Goal: Information Seeking & Learning: Learn about a topic

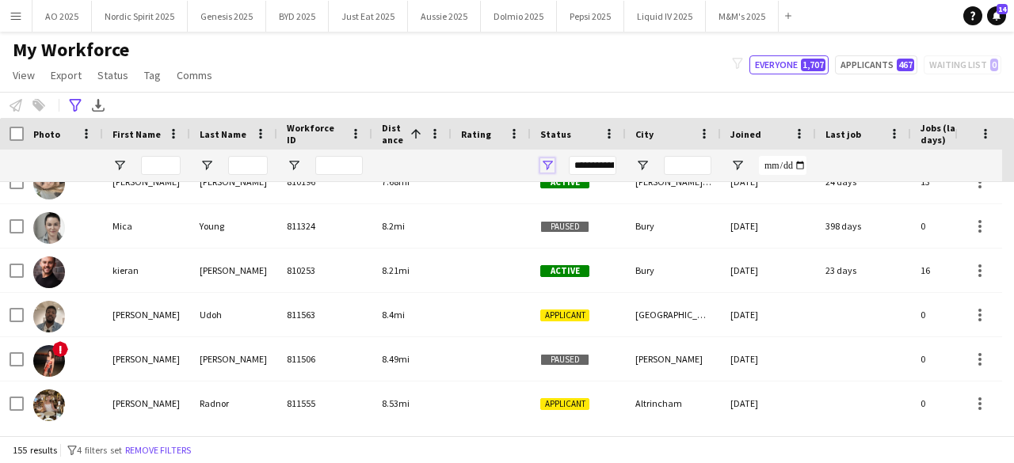
click at [548, 166] on span "Open Filter Menu" at bounding box center [547, 165] width 14 height 14
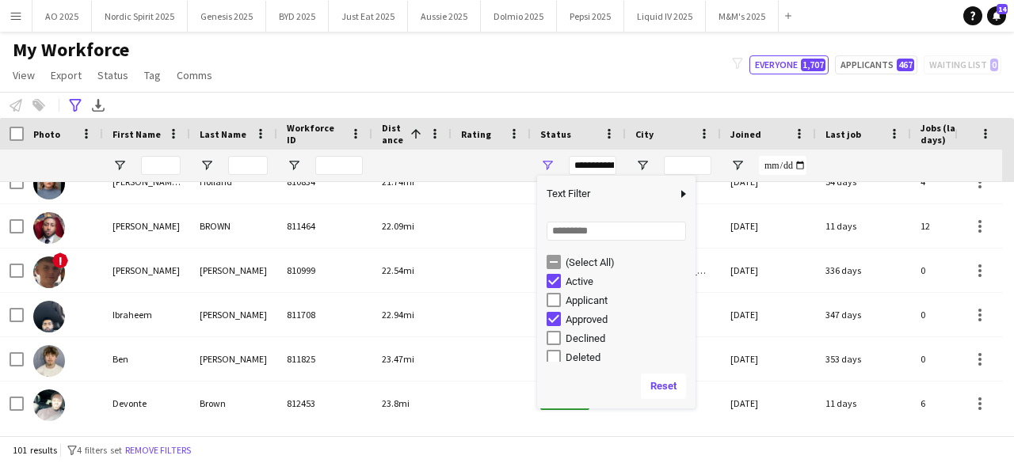
click at [555, 329] on div "(Select All) Active Applicant Approved Declined Deleted" at bounding box center [616, 357] width 158 height 209
type input "**********"
click at [602, 94] on div "**********" at bounding box center [507, 105] width 1014 height 26
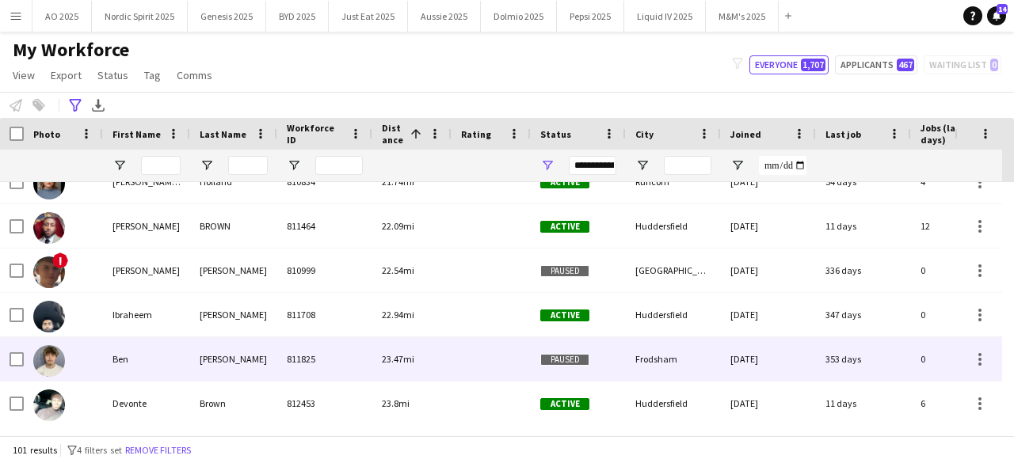
click at [52, 353] on img at bounding box center [49, 361] width 32 height 32
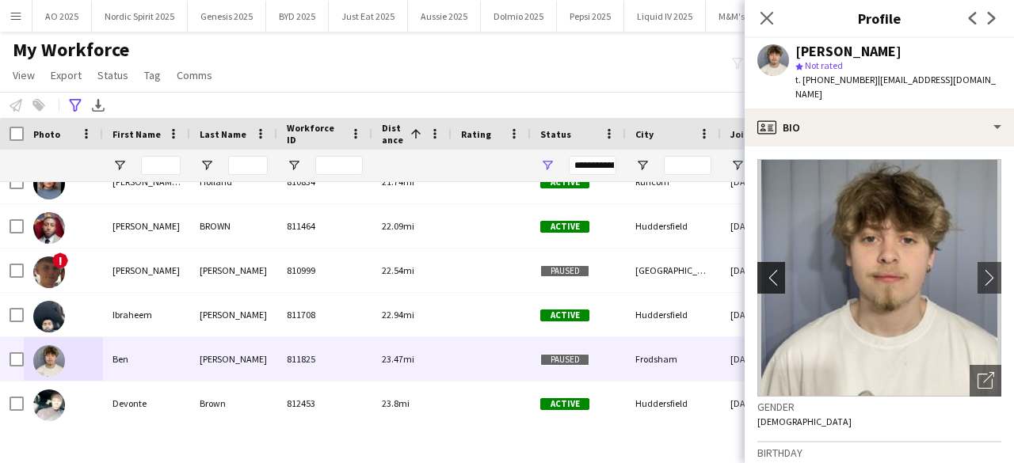
click at [763, 269] on app-icon "chevron-left" at bounding box center [769, 277] width 25 height 17
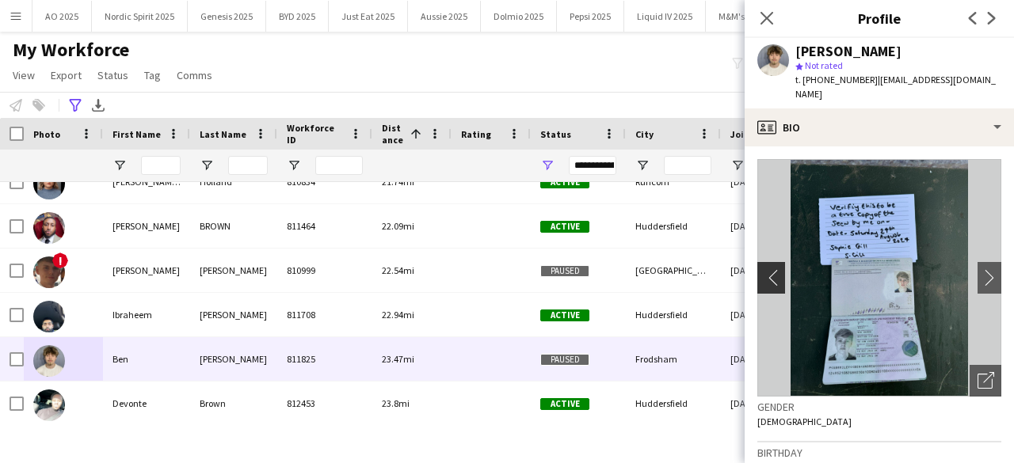
click at [763, 269] on app-icon "chevron-left" at bounding box center [769, 277] width 25 height 17
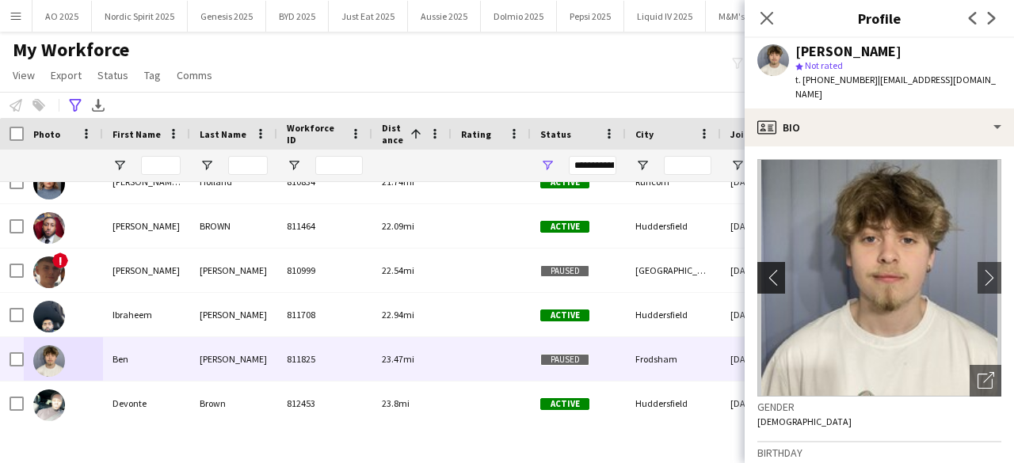
click at [763, 269] on app-icon "chevron-left" at bounding box center [769, 277] width 25 height 17
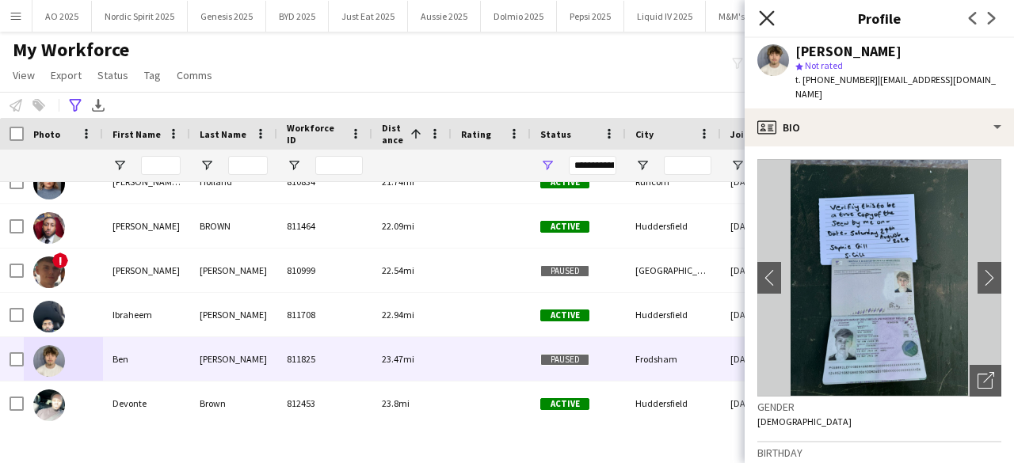
click at [761, 24] on icon at bounding box center [766, 17] width 15 height 15
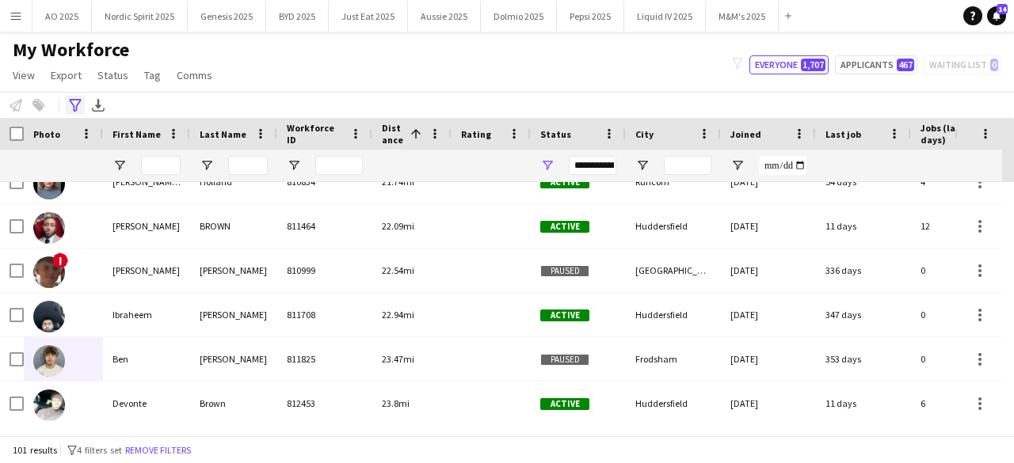
click at [71, 103] on icon "Advanced filters" at bounding box center [75, 105] width 13 height 13
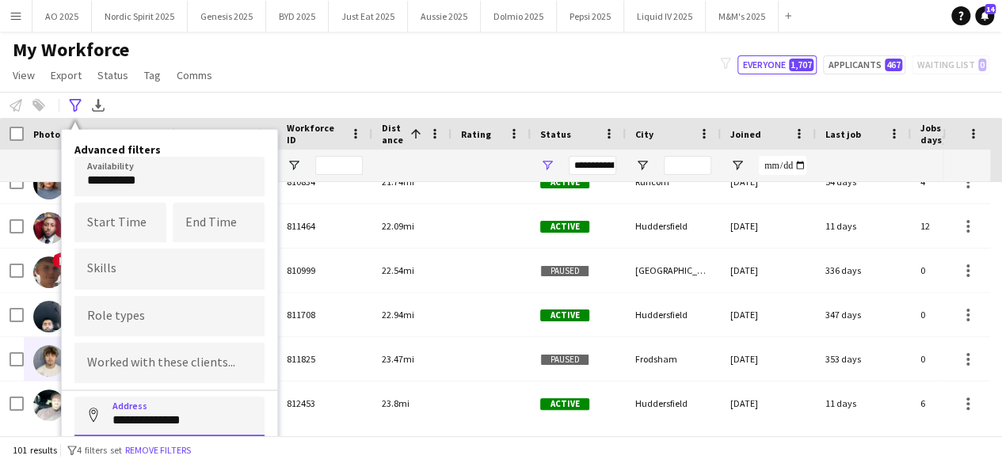
click at [163, 419] on input "**********" at bounding box center [169, 417] width 190 height 40
drag, startPoint x: 201, startPoint y: 418, endPoint x: 72, endPoint y: 418, distance: 129.1
click at [72, 418] on div "**********" at bounding box center [169, 342] width 215 height 424
type input "*"
type input "**********"
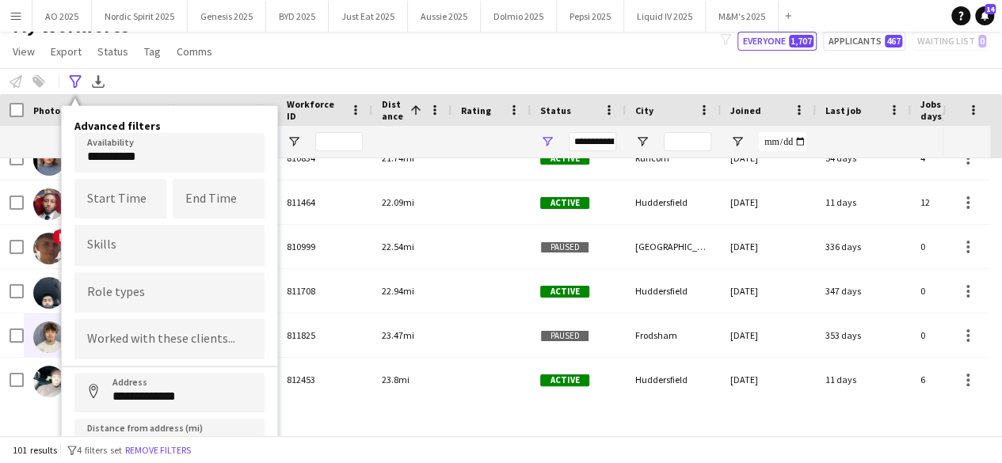
scroll to position [34, 0]
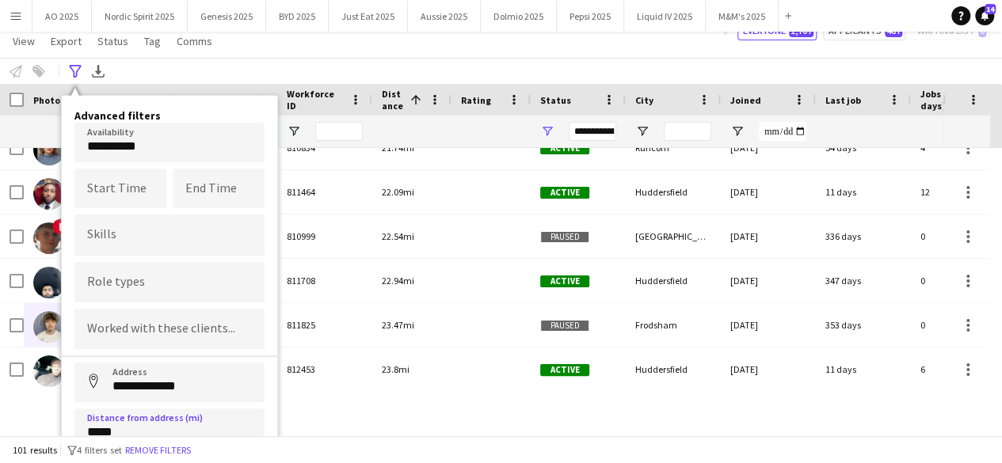
click at [200, 431] on input "*****" at bounding box center [169, 429] width 190 height 40
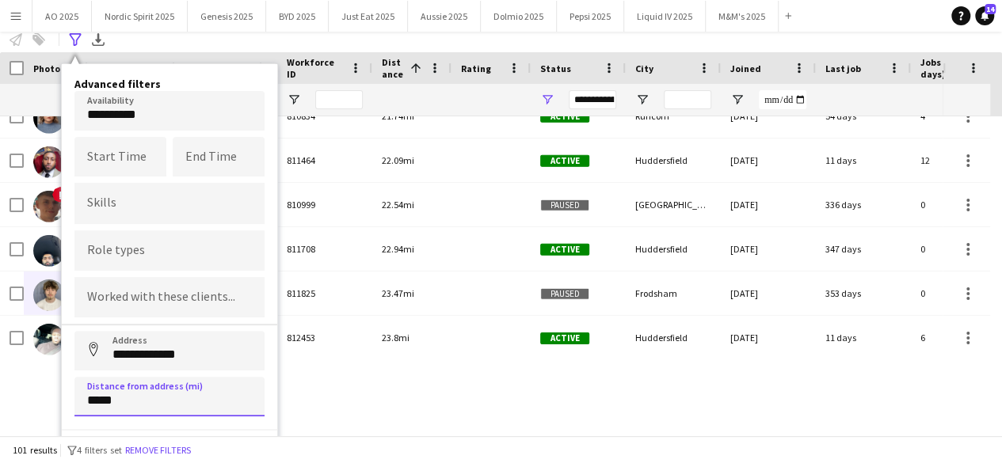
scroll to position [88, 0]
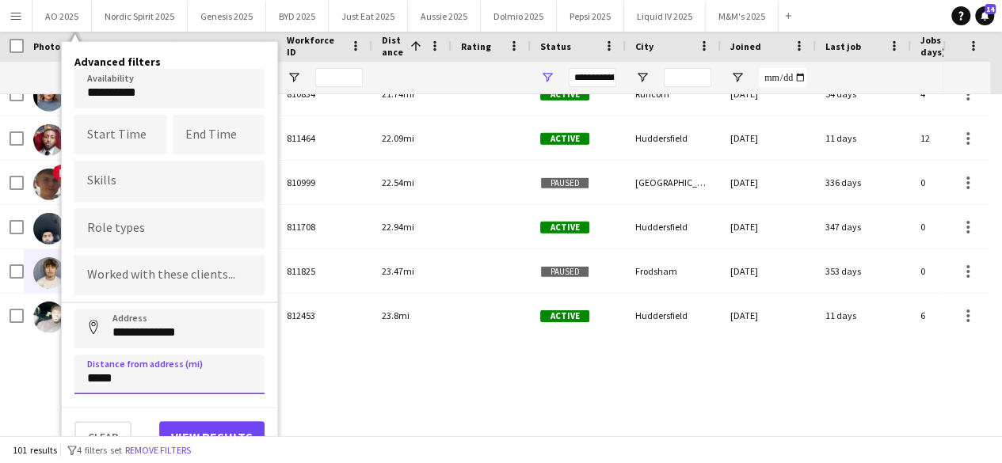
type input "*****"
click at [207, 430] on button "View results" at bounding box center [211, 437] width 105 height 32
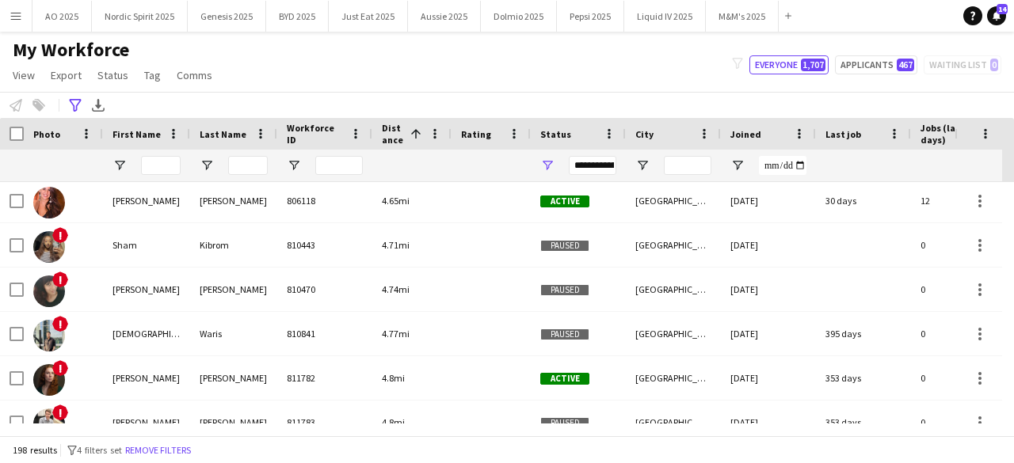
scroll to position [2116, 0]
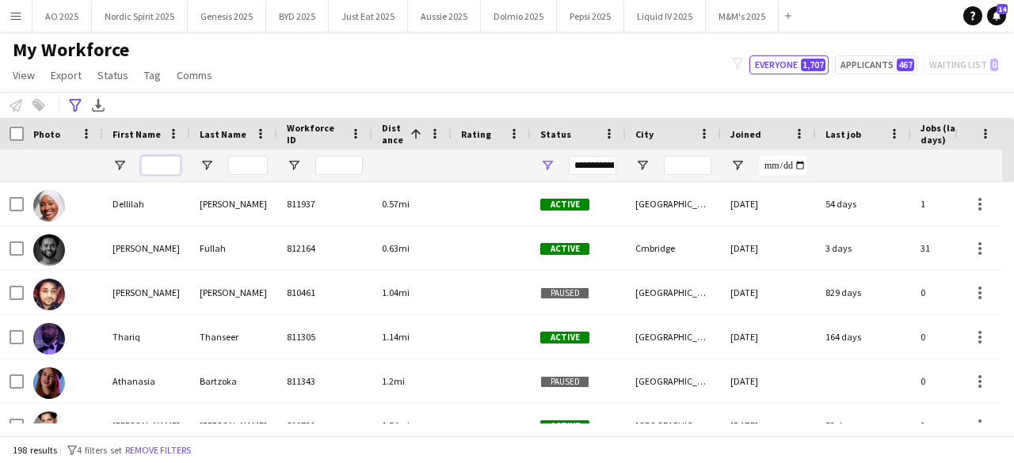
click at [170, 166] on input "First Name Filter Input" at bounding box center [161, 165] width 40 height 19
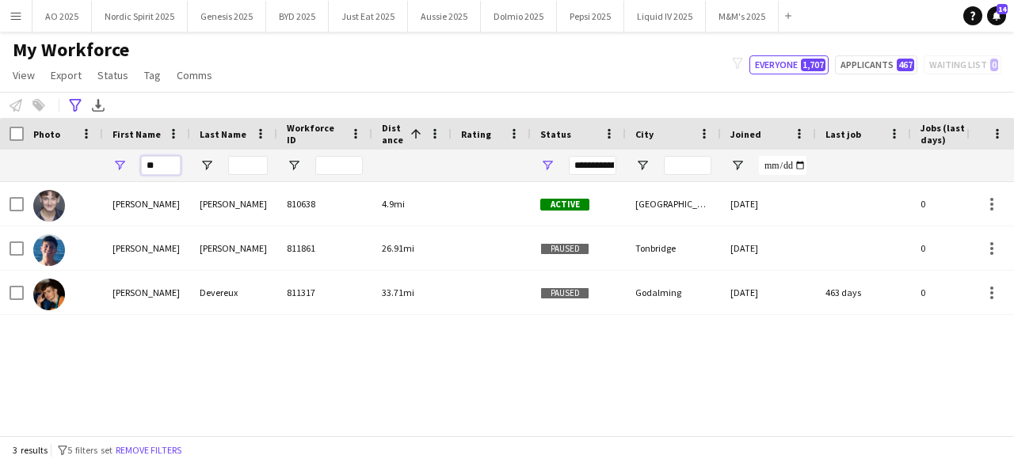
type input "*"
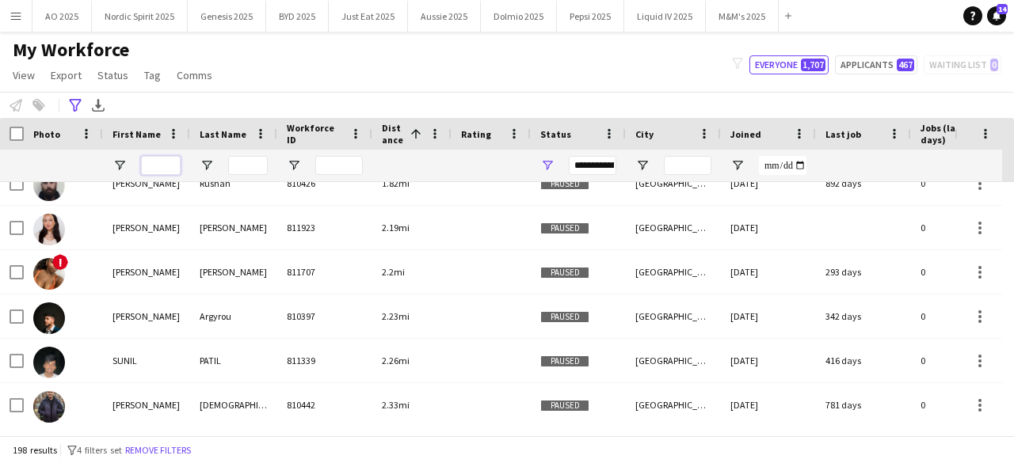
scroll to position [475, 0]
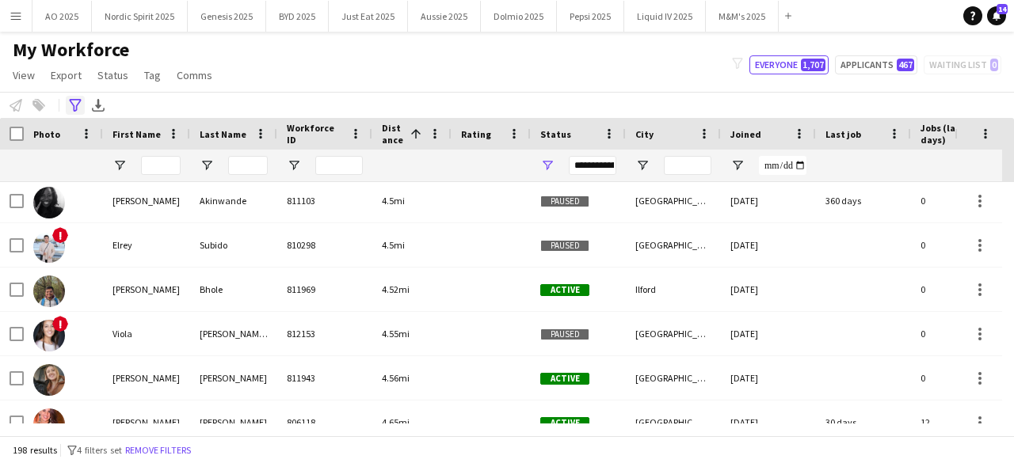
click at [79, 102] on icon "Advanced filters" at bounding box center [75, 105] width 13 height 13
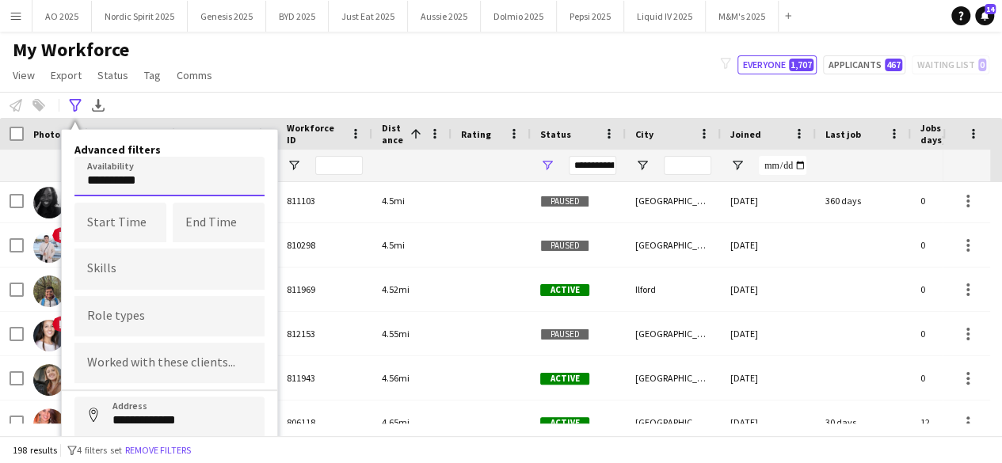
click at [127, 172] on body "Menu Boards Boards Boards All jobs Status Workforce Workforce My Workforce Recr…" at bounding box center [501, 231] width 1002 height 463
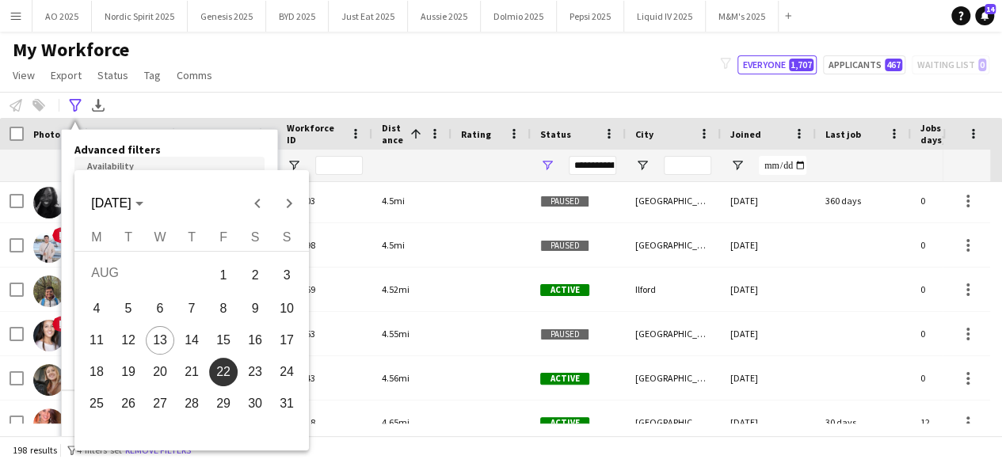
click at [249, 368] on span "23" at bounding box center [255, 372] width 29 height 29
type input "**********"
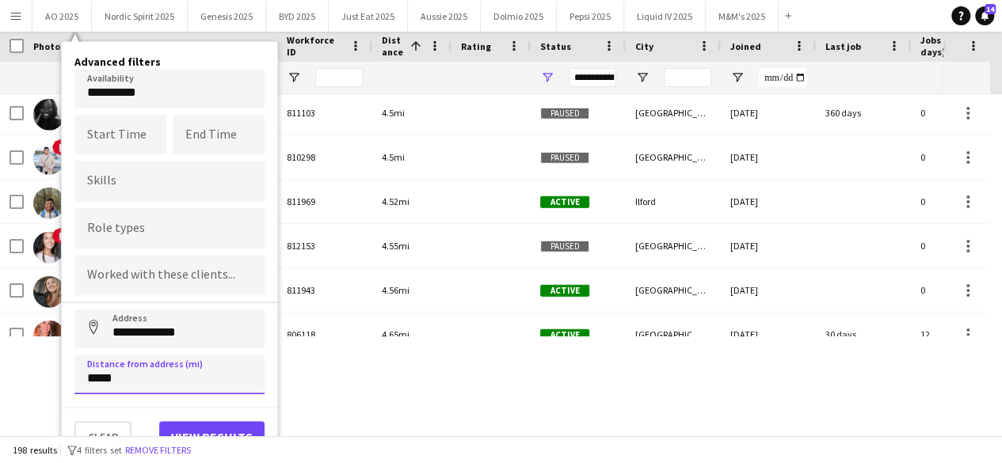
drag, startPoint x: 177, startPoint y: 376, endPoint x: 22, endPoint y: 377, distance: 154.5
click at [22, 376] on html "Menu Boards Boards Boards All jobs Status Workforce Workforce My Workforce Recr…" at bounding box center [501, 143] width 1002 height 463
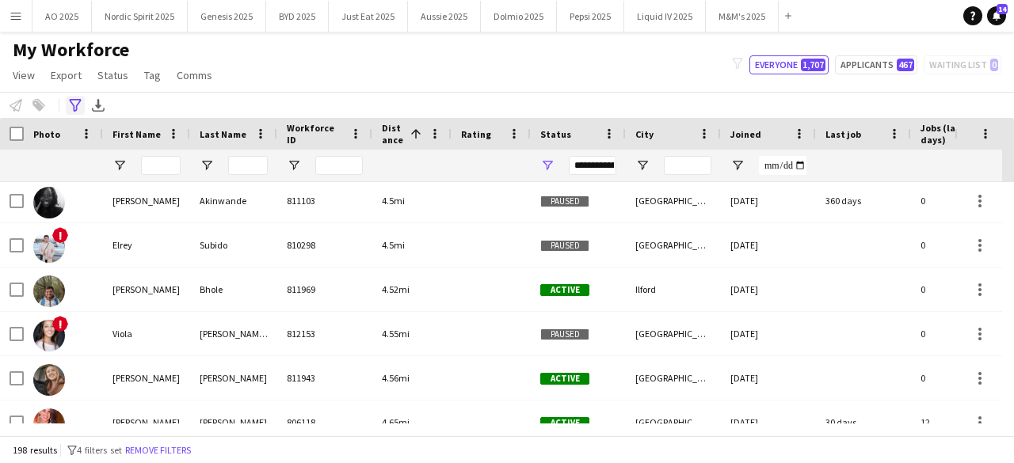
click at [68, 112] on div "Advanced filters" at bounding box center [75, 105] width 19 height 19
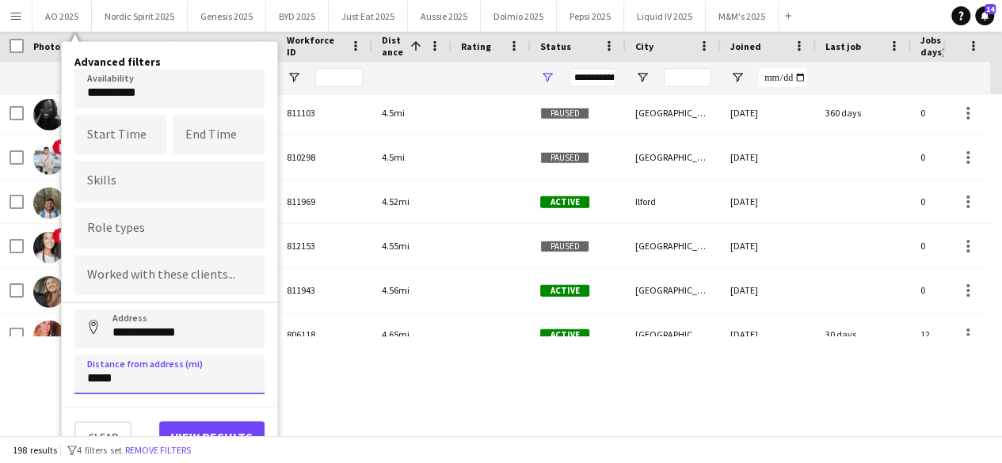
click at [187, 383] on input "*****" at bounding box center [169, 375] width 190 height 40
type input "*****"
click at [200, 425] on button "View results" at bounding box center [211, 437] width 105 height 32
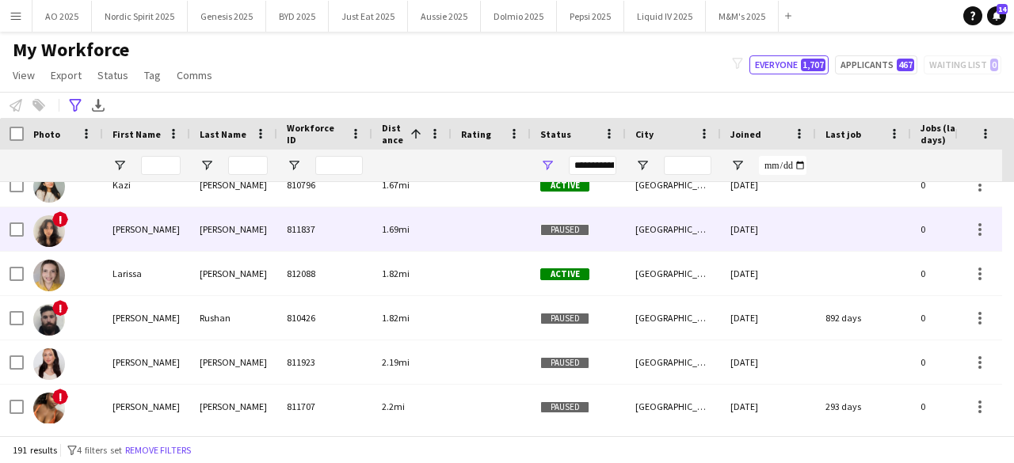
click at [51, 242] on img at bounding box center [49, 231] width 32 height 32
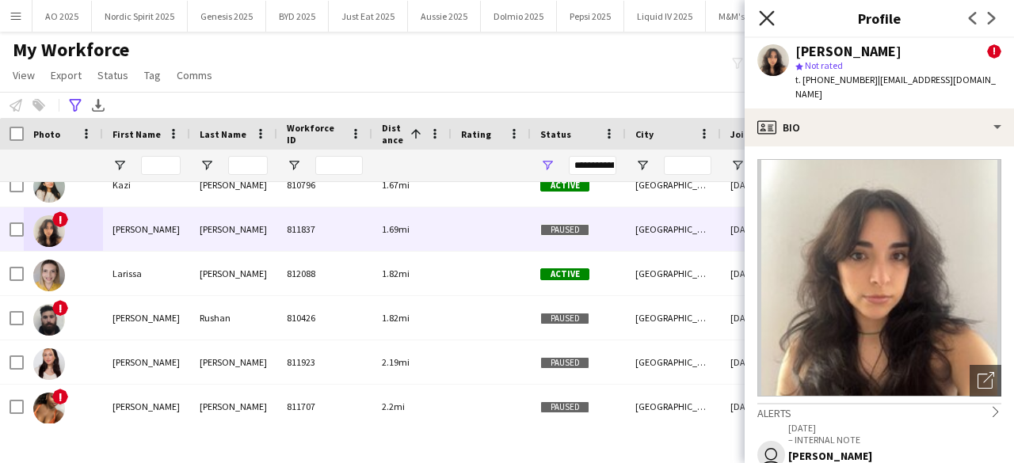
click at [770, 17] on icon "Close pop-in" at bounding box center [766, 17] width 15 height 15
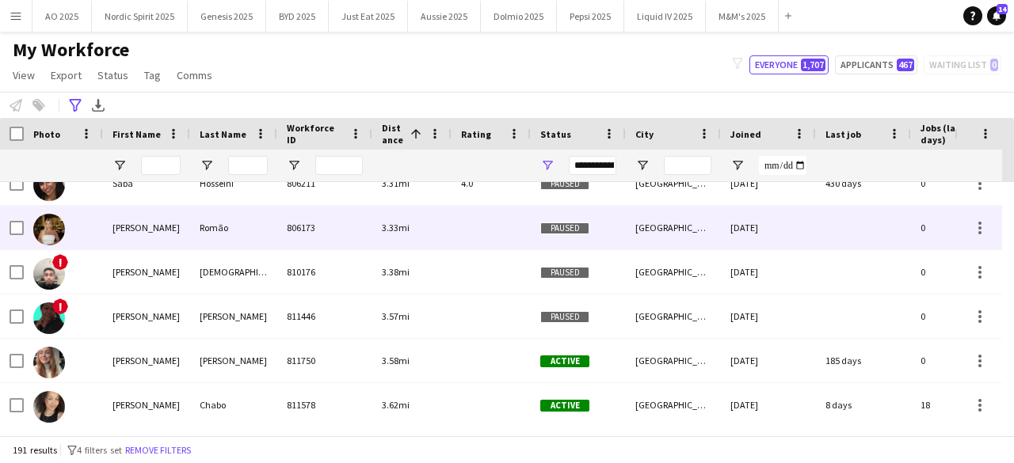
click at [52, 228] on img at bounding box center [49, 230] width 32 height 32
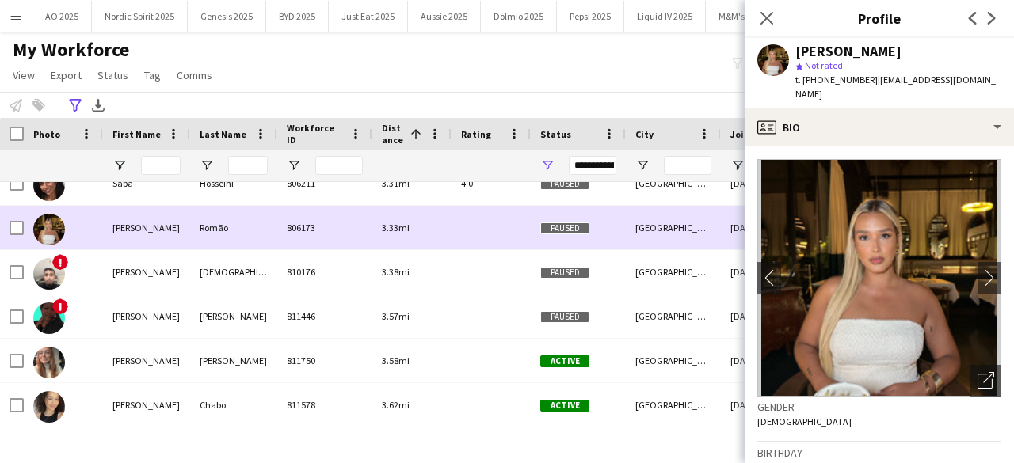
click at [52, 228] on img at bounding box center [49, 230] width 32 height 32
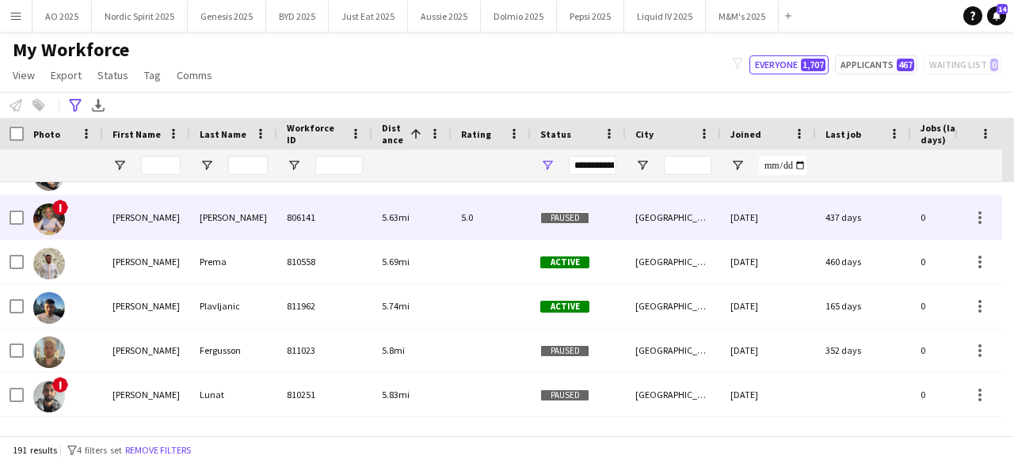
click at [54, 222] on img at bounding box center [49, 220] width 32 height 32
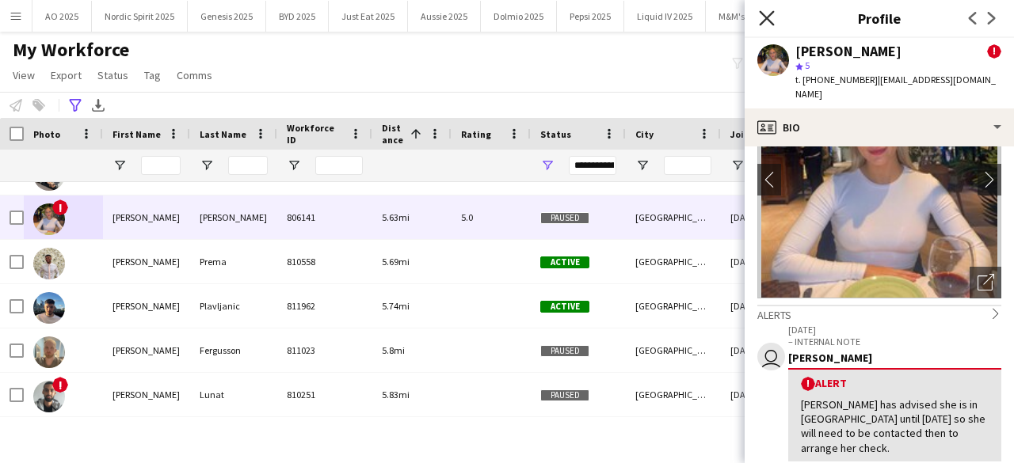
click at [765, 10] on icon "Close pop-in" at bounding box center [766, 17] width 15 height 15
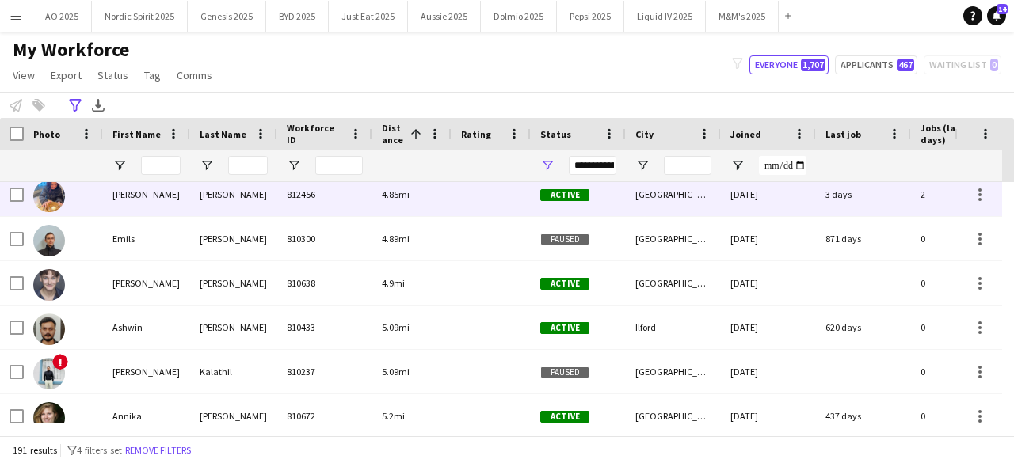
click at [52, 202] on img at bounding box center [49, 197] width 32 height 32
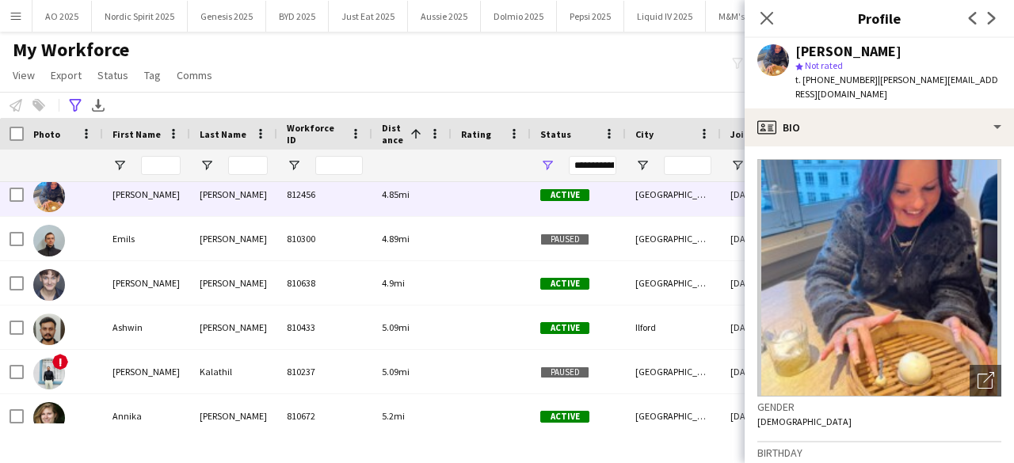
click at [526, 82] on div "My Workforce View Views Default view Compliance Log New view Update view Delete…" at bounding box center [507, 65] width 1014 height 54
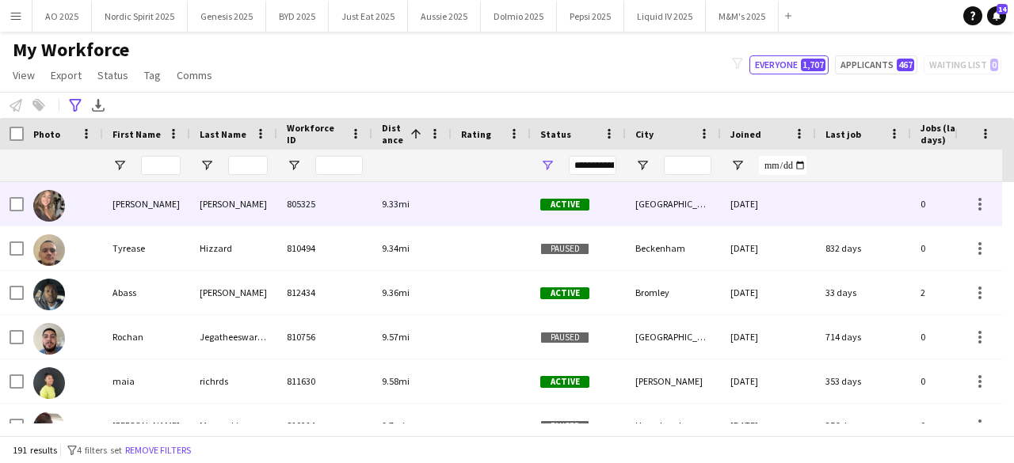
click at [52, 204] on img at bounding box center [49, 206] width 32 height 32
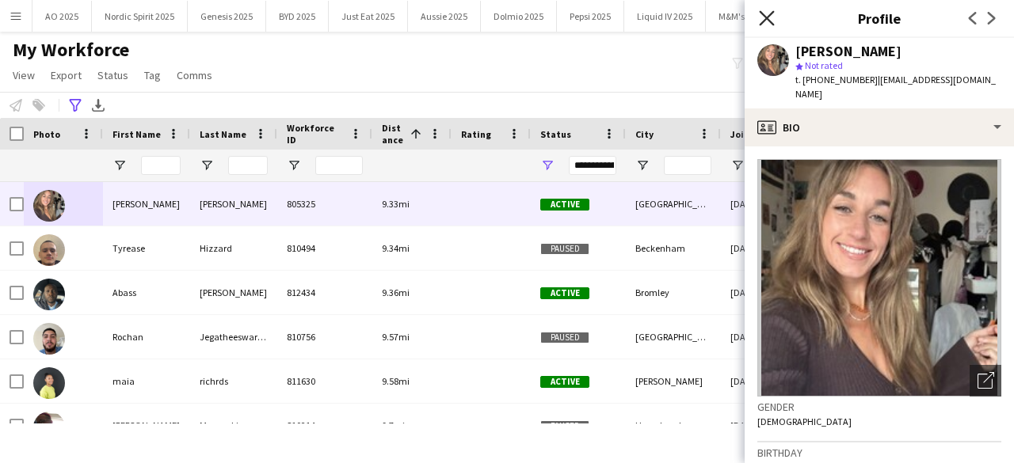
click at [767, 13] on icon "Close pop-in" at bounding box center [766, 17] width 15 height 15
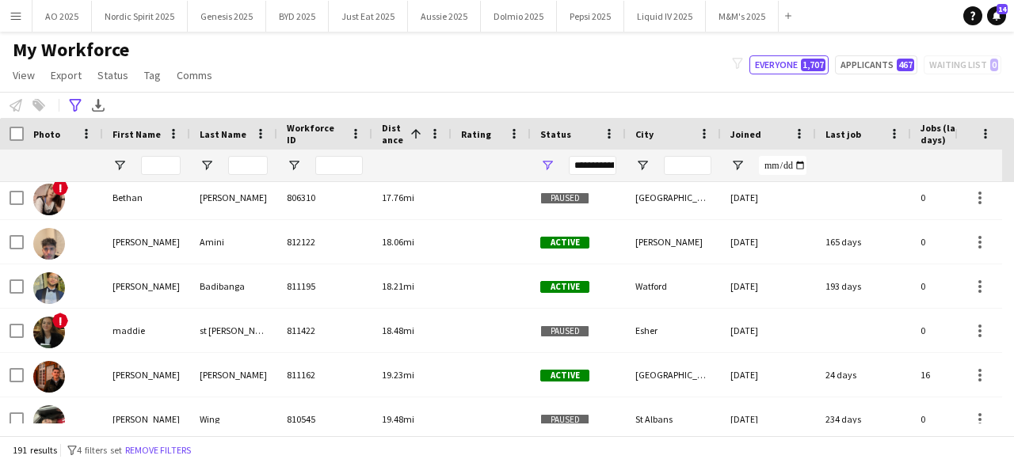
scroll to position [7398, 0]
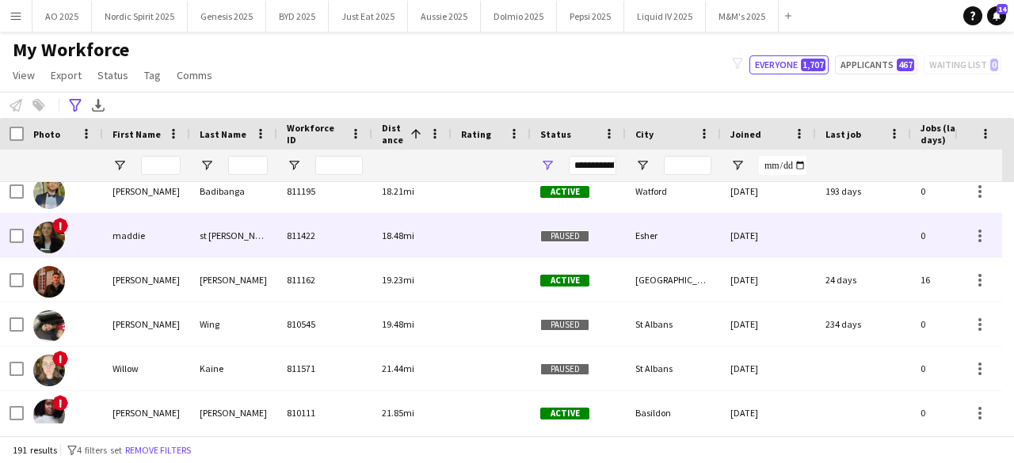
click at [49, 240] on img at bounding box center [49, 238] width 32 height 32
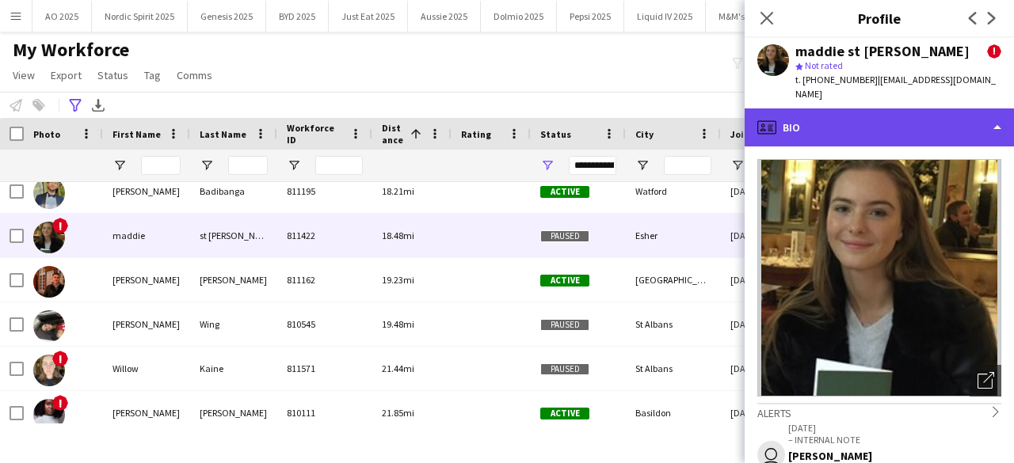
click at [971, 115] on div "profile Bio" at bounding box center [879, 128] width 269 height 38
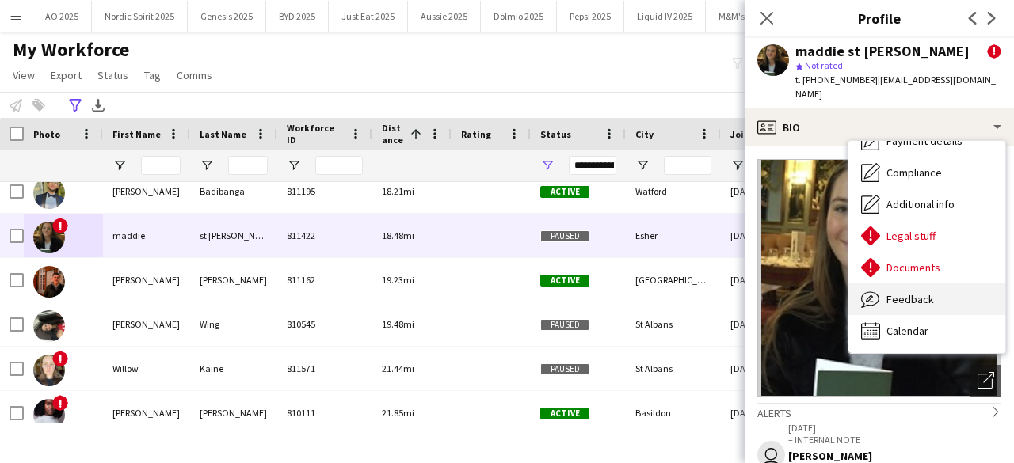
click at [982, 284] on div "Feedback Feedback" at bounding box center [927, 300] width 157 height 32
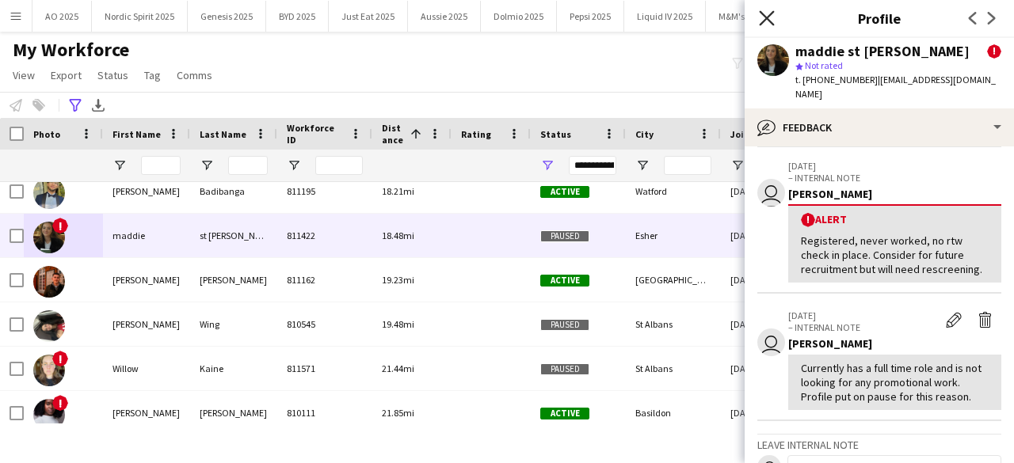
click at [766, 15] on icon "Close pop-in" at bounding box center [766, 17] width 15 height 15
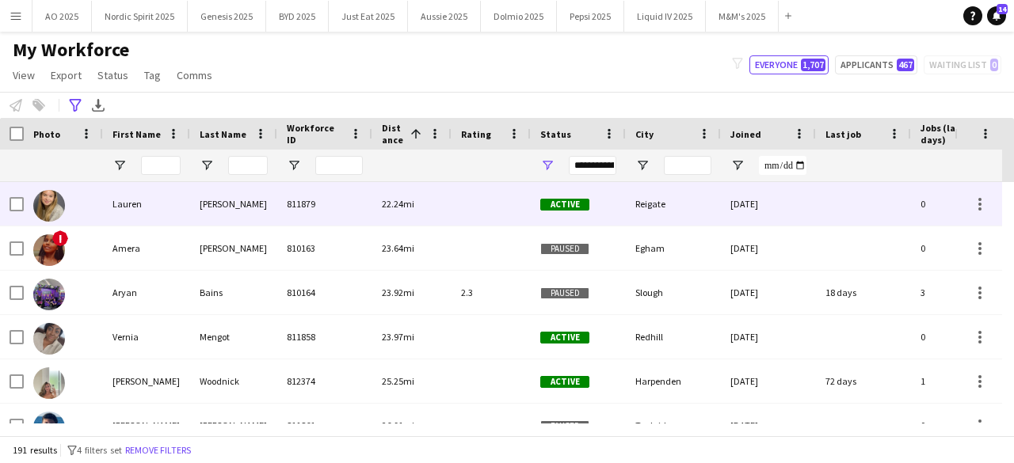
click at [63, 204] on img at bounding box center [49, 206] width 32 height 32
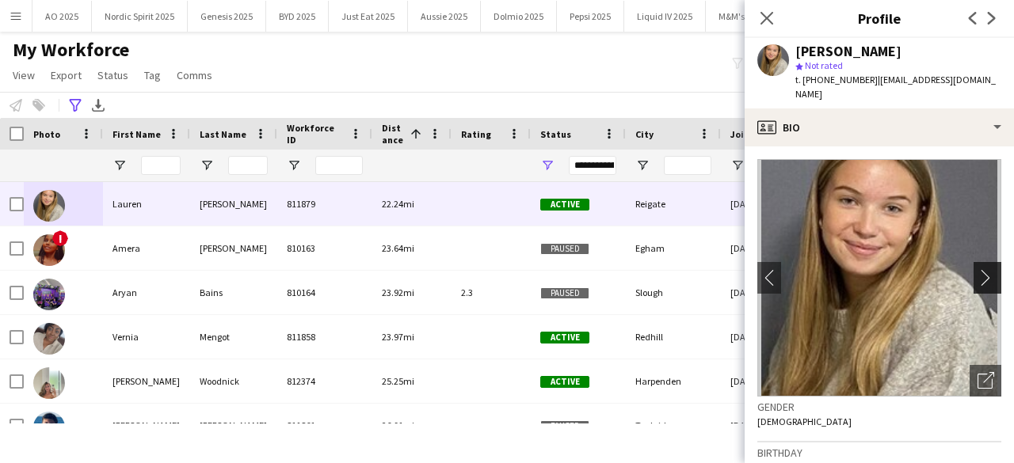
click at [981, 269] on app-icon "chevron-right" at bounding box center [990, 277] width 25 height 17
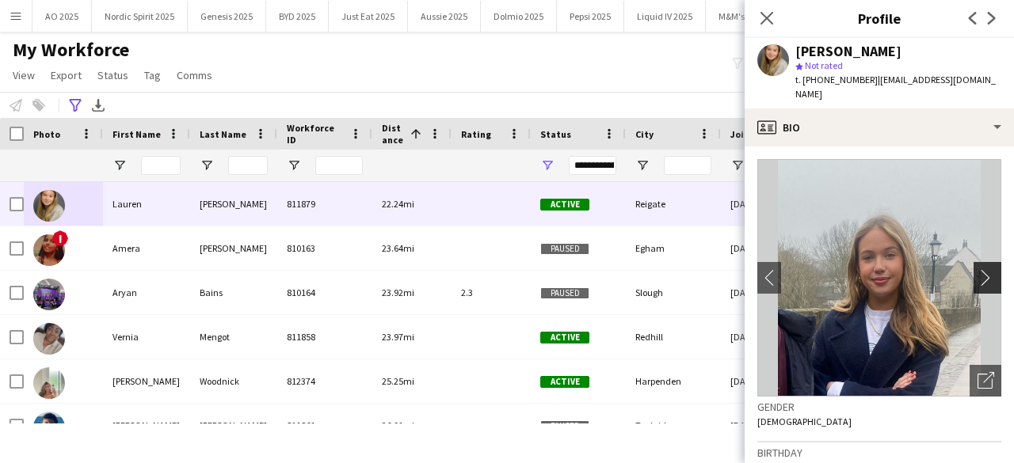
click at [981, 269] on app-icon "chevron-right" at bounding box center [990, 277] width 25 height 17
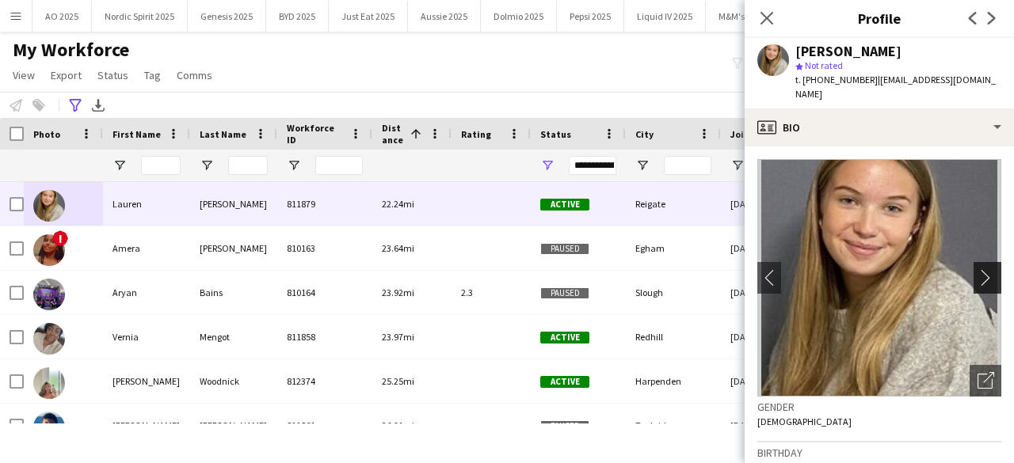
click at [981, 269] on app-icon "chevron-right" at bounding box center [990, 277] width 25 height 17
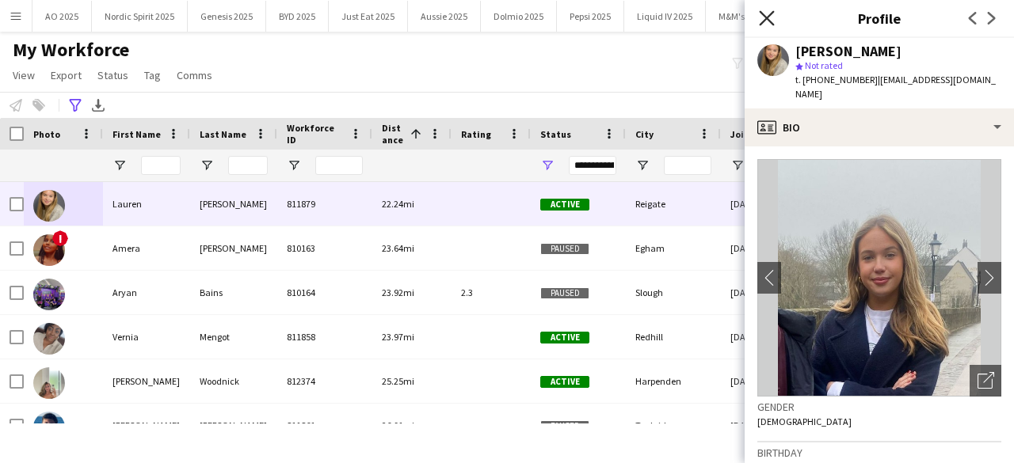
click at [770, 21] on icon at bounding box center [766, 17] width 15 height 15
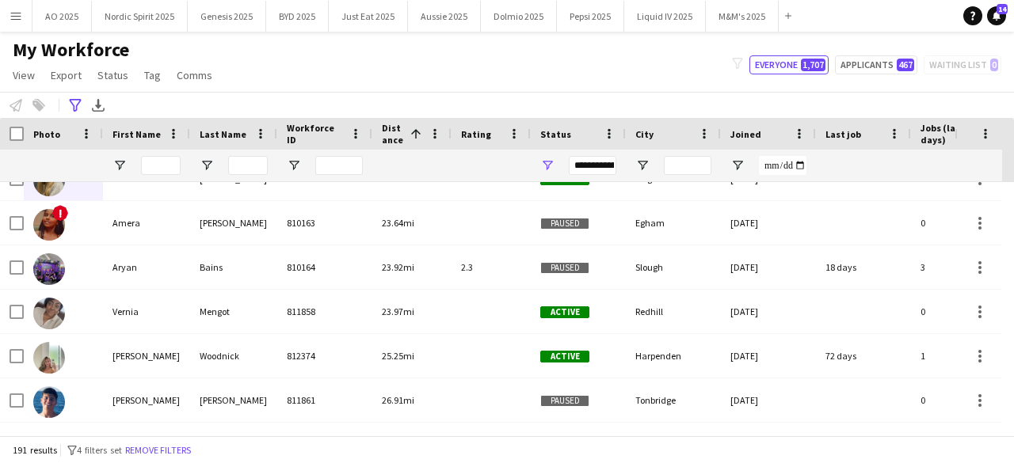
scroll to position [7752, 0]
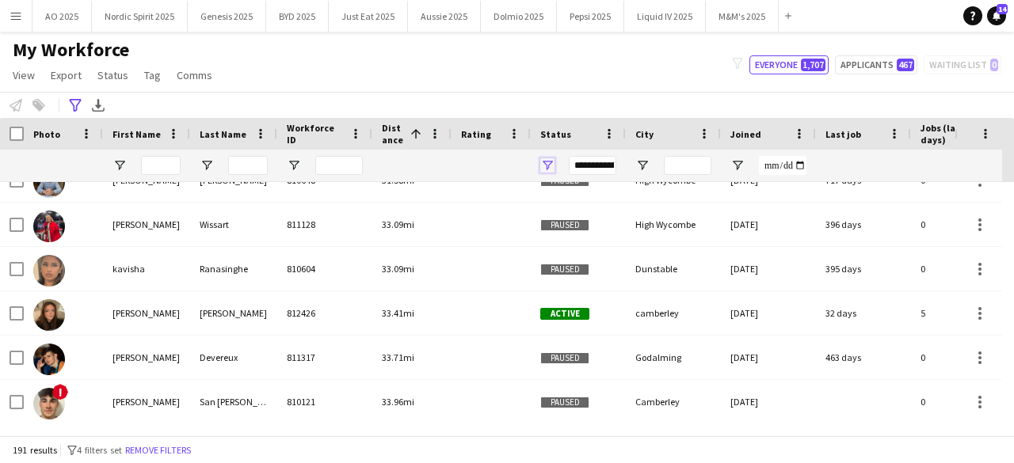
click at [551, 162] on span "Open Filter Menu" at bounding box center [547, 165] width 14 height 14
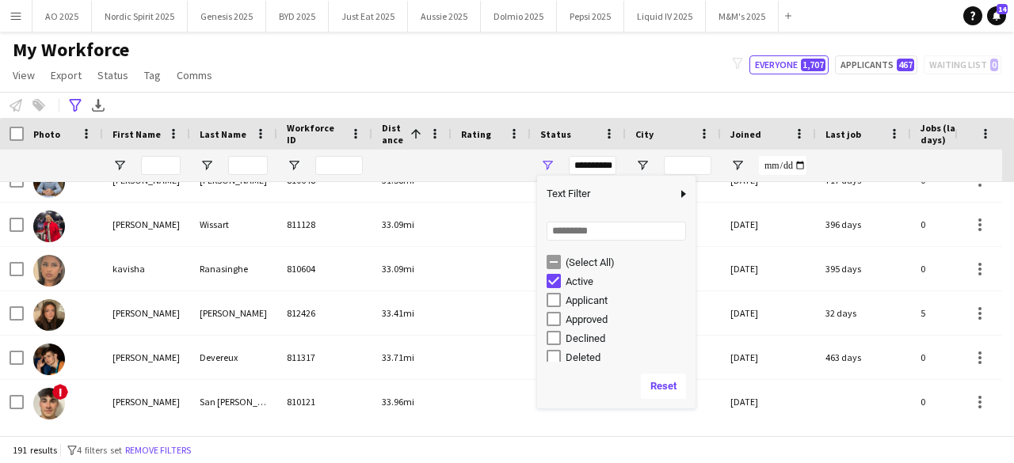
scroll to position [4638, 0]
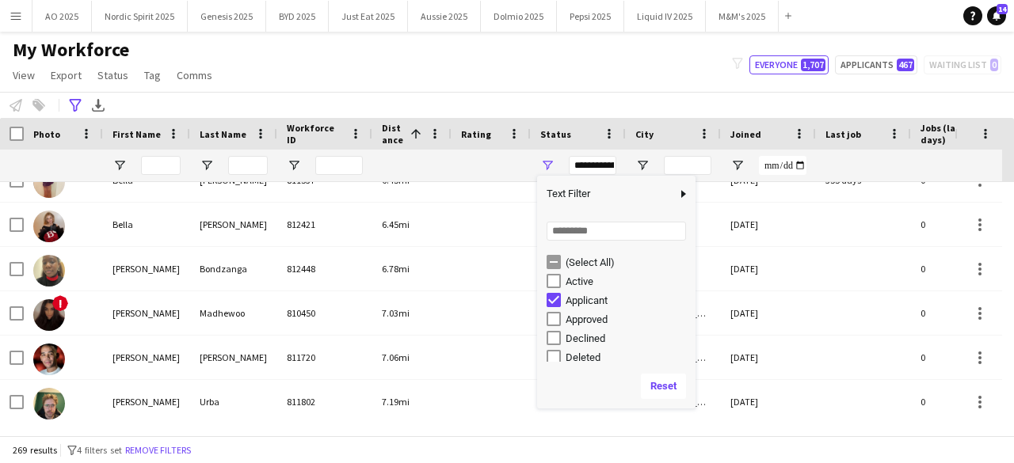
click at [637, 86] on div "My Workforce View Views Default view Compliance Log New view Update view Delete…" at bounding box center [507, 65] width 1014 height 54
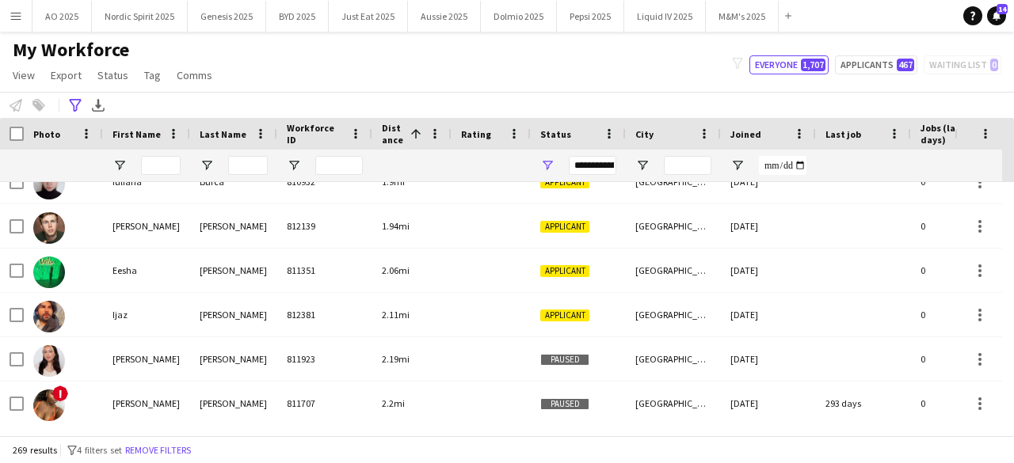
scroll to position [0, 0]
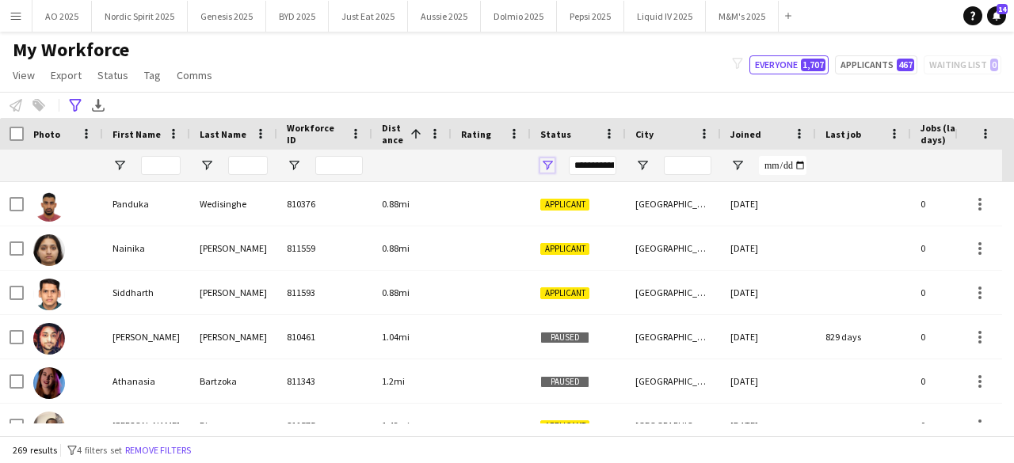
click at [544, 165] on span "Open Filter Menu" at bounding box center [547, 165] width 14 height 14
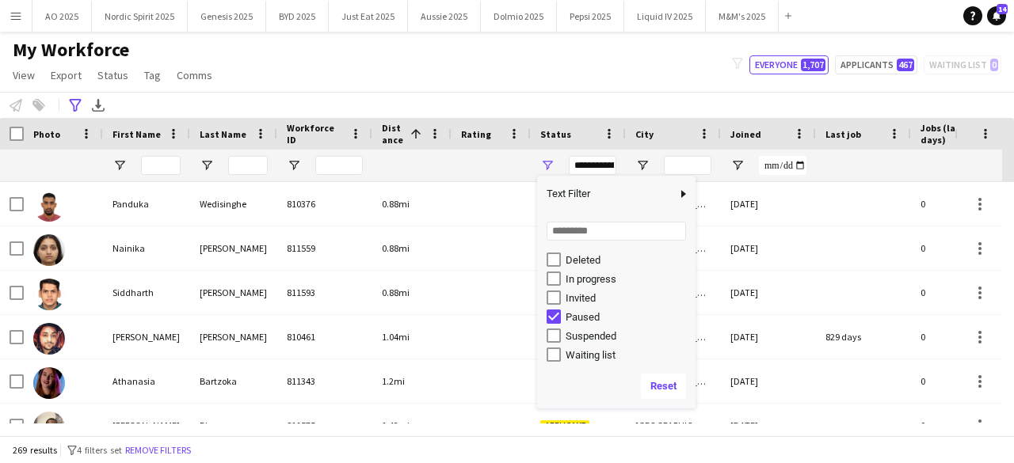
scroll to position [100, 0]
drag, startPoint x: 691, startPoint y: 296, endPoint x: 675, endPoint y: 348, distance: 54.6
click at [675, 348] on div "Deleted In progress Invited Paused Suspended Waiting list" at bounding box center [616, 307] width 158 height 114
type input "**********"
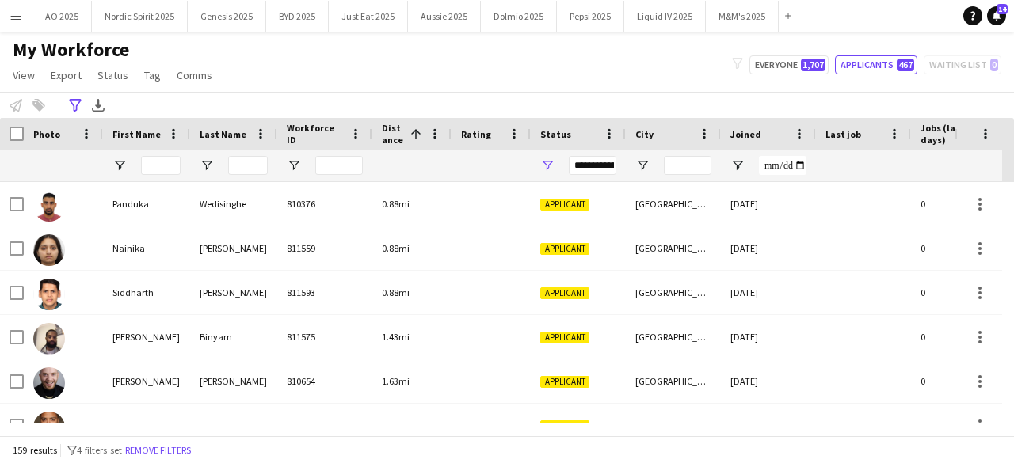
click at [612, 98] on div "**********" at bounding box center [507, 105] width 1014 height 26
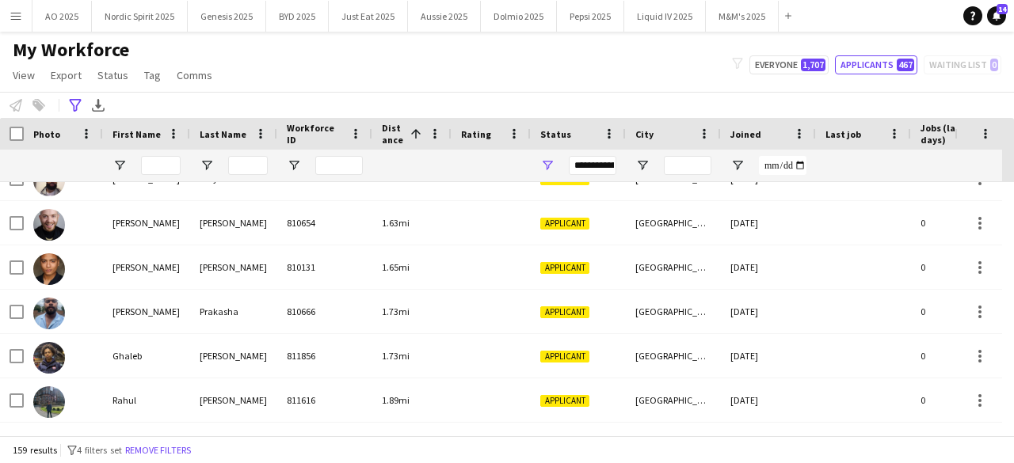
scroll to position [190, 0]
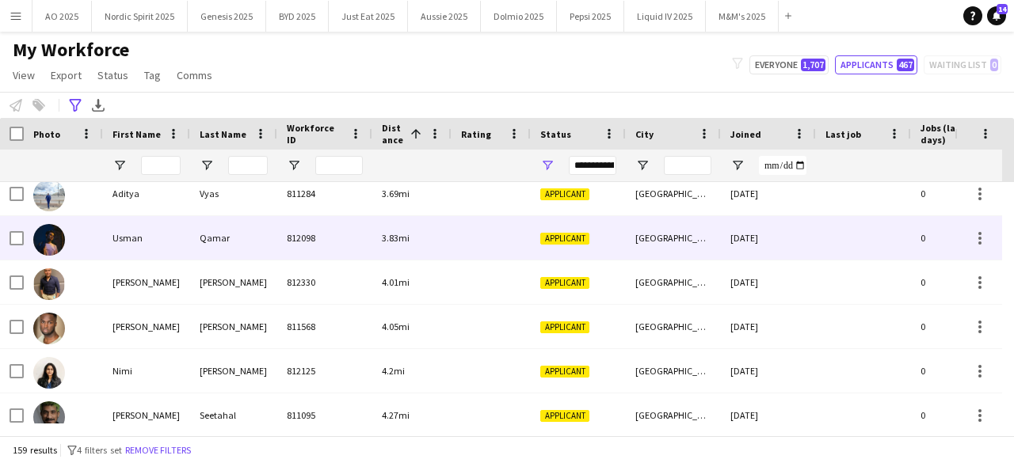
click at [49, 238] on img at bounding box center [49, 240] width 32 height 32
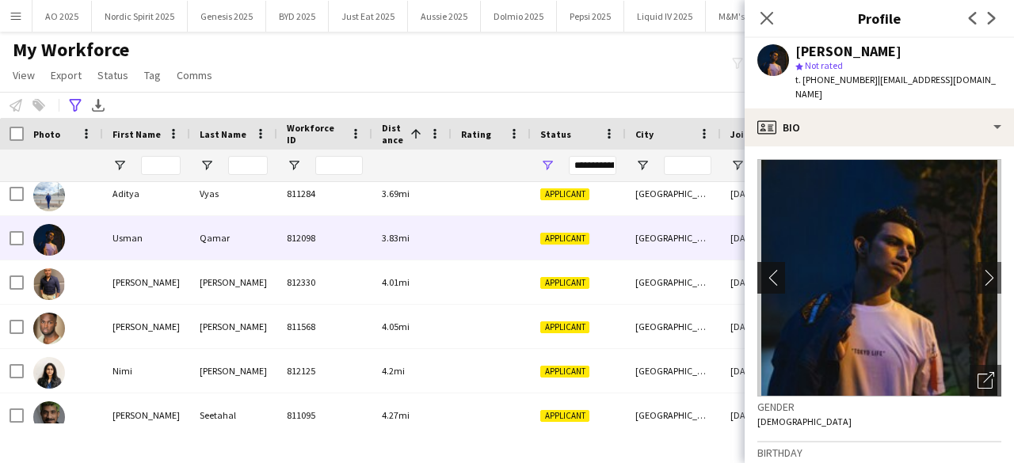
click at [769, 269] on app-icon "chevron-left" at bounding box center [769, 277] width 25 height 17
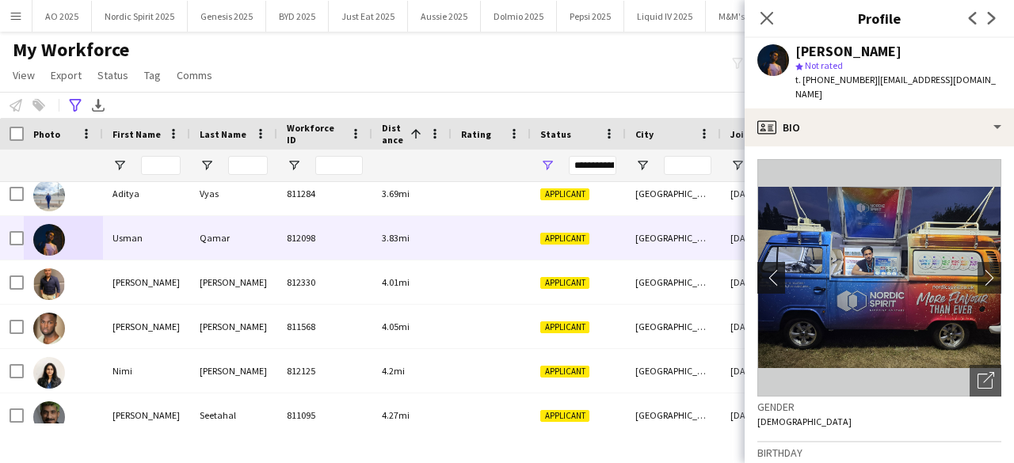
click at [772, 269] on app-icon "chevron-left" at bounding box center [769, 277] width 25 height 17
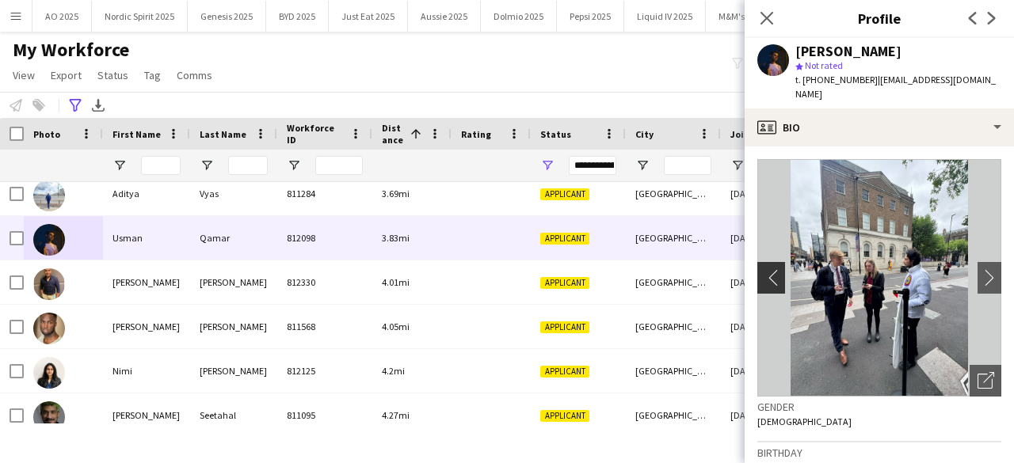
click at [772, 269] on app-icon "chevron-left" at bounding box center [769, 277] width 25 height 17
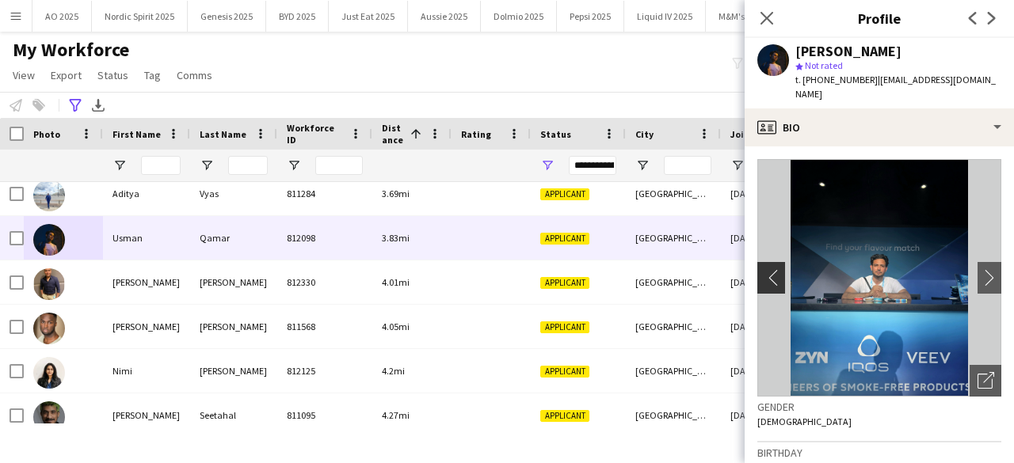
click at [772, 269] on app-icon "chevron-left" at bounding box center [769, 277] width 25 height 17
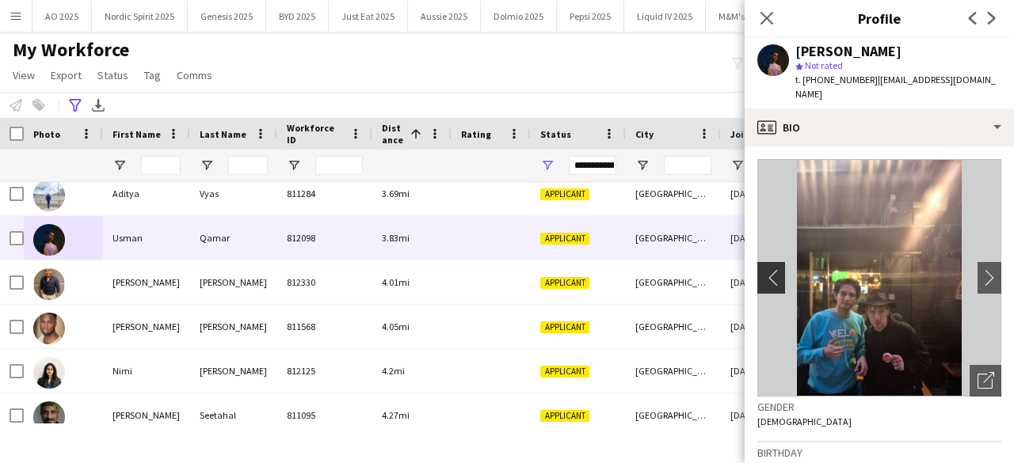
click at [772, 269] on app-icon "chevron-left" at bounding box center [769, 277] width 25 height 17
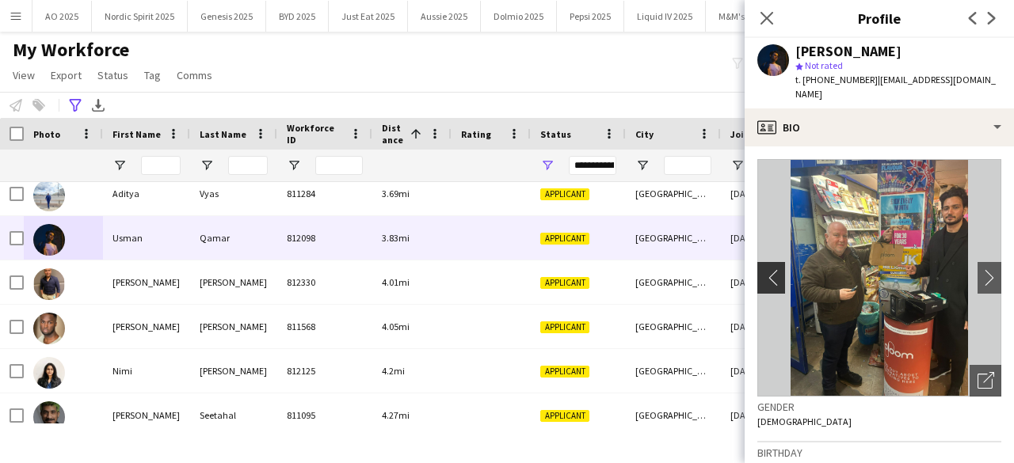
click at [772, 269] on app-icon "chevron-left" at bounding box center [769, 277] width 25 height 17
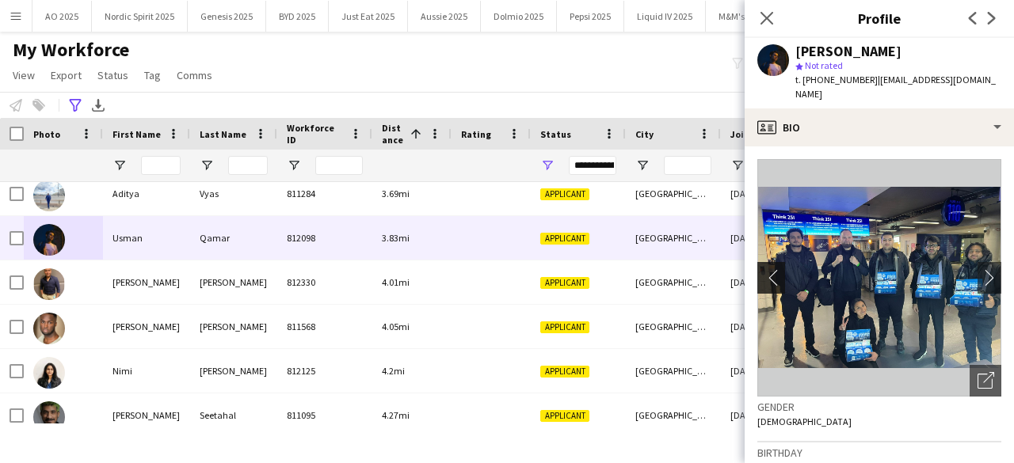
click at [773, 269] on app-icon "chevron-left" at bounding box center [769, 277] width 25 height 17
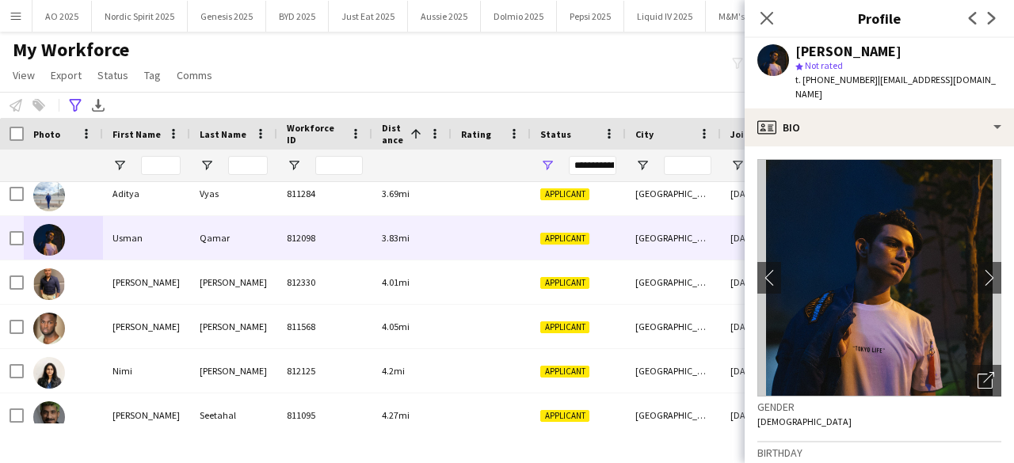
click at [715, 62] on div "My Workforce View Views Default view Compliance Log New view Update view Delete…" at bounding box center [507, 65] width 1014 height 54
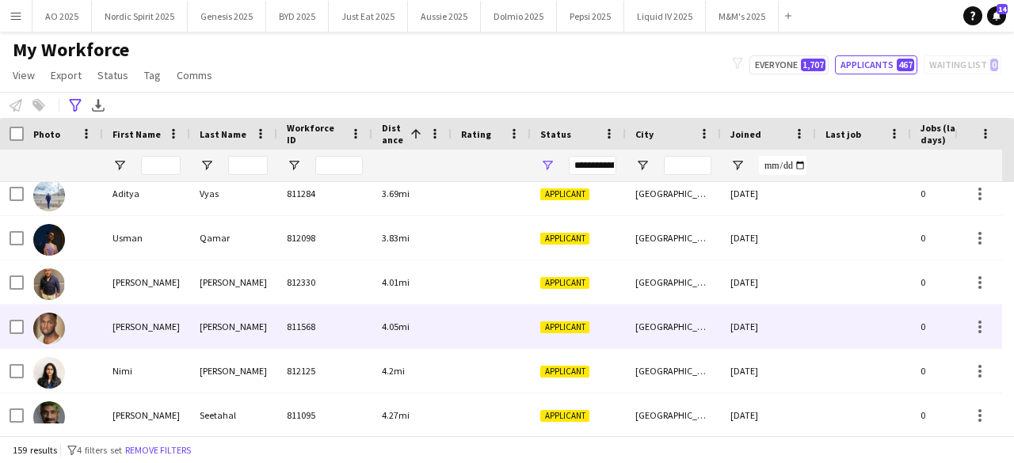
click at [54, 326] on img at bounding box center [49, 329] width 32 height 32
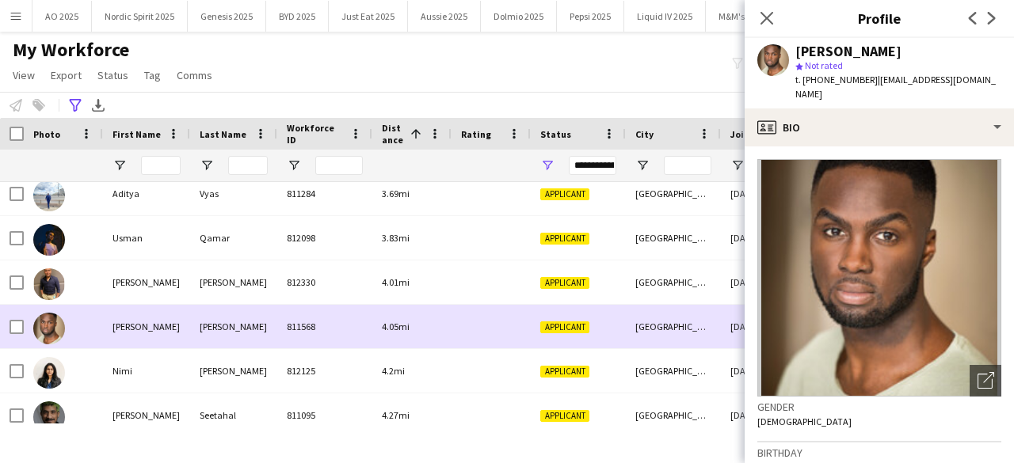
click at [54, 326] on img at bounding box center [49, 329] width 32 height 32
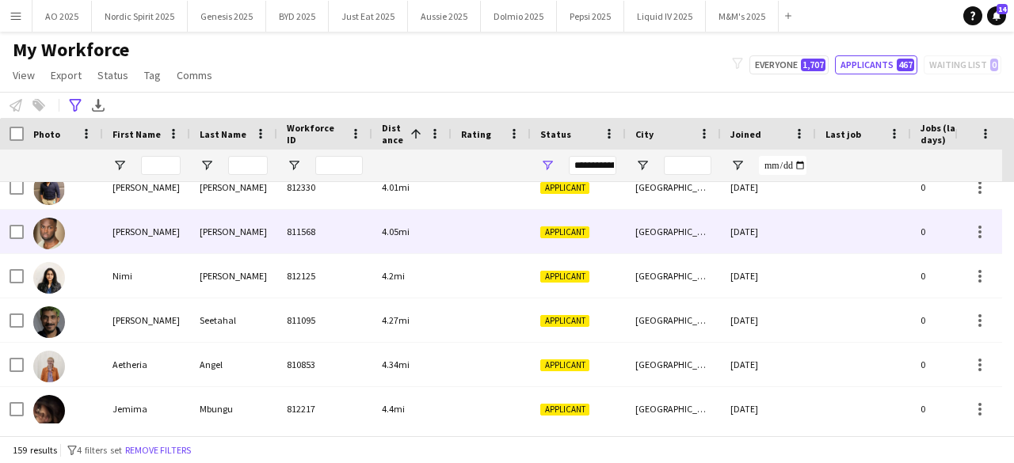
click at [46, 238] on img at bounding box center [49, 234] width 32 height 32
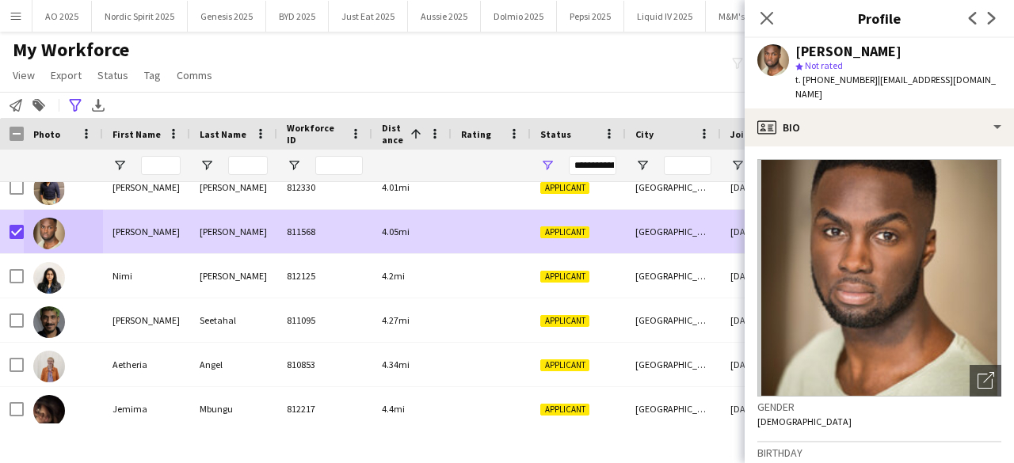
click at [490, 36] on main "My Workforce View Views Default view Compliance Log New view Update view Delete…" at bounding box center [507, 237] width 1014 height 410
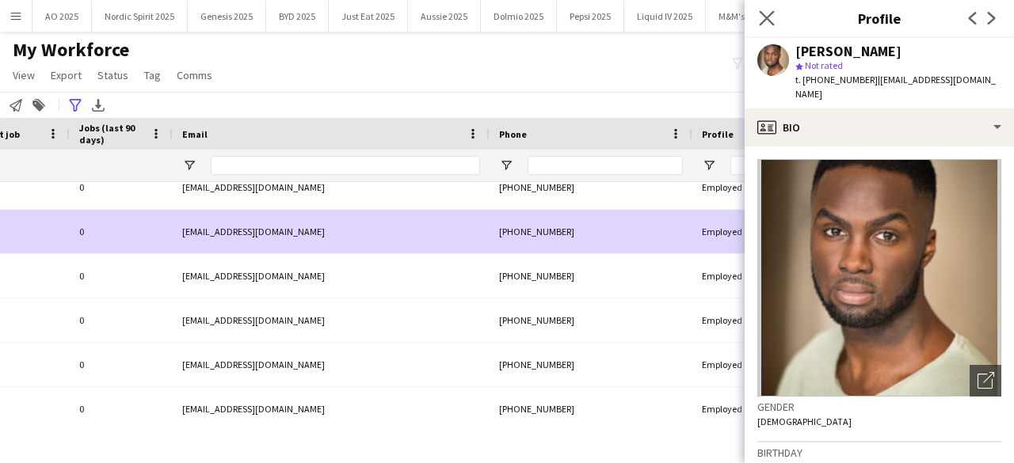
click at [762, 7] on app-icon "Close pop-in" at bounding box center [767, 18] width 23 height 23
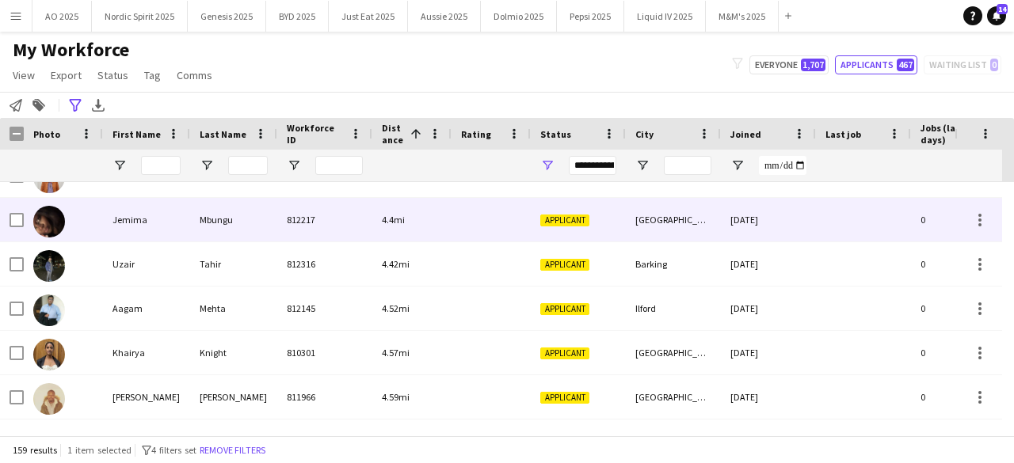
click at [48, 212] on img at bounding box center [49, 222] width 32 height 32
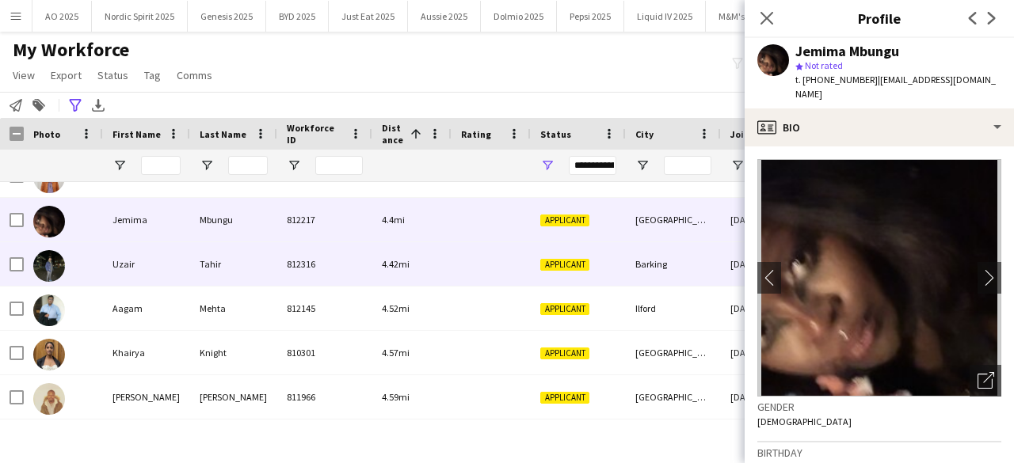
click at [48, 264] on img at bounding box center [49, 266] width 32 height 32
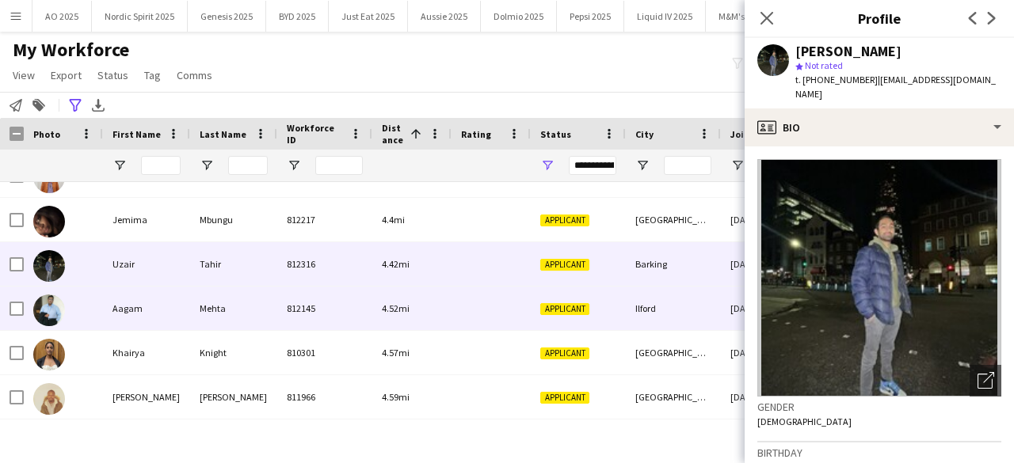
click at [47, 318] on img at bounding box center [49, 311] width 32 height 32
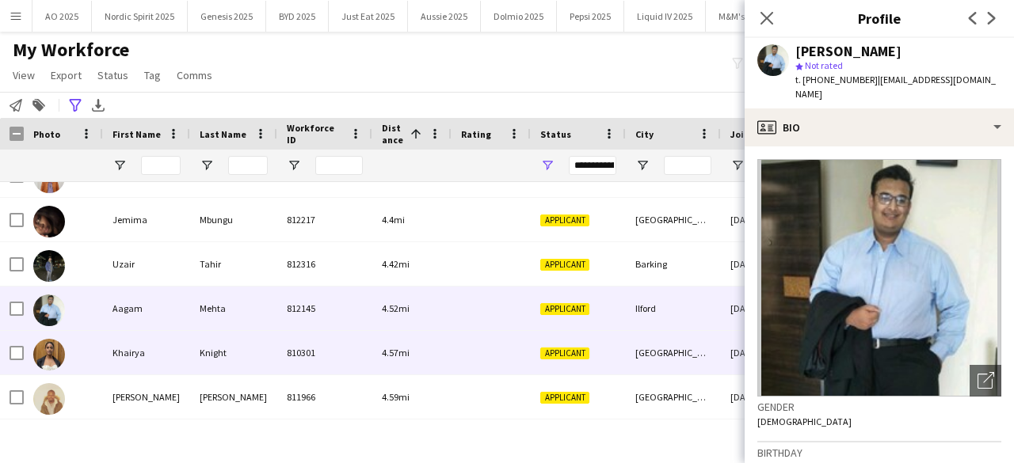
click at [44, 367] on img at bounding box center [49, 355] width 32 height 32
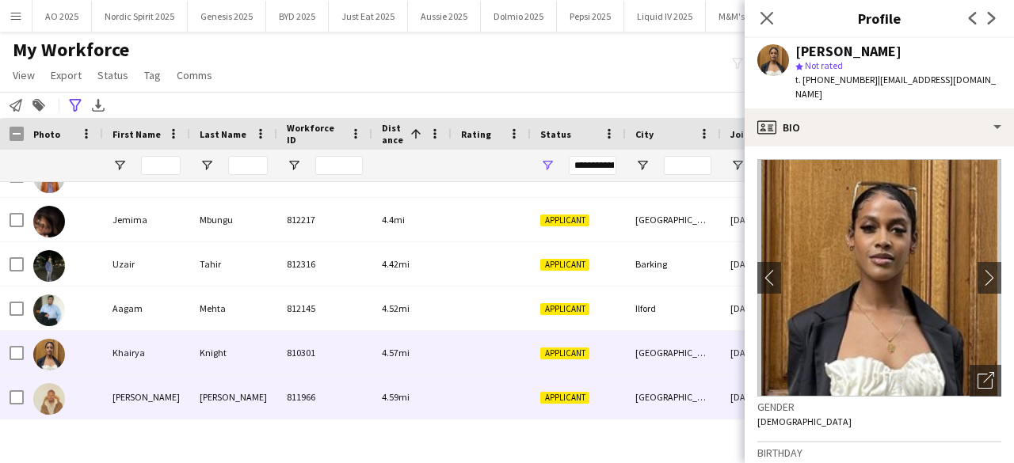
click at [49, 395] on img at bounding box center [49, 399] width 32 height 32
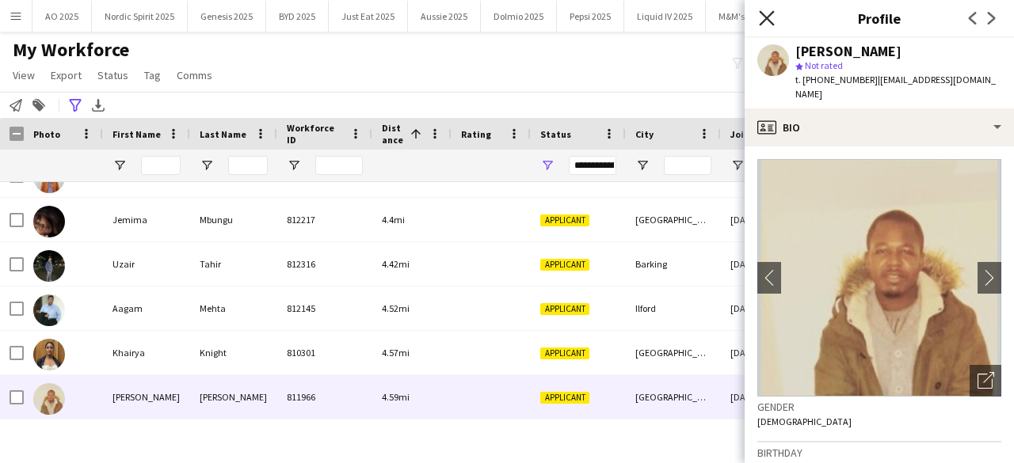
click at [761, 14] on icon "Close pop-in" at bounding box center [766, 17] width 15 height 15
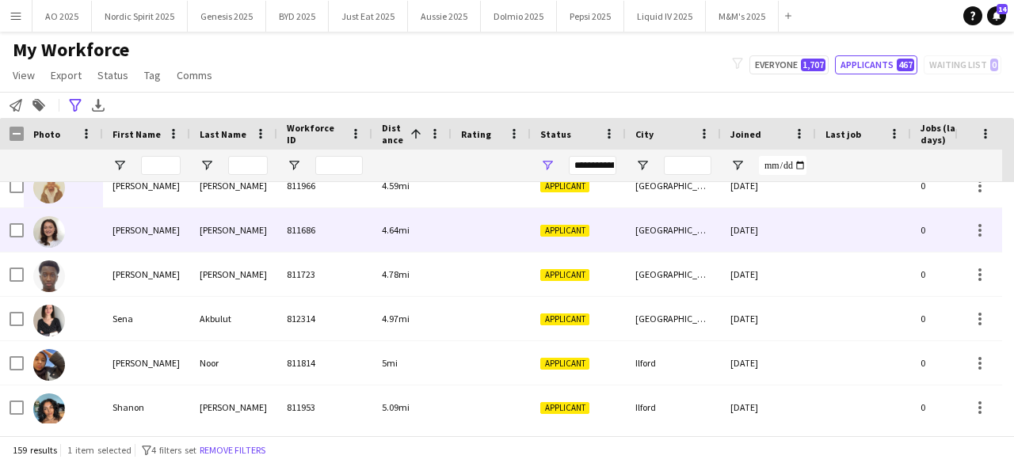
click at [48, 239] on img at bounding box center [49, 232] width 32 height 32
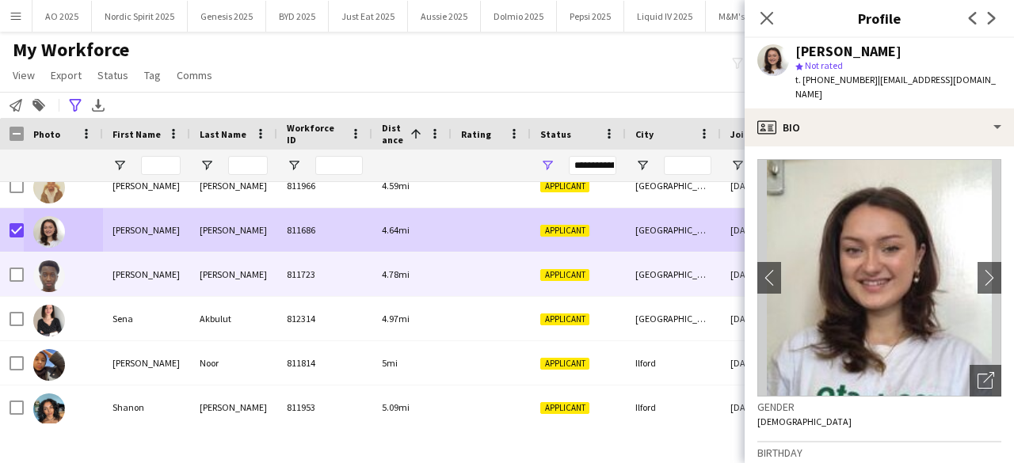
click at [54, 273] on img at bounding box center [49, 277] width 32 height 32
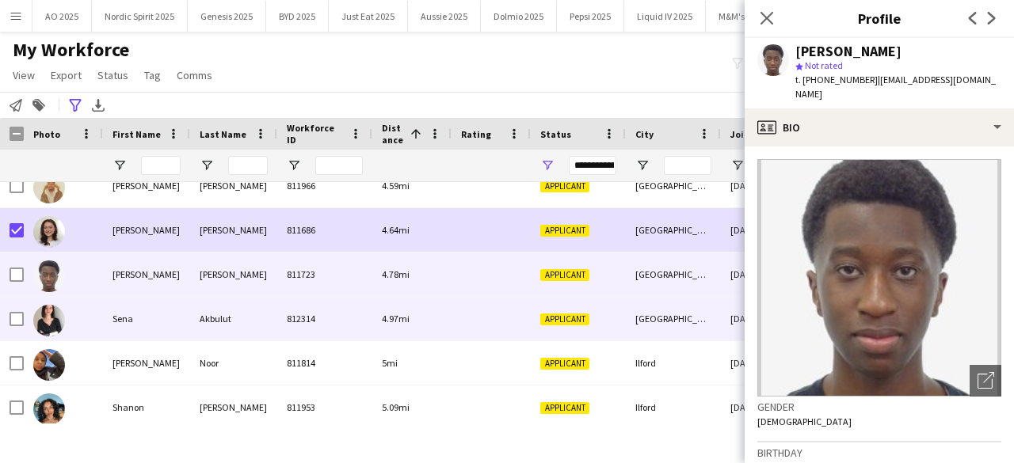
click at [51, 330] on img at bounding box center [49, 321] width 32 height 32
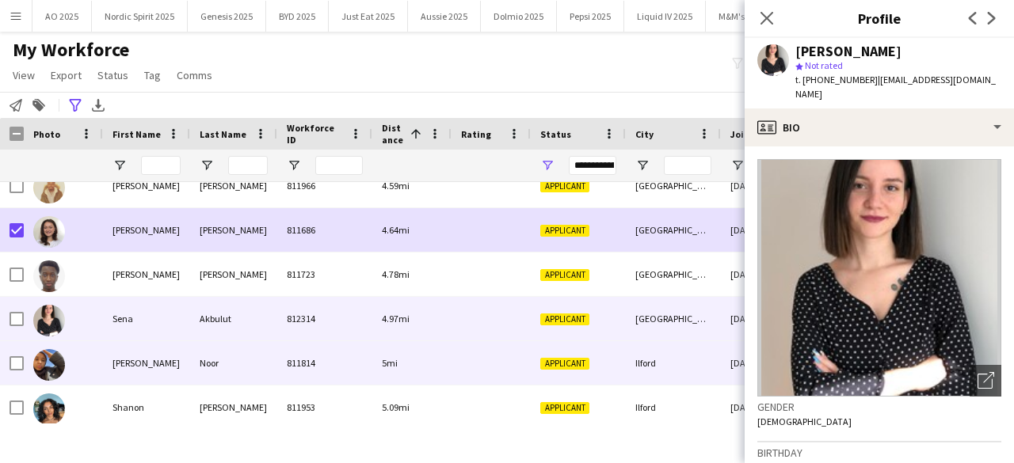
click at [54, 368] on img at bounding box center [49, 365] width 32 height 32
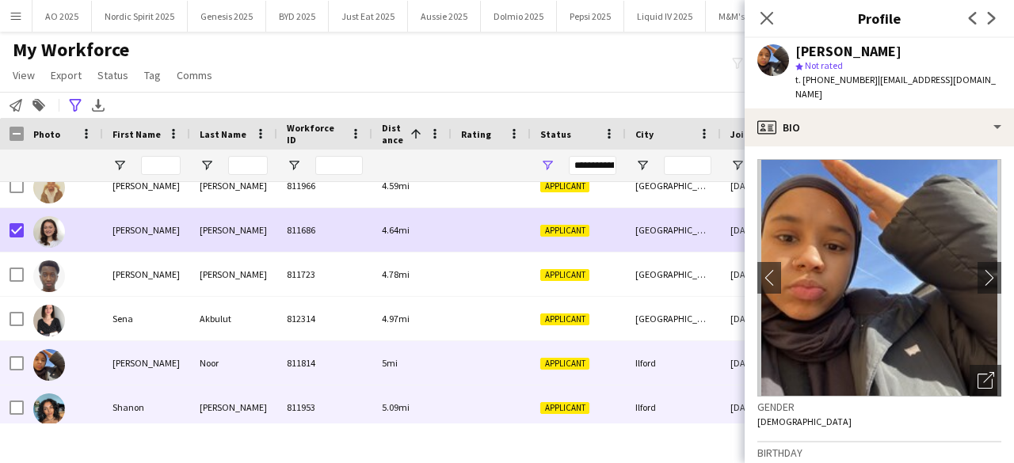
click at [54, 402] on img at bounding box center [49, 410] width 32 height 32
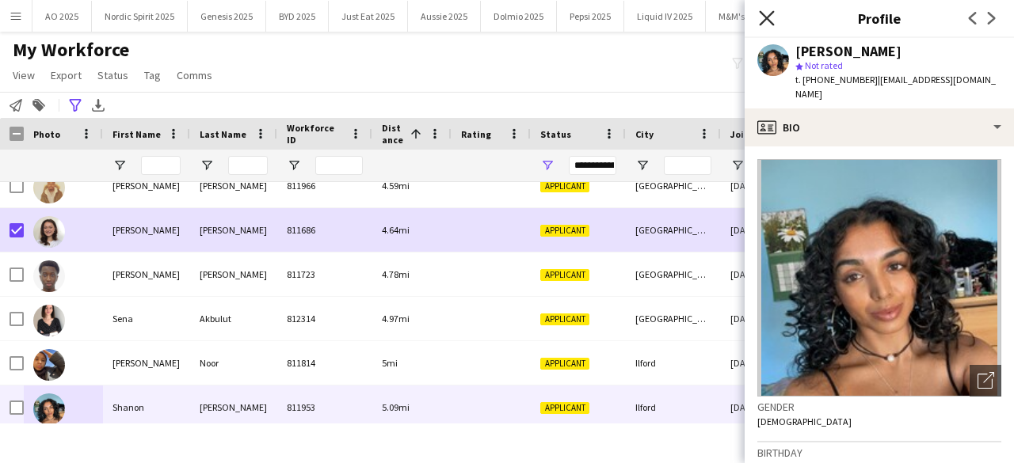
click at [765, 17] on icon at bounding box center [766, 17] width 15 height 15
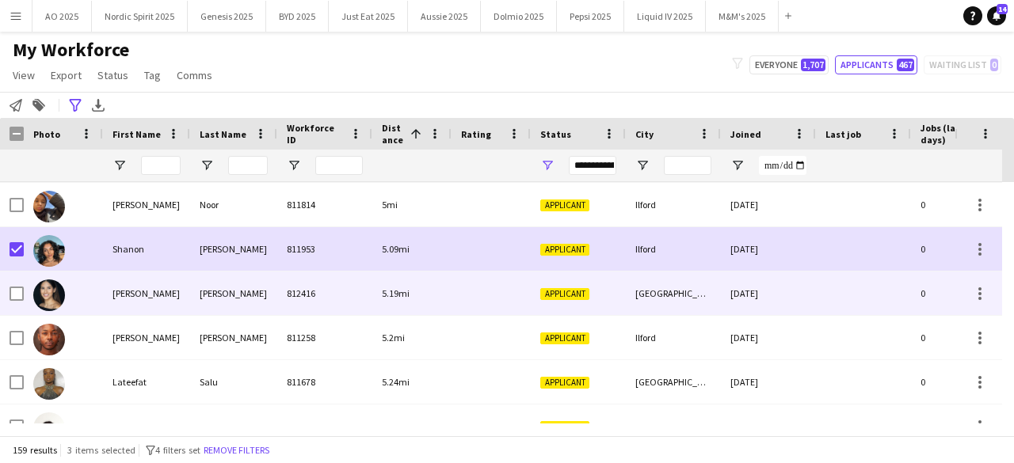
click at [50, 293] on img at bounding box center [49, 296] width 32 height 32
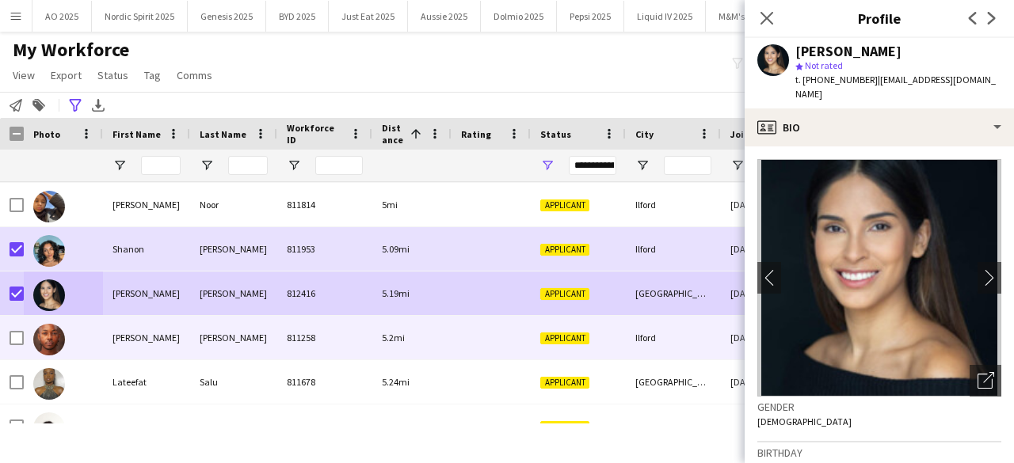
click at [42, 341] on img at bounding box center [49, 340] width 32 height 32
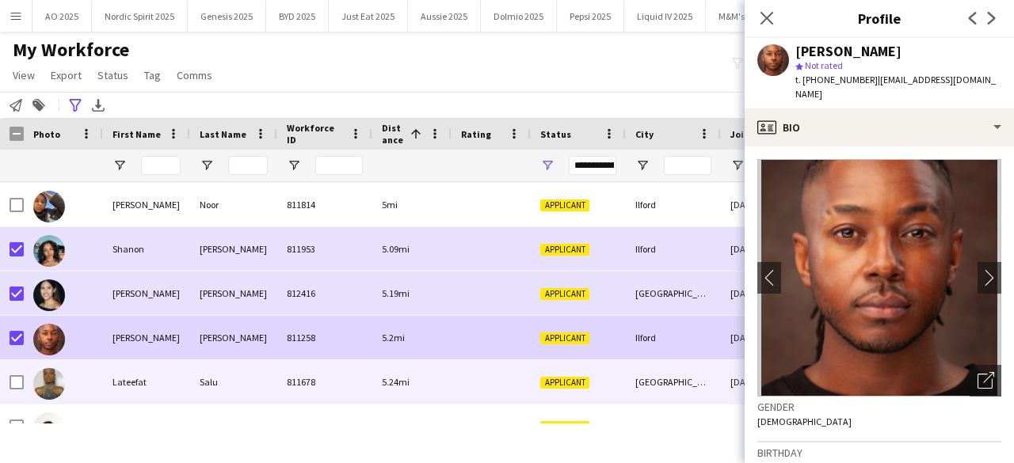
click at [43, 374] on img at bounding box center [49, 384] width 32 height 32
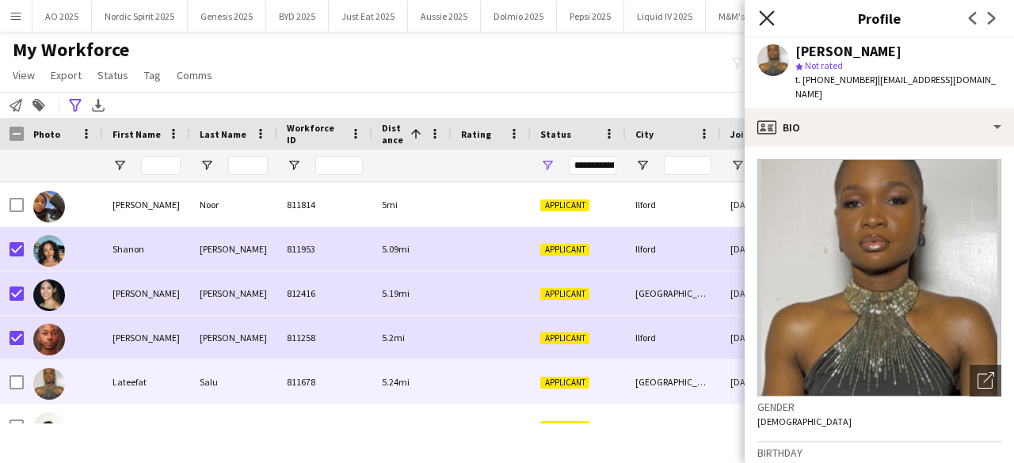
click at [765, 15] on icon "Close pop-in" at bounding box center [766, 17] width 15 height 15
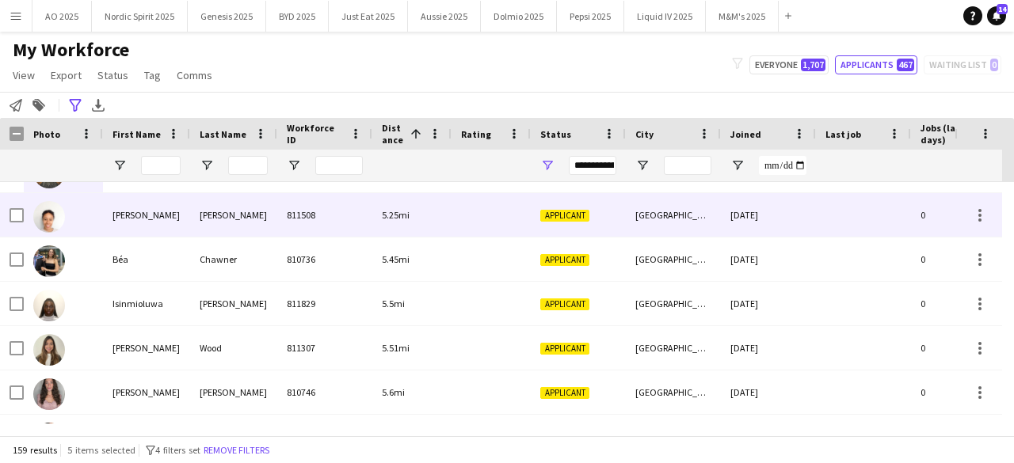
click at [48, 224] on img at bounding box center [49, 217] width 32 height 32
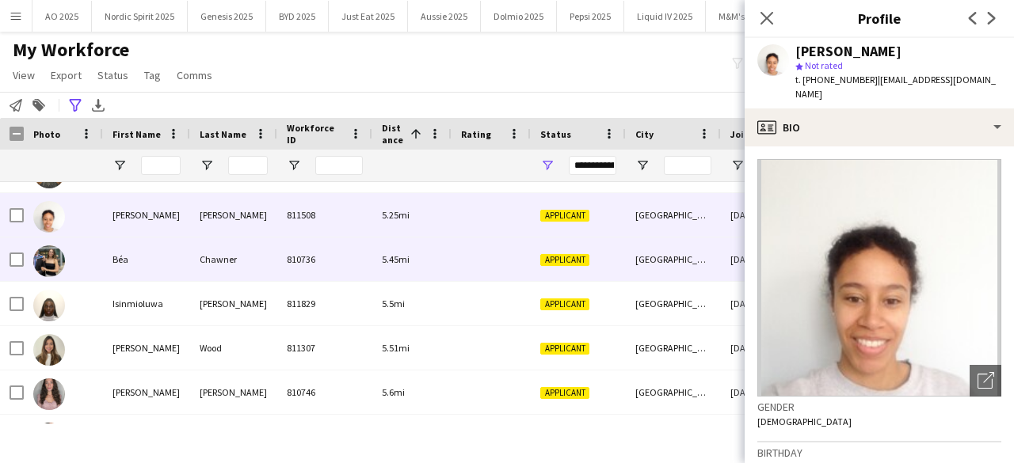
click at [46, 258] on img at bounding box center [49, 262] width 32 height 32
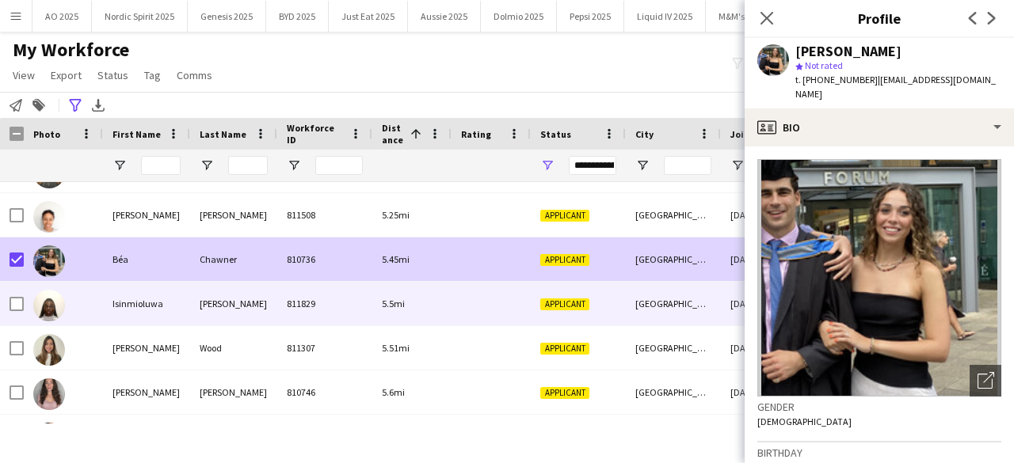
click at [52, 316] on img at bounding box center [49, 306] width 32 height 32
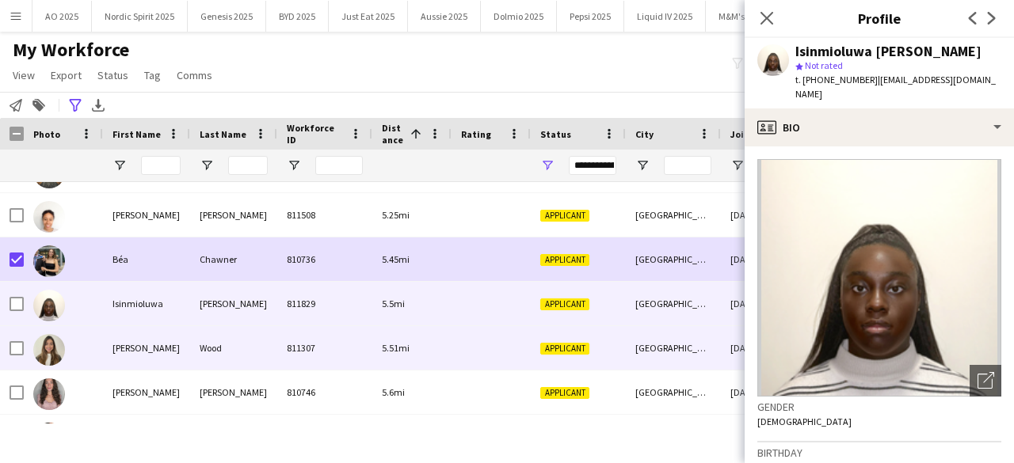
click at [52, 342] on img at bounding box center [49, 350] width 32 height 32
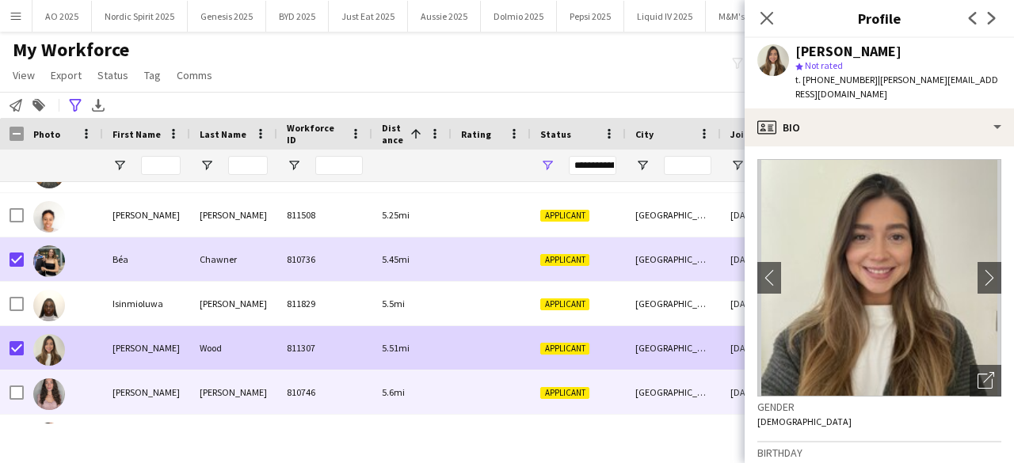
click at [51, 387] on img at bounding box center [49, 395] width 32 height 32
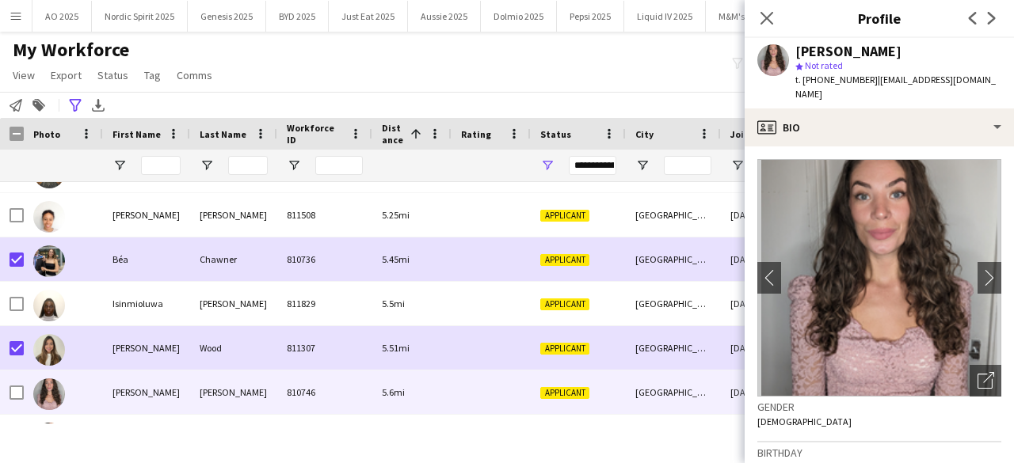
click at [438, 59] on div "My Workforce View Views Default view Compliance Log New view Update view Delete…" at bounding box center [507, 65] width 1014 height 54
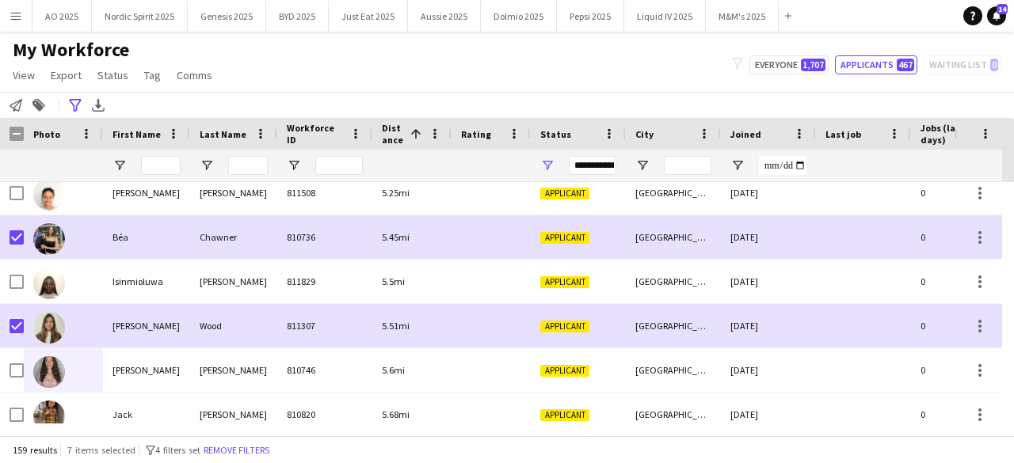
click at [1013, 417] on div at bounding box center [1008, 303] width 12 height 242
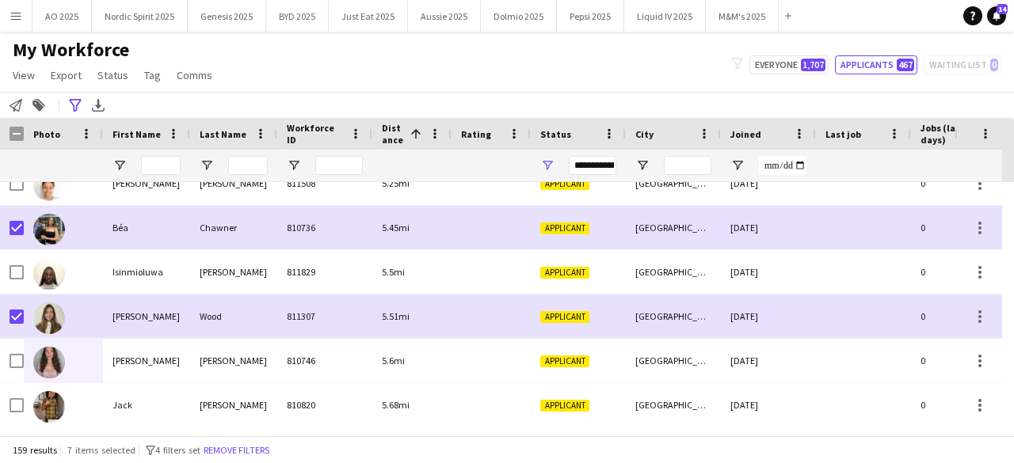
click at [1013, 417] on div at bounding box center [1008, 303] width 12 height 242
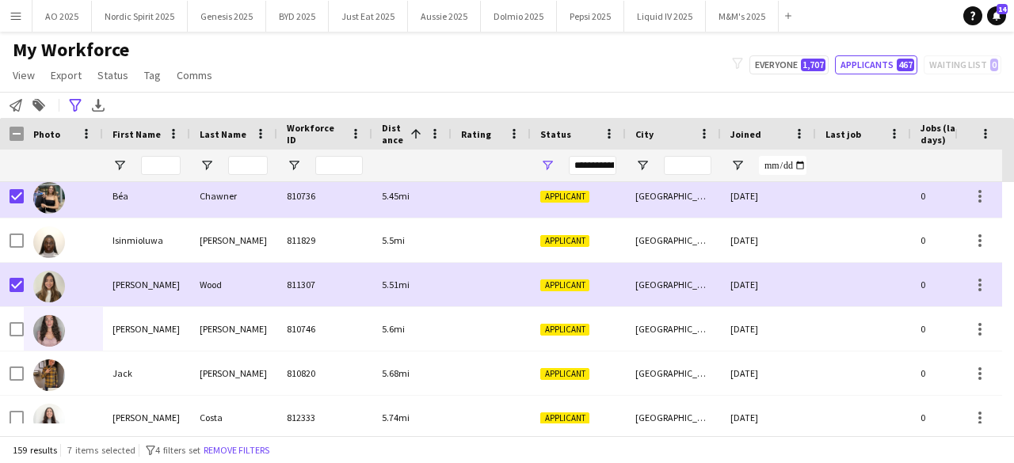
click at [1013, 417] on div at bounding box center [1008, 303] width 12 height 242
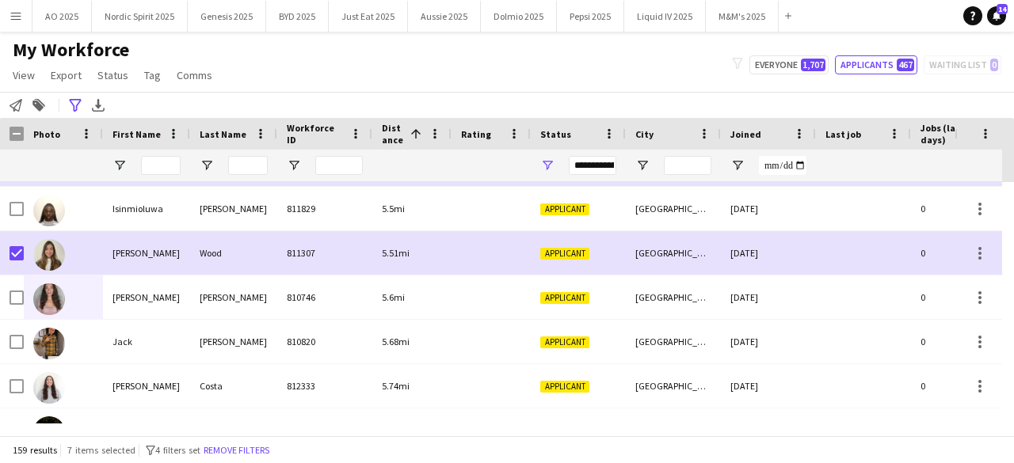
click at [1013, 417] on div at bounding box center [1008, 303] width 12 height 242
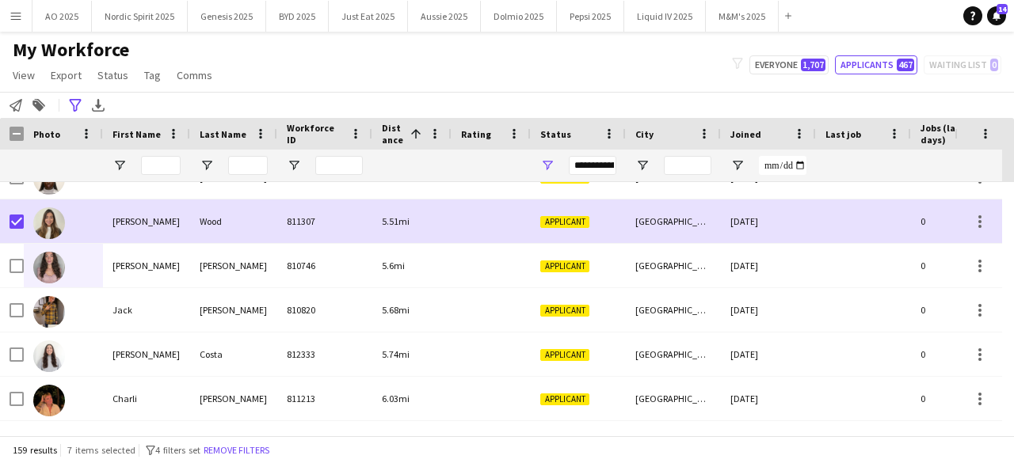
click at [1013, 417] on div at bounding box center [1008, 303] width 12 height 242
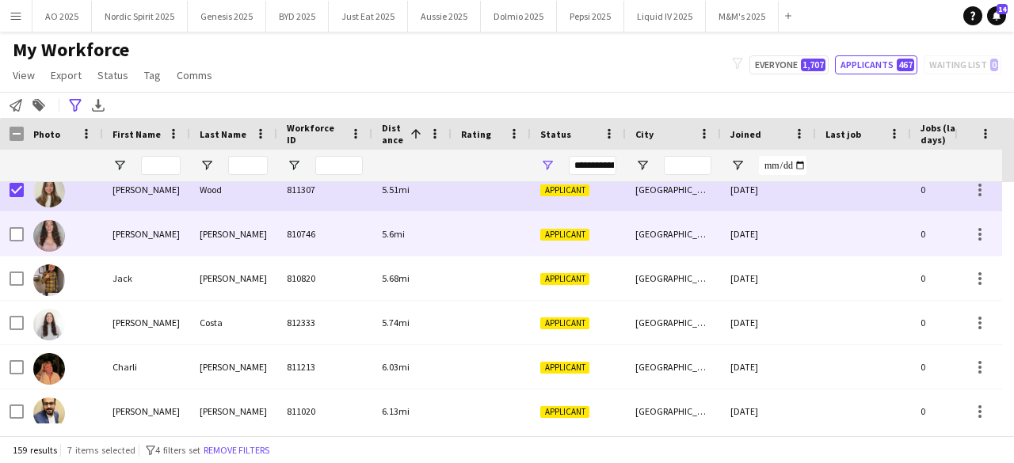
click at [44, 242] on img at bounding box center [49, 236] width 32 height 32
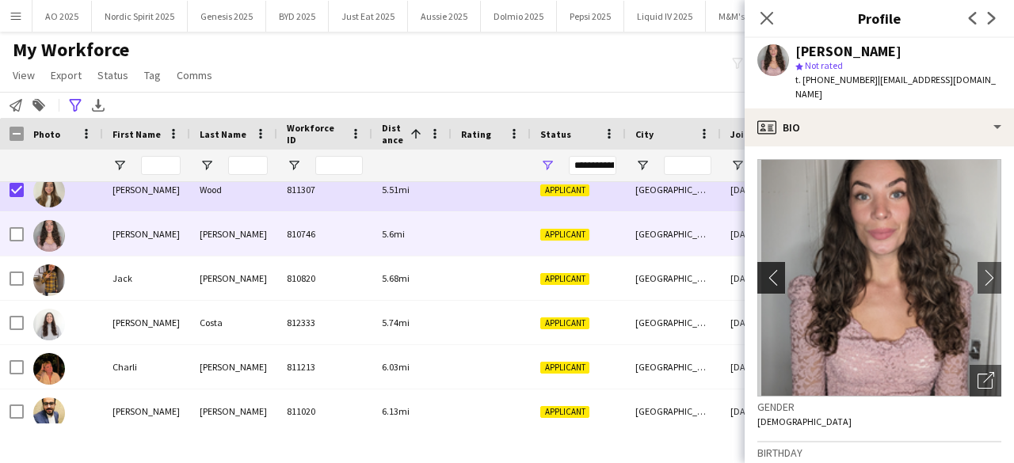
click at [773, 269] on app-icon "chevron-left" at bounding box center [769, 277] width 25 height 17
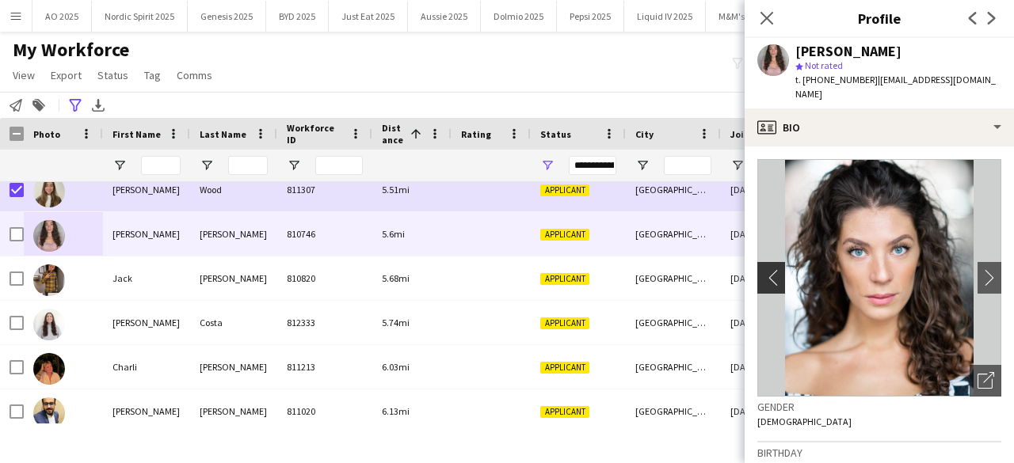
click at [773, 269] on app-icon "chevron-left" at bounding box center [769, 277] width 25 height 17
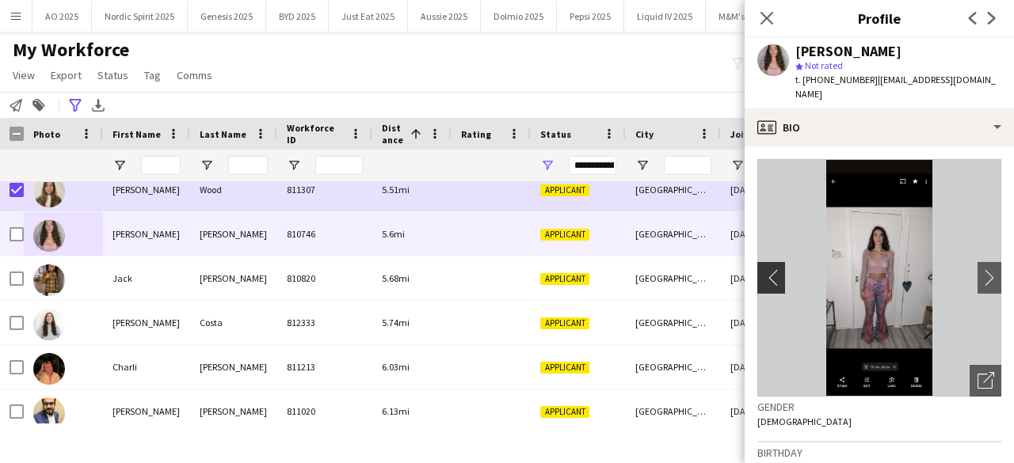
click at [773, 269] on app-icon "chevron-left" at bounding box center [769, 277] width 25 height 17
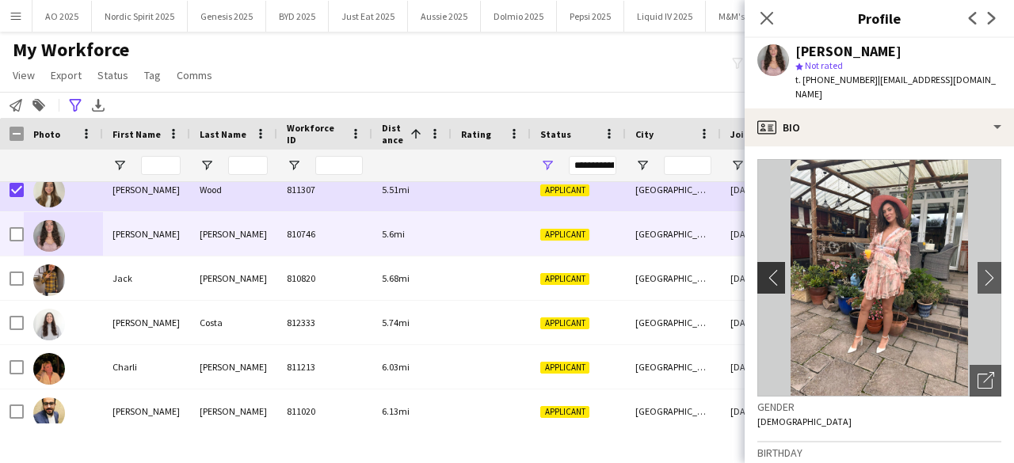
click at [773, 269] on app-icon "chevron-left" at bounding box center [769, 277] width 25 height 17
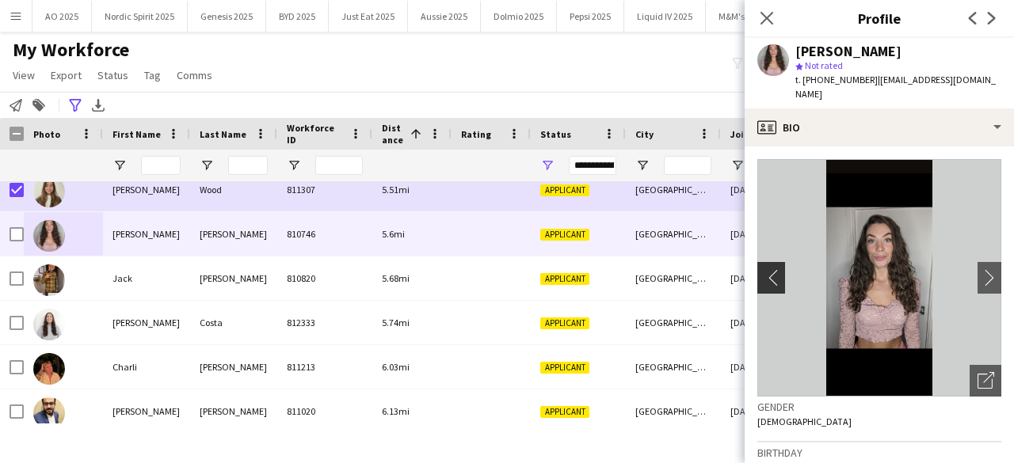
click at [773, 269] on app-icon "chevron-left" at bounding box center [769, 277] width 25 height 17
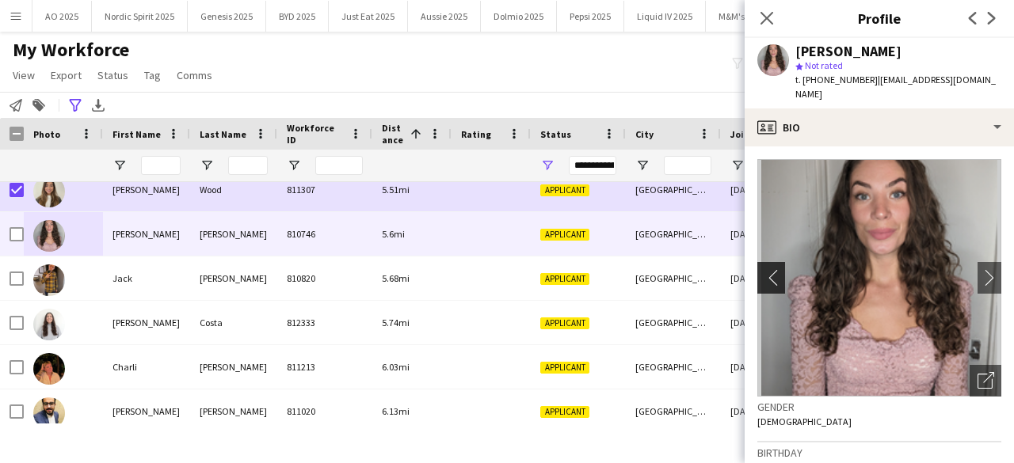
click at [773, 269] on app-icon "chevron-left" at bounding box center [769, 277] width 25 height 17
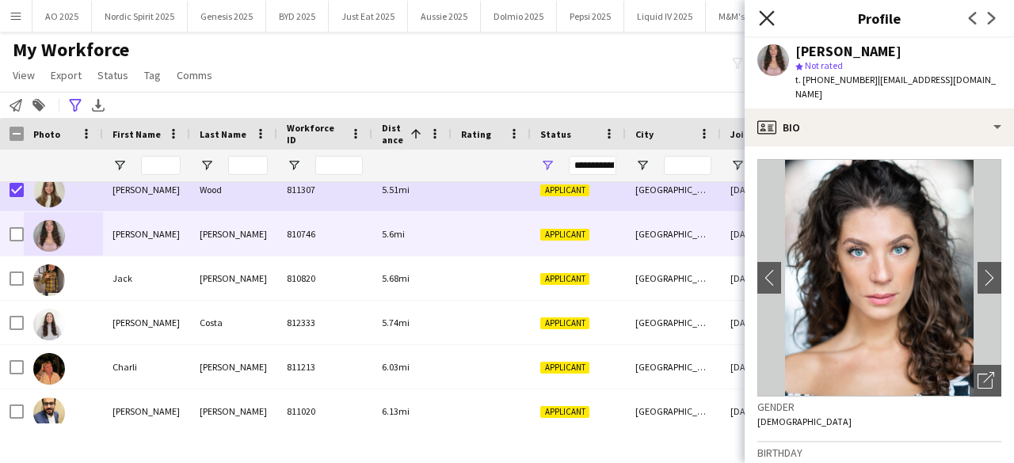
click at [769, 15] on icon at bounding box center [766, 17] width 15 height 15
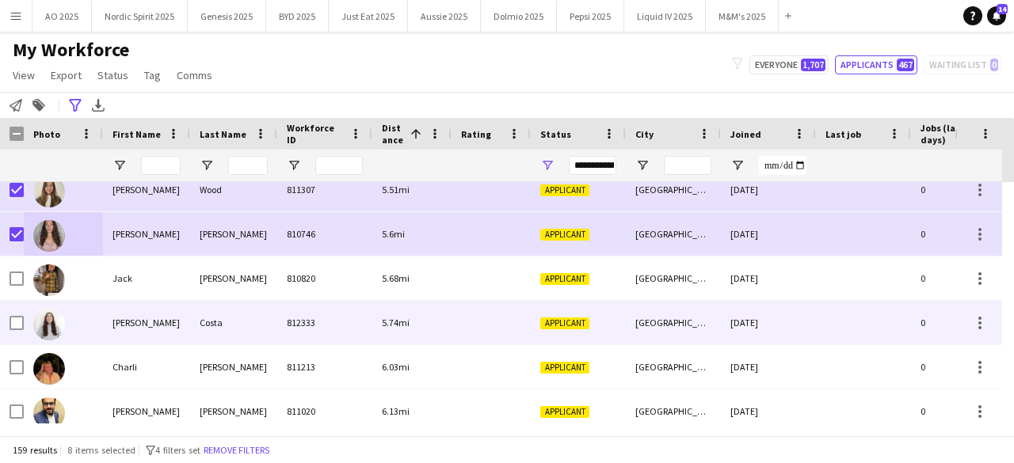
click at [49, 335] on img at bounding box center [49, 325] width 32 height 32
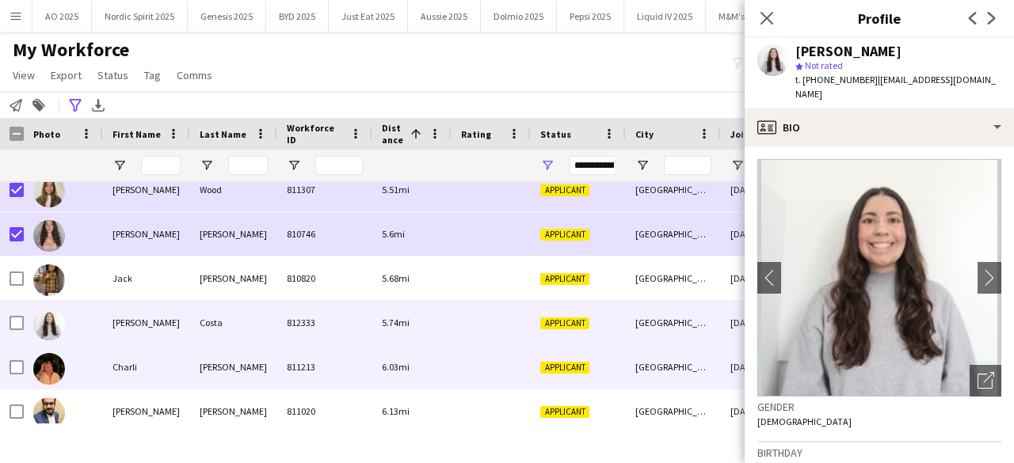
click at [46, 367] on img at bounding box center [49, 369] width 32 height 32
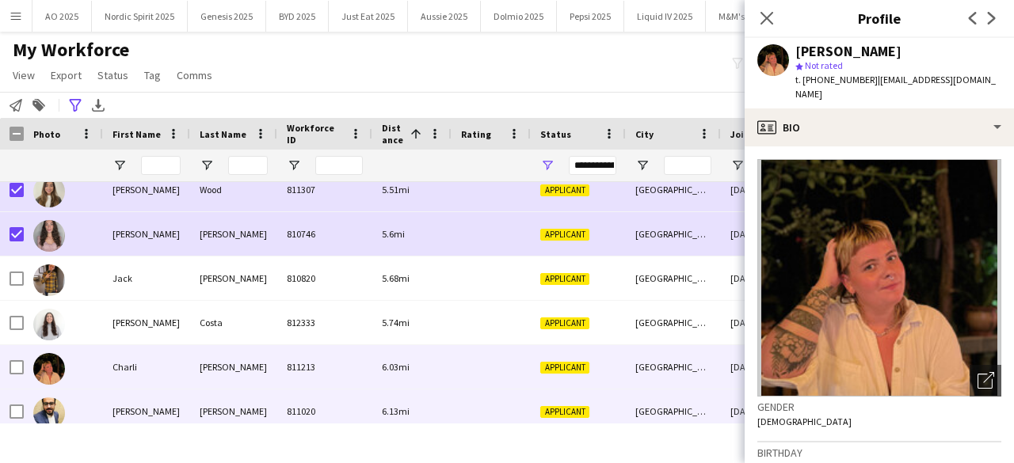
click at [43, 395] on div at bounding box center [49, 413] width 32 height 44
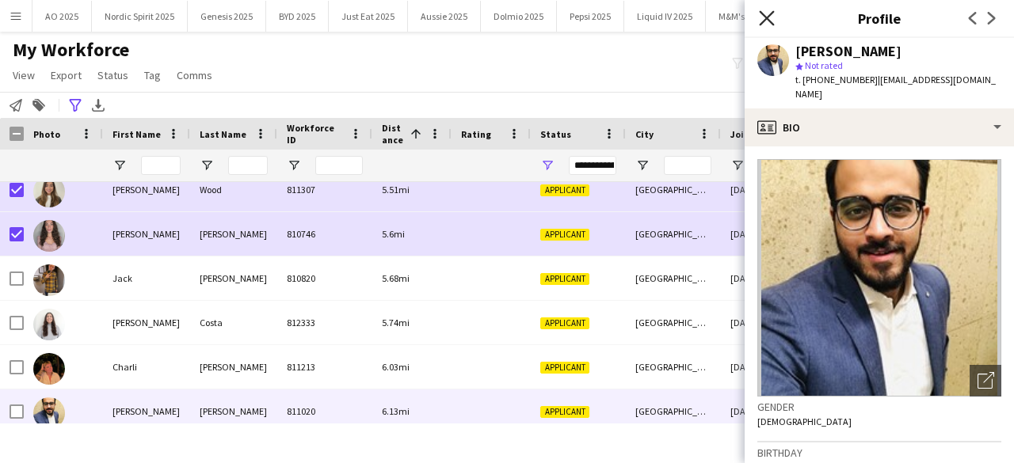
click at [769, 13] on icon "Close pop-in" at bounding box center [766, 17] width 15 height 15
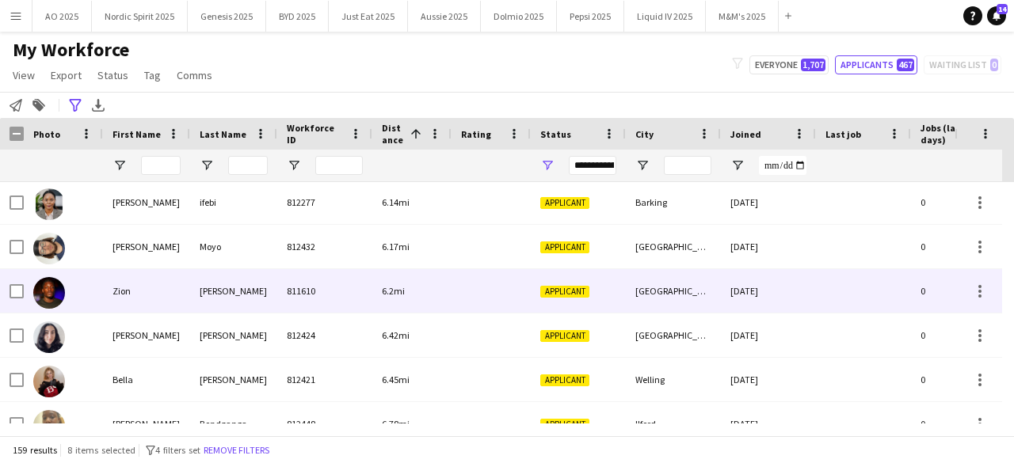
click at [34, 288] on img at bounding box center [49, 293] width 32 height 32
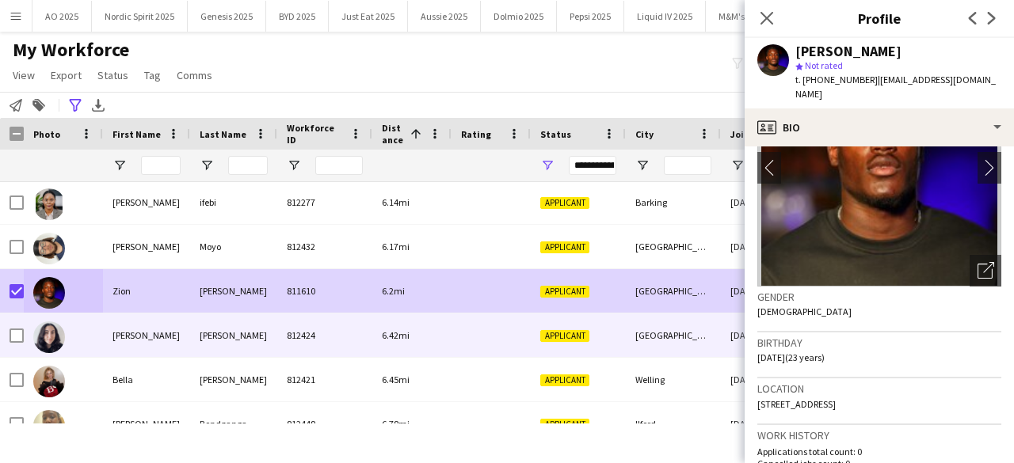
drag, startPoint x: 67, startPoint y: 337, endPoint x: 52, endPoint y: 349, distance: 18.6
click at [63, 341] on div at bounding box center [63, 336] width 79 height 44
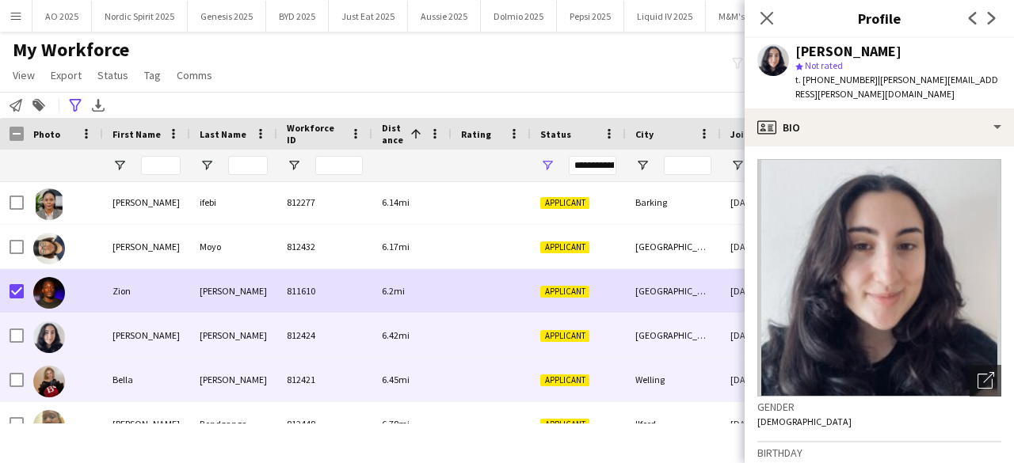
click at [50, 381] on img at bounding box center [49, 382] width 32 height 32
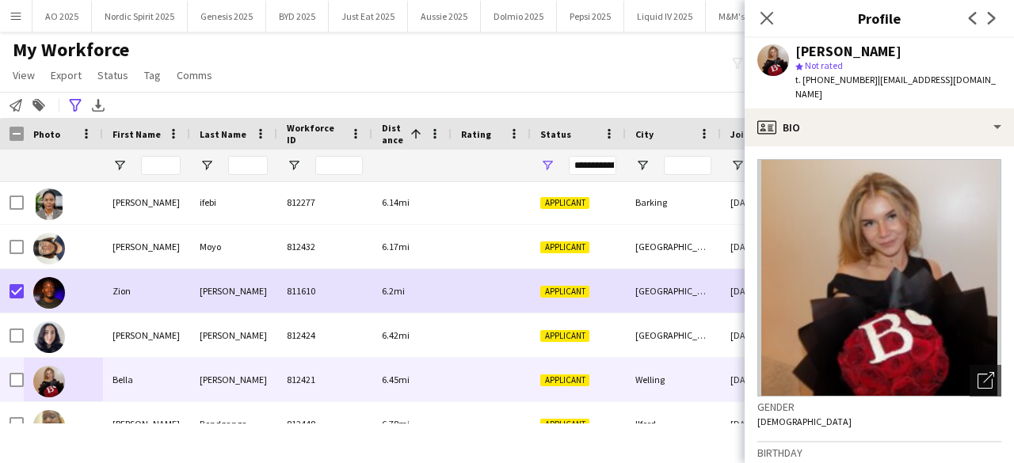
click at [458, 63] on div "My Workforce View Views Default view Compliance Log New view Update view Delete…" at bounding box center [507, 65] width 1014 height 54
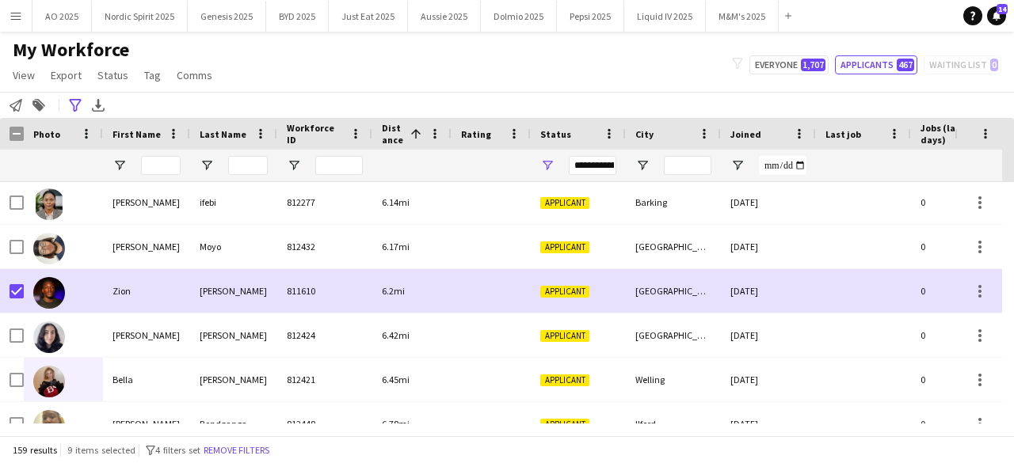
scroll to position [2423, 0]
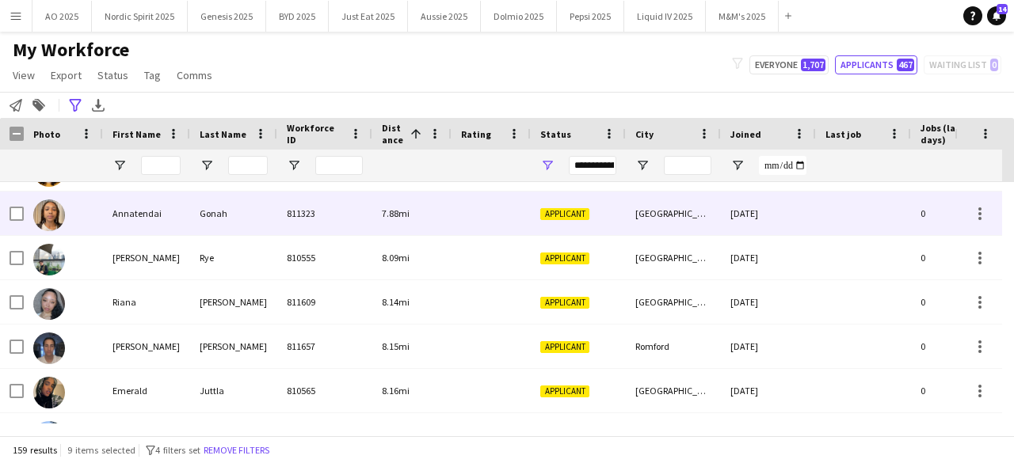
click at [59, 227] on div at bounding box center [49, 215] width 32 height 44
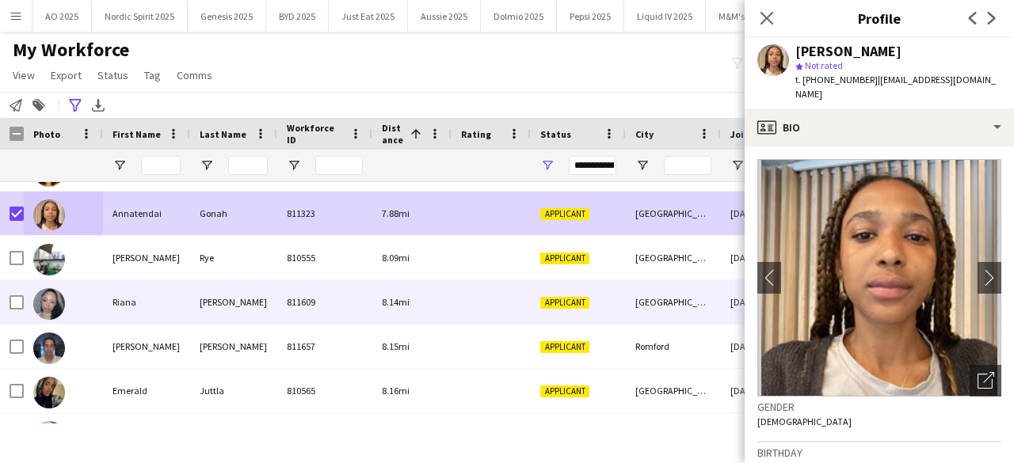
click at [48, 299] on img at bounding box center [49, 304] width 32 height 32
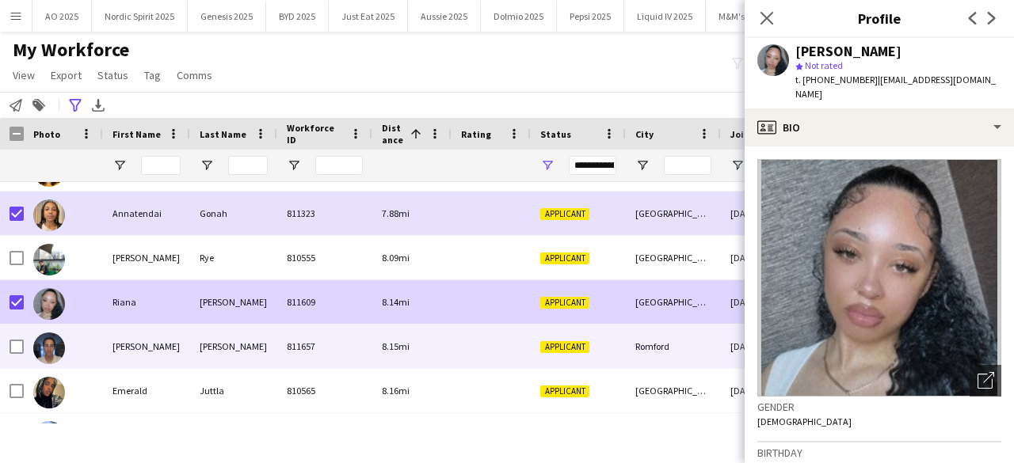
click at [43, 351] on img at bounding box center [49, 349] width 32 height 32
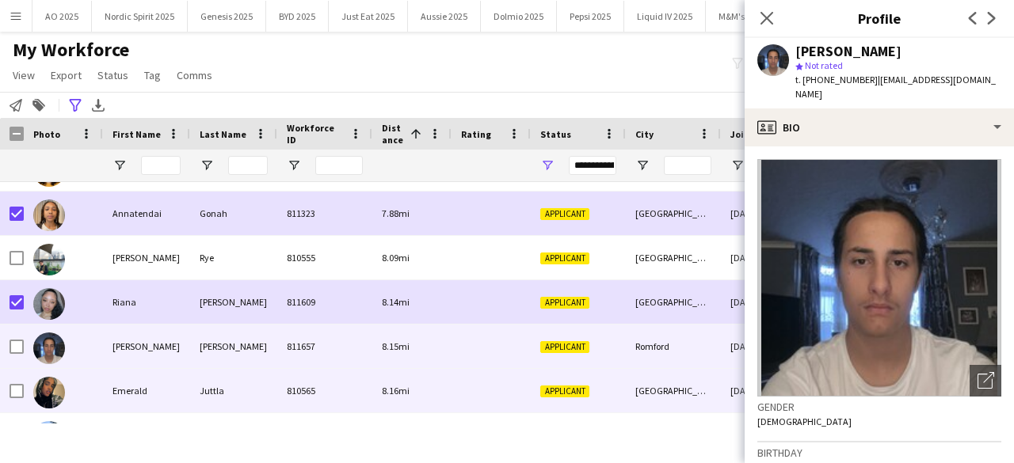
click at [51, 390] on img at bounding box center [49, 393] width 32 height 32
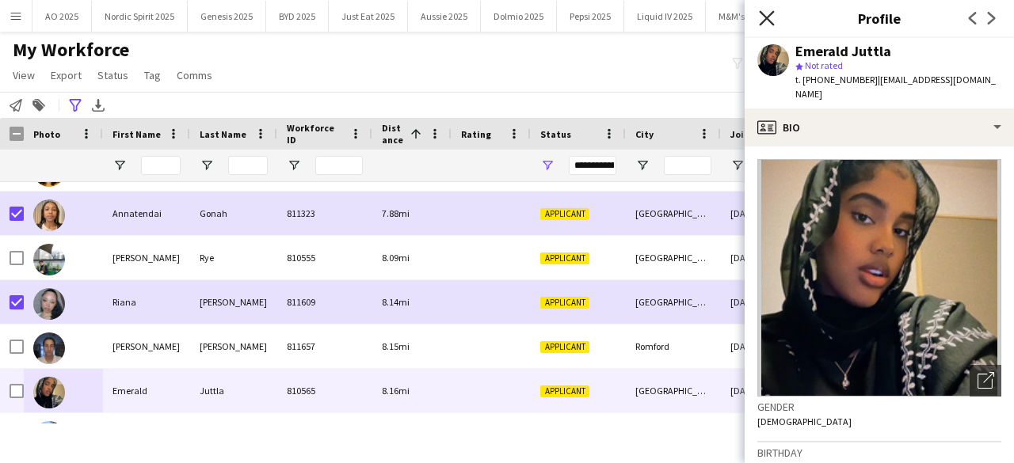
click at [769, 13] on icon "Close pop-in" at bounding box center [766, 17] width 15 height 15
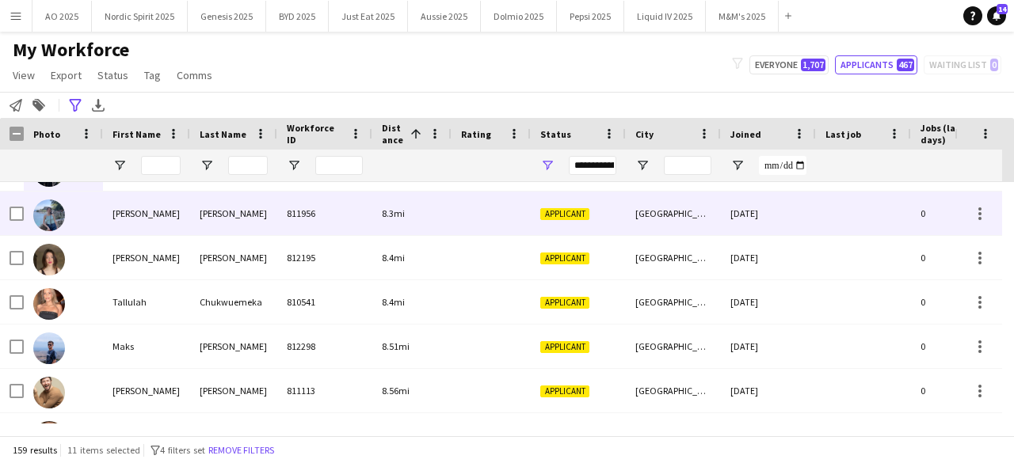
click at [48, 212] on img at bounding box center [49, 216] width 32 height 32
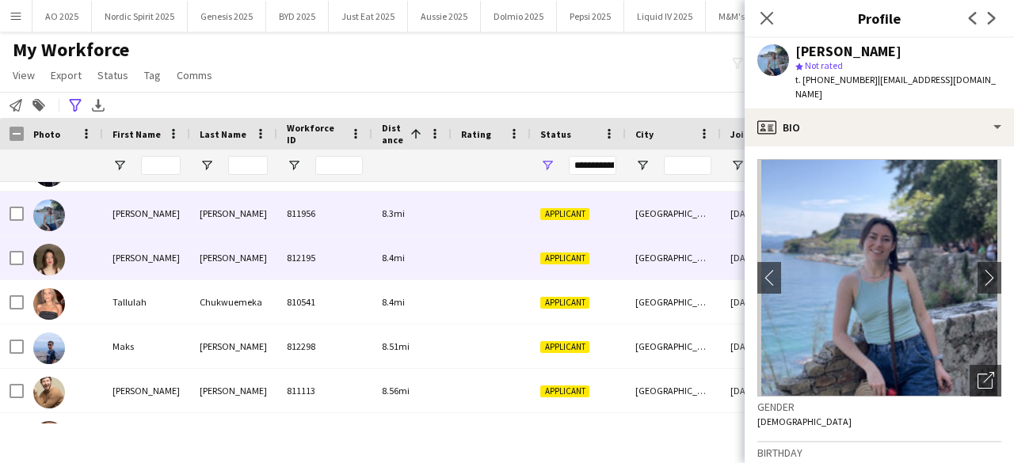
click at [51, 252] on img at bounding box center [49, 260] width 32 height 32
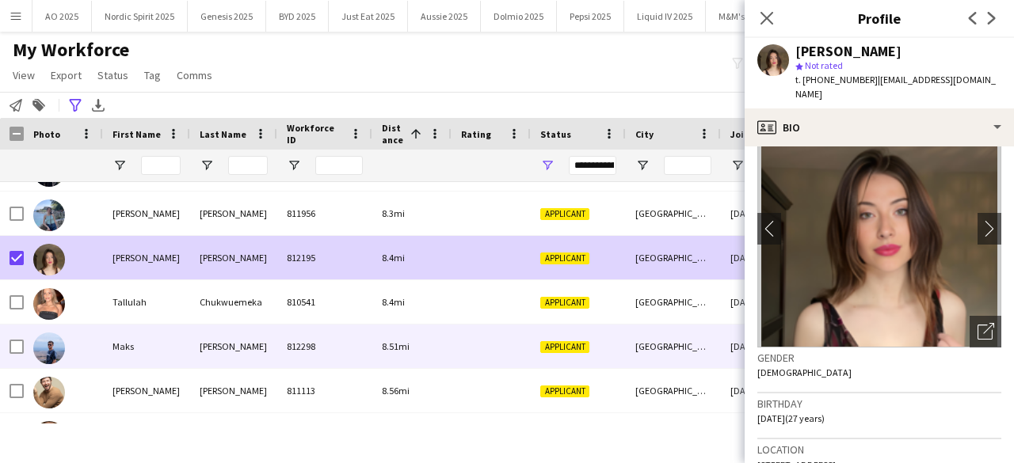
click at [46, 350] on img at bounding box center [49, 349] width 32 height 32
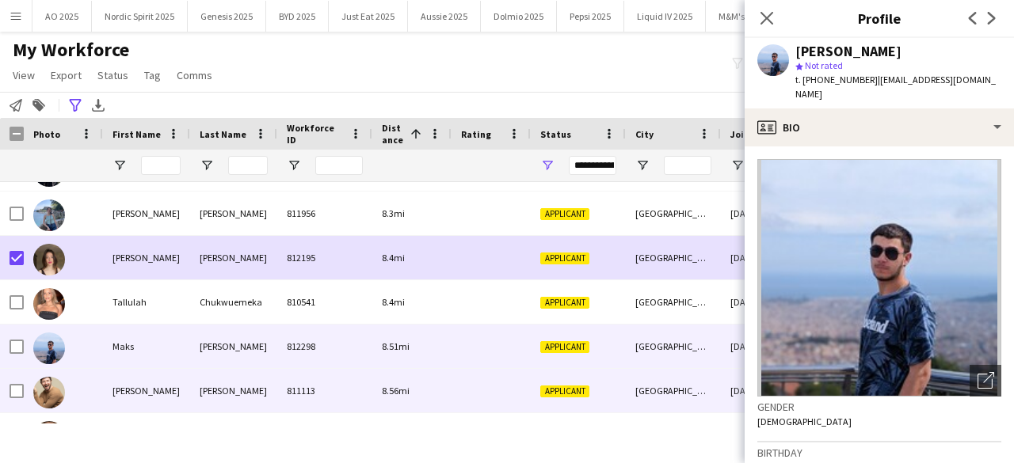
click at [57, 406] on img at bounding box center [49, 393] width 32 height 32
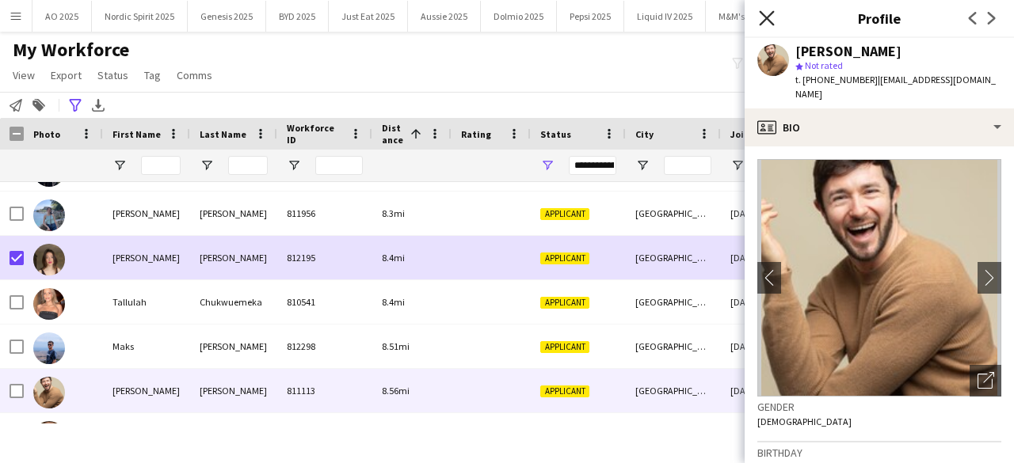
click at [768, 15] on icon "Close pop-in" at bounding box center [766, 17] width 15 height 15
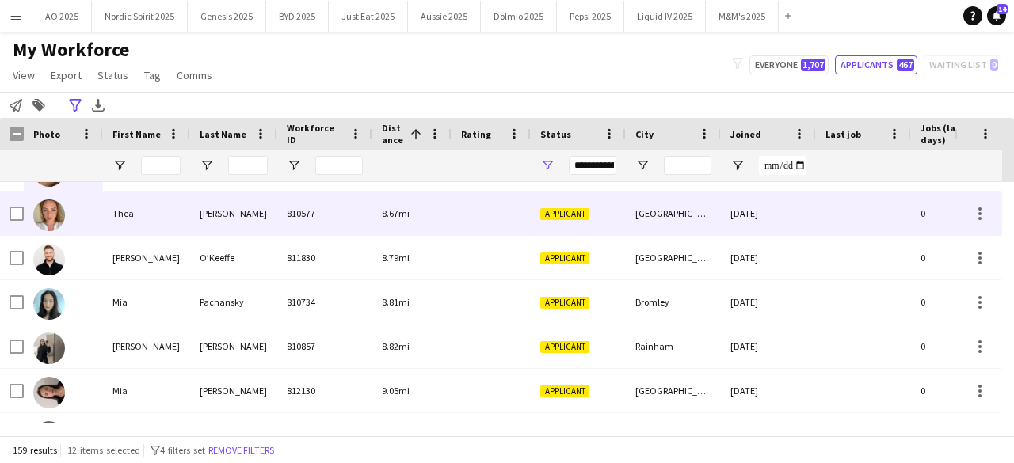
click at [49, 220] on img at bounding box center [49, 216] width 32 height 32
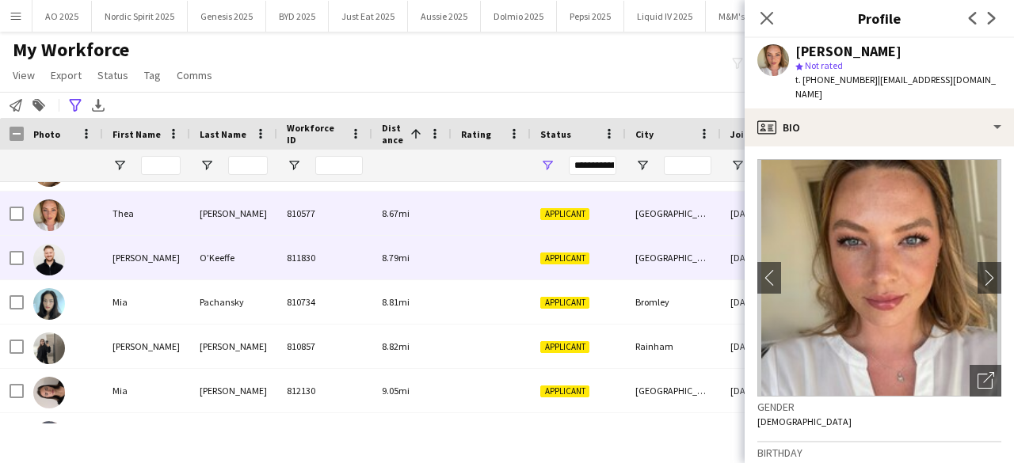
click at [44, 264] on img at bounding box center [49, 260] width 32 height 32
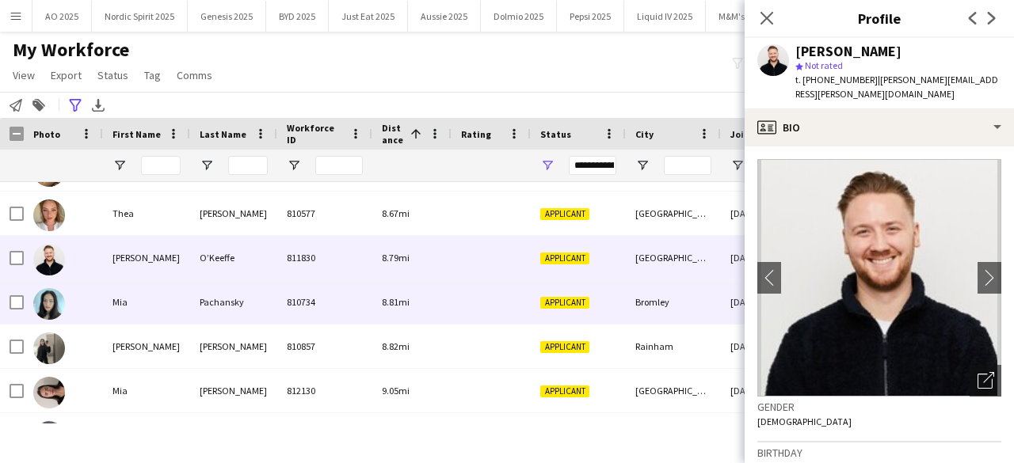
click at [54, 302] on img at bounding box center [49, 304] width 32 height 32
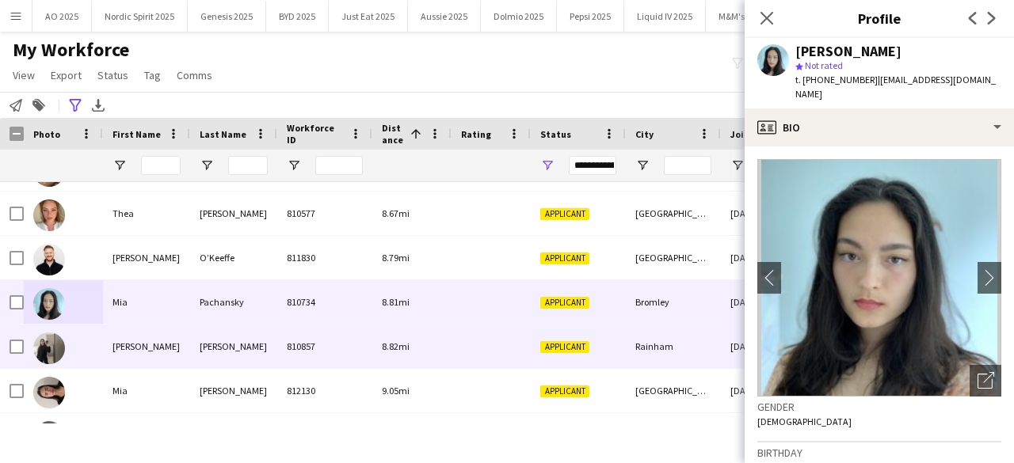
click at [52, 352] on img at bounding box center [49, 349] width 32 height 32
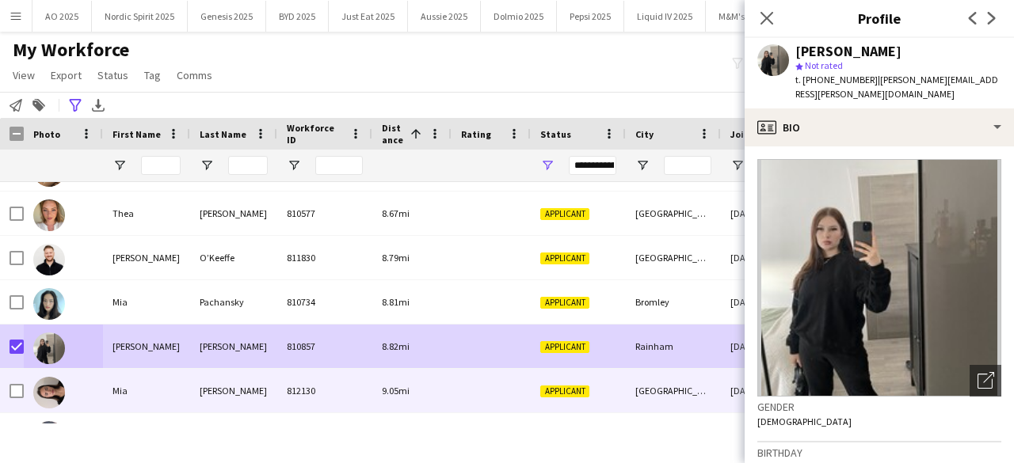
click at [55, 392] on img at bounding box center [49, 393] width 32 height 32
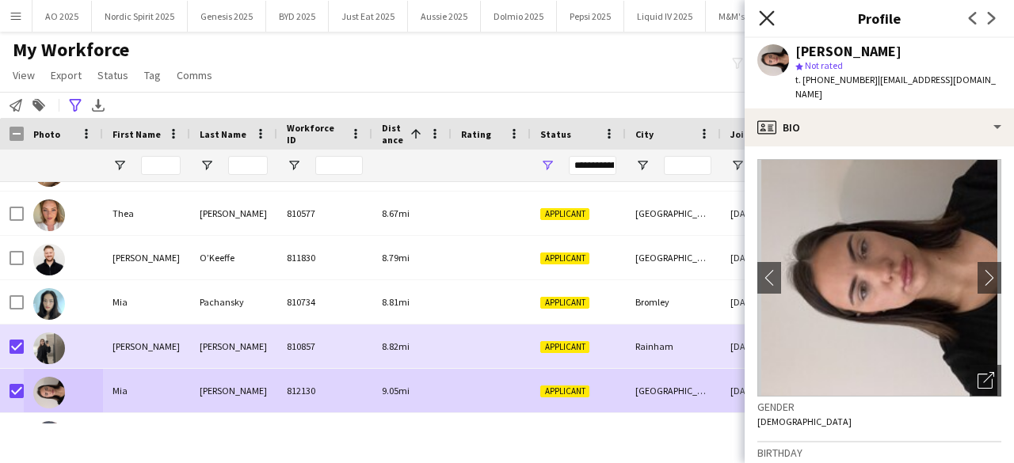
click at [766, 16] on icon "Close pop-in" at bounding box center [766, 17] width 15 height 15
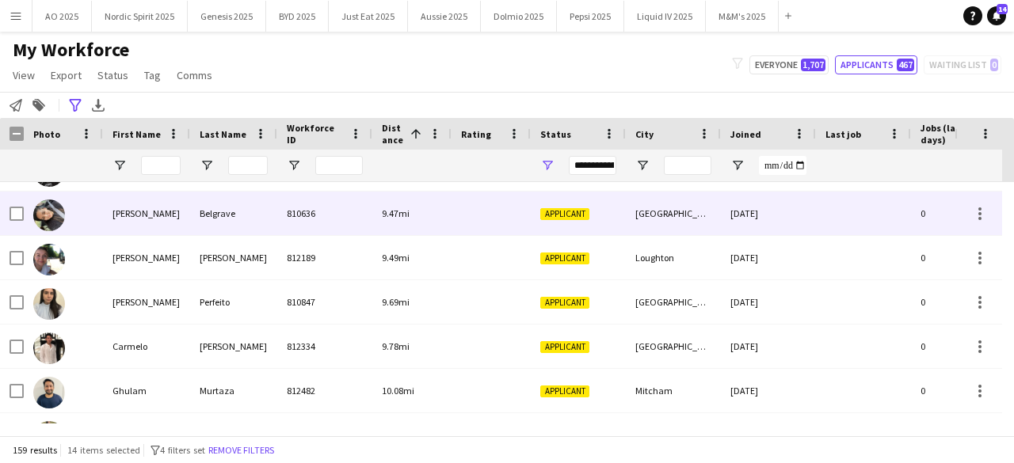
click at [57, 215] on img at bounding box center [49, 216] width 32 height 32
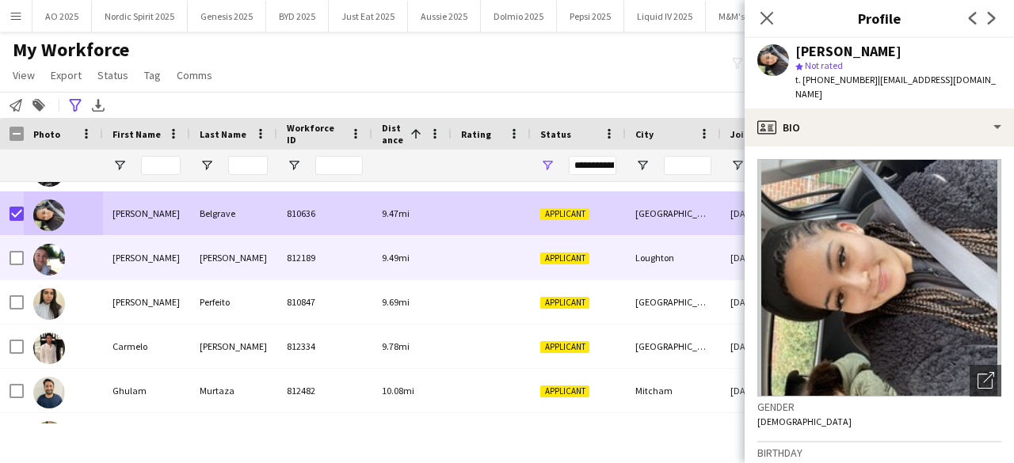
click at [48, 264] on img at bounding box center [49, 260] width 32 height 32
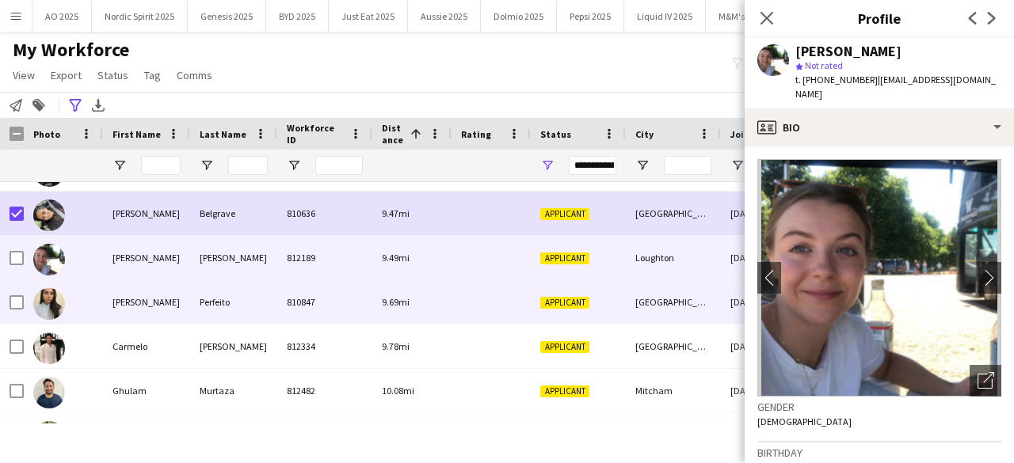
click at [53, 310] on img at bounding box center [49, 304] width 32 height 32
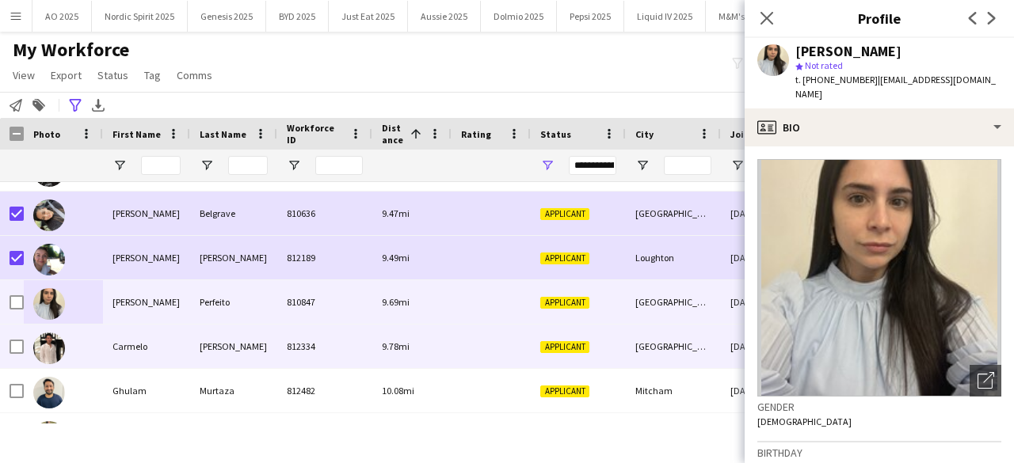
click at [53, 351] on img at bounding box center [49, 349] width 32 height 32
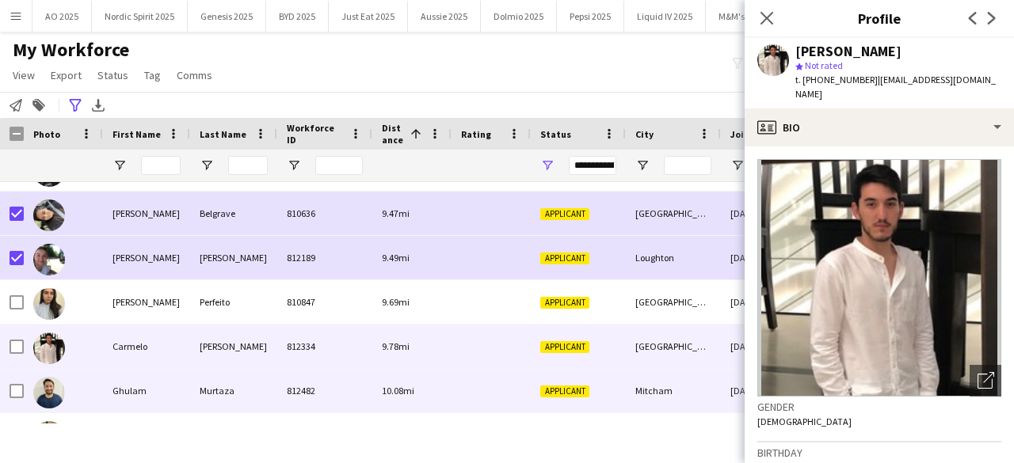
click at [54, 392] on img at bounding box center [49, 393] width 32 height 32
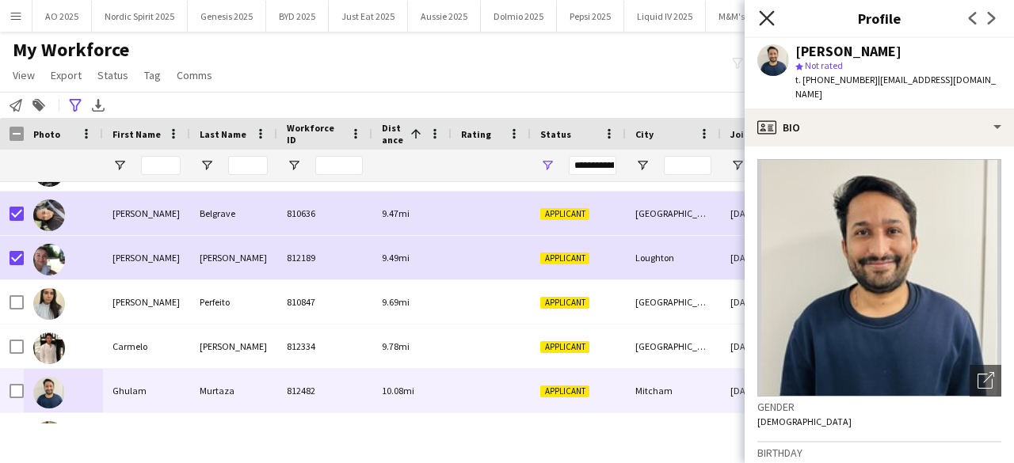
click at [764, 18] on icon "Close pop-in" at bounding box center [766, 17] width 15 height 15
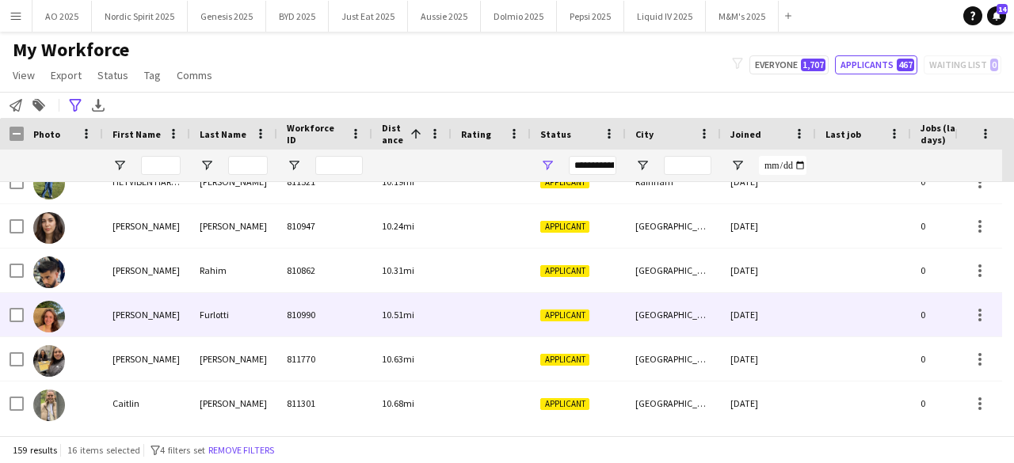
click at [51, 326] on img at bounding box center [49, 317] width 32 height 32
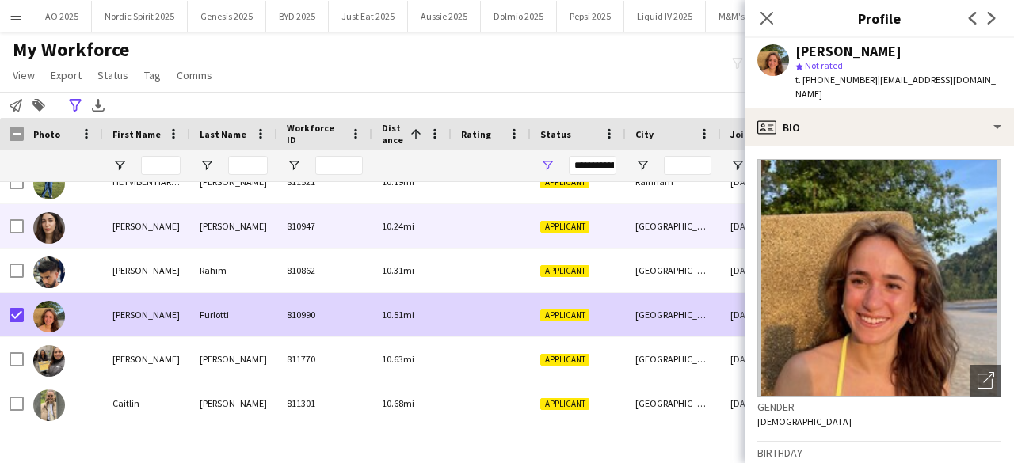
click at [51, 232] on img at bounding box center [49, 228] width 32 height 32
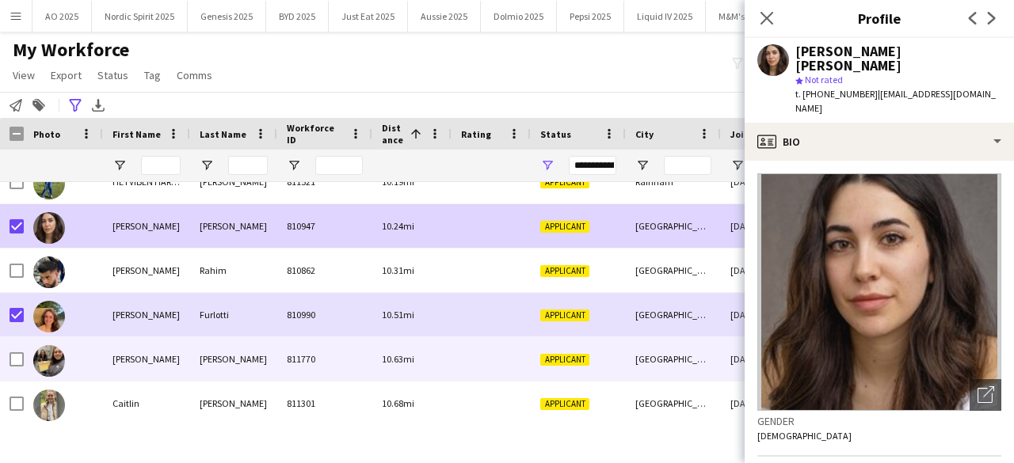
click at [48, 351] on img at bounding box center [49, 361] width 32 height 32
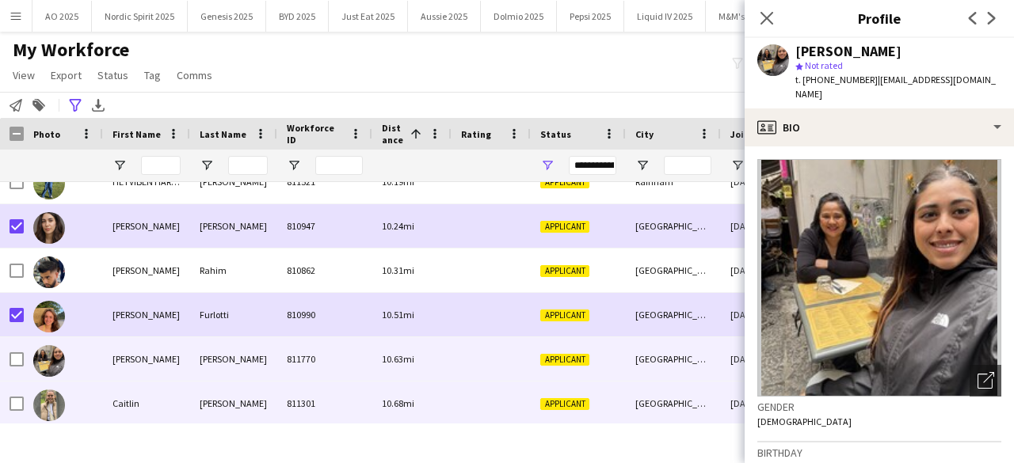
click at [60, 404] on img at bounding box center [49, 406] width 32 height 32
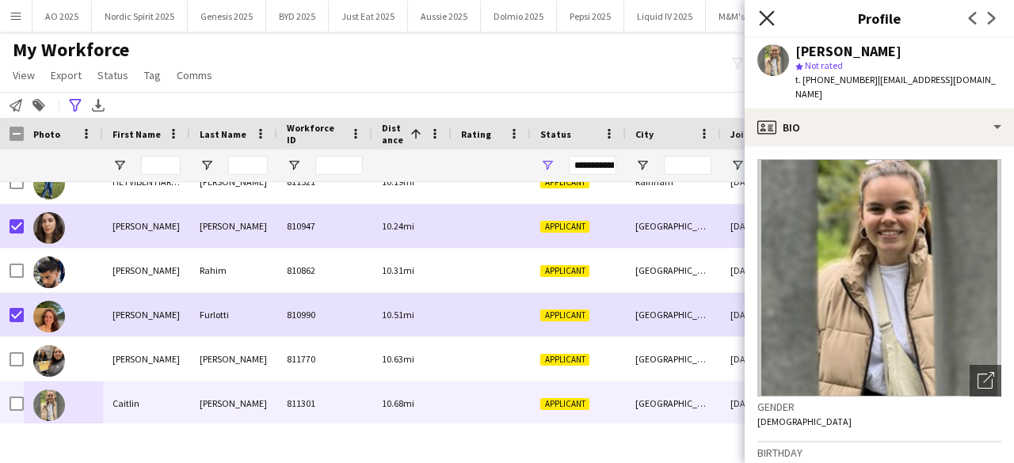
click at [772, 21] on icon "Close pop-in" at bounding box center [766, 17] width 15 height 15
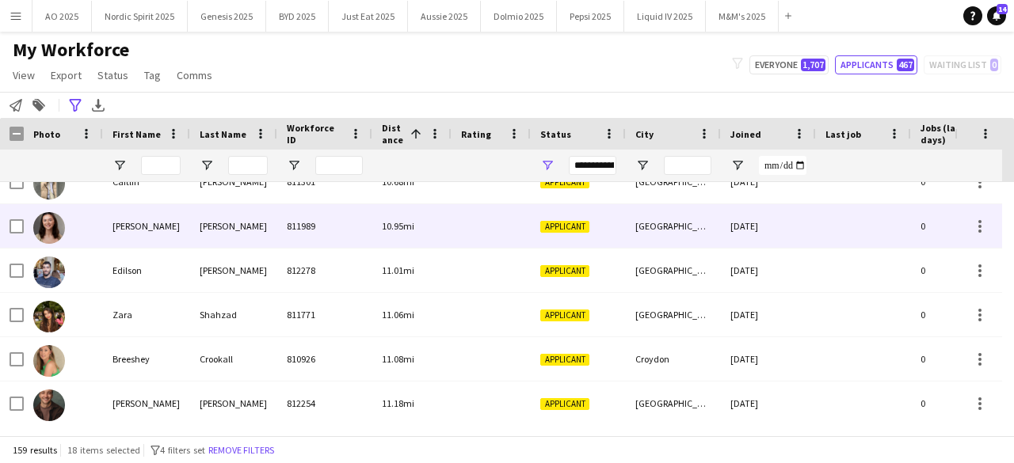
click at [55, 231] on img at bounding box center [49, 228] width 32 height 32
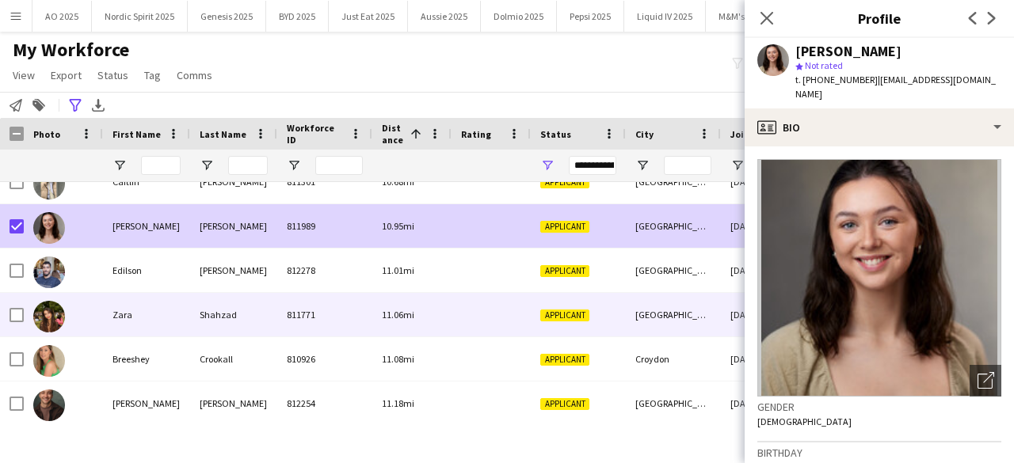
click at [51, 313] on img at bounding box center [49, 317] width 32 height 32
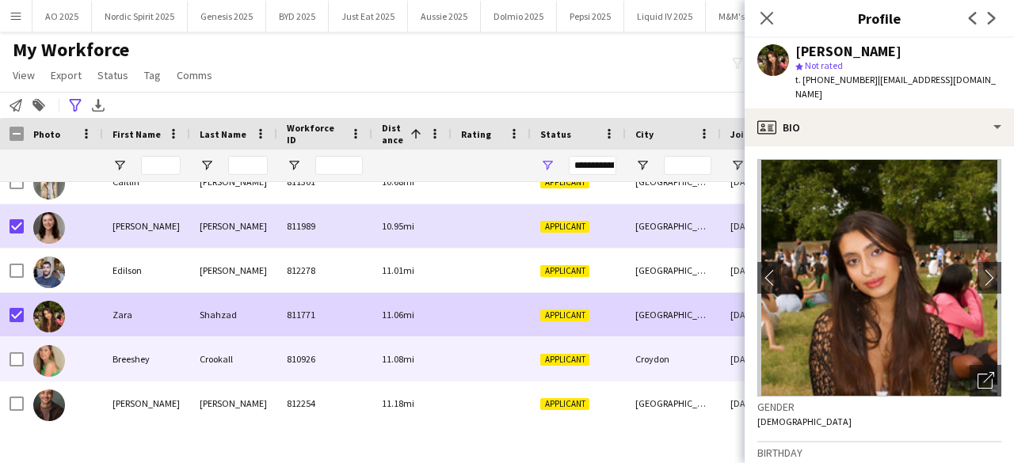
click at [46, 354] on img at bounding box center [49, 361] width 32 height 32
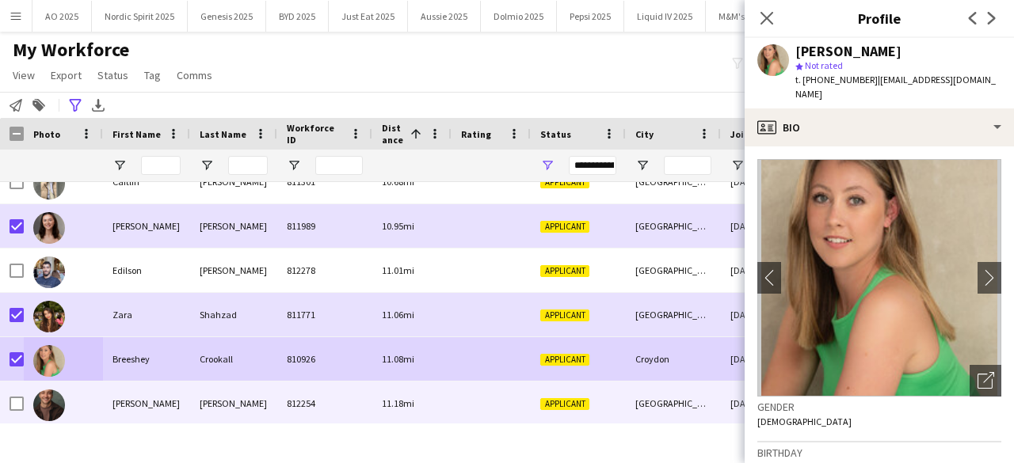
click at [48, 409] on img at bounding box center [49, 406] width 32 height 32
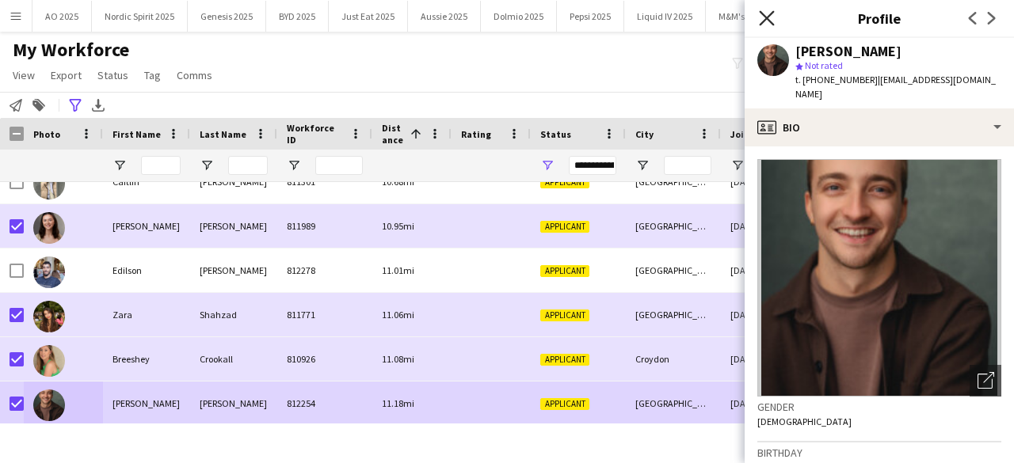
click at [768, 24] on icon "Close pop-in" at bounding box center [766, 17] width 15 height 15
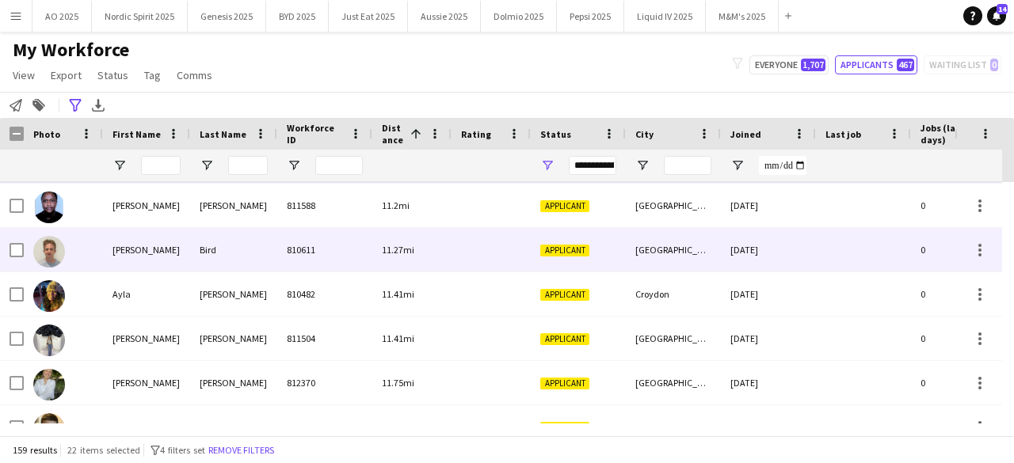
click at [41, 256] on img at bounding box center [49, 252] width 32 height 32
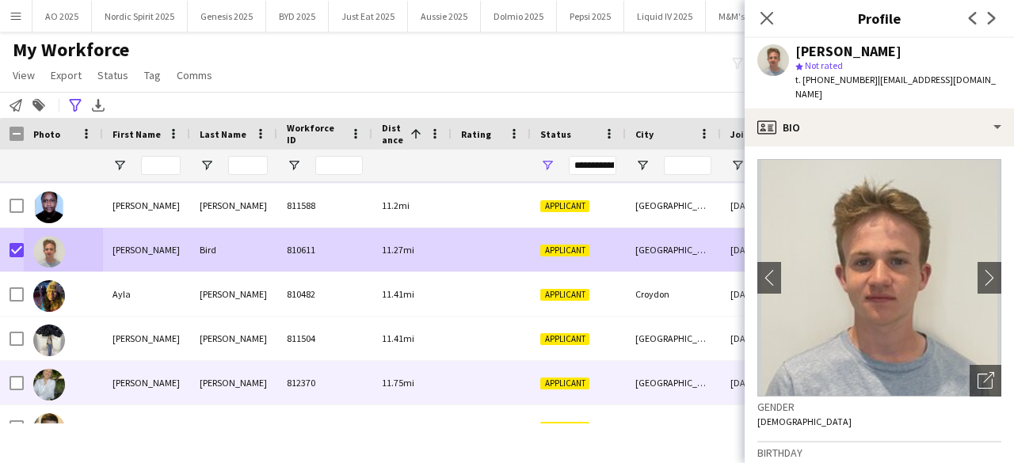
click at [52, 375] on img at bounding box center [49, 385] width 32 height 32
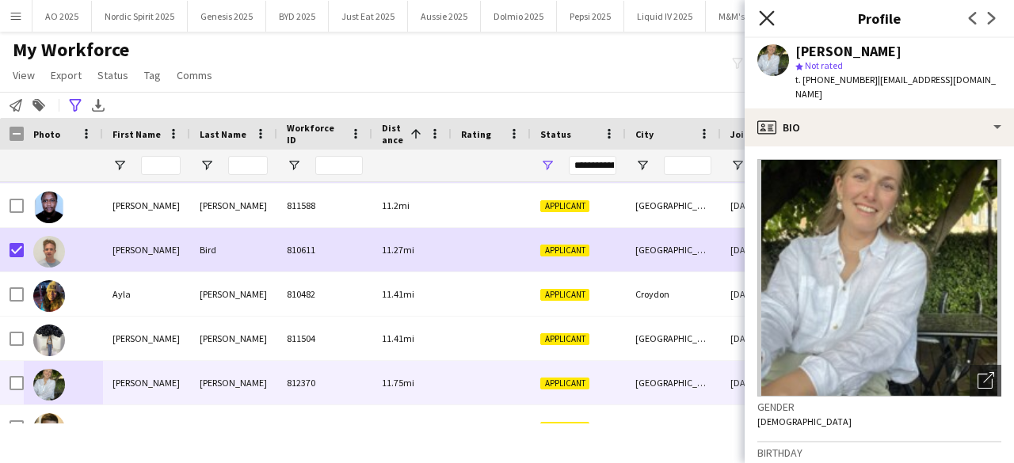
click at [770, 18] on icon "Close pop-in" at bounding box center [766, 17] width 15 height 15
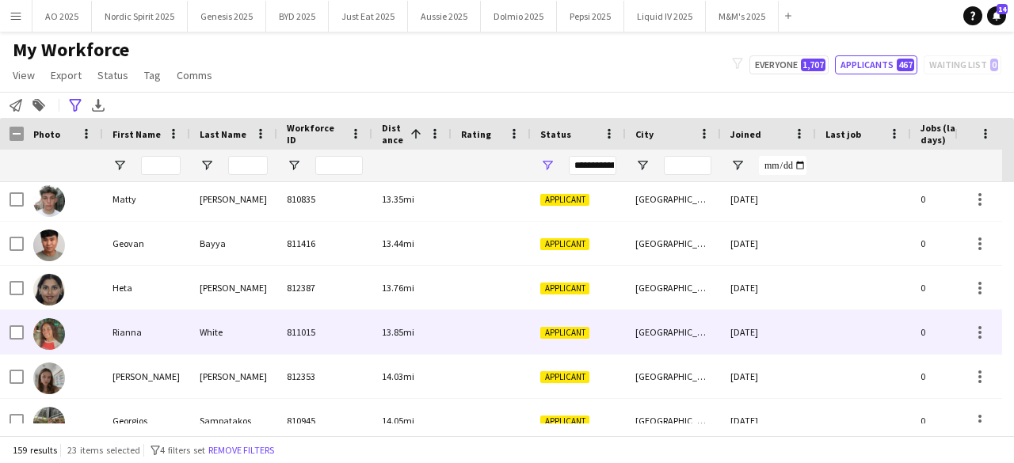
click at [60, 322] on img at bounding box center [49, 334] width 32 height 32
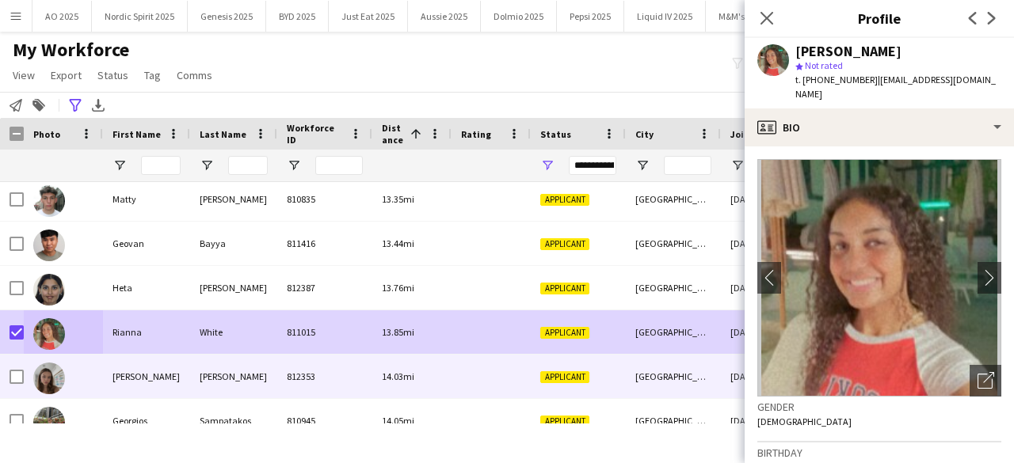
click at [57, 380] on img at bounding box center [49, 379] width 32 height 32
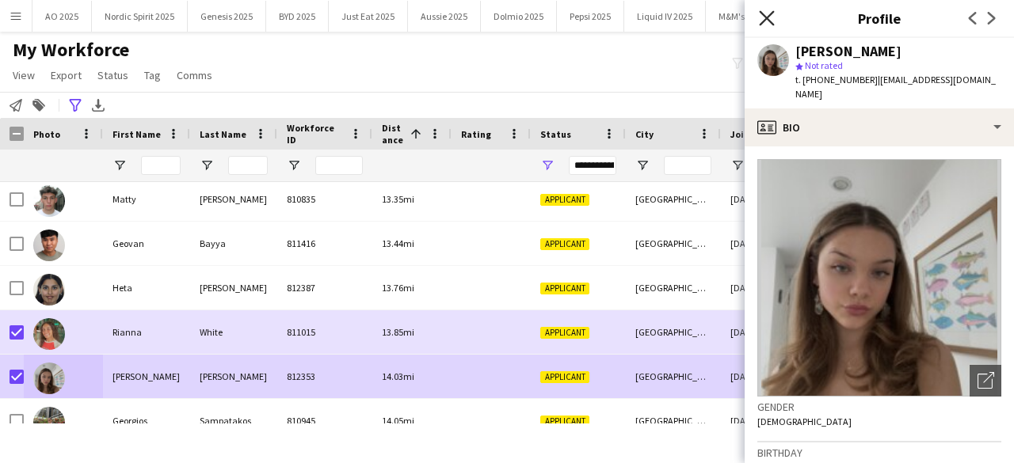
click at [768, 17] on icon at bounding box center [766, 17] width 15 height 15
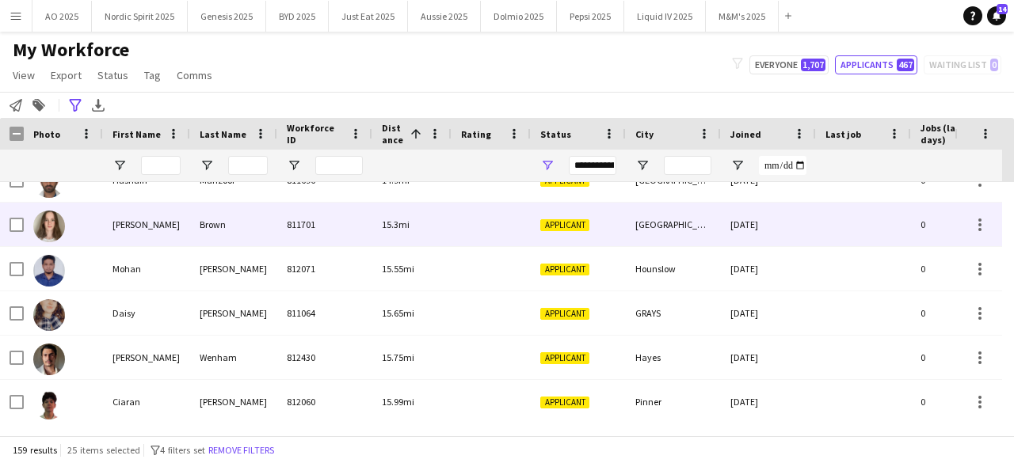
click at [55, 223] on img at bounding box center [49, 227] width 32 height 32
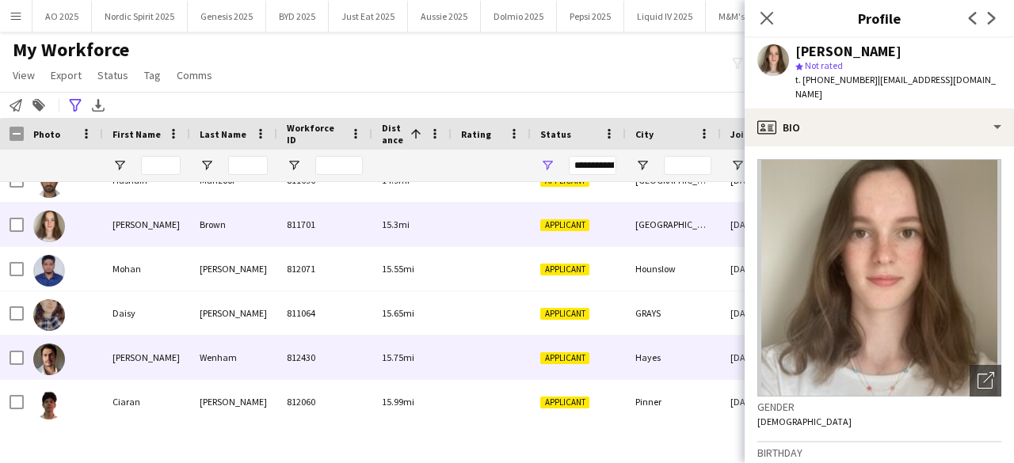
click at [55, 365] on img at bounding box center [49, 360] width 32 height 32
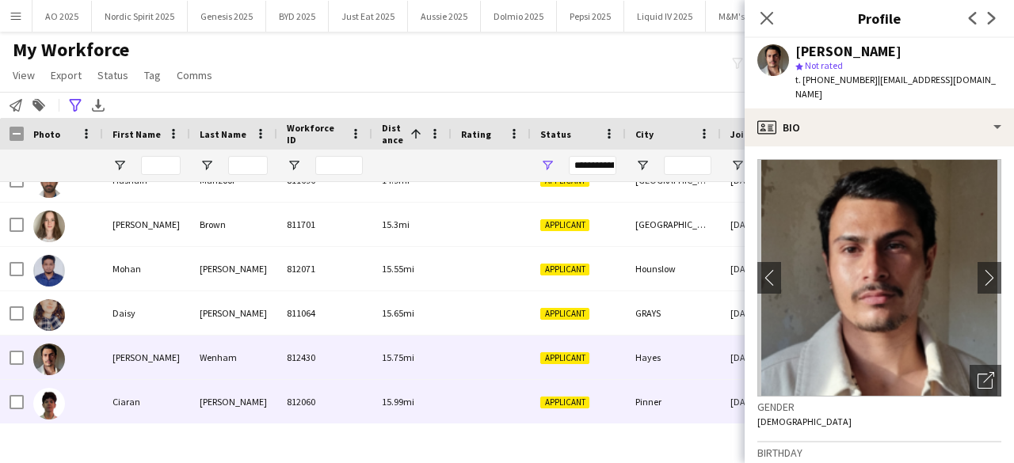
click at [49, 400] on img at bounding box center [49, 404] width 32 height 32
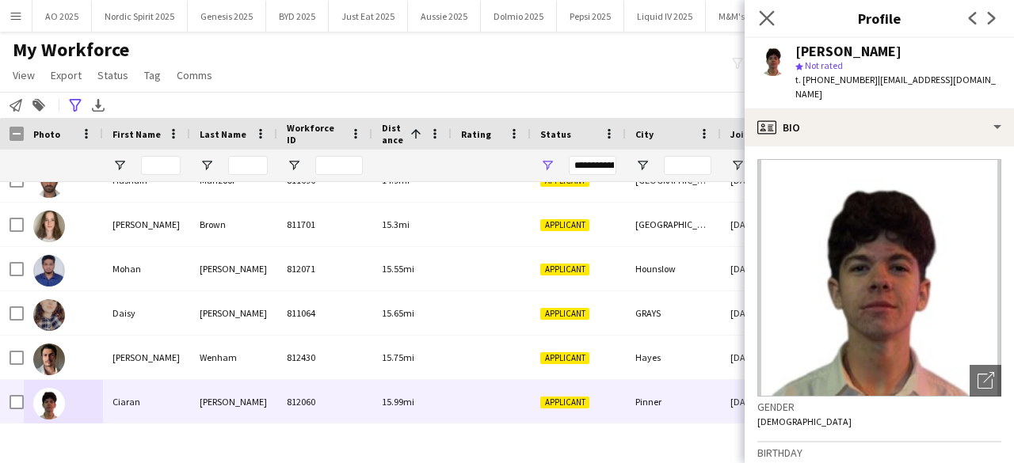
click at [768, 26] on app-icon "Close pop-in" at bounding box center [767, 18] width 23 height 23
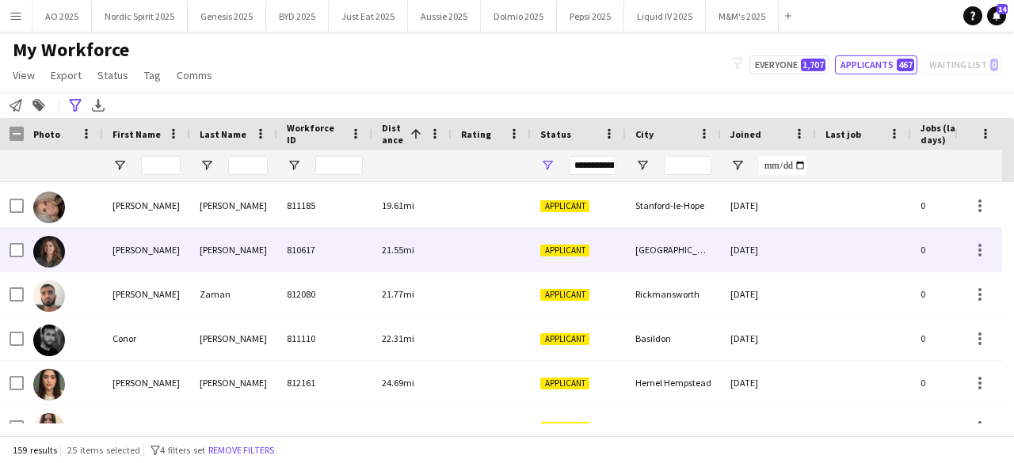
click at [46, 257] on img at bounding box center [49, 252] width 32 height 32
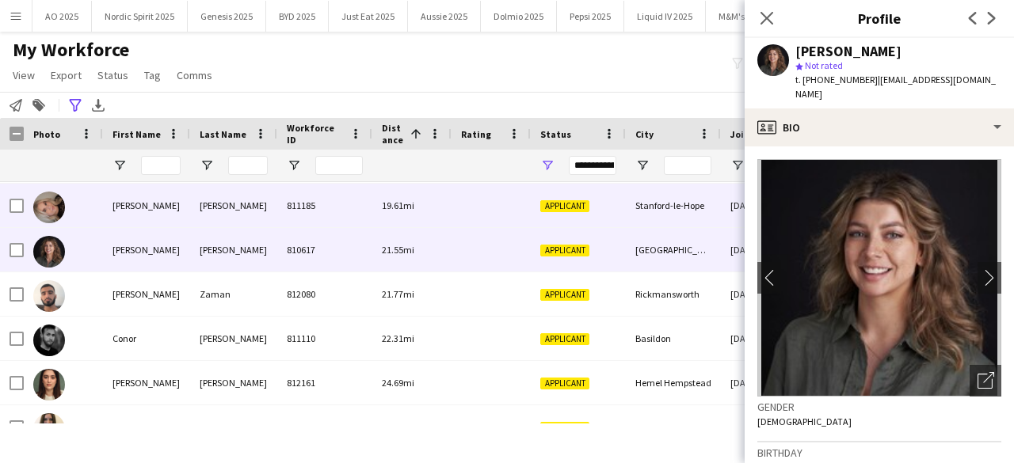
click at [57, 194] on img at bounding box center [49, 208] width 32 height 32
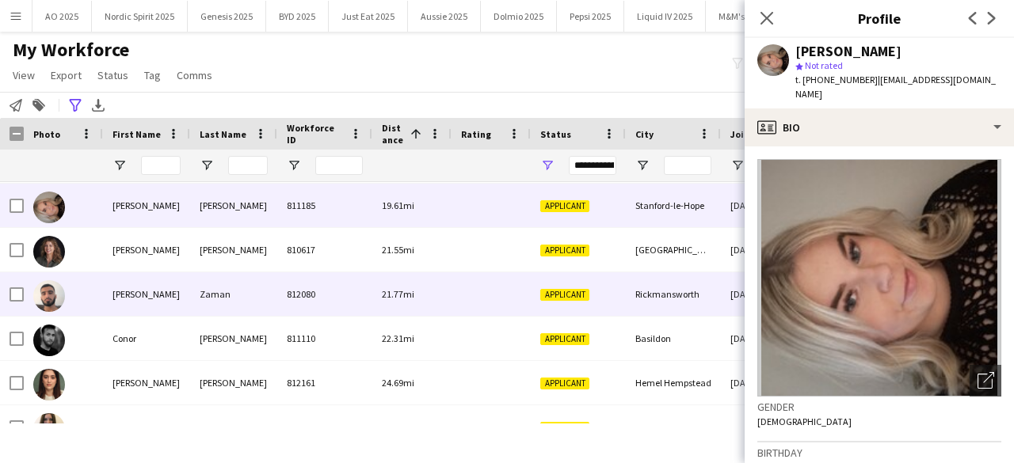
click at [51, 303] on img at bounding box center [49, 296] width 32 height 32
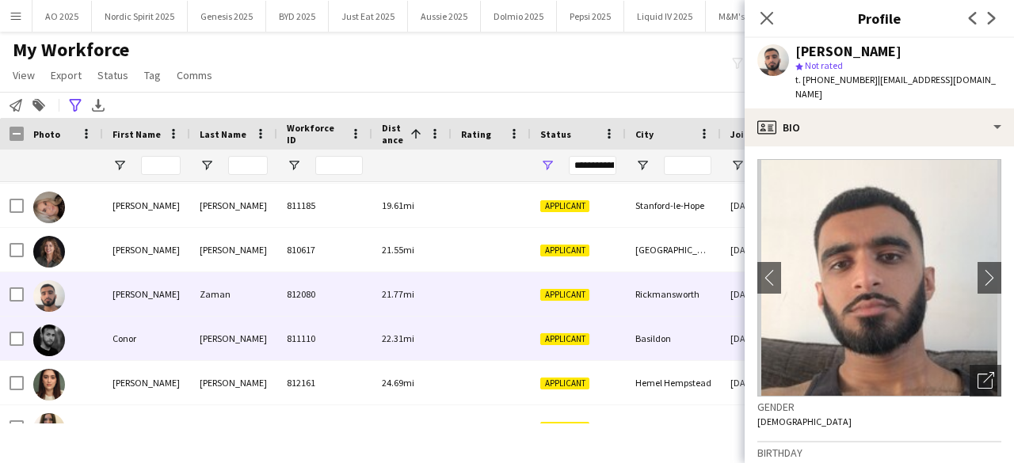
click at [51, 343] on img at bounding box center [49, 341] width 32 height 32
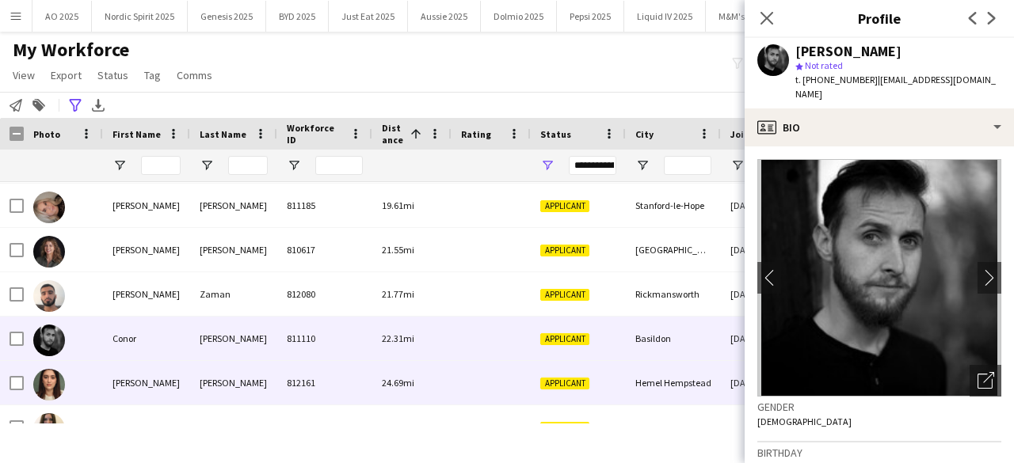
click at [51, 379] on img at bounding box center [49, 385] width 32 height 32
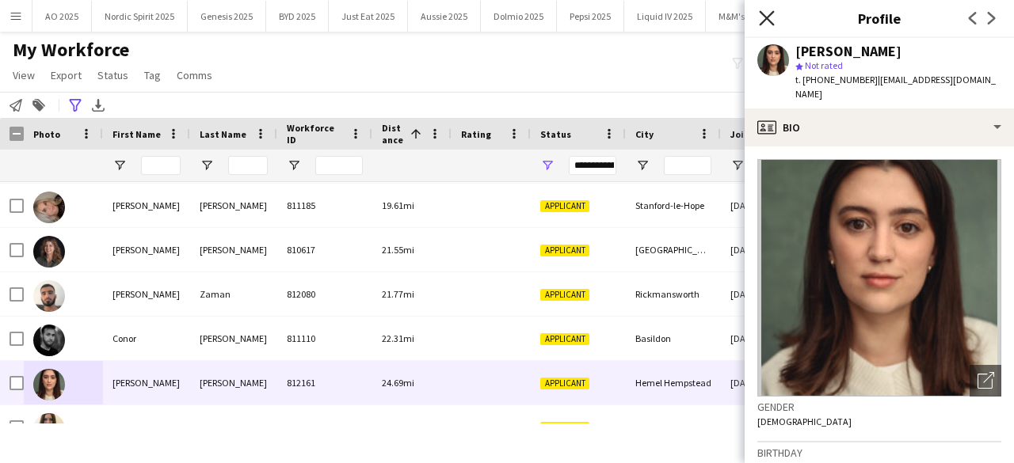
click at [765, 21] on icon at bounding box center [766, 17] width 15 height 15
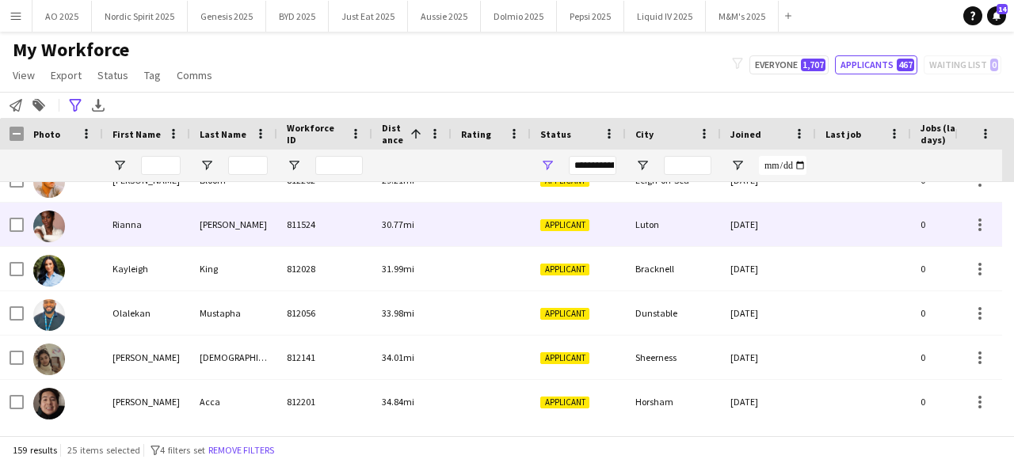
click at [50, 224] on img at bounding box center [49, 227] width 32 height 32
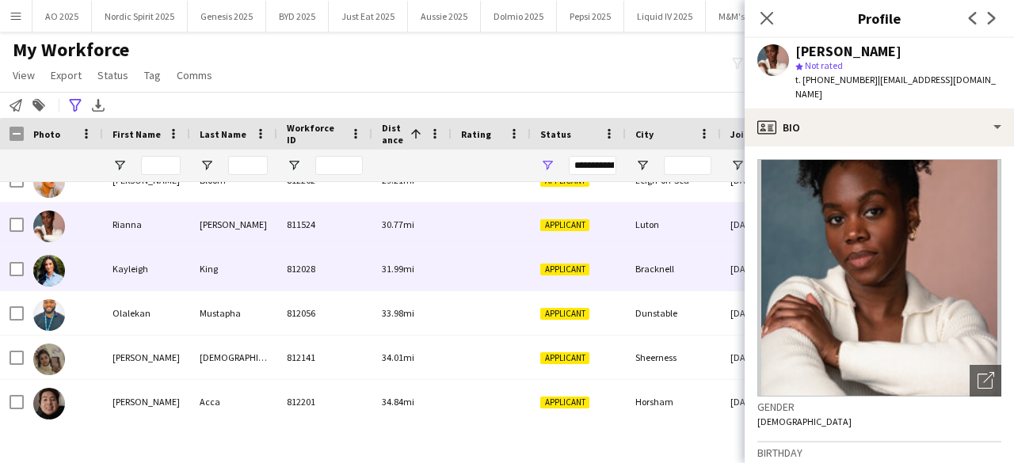
click at [56, 278] on img at bounding box center [49, 271] width 32 height 32
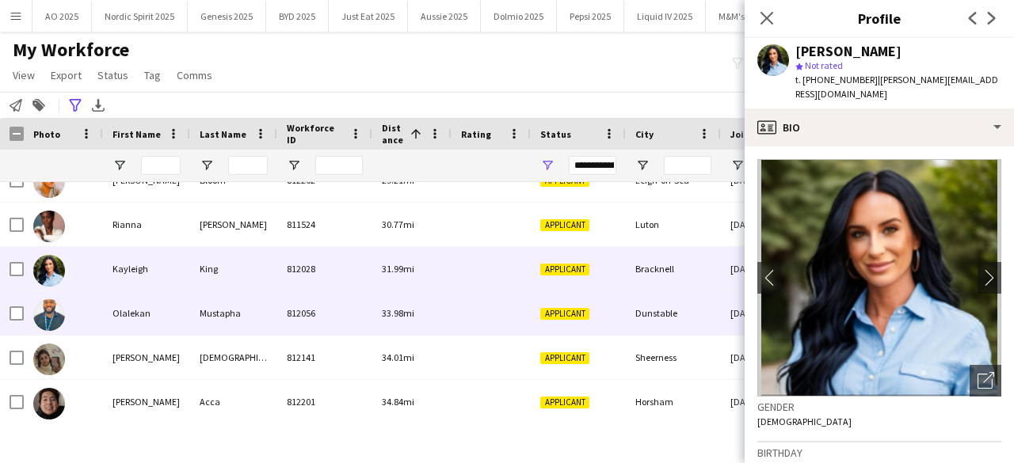
click at [49, 307] on img at bounding box center [49, 315] width 32 height 32
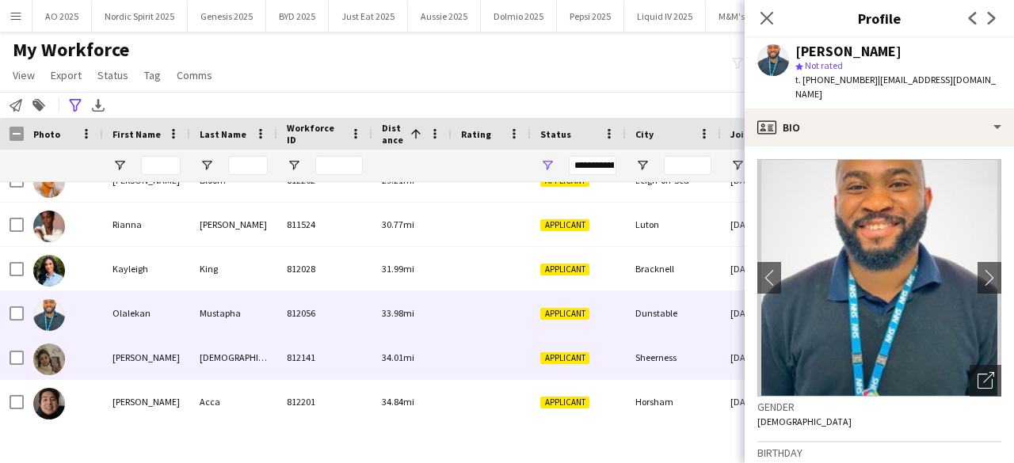
click at [49, 354] on img at bounding box center [49, 360] width 32 height 32
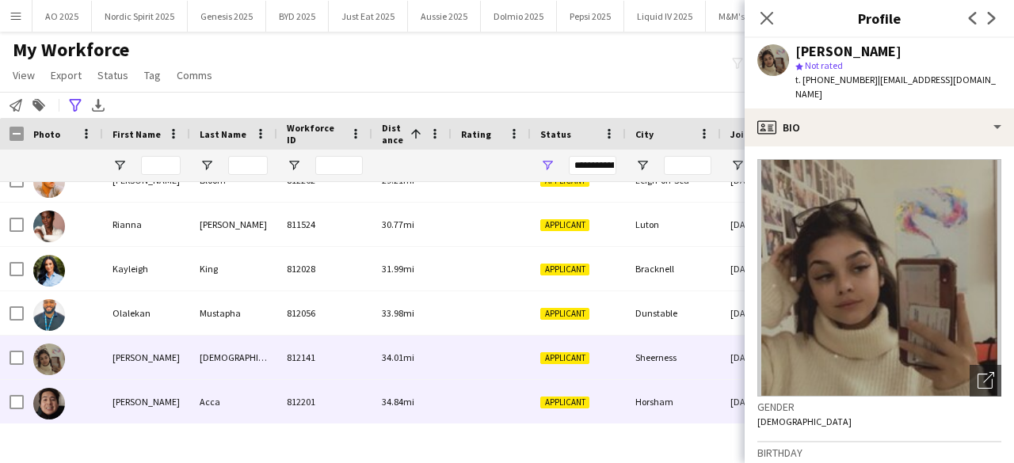
click at [51, 410] on img at bounding box center [49, 404] width 32 height 32
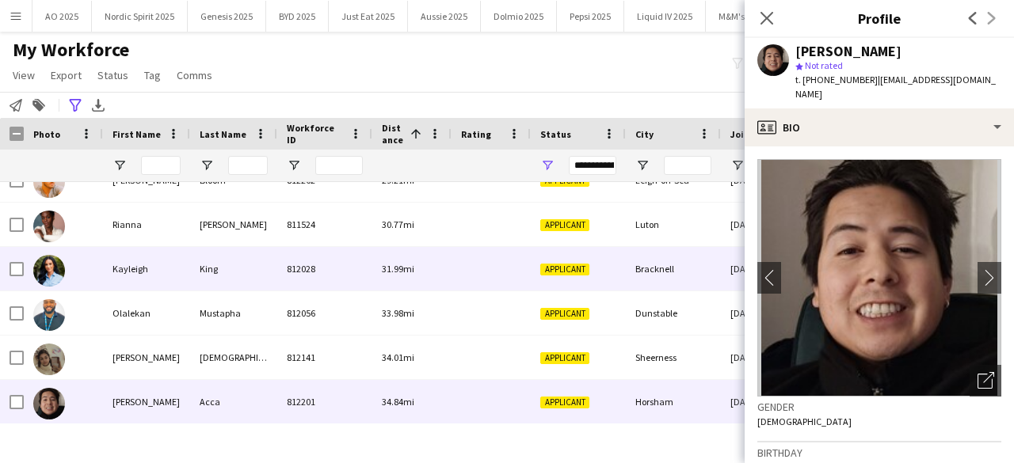
click at [52, 276] on img at bounding box center [49, 271] width 32 height 32
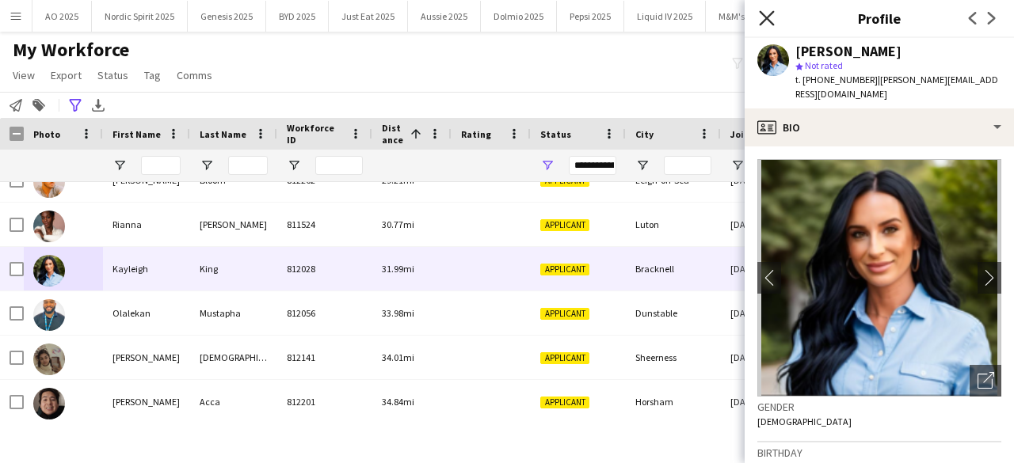
click at [772, 16] on icon "Close pop-in" at bounding box center [766, 17] width 15 height 15
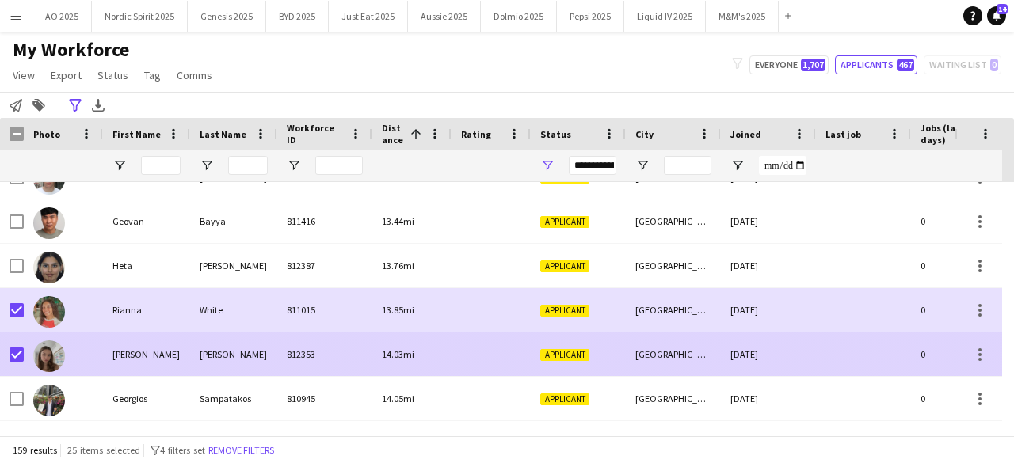
click at [33, 358] on img at bounding box center [49, 357] width 32 height 32
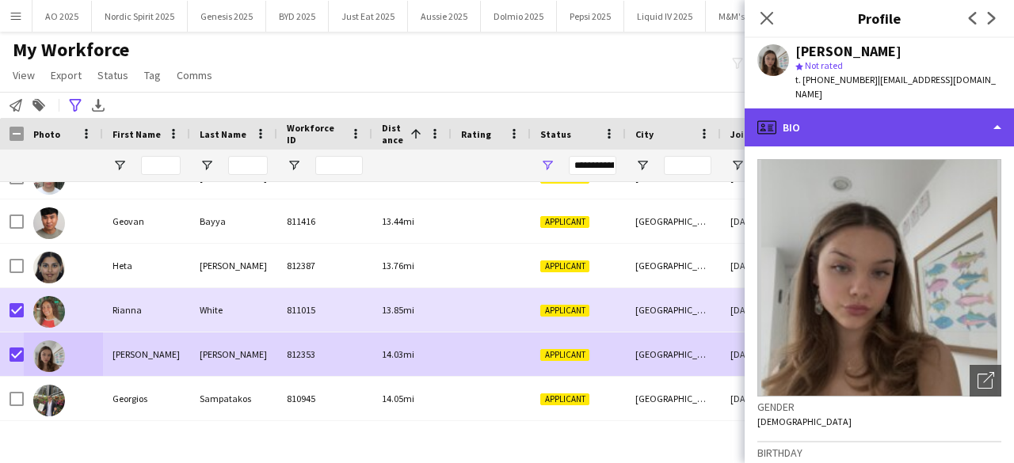
click at [851, 109] on div "profile Bio" at bounding box center [879, 128] width 269 height 38
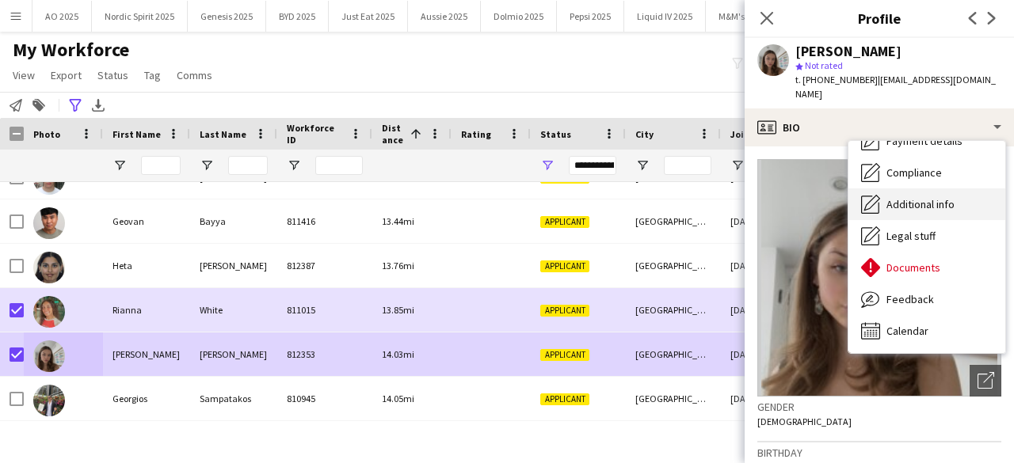
click at [936, 197] on div "Additional info Additional info" at bounding box center [927, 205] width 157 height 32
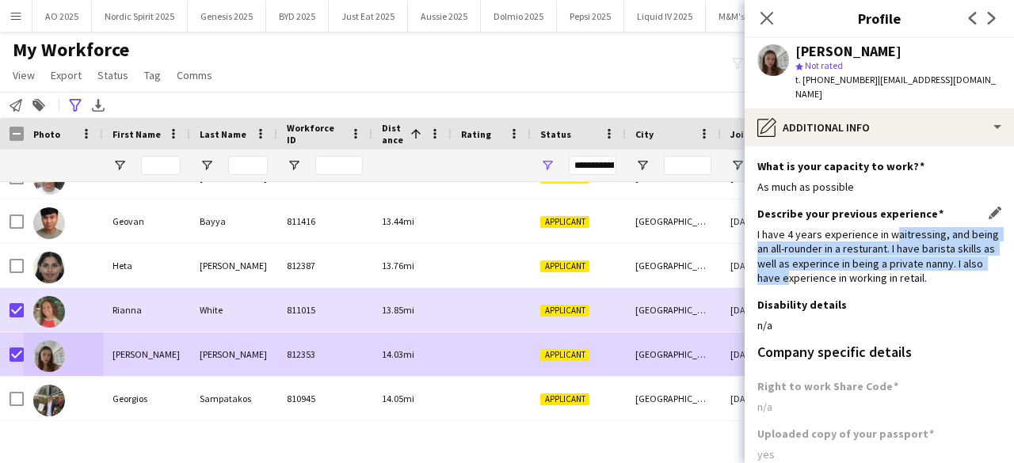
drag, startPoint x: 889, startPoint y: 219, endPoint x: 810, endPoint y: 261, distance: 89.7
click at [810, 261] on div "I have 4 years experience in waitressing, and being an all-rounder in a restura…" at bounding box center [879, 256] width 244 height 58
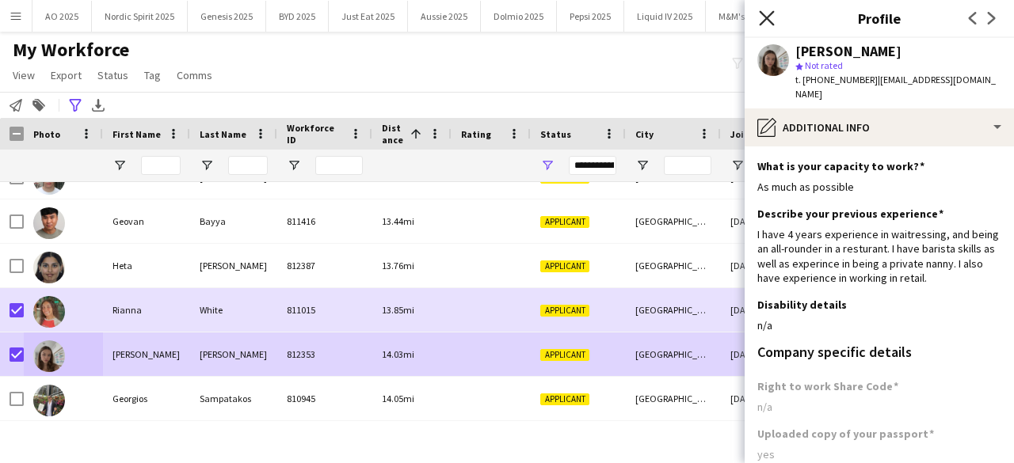
click at [765, 23] on icon "Close pop-in" at bounding box center [766, 17] width 15 height 15
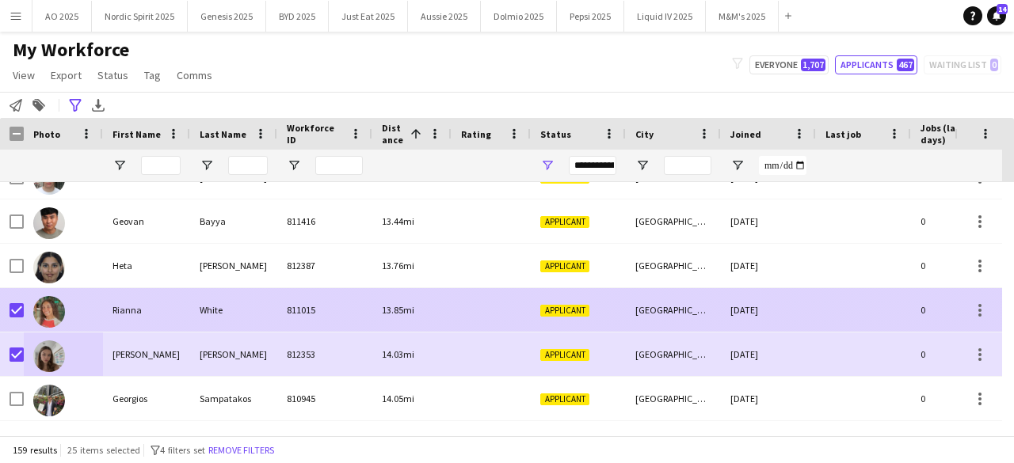
click at [51, 316] on img at bounding box center [49, 312] width 32 height 32
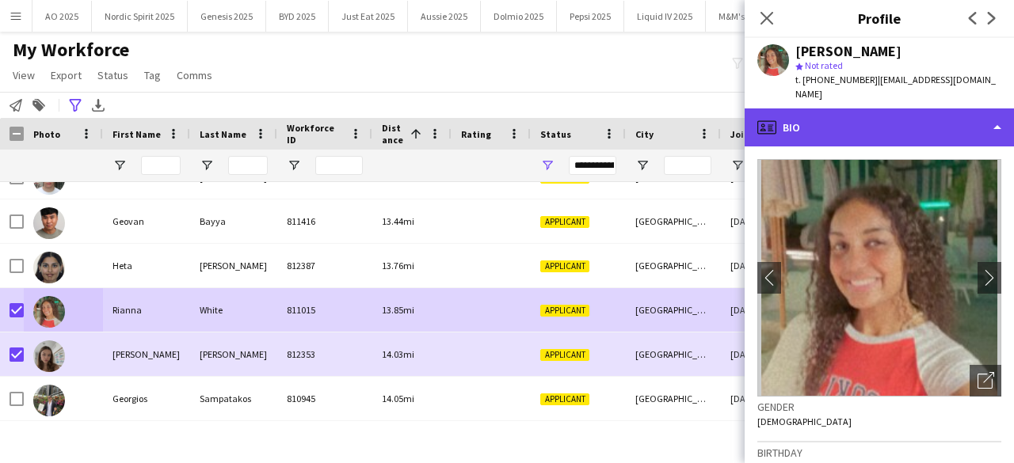
click at [902, 109] on div "profile Bio" at bounding box center [879, 128] width 269 height 38
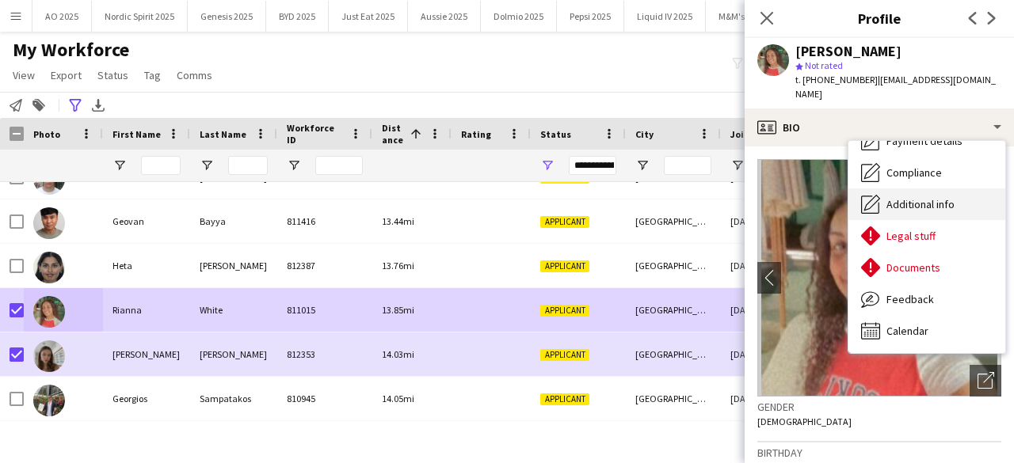
click at [926, 197] on span "Additional info" at bounding box center [921, 204] width 68 height 14
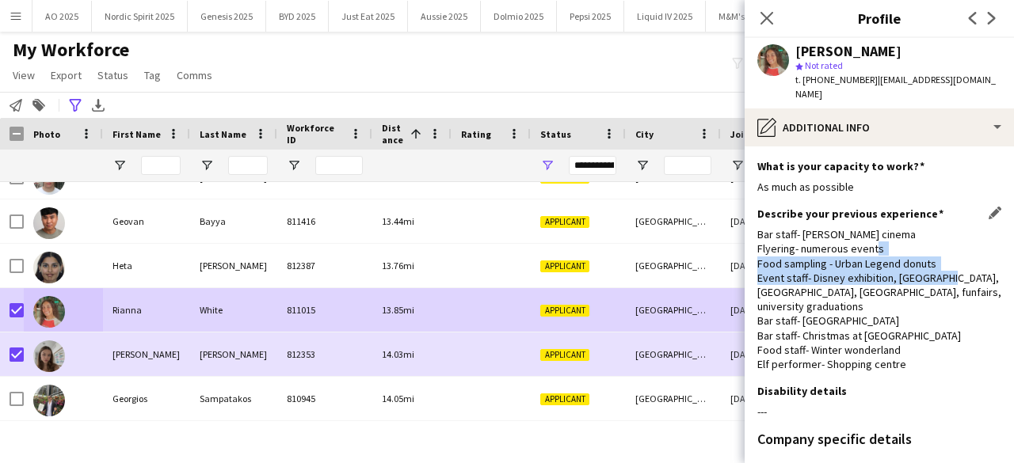
drag, startPoint x: 787, startPoint y: 245, endPoint x: 778, endPoint y: 278, distance: 34.4
click at [778, 277] on div "Bar staff- Luna cinema Flyering- numerous events Food sampling - Urban Legend d…" at bounding box center [879, 299] width 244 height 144
click at [778, 278] on div "Bar staff- Luna cinema Flyering- numerous events Food sampling - Urban Legend d…" at bounding box center [879, 299] width 244 height 144
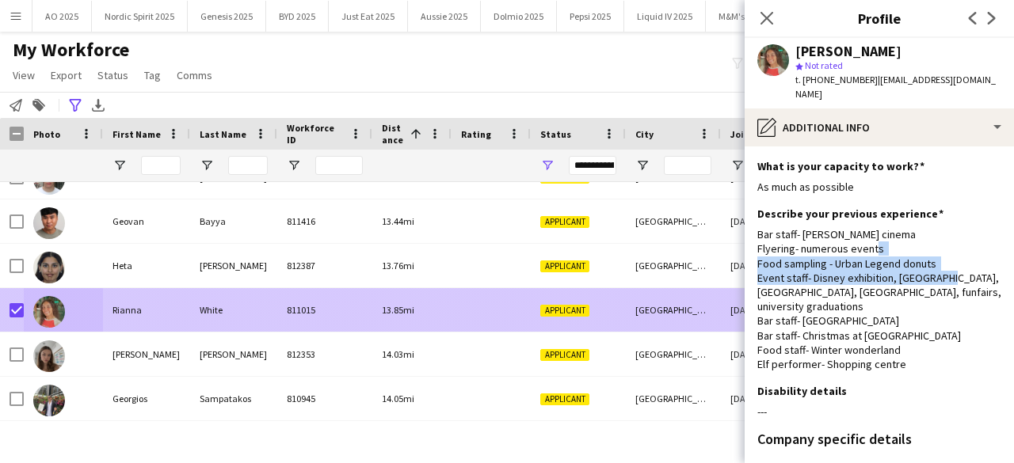
click at [51, 321] on img at bounding box center [49, 312] width 32 height 32
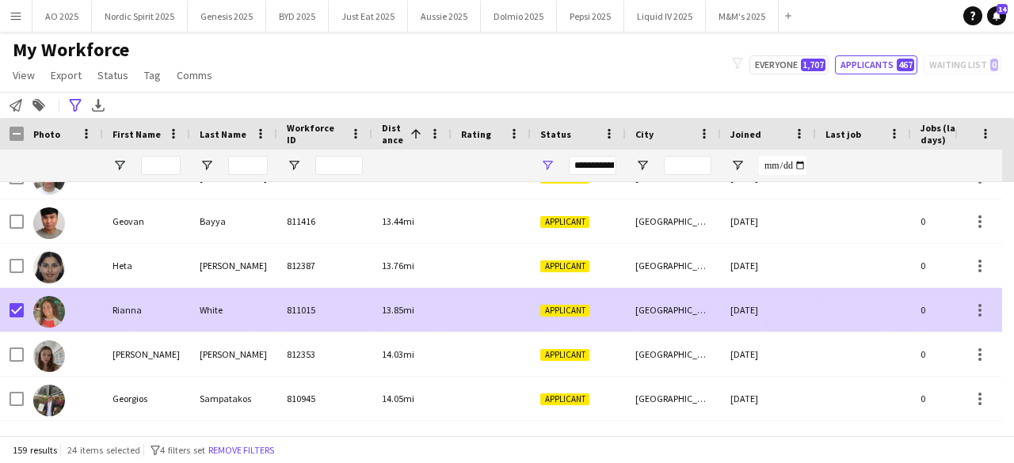
click at [51, 321] on img at bounding box center [49, 312] width 32 height 32
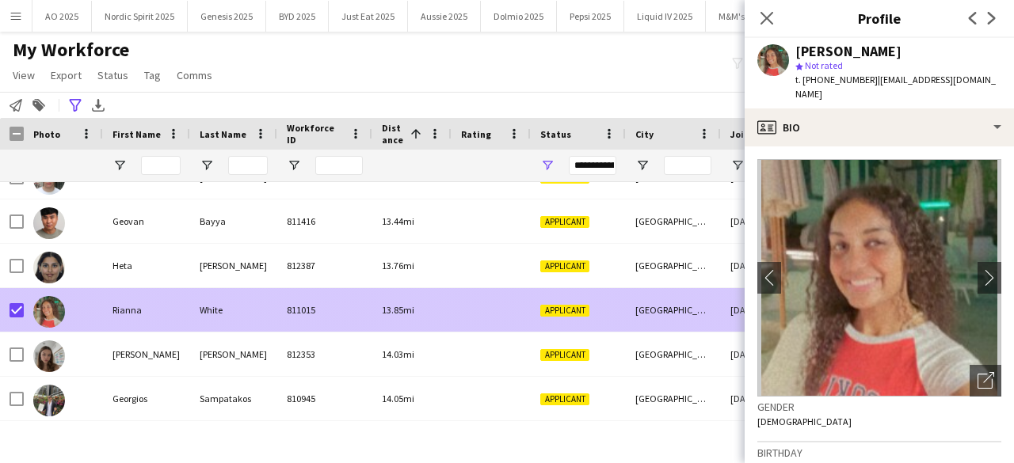
click at [51, 321] on img at bounding box center [49, 312] width 32 height 32
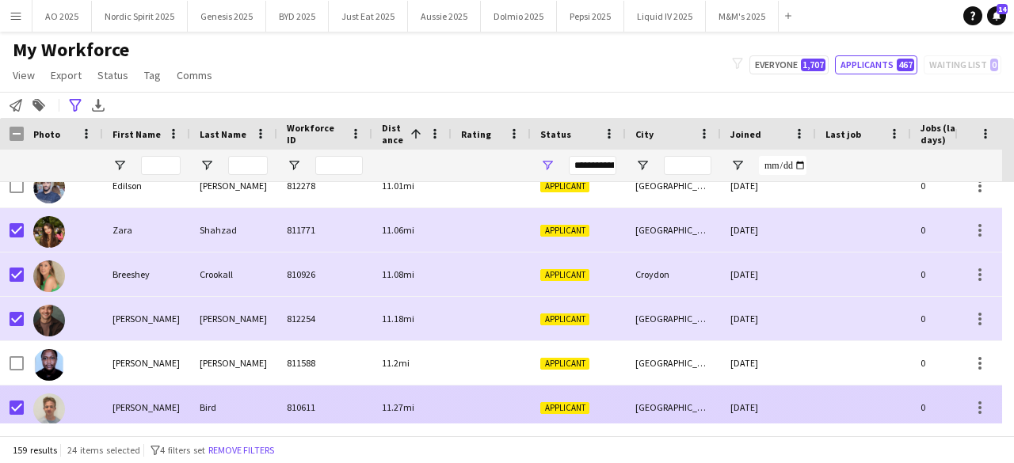
click at [54, 402] on img at bounding box center [49, 410] width 32 height 32
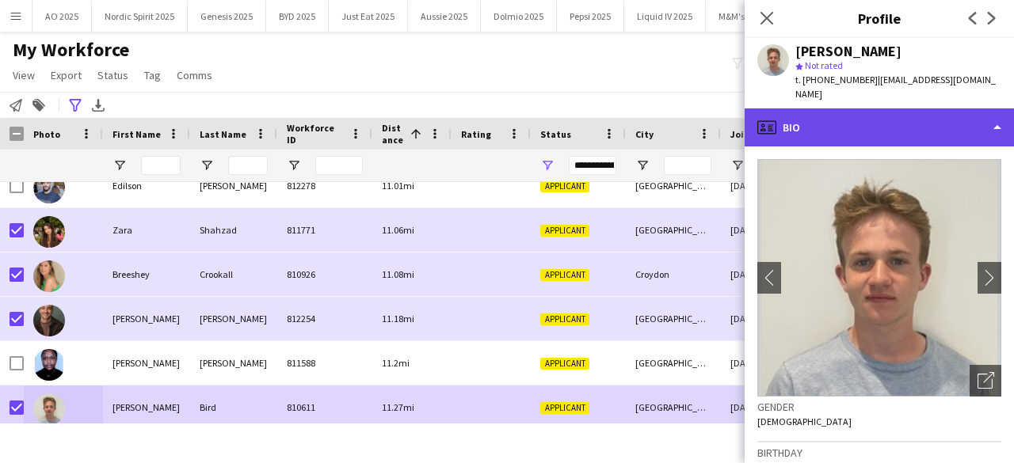
click at [829, 112] on div "profile Bio" at bounding box center [879, 128] width 269 height 38
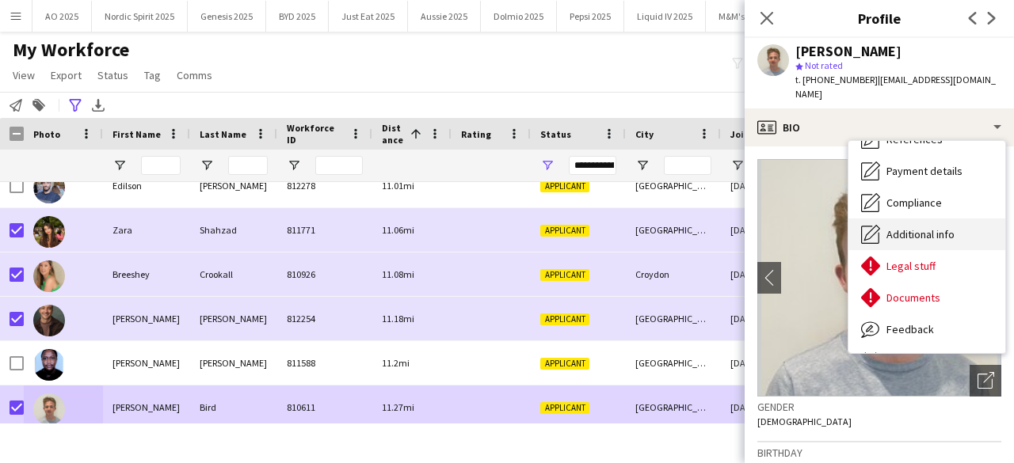
click at [962, 220] on div "Additional info Additional info" at bounding box center [927, 235] width 157 height 32
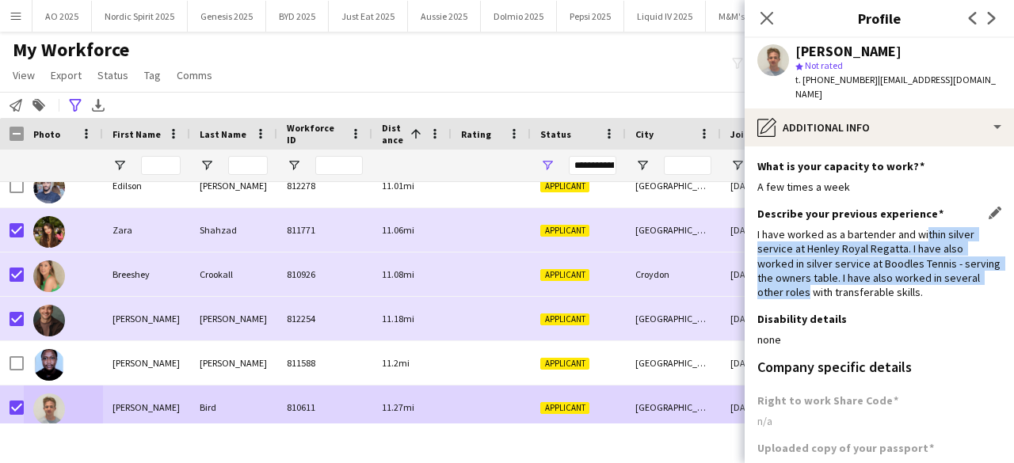
drag, startPoint x: 922, startPoint y: 221, endPoint x: 840, endPoint y: 278, distance: 100.2
click at [840, 278] on div "I have worked as a bartender and within silver service at Henley Royal Regatta.…" at bounding box center [879, 263] width 244 height 72
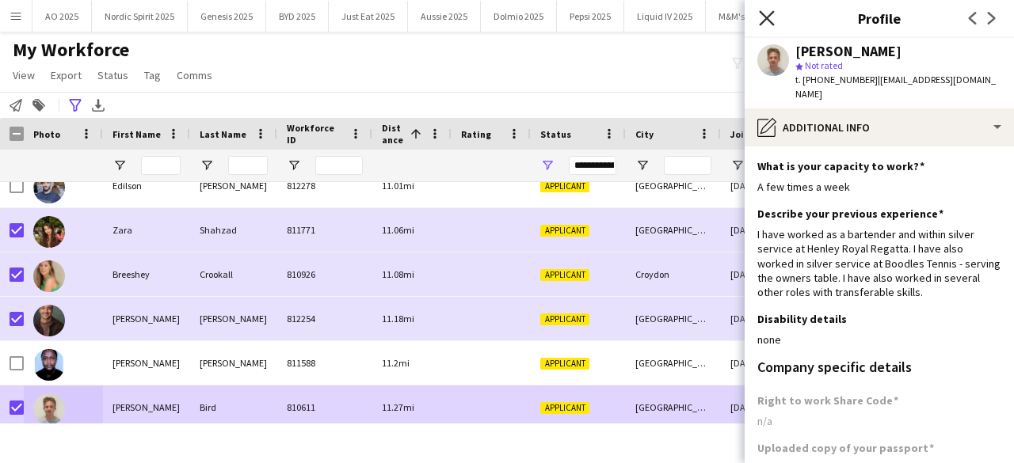
click at [768, 22] on icon "Close pop-in" at bounding box center [766, 17] width 15 height 15
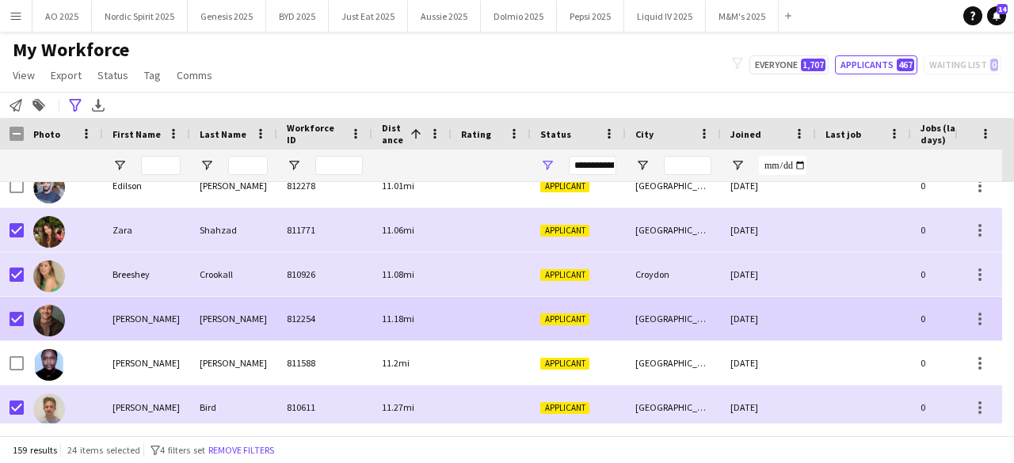
click at [54, 321] on img at bounding box center [49, 321] width 32 height 32
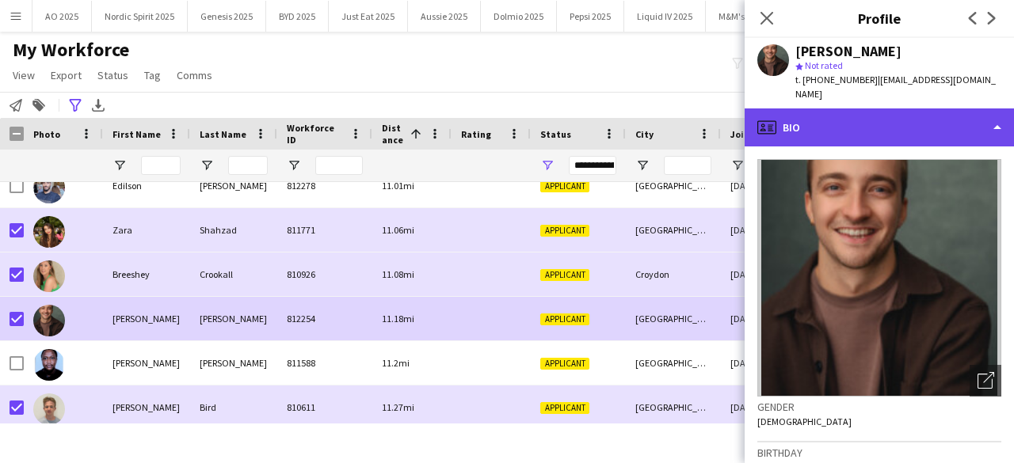
click at [781, 113] on div "profile Bio" at bounding box center [879, 128] width 269 height 38
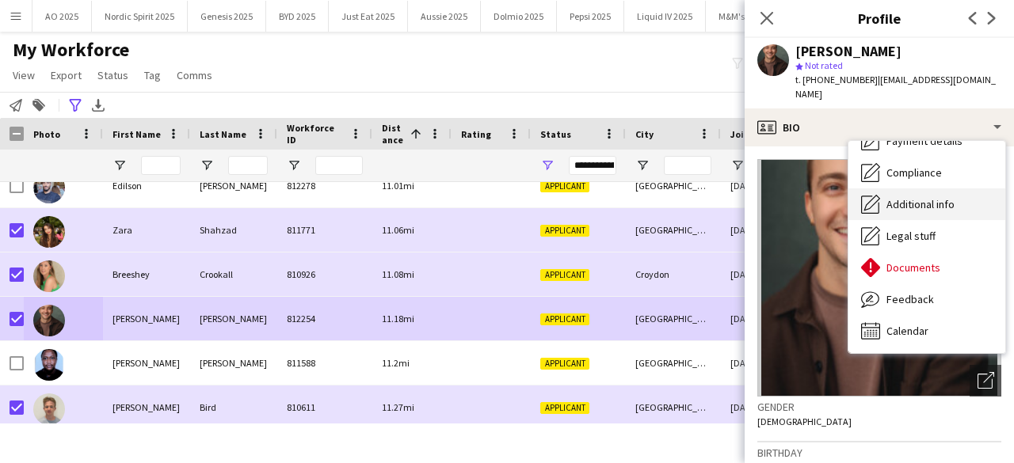
click at [944, 197] on span "Additional info" at bounding box center [921, 204] width 68 height 14
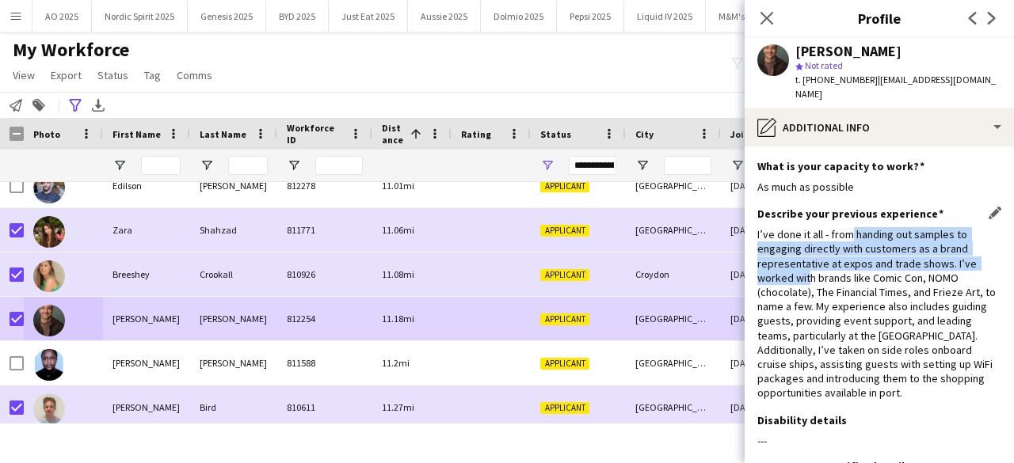
drag, startPoint x: 849, startPoint y: 220, endPoint x: 807, endPoint y: 274, distance: 68.8
click at [807, 273] on div "I’ve done it all - from handing out samples to engaging directly with customers…" at bounding box center [879, 313] width 244 height 173
click at [807, 276] on div "I’ve done it all - from handing out samples to engaging directly with customers…" at bounding box center [879, 313] width 244 height 173
click at [764, 15] on icon at bounding box center [766, 17] width 15 height 15
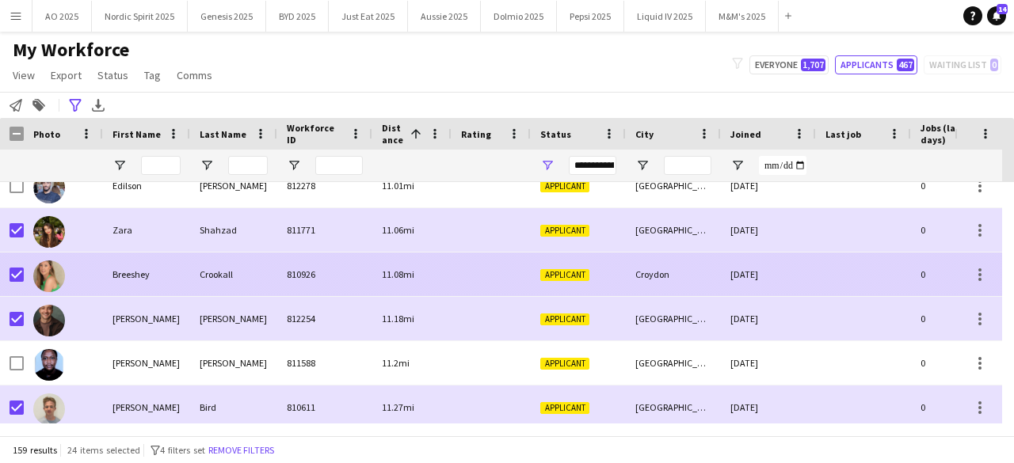
click at [50, 267] on img at bounding box center [49, 277] width 32 height 32
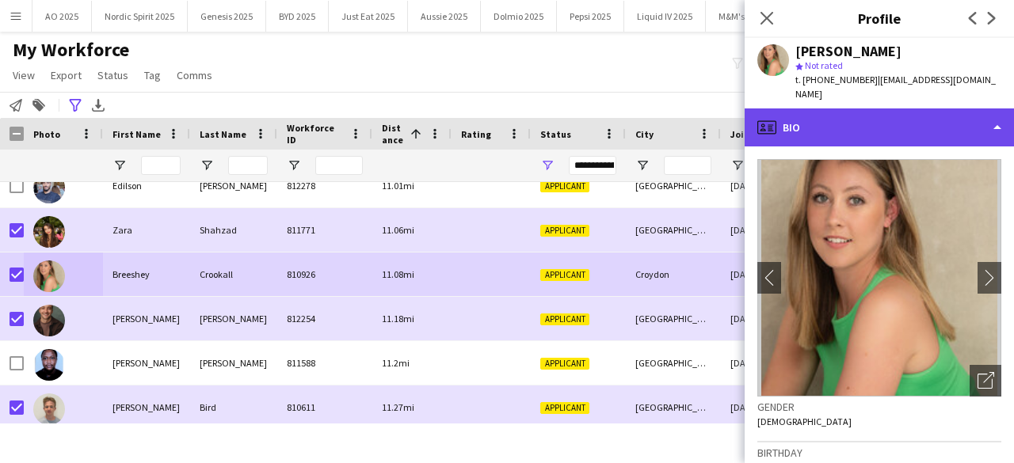
click at [838, 109] on div "profile Bio" at bounding box center [879, 128] width 269 height 38
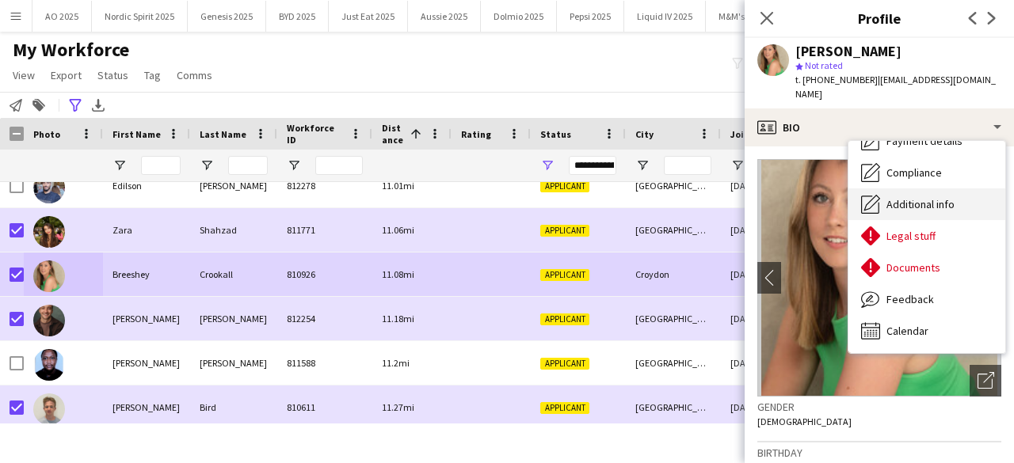
click at [923, 197] on span "Additional info" at bounding box center [921, 204] width 68 height 14
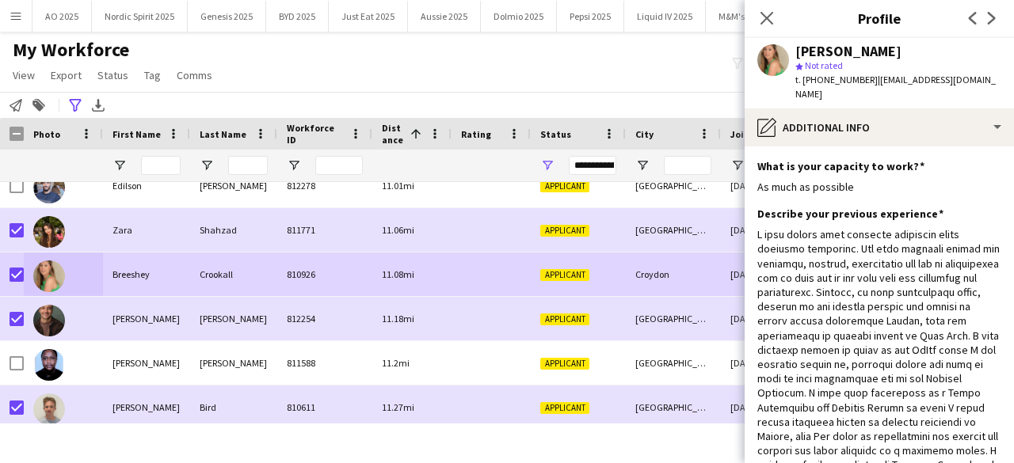
click at [634, 85] on div "My Workforce View Views Default view Compliance Log New view Update view Delete…" at bounding box center [507, 65] width 1014 height 54
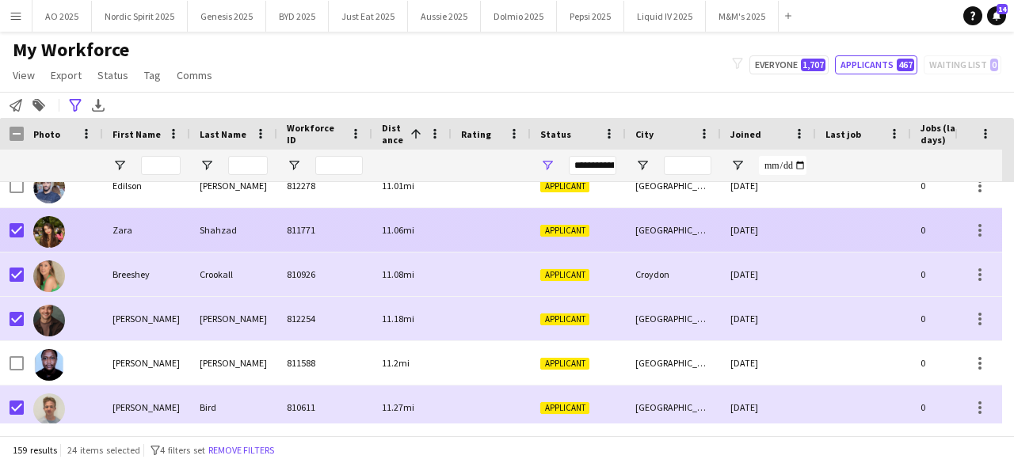
click at [56, 230] on img at bounding box center [49, 232] width 32 height 32
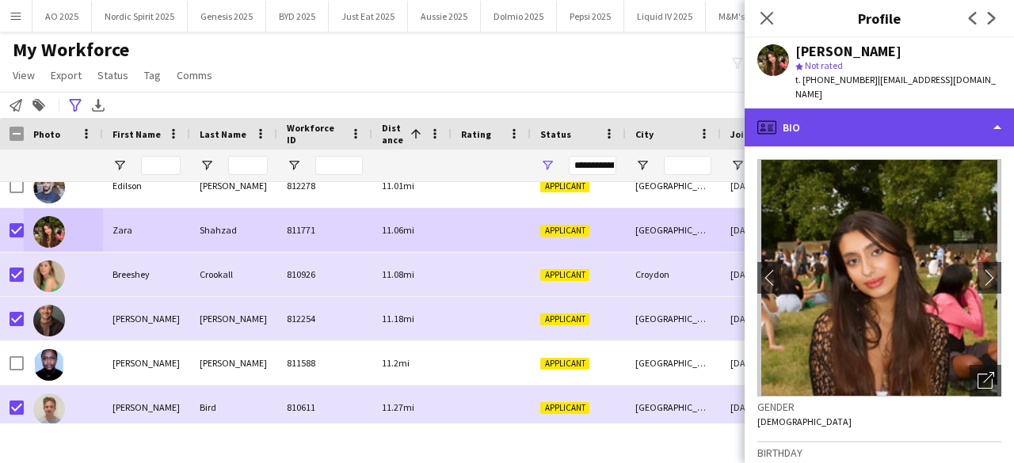
click at [826, 128] on div "profile Bio" at bounding box center [879, 128] width 269 height 38
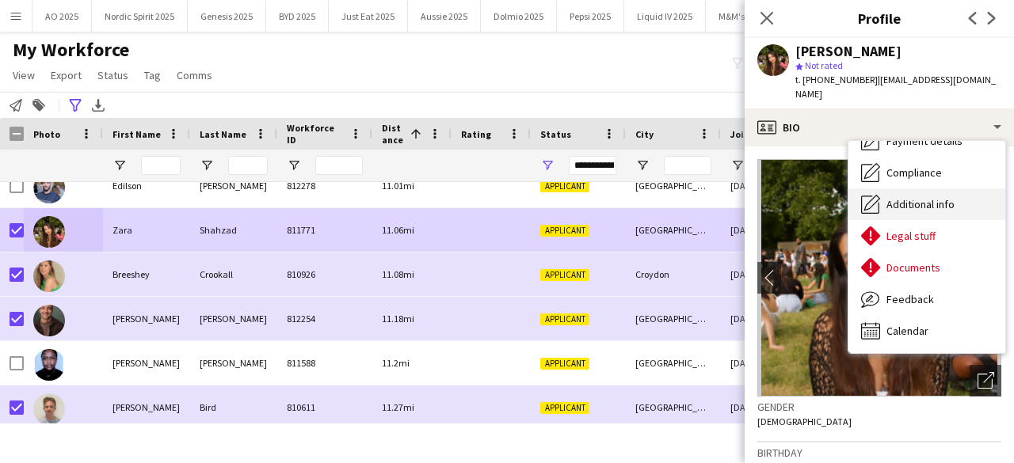
click at [927, 197] on span "Additional info" at bounding box center [921, 204] width 68 height 14
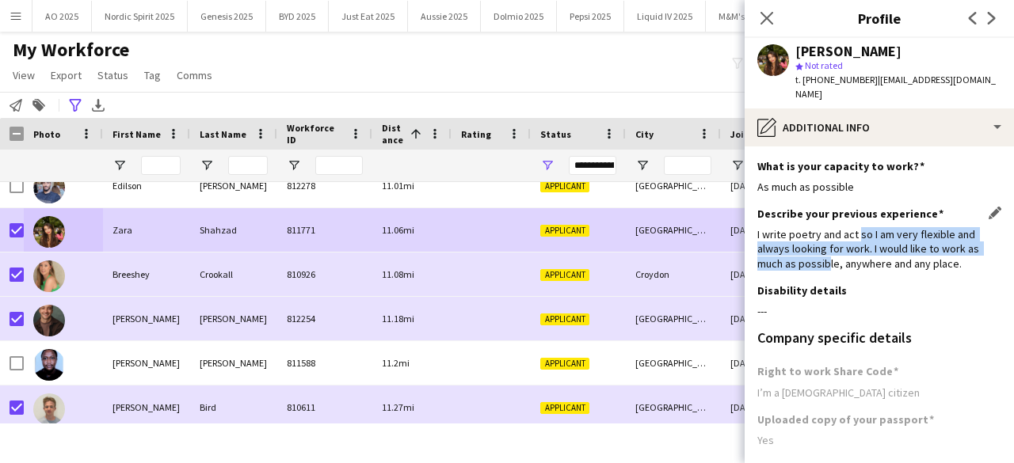
drag, startPoint x: 858, startPoint y: 221, endPoint x: 826, endPoint y: 248, distance: 42.2
click at [826, 248] on div "I write poetry and act so I am very flexible and always looking for work. I wou…" at bounding box center [879, 249] width 244 height 44
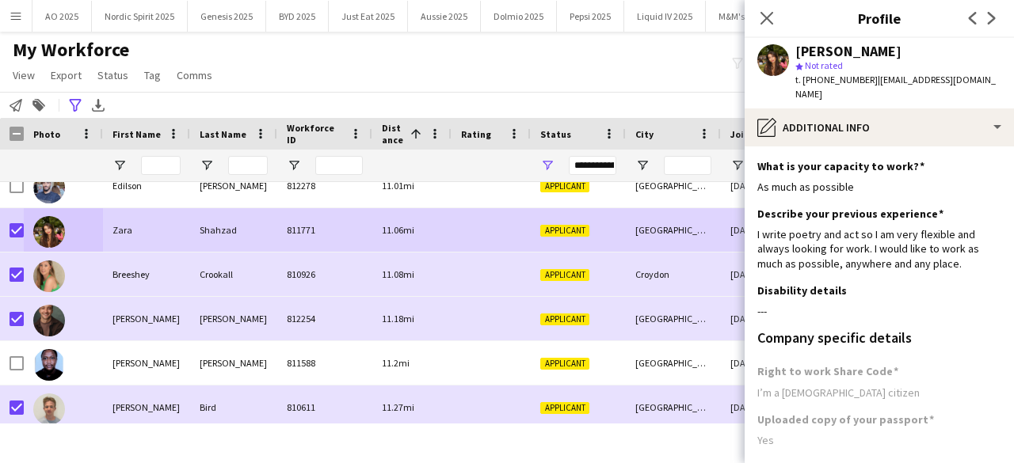
click at [666, 97] on div "**********" at bounding box center [507, 105] width 1014 height 26
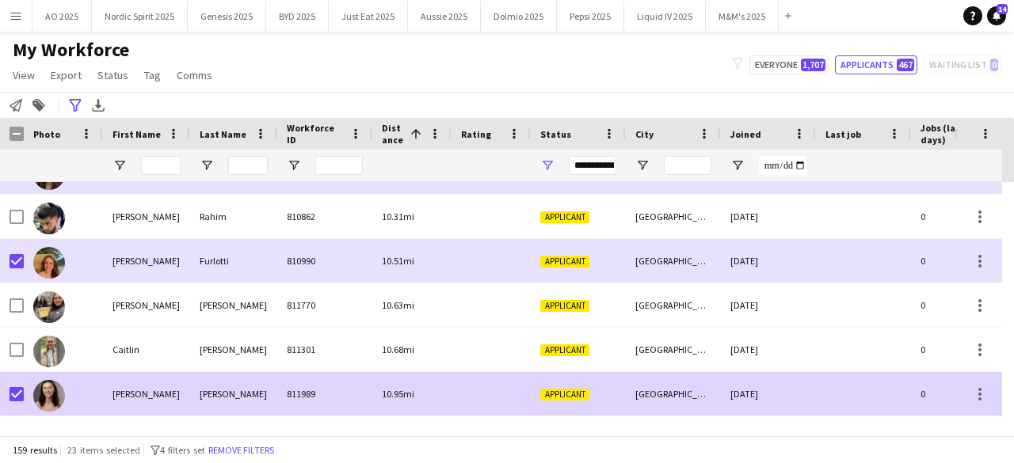
click at [54, 397] on img at bounding box center [49, 396] width 32 height 32
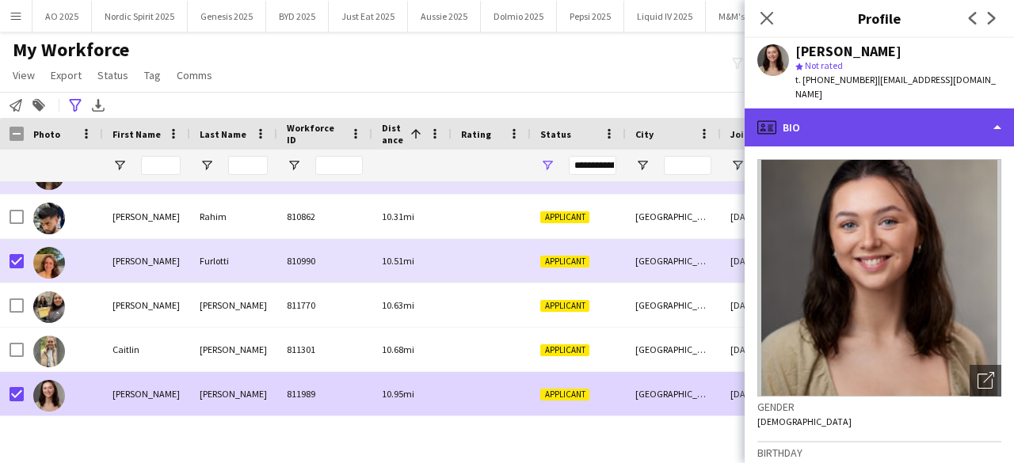
click at [821, 109] on div "profile Bio" at bounding box center [879, 128] width 269 height 38
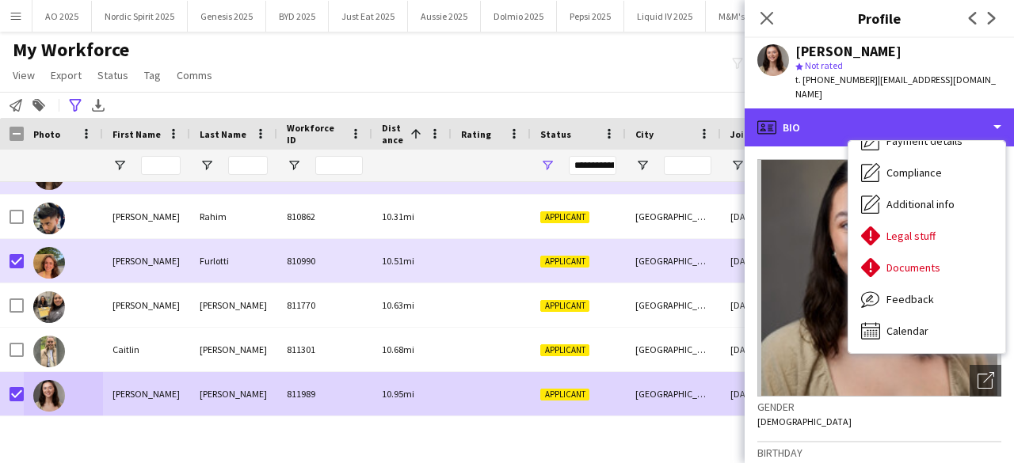
scroll to position [171, 0]
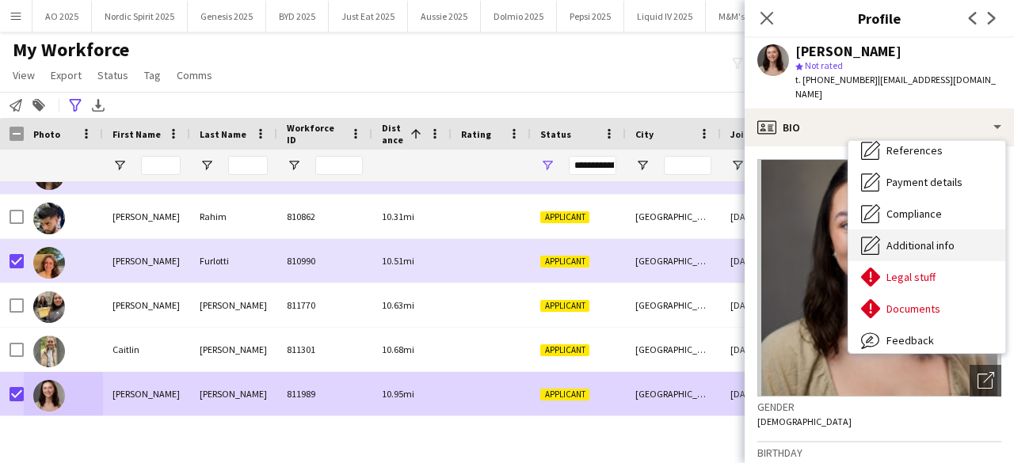
click at [951, 238] on span "Additional info" at bounding box center [921, 245] width 68 height 14
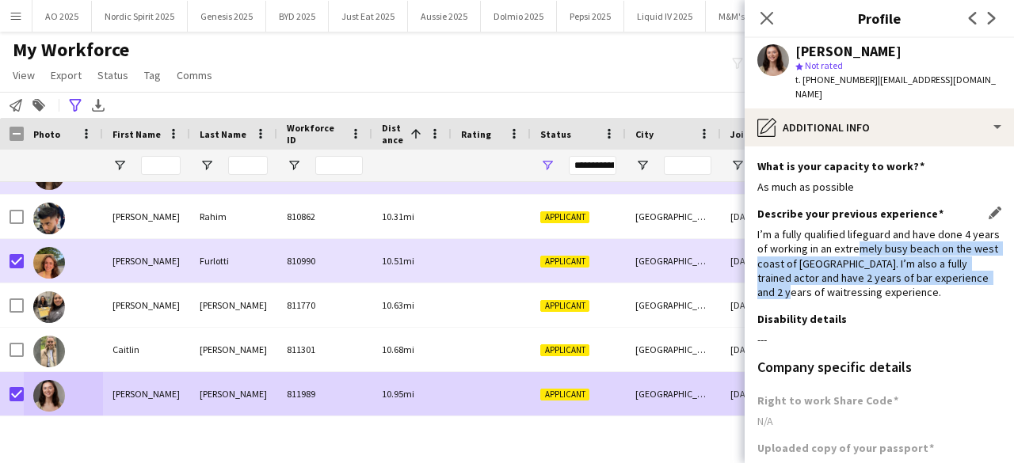
drag, startPoint x: 882, startPoint y: 230, endPoint x: 807, endPoint y: 282, distance: 91.0
click at [807, 281] on div "I’m a fully qualified lifeguard and have done 4 years of working in an extremel…" at bounding box center [879, 263] width 244 height 72
click at [807, 282] on div "I’m a fully qualified lifeguard and have done 4 years of working in an extremel…" at bounding box center [879, 263] width 244 height 72
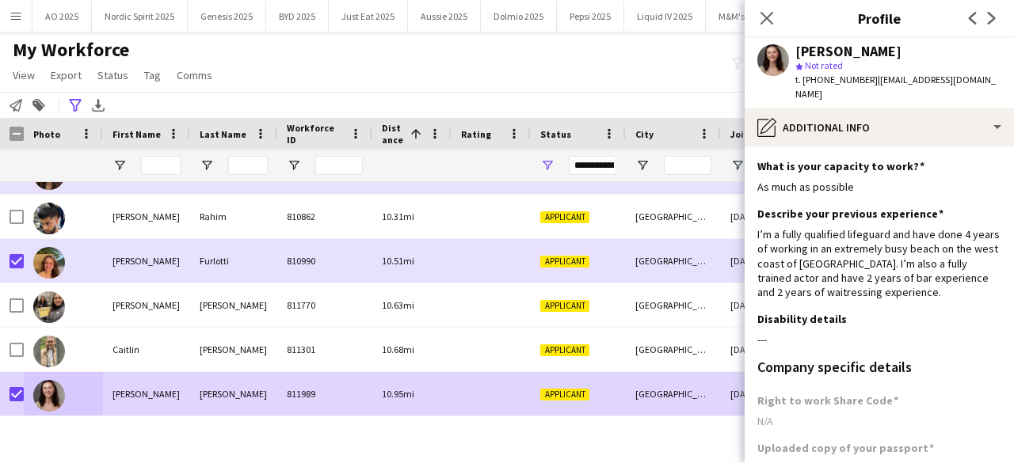
click at [696, 90] on div "My Workforce View Views Default view Compliance Log New view Update view Delete…" at bounding box center [507, 65] width 1014 height 54
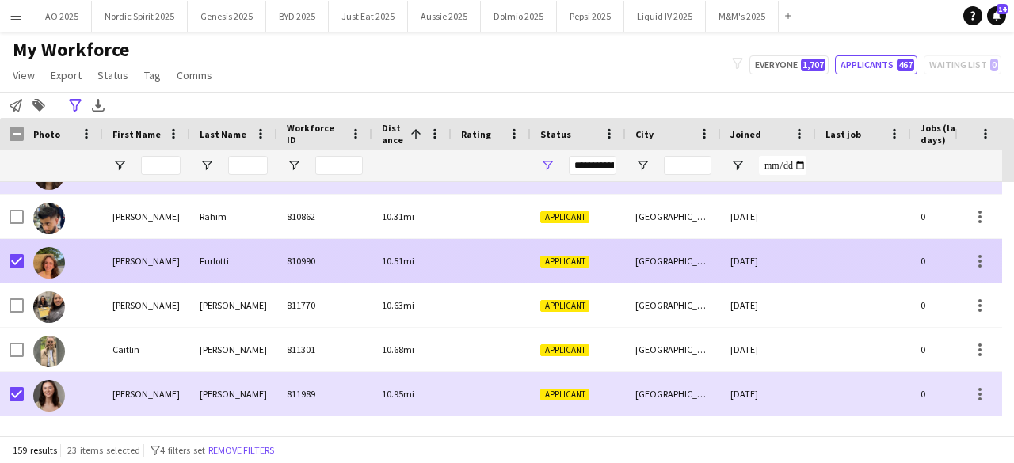
click at [49, 266] on img at bounding box center [49, 263] width 32 height 32
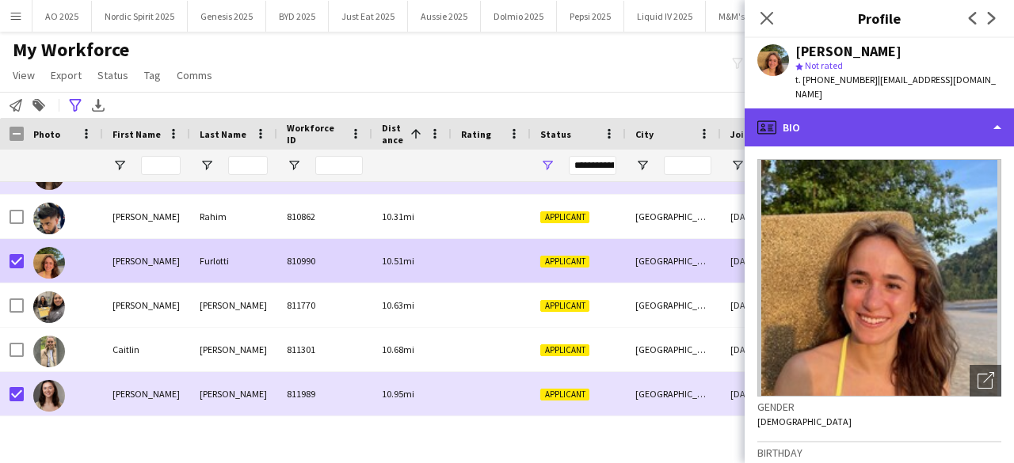
click at [809, 109] on div "profile Bio" at bounding box center [879, 128] width 269 height 38
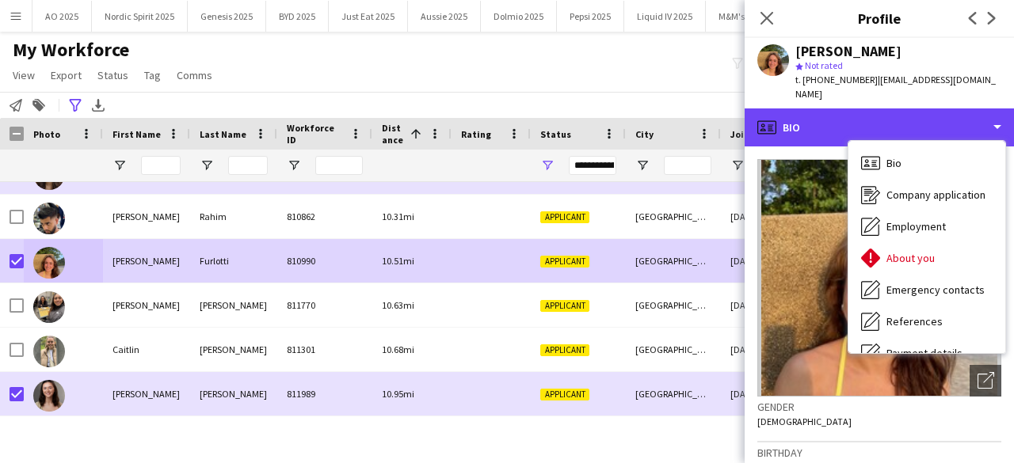
scroll to position [185, 0]
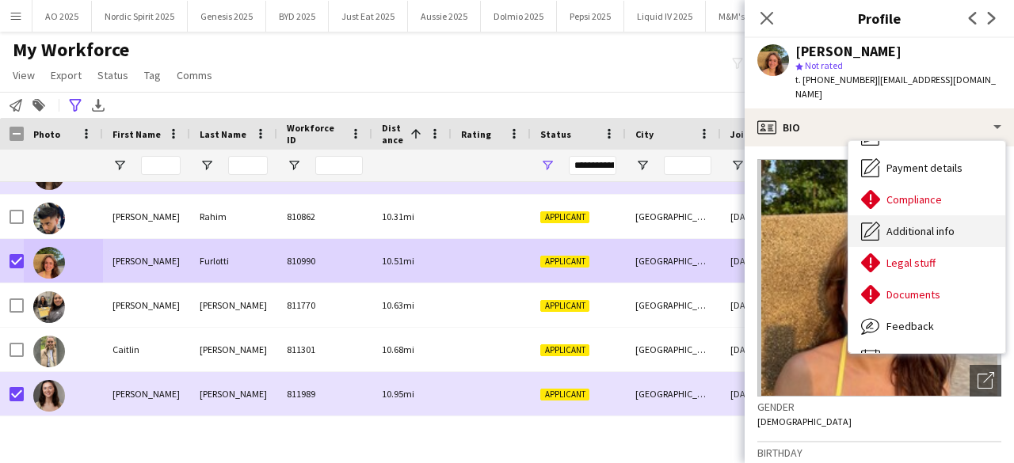
click at [925, 224] on span "Additional info" at bounding box center [921, 231] width 68 height 14
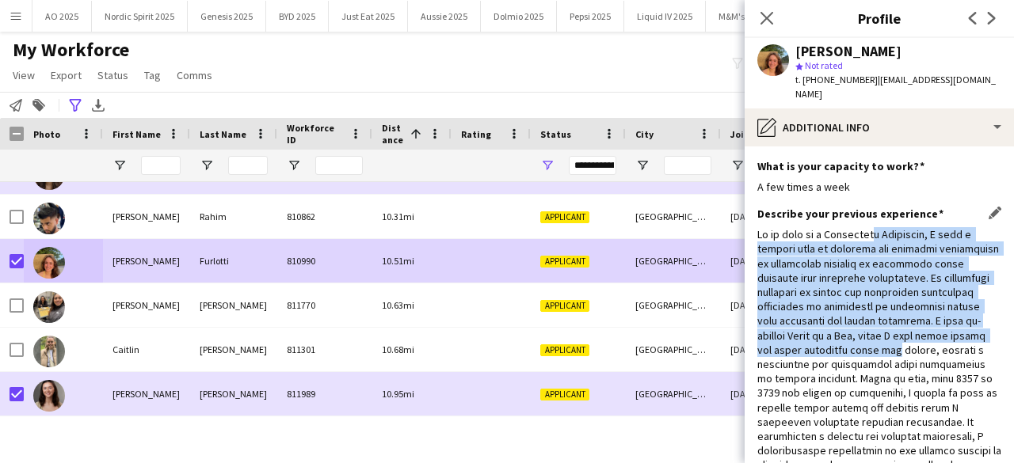
drag, startPoint x: 873, startPoint y: 216, endPoint x: 795, endPoint y: 354, distance: 158.2
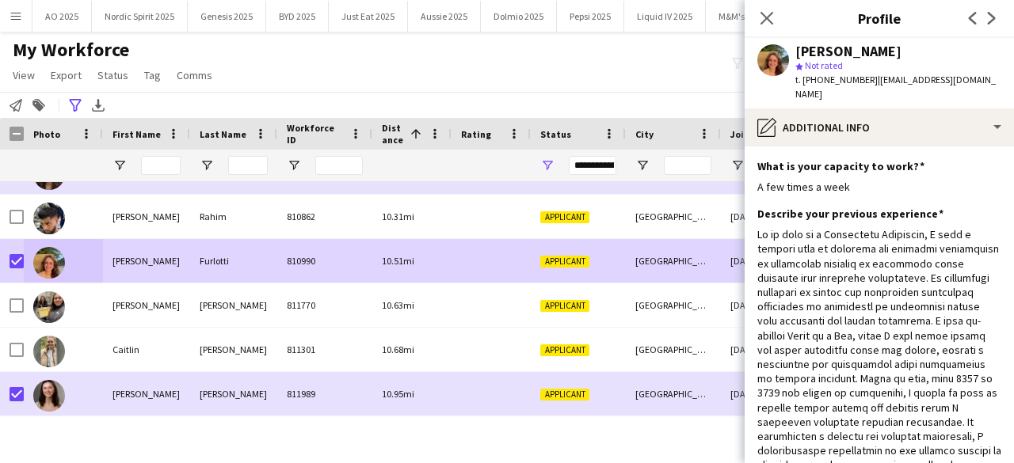
click at [690, 70] on div "My Workforce View Views Default view Compliance Log New view Update view Delete…" at bounding box center [507, 65] width 1014 height 54
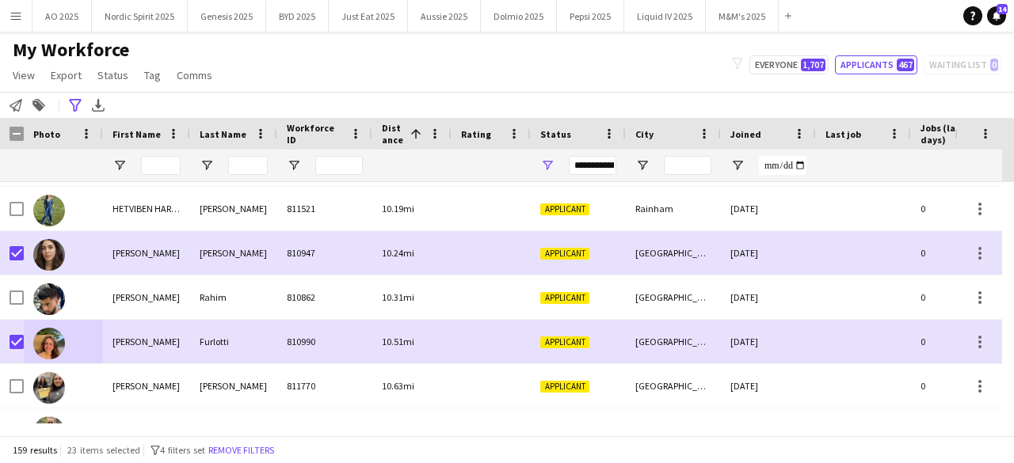
scroll to position [4152, 0]
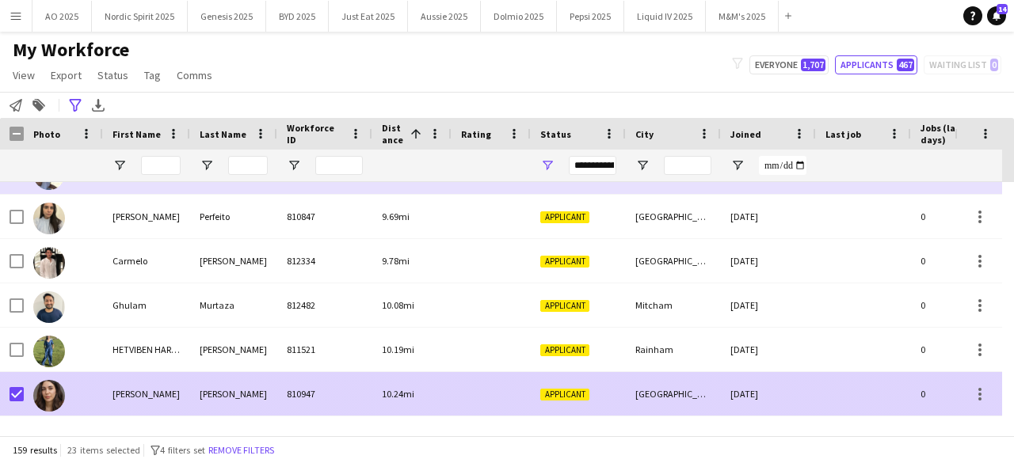
click at [48, 394] on img at bounding box center [49, 396] width 32 height 32
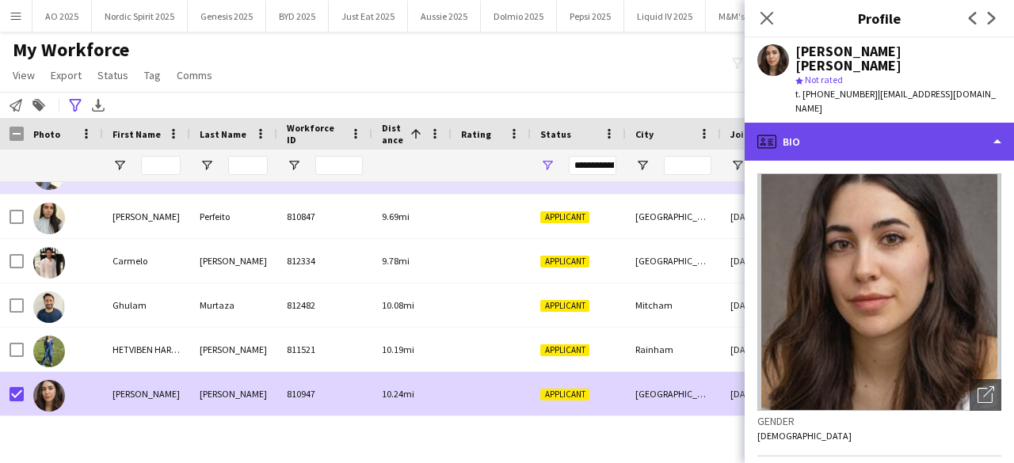
click at [814, 123] on div "profile Bio" at bounding box center [879, 142] width 269 height 38
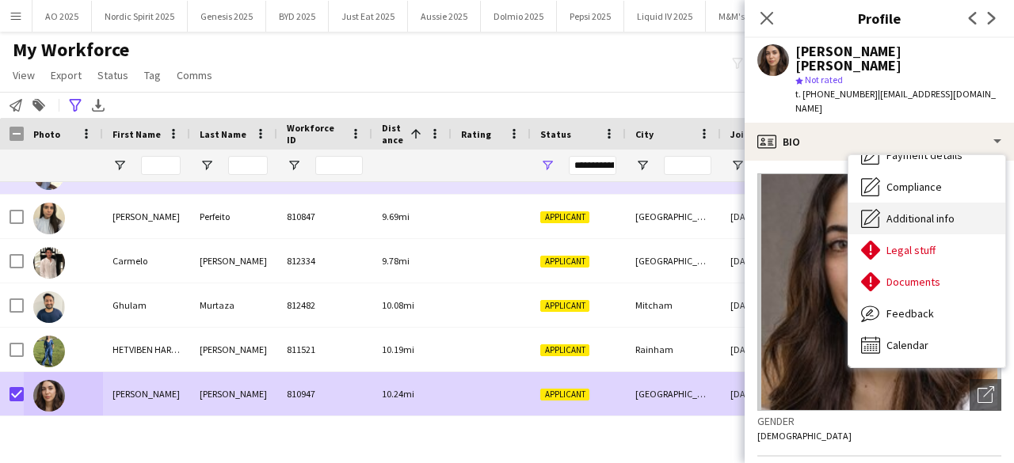
click at [928, 212] on span "Additional info" at bounding box center [921, 219] width 68 height 14
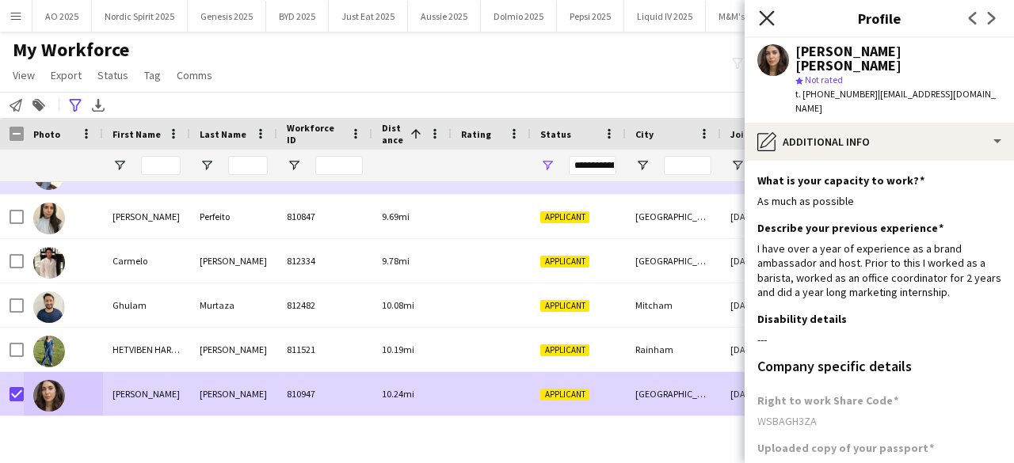
click at [772, 21] on icon "Close pop-in" at bounding box center [766, 17] width 15 height 15
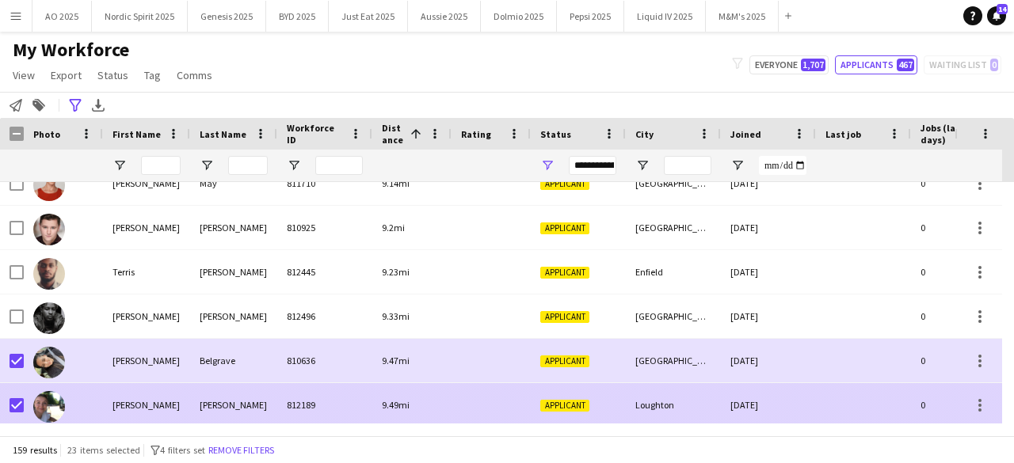
click at [41, 391] on div at bounding box center [49, 406] width 32 height 44
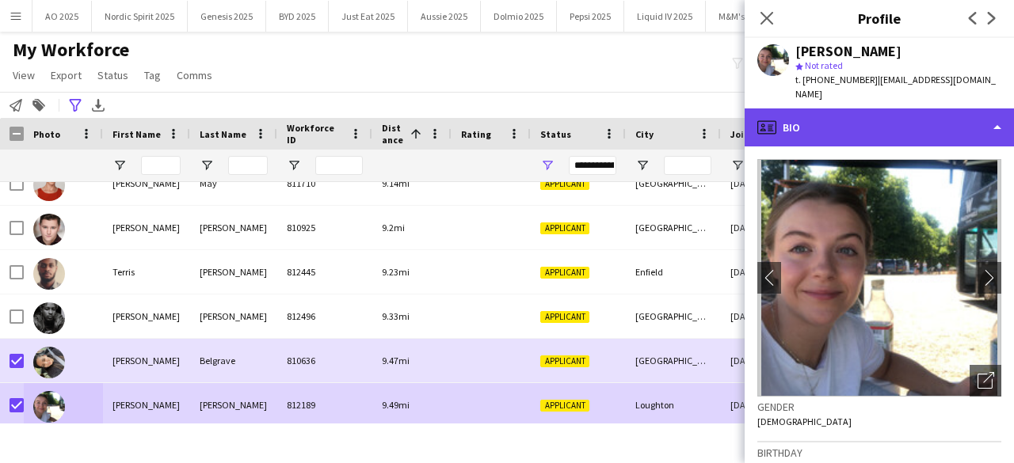
click at [819, 118] on div "profile Bio" at bounding box center [879, 128] width 269 height 38
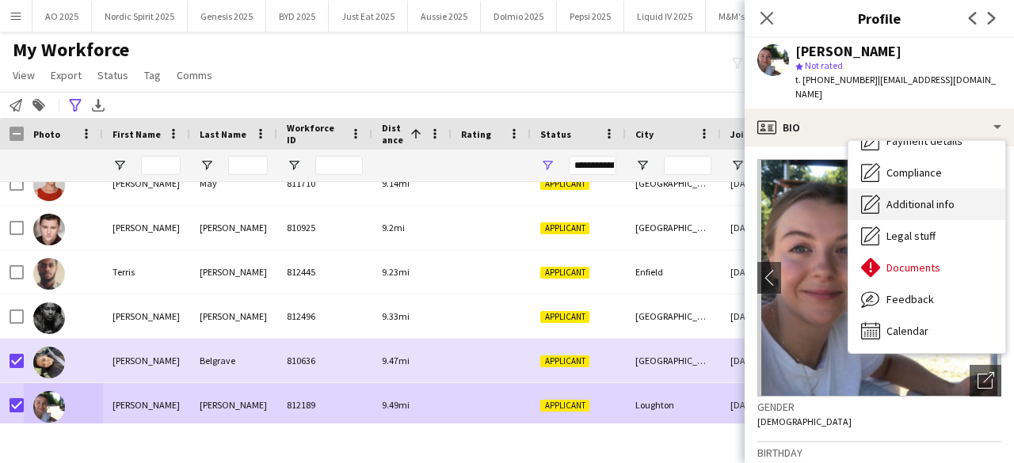
click at [954, 197] on span "Additional info" at bounding box center [921, 204] width 68 height 14
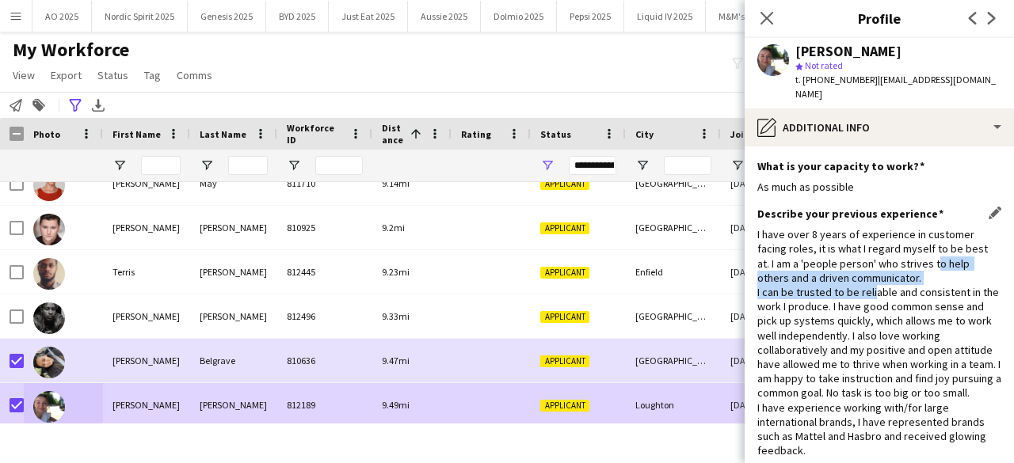
drag, startPoint x: 919, startPoint y: 243, endPoint x: 870, endPoint y: 277, distance: 59.8
click at [871, 277] on div "I have over 8 years of experience in customer facing roles, it is what I regard…" at bounding box center [879, 342] width 244 height 231
click at [867, 278] on div "I have over 8 years of experience in customer facing roles, it is what I regard…" at bounding box center [879, 342] width 244 height 231
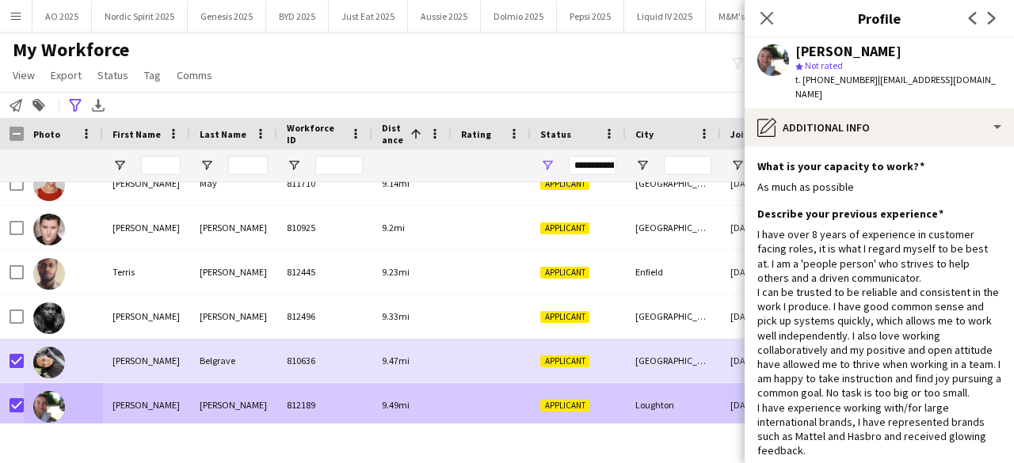
click at [55, 406] on img at bounding box center [49, 407] width 32 height 32
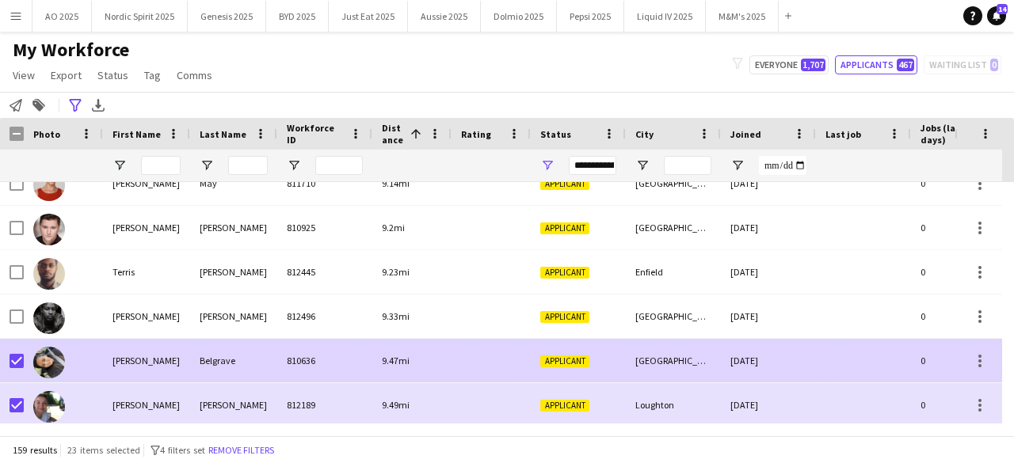
click at [51, 366] on img at bounding box center [49, 363] width 32 height 32
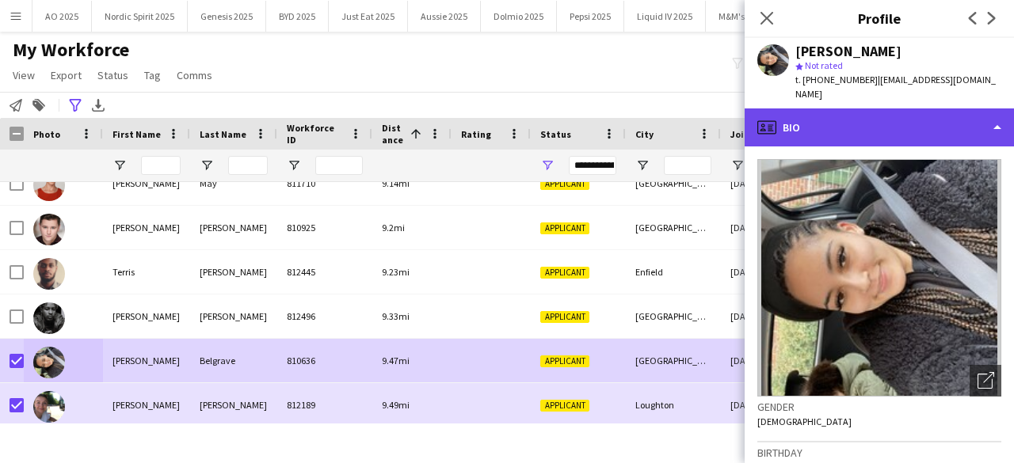
click at [826, 109] on div "profile Bio" at bounding box center [879, 128] width 269 height 38
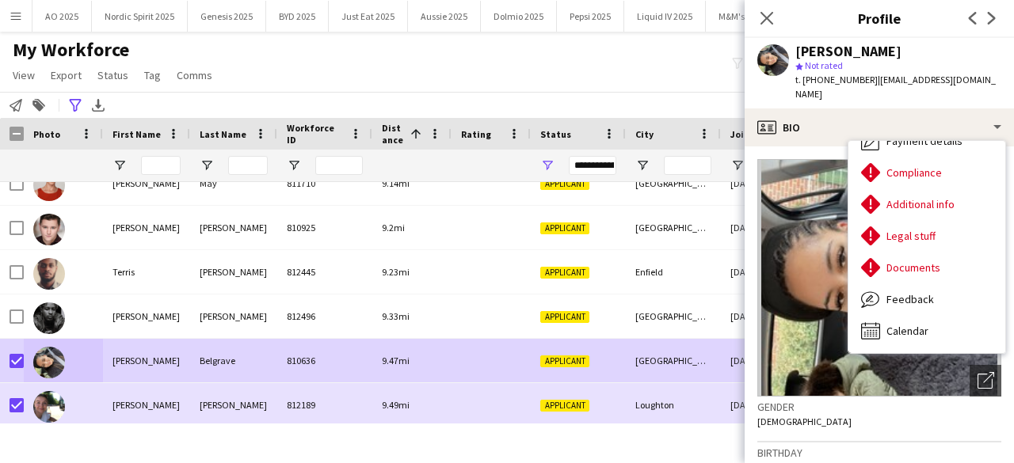
drag, startPoint x: 1010, startPoint y: 253, endPoint x: 1004, endPoint y: 247, distance: 8.4
click at [1006, 235] on div "Bio Bio Company application Company application Employment Employment About you…" at bounding box center [927, 247] width 158 height 214
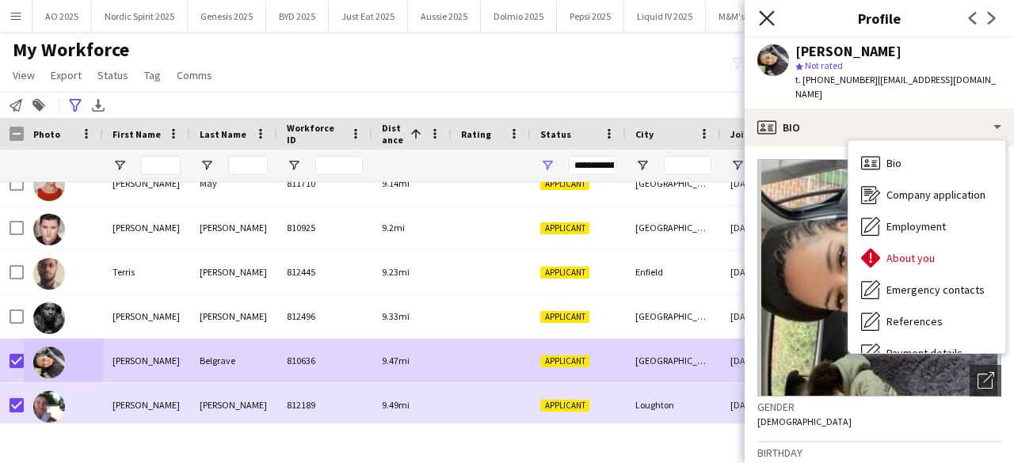
click at [765, 14] on icon "Close pop-in" at bounding box center [766, 17] width 15 height 15
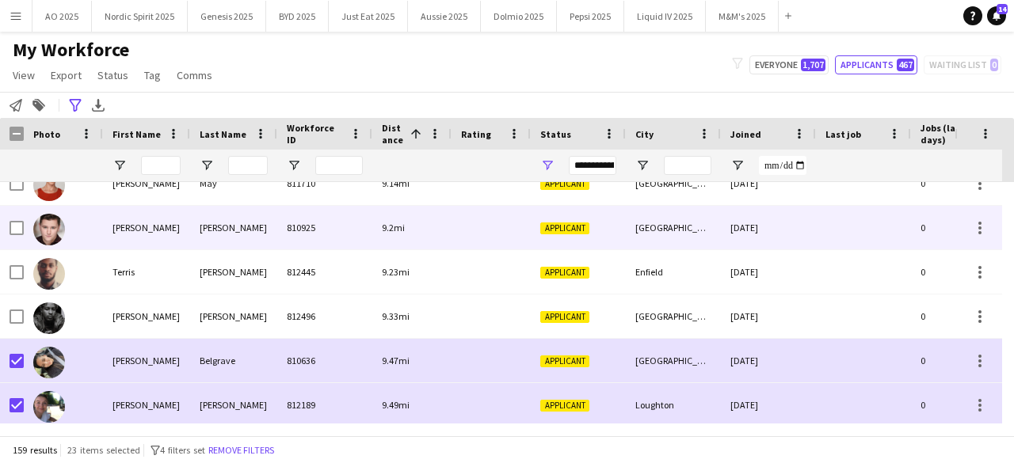
click at [58, 236] on img at bounding box center [49, 230] width 32 height 32
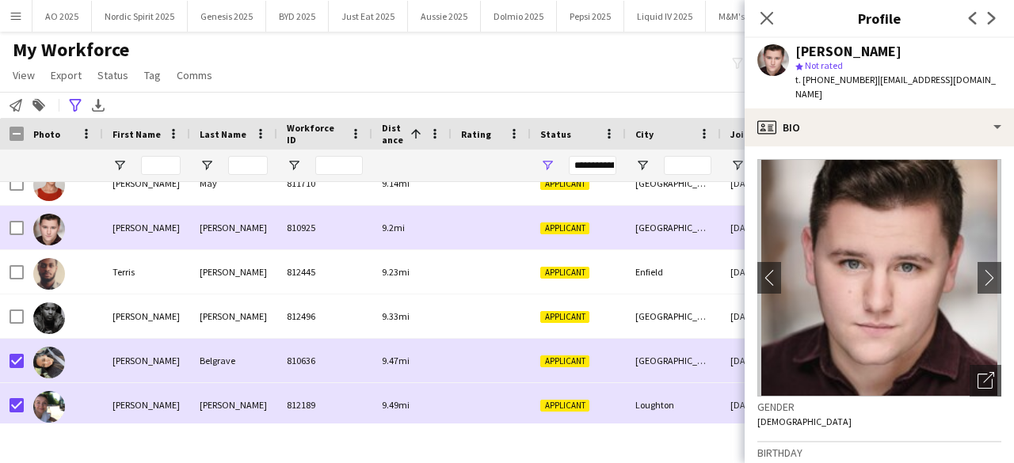
click at [58, 236] on img at bounding box center [49, 230] width 32 height 32
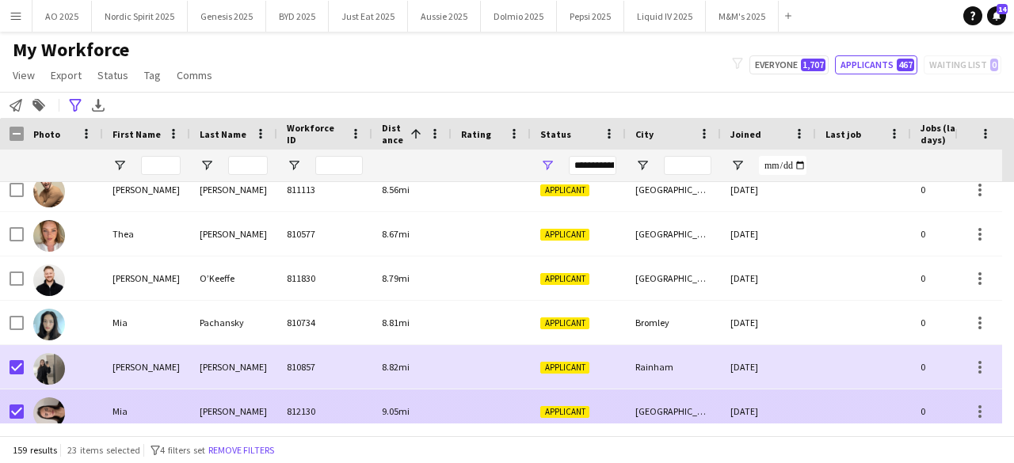
click at [63, 409] on img at bounding box center [49, 414] width 32 height 32
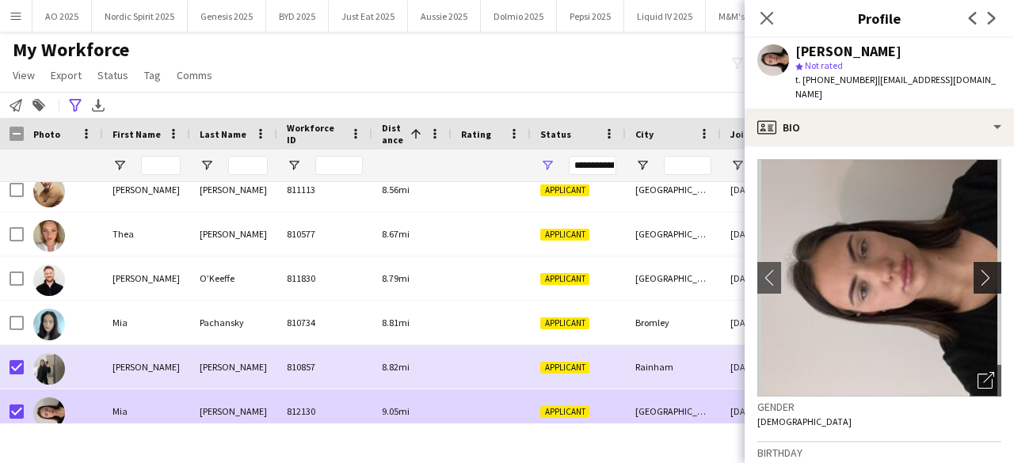
click at [982, 269] on app-icon "chevron-right" at bounding box center [990, 277] width 25 height 17
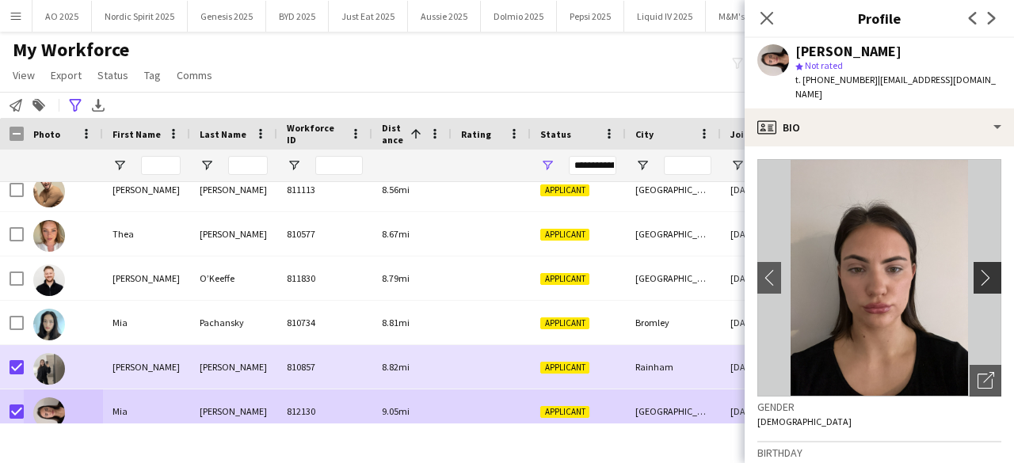
click at [982, 269] on app-icon "chevron-right" at bounding box center [990, 277] width 25 height 17
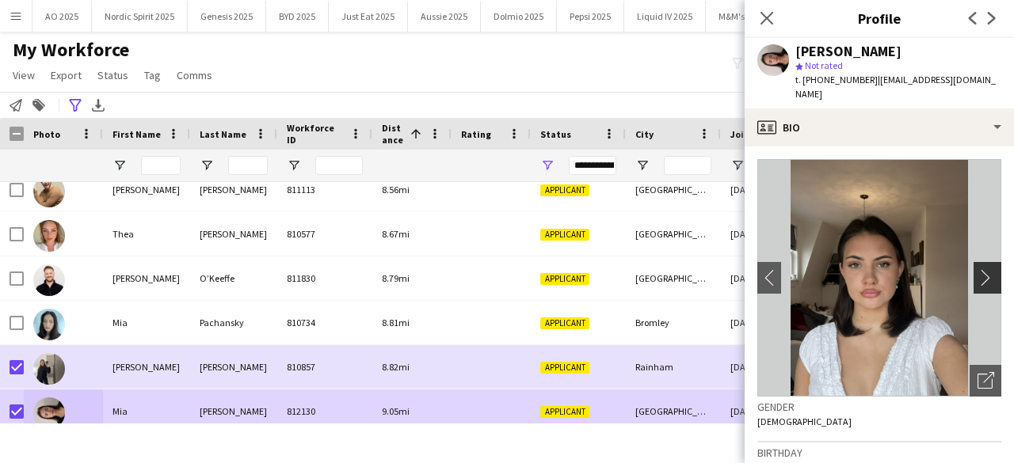
click at [982, 269] on app-icon "chevron-right" at bounding box center [990, 277] width 25 height 17
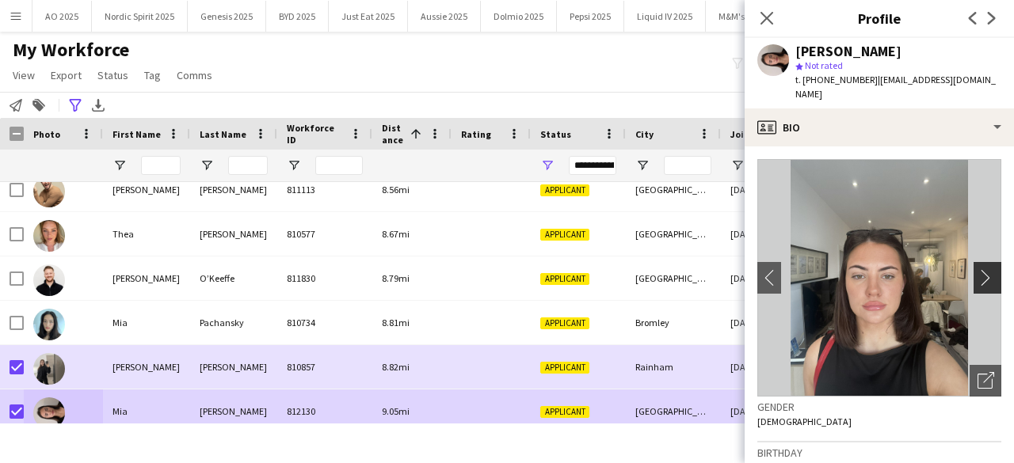
click at [982, 269] on app-icon "chevron-right" at bounding box center [990, 277] width 25 height 17
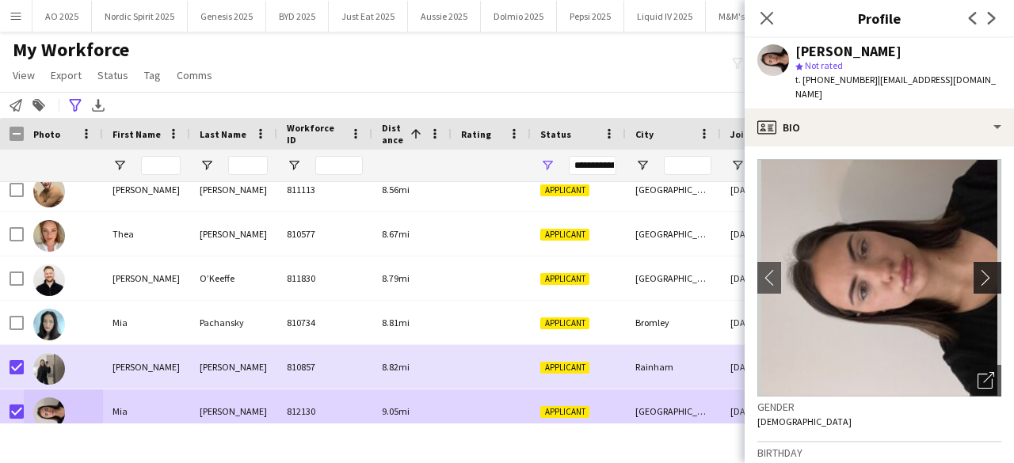
click at [982, 269] on app-icon "chevron-right" at bounding box center [990, 277] width 25 height 17
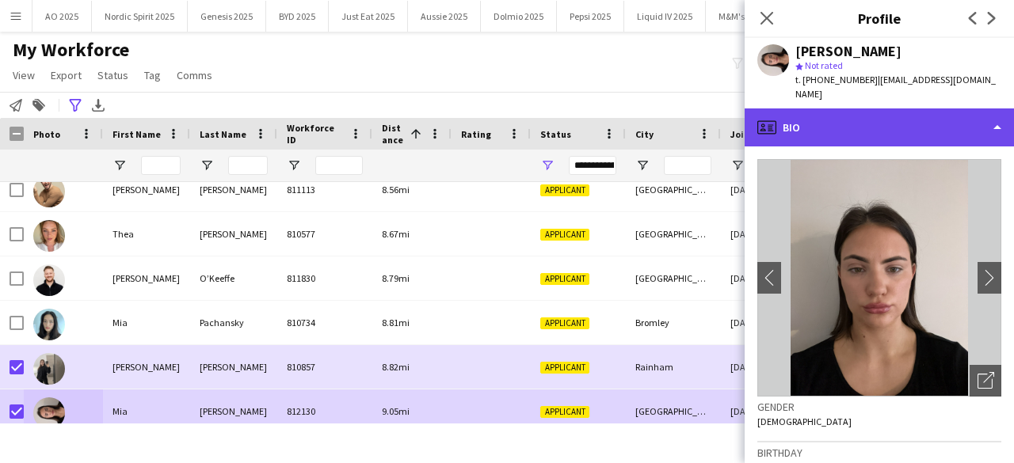
click at [946, 120] on div "profile Bio" at bounding box center [879, 128] width 269 height 38
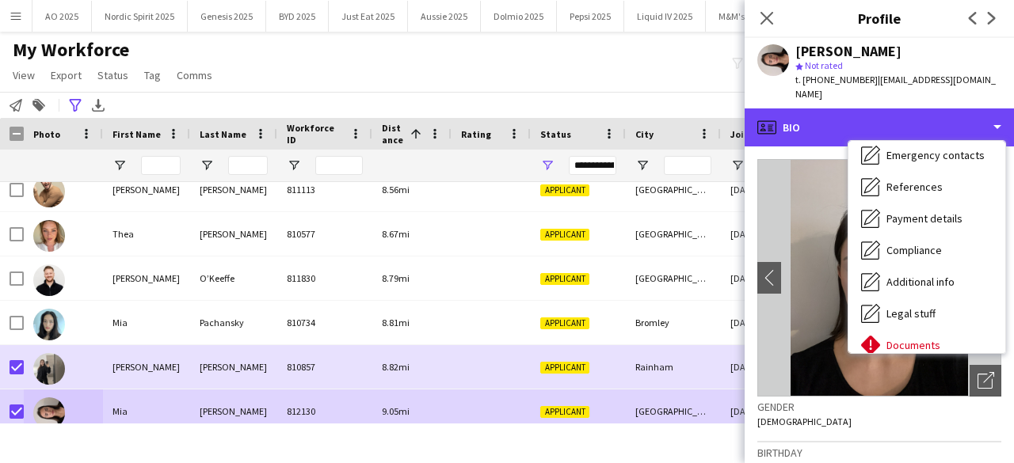
scroll to position [212, 0]
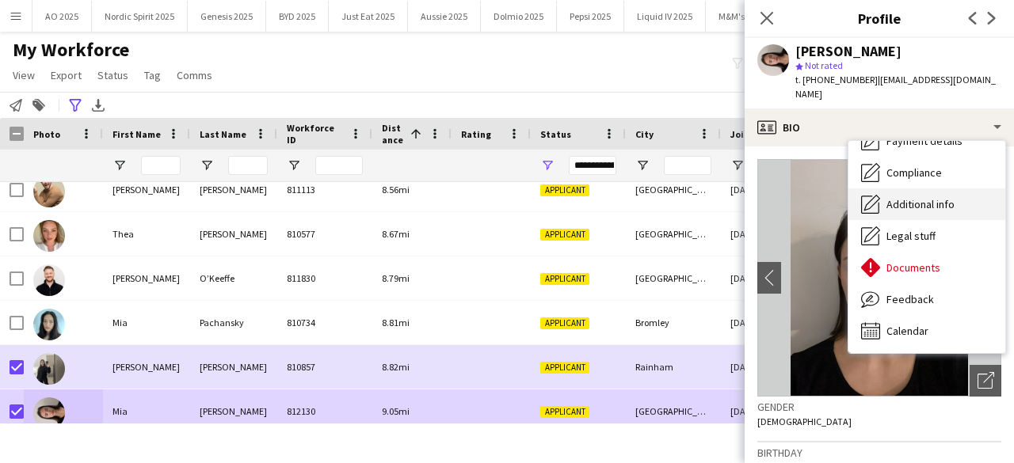
click at [936, 197] on span "Additional info" at bounding box center [921, 204] width 68 height 14
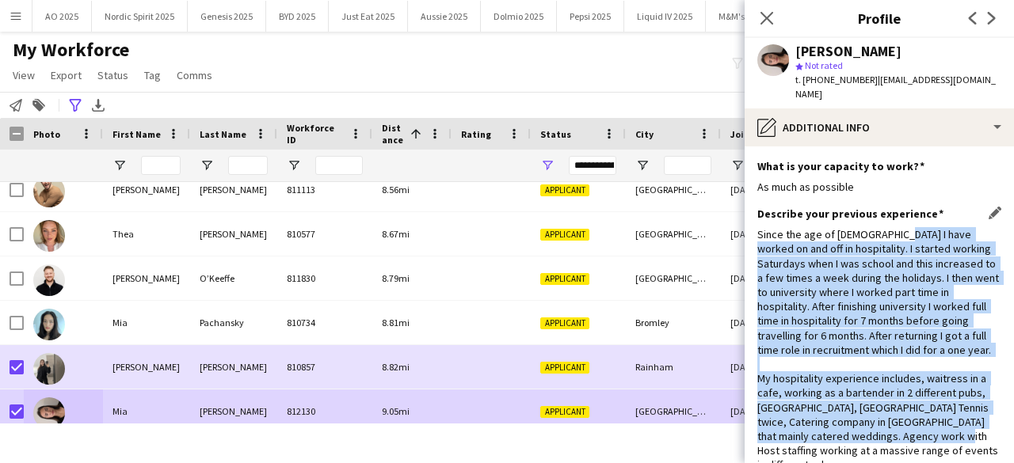
drag, startPoint x: 891, startPoint y: 216, endPoint x: 806, endPoint y: 435, distance: 234.8
click at [806, 435] on div "Since the age of 16 I have worked on and off in hospitality. I started working …" at bounding box center [879, 349] width 244 height 245
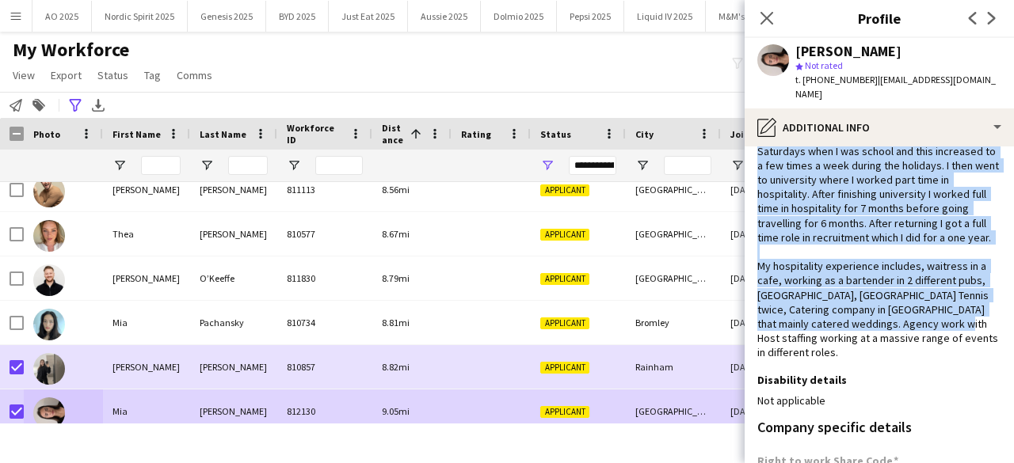
scroll to position [113, 0]
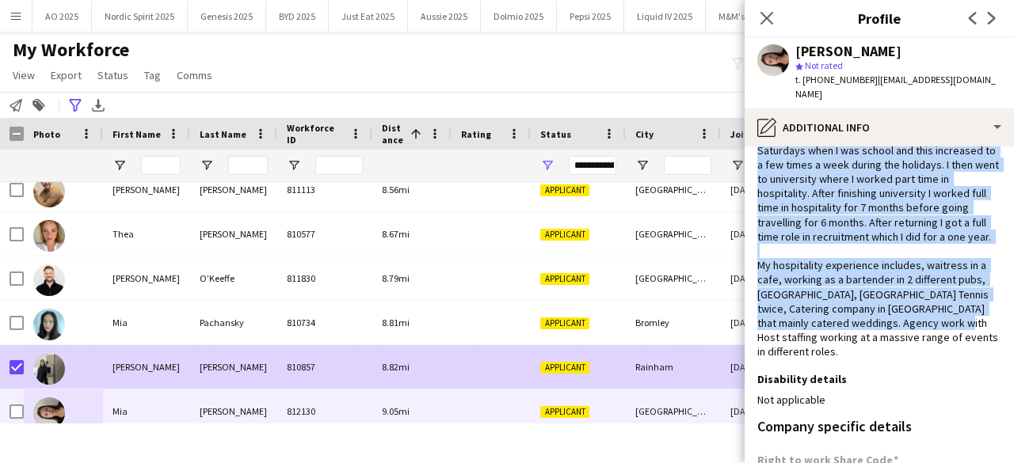
click at [43, 376] on img at bounding box center [49, 369] width 32 height 32
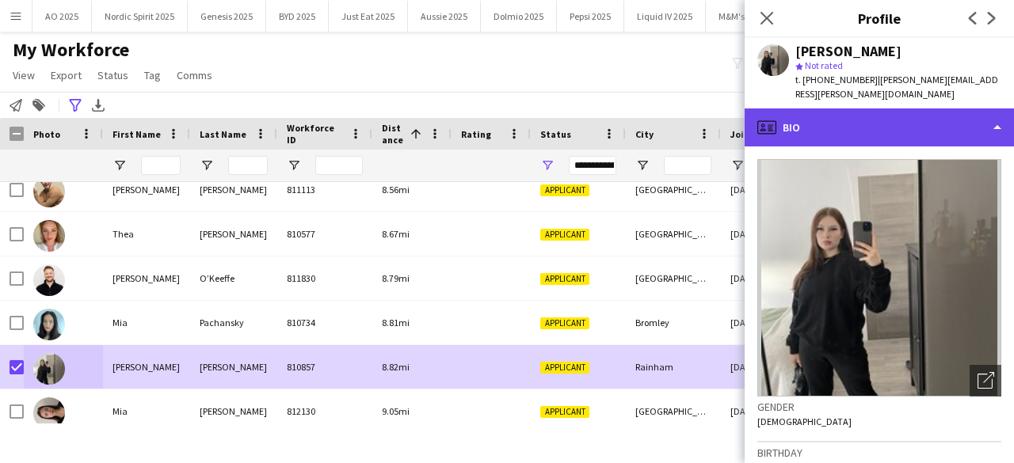
click at [859, 111] on div "profile Bio" at bounding box center [879, 128] width 269 height 38
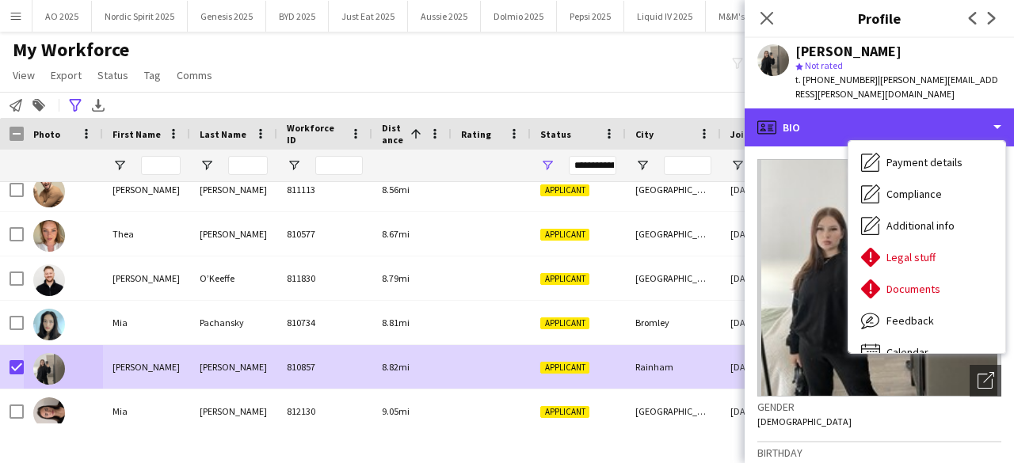
scroll to position [212, 0]
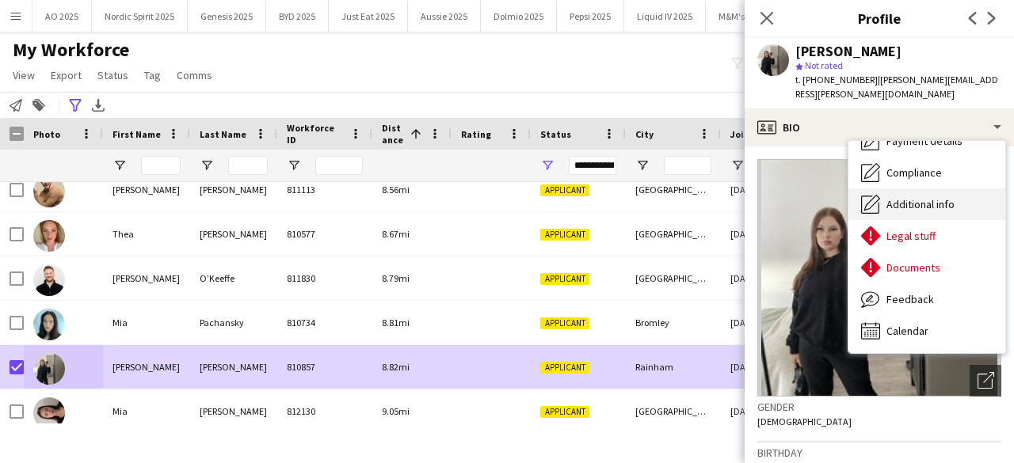
click at [944, 198] on div "Additional info Additional info" at bounding box center [927, 205] width 157 height 32
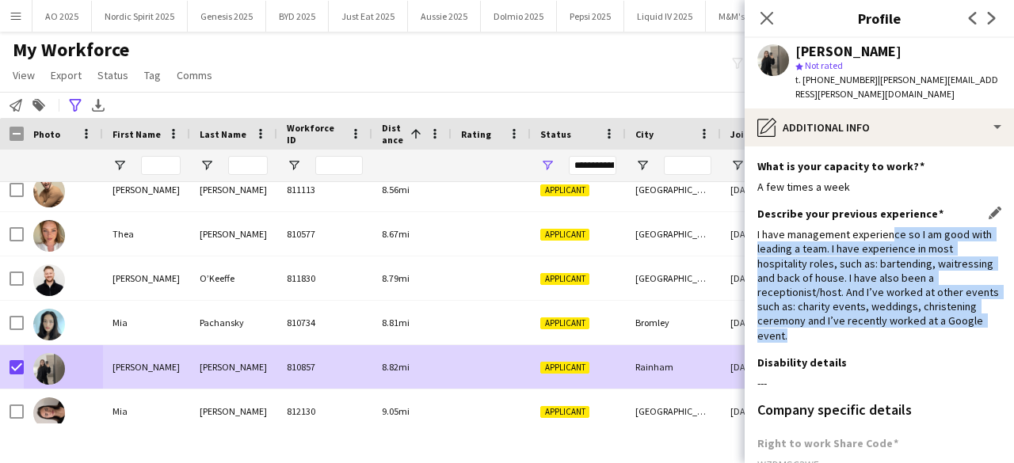
drag, startPoint x: 890, startPoint y: 218, endPoint x: 795, endPoint y: 320, distance: 139.0
click at [795, 320] on div "I have management experience so I am good with leading a team. I have experienc…" at bounding box center [879, 285] width 244 height 116
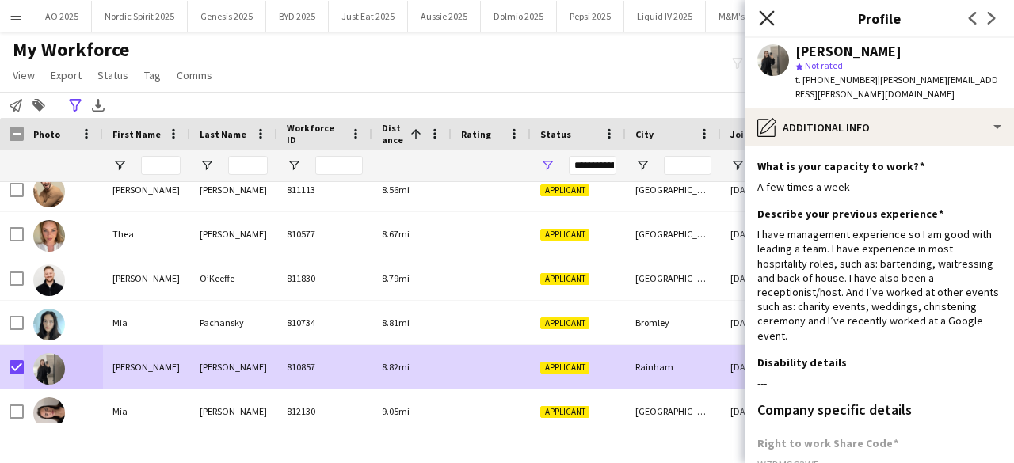
click at [762, 23] on icon at bounding box center [766, 17] width 15 height 15
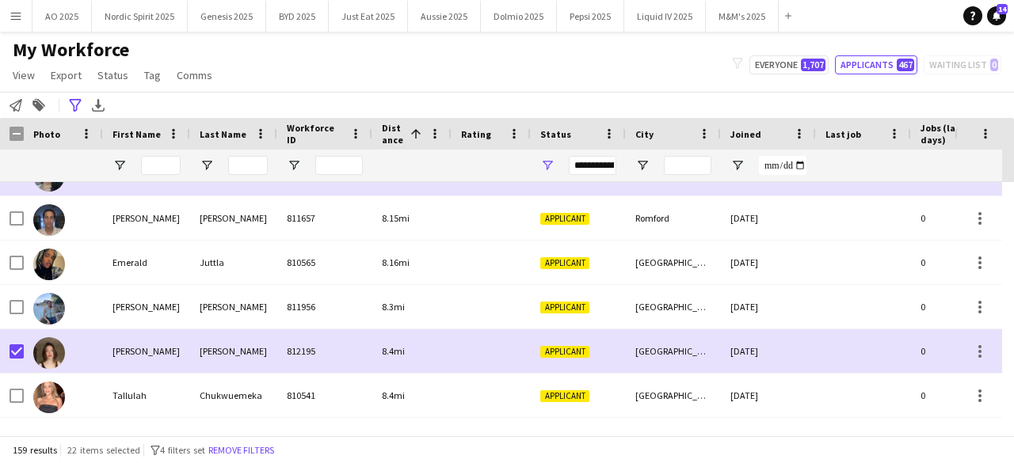
scroll to position [3149, 0]
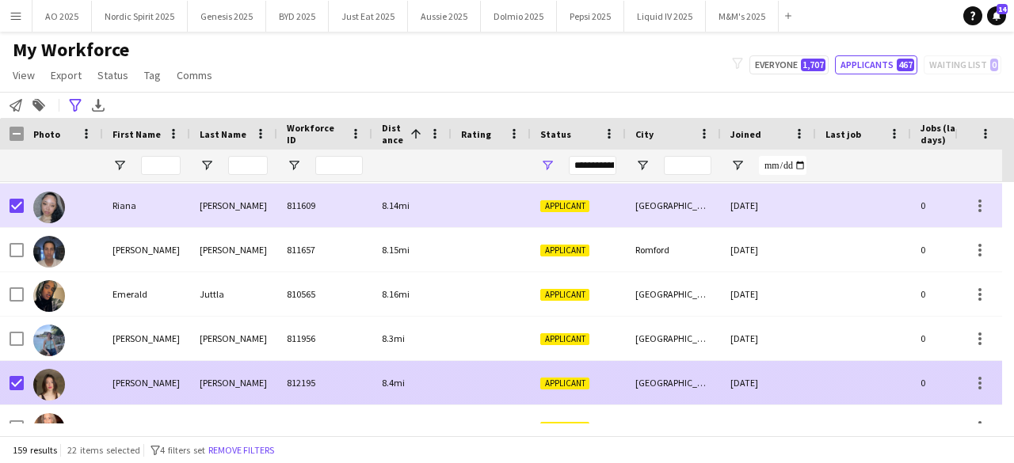
click at [48, 382] on img at bounding box center [49, 385] width 32 height 32
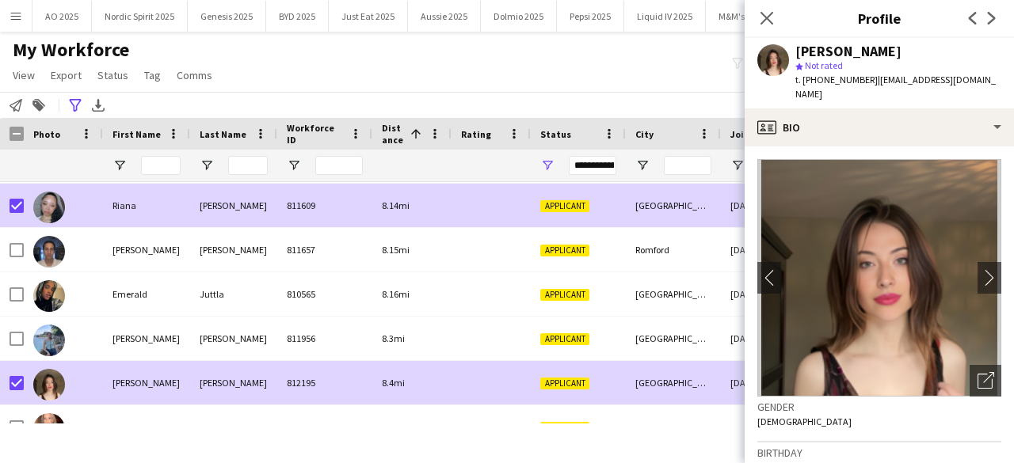
click at [48, 208] on img at bounding box center [49, 208] width 32 height 32
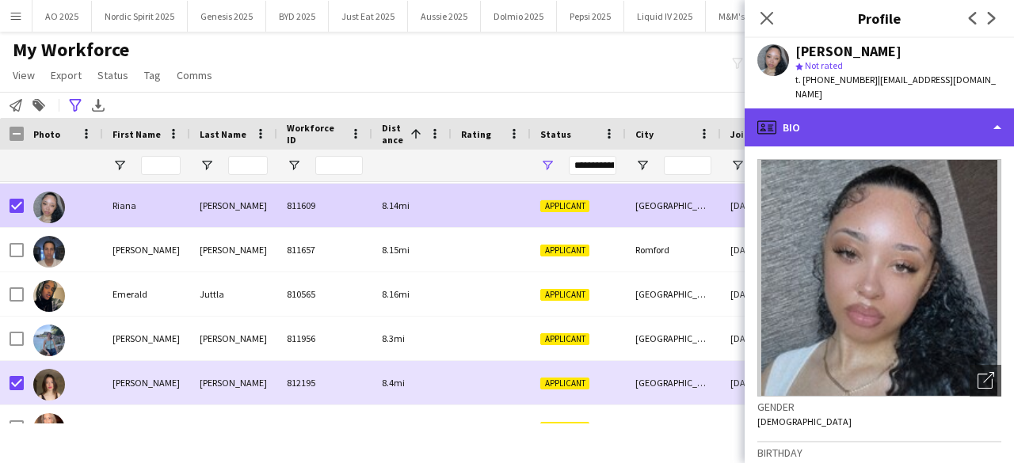
click at [851, 109] on div "profile Bio" at bounding box center [879, 128] width 269 height 38
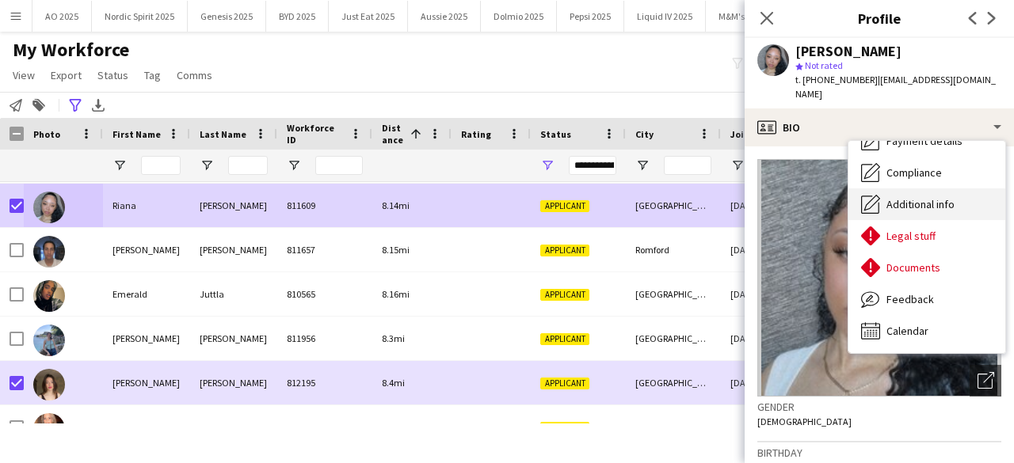
click at [925, 197] on span "Additional info" at bounding box center [921, 204] width 68 height 14
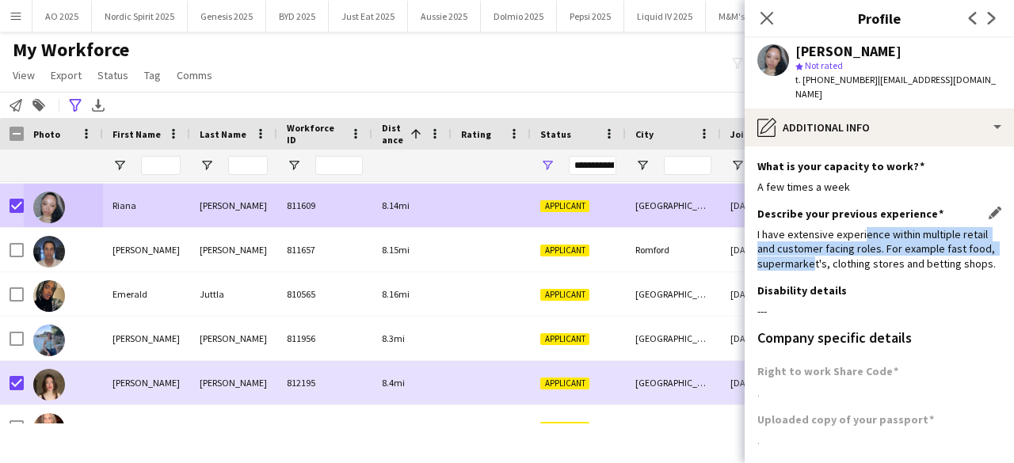
drag, startPoint x: 860, startPoint y: 217, endPoint x: 814, endPoint y: 249, distance: 55.8
click at [814, 249] on div "I have extensive experience within multiple retail and customer facing roles. F…" at bounding box center [879, 249] width 244 height 44
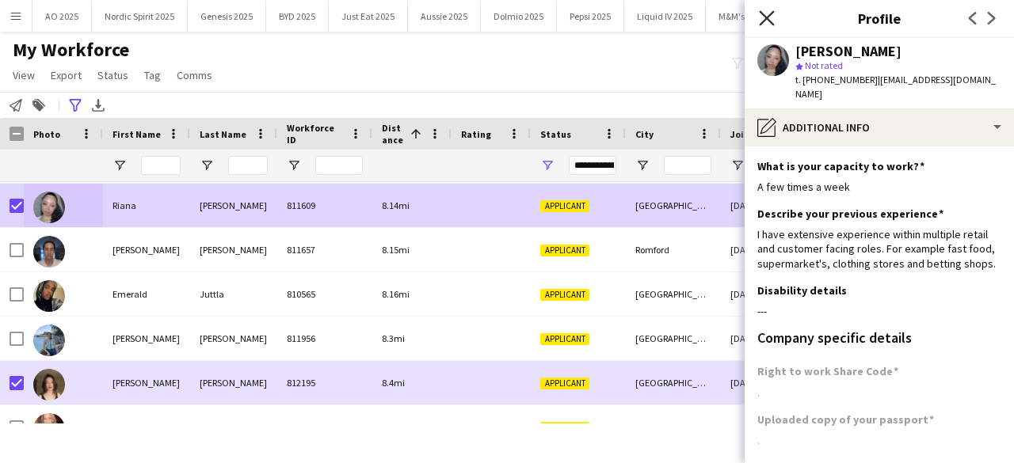
click at [764, 15] on icon "Close pop-in" at bounding box center [766, 17] width 15 height 15
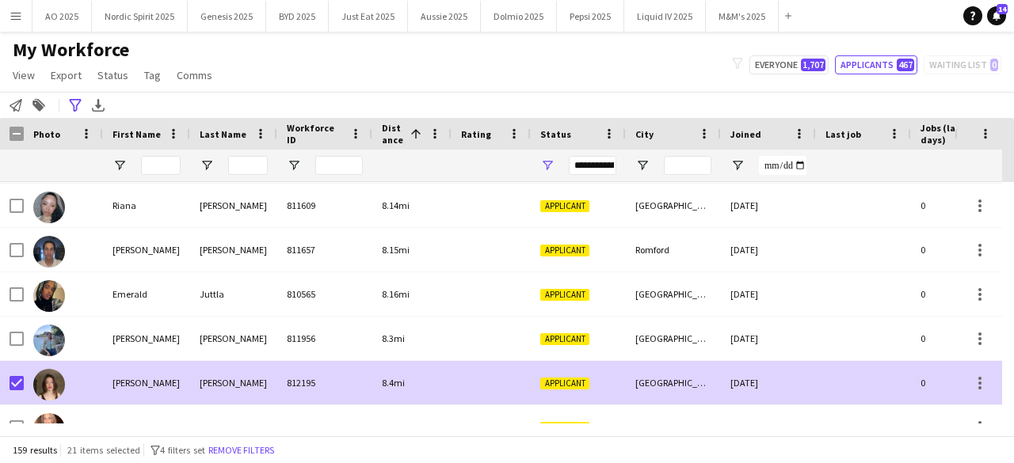
click at [46, 387] on img at bounding box center [49, 385] width 32 height 32
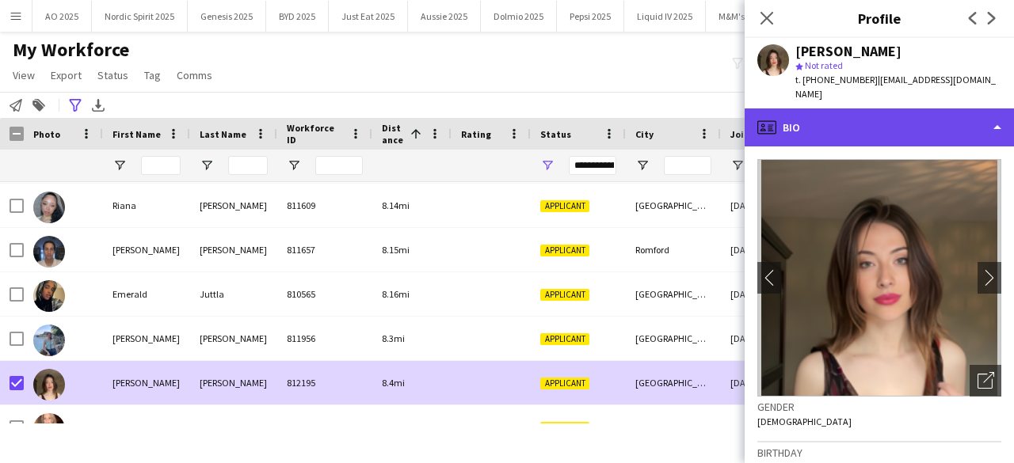
click at [833, 123] on div "profile Bio" at bounding box center [879, 128] width 269 height 38
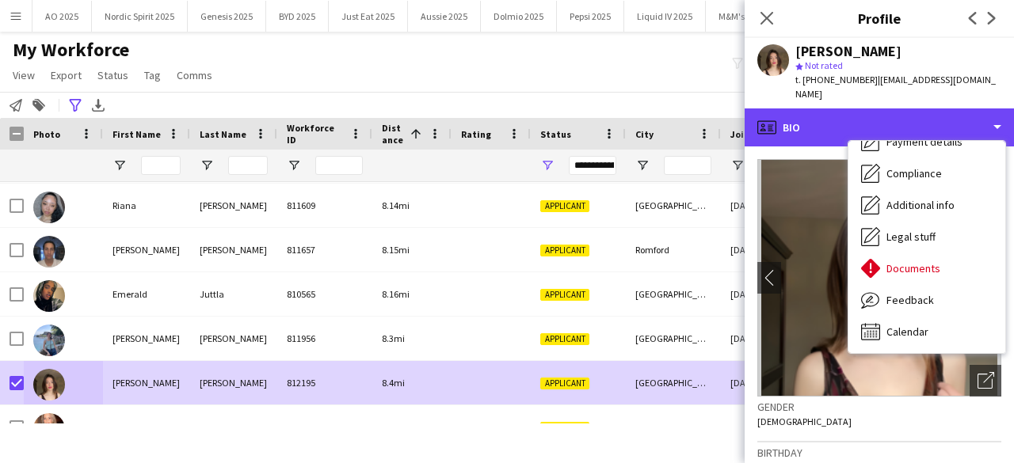
scroll to position [212, 0]
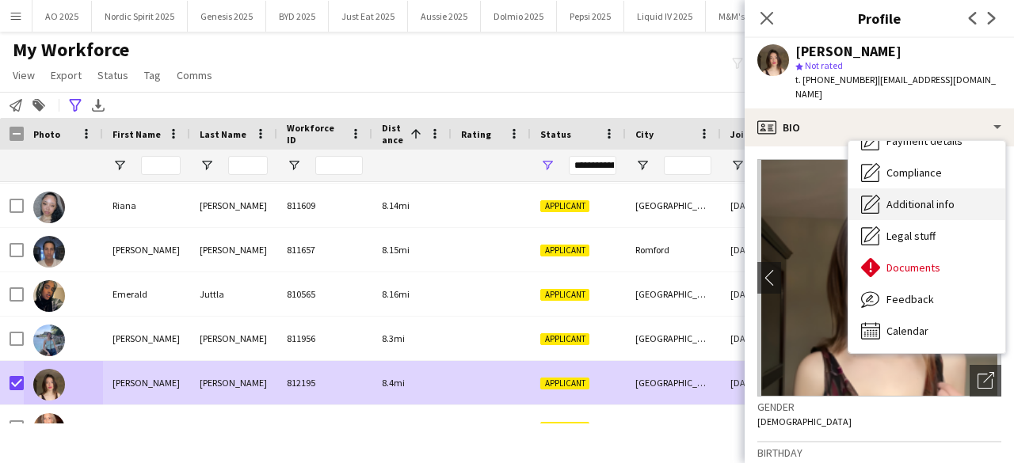
click at [936, 210] on span "Additional info" at bounding box center [921, 204] width 68 height 14
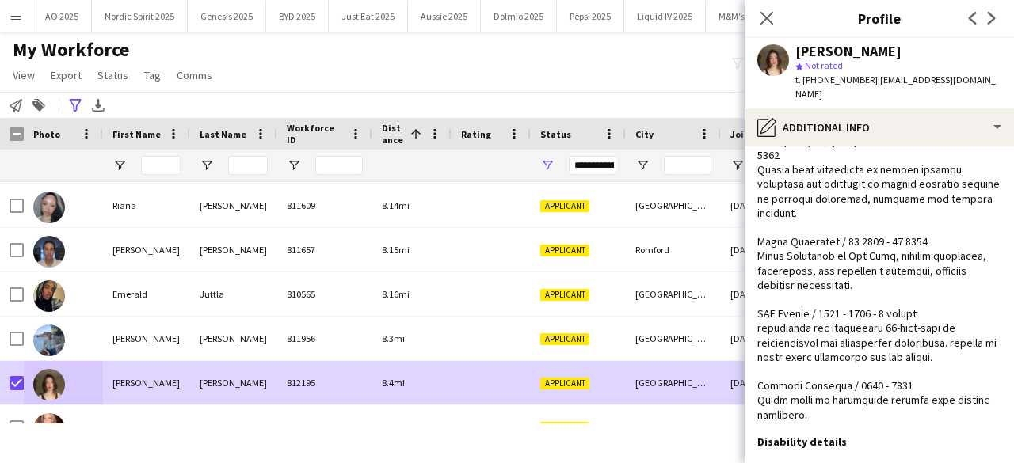
scroll to position [566, 0]
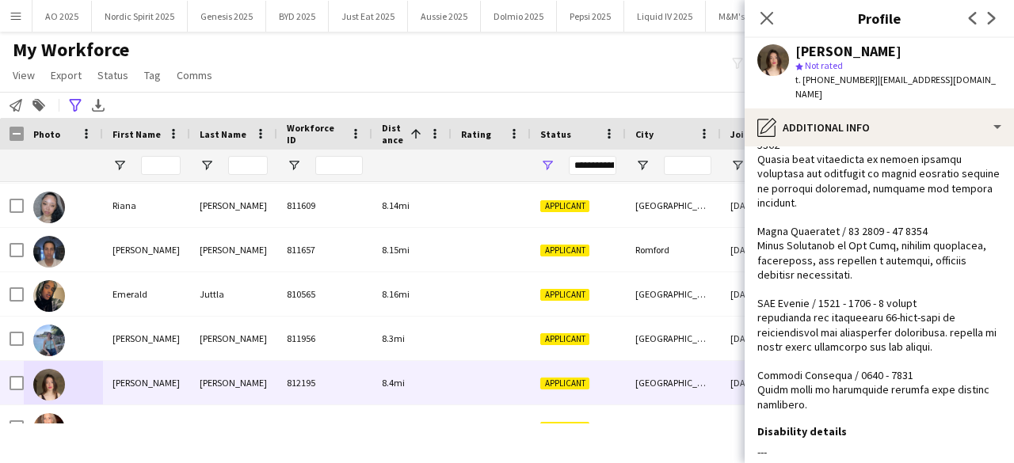
click at [393, 88] on div "My Workforce View Views Default view Compliance Log New view Update view Delete…" at bounding box center [507, 65] width 1014 height 54
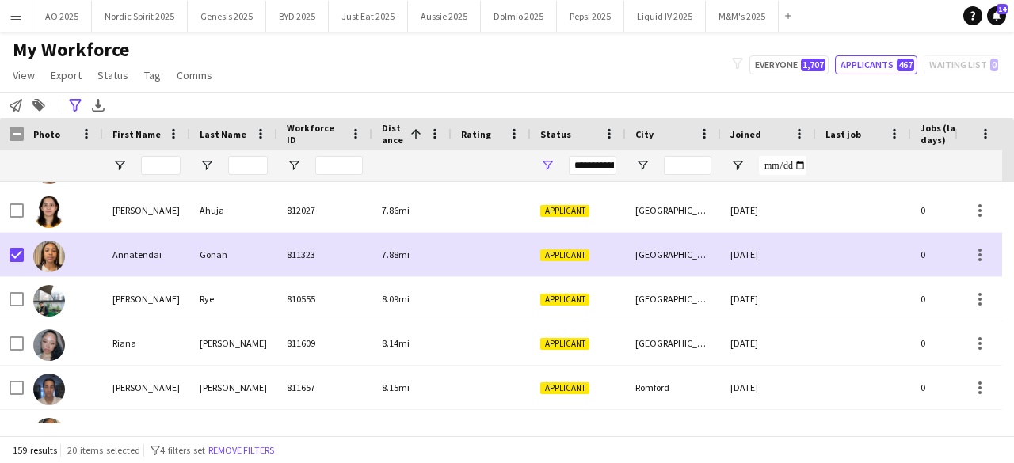
scroll to position [2916, 0]
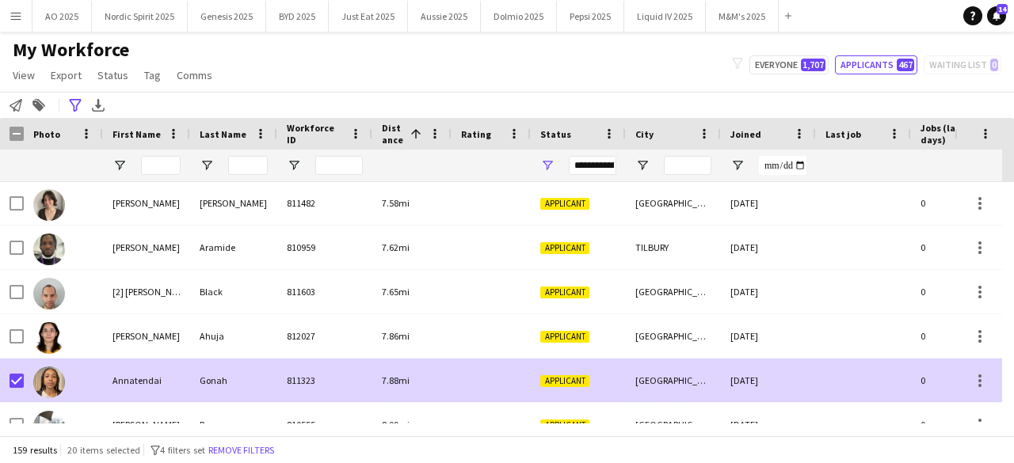
click at [51, 381] on img at bounding box center [49, 383] width 32 height 32
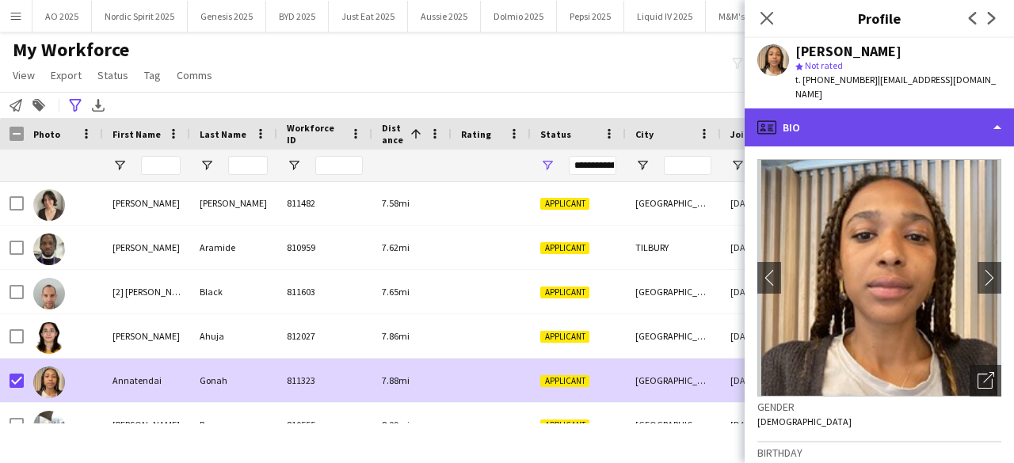
click at [829, 113] on div "profile Bio" at bounding box center [879, 128] width 269 height 38
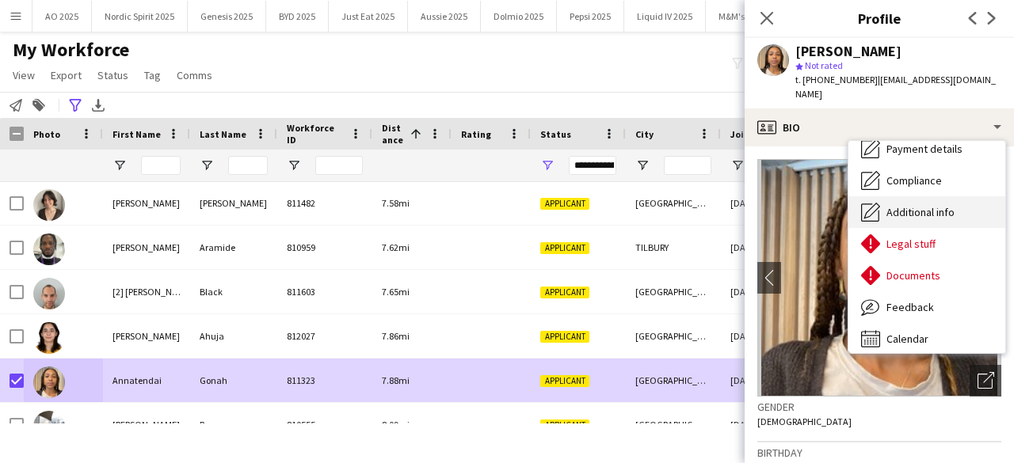
click at [952, 205] on span "Additional info" at bounding box center [921, 212] width 68 height 14
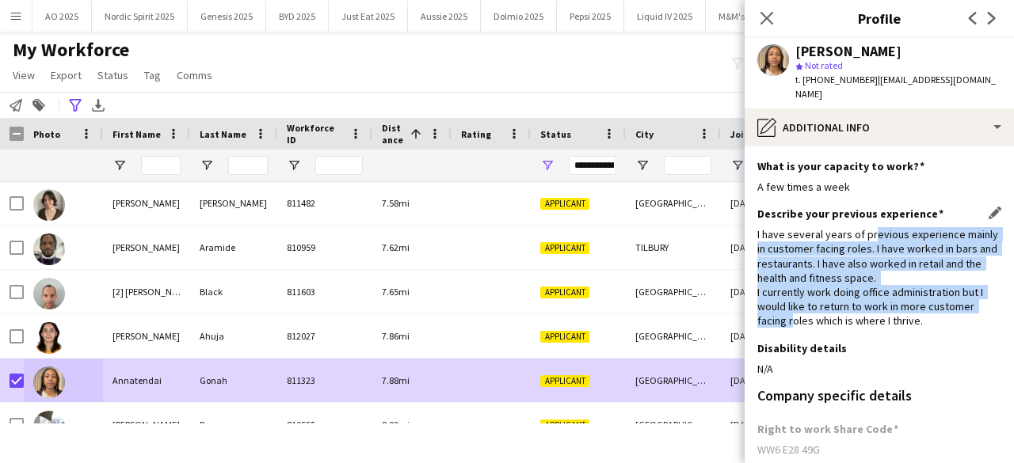
drag, startPoint x: 868, startPoint y: 221, endPoint x: 789, endPoint y: 303, distance: 113.7
click at [789, 303] on div "I have several years of previous experience mainly in customer facing roles. I …" at bounding box center [879, 277] width 244 height 101
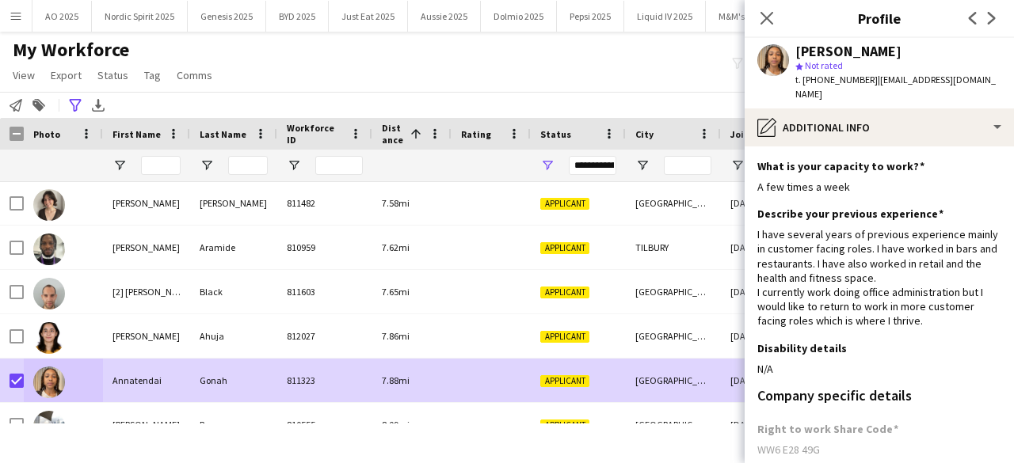
click at [708, 69] on div "My Workforce View Views Default view Compliance Log New view Update view Delete…" at bounding box center [507, 65] width 1014 height 54
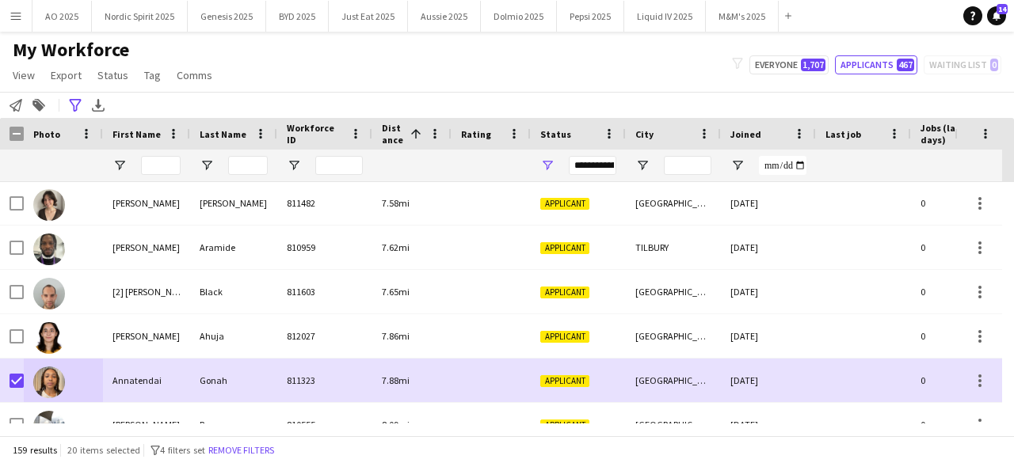
click at [1013, 181] on div "Hidden maintenance" at bounding box center [984, 150] width 59 height 64
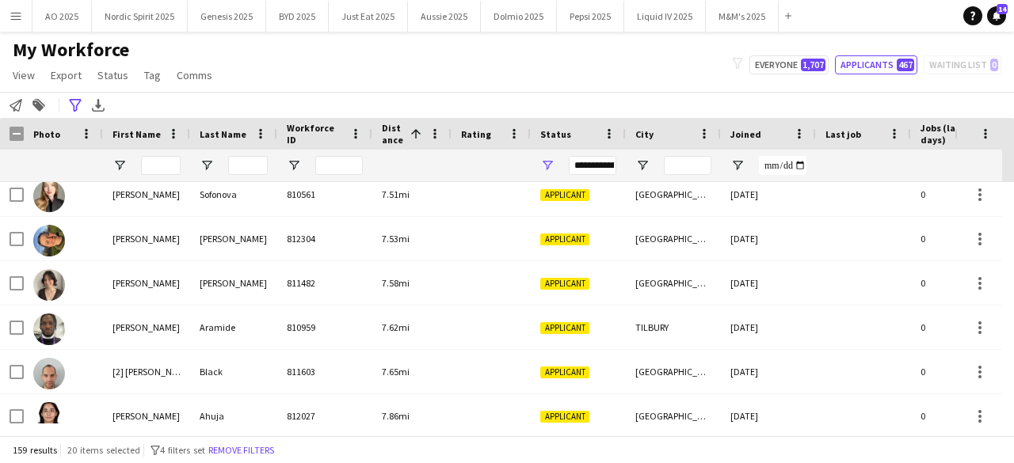
scroll to position [2790, 0]
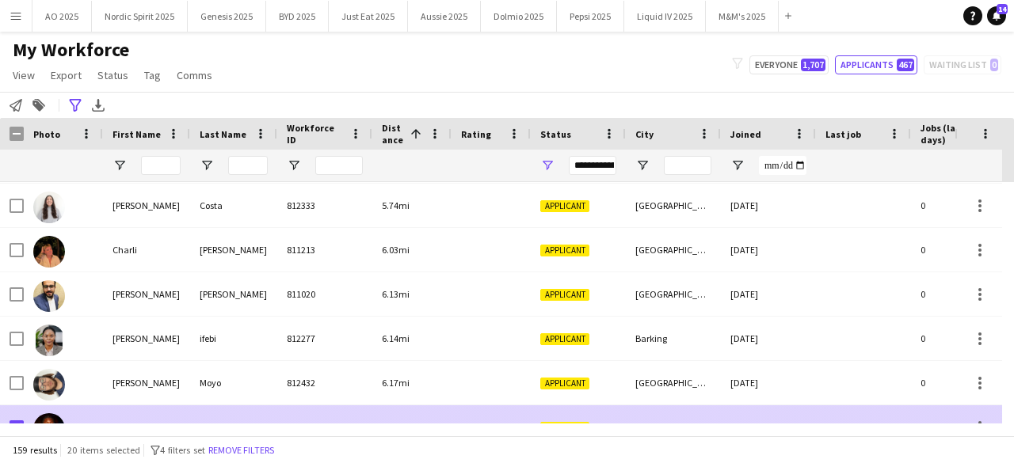
click at [43, 413] on div at bounding box center [49, 428] width 32 height 44
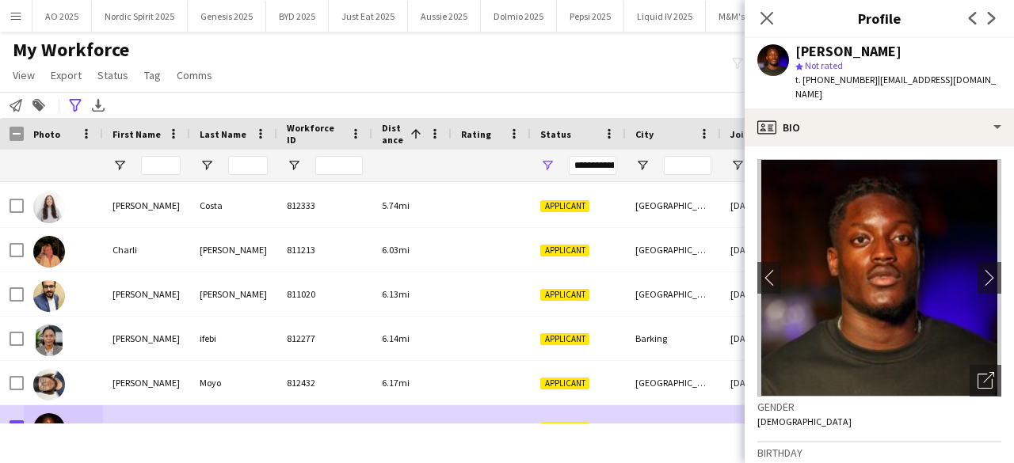
click at [847, 107] on div "Zion Smith-Callender star Not rated t. +4407504345046 | zionsmithcallender01@gm…" at bounding box center [879, 73] width 269 height 71
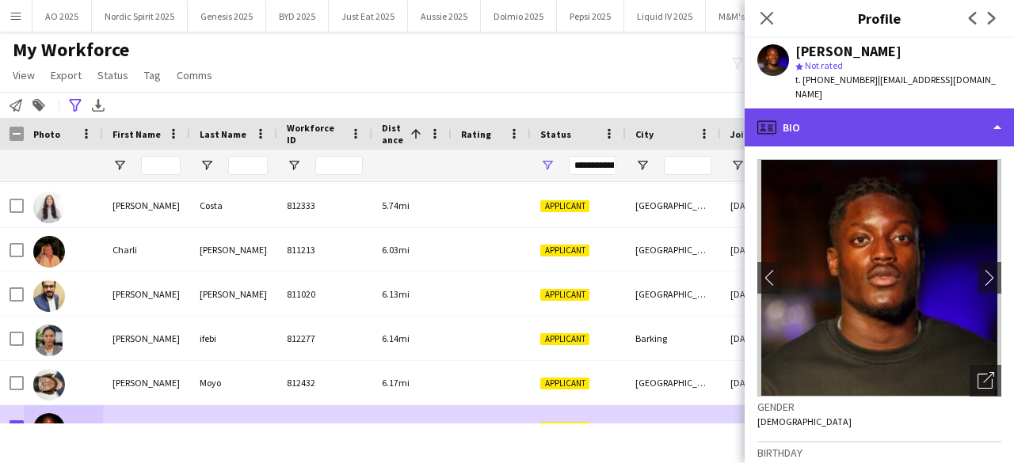
click at [847, 113] on div "profile Bio" at bounding box center [879, 128] width 269 height 38
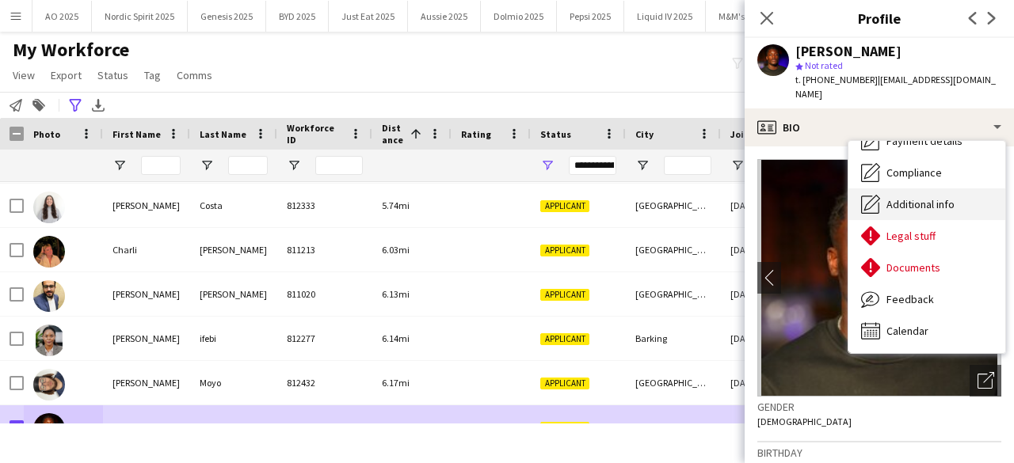
click at [941, 208] on span "Additional info" at bounding box center [921, 204] width 68 height 14
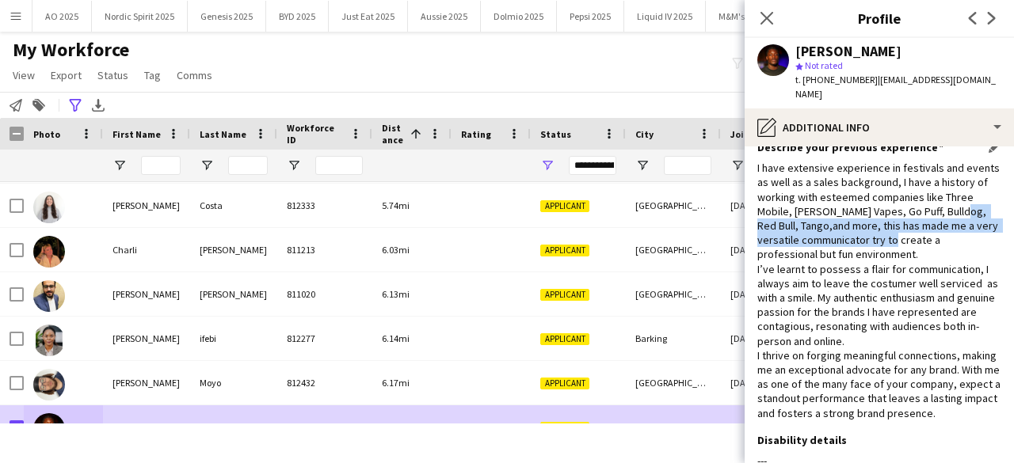
drag, startPoint x: 953, startPoint y: 206, endPoint x: 933, endPoint y: 243, distance: 42.6
click at [933, 243] on div "I have extensive experience in festivals and events as well as a sales backgrou…" at bounding box center [879, 291] width 244 height 260
click at [933, 244] on div "I have extensive experience in festivals and events as well as a sales backgrou…" at bounding box center [879, 291] width 244 height 260
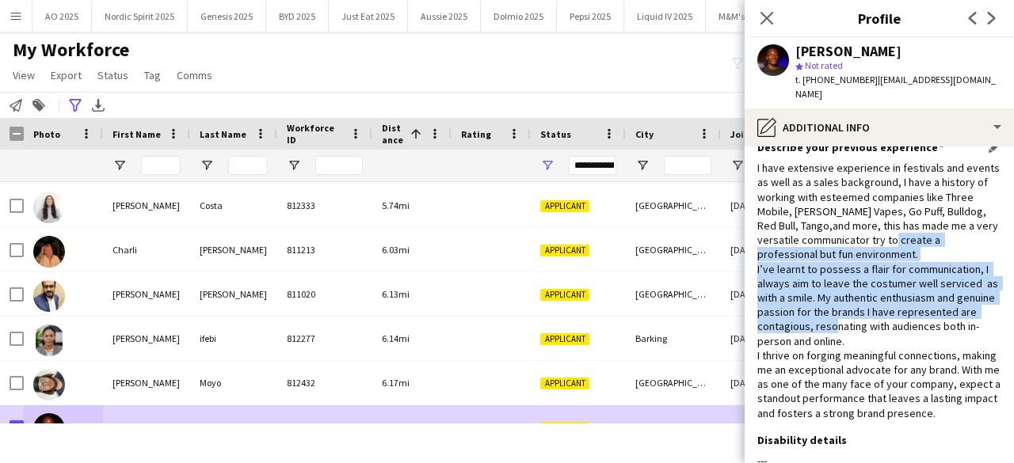
drag, startPoint x: 933, startPoint y: 244, endPoint x: 891, endPoint y: 321, distance: 87.6
click at [891, 320] on div "I have extensive experience in festivals and events as well as a sales backgrou…" at bounding box center [879, 291] width 244 height 260
click at [891, 322] on div "I have extensive experience in festivals and events as well as a sales backgrou…" at bounding box center [879, 291] width 244 height 260
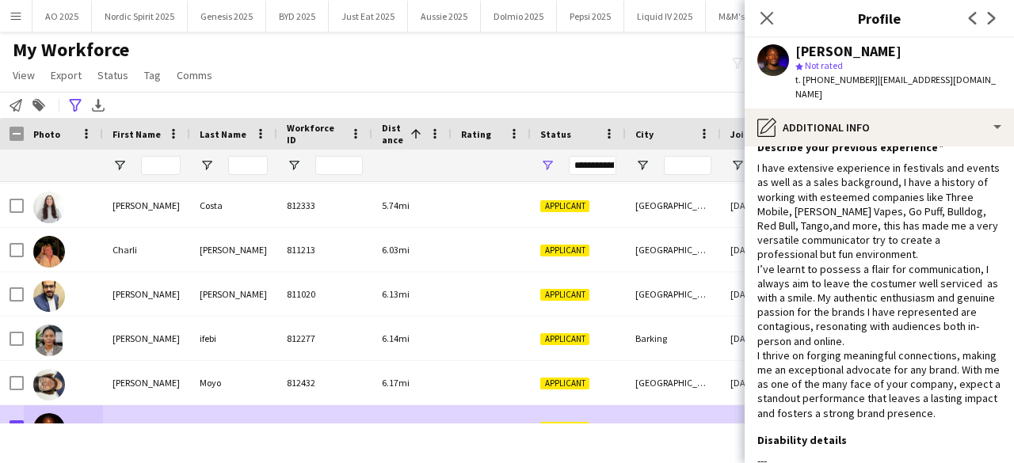
click at [680, 80] on div "My Workforce View Views Default view Compliance Log New view Update view Delete…" at bounding box center [507, 65] width 1014 height 54
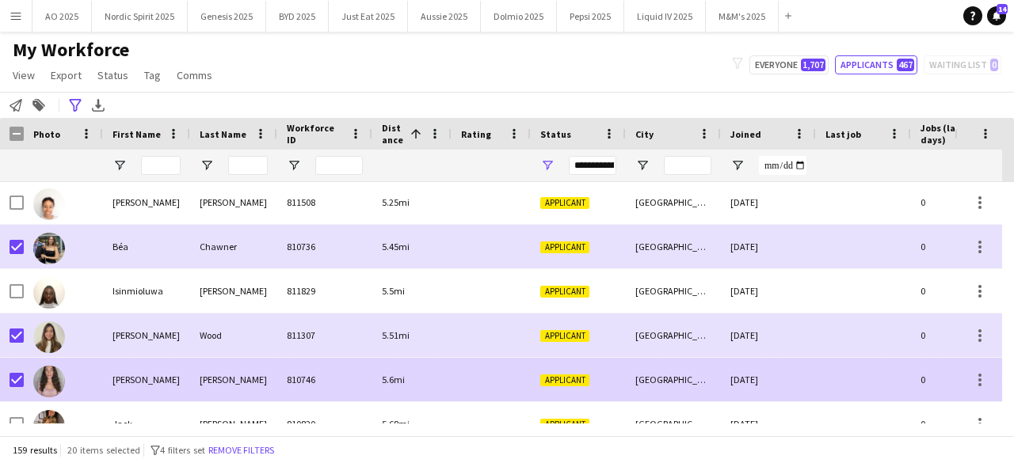
click at [59, 380] on img at bounding box center [49, 382] width 32 height 32
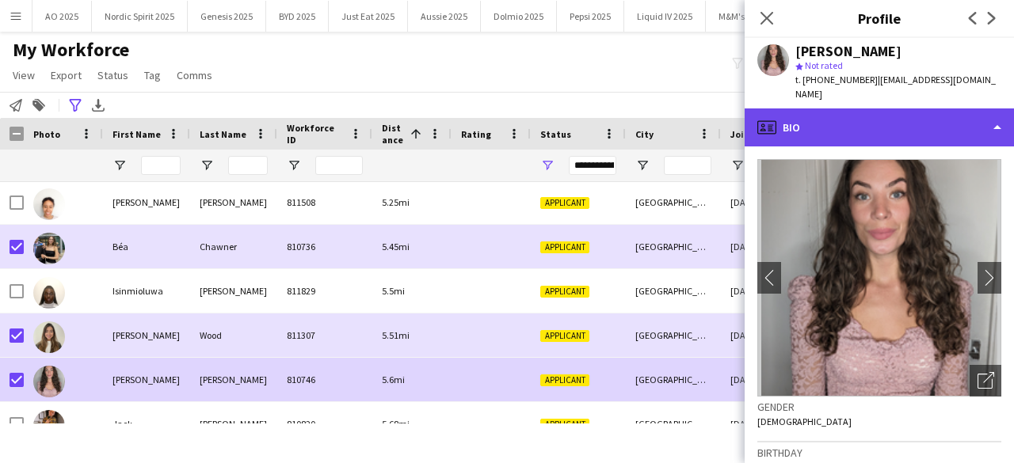
click at [799, 109] on div "profile Bio" at bounding box center [879, 128] width 269 height 38
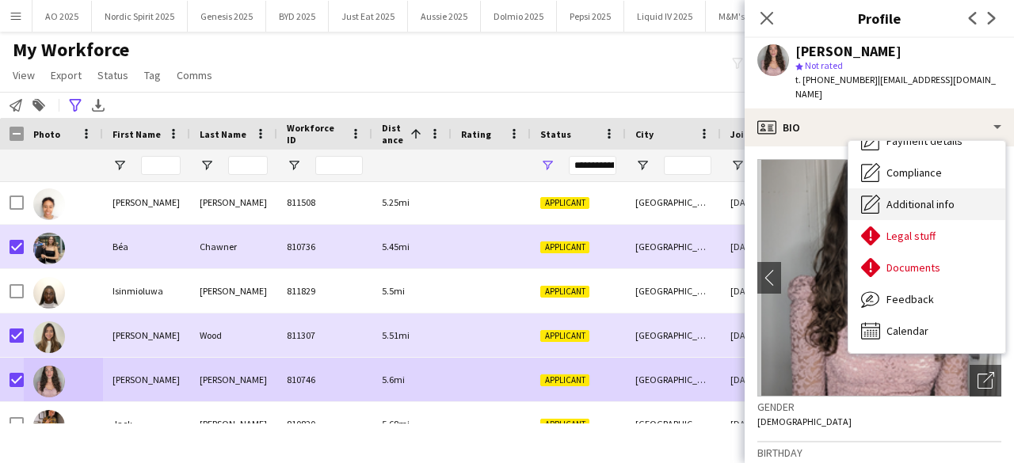
click at [951, 196] on div "Additional info Additional info" at bounding box center [927, 205] width 157 height 32
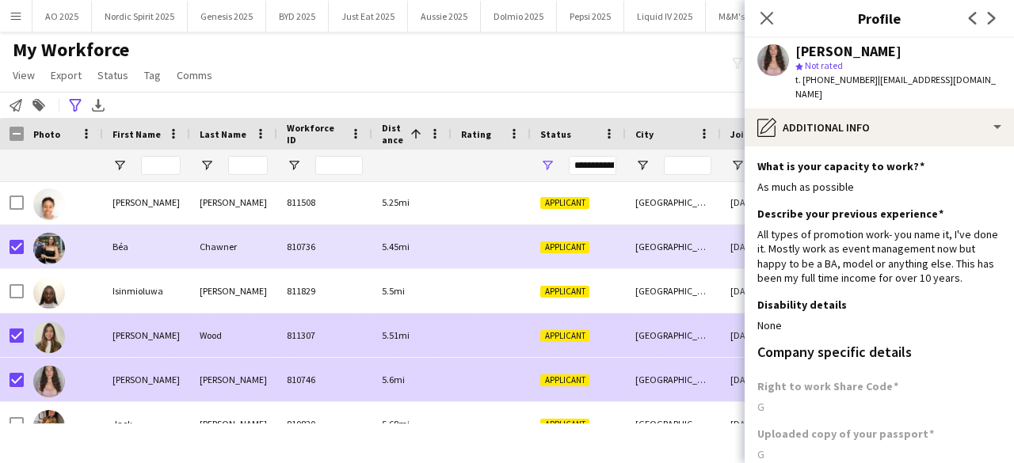
click at [52, 337] on img at bounding box center [49, 338] width 32 height 32
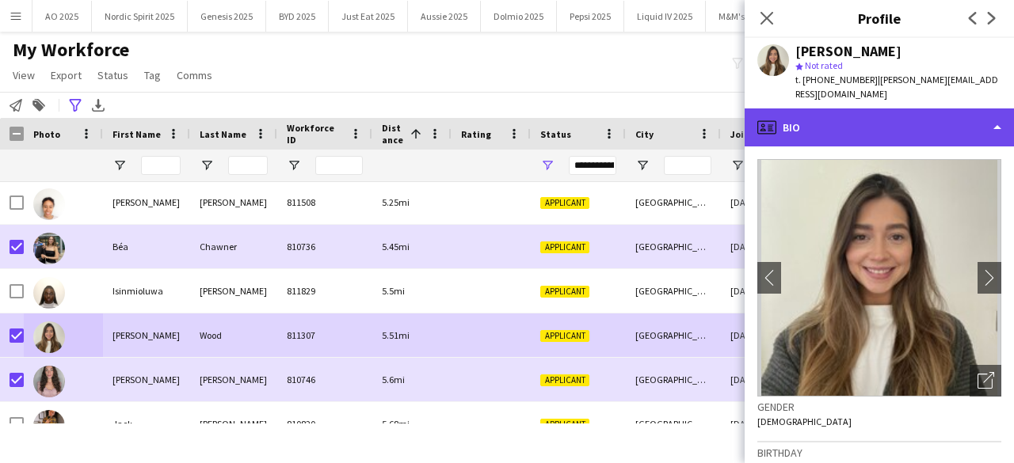
click at [797, 109] on div "profile Bio" at bounding box center [879, 128] width 269 height 38
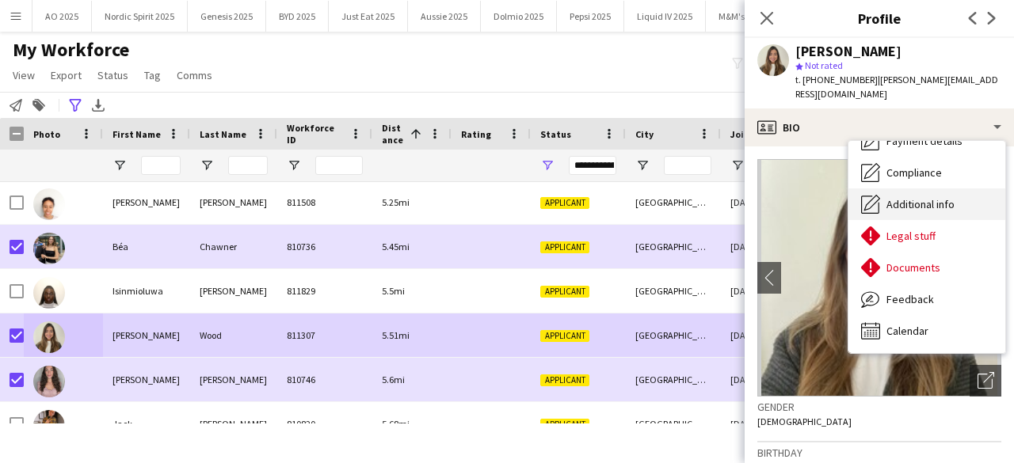
click at [948, 197] on span "Additional info" at bounding box center [921, 204] width 68 height 14
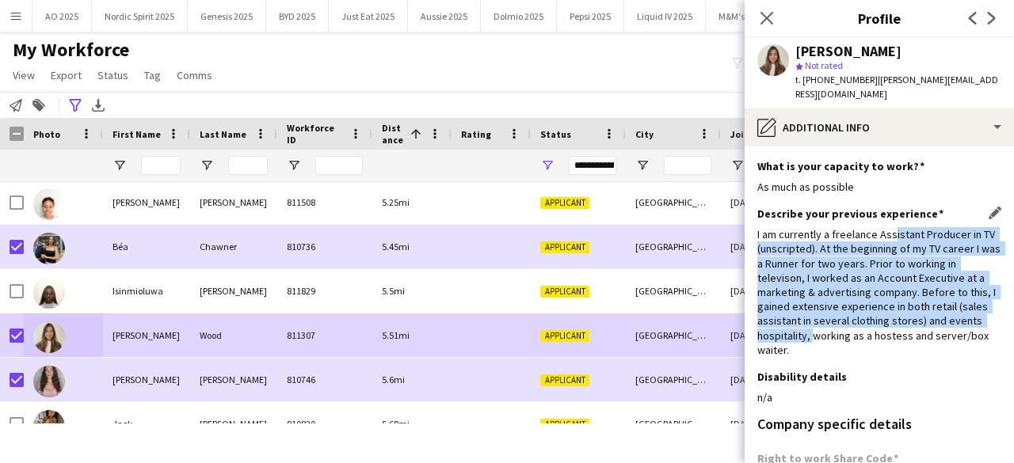
drag, startPoint x: 891, startPoint y: 218, endPoint x: 811, endPoint y: 322, distance: 130.6
click at [811, 321] on div "I am currently a freelance Assistant Producer in TV (unscripted). At the beginn…" at bounding box center [879, 292] width 244 height 130
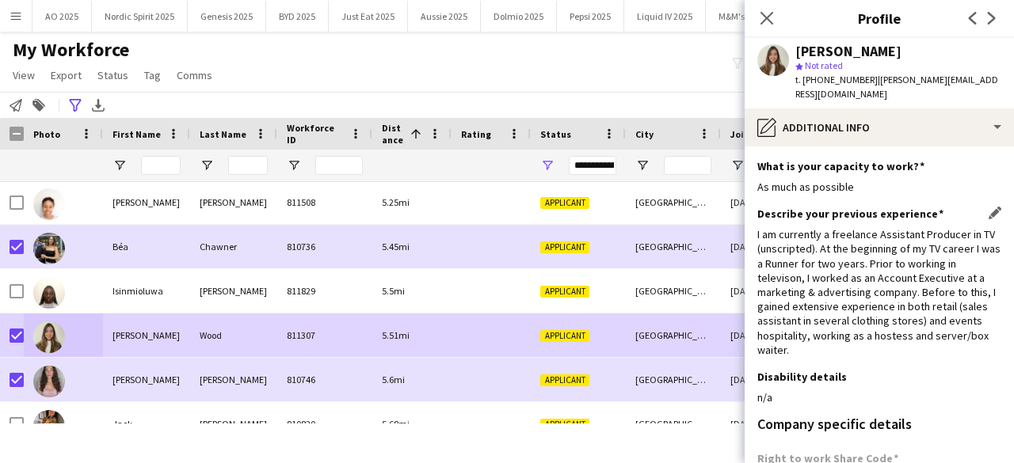
click at [811, 338] on div "I am currently a freelance Assistant Producer in TV (unscripted). At the beginn…" at bounding box center [879, 292] width 244 height 130
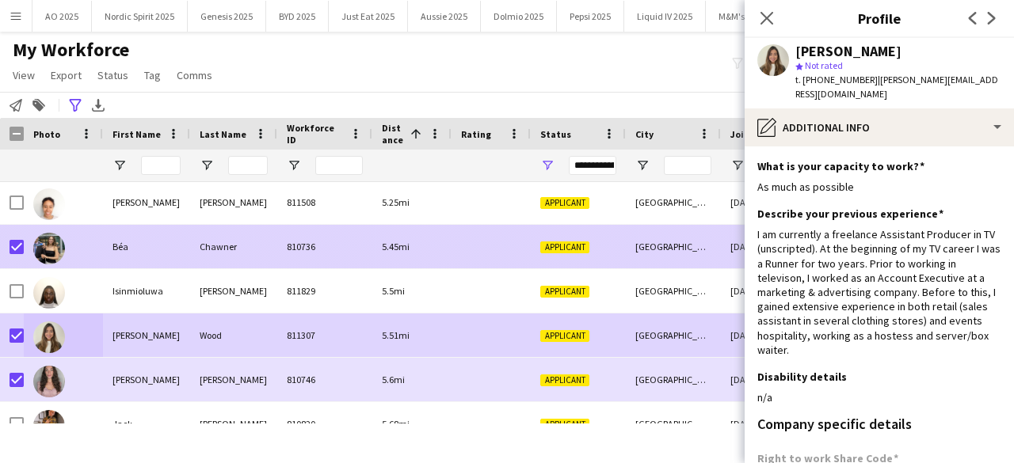
click at [51, 251] on img at bounding box center [49, 249] width 32 height 32
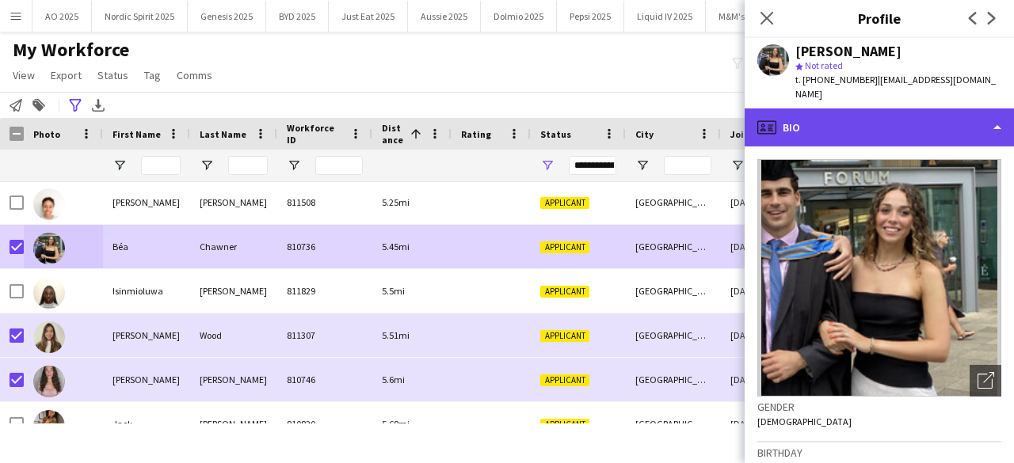
click at [785, 110] on div "profile Bio" at bounding box center [879, 128] width 269 height 38
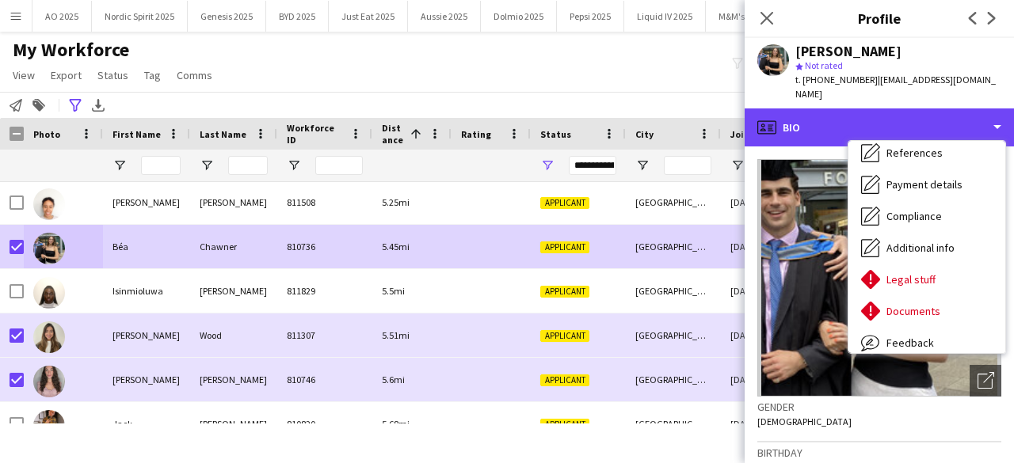
scroll to position [212, 0]
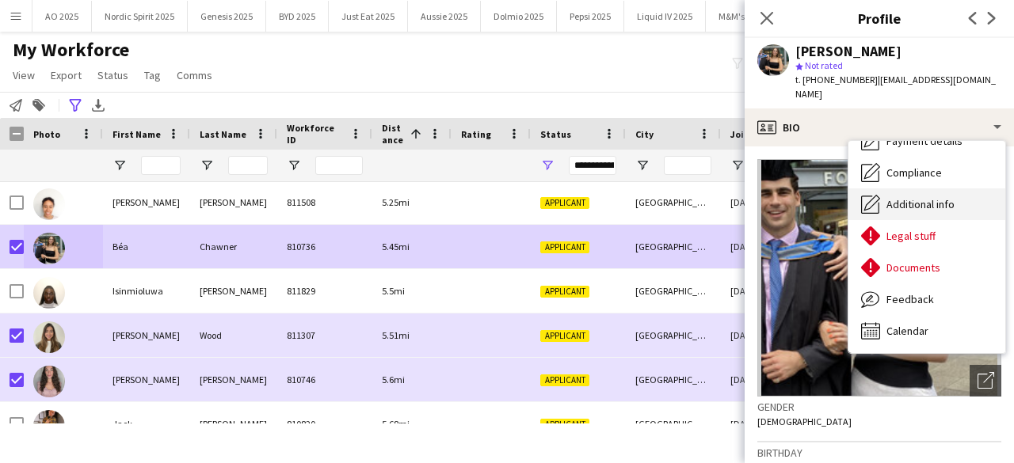
click at [932, 189] on div "Additional info Additional info" at bounding box center [927, 205] width 157 height 32
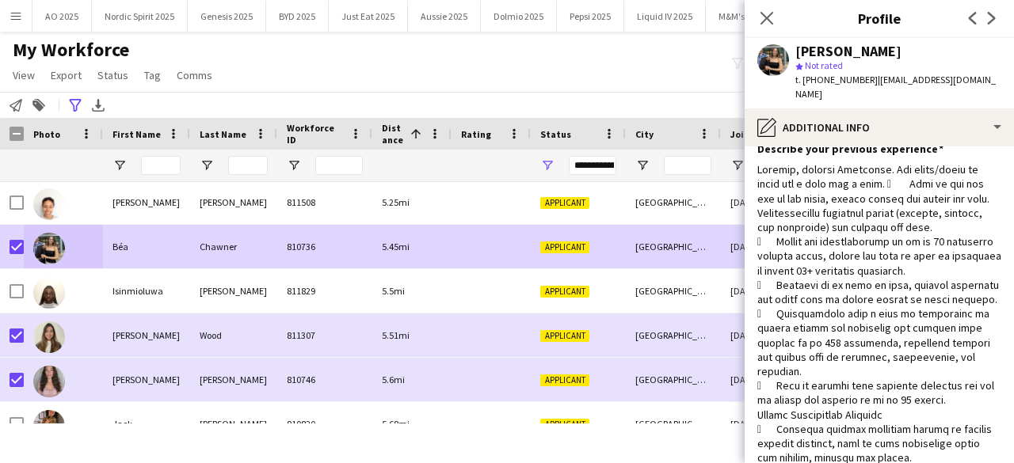
scroll to position [67, 0]
click at [765, 20] on icon at bounding box center [766, 17] width 15 height 15
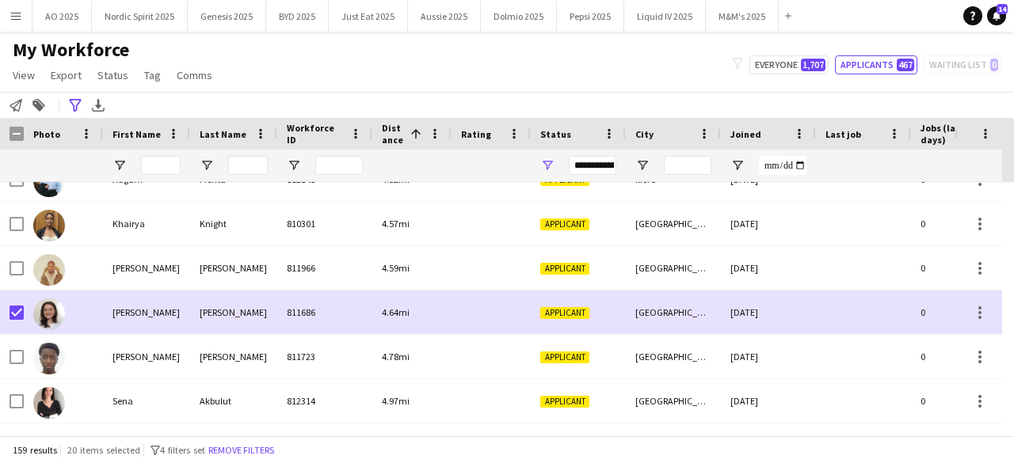
scroll to position [1333, 0]
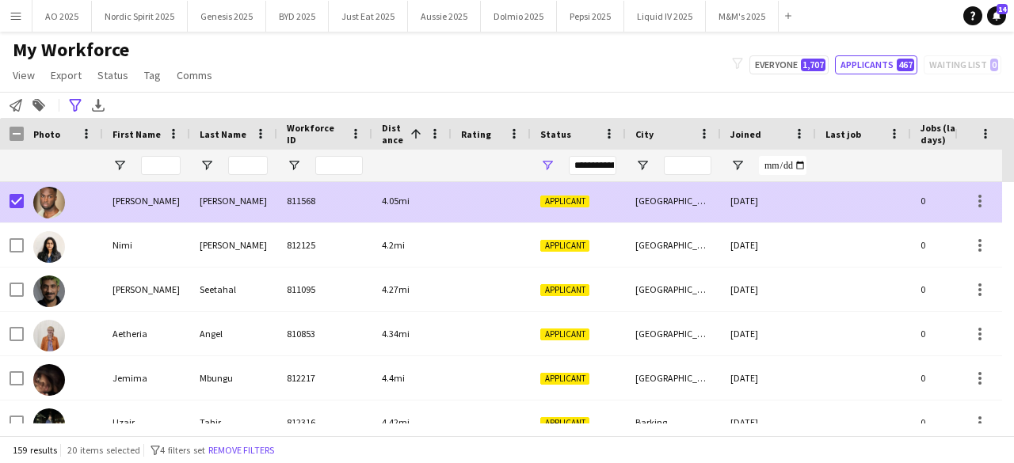
click at [49, 203] on img at bounding box center [49, 203] width 32 height 32
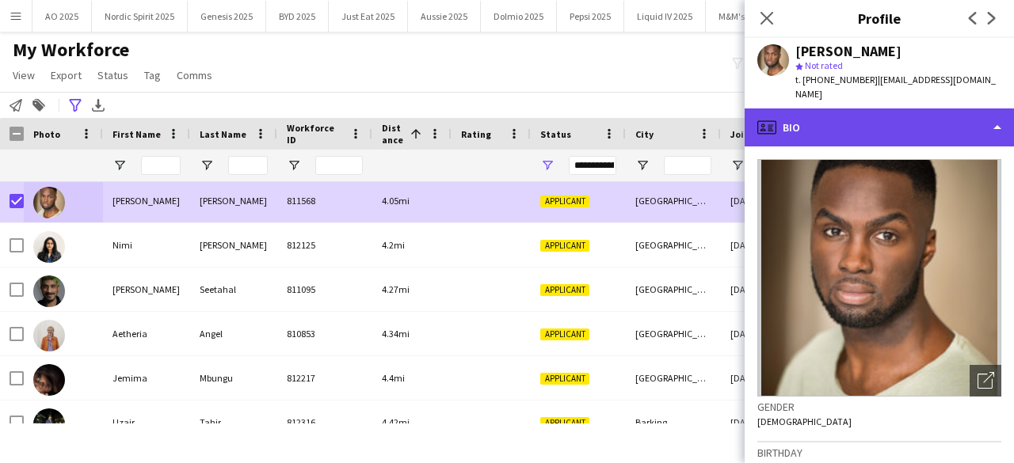
click at [821, 112] on div "profile Bio" at bounding box center [879, 128] width 269 height 38
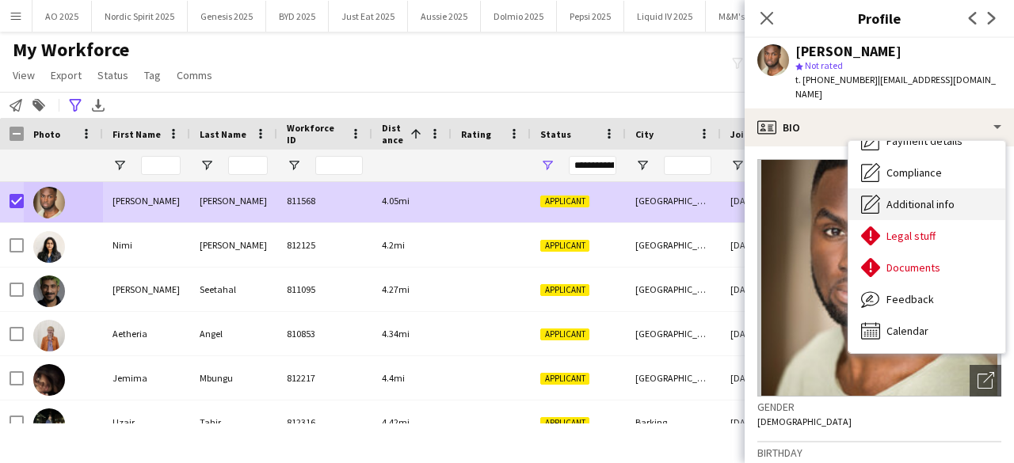
click at [951, 197] on span "Additional info" at bounding box center [921, 204] width 68 height 14
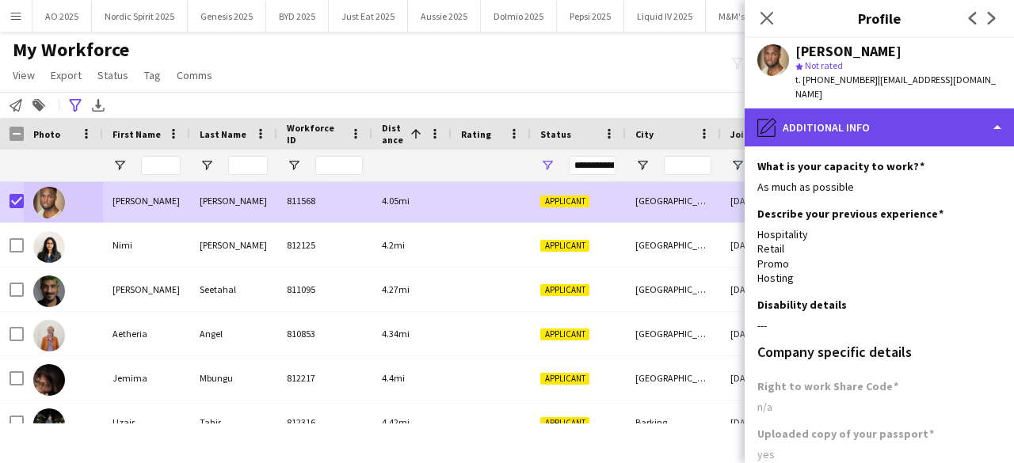
click at [954, 118] on div "pencil4 Additional info" at bounding box center [879, 128] width 269 height 38
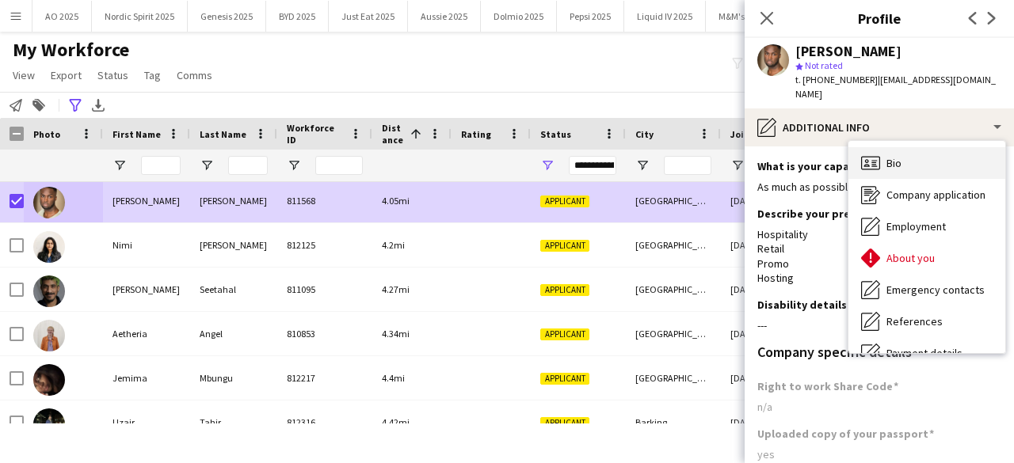
click at [939, 147] on div "Bio Bio" at bounding box center [927, 163] width 157 height 32
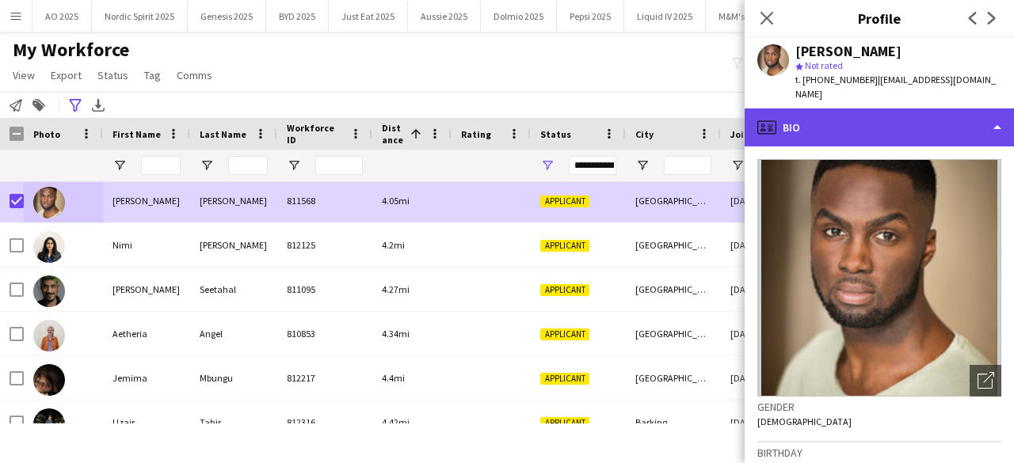
click at [965, 109] on div "profile Bio" at bounding box center [879, 128] width 269 height 38
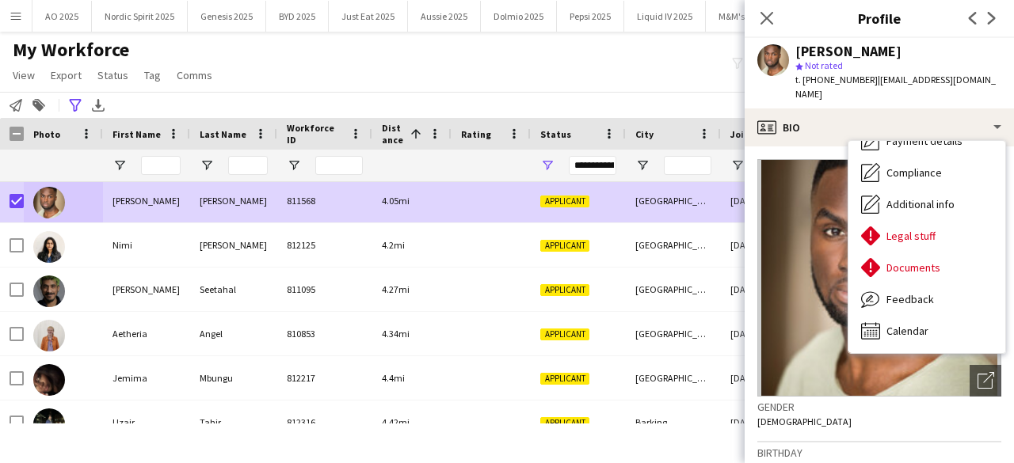
click at [917, 443] on div "Birthday 29-01-1993 (32 years)" at bounding box center [879, 466] width 244 height 46
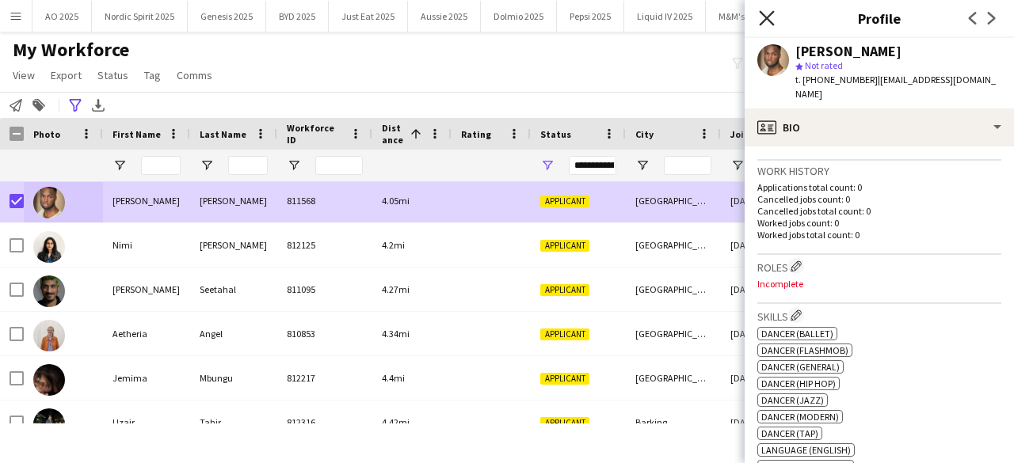
click at [768, 14] on icon "Close pop-in" at bounding box center [766, 17] width 15 height 15
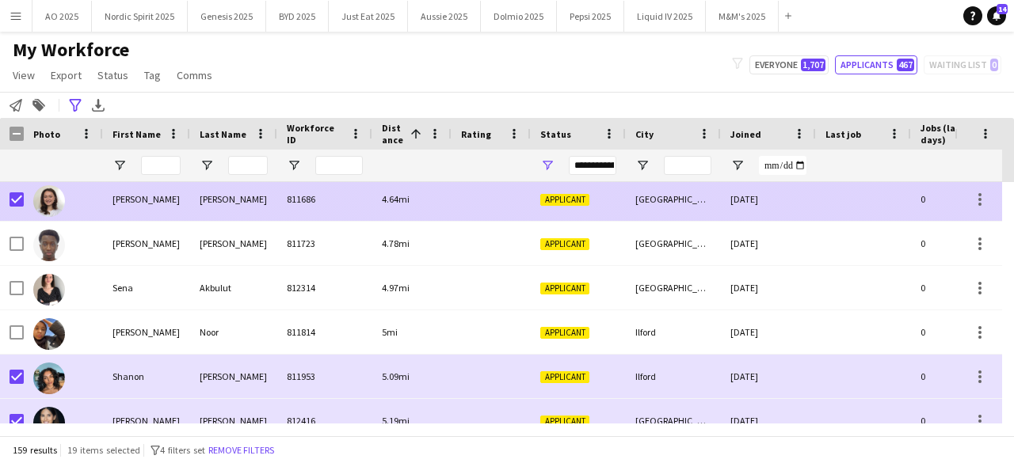
drag, startPoint x: 55, startPoint y: 214, endPoint x: 53, endPoint y: 204, distance: 10.6
click at [55, 212] on img at bounding box center [49, 201] width 32 height 32
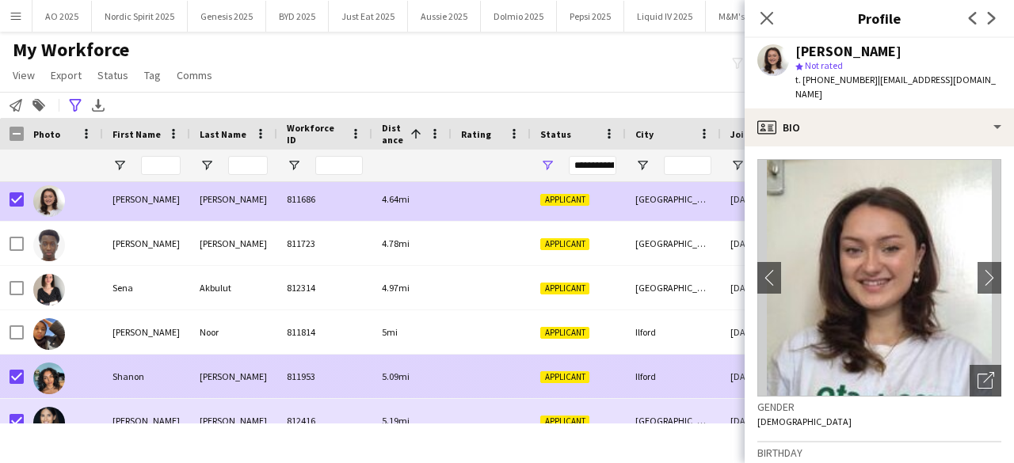
click at [39, 380] on img at bounding box center [49, 379] width 32 height 32
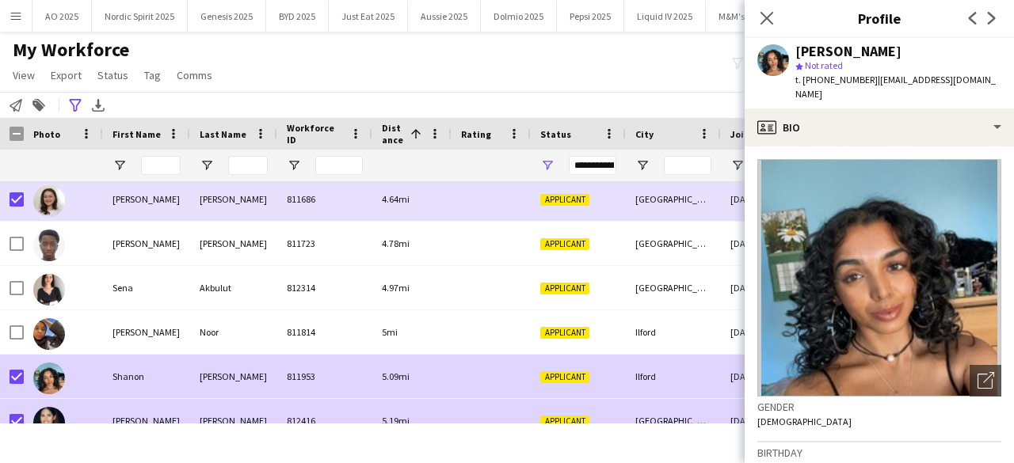
click at [50, 418] on img at bounding box center [49, 423] width 32 height 32
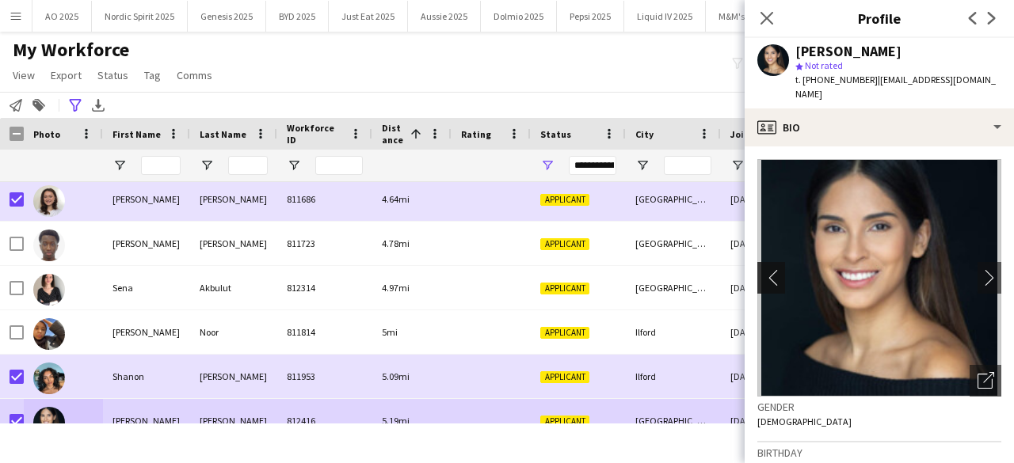
click at [776, 269] on app-icon "chevron-left" at bounding box center [769, 277] width 25 height 17
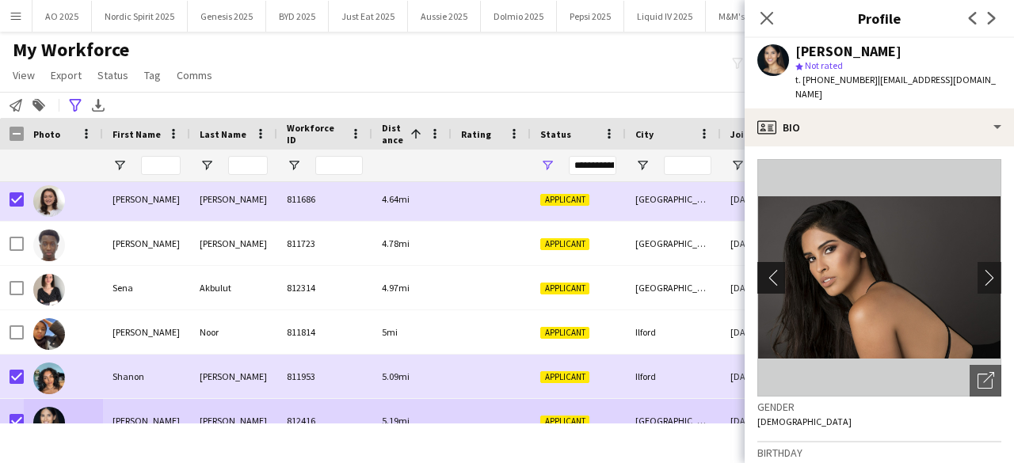
click at [776, 269] on app-icon "chevron-left" at bounding box center [769, 277] width 25 height 17
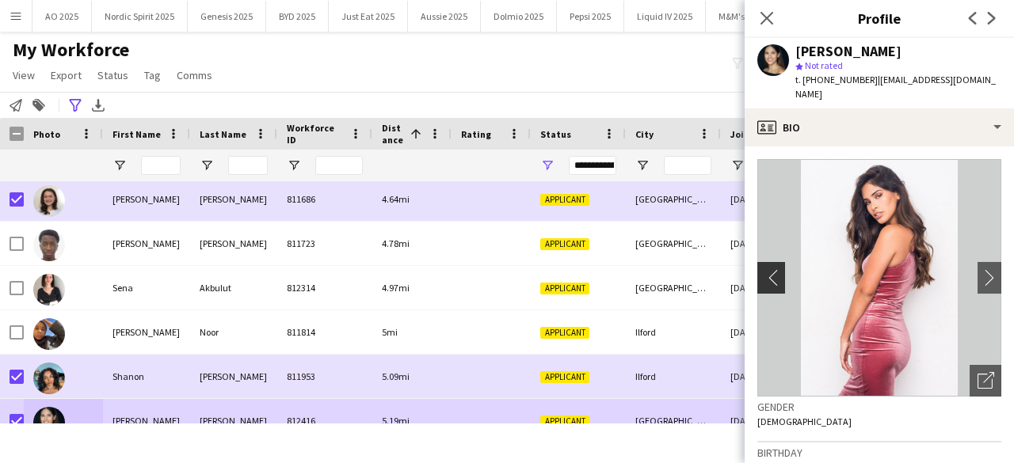
click at [776, 269] on app-icon "chevron-left" at bounding box center [769, 277] width 25 height 17
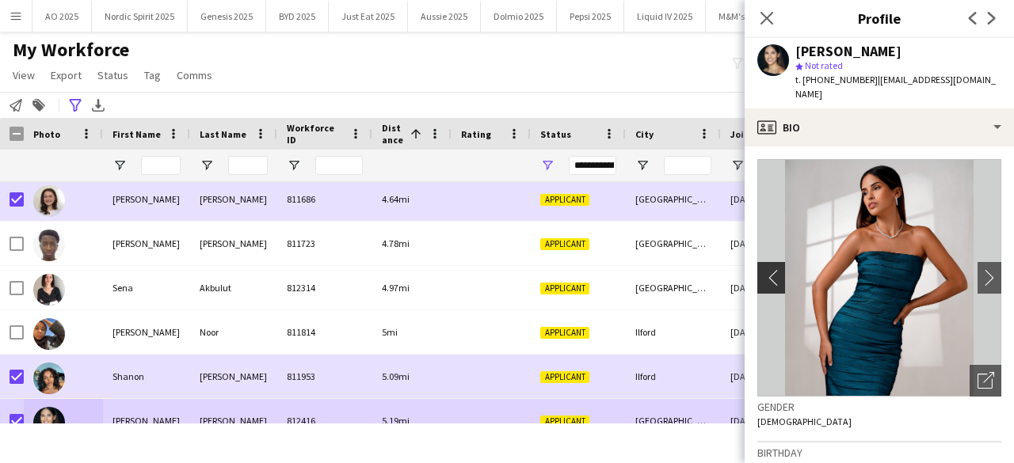
click at [776, 269] on app-icon "chevron-left" at bounding box center [769, 277] width 25 height 17
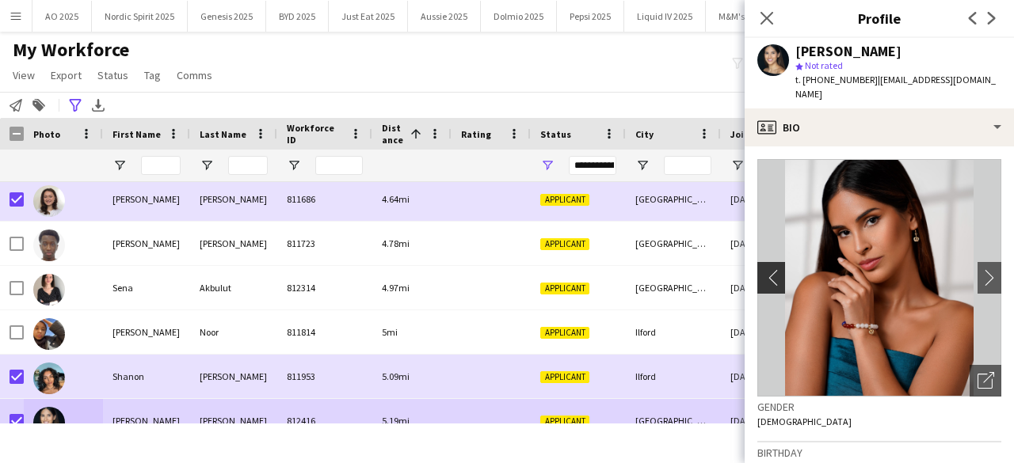
click at [776, 269] on app-icon "chevron-left" at bounding box center [769, 277] width 25 height 17
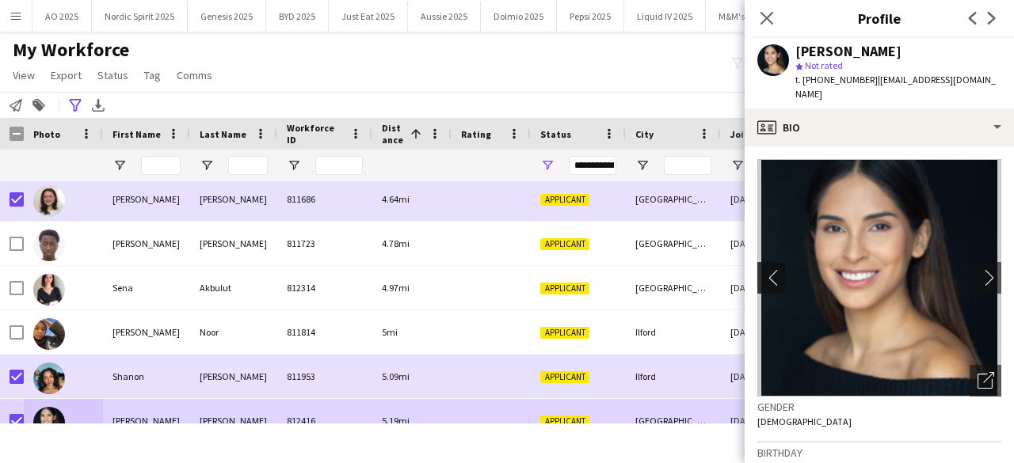
click at [776, 269] on app-icon "chevron-left" at bounding box center [769, 277] width 25 height 17
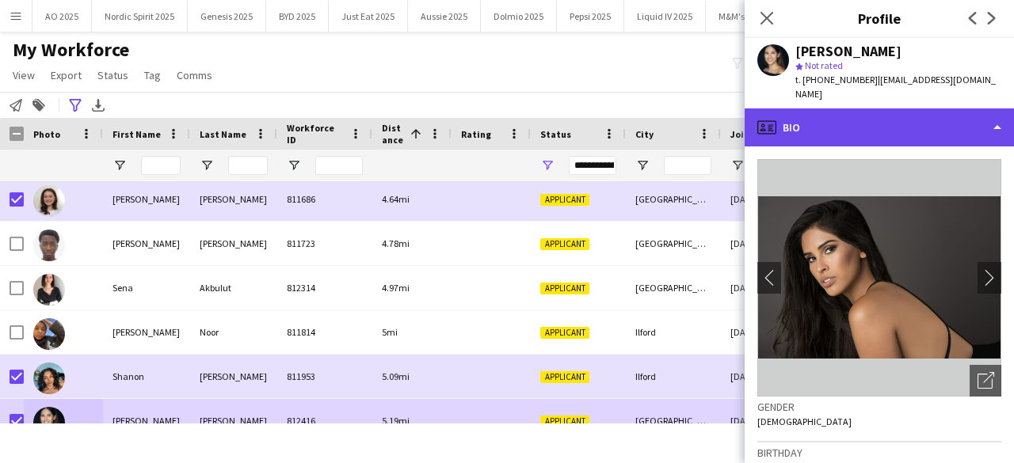
click at [829, 116] on div "profile Bio" at bounding box center [879, 128] width 269 height 38
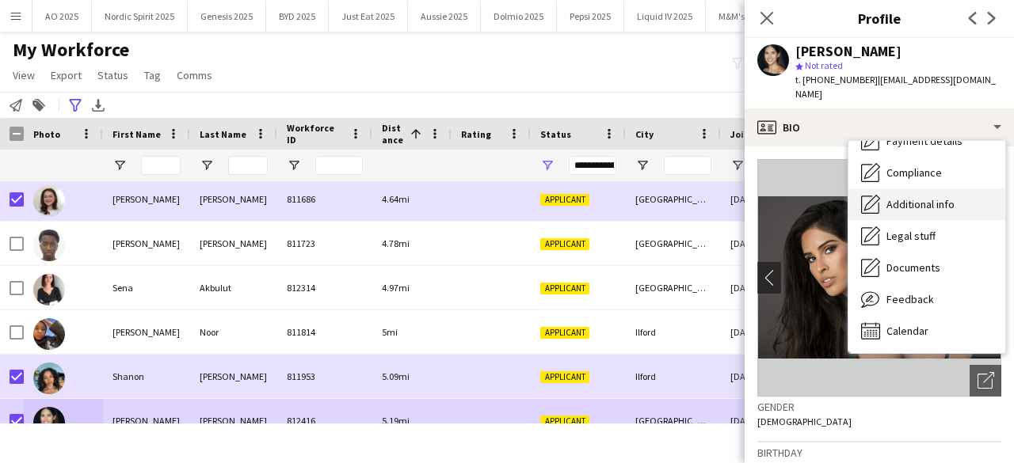
click at [967, 189] on div "Additional info Additional info" at bounding box center [927, 205] width 157 height 32
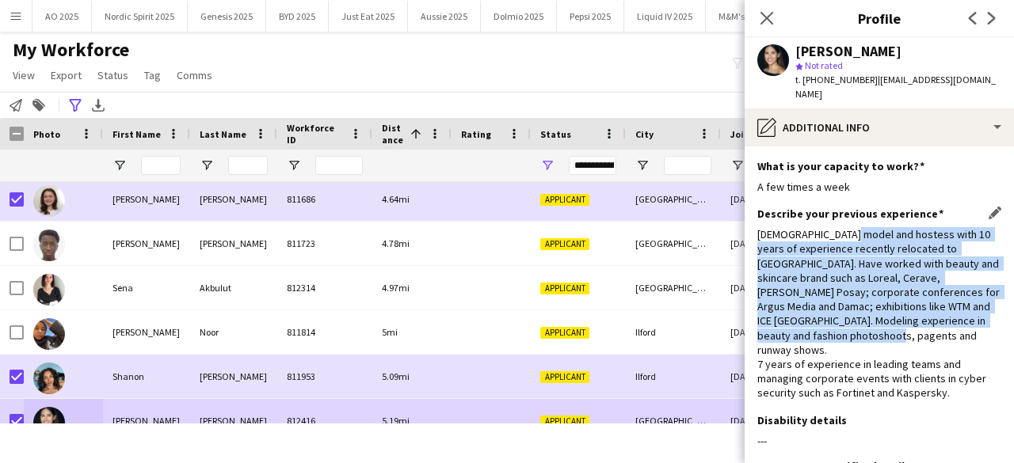
drag, startPoint x: 851, startPoint y: 219, endPoint x: 793, endPoint y: 345, distance: 138.6
click at [793, 345] on div "Peruvian model and hostess with 10 years of experience recently relocated to Lo…" at bounding box center [879, 313] width 244 height 173
click at [793, 346] on div "Peruvian model and hostess with 10 years of experience recently relocated to Lo…" at bounding box center [879, 313] width 244 height 173
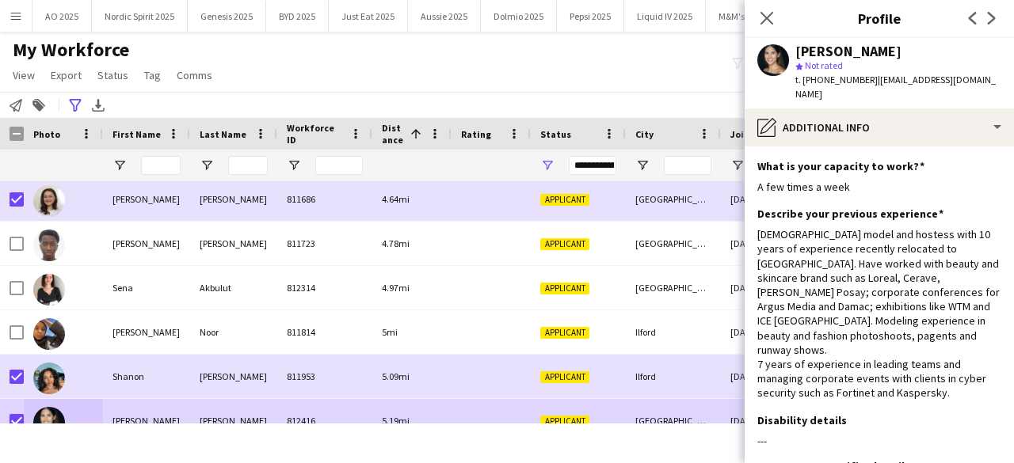
click at [662, 64] on div "My Workforce View Views Default view Compliance Log New view Update view Delete…" at bounding box center [507, 65] width 1014 height 54
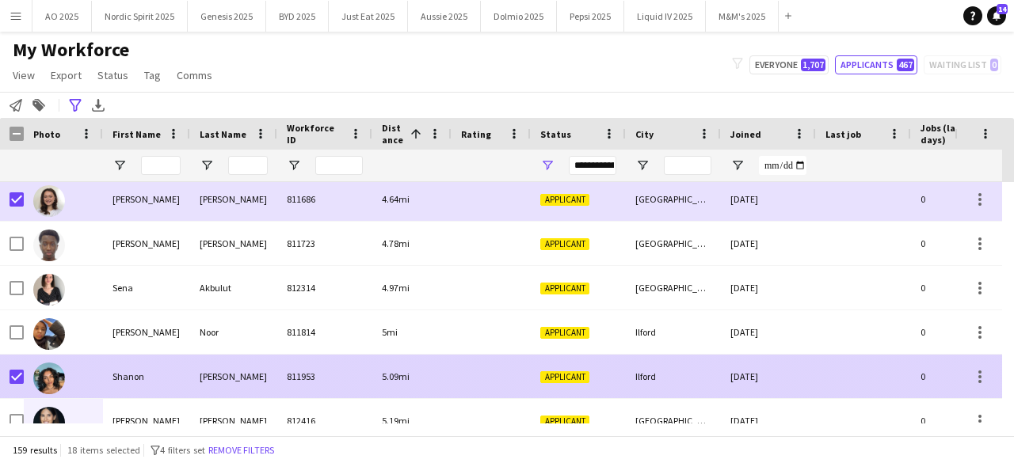
click at [48, 380] on img at bounding box center [49, 379] width 32 height 32
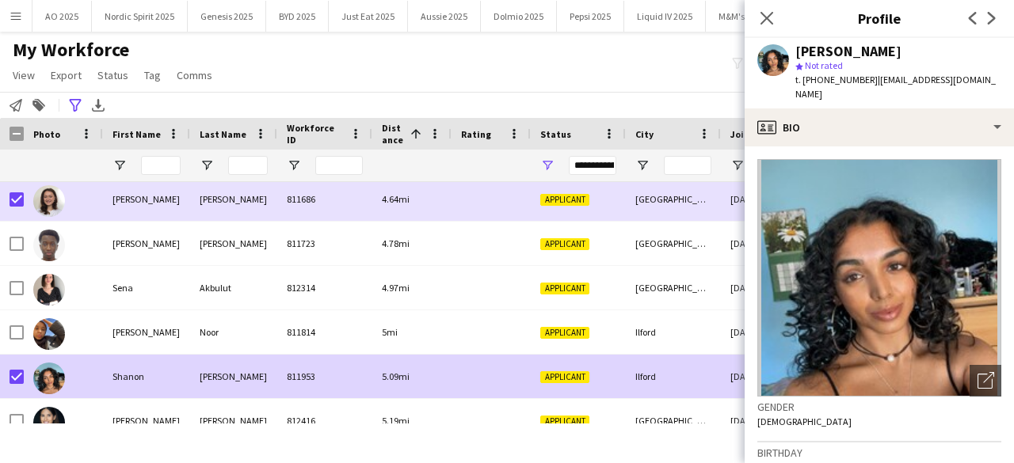
click at [891, 90] on div "Shanon Habeeb star Not rated t. +447878178089 | shanh2416@gmail.com" at bounding box center [879, 73] width 269 height 71
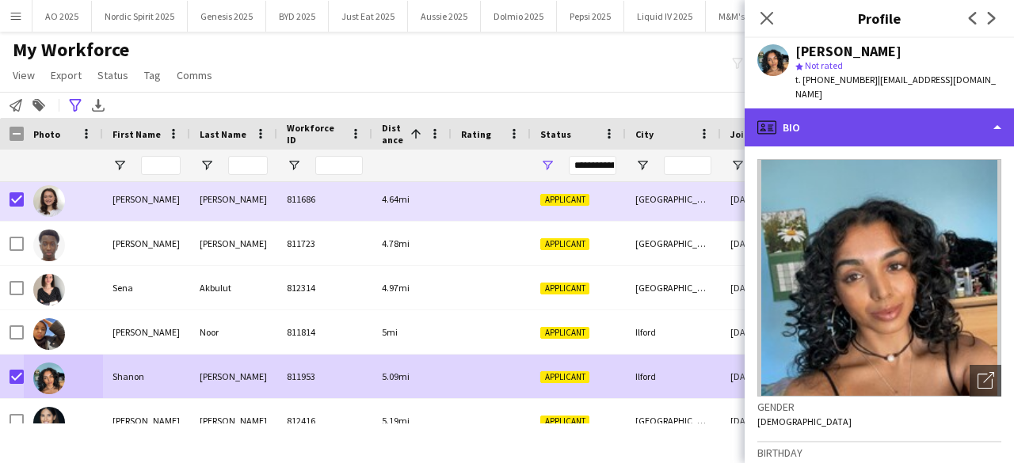
click at [897, 116] on div "profile Bio" at bounding box center [879, 128] width 269 height 38
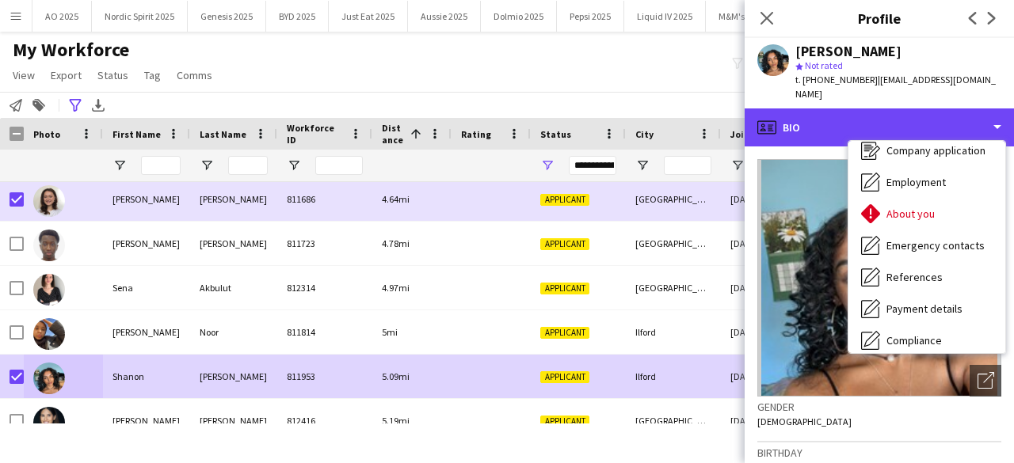
scroll to position [212, 0]
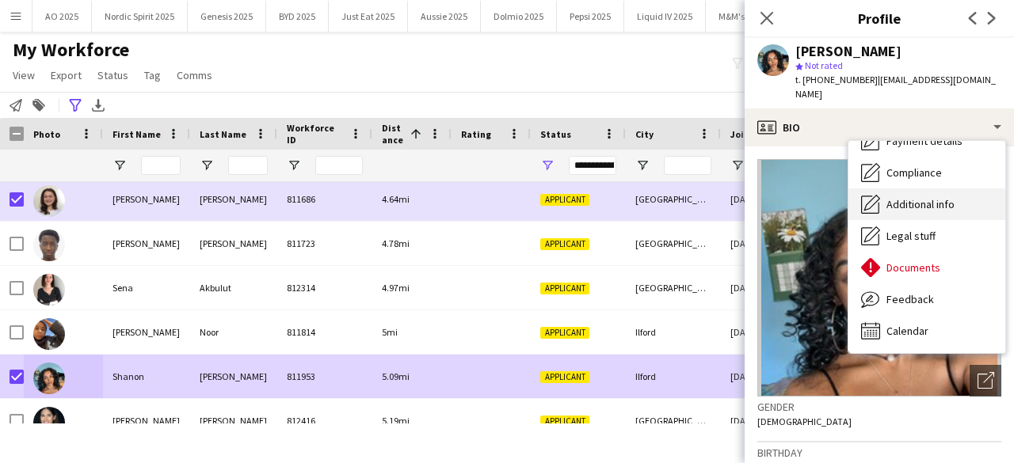
click at [940, 197] on span "Additional info" at bounding box center [921, 204] width 68 height 14
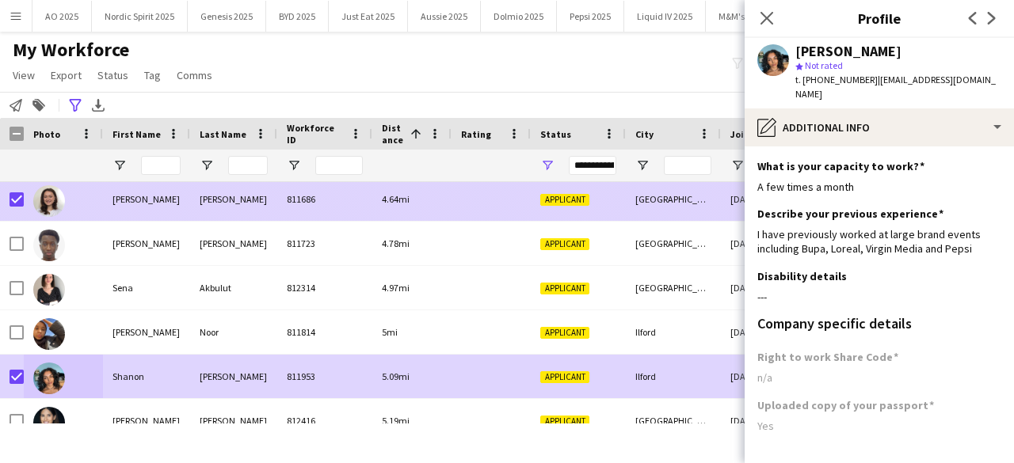
click at [52, 205] on img at bounding box center [49, 201] width 32 height 32
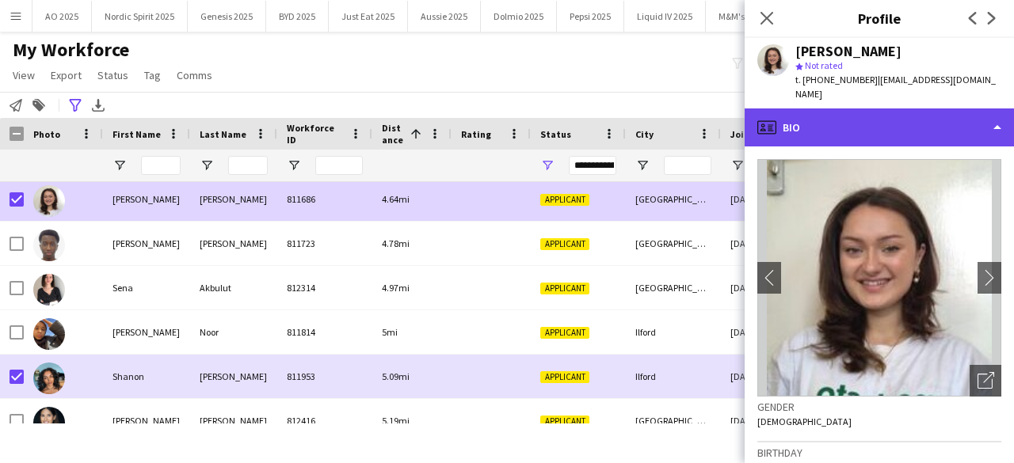
click at [826, 109] on div "profile Bio" at bounding box center [879, 128] width 269 height 38
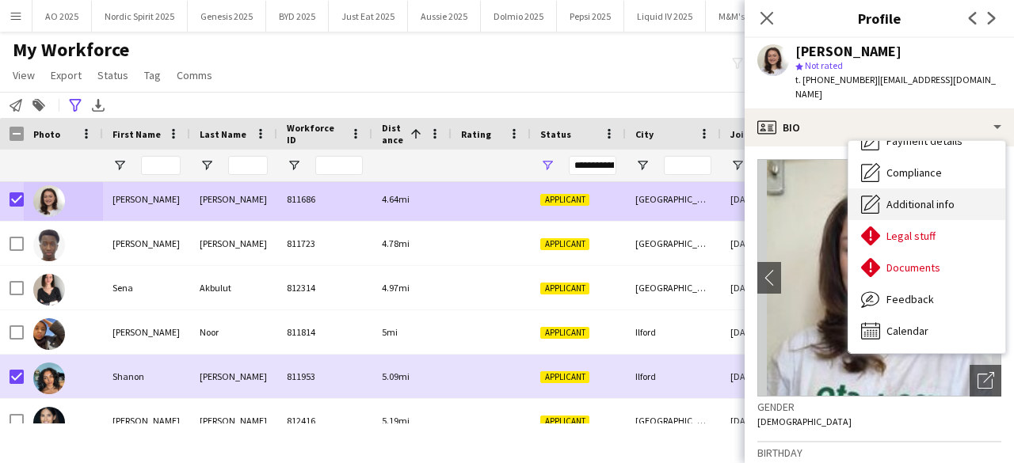
click at [953, 197] on span "Additional info" at bounding box center [921, 204] width 68 height 14
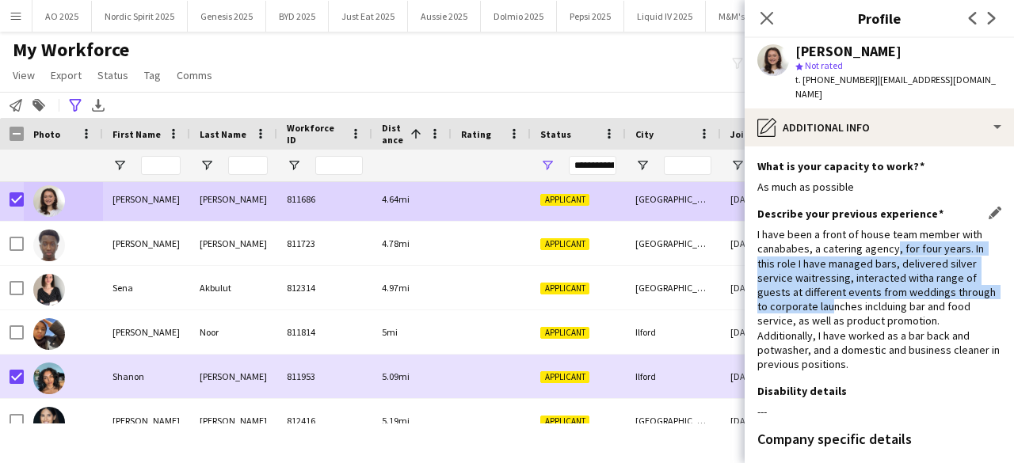
drag, startPoint x: 892, startPoint y: 231, endPoint x: 830, endPoint y: 296, distance: 90.8
click at [830, 296] on div "I have been a front of house team member with canababes, a catering agency, for…" at bounding box center [879, 299] width 244 height 144
click at [830, 299] on div "I have been a front of house team member with canababes, a catering agency, for…" at bounding box center [879, 299] width 244 height 144
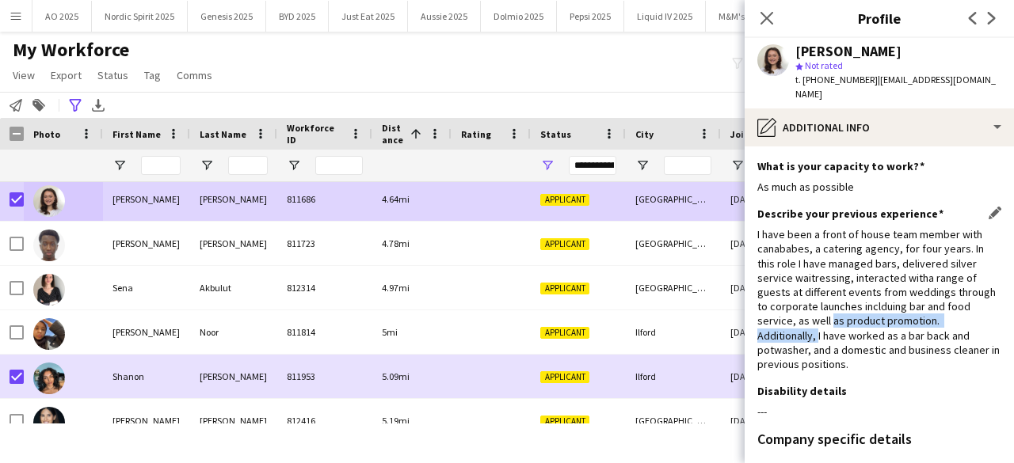
drag, startPoint x: 827, startPoint y: 305, endPoint x: 818, endPoint y: 322, distance: 19.9
click at [818, 322] on div "I have been a front of house team member with canababes, a catering agency, for…" at bounding box center [879, 299] width 244 height 144
click at [817, 323] on div "I have been a front of house team member with canababes, a catering agency, for…" at bounding box center [879, 299] width 244 height 144
click at [765, 20] on icon at bounding box center [766, 17] width 15 height 15
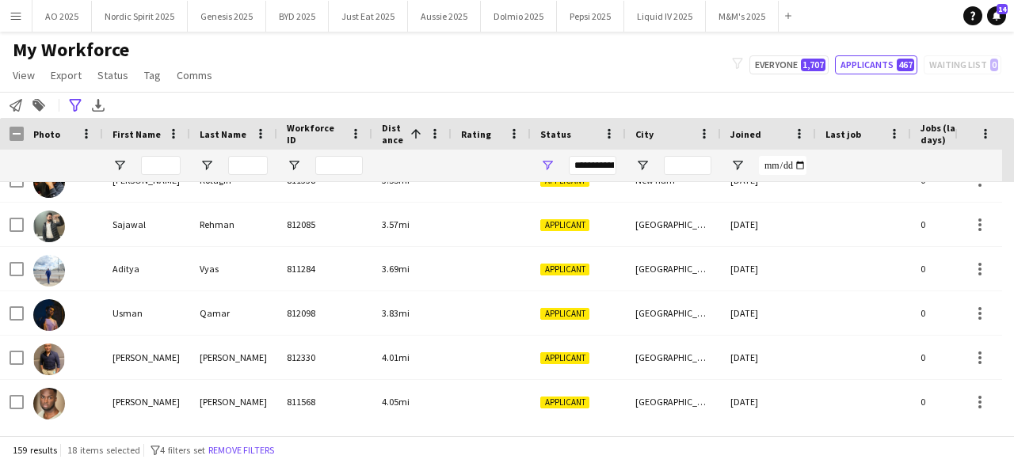
scroll to position [1153, 0]
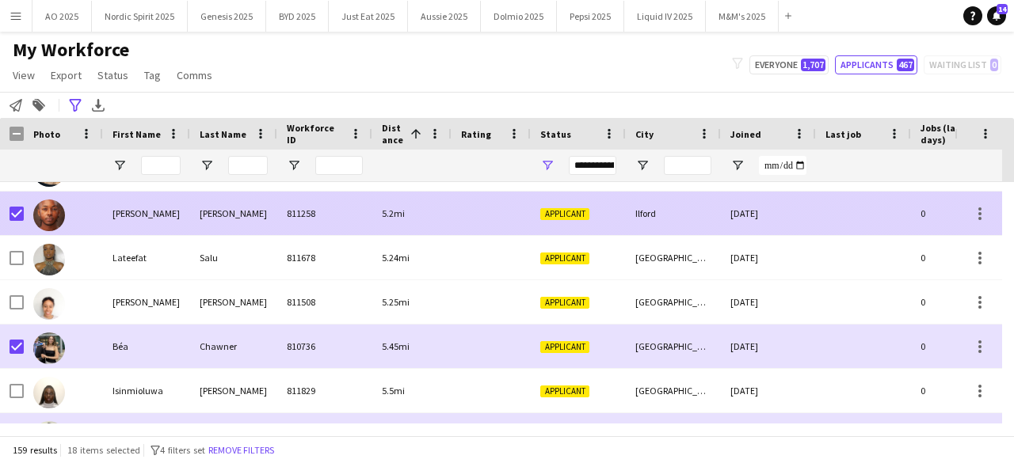
click at [44, 214] on img at bounding box center [49, 216] width 32 height 32
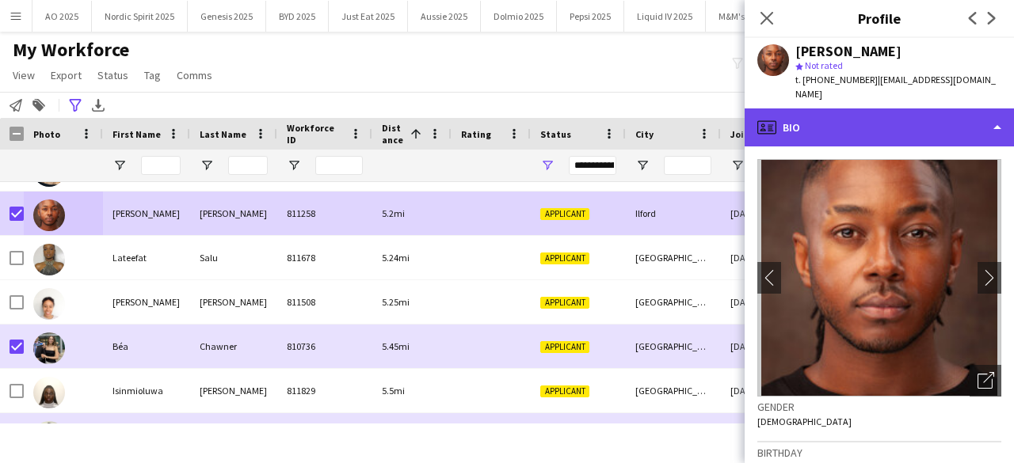
click at [872, 131] on div "profile Bio" at bounding box center [879, 128] width 269 height 38
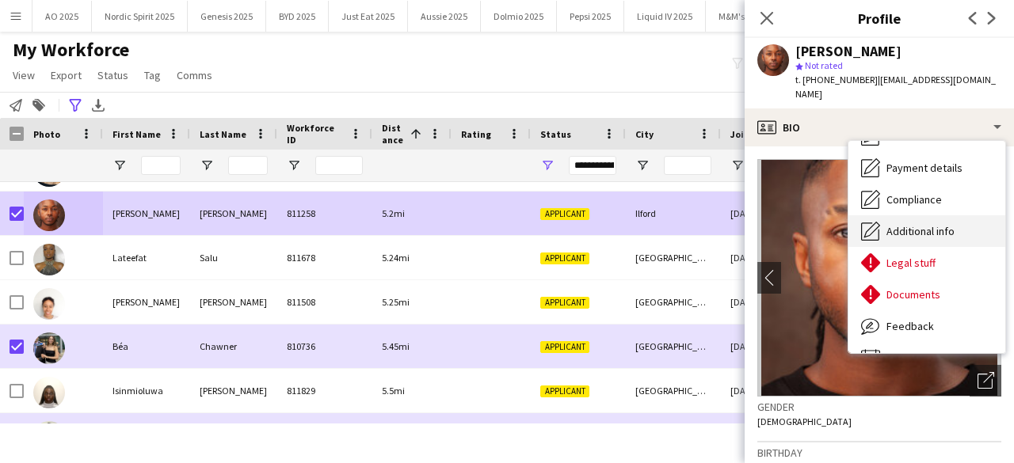
click at [918, 224] on span "Additional info" at bounding box center [921, 231] width 68 height 14
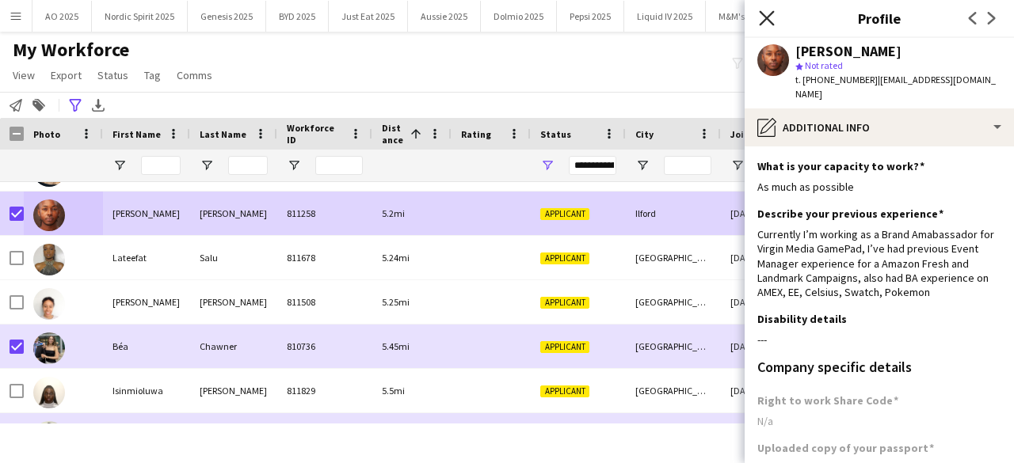
click at [772, 20] on icon "Close pop-in" at bounding box center [766, 17] width 15 height 15
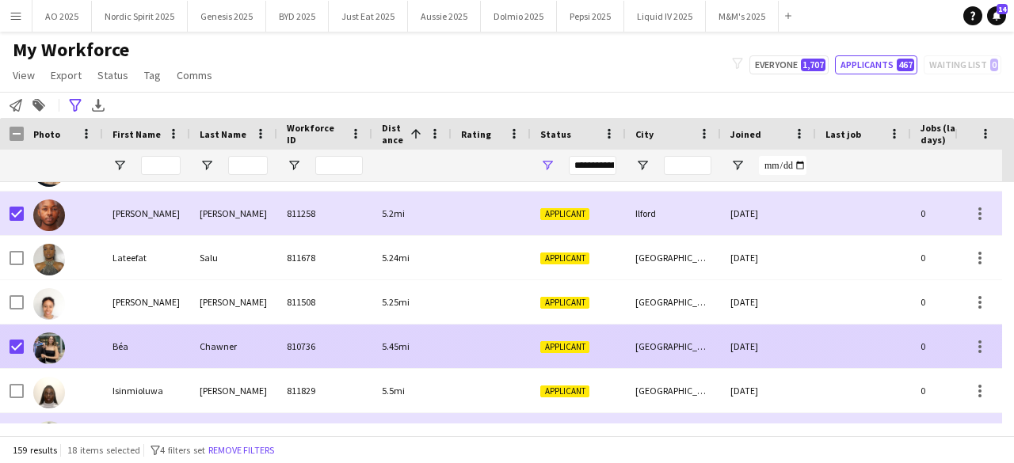
click at [51, 356] on img at bounding box center [49, 349] width 32 height 32
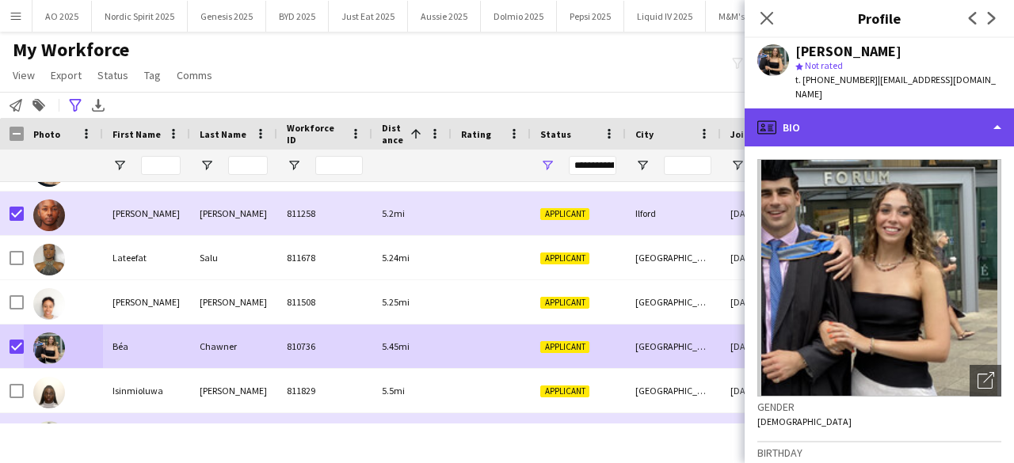
click at [961, 112] on div "profile Bio" at bounding box center [879, 128] width 269 height 38
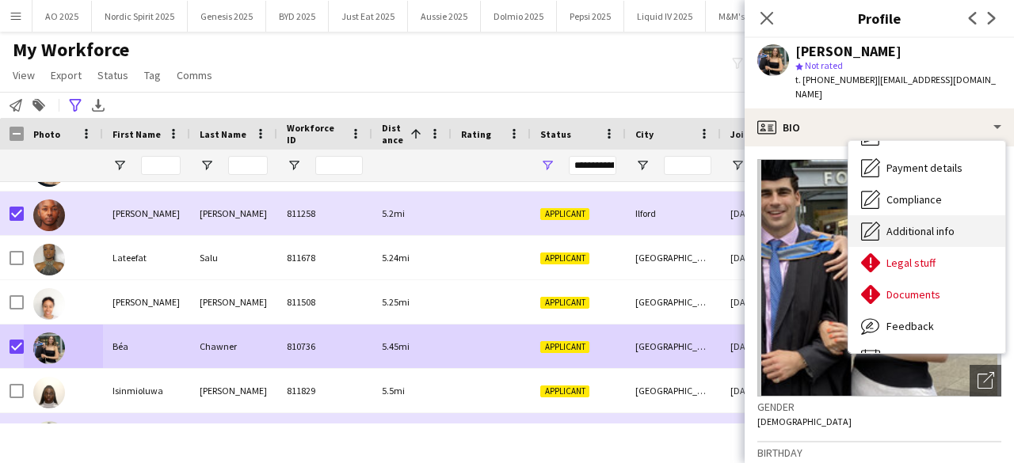
click at [936, 224] on span "Additional info" at bounding box center [921, 231] width 68 height 14
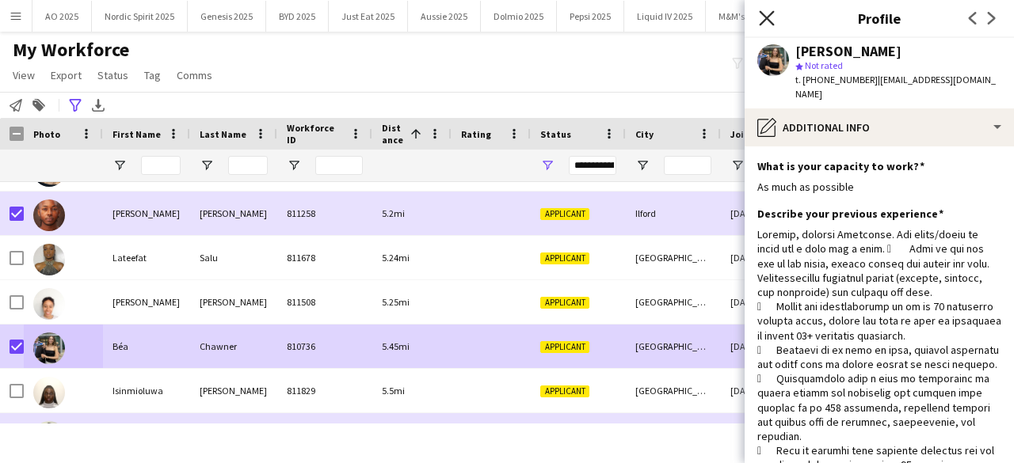
click at [768, 20] on icon at bounding box center [766, 17] width 15 height 15
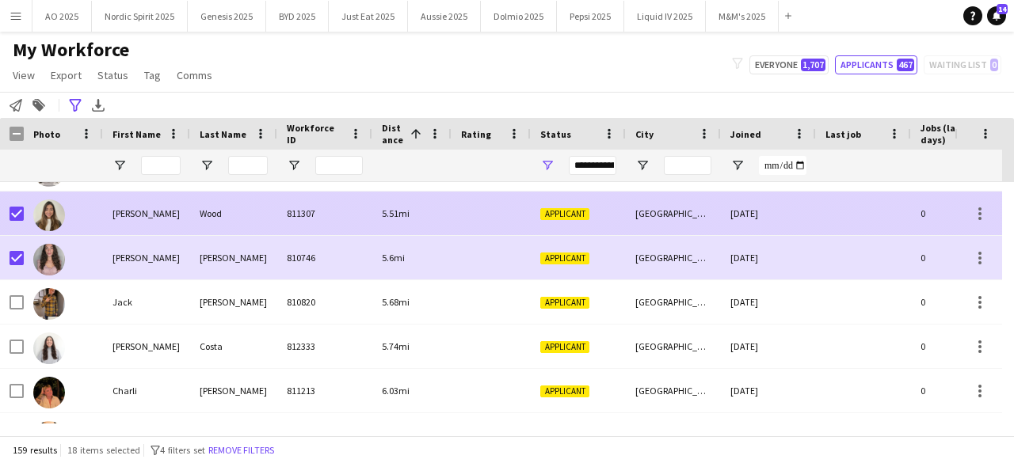
click at [38, 215] on img at bounding box center [49, 216] width 32 height 32
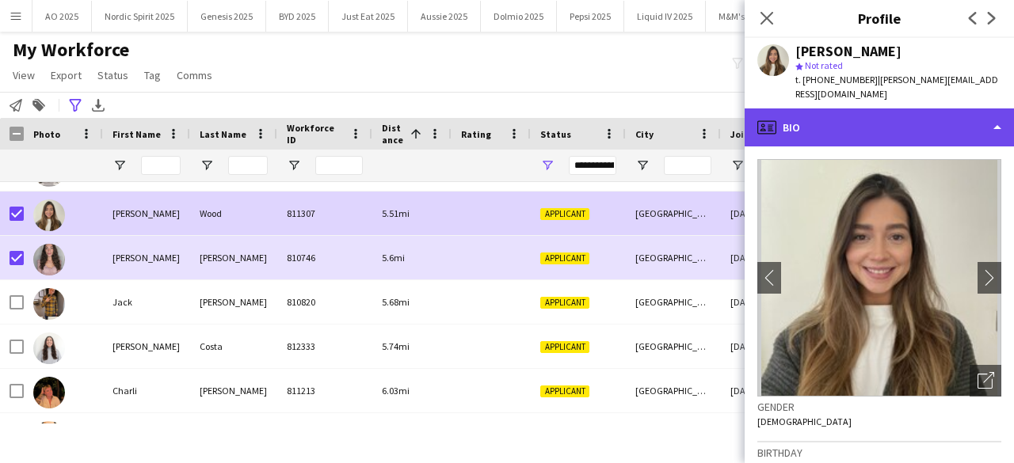
click at [784, 113] on div "profile Bio" at bounding box center [879, 128] width 269 height 38
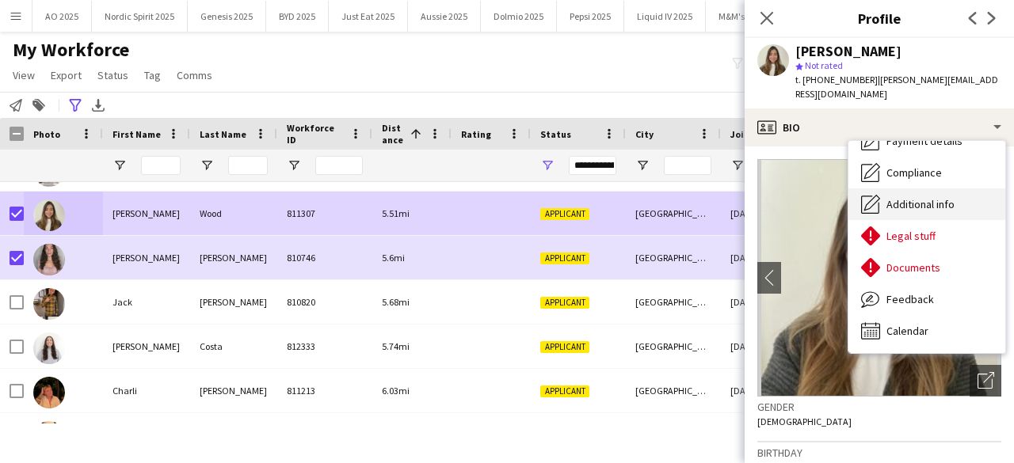
click at [973, 197] on div "Additional info Additional info" at bounding box center [927, 205] width 157 height 32
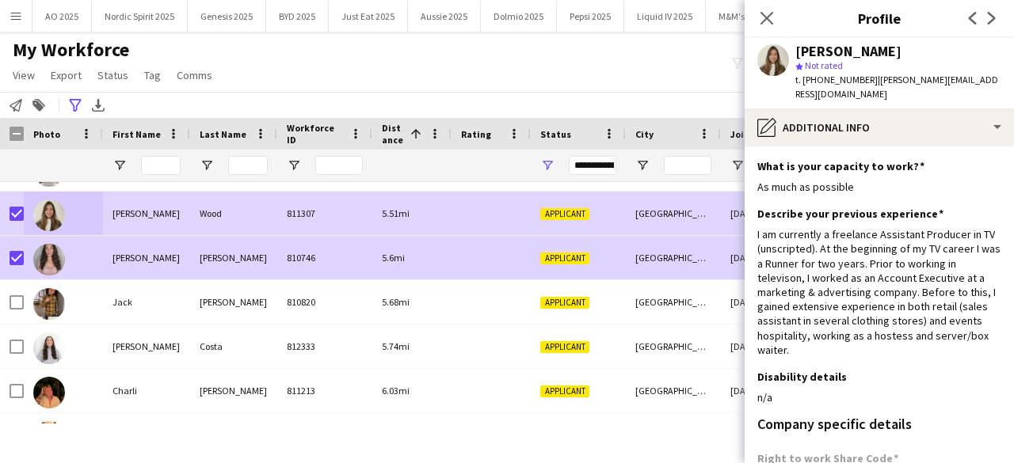
click at [54, 252] on img at bounding box center [49, 260] width 32 height 32
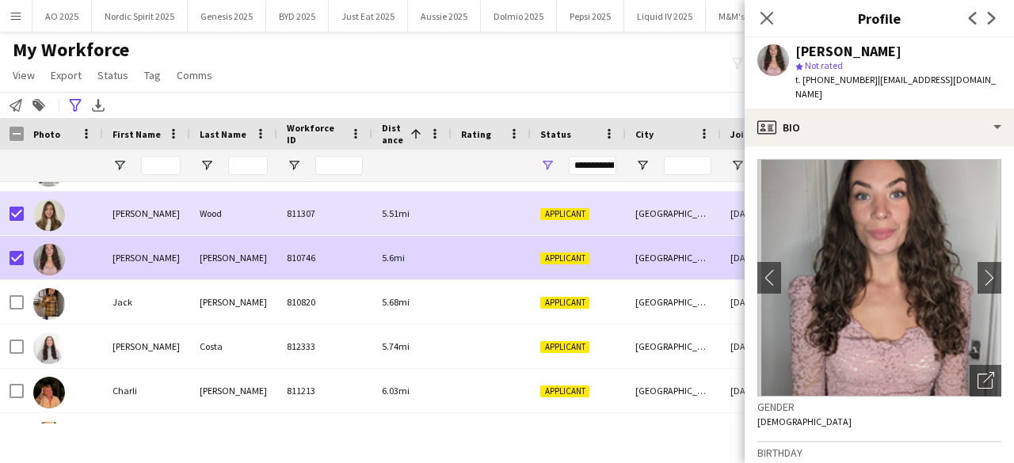
click at [317, 62] on div "My Workforce View Views Default view Compliance Log New view Update view Delete…" at bounding box center [507, 65] width 1014 height 54
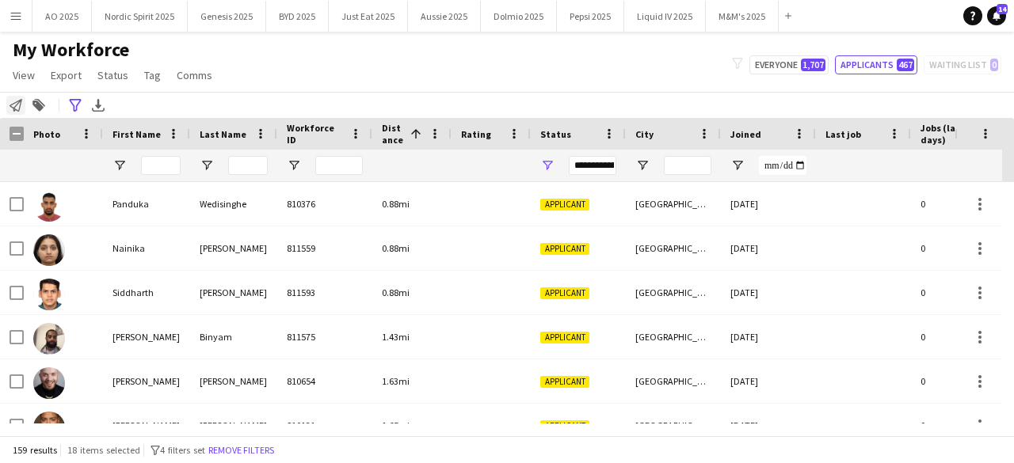
click at [21, 103] on div "Notify workforce" at bounding box center [15, 105] width 19 height 19
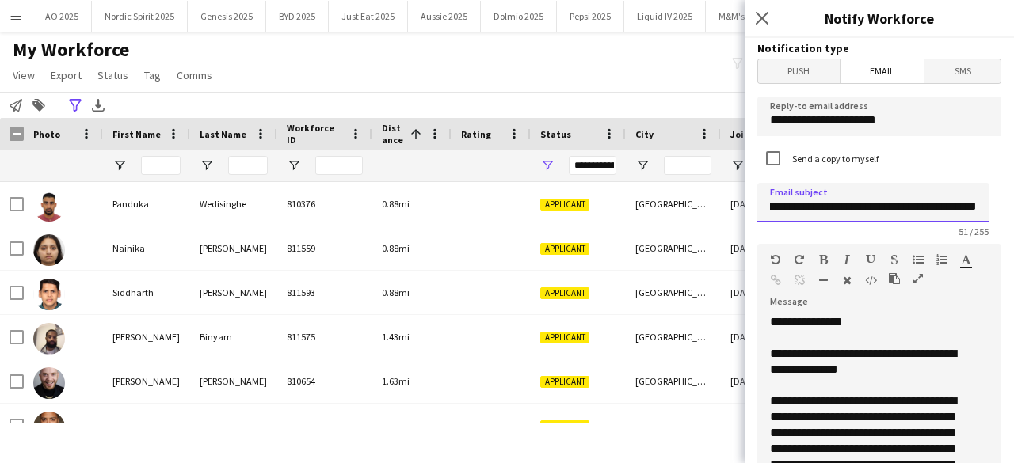
drag, startPoint x: 879, startPoint y: 205, endPoint x: 1013, endPoint y: 218, distance: 135.3
click at [1013, 218] on div "**********" at bounding box center [879, 250] width 269 height 425
click at [902, 208] on input "**********" at bounding box center [873, 203] width 232 height 40
click at [843, 210] on input "**********" at bounding box center [873, 203] width 232 height 40
drag, startPoint x: 843, startPoint y: 210, endPoint x: 1013, endPoint y: 212, distance: 170.3
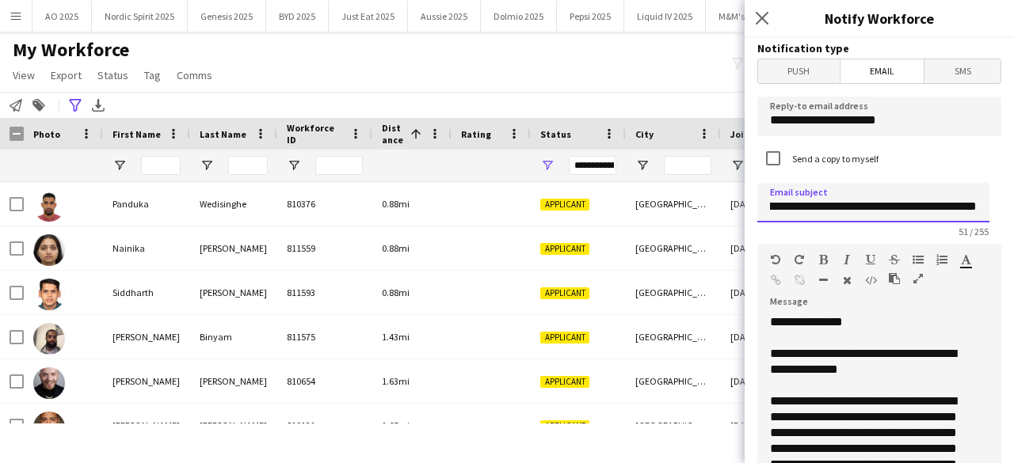
click at [1013, 212] on div "**********" at bounding box center [879, 250] width 269 height 425
click at [889, 210] on input "**********" at bounding box center [873, 203] width 232 height 40
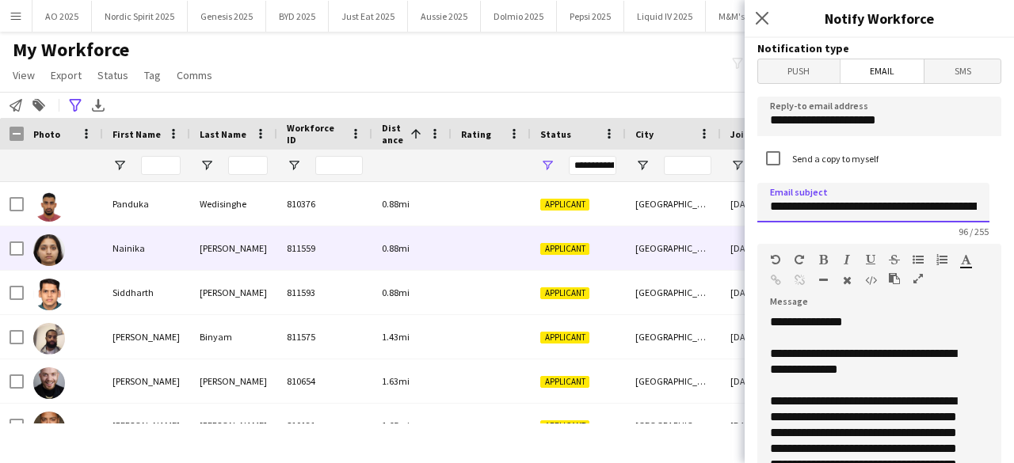
drag, startPoint x: 833, startPoint y: 204, endPoint x: 718, endPoint y: 232, distance: 119.0
click at [718, 232] on body "Menu Boards Boards Boards All jobs Status Workforce Workforce My Workforce Recr…" at bounding box center [507, 231] width 1014 height 463
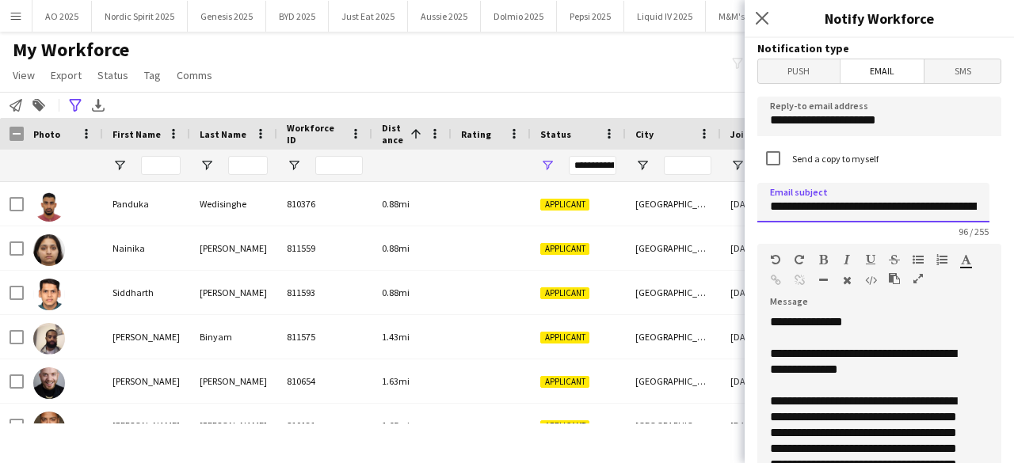
click at [889, 207] on input "**********" at bounding box center [873, 203] width 232 height 40
click at [903, 205] on input "**********" at bounding box center [873, 203] width 232 height 40
drag, startPoint x: 903, startPoint y: 205, endPoint x: 1013, endPoint y: 217, distance: 110.8
click at [1013, 217] on div "**********" at bounding box center [879, 250] width 269 height 425
type input "**********"
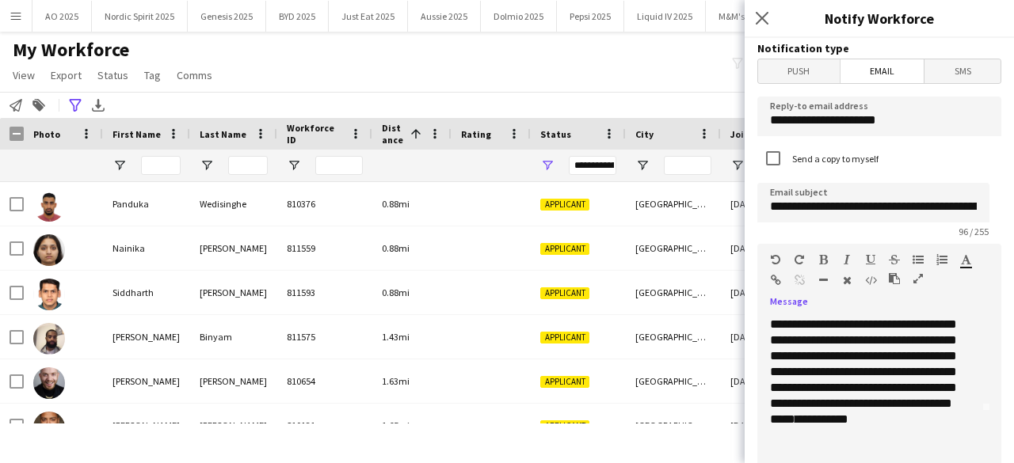
click at [857, 375] on div "**********" at bounding box center [867, 372] width 194 height 143
click at [851, 383] on div "**********" at bounding box center [867, 380] width 194 height 158
click at [881, 388] on div "**********" at bounding box center [867, 380] width 194 height 158
click at [921, 416] on div "**********" at bounding box center [867, 388] width 194 height 174
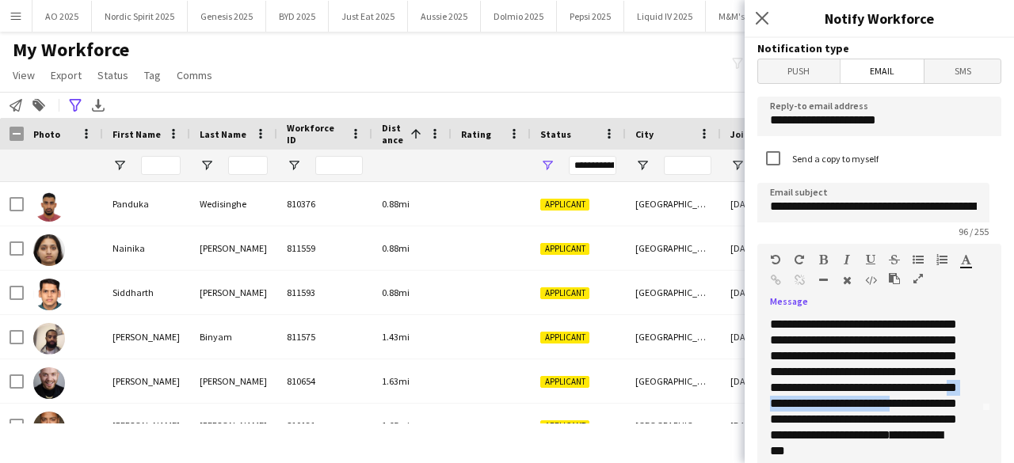
drag, startPoint x: 921, startPoint y: 416, endPoint x: 772, endPoint y: 422, distance: 149.9
click at [772, 422] on div "**********" at bounding box center [867, 388] width 194 height 174
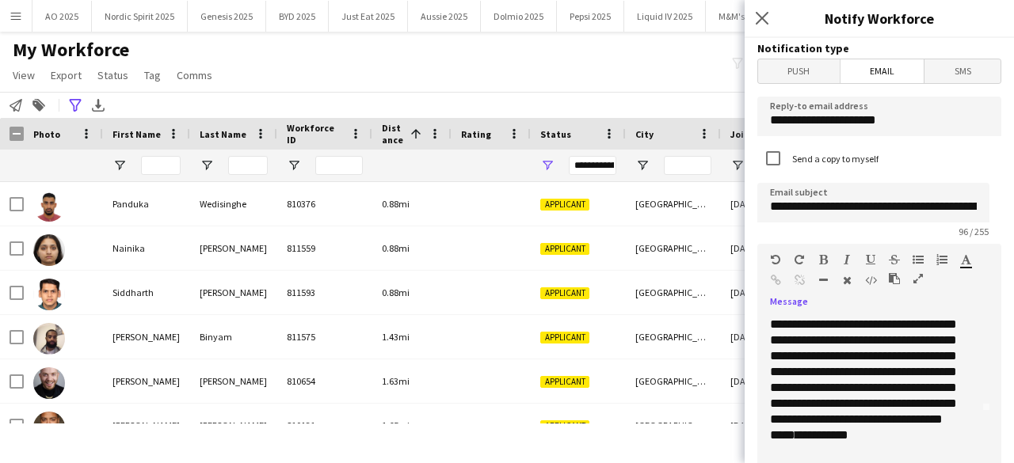
click at [886, 419] on div "**********" at bounding box center [867, 380] width 194 height 158
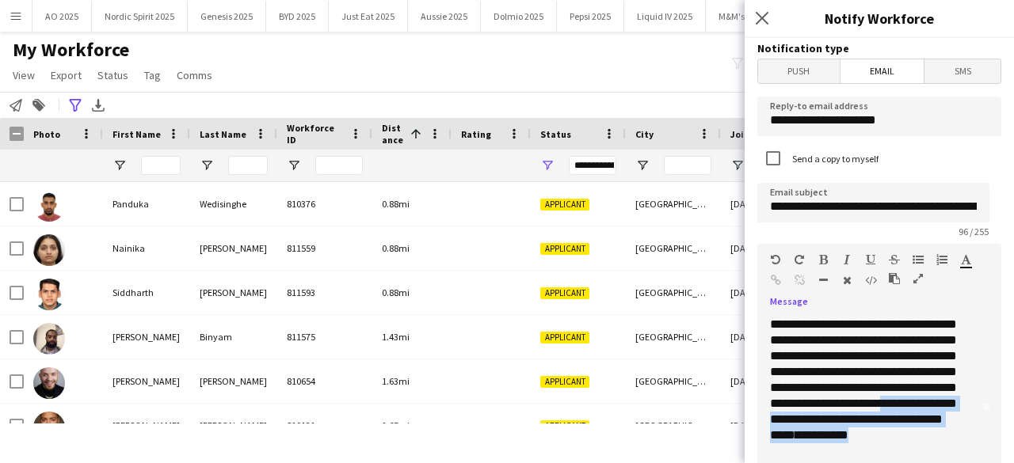
drag, startPoint x: 889, startPoint y: 420, endPoint x: 892, endPoint y: 446, distance: 26.3
click at [892, 446] on div "**********" at bounding box center [867, 380] width 194 height 158
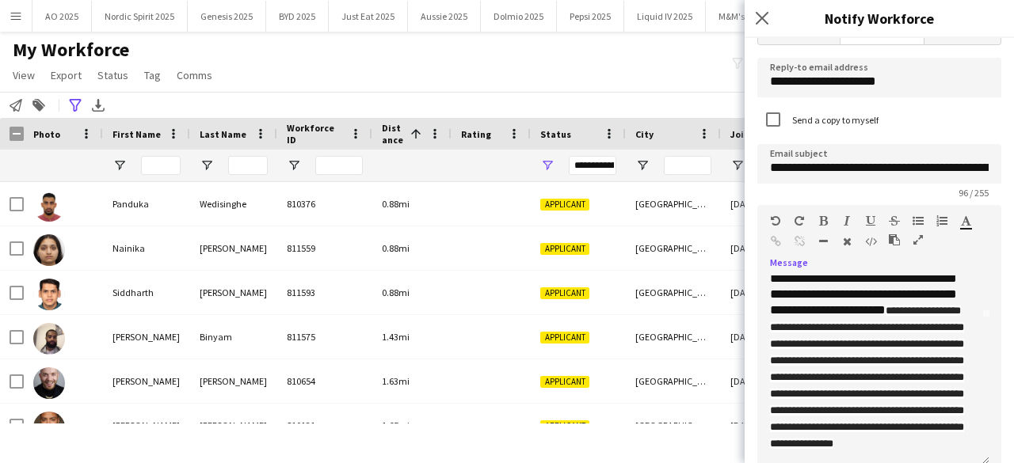
scroll to position [143, 0]
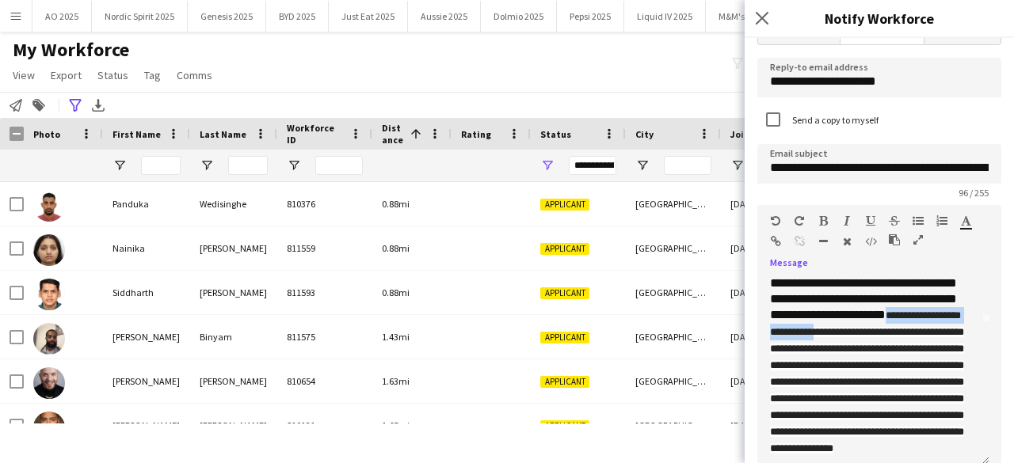
drag, startPoint x: 865, startPoint y: 350, endPoint x: 892, endPoint y: 335, distance: 30.9
click at [892, 335] on span "**********" at bounding box center [867, 382] width 194 height 143
click at [840, 330] on div "**********" at bounding box center [867, 365] width 194 height 307
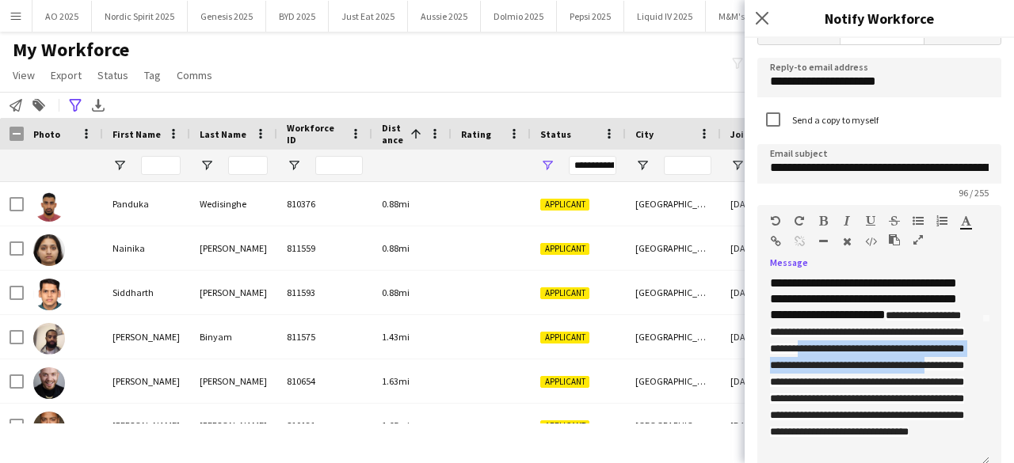
drag, startPoint x: 841, startPoint y: 411, endPoint x: 769, endPoint y: 375, distance: 81.5
click at [769, 375] on div "**********" at bounding box center [873, 371] width 232 height 190
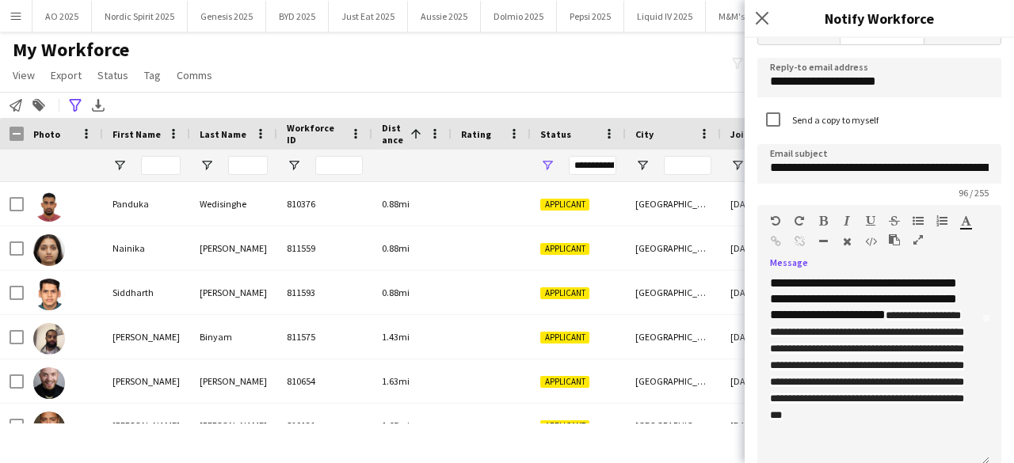
click at [821, 397] on span "**********" at bounding box center [867, 366] width 194 height 110
click at [956, 416] on div "**********" at bounding box center [867, 341] width 194 height 258
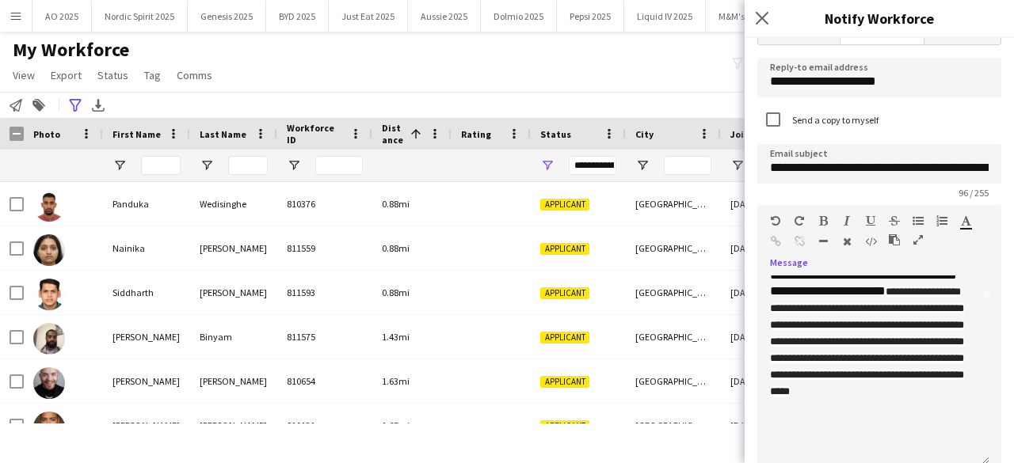
scroll to position [179, 0]
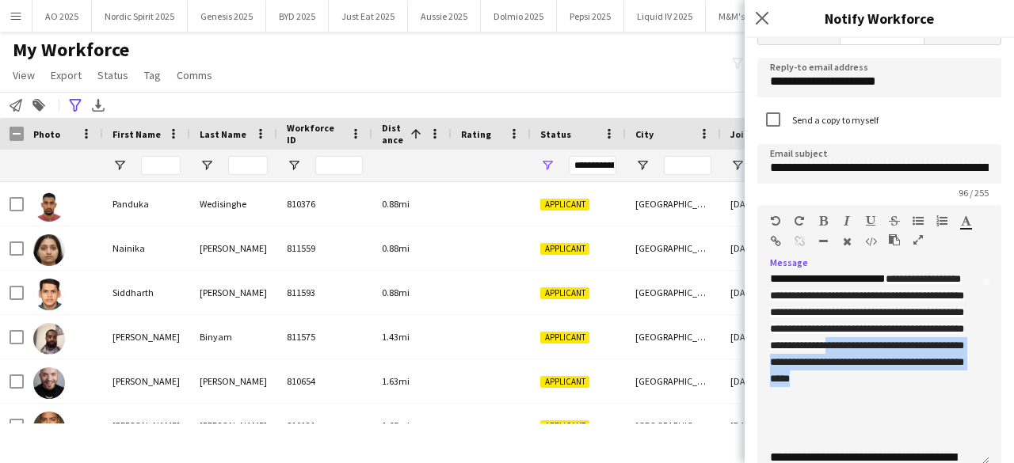
drag, startPoint x: 922, startPoint y: 424, endPoint x: 767, endPoint y: 394, distance: 158.2
click at [767, 394] on div "**********" at bounding box center [873, 371] width 232 height 190
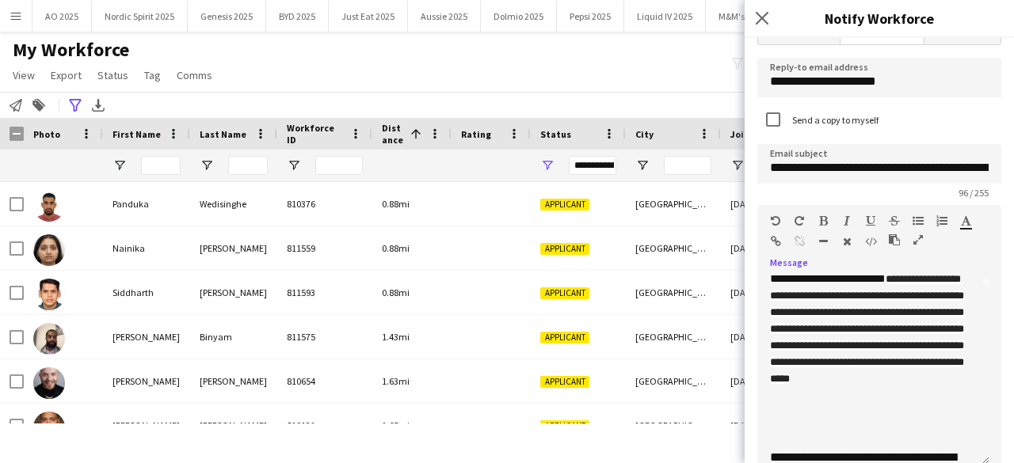
click at [773, 341] on span "**********" at bounding box center [867, 329] width 194 height 110
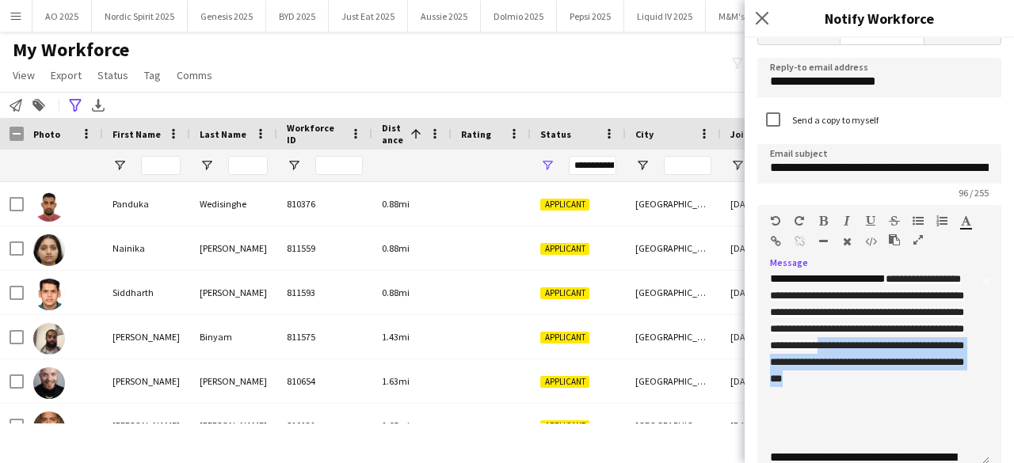
drag, startPoint x: 938, startPoint y: 429, endPoint x: 764, endPoint y: 395, distance: 177.4
click at [764, 395] on div "**********" at bounding box center [873, 371] width 232 height 190
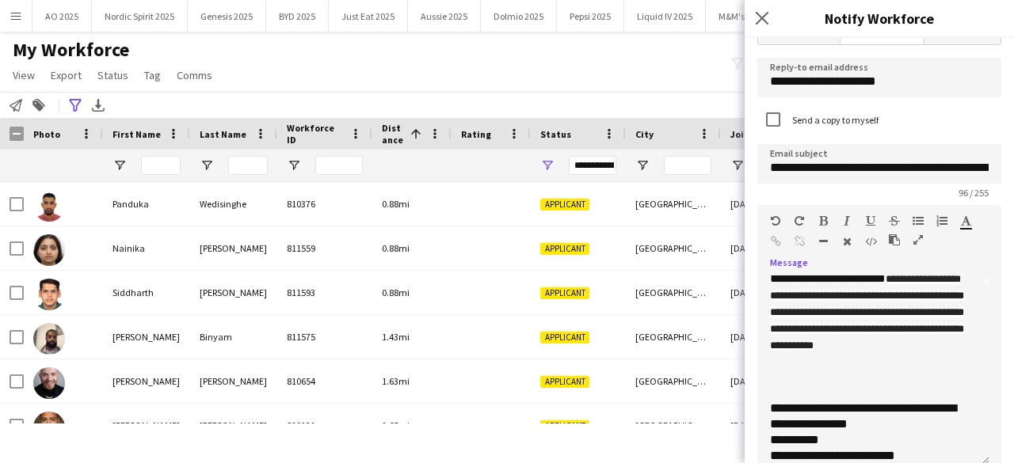
click at [964, 326] on div "**********" at bounding box center [873, 371] width 232 height 190
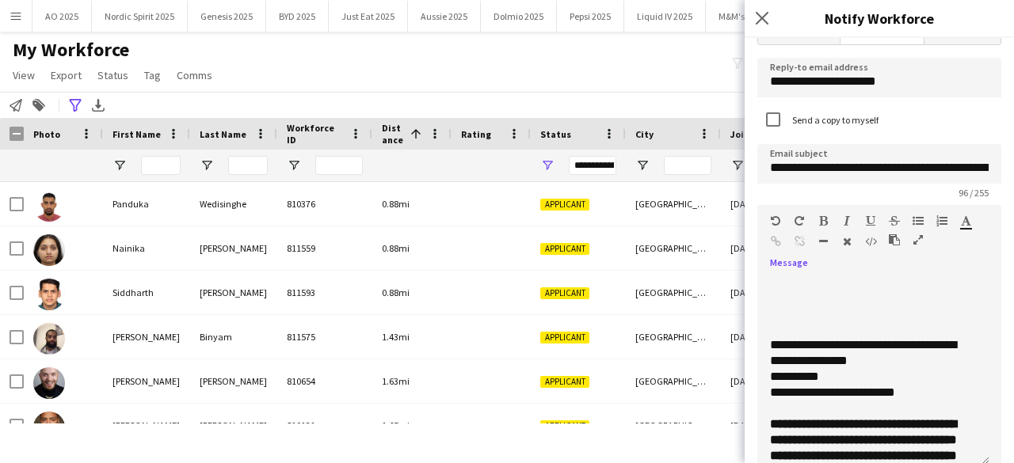
scroll to position [261, 0]
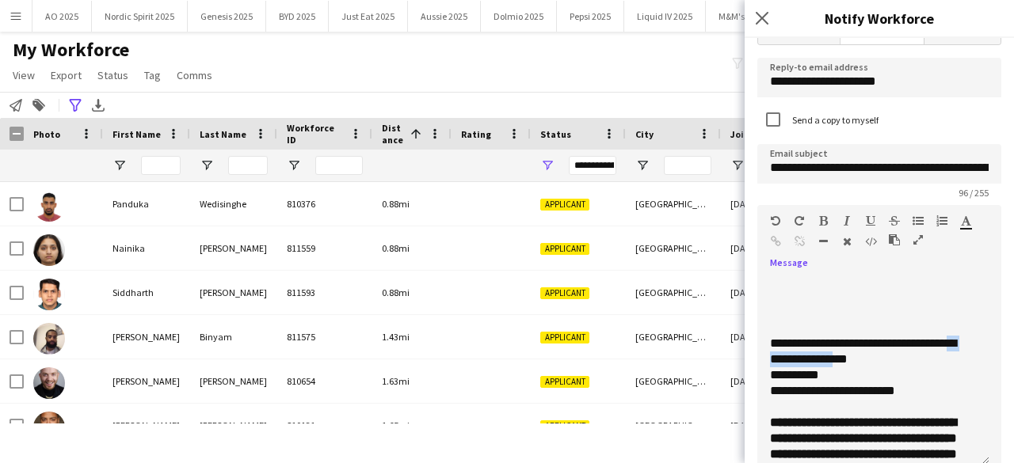
drag, startPoint x: 963, startPoint y: 345, endPoint x: 849, endPoint y: 351, distance: 115.0
click at [848, 351] on div "**********" at bounding box center [867, 352] width 194 height 32
click at [878, 353] on div "**********" at bounding box center [867, 352] width 194 height 32
drag, startPoint x: 878, startPoint y: 354, endPoint x: 843, endPoint y: 345, distance: 35.9
click at [843, 345] on div "**********" at bounding box center [867, 352] width 194 height 32
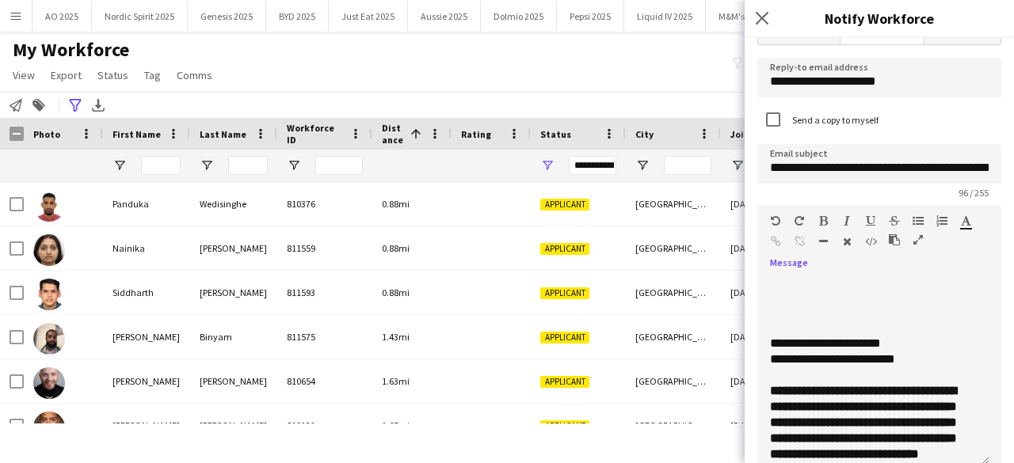
click at [902, 357] on div "**********" at bounding box center [867, 360] width 194 height 16
click at [902, 345] on div "**********" at bounding box center [867, 344] width 194 height 16
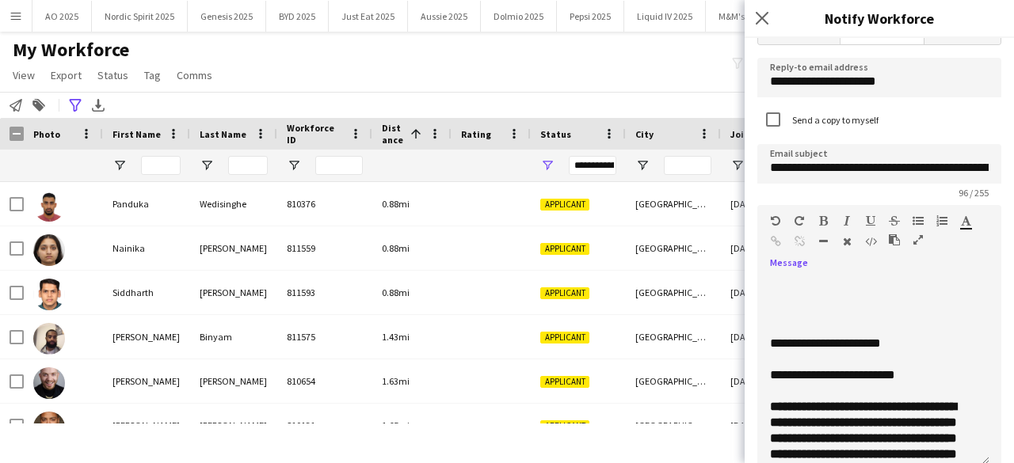
click at [836, 342] on div "**********" at bounding box center [867, 344] width 194 height 16
click at [836, 341] on div "**********" at bounding box center [867, 344] width 194 height 16
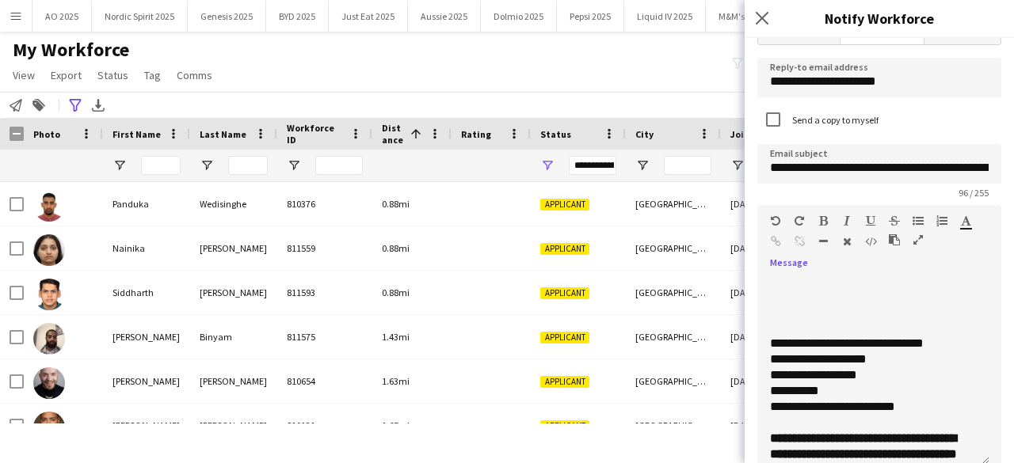
click at [837, 345] on div "**********" at bounding box center [867, 344] width 194 height 16
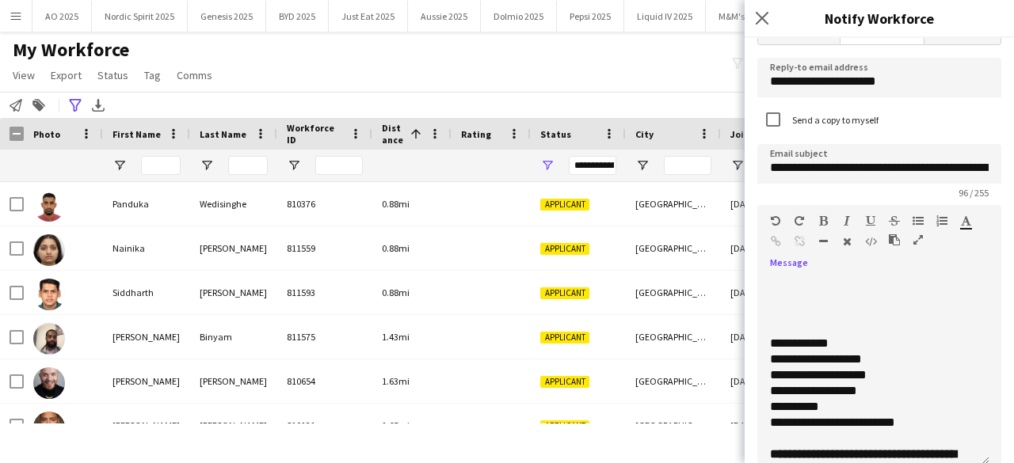
click at [887, 353] on div "**********" at bounding box center [867, 360] width 194 height 16
click at [914, 358] on div "**********" at bounding box center [867, 360] width 194 height 16
click at [902, 375] on div "**********" at bounding box center [867, 376] width 194 height 16
drag, startPoint x: 883, startPoint y: 379, endPoint x: 960, endPoint y: 375, distance: 77.0
click at [960, 375] on div "**********" at bounding box center [867, 376] width 194 height 16
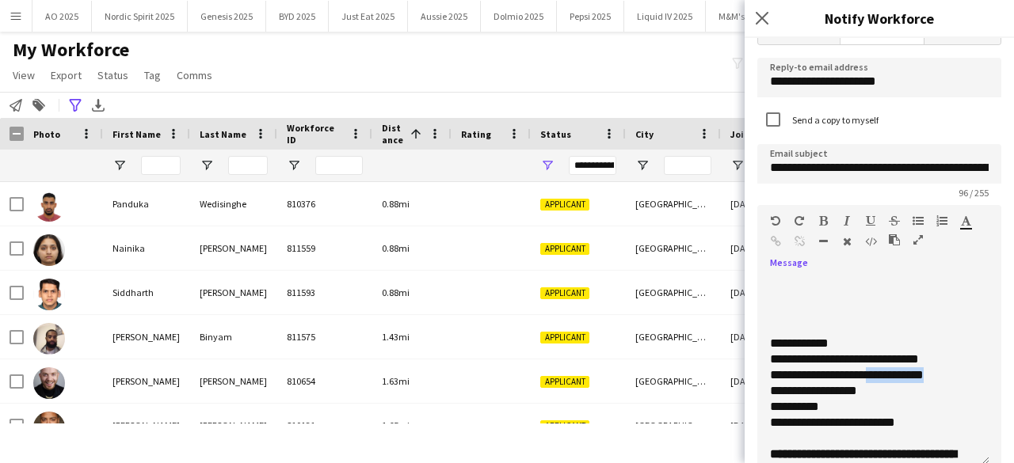
copy div "**********"
click at [948, 387] on div "**********" at bounding box center [867, 391] width 194 height 16
click at [875, 390] on span "**********" at bounding box center [885, 391] width 58 height 12
click at [883, 377] on div "**********" at bounding box center [867, 376] width 194 height 16
click at [871, 357] on div "**********" at bounding box center [867, 360] width 194 height 16
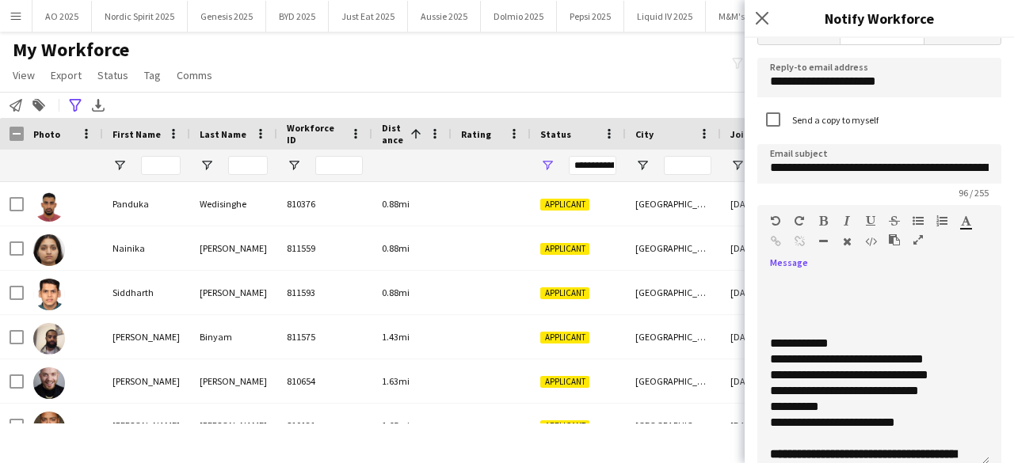
click at [864, 403] on div "**********" at bounding box center [873, 407] width 207 height 16
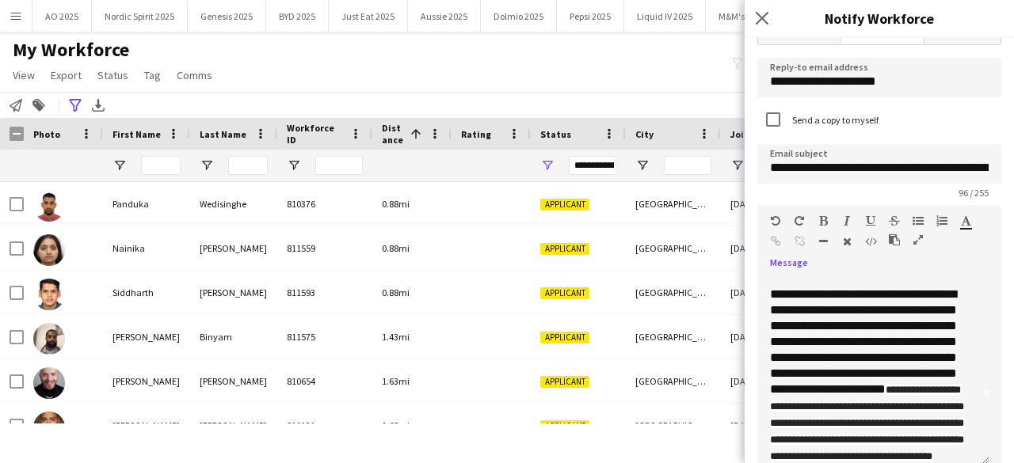
scroll to position [72, 0]
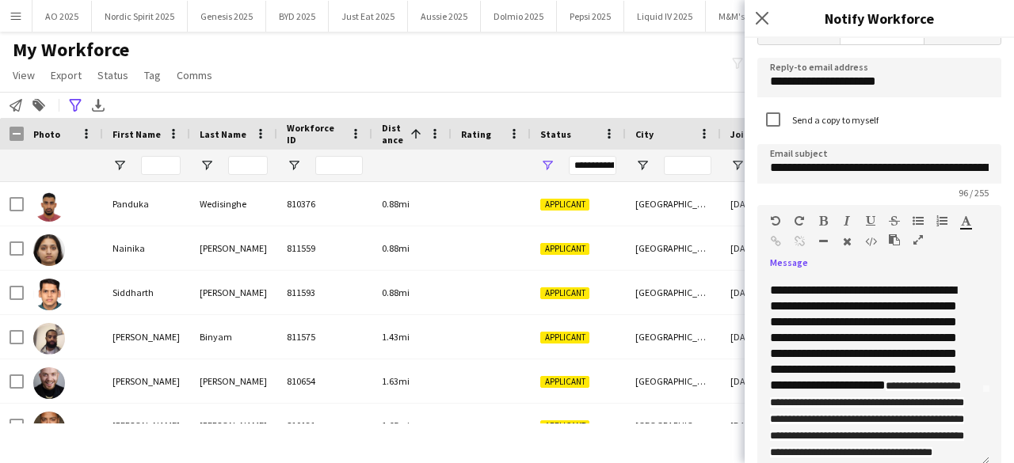
click at [814, 368] on div "**********" at bounding box center [867, 396] width 194 height 226
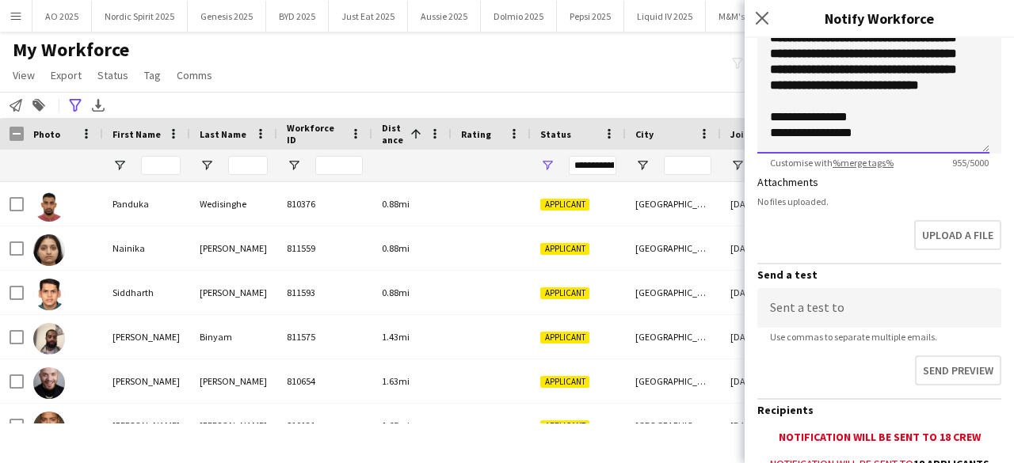
scroll to position [353, 0]
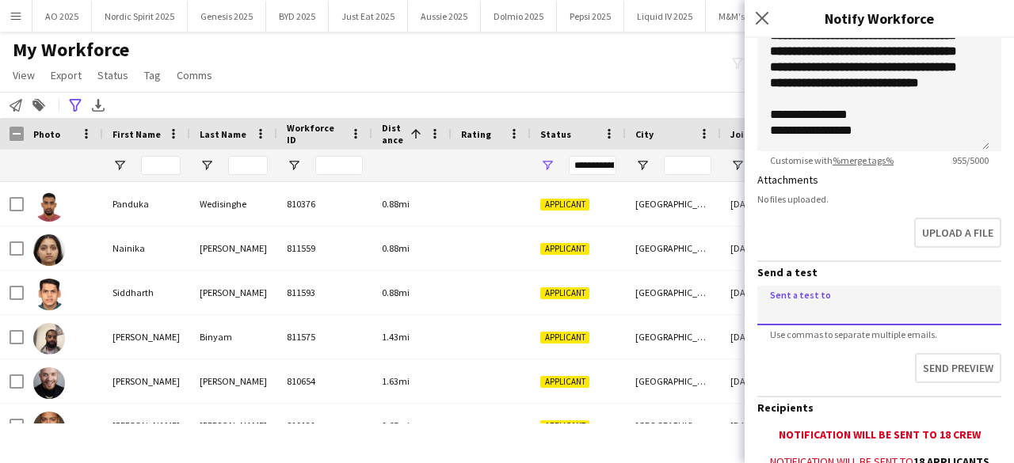
click at [921, 299] on input at bounding box center [879, 306] width 244 height 40
type input "**********"
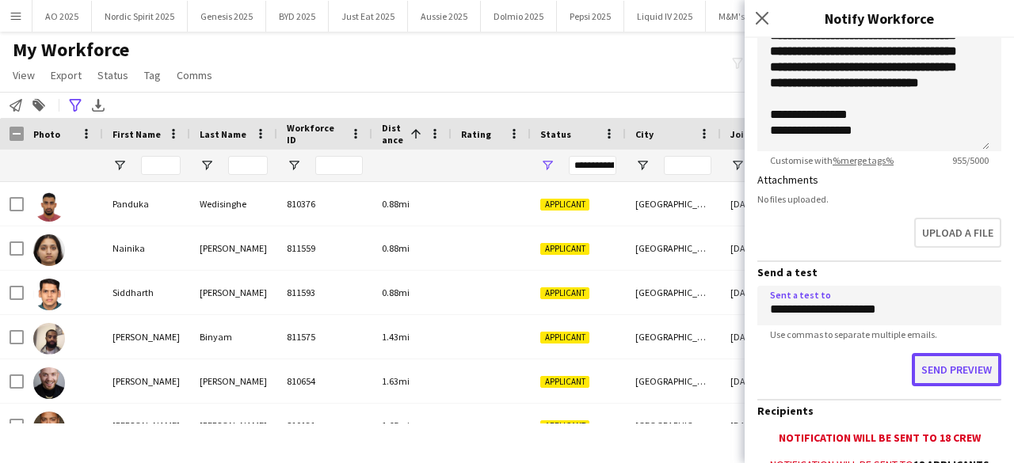
click at [932, 364] on button "Send preview" at bounding box center [957, 369] width 90 height 33
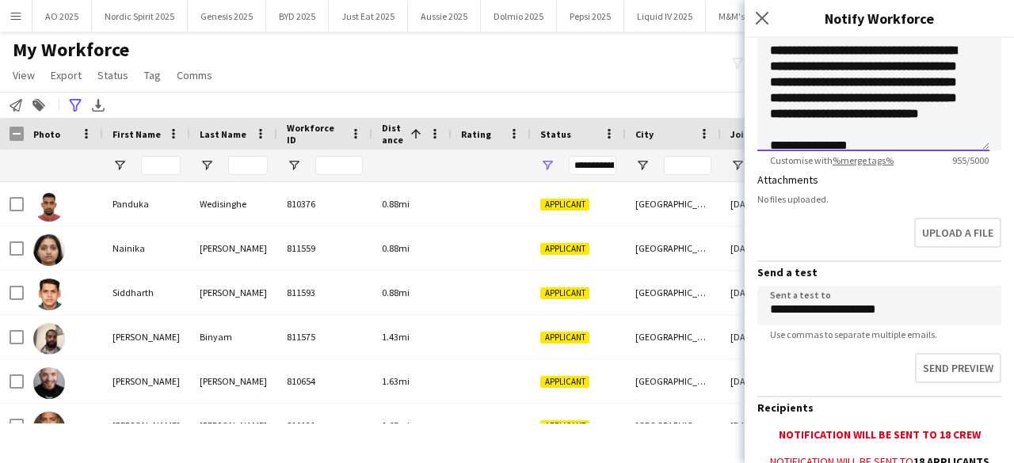
scroll to position [361, 0]
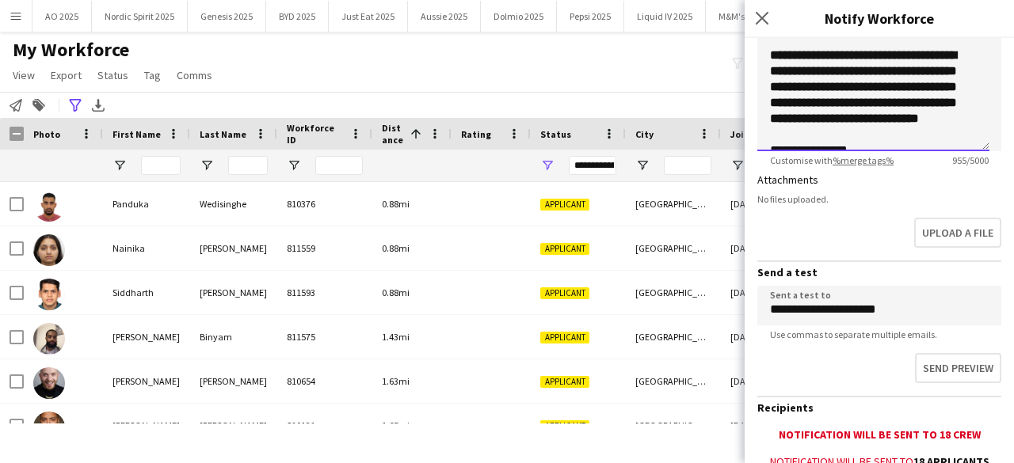
click at [879, 53] on b "**********" at bounding box center [863, 86] width 187 height 75
drag, startPoint x: 804, startPoint y: 67, endPoint x: 875, endPoint y: 48, distance: 73.2
click at [875, 49] on b "**********" at bounding box center [863, 94] width 187 height 91
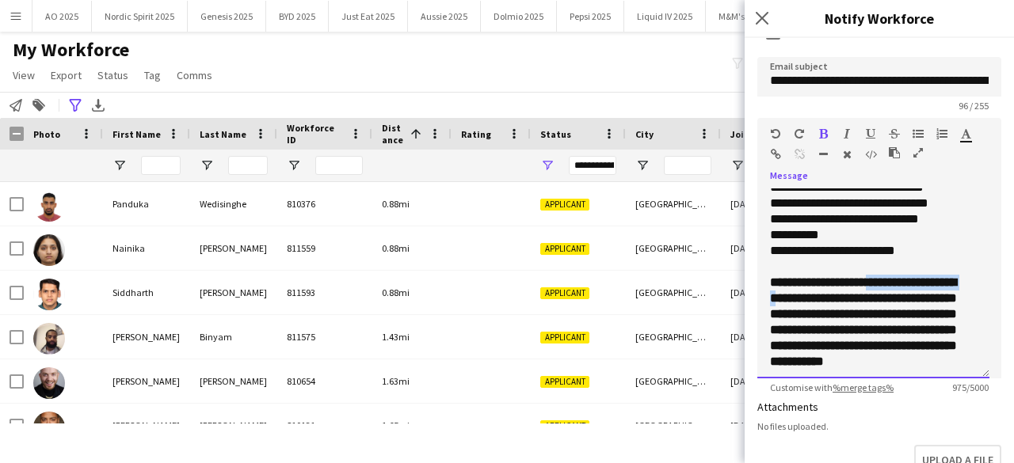
scroll to position [101, 0]
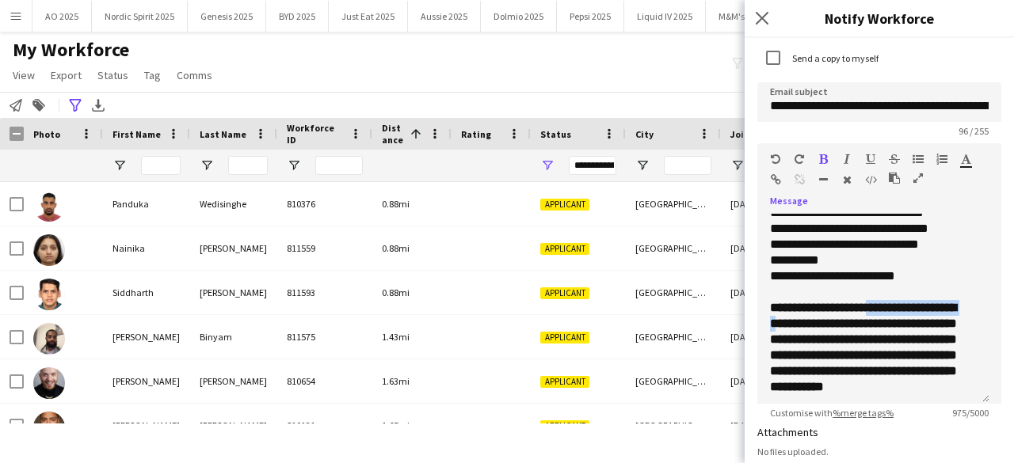
click at [869, 156] on icon "button" at bounding box center [871, 159] width 10 height 11
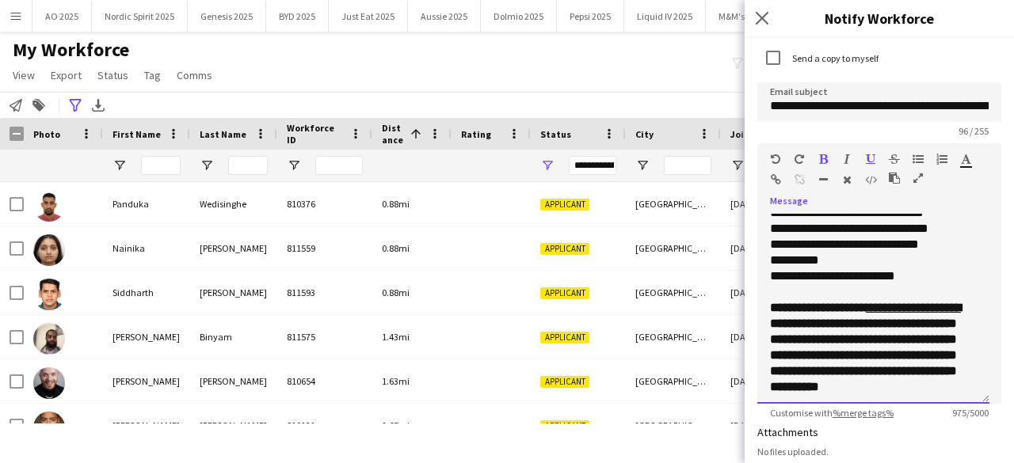
click at [882, 345] on b "**********" at bounding box center [865, 347] width 191 height 91
click at [879, 308] on u "**********" at bounding box center [913, 308] width 95 height 12
click at [871, 314] on u "**********" at bounding box center [916, 308] width 90 height 12
click at [799, 323] on b "**********" at bounding box center [865, 347] width 191 height 91
click at [868, 158] on icon "button" at bounding box center [871, 159] width 10 height 11
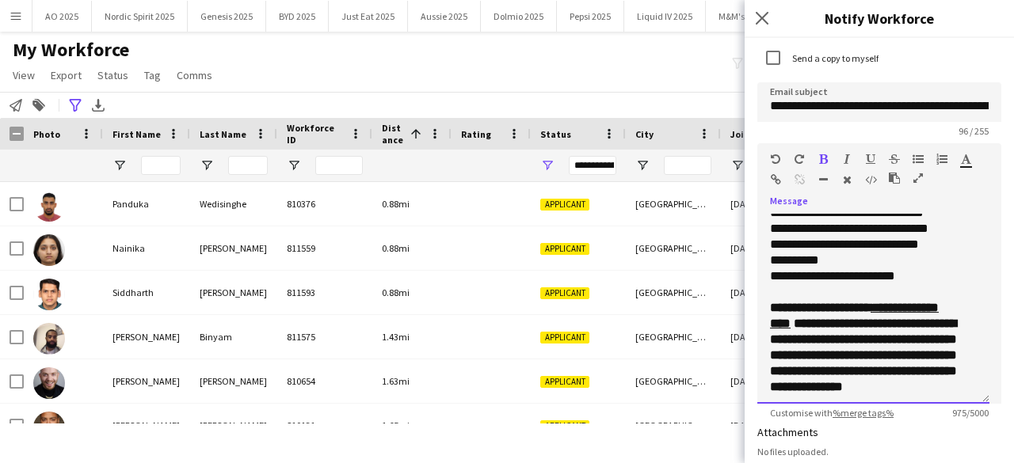
click at [866, 160] on div at bounding box center [865, 162] width 95 height 19
click at [835, 344] on b "**********" at bounding box center [863, 347] width 187 height 91
click at [800, 322] on b "**********" at bounding box center [863, 347] width 187 height 91
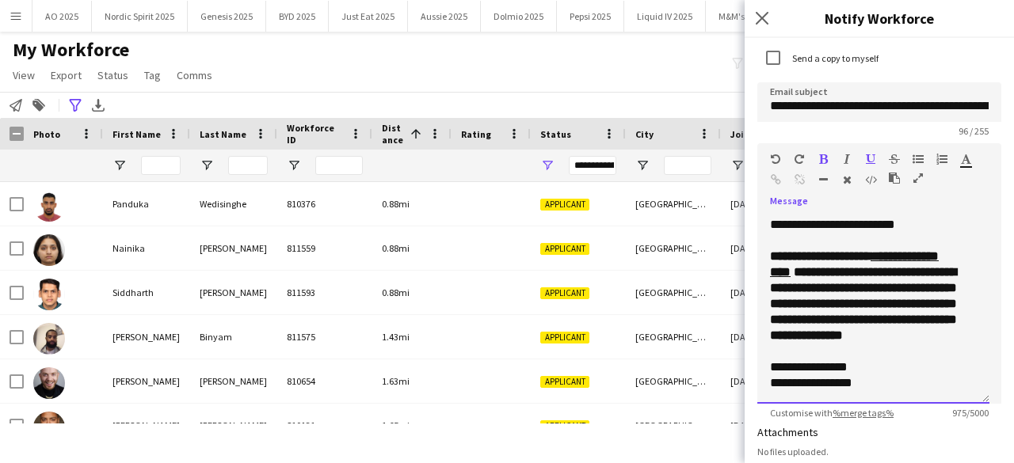
scroll to position [428, 0]
drag, startPoint x: 957, startPoint y: 303, endPoint x: 904, endPoint y: 306, distance: 53.2
click at [904, 306] on div "**********" at bounding box center [873, 296] width 207 height 95
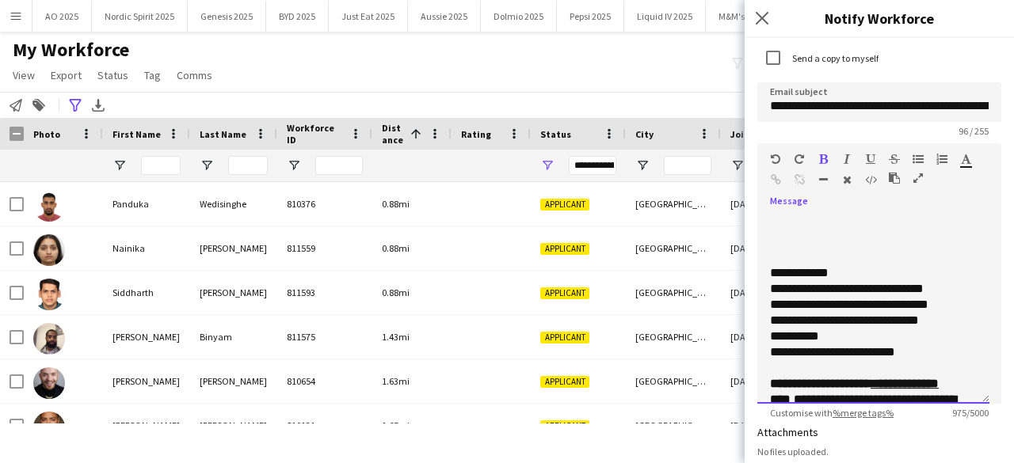
scroll to position [277, 0]
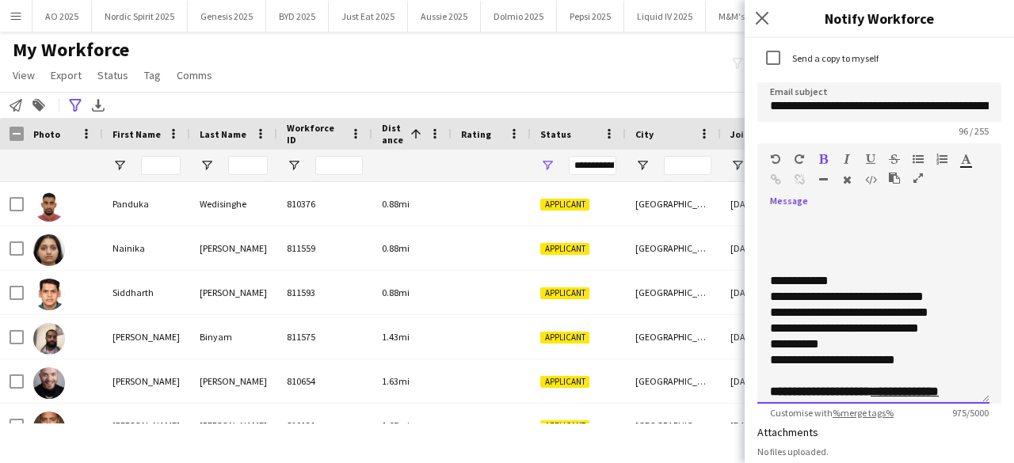
drag, startPoint x: 942, startPoint y: 231, endPoint x: 891, endPoint y: 232, distance: 50.7
click at [891, 232] on div "**********" at bounding box center [867, 137] width 194 height 242
click at [933, 257] on div at bounding box center [873, 265] width 207 height 16
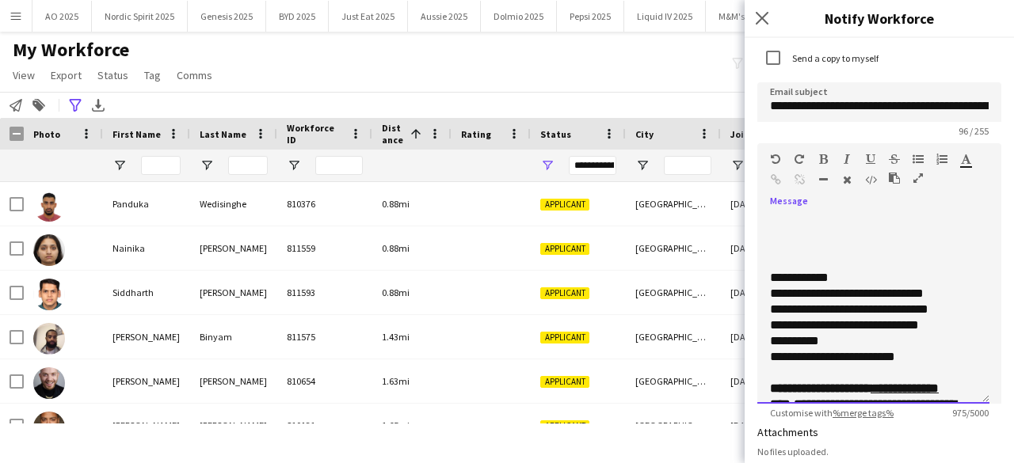
scroll to position [292, 0]
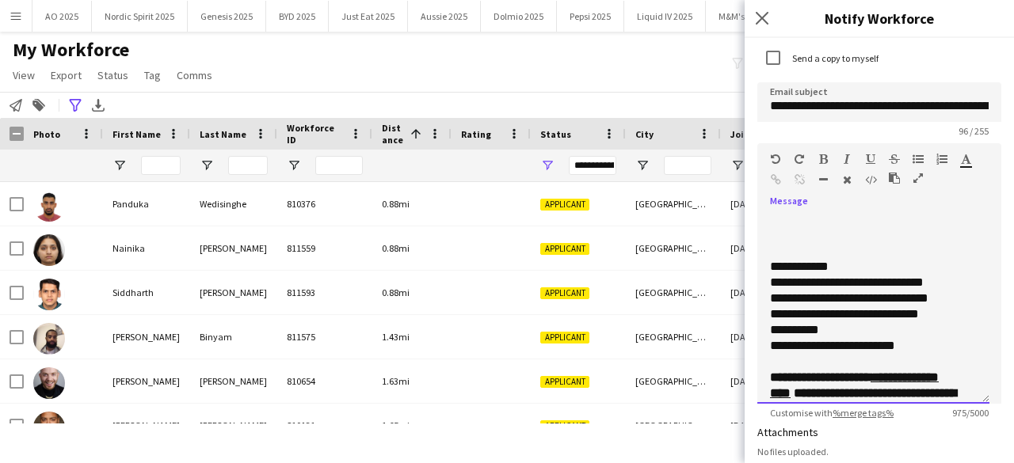
click at [967, 315] on div "**********" at bounding box center [873, 309] width 232 height 190
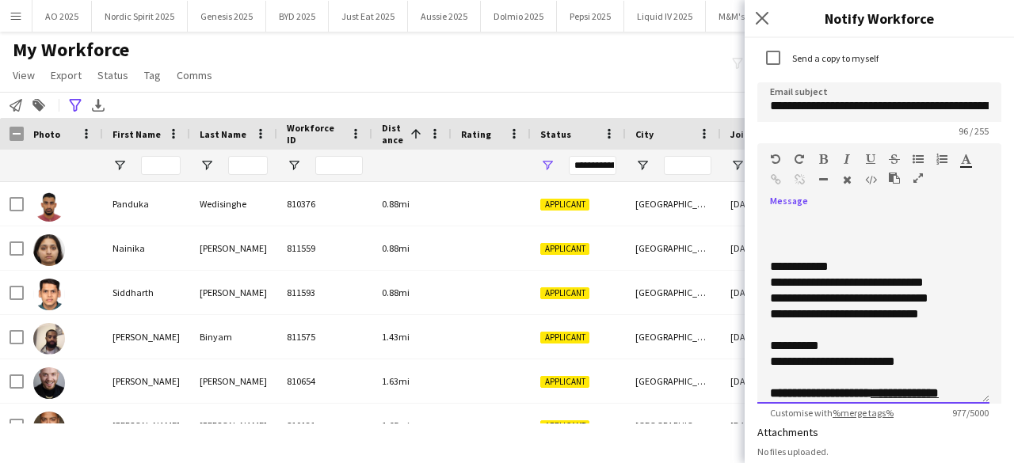
click at [943, 348] on div "**********" at bounding box center [873, 346] width 207 height 16
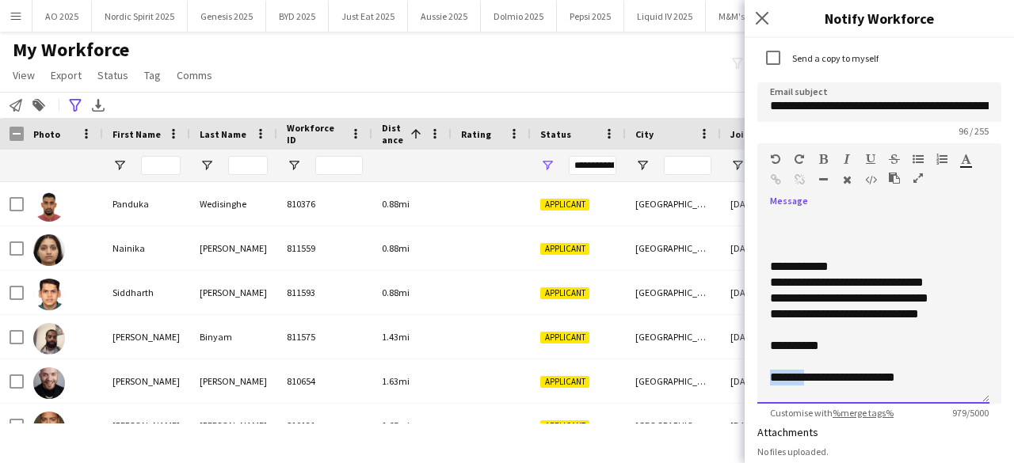
drag, startPoint x: 803, startPoint y: 376, endPoint x: 765, endPoint y: 379, distance: 39.0
click at [765, 379] on div "**********" at bounding box center [873, 309] width 232 height 190
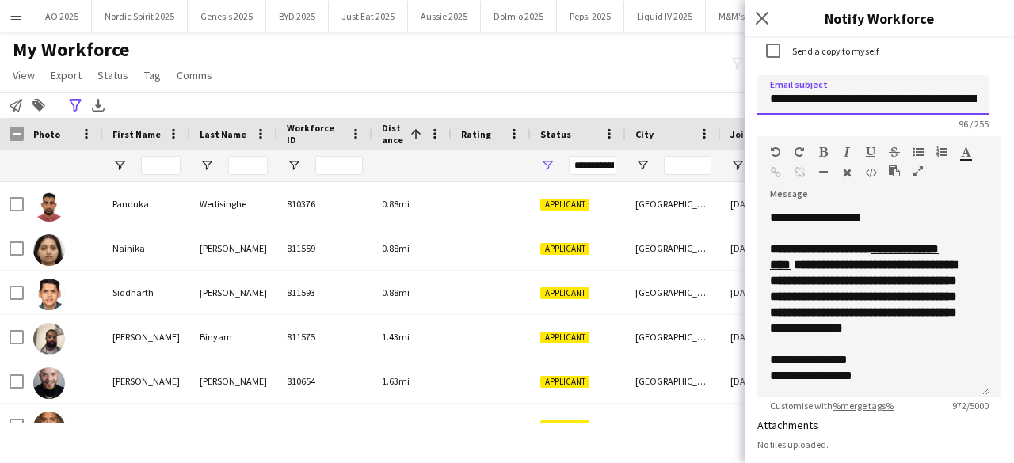
scroll to position [0, 10]
drag, startPoint x: 920, startPoint y: 97, endPoint x: 968, endPoint y: 112, distance: 50.6
click at [968, 112] on input "**********" at bounding box center [873, 95] width 232 height 40
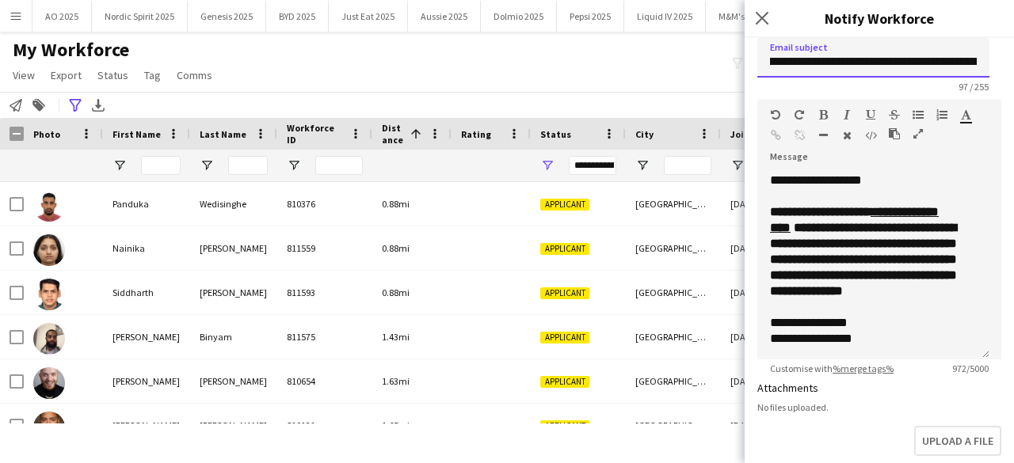
scroll to position [146, 0]
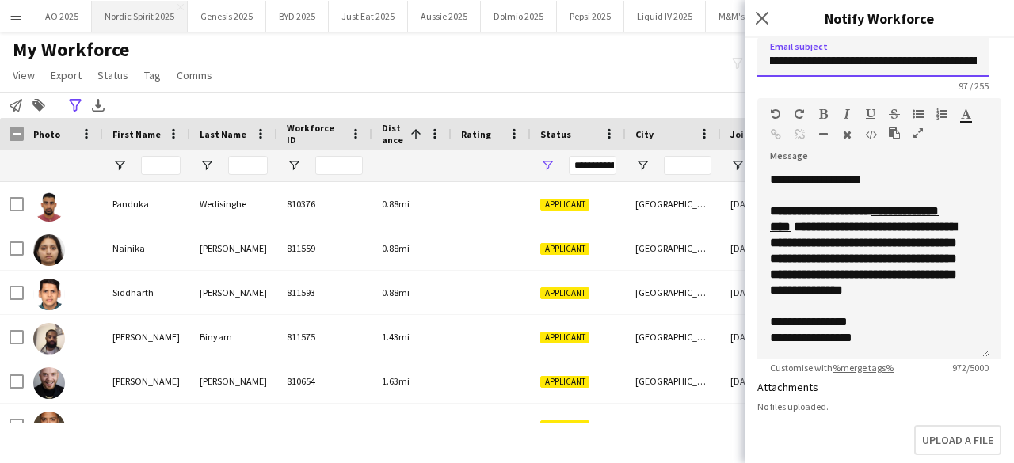
type input "**********"
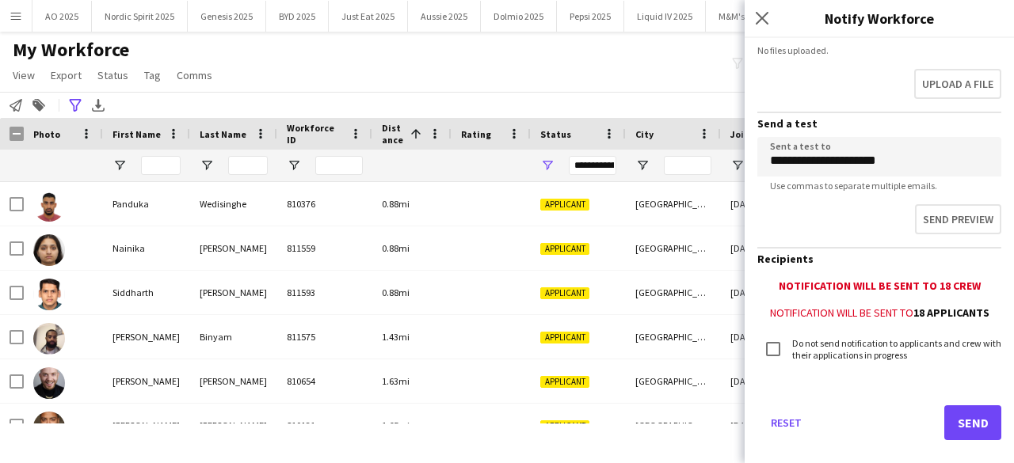
scroll to position [523, 0]
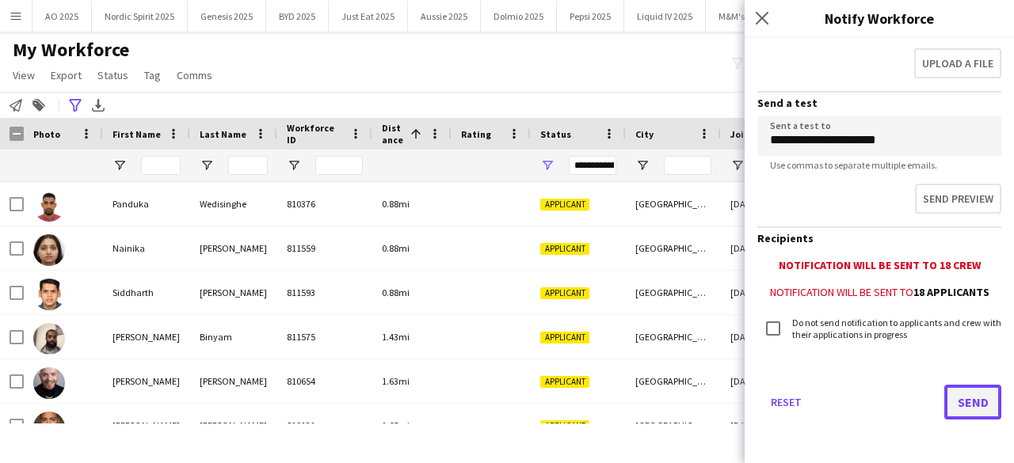
click at [970, 395] on button "Send" at bounding box center [972, 402] width 57 height 35
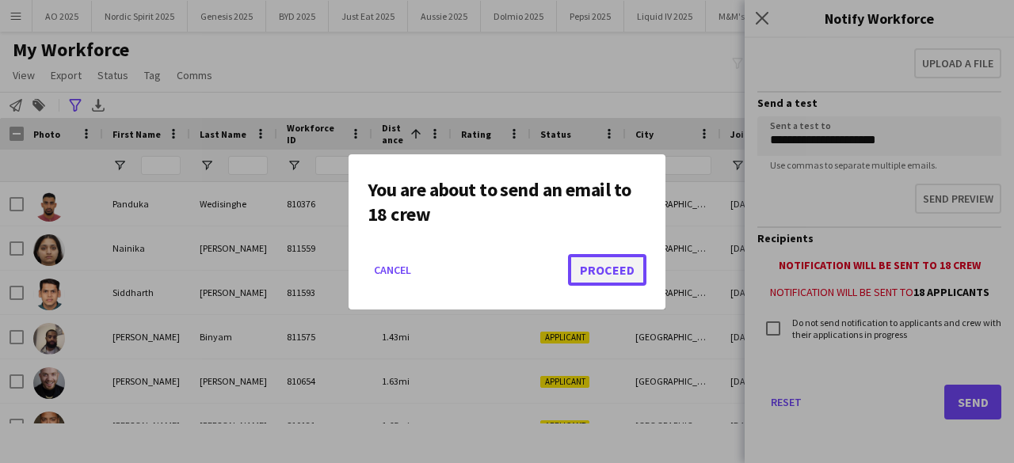
click at [622, 276] on button "Proceed" at bounding box center [607, 270] width 78 height 32
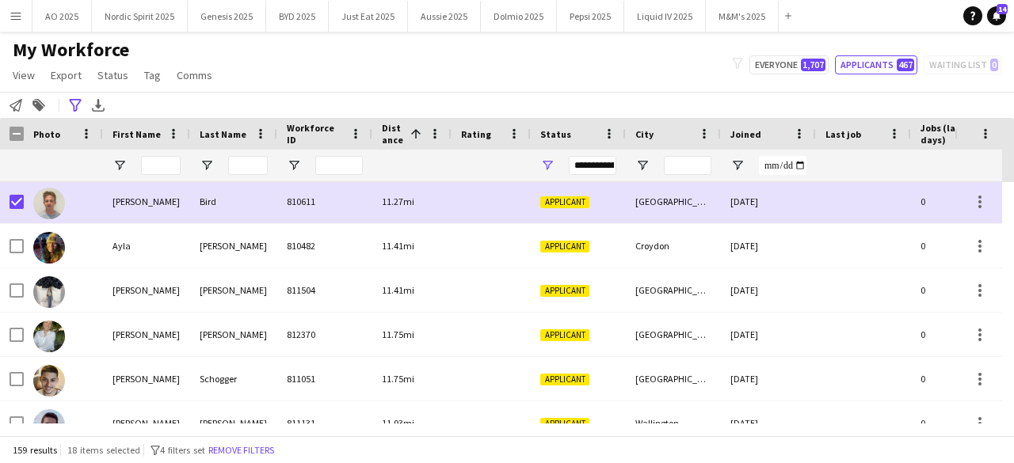
scroll to position [4720, 0]
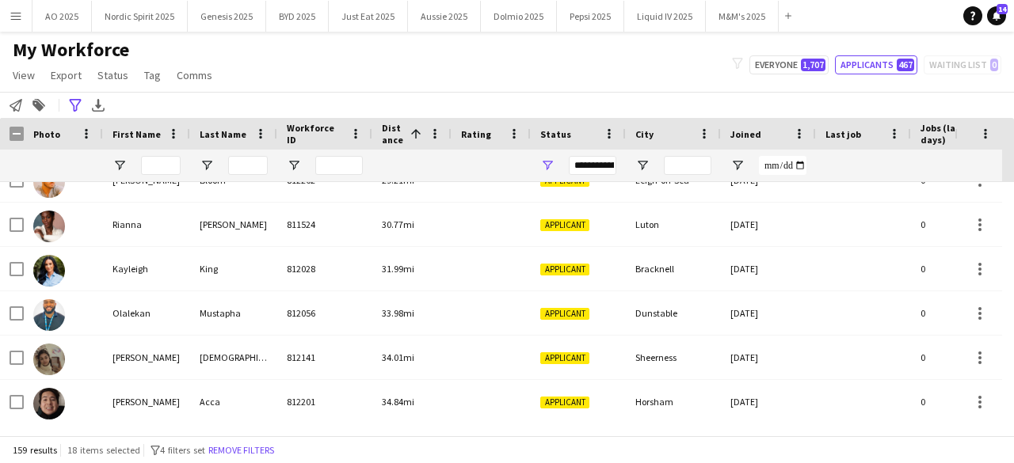
click at [17, 16] on app-icon "Menu" at bounding box center [16, 16] width 13 height 13
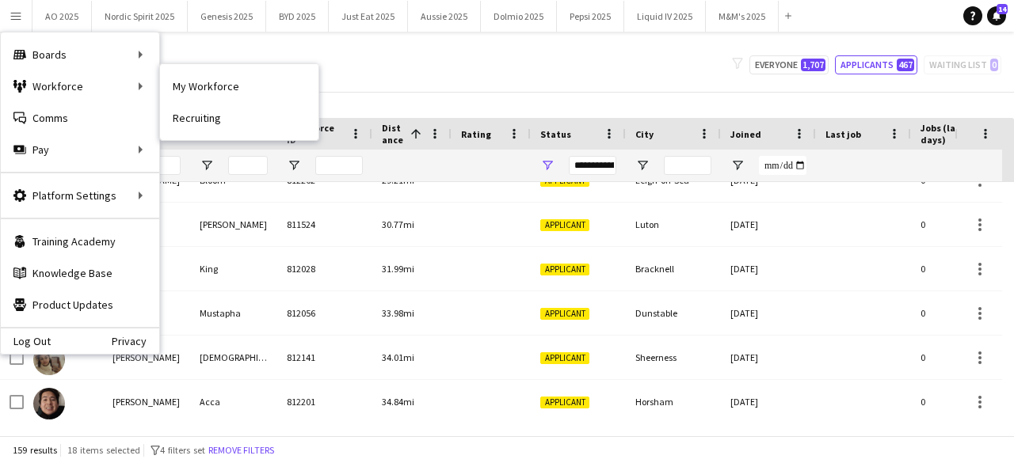
drag, startPoint x: 175, startPoint y: 76, endPoint x: 151, endPoint y: 139, distance: 67.0
click at [176, 76] on link "My Workforce" at bounding box center [239, 87] width 158 height 32
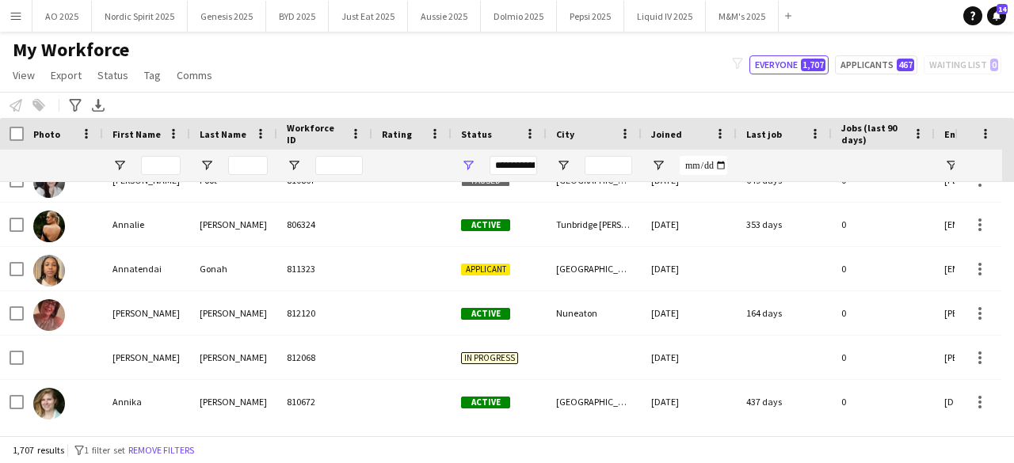
type input "**********"
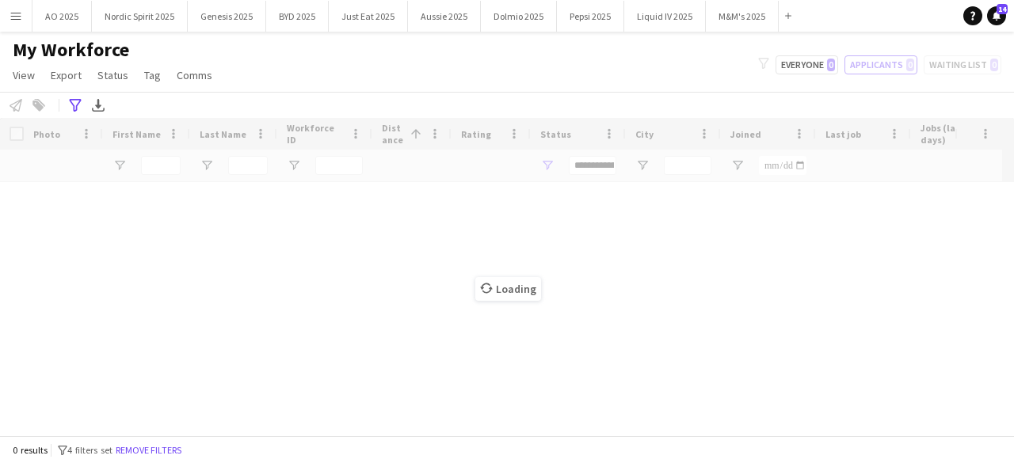
scroll to position [0, 0]
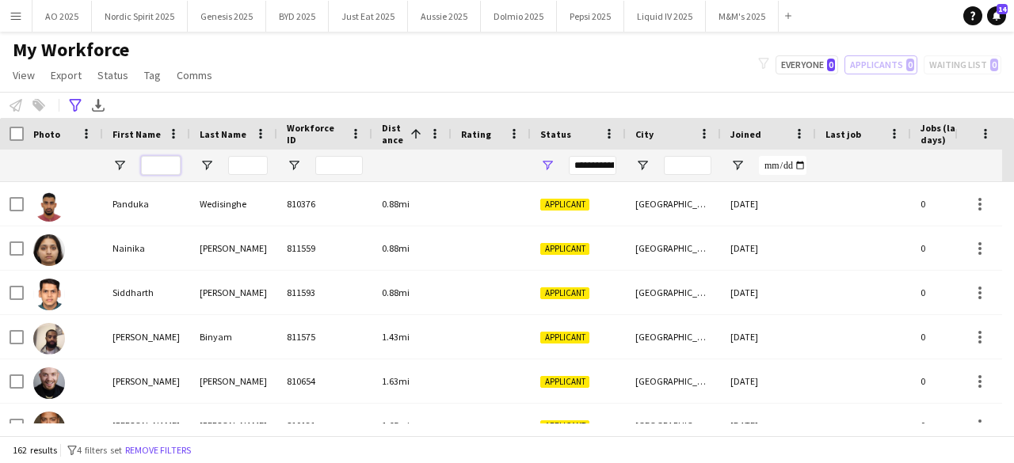
click at [173, 165] on input "First Name Filter Input" at bounding box center [161, 165] width 40 height 19
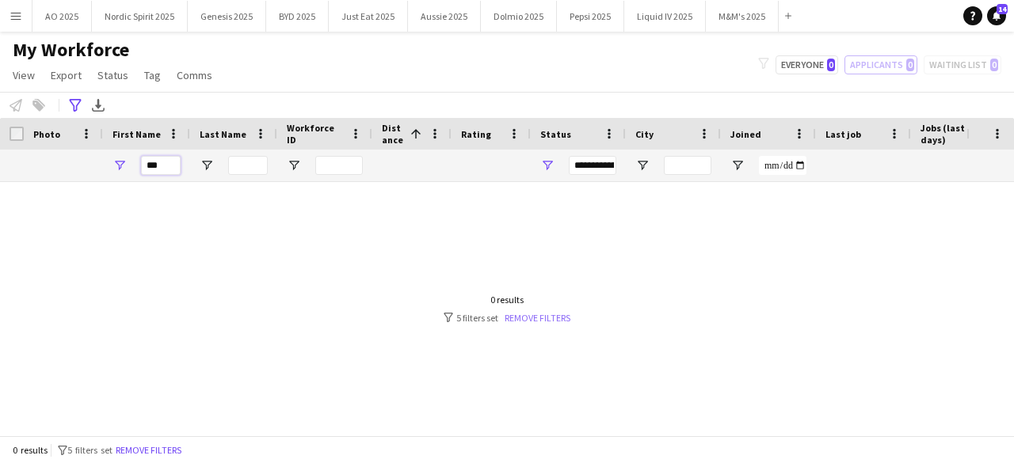
type input "***"
click at [513, 318] on link "Remove filters" at bounding box center [538, 318] width 66 height 12
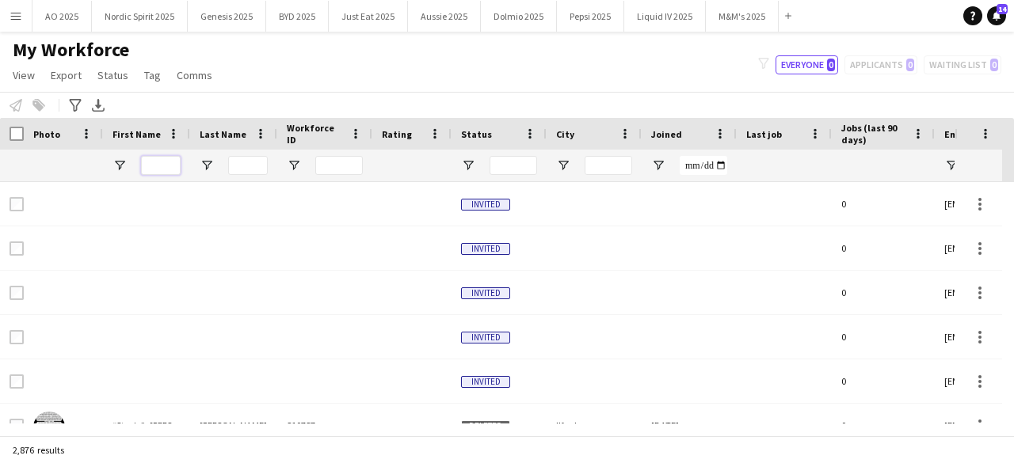
click at [152, 161] on input "First Name Filter Input" at bounding box center [161, 165] width 40 height 19
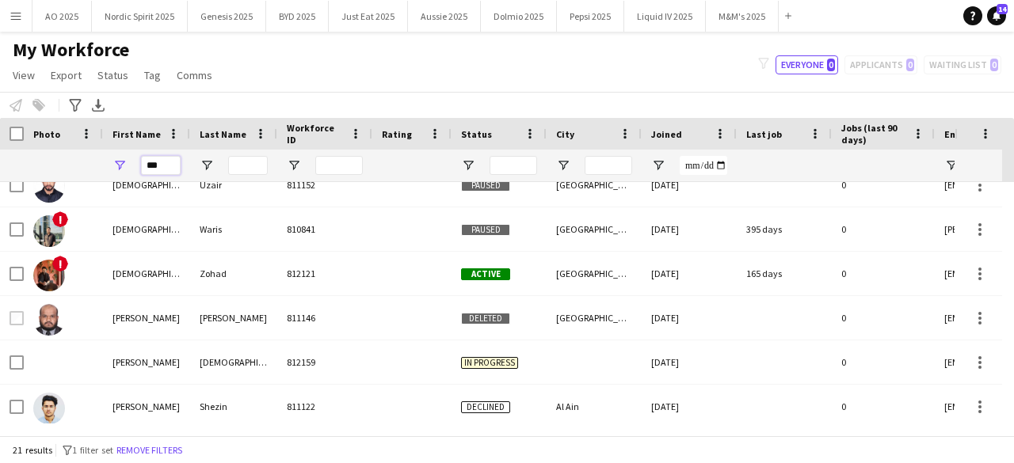
scroll to position [582, 0]
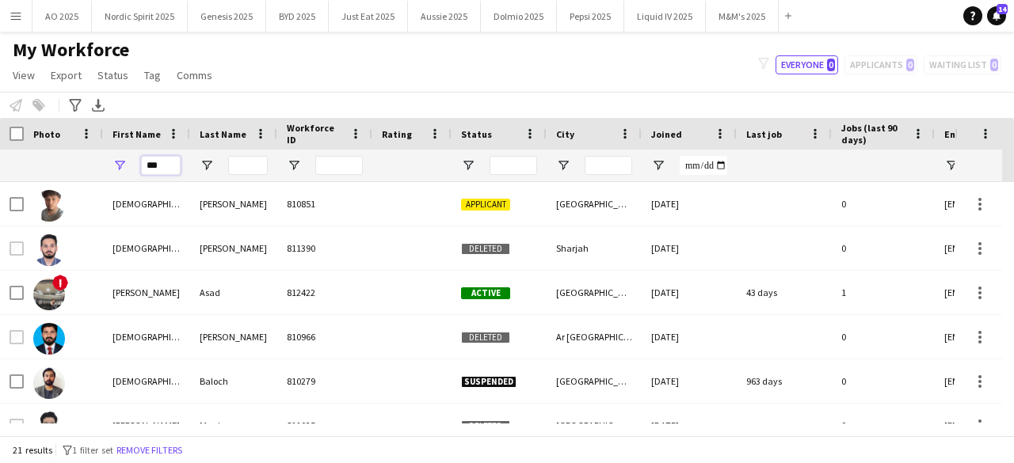
type input "***"
click at [244, 157] on input "Last Name Filter Input" at bounding box center [248, 165] width 40 height 19
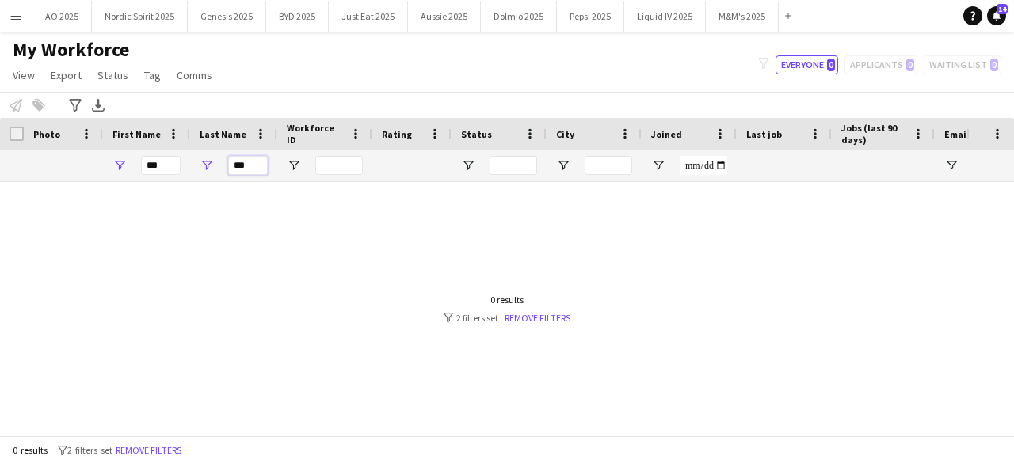
type input "***"
click at [170, 162] on input "***" at bounding box center [161, 165] width 40 height 19
type input "*"
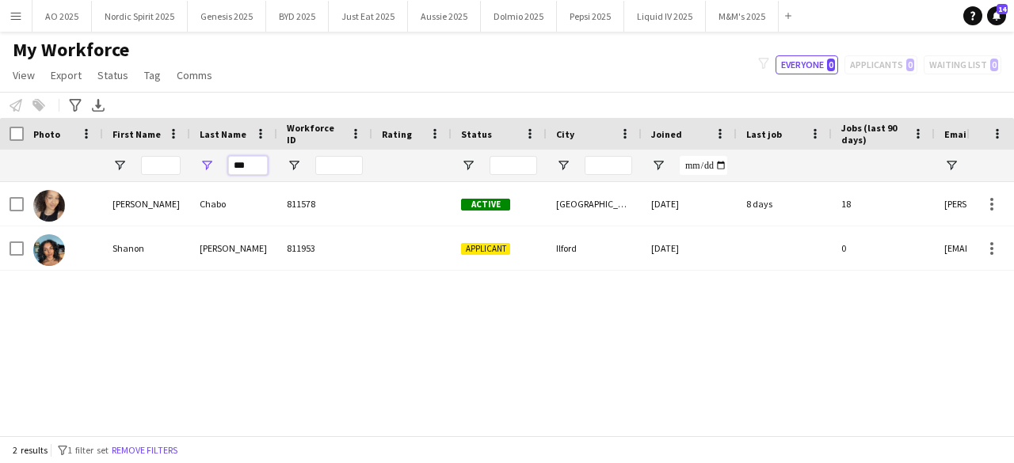
click at [258, 164] on input "***" at bounding box center [248, 165] width 40 height 19
type input "*"
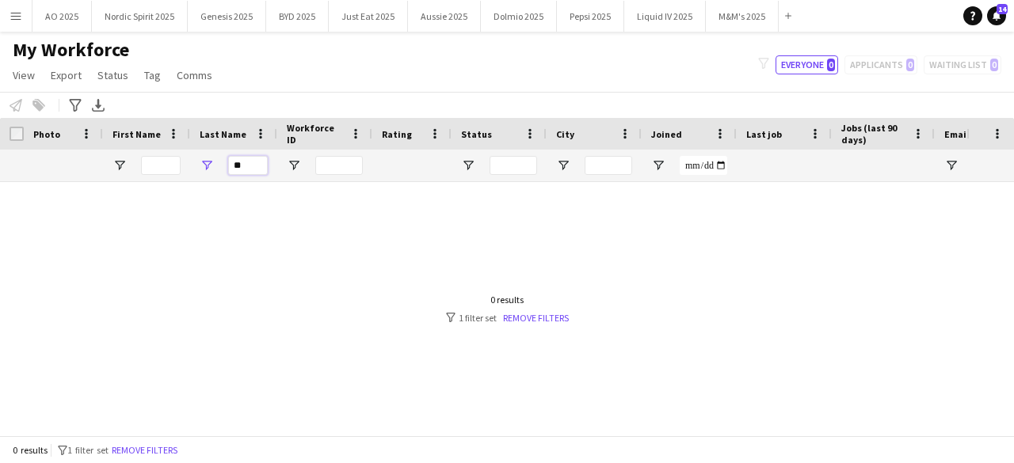
type input "*"
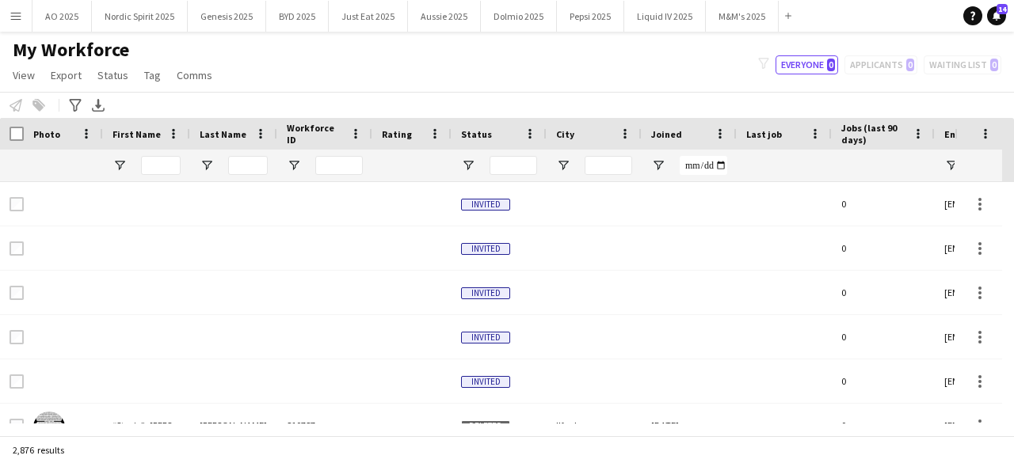
click at [14, 24] on button "Menu" at bounding box center [16, 16] width 32 height 32
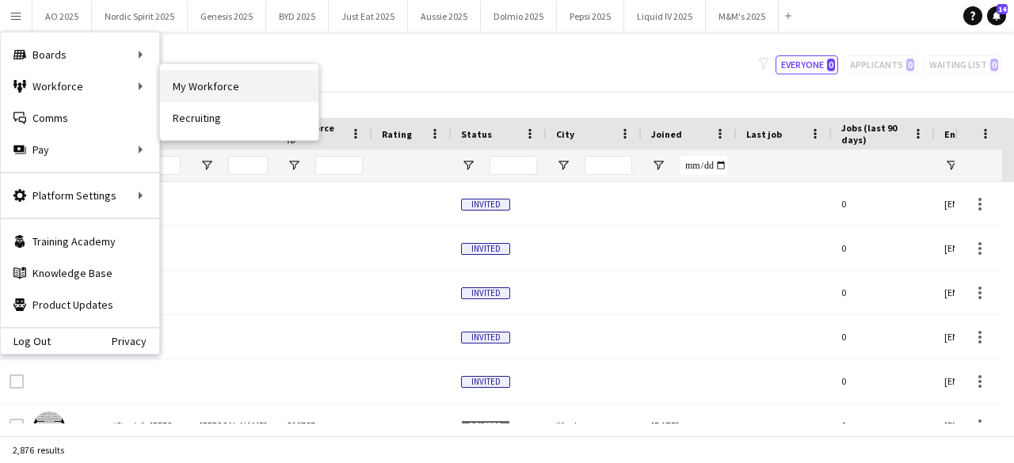
click at [193, 91] on link "My Workforce" at bounding box center [239, 87] width 158 height 32
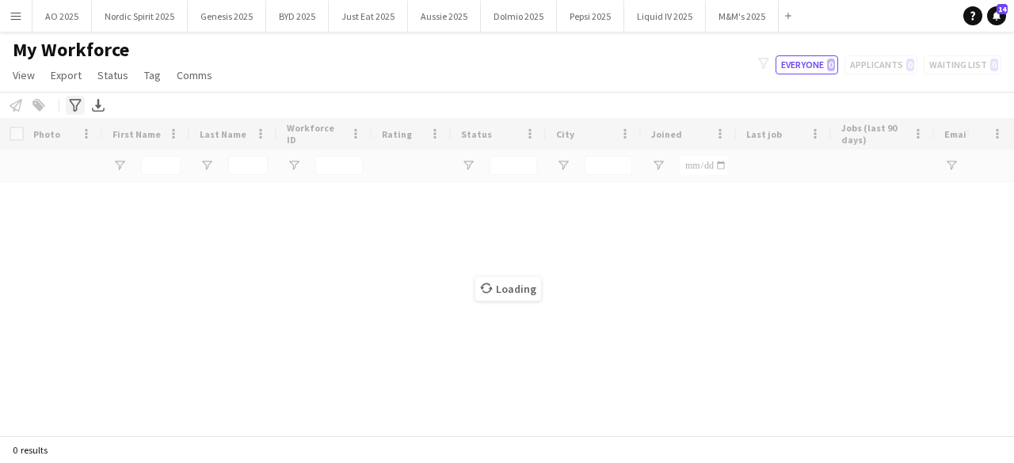
click at [78, 107] on icon "Advanced filters" at bounding box center [75, 105] width 13 height 13
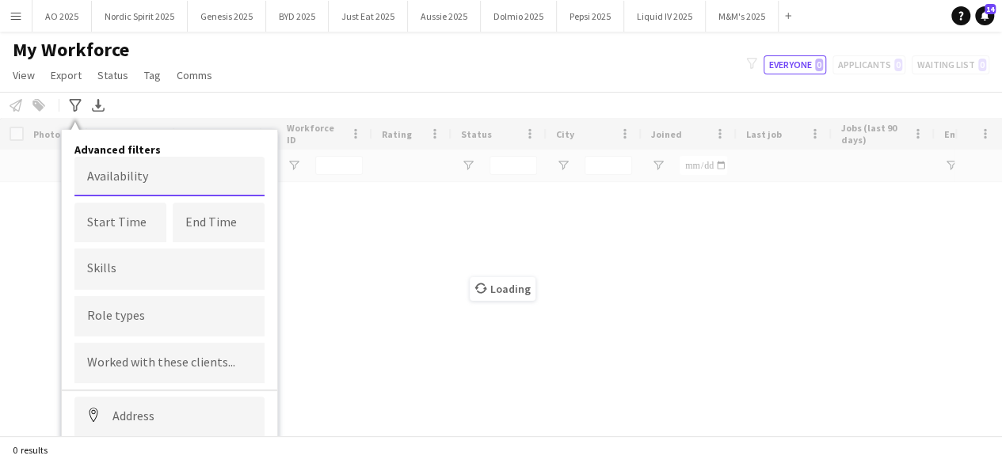
click at [160, 185] on body "Menu Boards Boards Boards All jobs Status Workforce Workforce My Workforce Recr…" at bounding box center [501, 231] width 1002 height 463
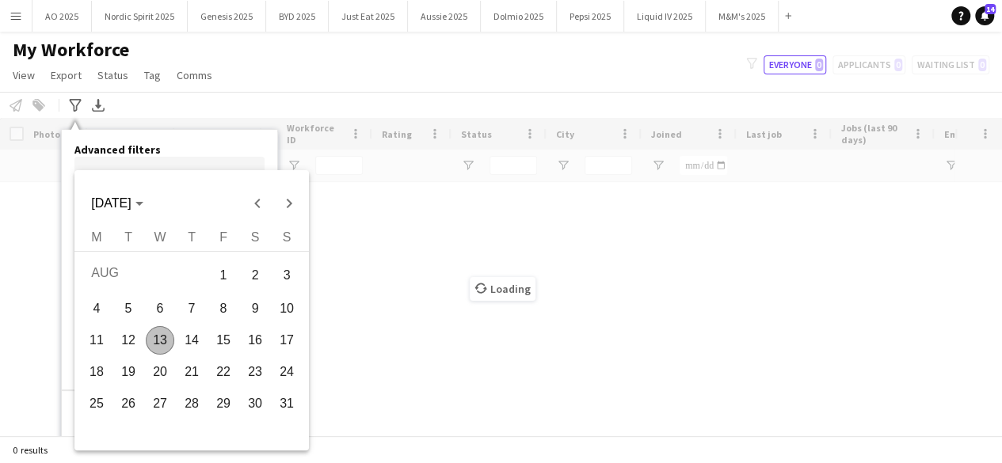
click at [228, 375] on span "22" at bounding box center [223, 372] width 29 height 29
type input "**********"
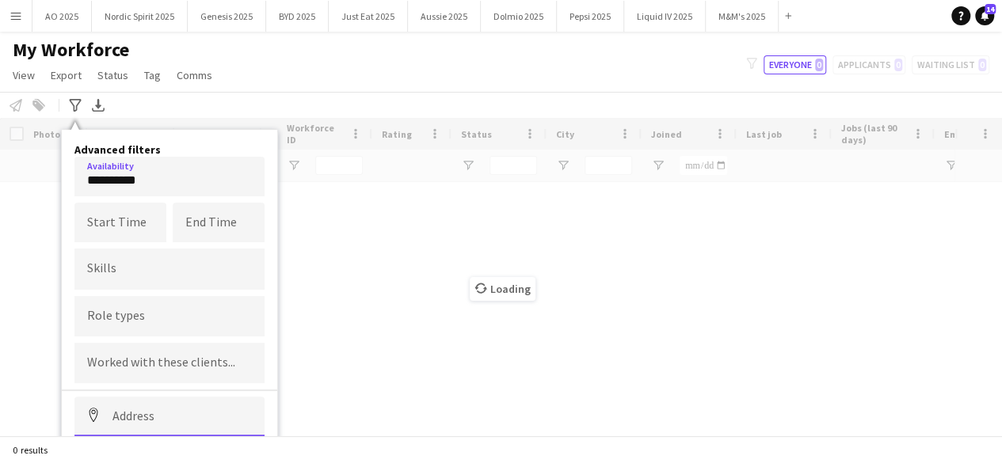
click at [161, 422] on input at bounding box center [169, 417] width 190 height 40
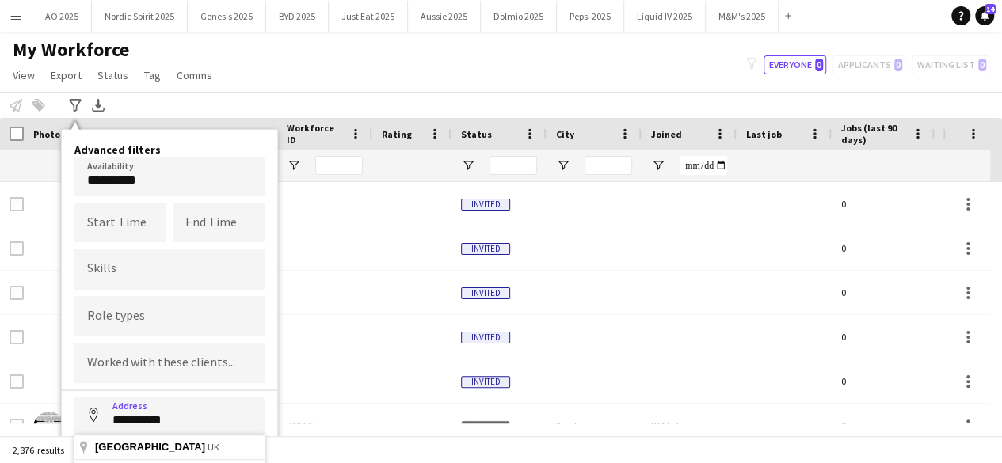
type input "**********"
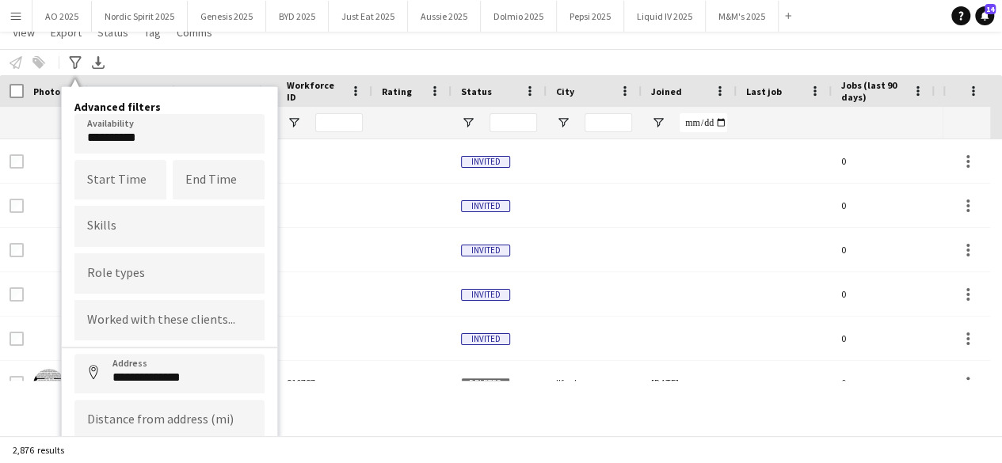
scroll to position [100, 0]
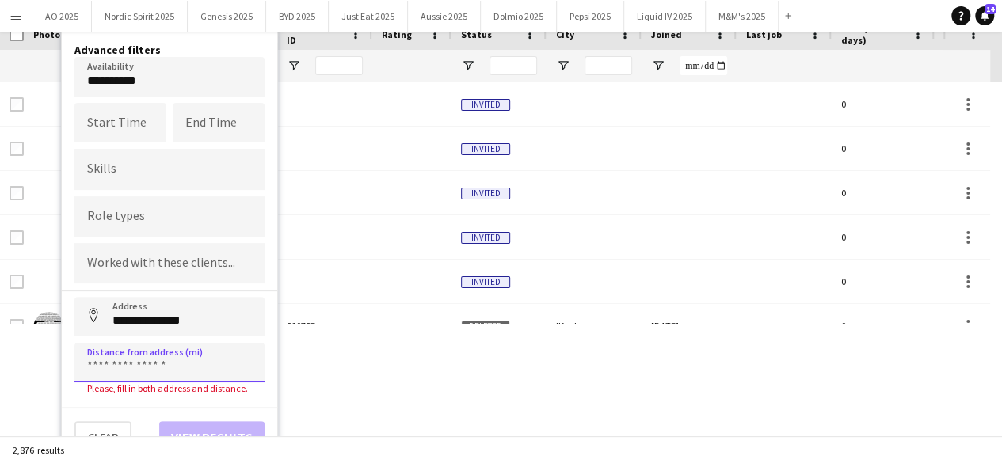
click at [151, 365] on input at bounding box center [169, 363] width 190 height 40
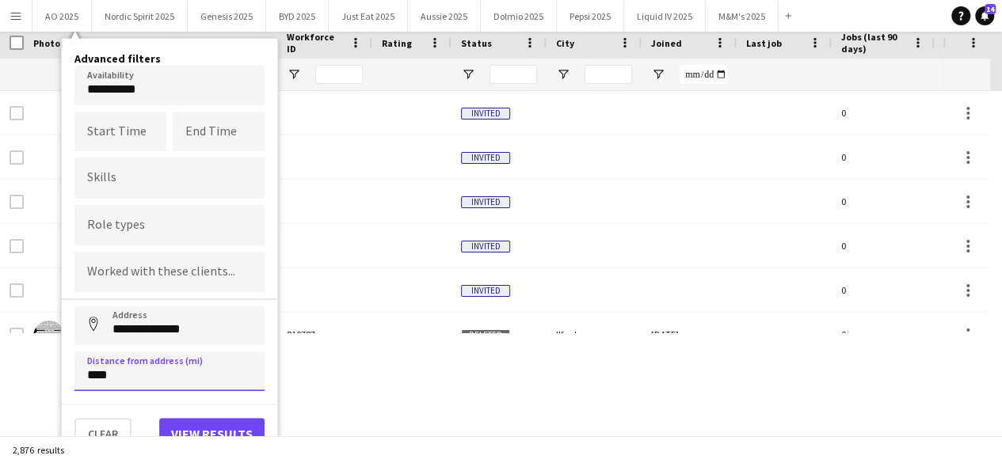
scroll to position [88, 0]
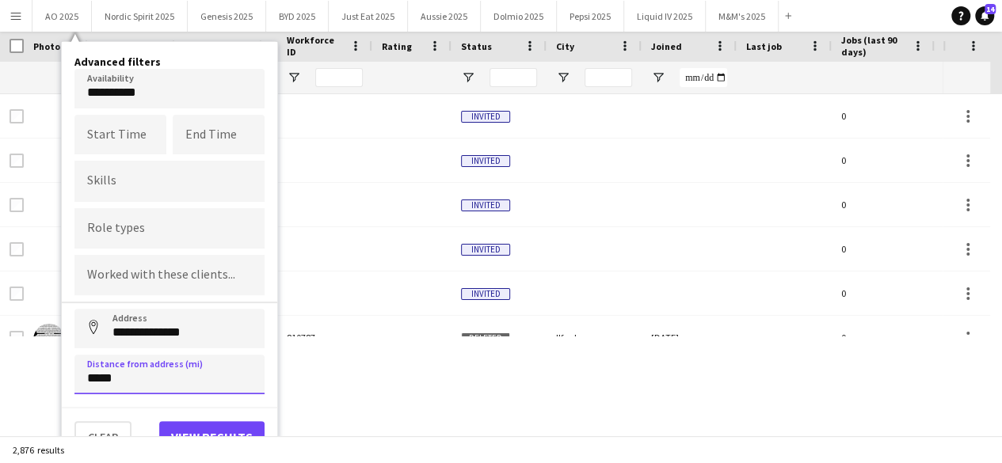
type input "*****"
click at [189, 422] on button "View results" at bounding box center [211, 437] width 105 height 32
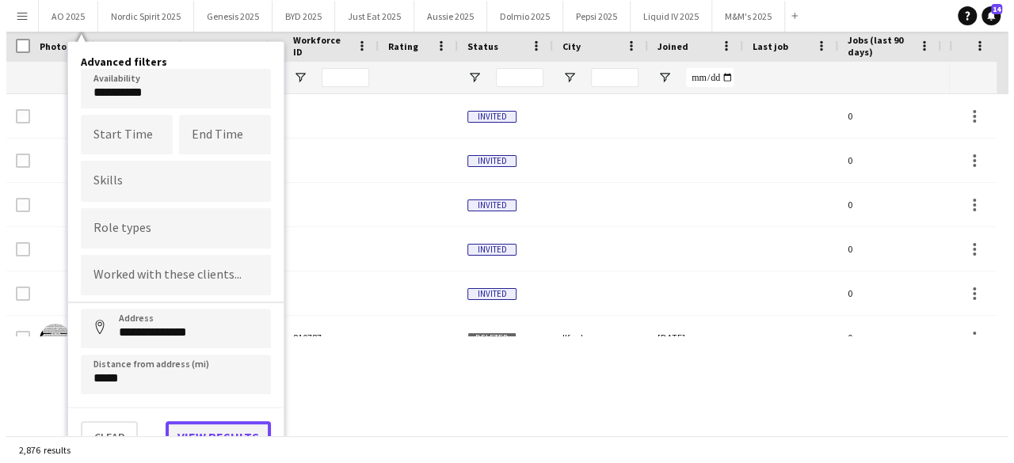
scroll to position [0, 0]
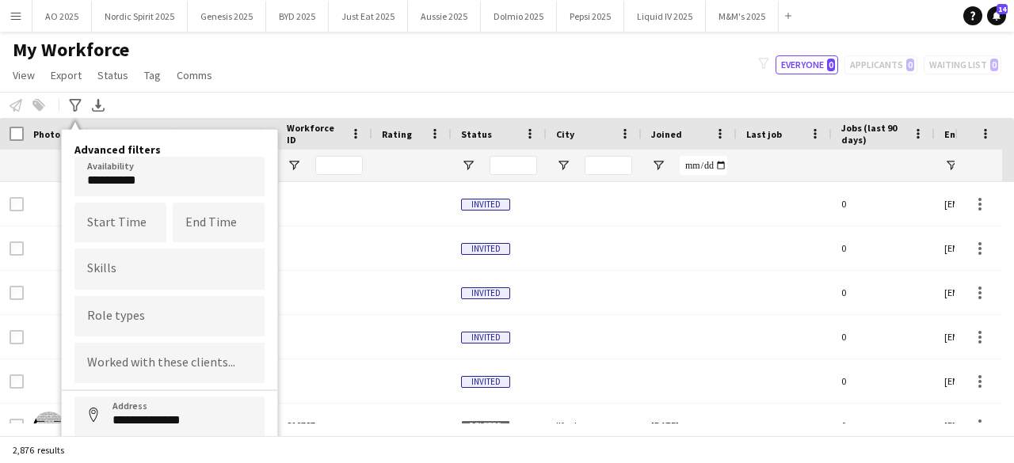
type input "**********"
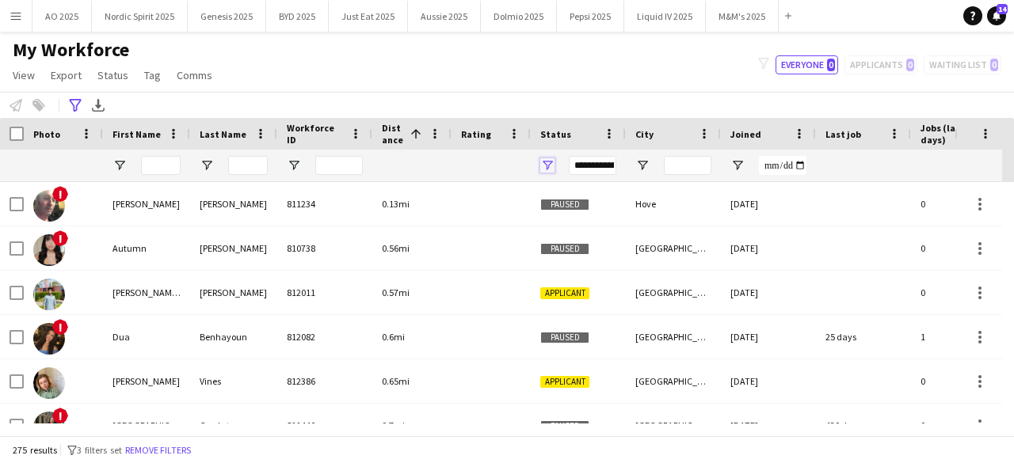
click at [550, 166] on span "Open Filter Menu" at bounding box center [547, 165] width 14 height 14
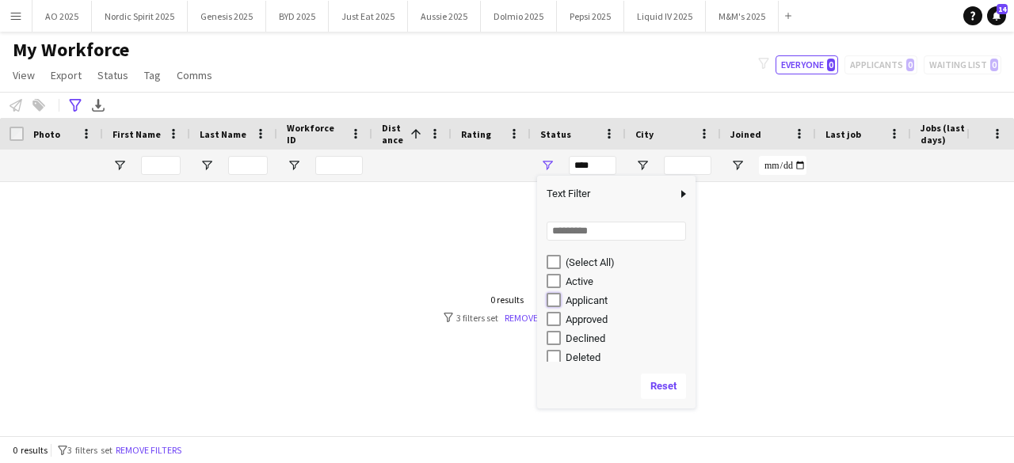
type input "**********"
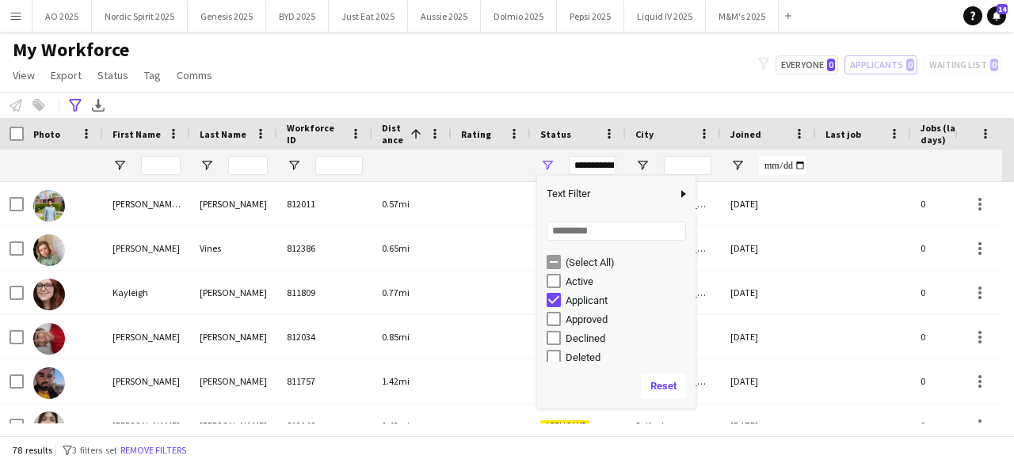
click at [637, 85] on div "My Workforce View Views Default view Compliance Log New view Update view Delete…" at bounding box center [507, 65] width 1014 height 54
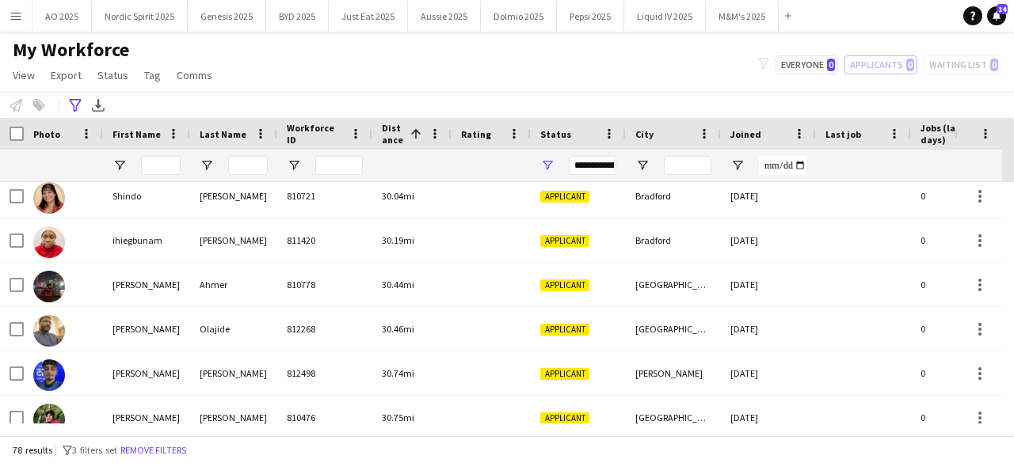
scroll to position [2518, 0]
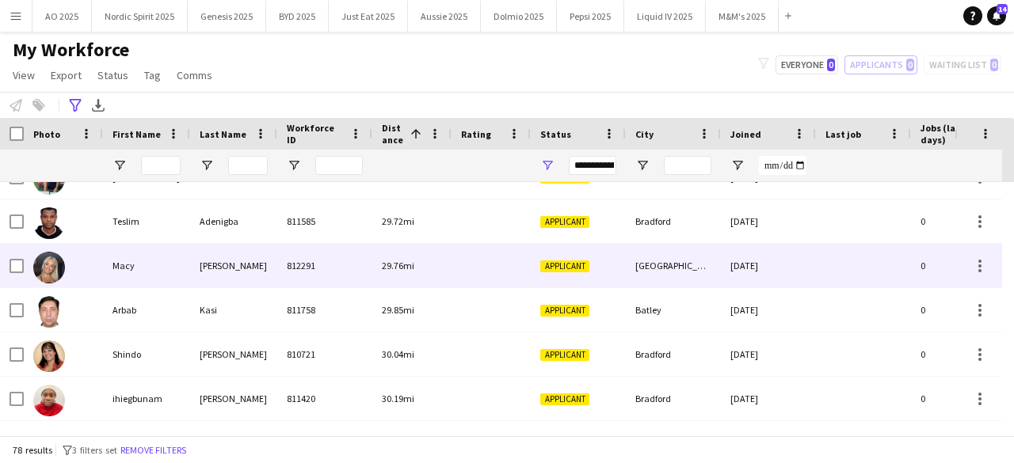
click at [59, 265] on img at bounding box center [49, 268] width 32 height 32
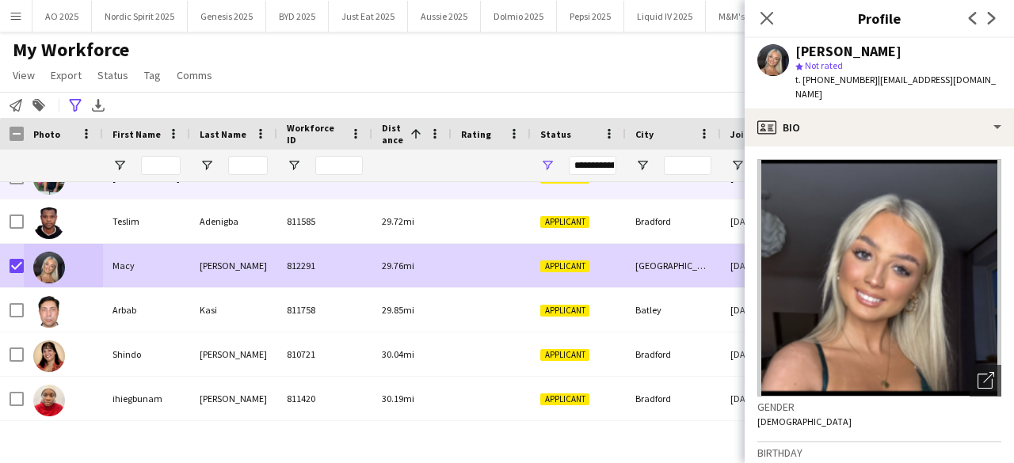
click at [55, 189] on img at bounding box center [49, 179] width 32 height 32
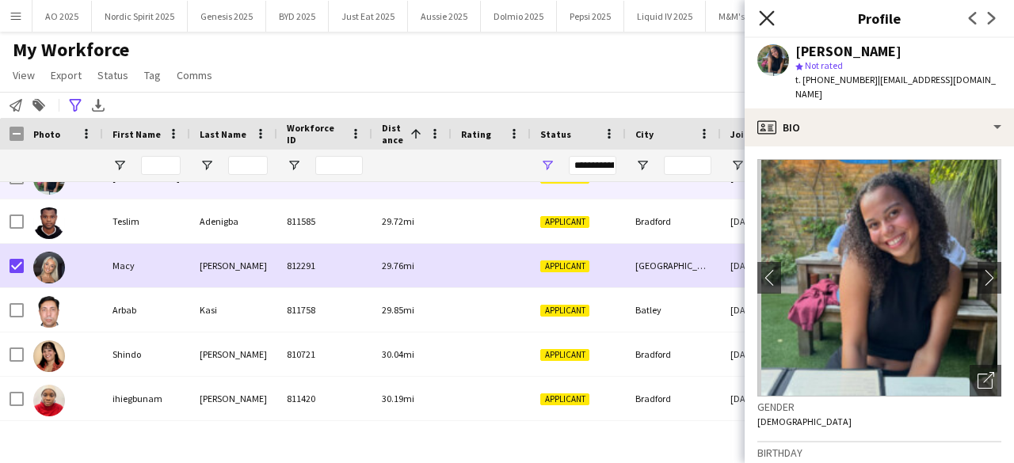
click at [762, 15] on icon at bounding box center [766, 17] width 15 height 15
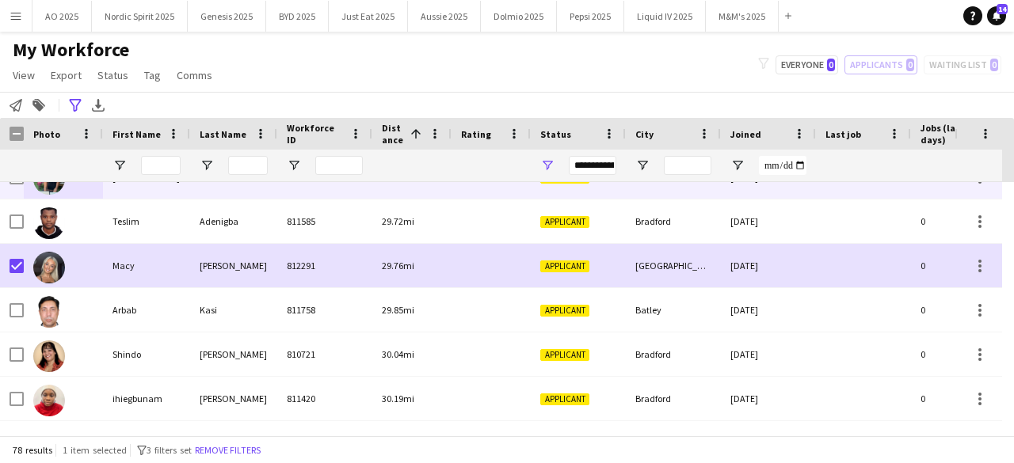
click at [14, 185] on div at bounding box center [17, 177] width 14 height 44
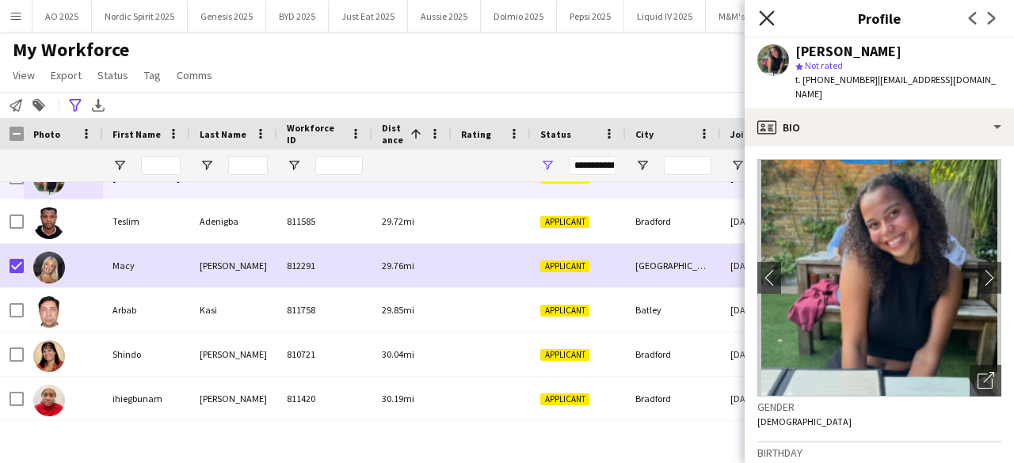
click at [765, 21] on icon at bounding box center [766, 17] width 15 height 15
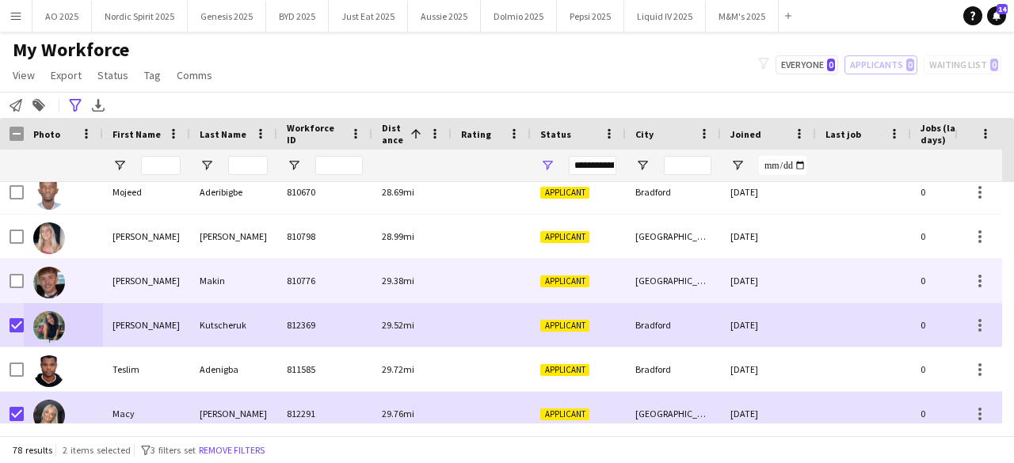
click at [48, 282] on img at bounding box center [49, 283] width 32 height 32
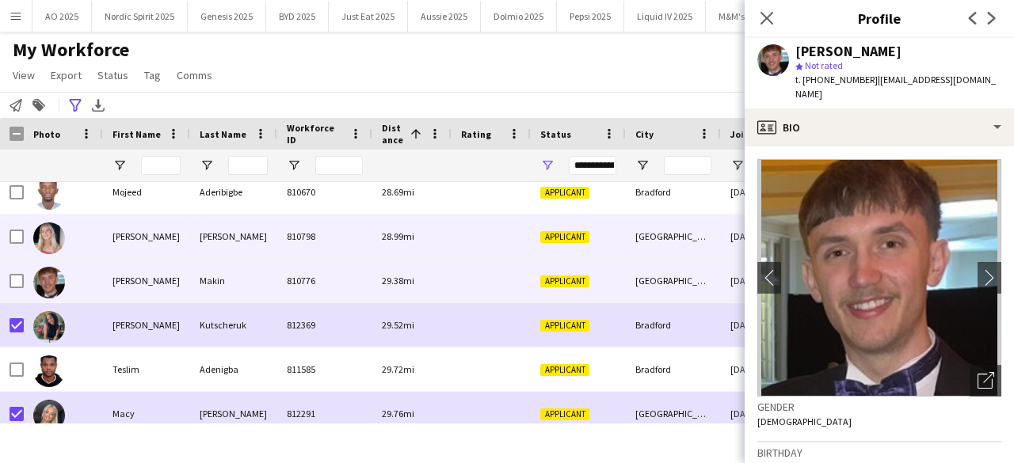
click at [51, 243] on img at bounding box center [49, 239] width 32 height 32
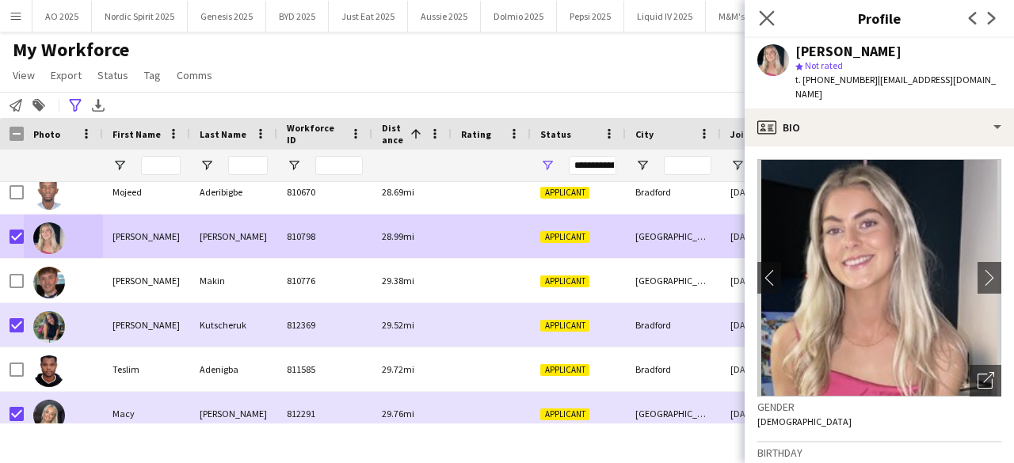
click at [775, 16] on app-icon "Close pop-in" at bounding box center [767, 18] width 23 height 23
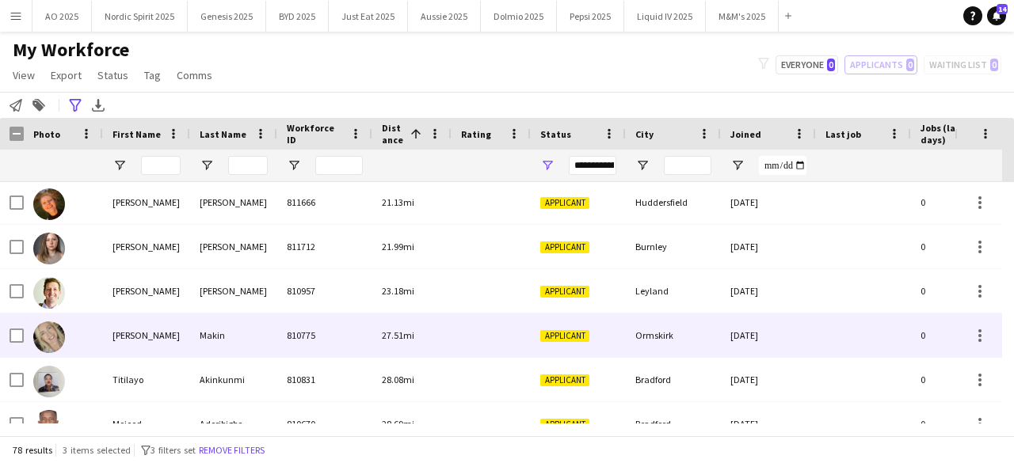
click at [36, 342] on img at bounding box center [49, 338] width 32 height 32
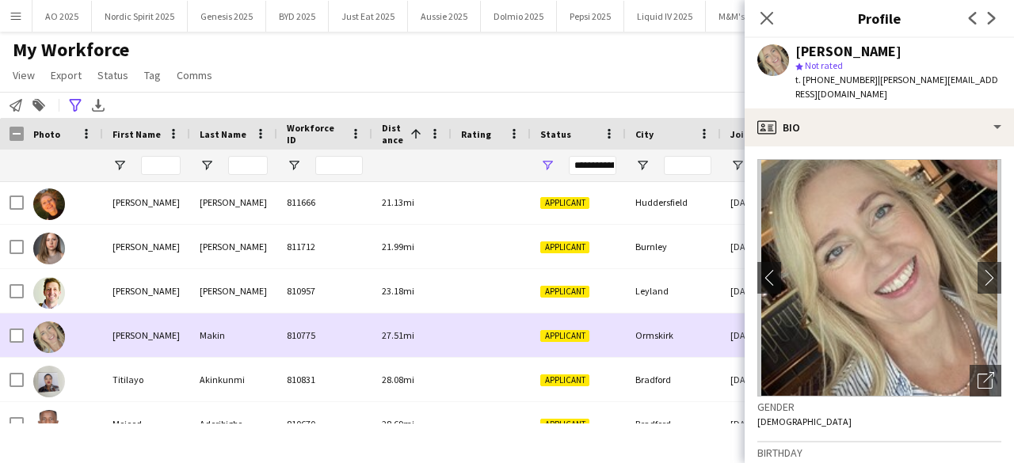
click at [36, 342] on img at bounding box center [49, 338] width 32 height 32
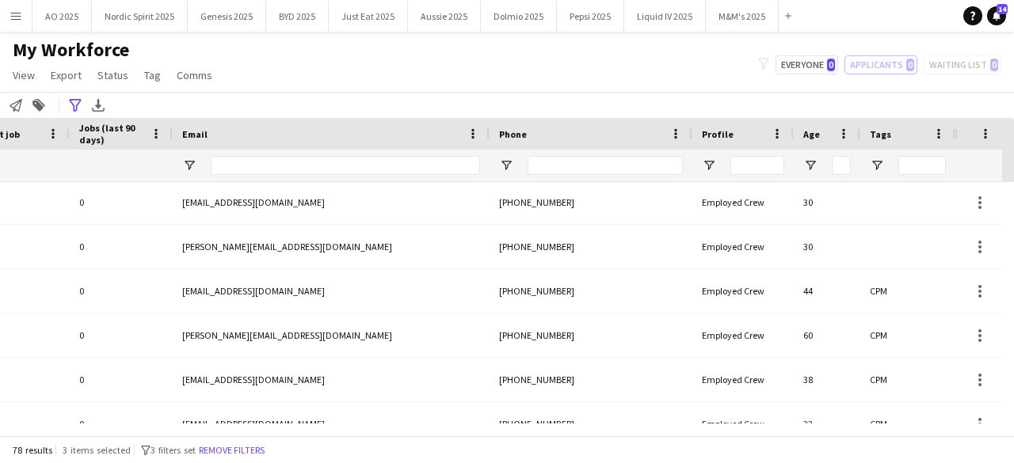
click at [820, 170] on div at bounding box center [827, 166] width 67 height 32
click at [809, 169] on span "Open Filter Menu" at bounding box center [810, 165] width 14 height 14
click at [846, 200] on div "Greater than" at bounding box center [864, 195] width 97 height 12
click at [846, 224] on input "Filter Value" at bounding box center [870, 221] width 123 height 19
type input "**"
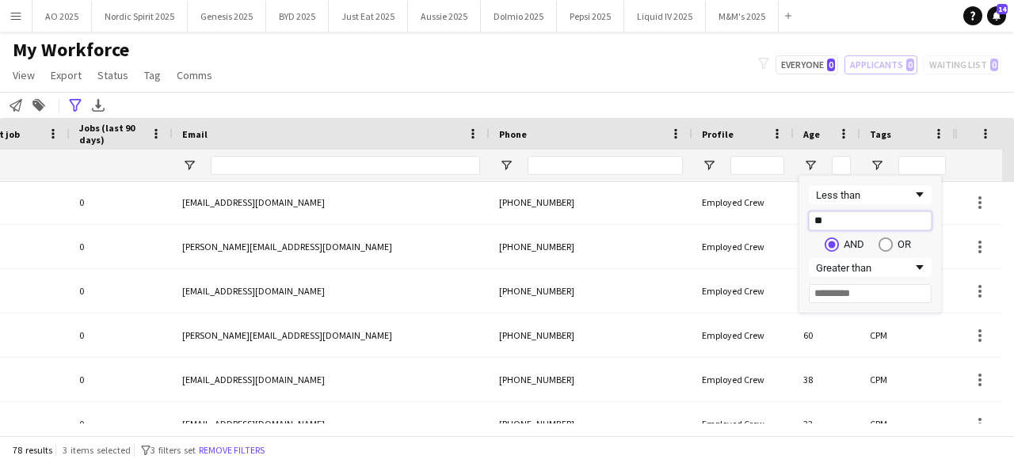
type input "**"
click at [712, 98] on div "**********" at bounding box center [507, 105] width 1014 height 26
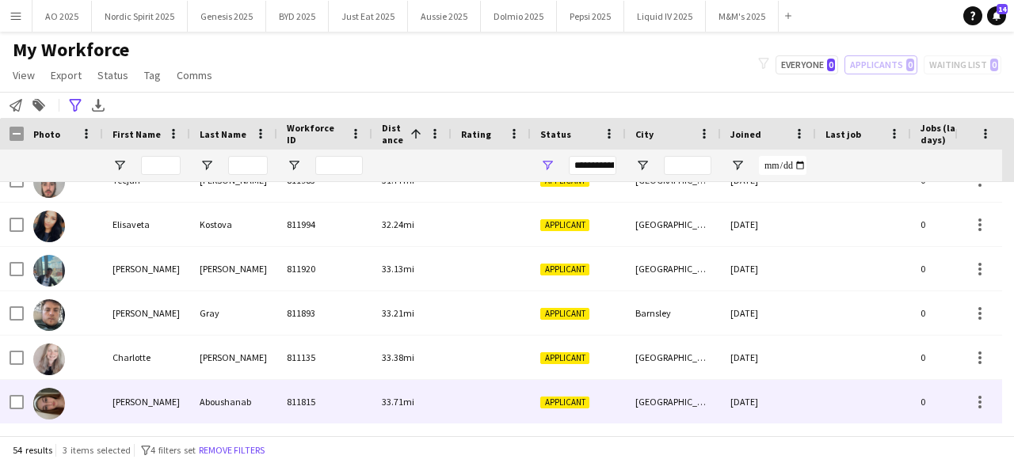
click at [44, 391] on img at bounding box center [49, 404] width 32 height 32
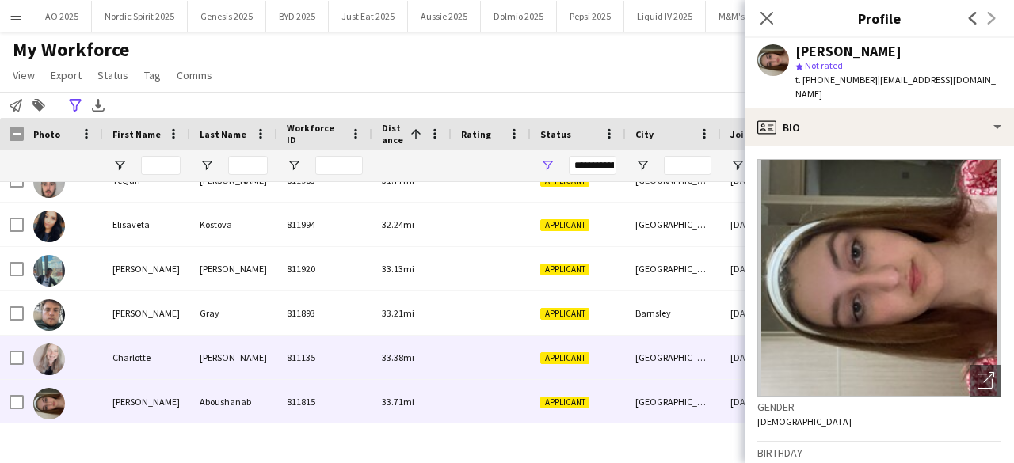
click at [51, 362] on img at bounding box center [49, 360] width 32 height 32
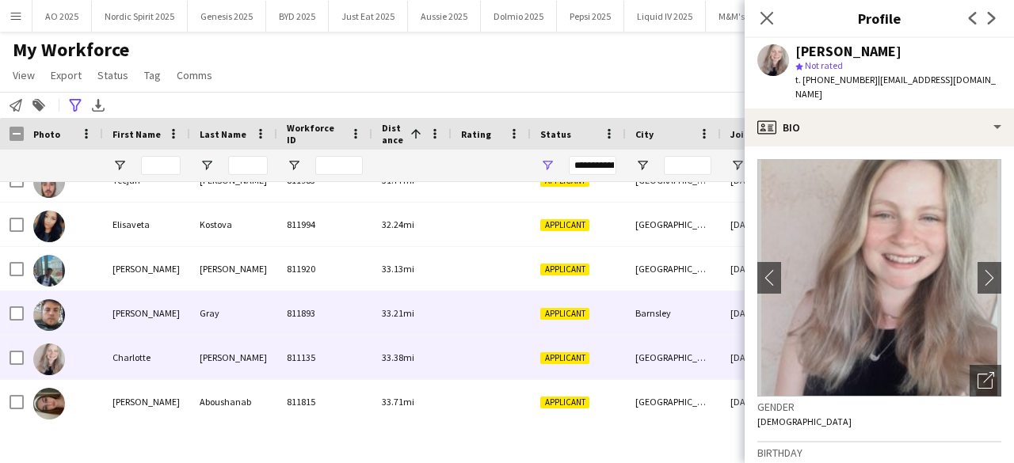
click at [57, 311] on img at bounding box center [49, 315] width 32 height 32
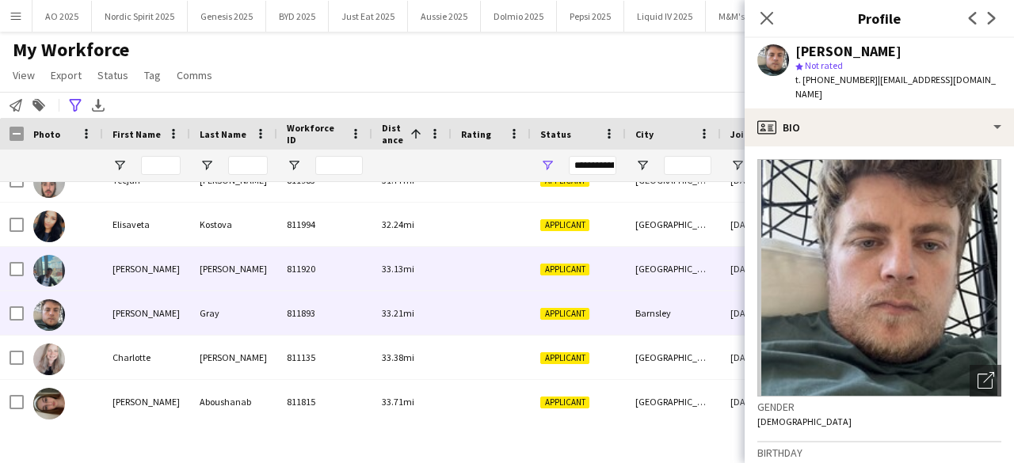
click at [56, 269] on img at bounding box center [49, 271] width 32 height 32
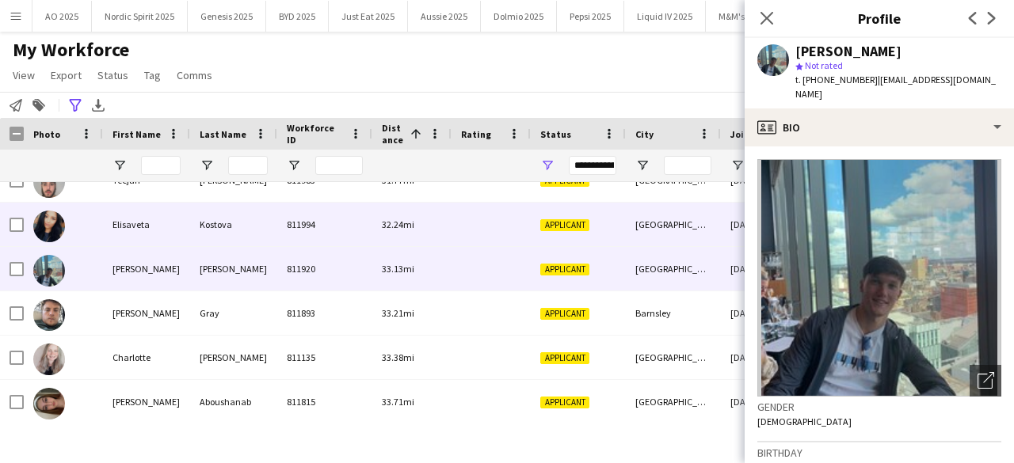
click at [62, 212] on div at bounding box center [49, 226] width 32 height 44
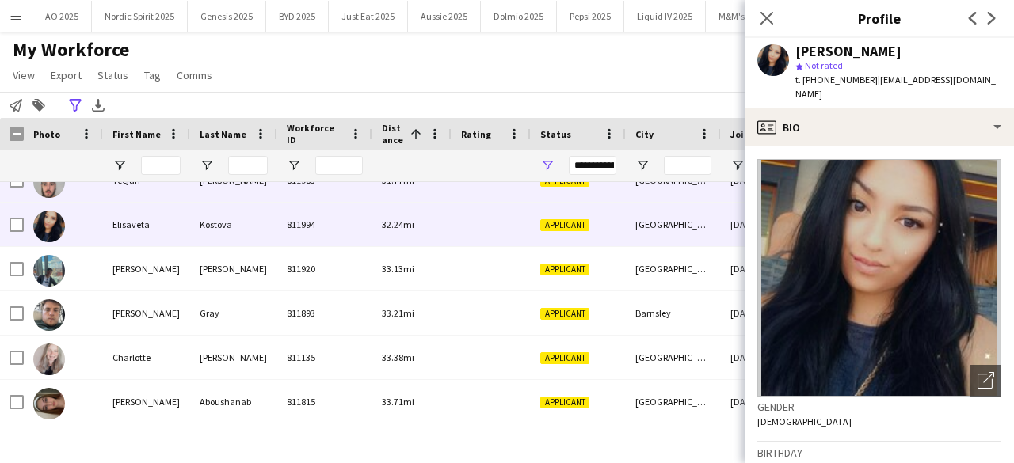
click at [49, 189] on img at bounding box center [49, 182] width 32 height 32
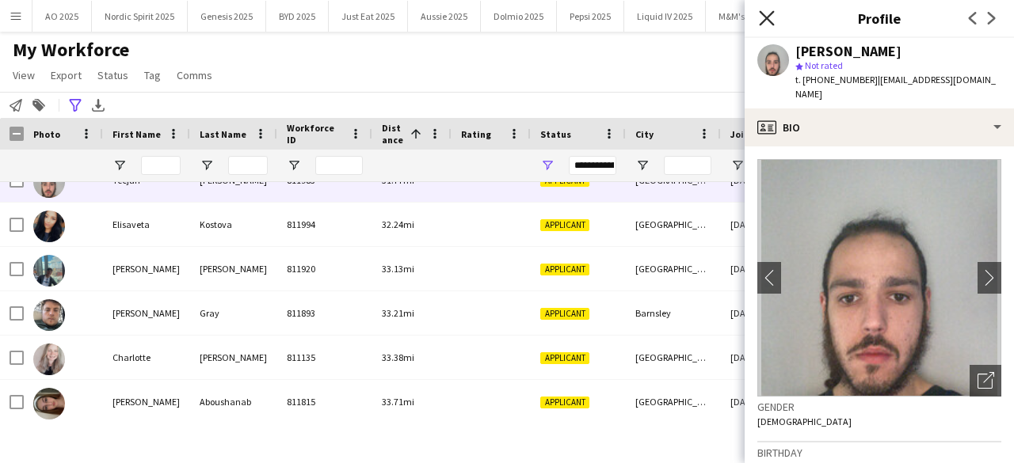
click at [767, 17] on icon at bounding box center [766, 17] width 15 height 15
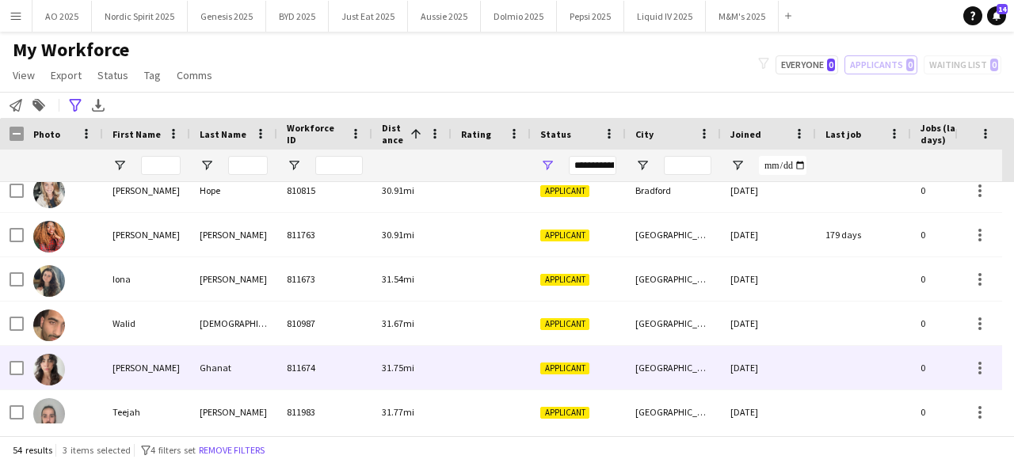
click at [45, 373] on img at bounding box center [49, 370] width 32 height 32
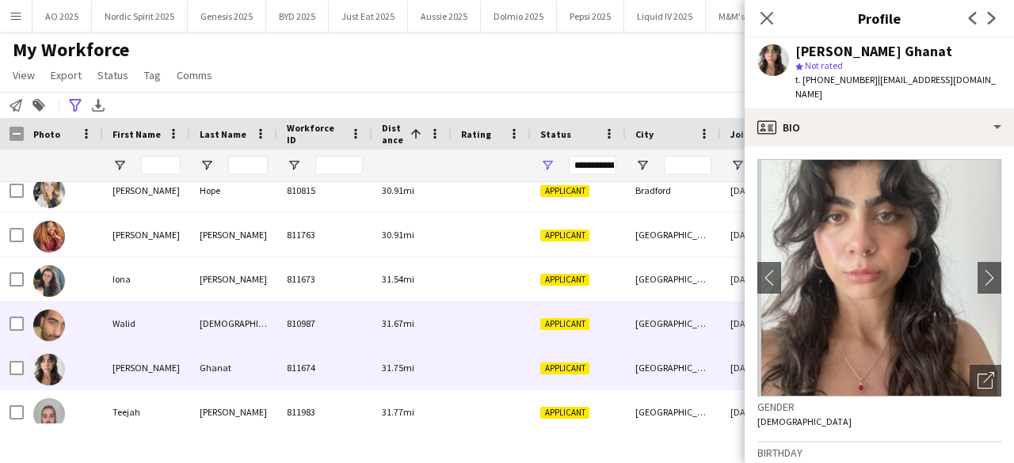
click at [46, 329] on img at bounding box center [49, 326] width 32 height 32
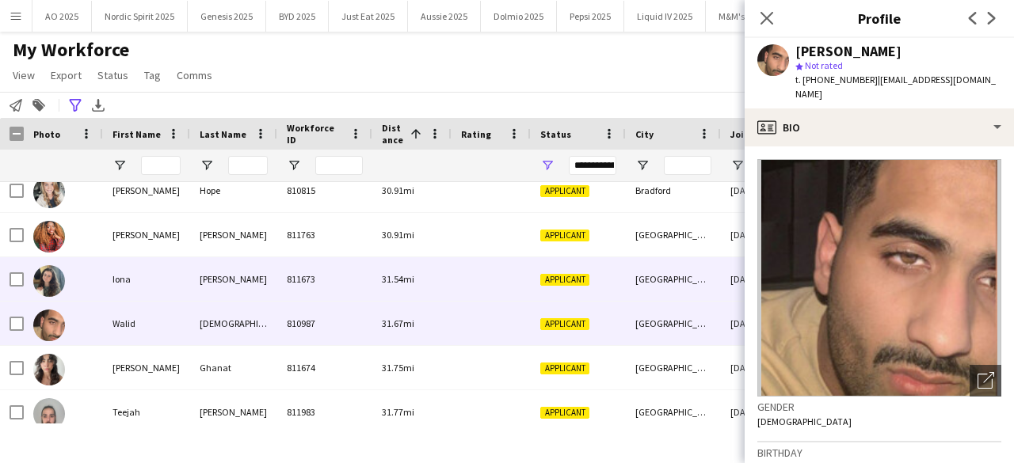
click at [52, 277] on img at bounding box center [49, 281] width 32 height 32
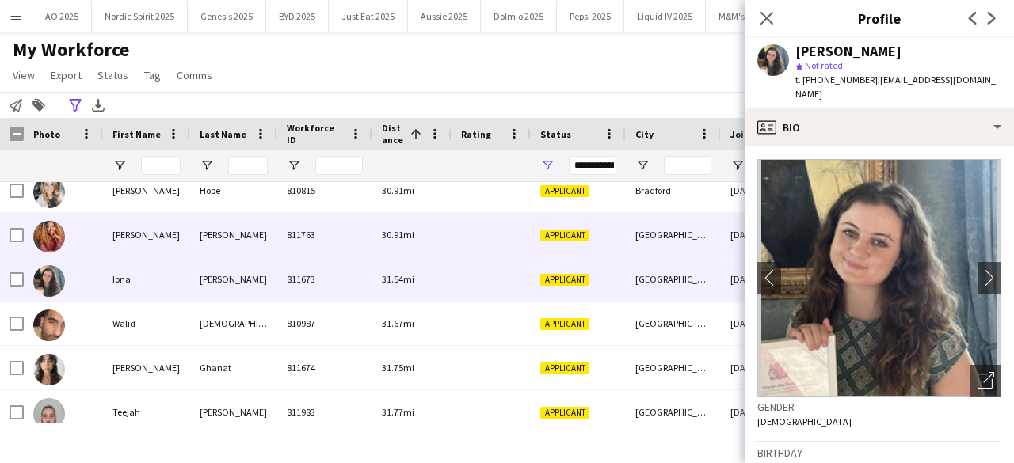
click at [55, 238] on img at bounding box center [49, 237] width 32 height 32
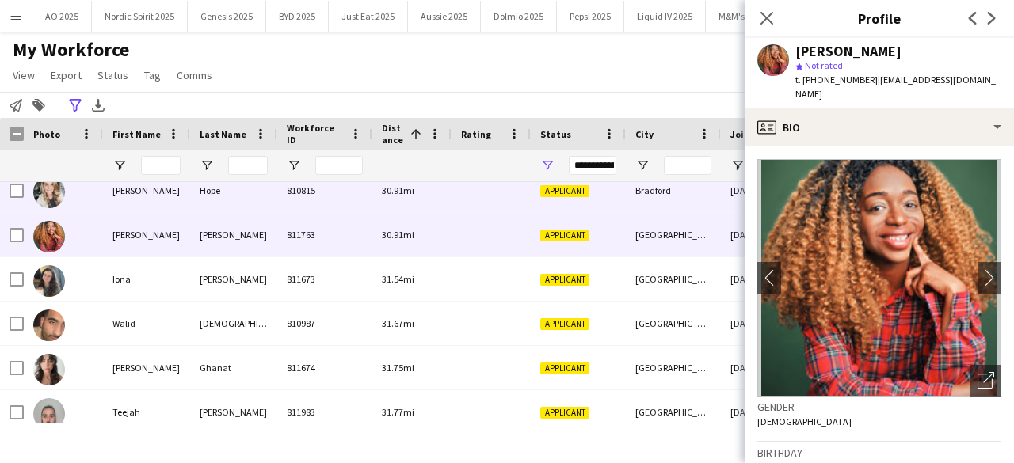
click at [57, 193] on img at bounding box center [49, 193] width 32 height 32
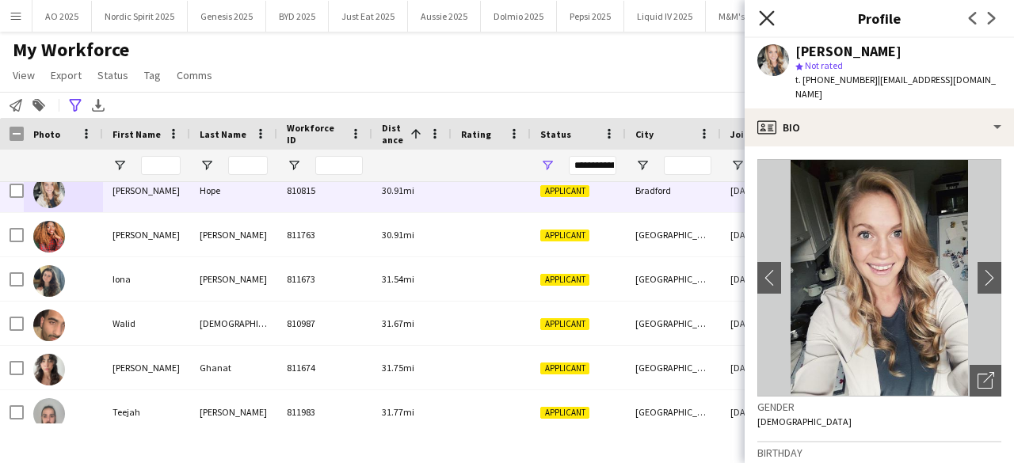
click at [764, 12] on icon "Close pop-in" at bounding box center [766, 17] width 15 height 15
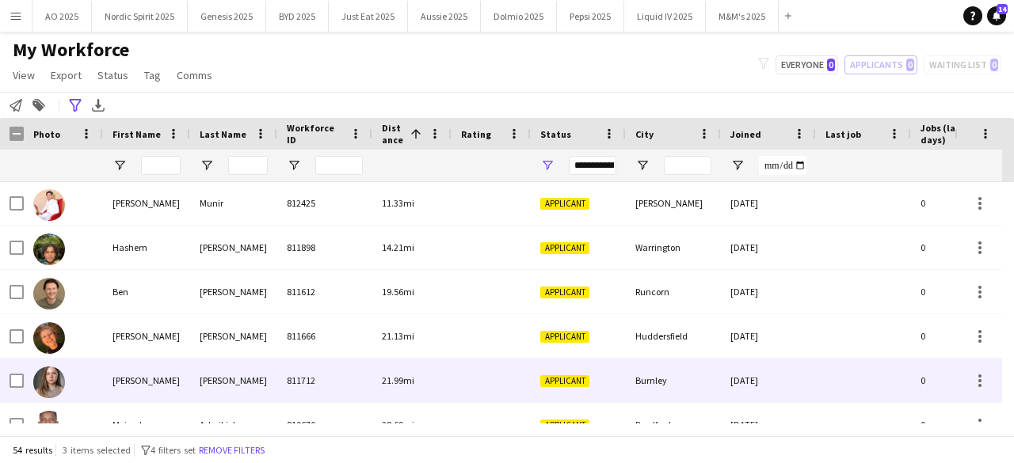
click at [54, 371] on img at bounding box center [49, 383] width 32 height 32
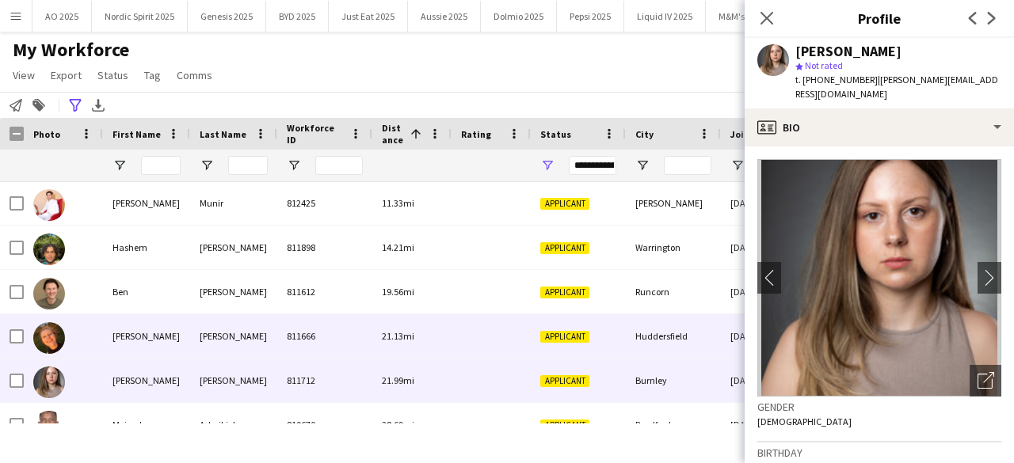
click at [48, 348] on img at bounding box center [49, 338] width 32 height 32
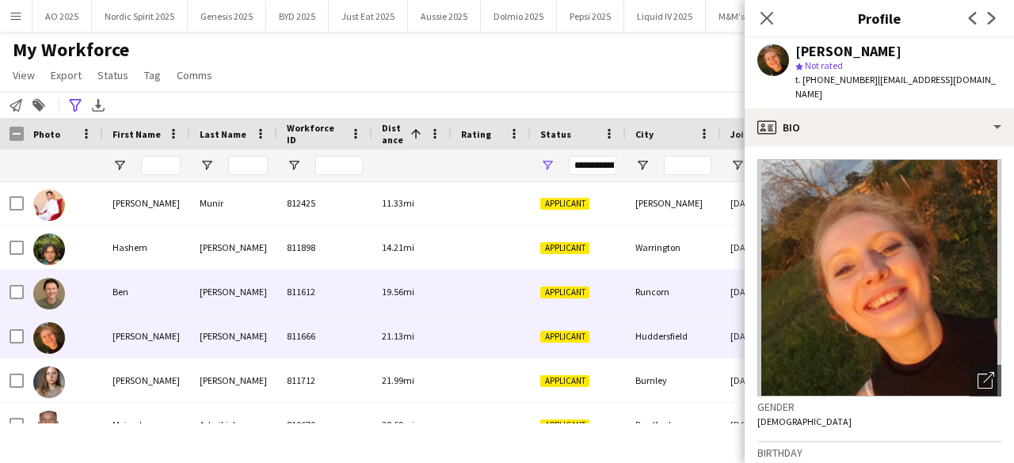
click at [58, 293] on img at bounding box center [49, 294] width 32 height 32
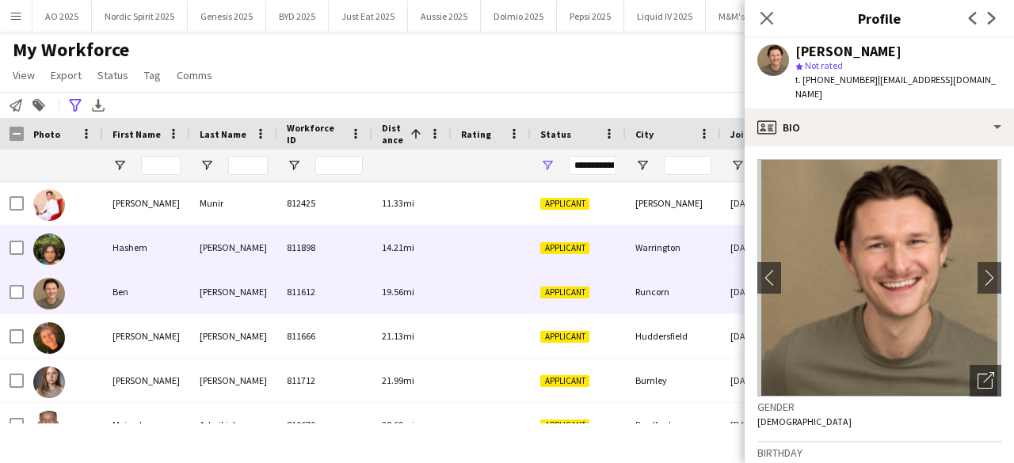
click at [57, 255] on img at bounding box center [49, 250] width 32 height 32
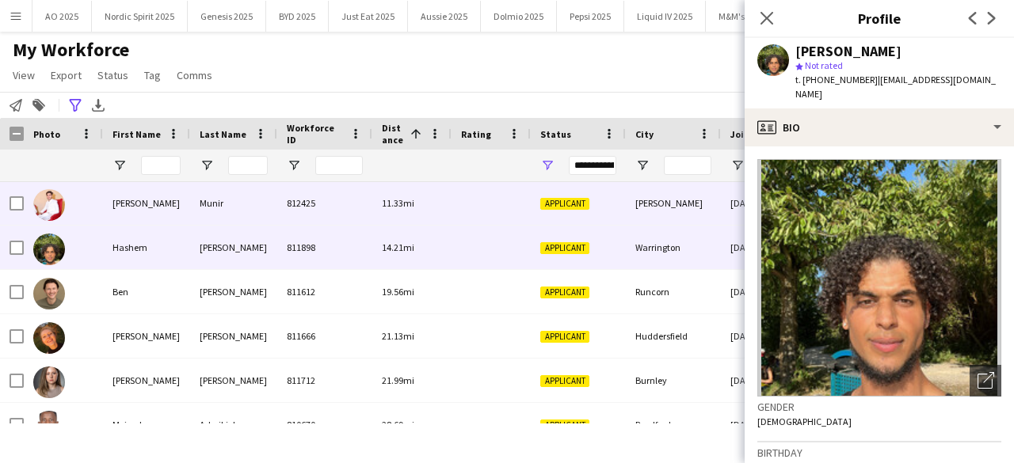
click at [59, 215] on img at bounding box center [49, 205] width 32 height 32
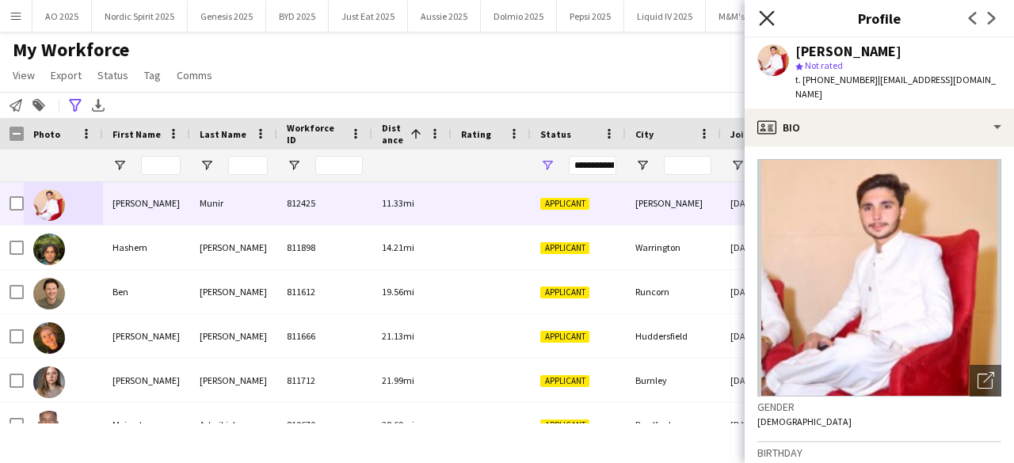
click at [766, 18] on icon at bounding box center [766, 17] width 15 height 15
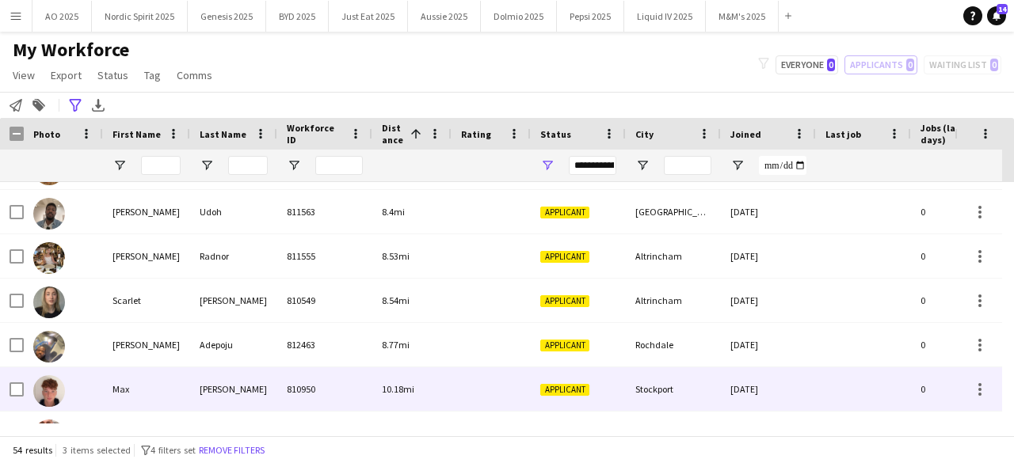
click at [44, 390] on img at bounding box center [49, 392] width 32 height 32
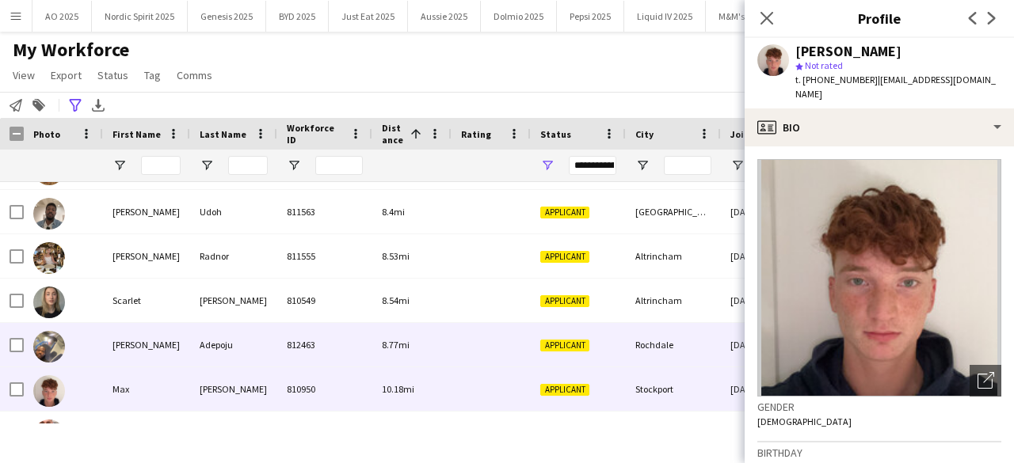
click at [57, 345] on img at bounding box center [49, 347] width 32 height 32
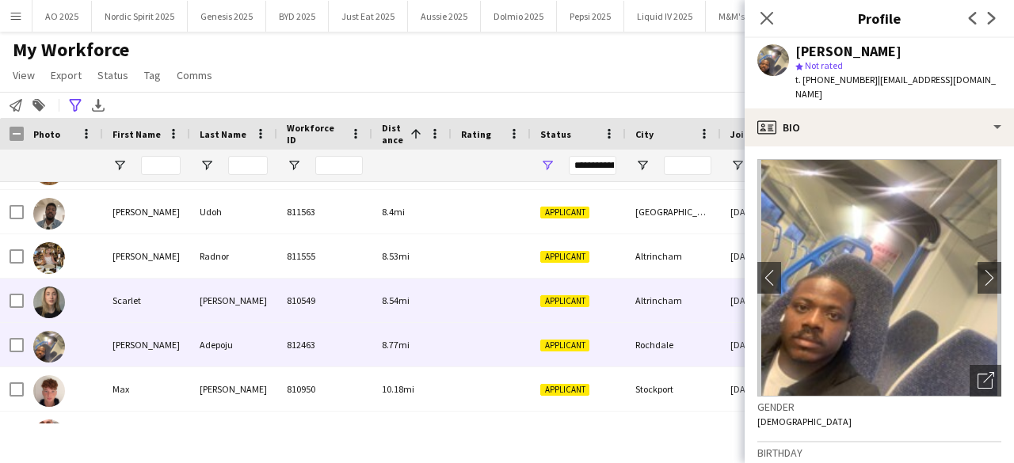
click at [55, 299] on img at bounding box center [49, 303] width 32 height 32
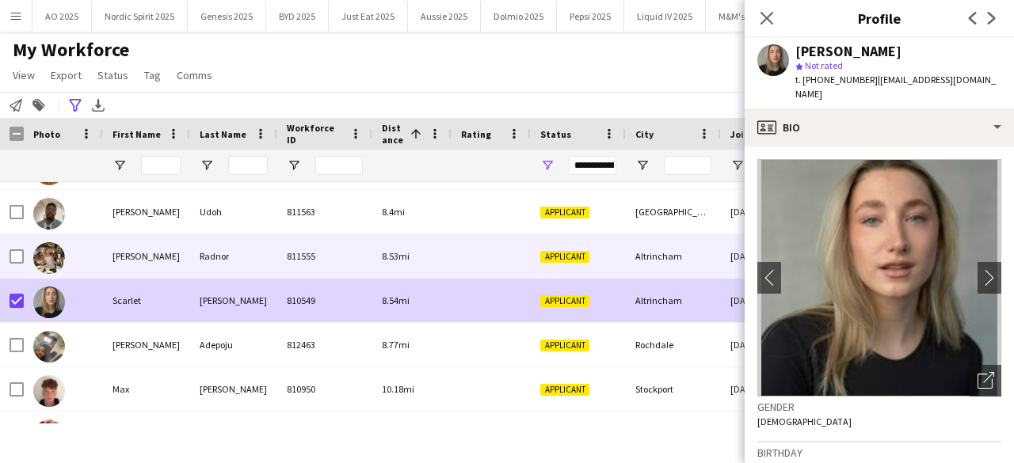
click at [48, 256] on img at bounding box center [49, 258] width 32 height 32
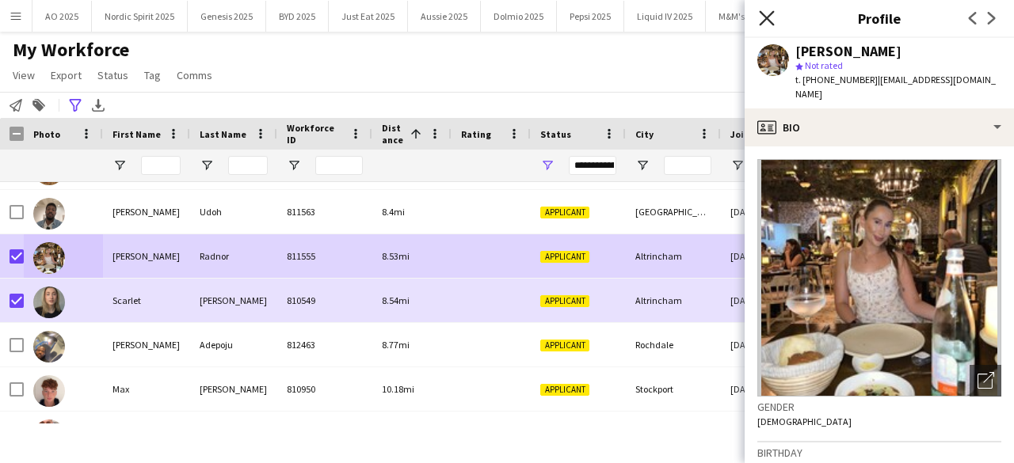
click at [762, 18] on icon "Close pop-in" at bounding box center [766, 17] width 15 height 15
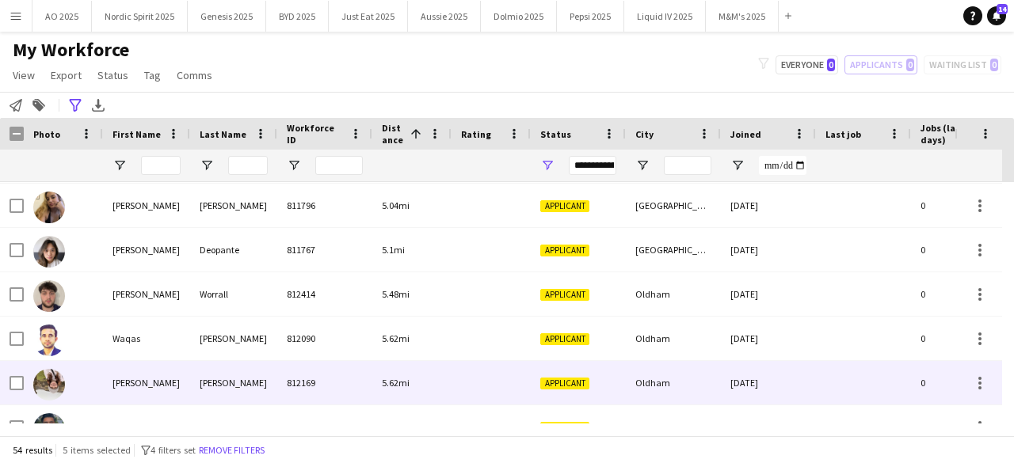
click at [37, 381] on img at bounding box center [49, 385] width 32 height 32
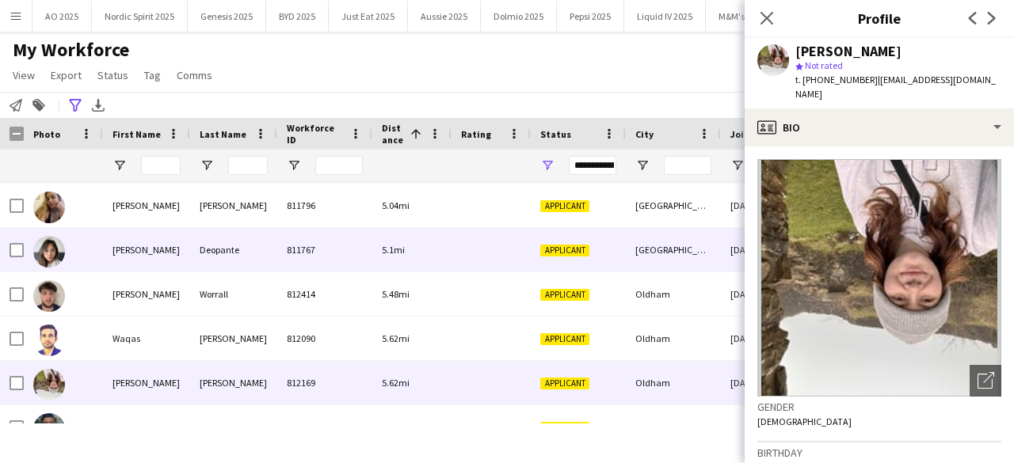
click at [50, 257] on img at bounding box center [49, 252] width 32 height 32
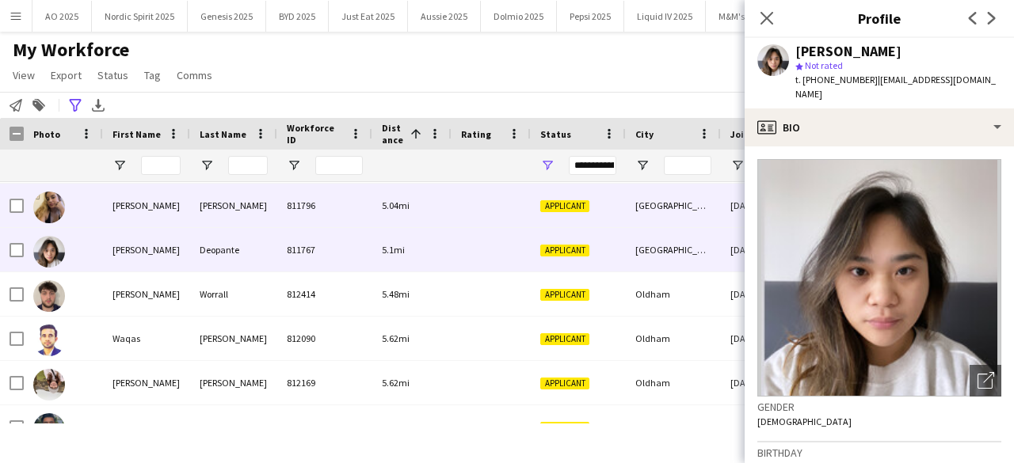
click at [52, 209] on img at bounding box center [49, 208] width 32 height 32
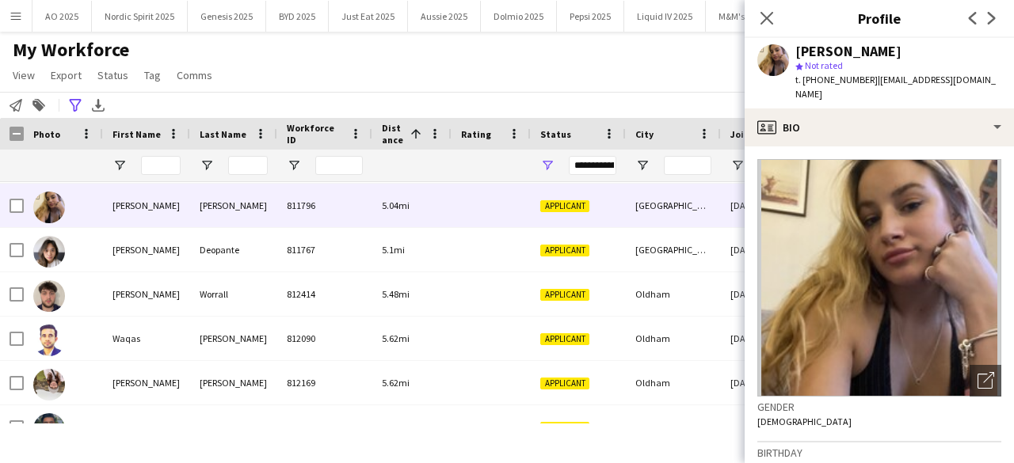
click at [776, 14] on div "Close pop-in" at bounding box center [767, 18] width 44 height 36
click at [768, 15] on icon "Close pop-in" at bounding box center [766, 17] width 15 height 15
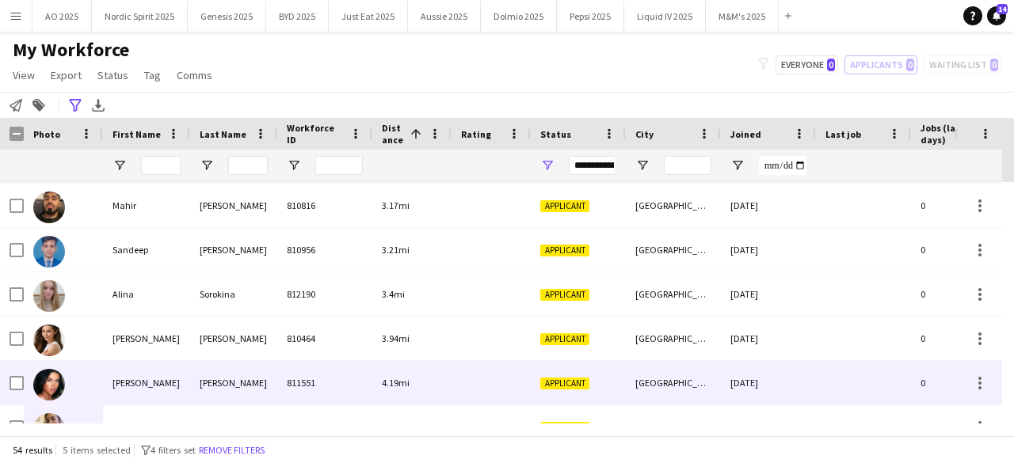
click at [49, 375] on img at bounding box center [49, 385] width 32 height 32
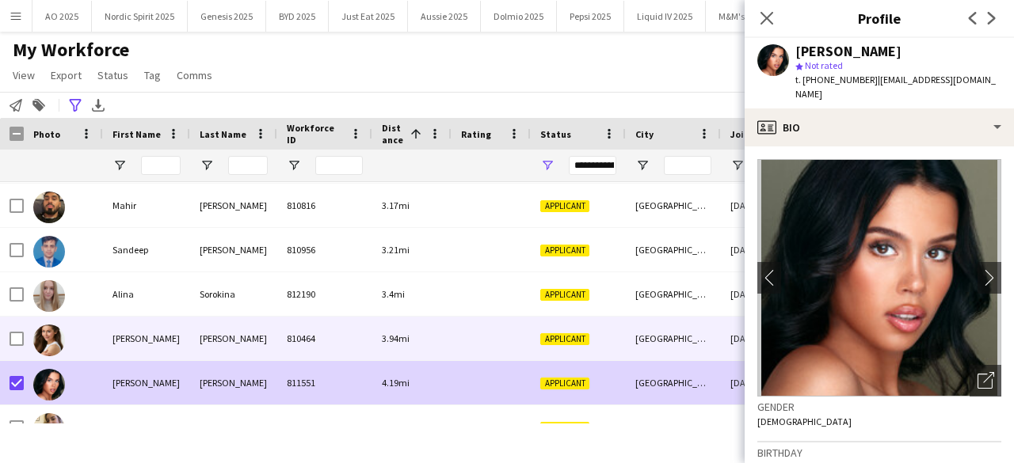
click at [49, 345] on img at bounding box center [49, 341] width 32 height 32
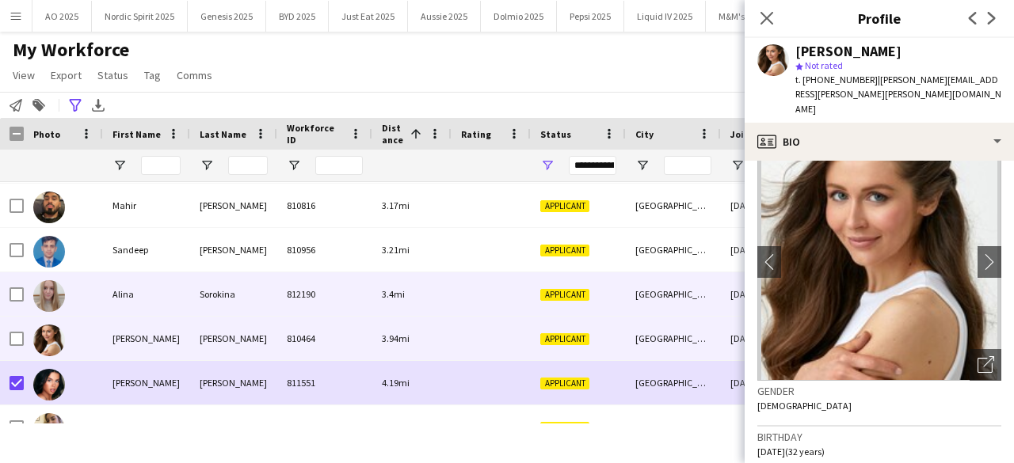
click at [55, 289] on img at bounding box center [49, 296] width 32 height 32
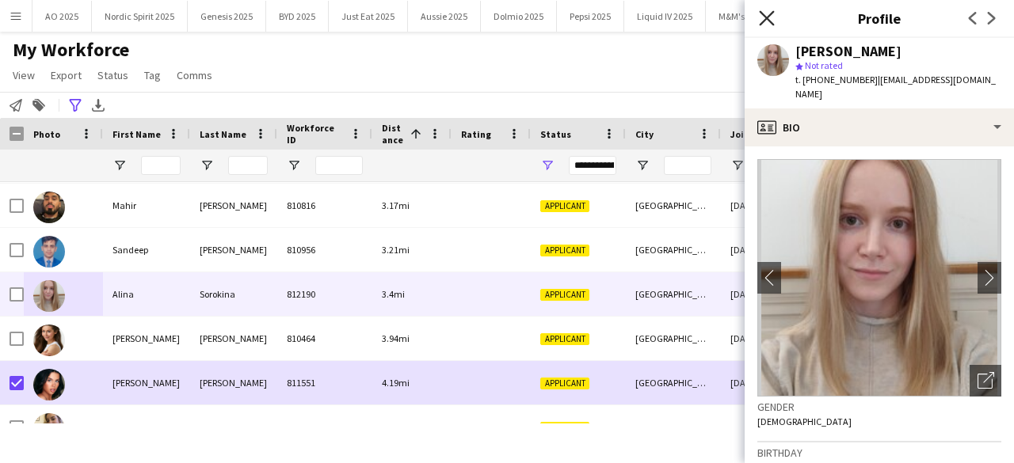
click at [763, 18] on icon "Close pop-in" at bounding box center [766, 17] width 15 height 15
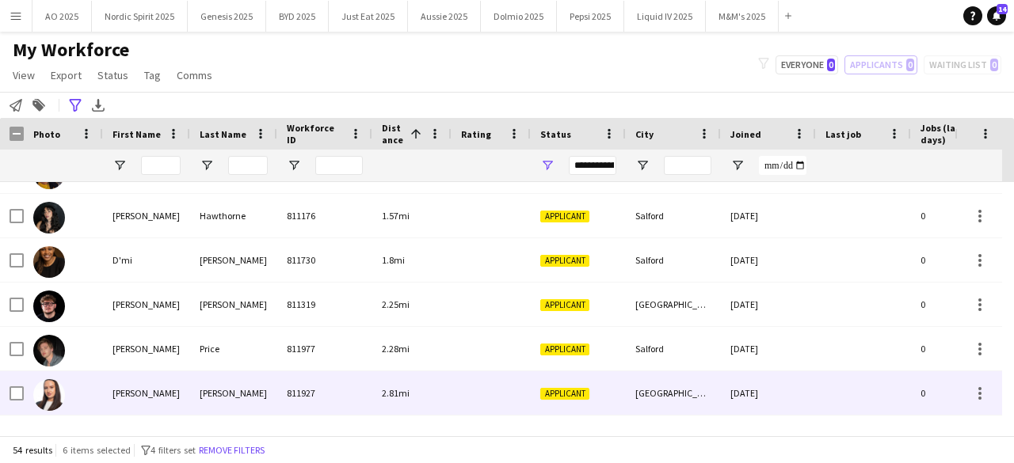
click at [43, 391] on img at bounding box center [49, 396] width 32 height 32
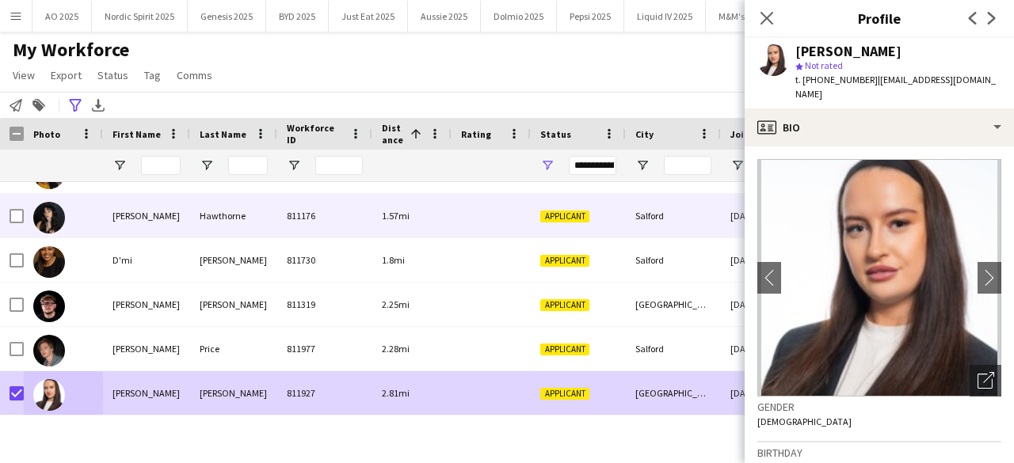
click at [51, 216] on img at bounding box center [49, 218] width 32 height 32
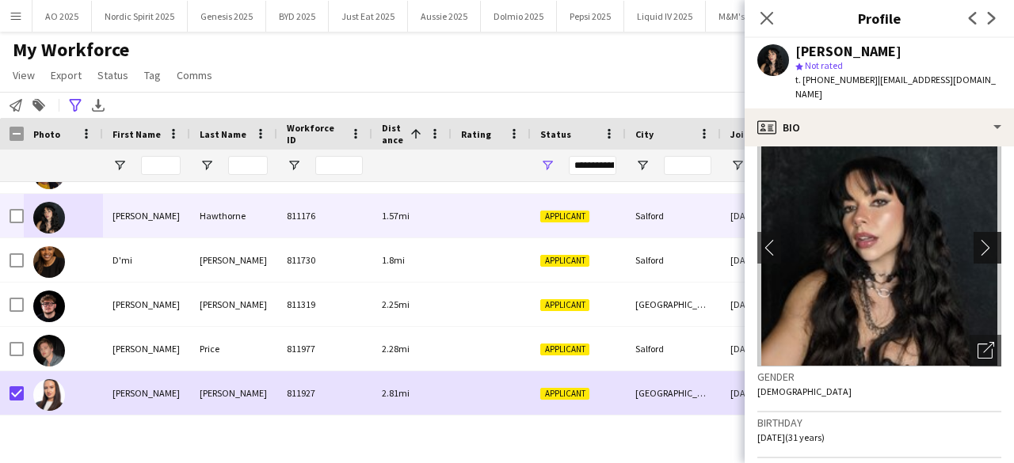
click at [978, 251] on app-icon "chevron-right" at bounding box center [990, 247] width 25 height 17
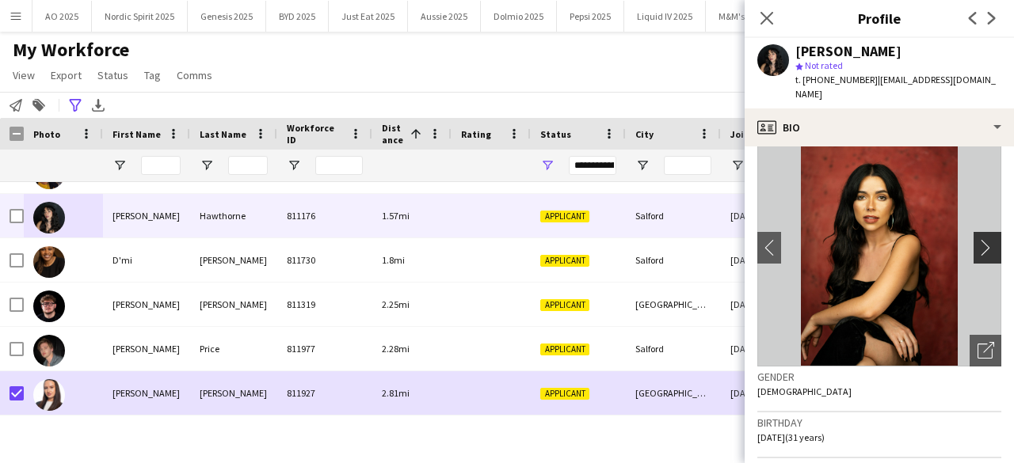
click at [978, 251] on app-icon "chevron-right" at bounding box center [990, 247] width 25 height 17
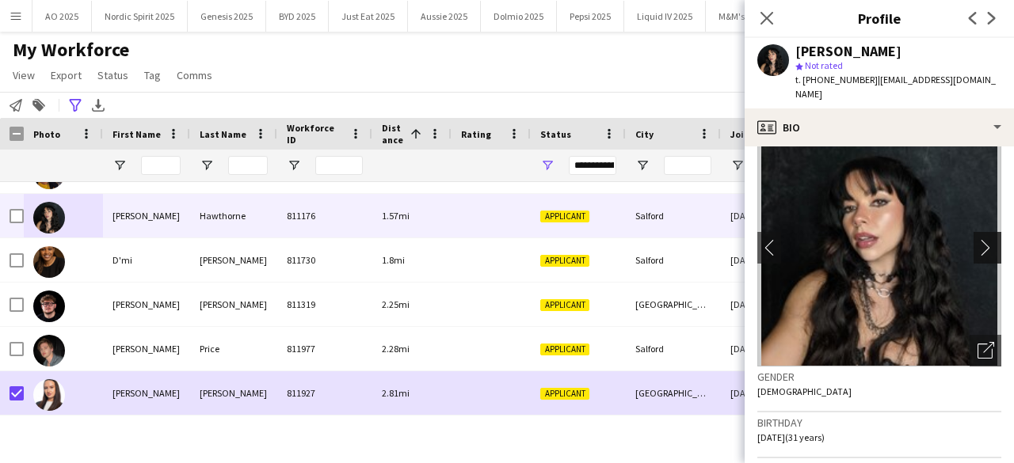
click at [978, 251] on app-icon "chevron-right" at bounding box center [990, 247] width 25 height 17
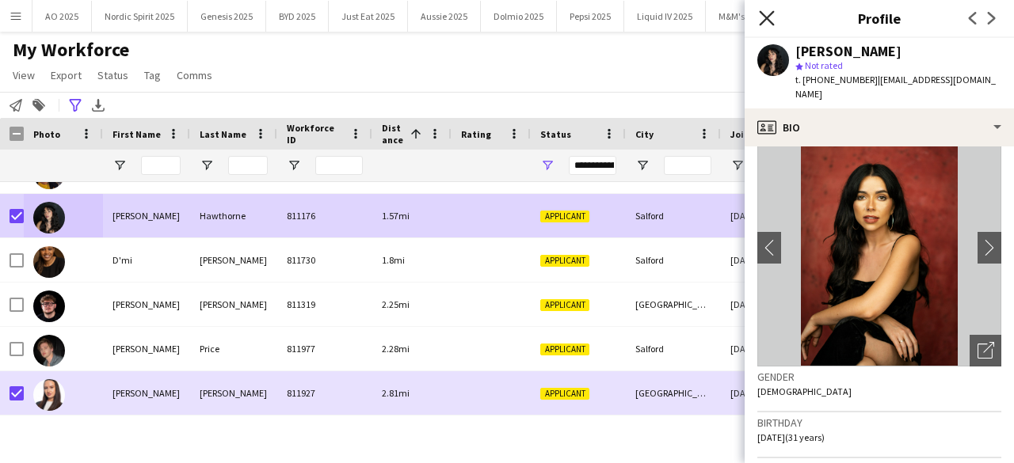
click at [765, 21] on icon at bounding box center [766, 17] width 15 height 15
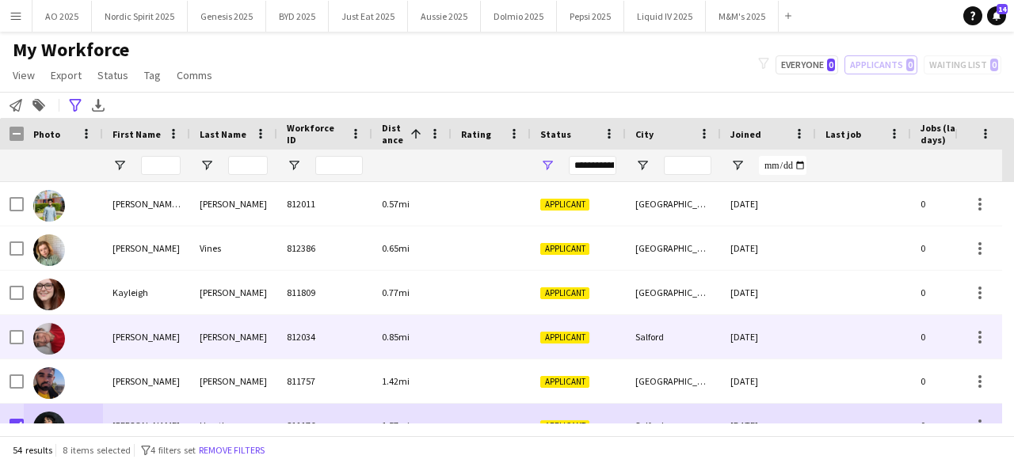
click at [49, 337] on img at bounding box center [49, 339] width 32 height 32
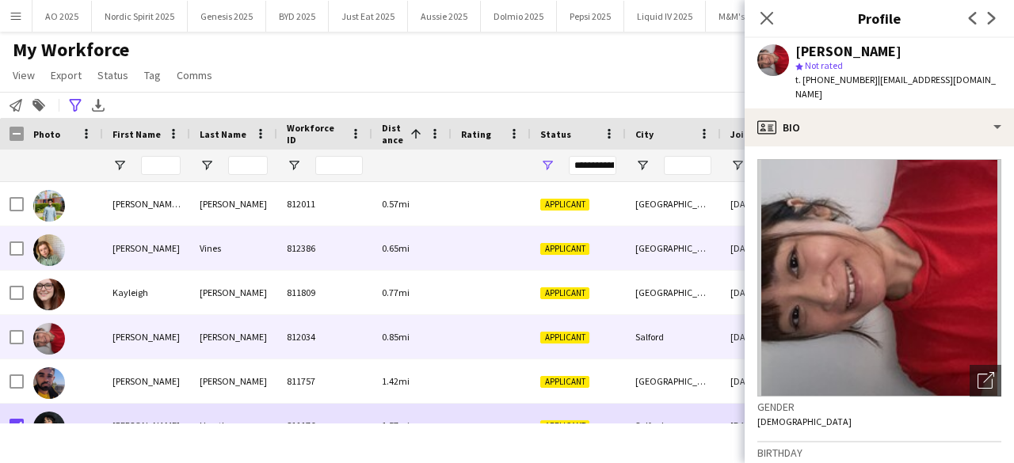
click at [46, 252] on img at bounding box center [49, 251] width 32 height 32
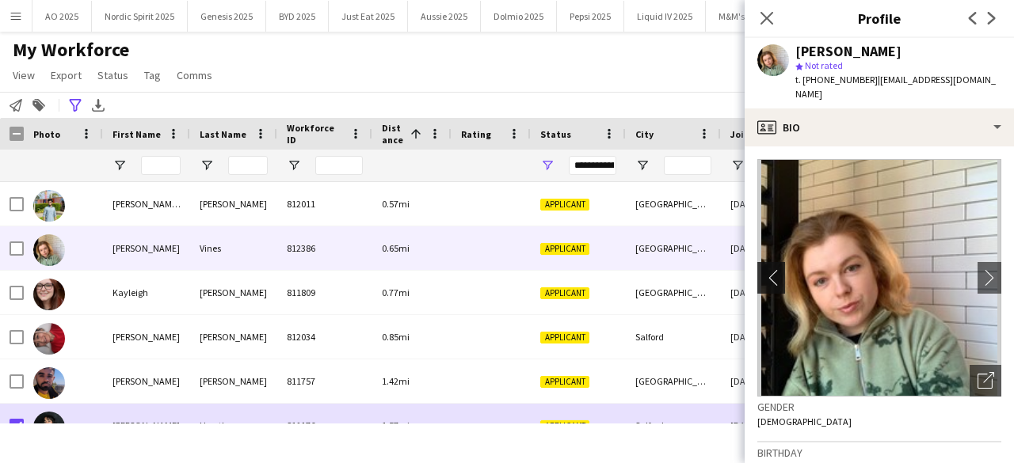
click at [779, 269] on app-icon "chevron-left" at bounding box center [769, 277] width 25 height 17
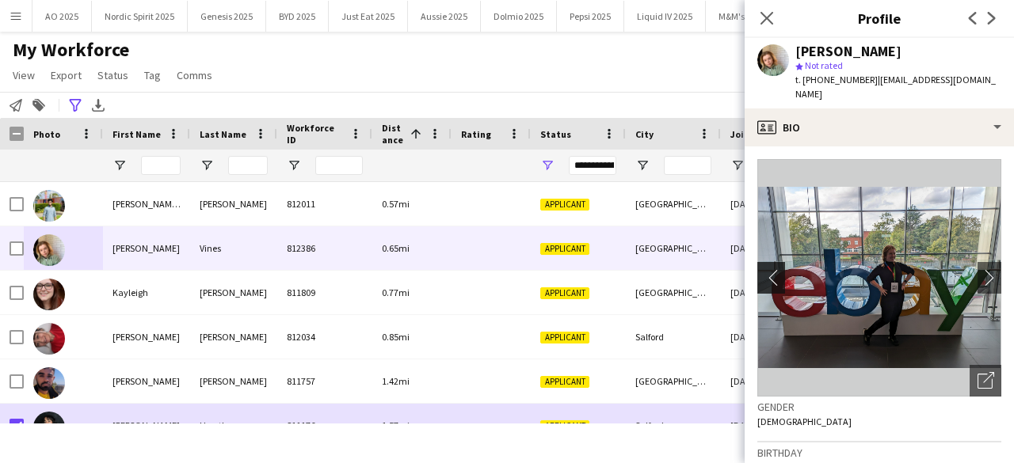
click at [779, 269] on app-icon "chevron-left" at bounding box center [769, 277] width 25 height 17
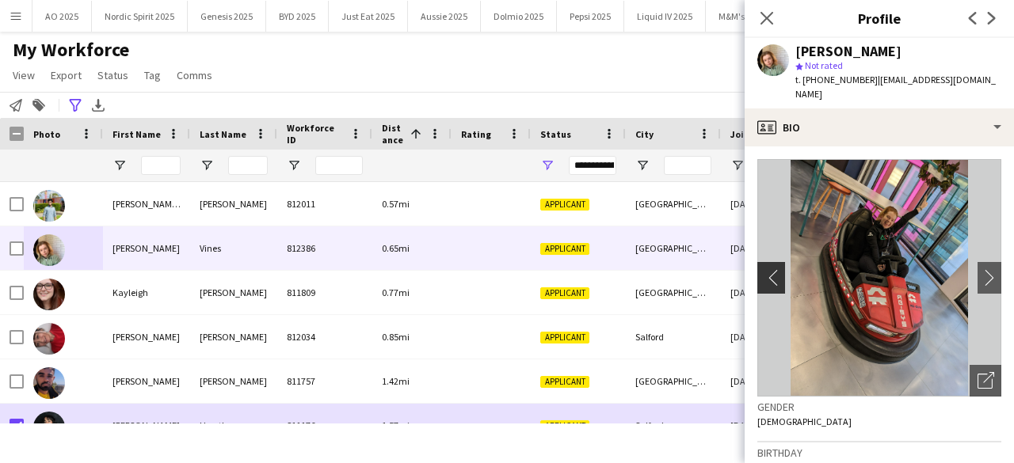
click at [779, 269] on app-icon "chevron-left" at bounding box center [769, 277] width 25 height 17
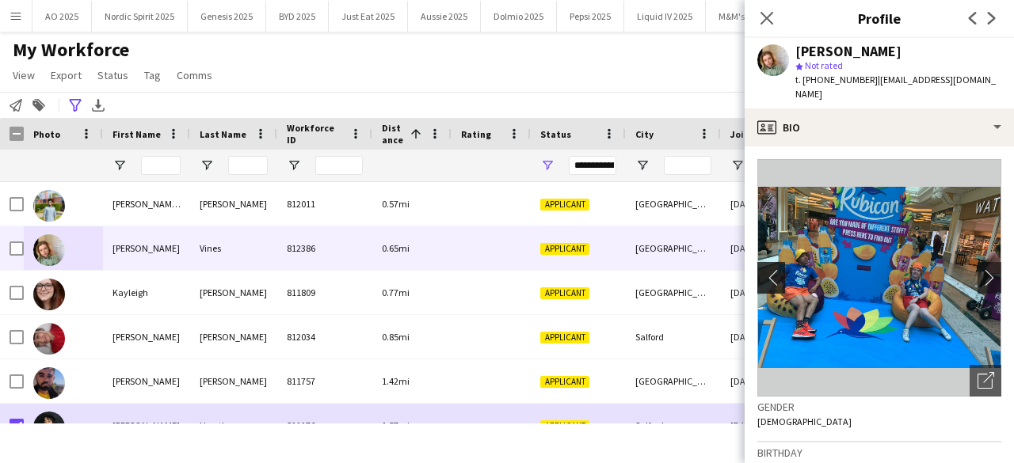
click at [779, 269] on app-icon "chevron-left" at bounding box center [769, 277] width 25 height 17
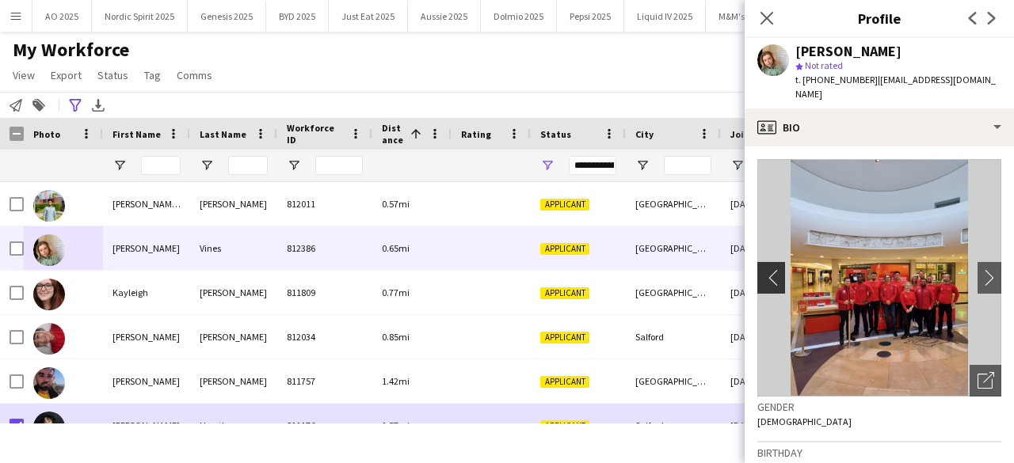
click at [779, 269] on app-icon "chevron-left" at bounding box center [769, 277] width 25 height 17
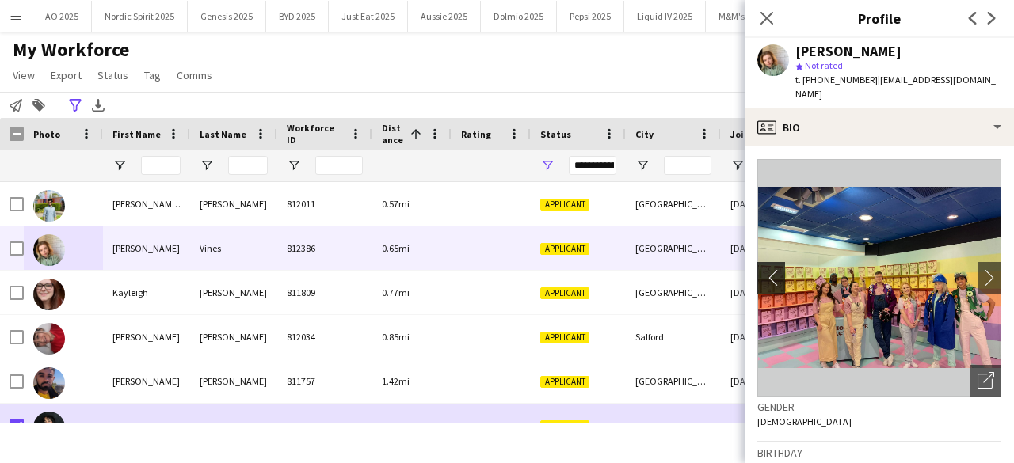
click at [779, 269] on app-icon "chevron-left" at bounding box center [769, 277] width 25 height 17
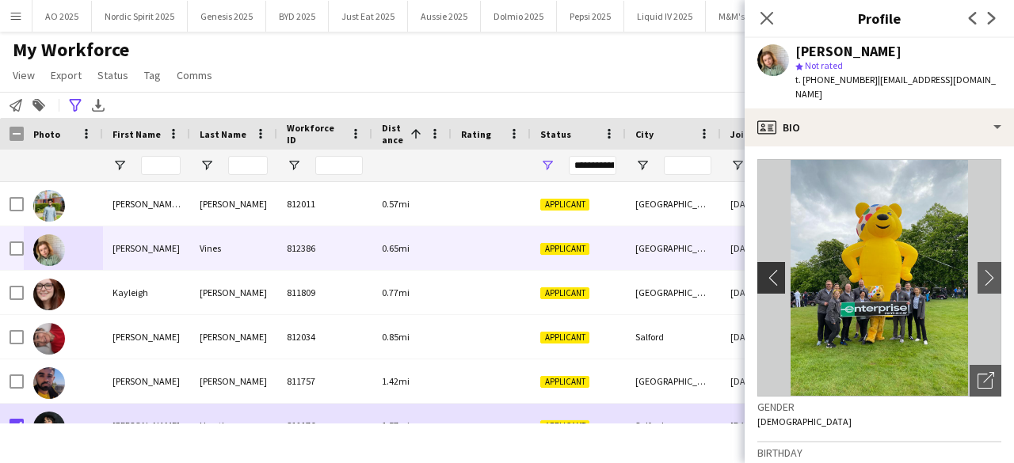
click at [779, 269] on app-icon "chevron-left" at bounding box center [769, 277] width 25 height 17
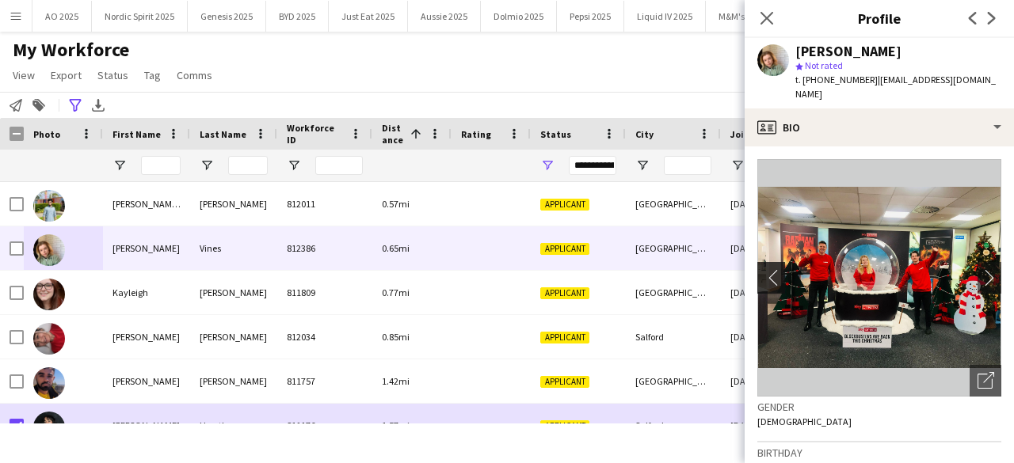
click at [779, 269] on app-icon "chevron-left" at bounding box center [769, 277] width 25 height 17
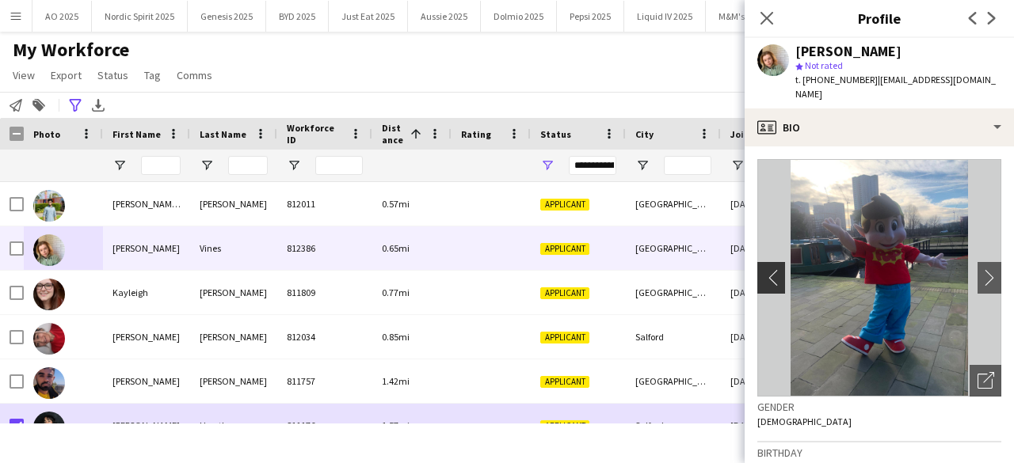
click at [779, 269] on app-icon "chevron-left" at bounding box center [769, 277] width 25 height 17
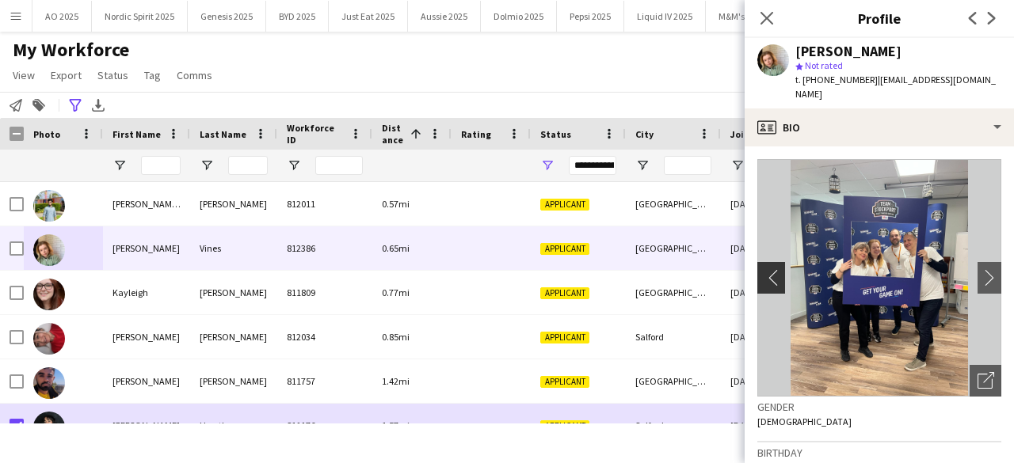
click at [779, 269] on app-icon "chevron-left" at bounding box center [769, 277] width 25 height 17
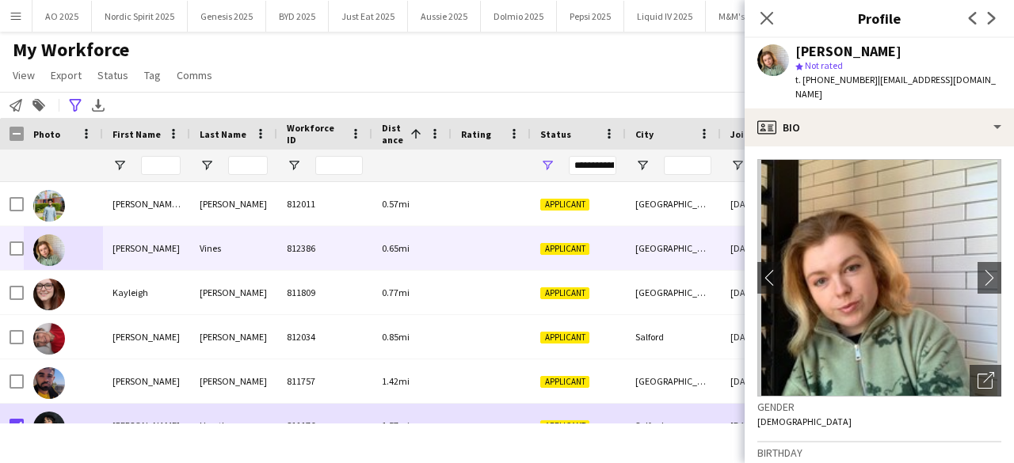
drag, startPoint x: 998, startPoint y: 172, endPoint x: 1009, endPoint y: 183, distance: 15.7
click at [1008, 189] on app-crew-profile-bio "chevron-left chevron-right Open photos pop-in Gender Female Birthday 30-01-1996…" at bounding box center [879, 305] width 269 height 317
click at [768, 18] on icon at bounding box center [766, 17] width 15 height 15
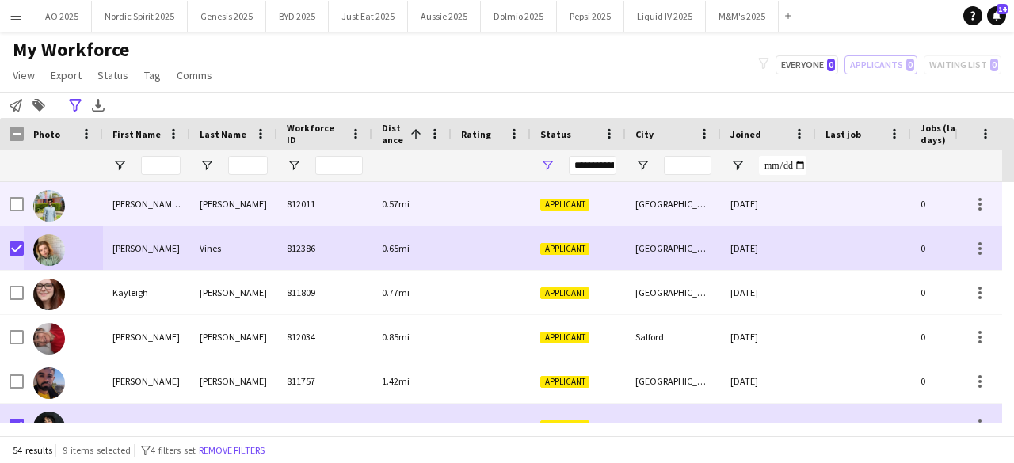
click at [54, 207] on img at bounding box center [49, 206] width 32 height 32
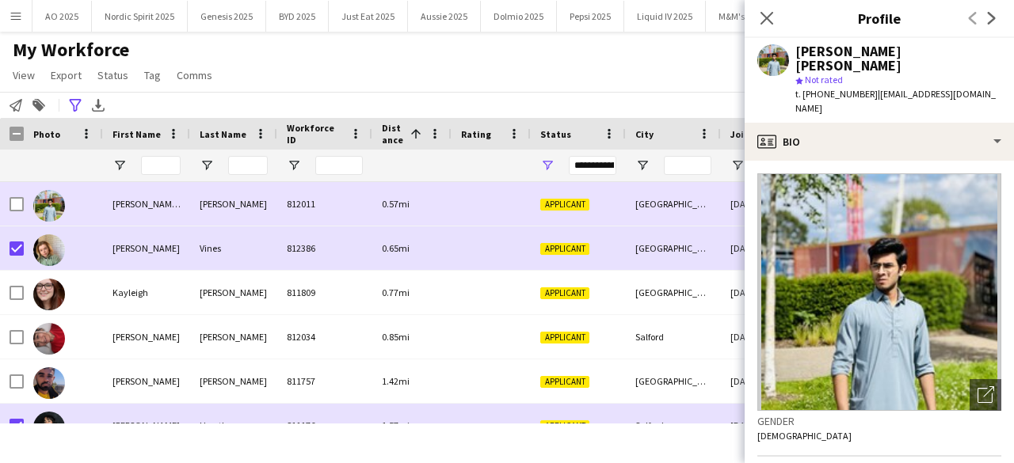
click at [54, 207] on img at bounding box center [49, 206] width 32 height 32
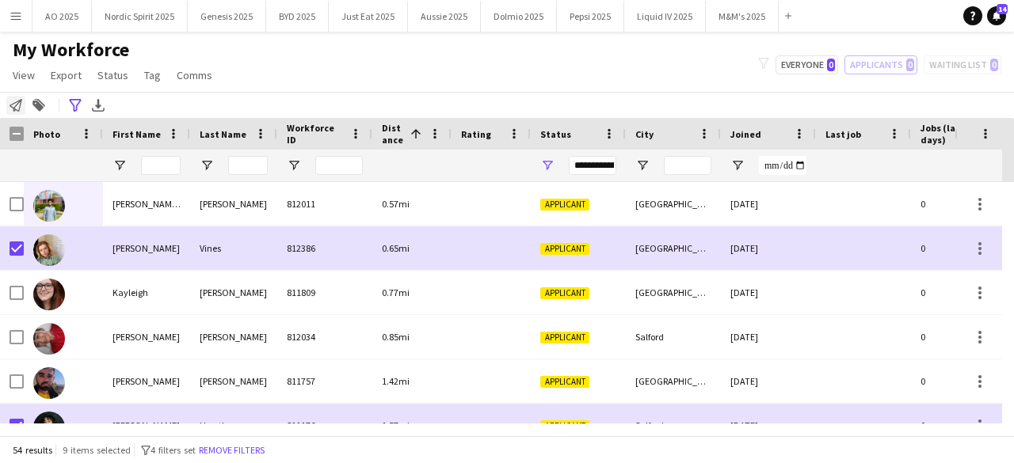
click at [16, 105] on icon at bounding box center [16, 105] width 13 height 13
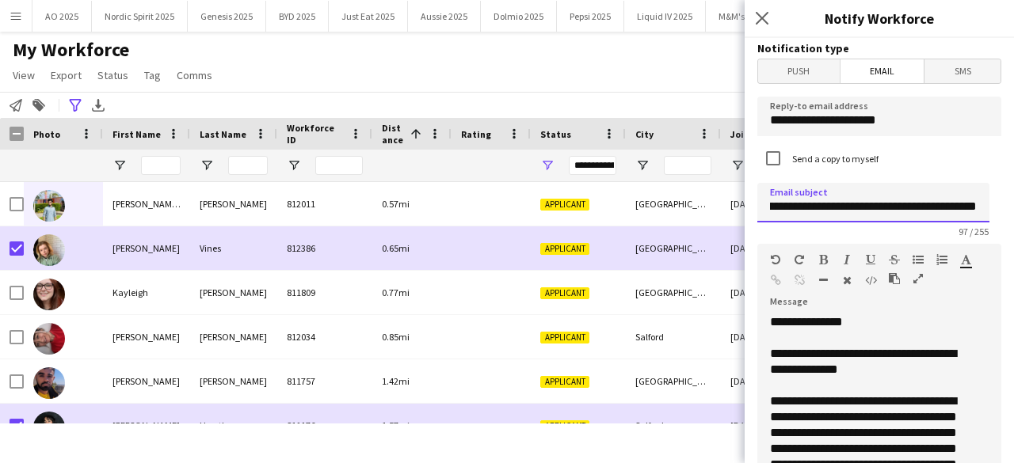
drag, startPoint x: 933, startPoint y: 212, endPoint x: 997, endPoint y: 197, distance: 65.0
click at [857, 208] on input "**********" at bounding box center [873, 203] width 232 height 40
drag, startPoint x: 857, startPoint y: 208, endPoint x: 1013, endPoint y: 207, distance: 156.1
click at [1013, 207] on div "**********" at bounding box center [879, 250] width 269 height 425
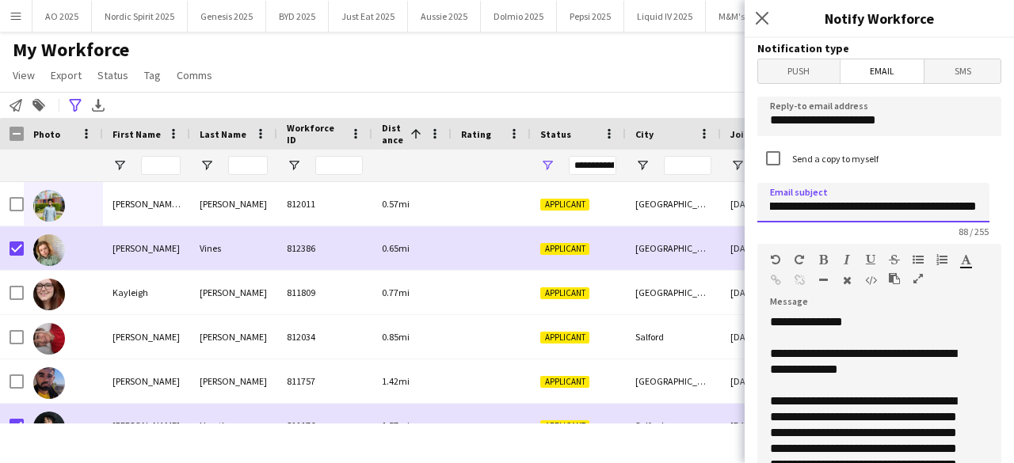
click at [898, 207] on input "**********" at bounding box center [873, 203] width 232 height 40
drag, startPoint x: 943, startPoint y: 213, endPoint x: 1013, endPoint y: 204, distance: 71.2
click at [1013, 204] on div "**********" at bounding box center [879, 250] width 269 height 425
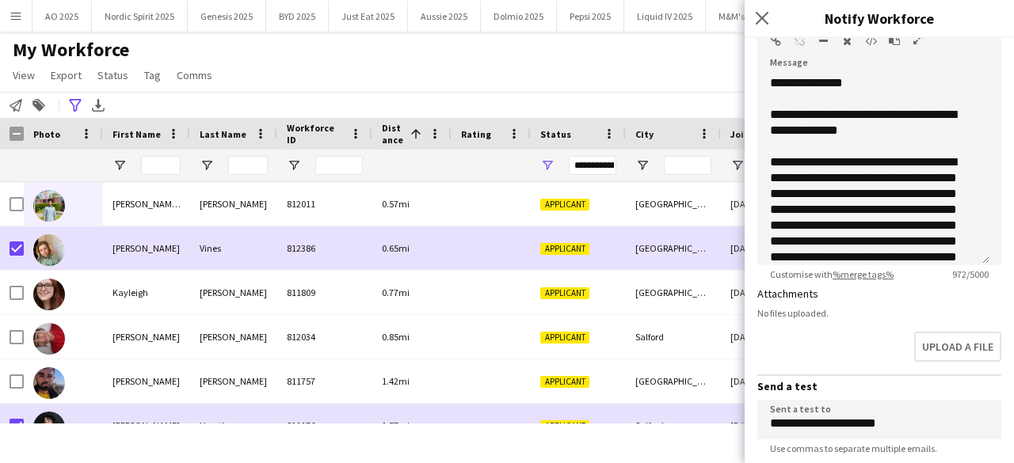
type input "**********"
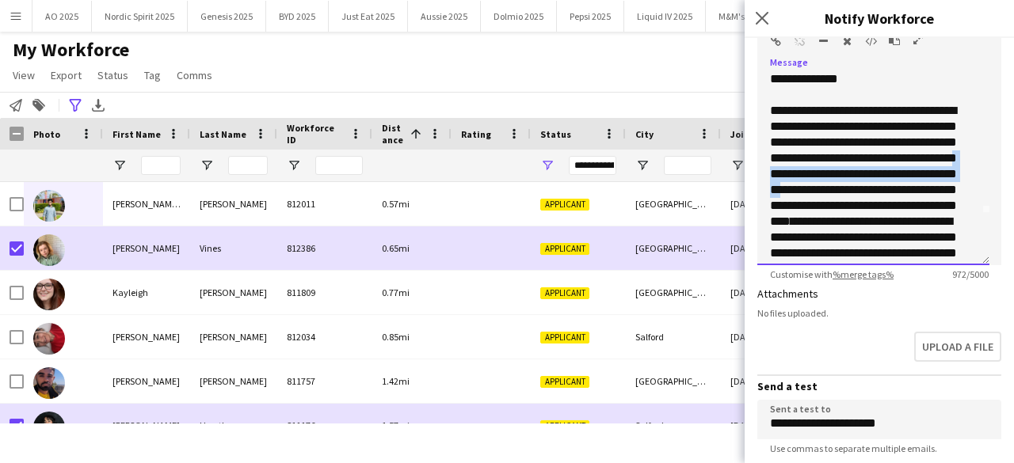
drag, startPoint x: 870, startPoint y: 177, endPoint x: 905, endPoint y: 191, distance: 37.7
click at [905, 191] on div "**********" at bounding box center [867, 222] width 194 height 238
drag, startPoint x: 849, startPoint y: 189, endPoint x: 837, endPoint y: 200, distance: 15.7
click at [837, 200] on div "**********" at bounding box center [867, 214] width 194 height 222
click at [870, 206] on span "**********" at bounding box center [863, 229] width 187 height 91
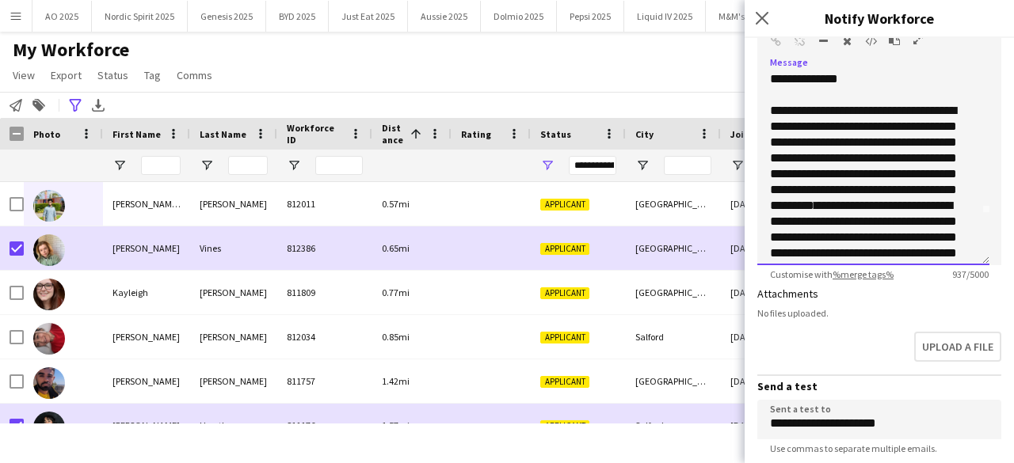
click at [917, 204] on div "**********" at bounding box center [867, 214] width 194 height 222
click at [814, 238] on span "**********" at bounding box center [863, 253] width 187 height 107
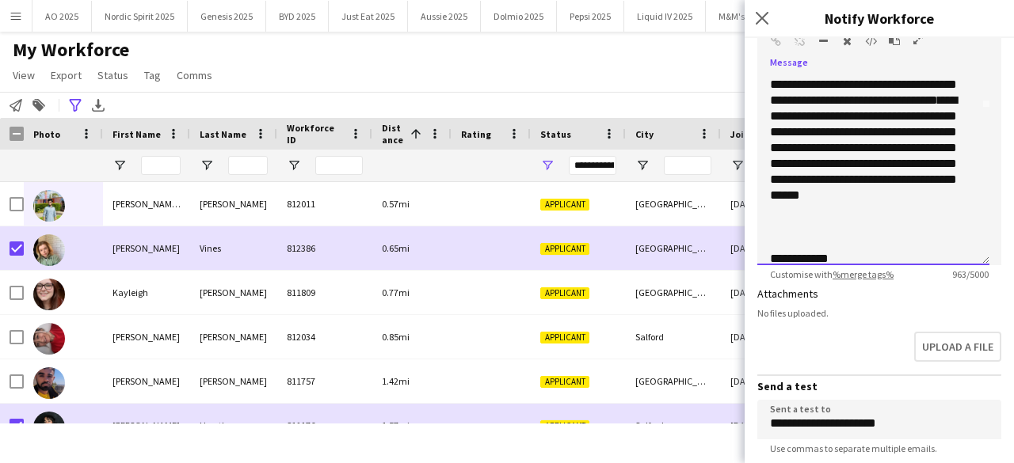
scroll to position [161, 0]
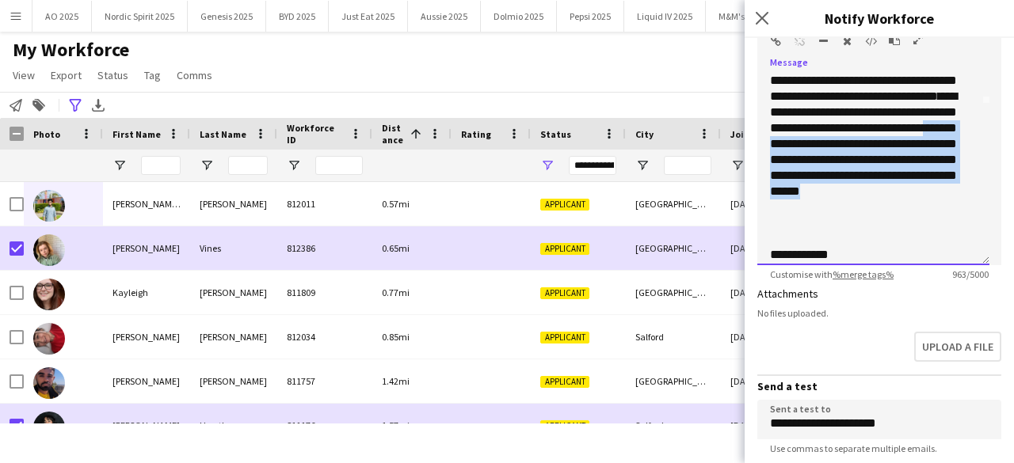
drag, startPoint x: 894, startPoint y: 227, endPoint x: 763, endPoint y: 181, distance: 138.6
click at [763, 181] on div "**********" at bounding box center [873, 170] width 232 height 190
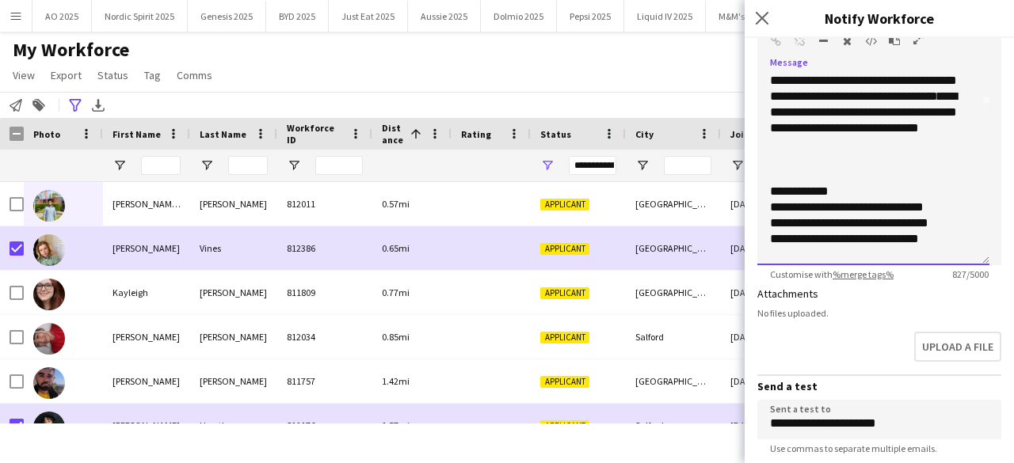
click at [825, 134] on span "**********" at bounding box center [863, 112] width 187 height 44
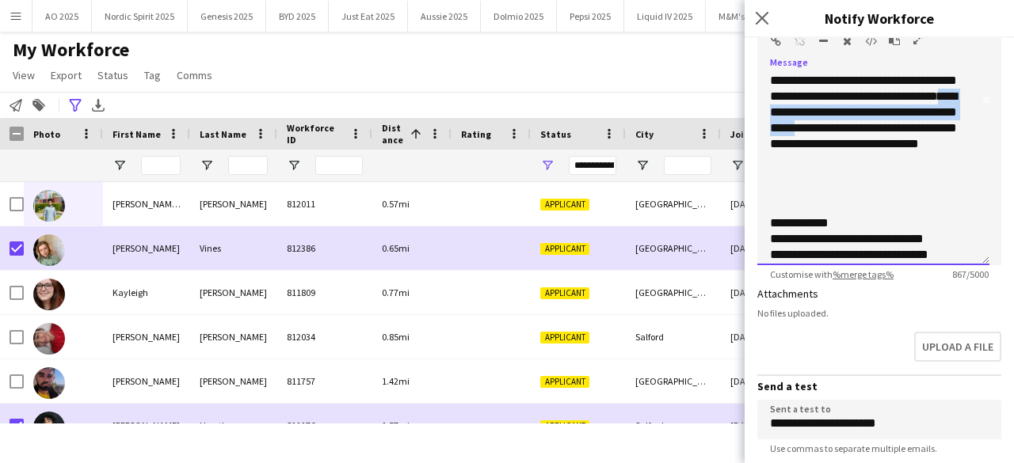
drag, startPoint x: 965, startPoint y: 142, endPoint x: 817, endPoint y: 128, distance: 148.8
click at [817, 128] on div "**********" at bounding box center [873, 170] width 232 height 190
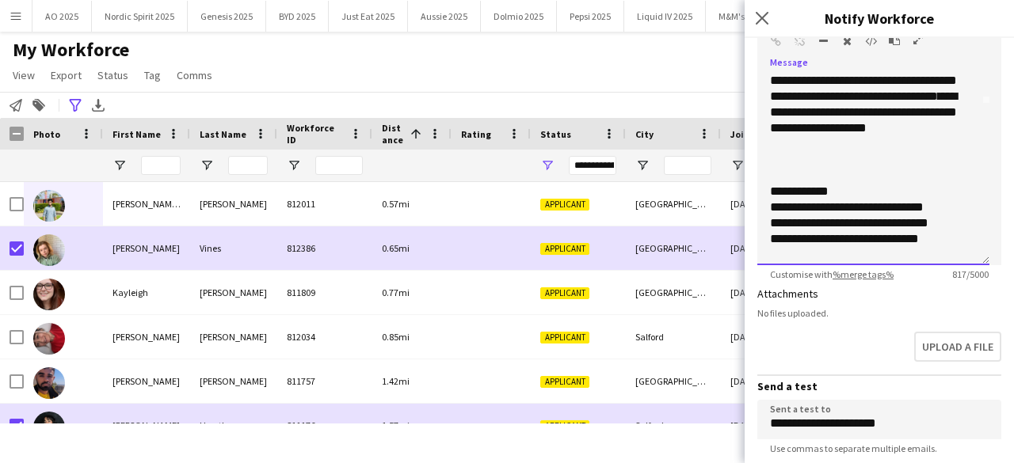
click at [957, 97] on div "**********" at bounding box center [867, 81] width 194 height 174
click at [860, 109] on div "**********" at bounding box center [867, 81] width 194 height 174
click at [818, 131] on span "**********" at bounding box center [863, 112] width 187 height 44
click at [881, 162] on div "**********" at bounding box center [867, 81] width 194 height 174
click at [929, 134] on span "**********" at bounding box center [863, 112] width 187 height 44
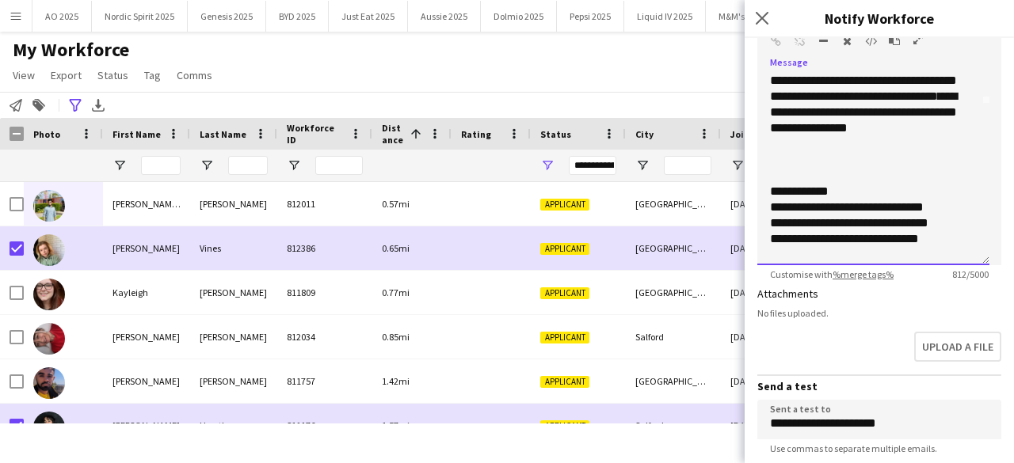
click at [824, 134] on span "**********" at bounding box center [863, 112] width 187 height 44
drag, startPoint x: 963, startPoint y: 238, endPoint x: 770, endPoint y: 223, distance: 193.2
click at [770, 223] on div "**********" at bounding box center [873, 183] width 207 height 475
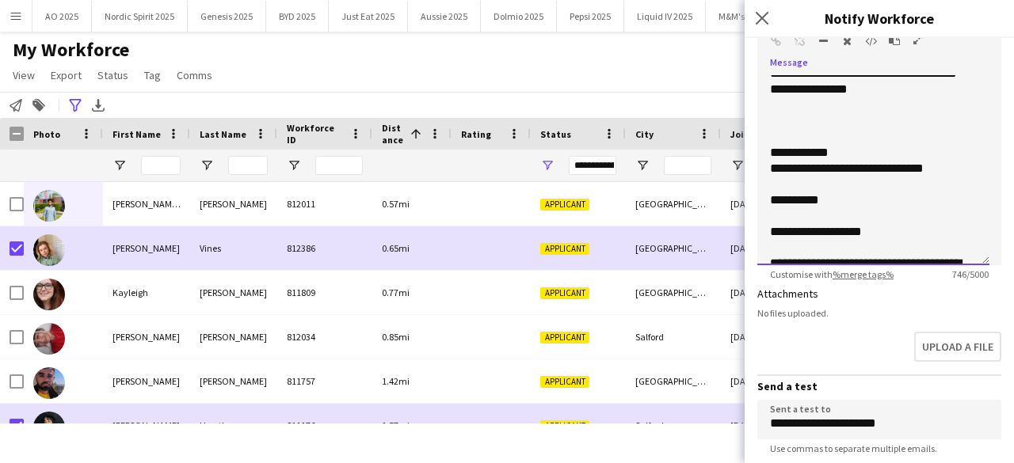
scroll to position [205, 0]
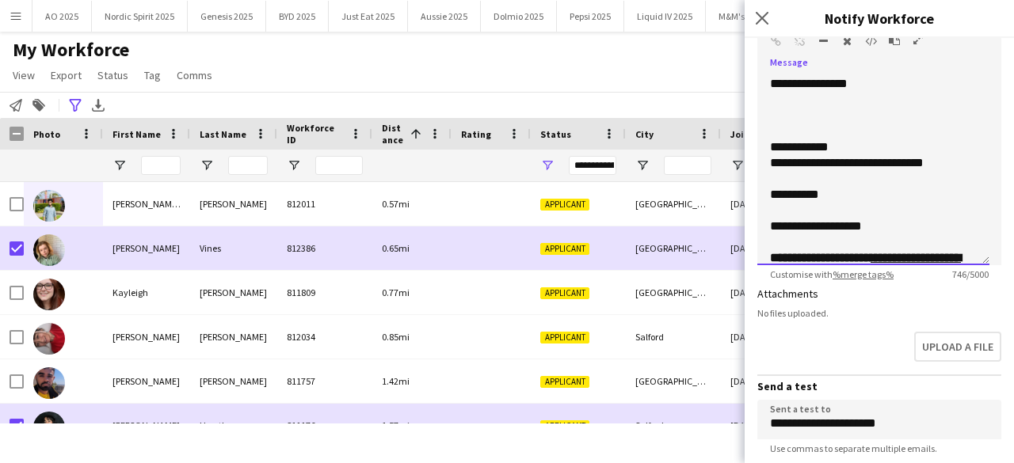
click at [770, 229] on div "**********" at bounding box center [867, 227] width 194 height 16
click at [900, 223] on div "**********" at bounding box center [867, 227] width 194 height 16
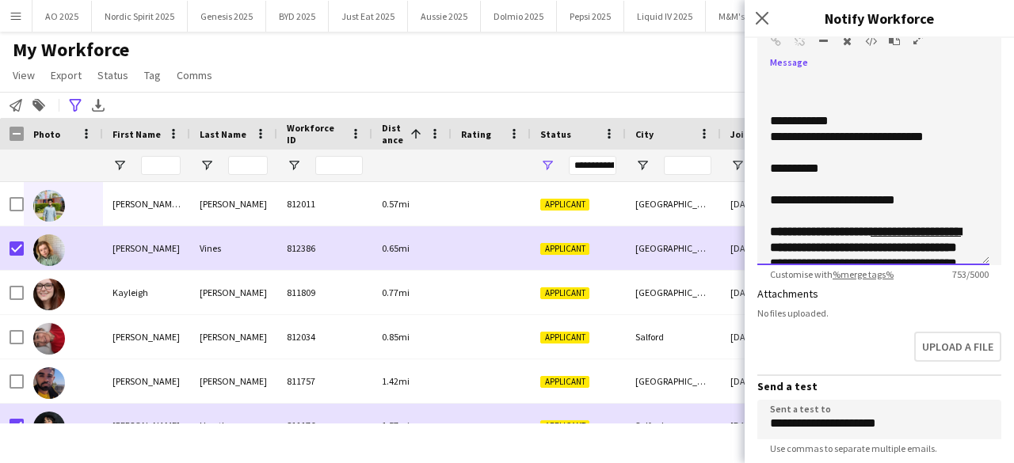
scroll to position [246, 0]
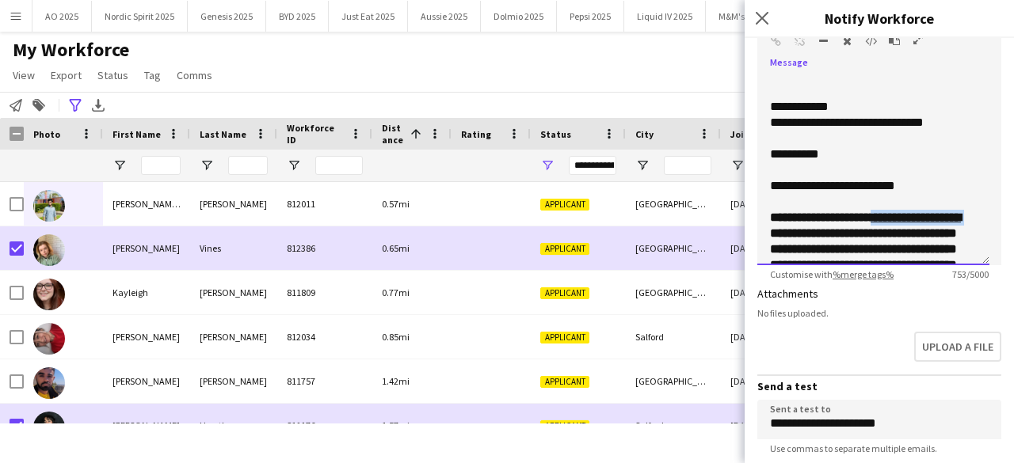
drag, startPoint x: 806, startPoint y: 233, endPoint x: 878, endPoint y: 213, distance: 74.8
click at [878, 213] on b "**********" at bounding box center [865, 257] width 191 height 91
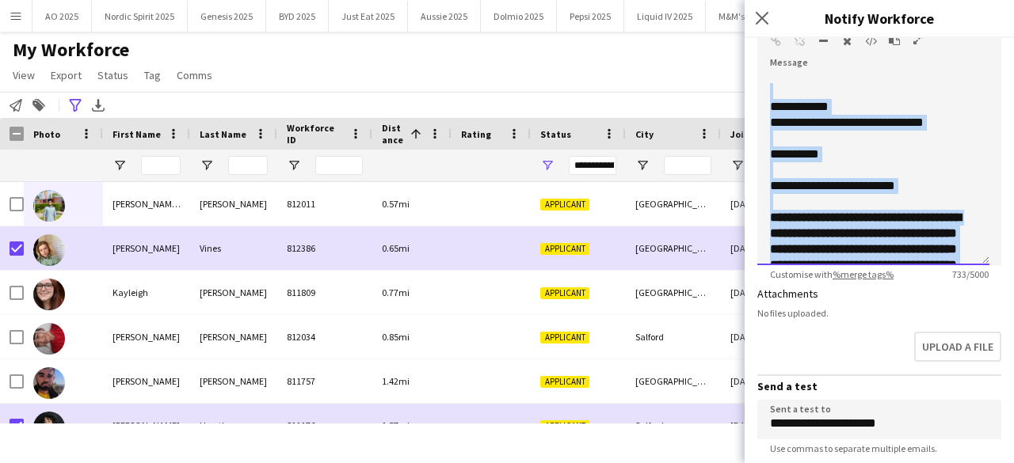
click at [988, 189] on form "**********" at bounding box center [879, 273] width 269 height 949
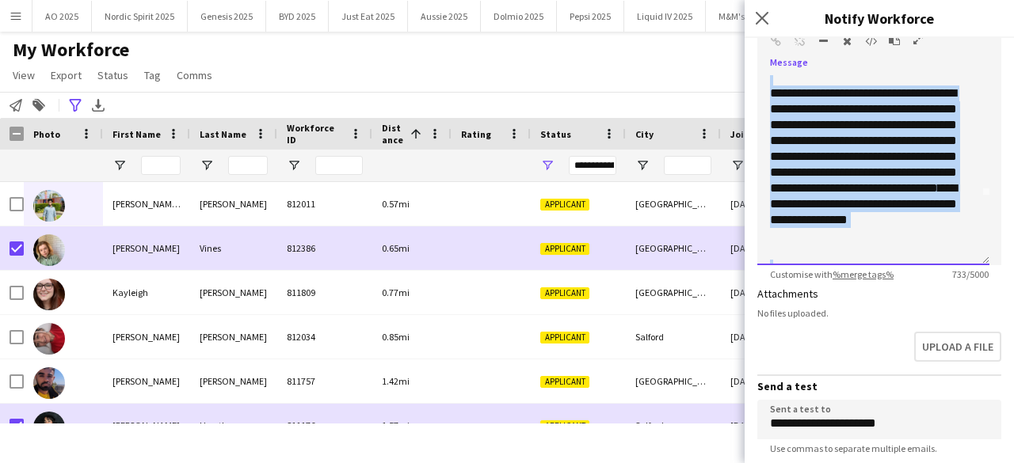
scroll to position [62, 0]
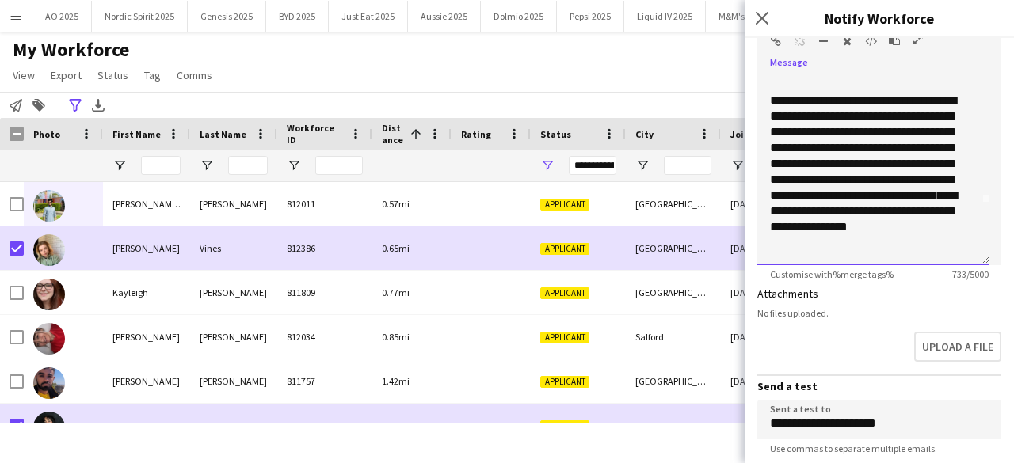
click at [941, 102] on div "**********" at bounding box center [867, 180] width 194 height 174
click at [990, 132] on form "**********" at bounding box center [879, 273] width 269 height 949
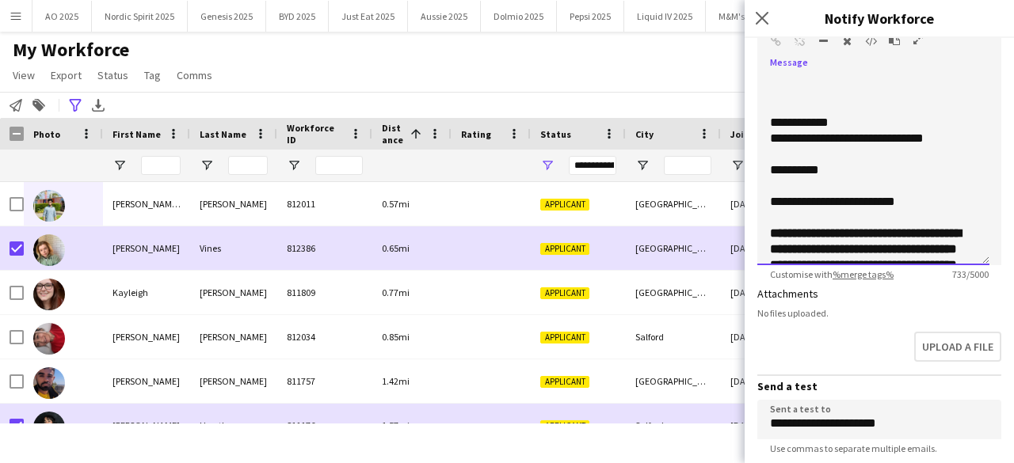
scroll to position [232, 0]
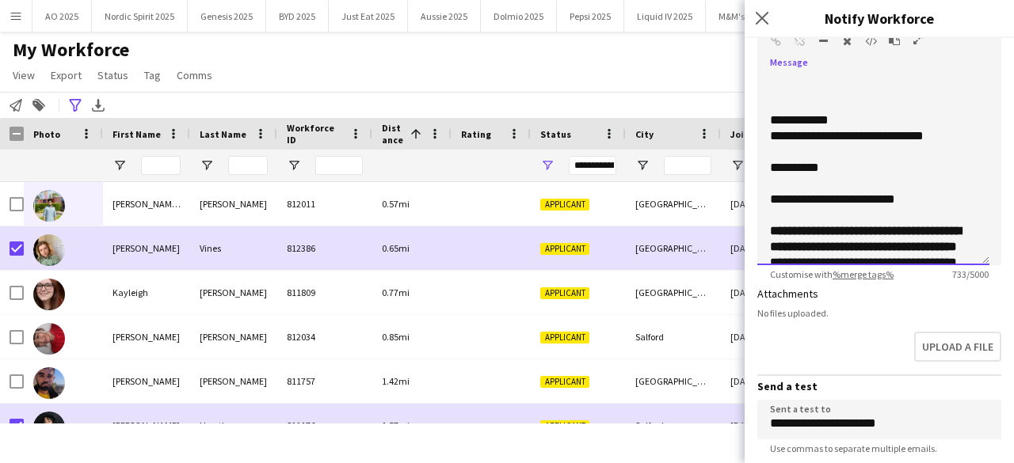
click at [886, 135] on div "**********" at bounding box center [867, 136] width 194 height 16
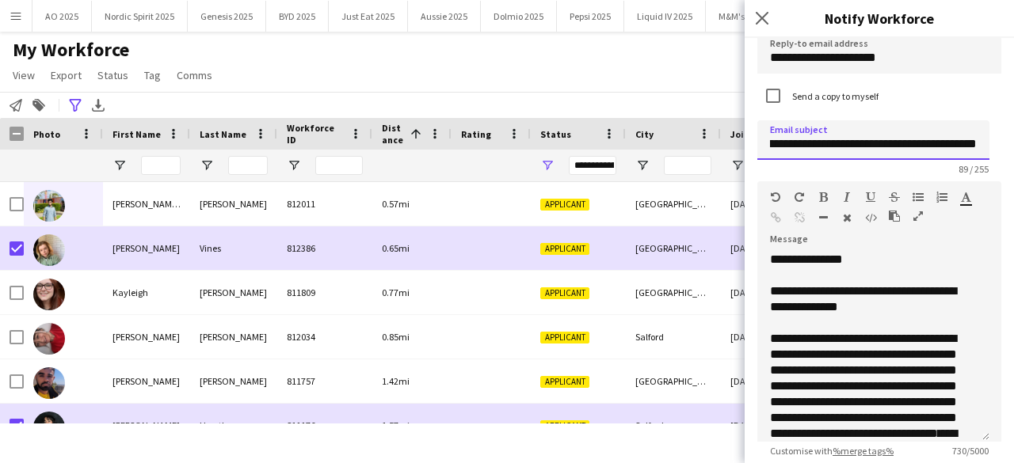
scroll to position [0, 271]
drag, startPoint x: 929, startPoint y: 143, endPoint x: 1013, endPoint y: 143, distance: 84.0
click at [1013, 143] on div "**********" at bounding box center [879, 250] width 269 height 425
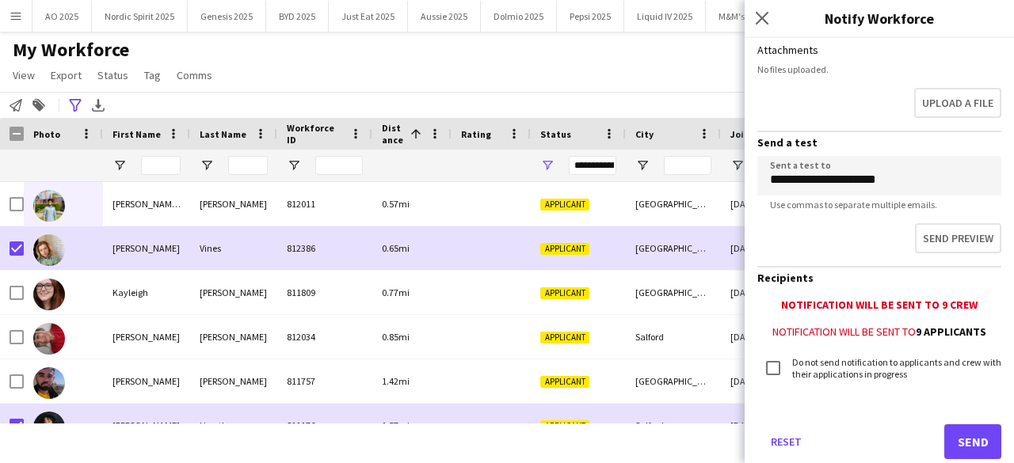
scroll to position [523, 0]
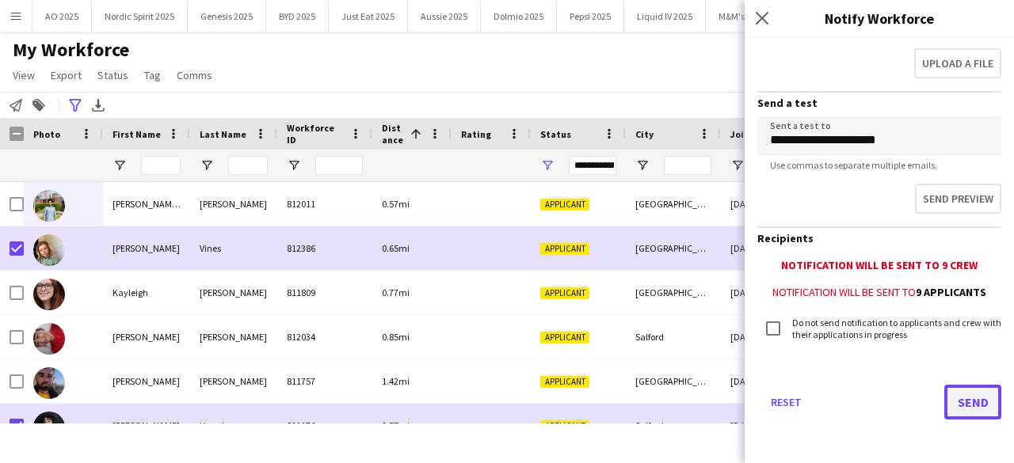
click at [970, 402] on button "Send" at bounding box center [972, 402] width 57 height 35
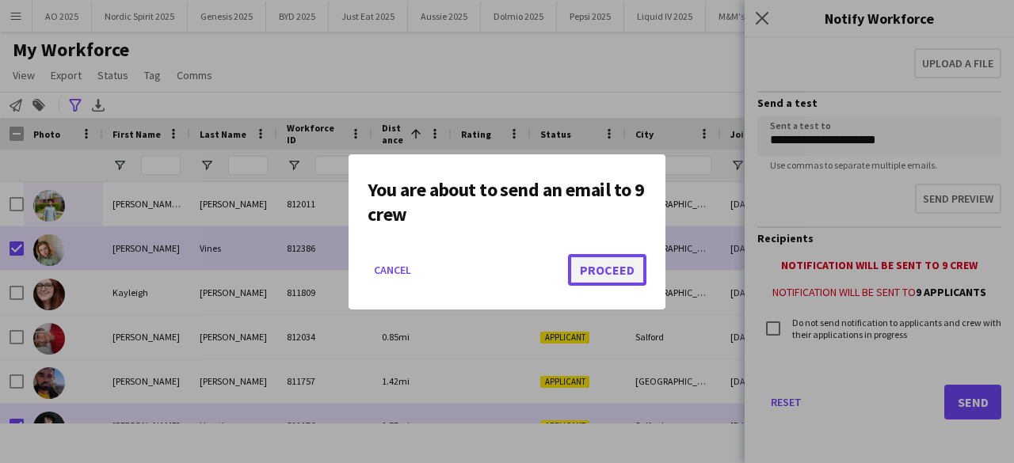
click at [616, 272] on button "Proceed" at bounding box center [607, 270] width 78 height 32
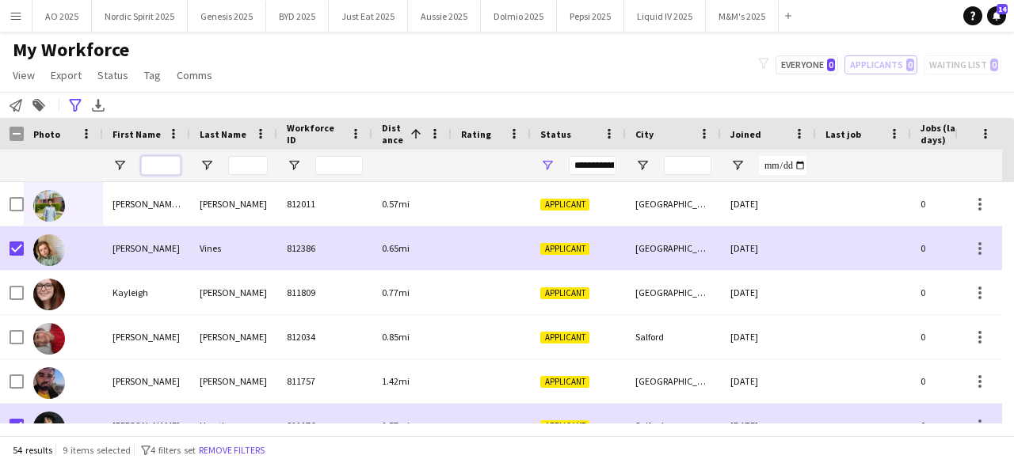
click at [157, 172] on input "First Name Filter Input" at bounding box center [161, 165] width 40 height 19
click at [16, 15] on app-icon "Menu" at bounding box center [16, 16] width 13 height 13
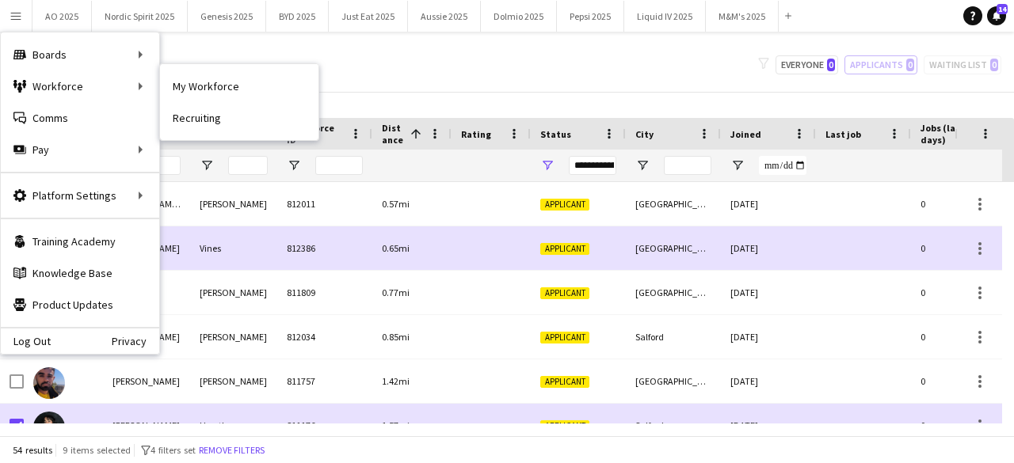
click at [175, 91] on link "My Workforce" at bounding box center [239, 87] width 158 height 32
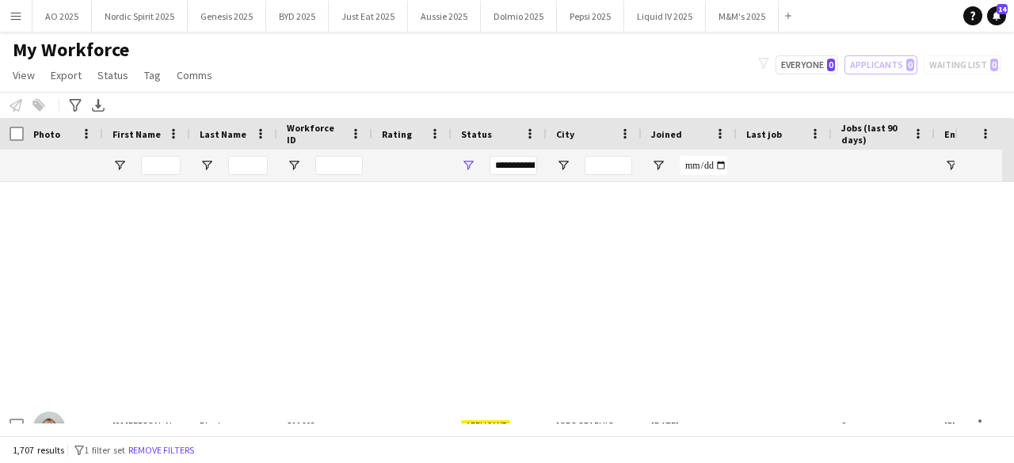
type input "**********"
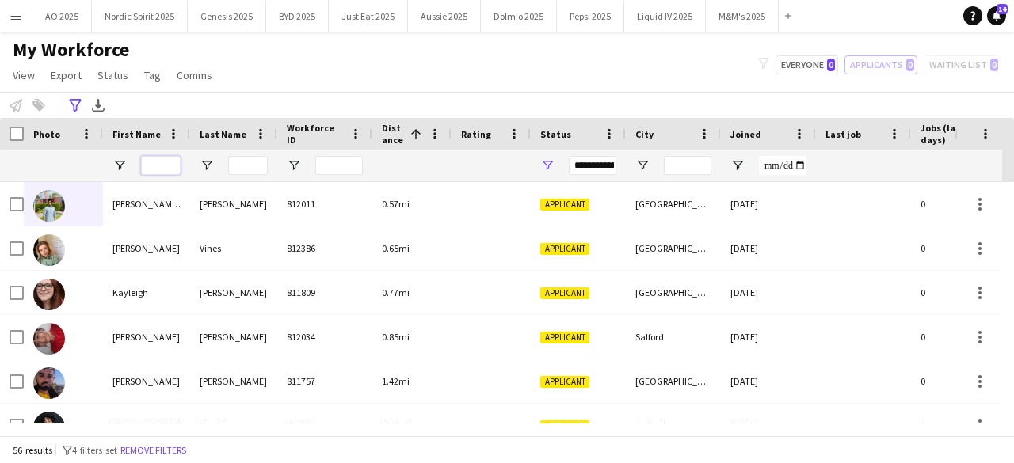
click at [157, 165] on input "First Name Filter Input" at bounding box center [161, 165] width 40 height 19
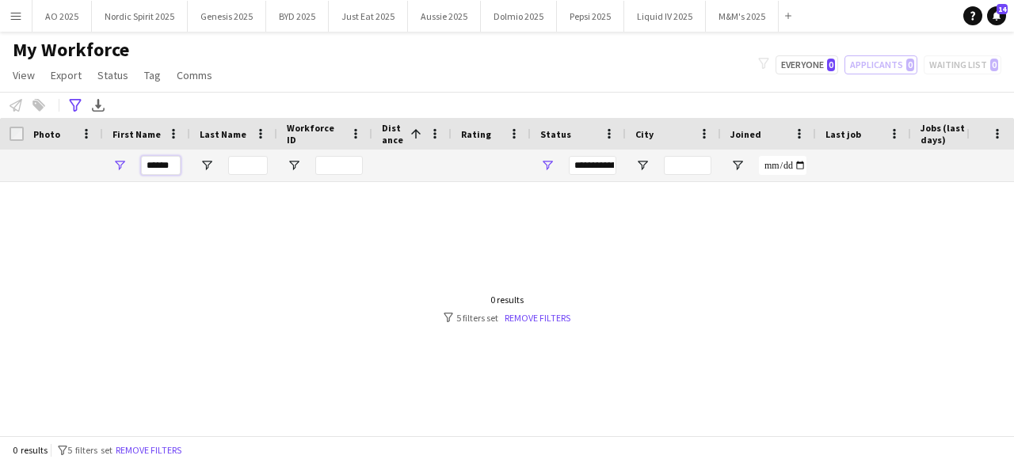
type input "******"
click at [543, 310] on div "0 results filter-1 5 filters set Remove filters" at bounding box center [507, 309] width 127 height 30
click at [543, 318] on link "Remove filters" at bounding box center [538, 318] width 66 height 12
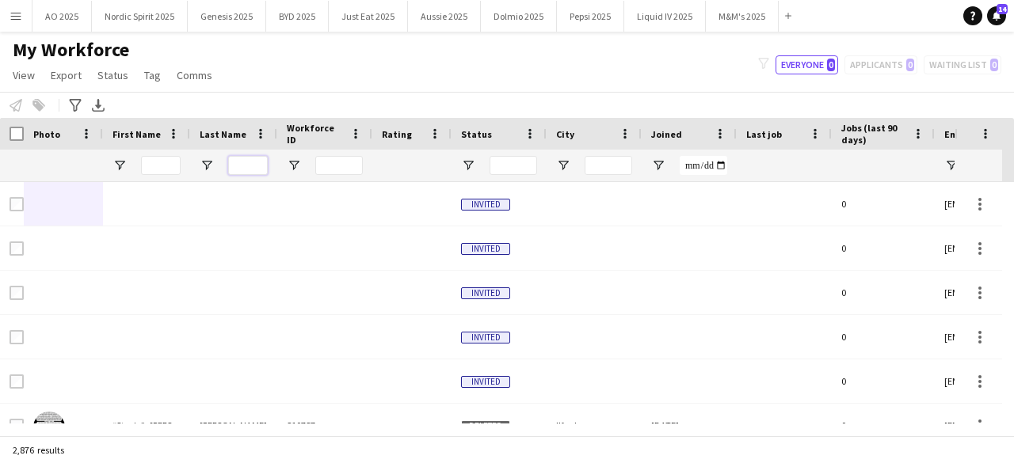
click at [254, 166] on input "Last Name Filter Input" at bounding box center [248, 165] width 40 height 19
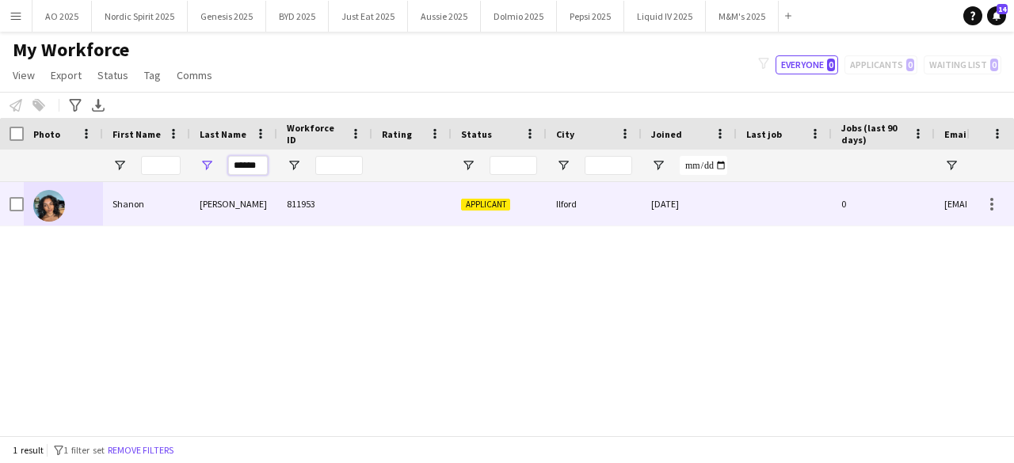
type input "******"
click at [48, 202] on img at bounding box center [49, 206] width 32 height 32
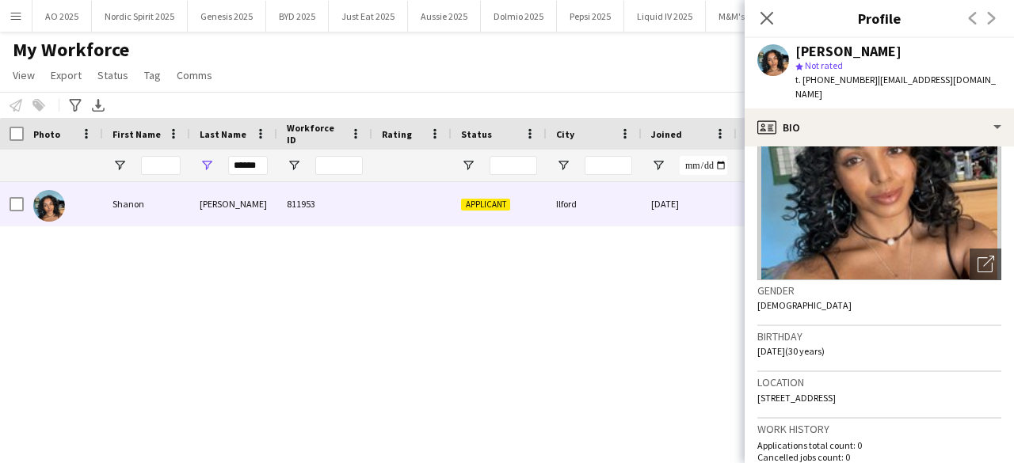
scroll to position [0, 0]
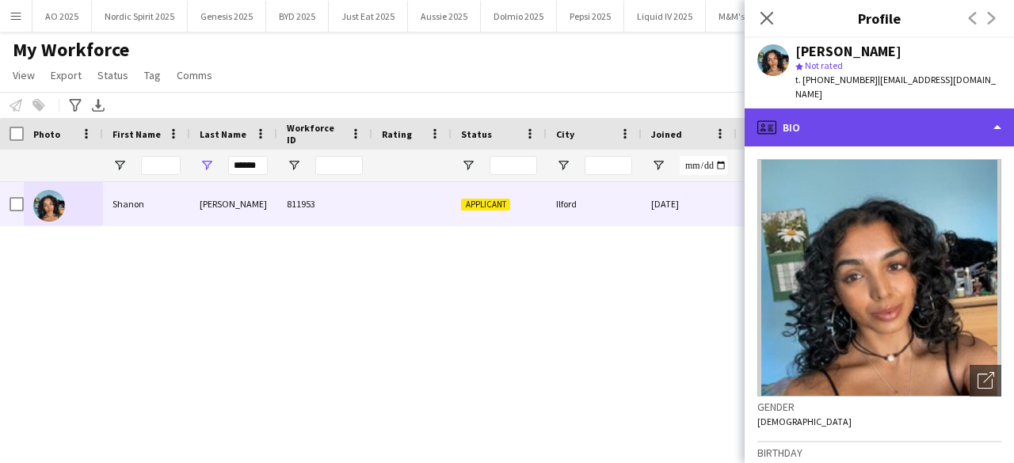
click at [983, 123] on div "profile Bio" at bounding box center [879, 128] width 269 height 38
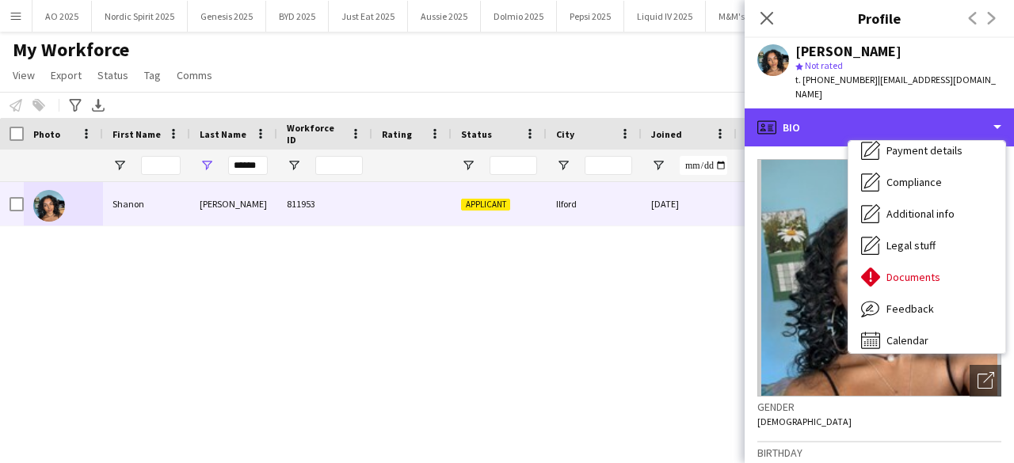
scroll to position [212, 0]
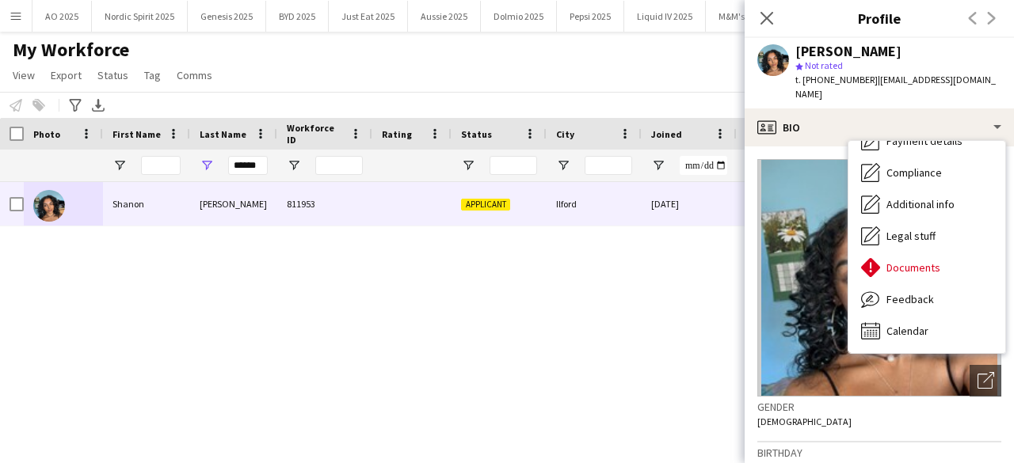
click at [913, 363] on img at bounding box center [879, 278] width 244 height 238
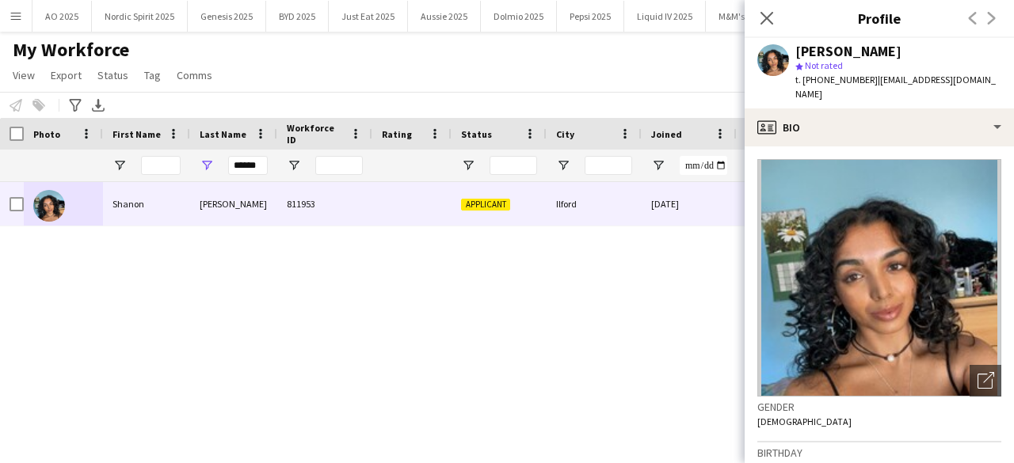
click at [912, 364] on img at bounding box center [879, 278] width 244 height 238
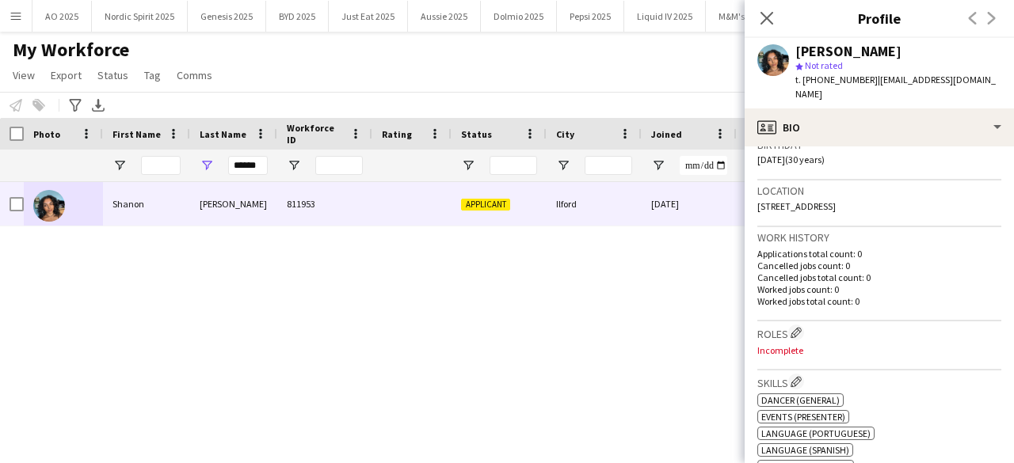
scroll to position [313, 0]
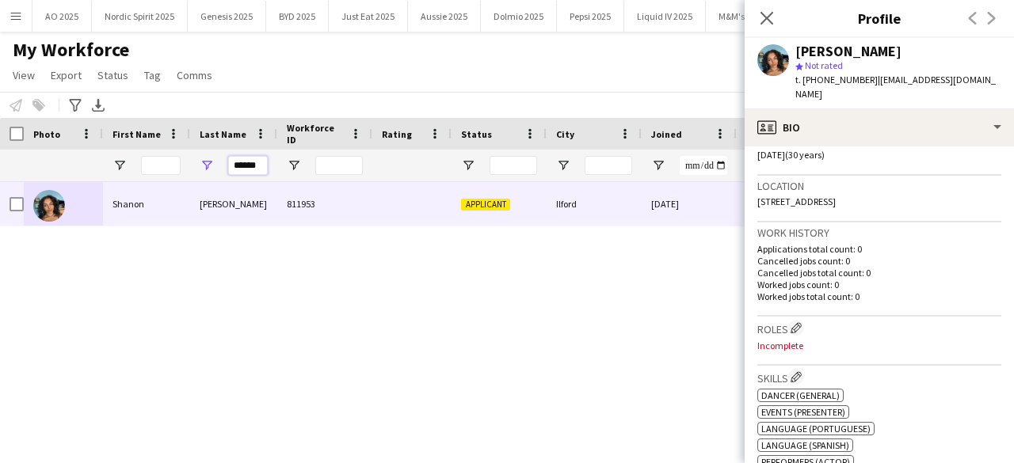
click at [265, 162] on input "******" at bounding box center [248, 165] width 40 height 19
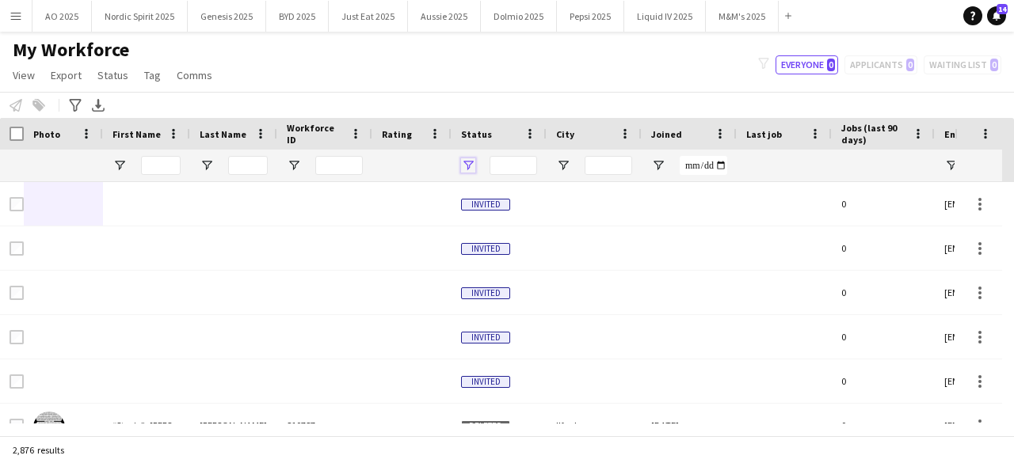
click at [472, 164] on span "Open Filter Menu" at bounding box center [468, 165] width 14 height 14
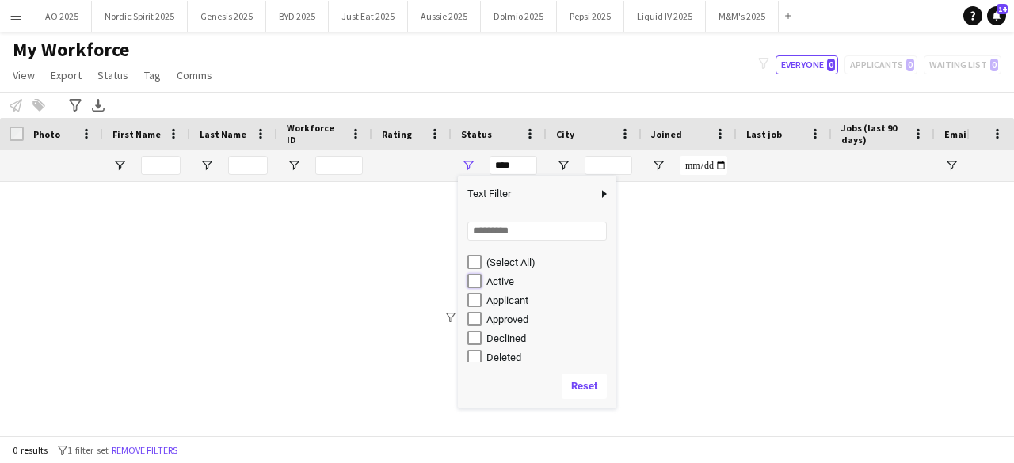
type input "**********"
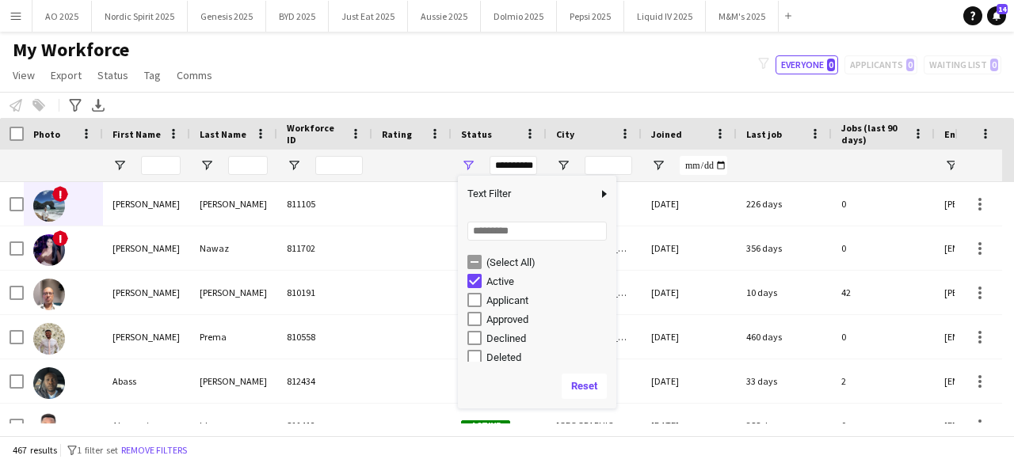
click at [520, 42] on div "My Workforce View Views Default view Compliance Log New view Update view Delete…" at bounding box center [507, 65] width 1014 height 54
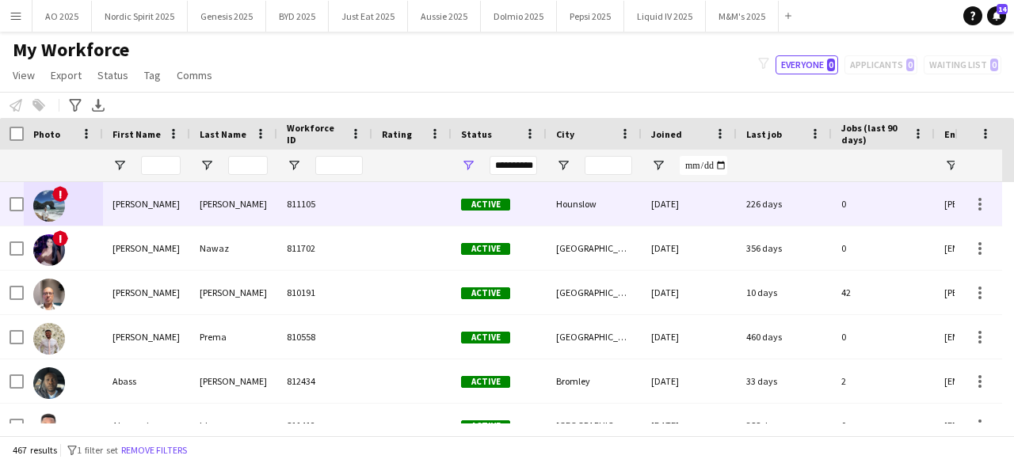
click at [48, 211] on img at bounding box center [49, 206] width 32 height 32
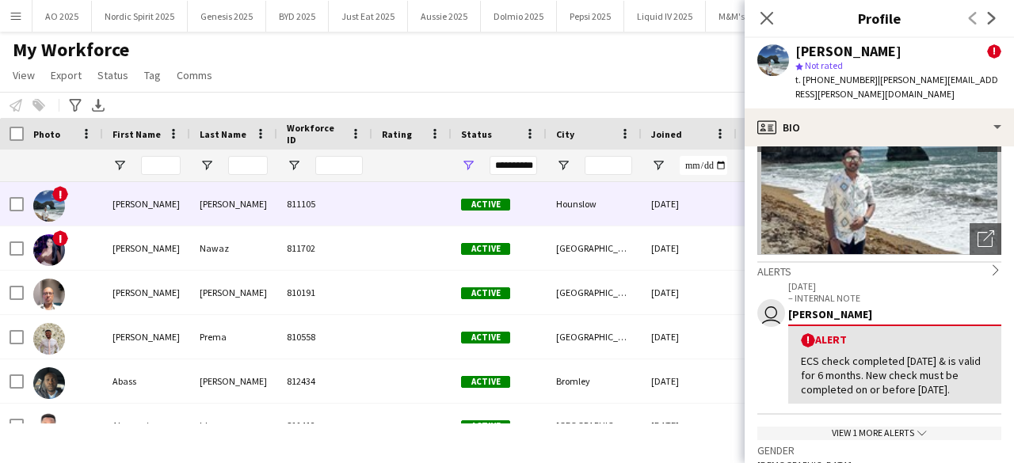
scroll to position [0, 0]
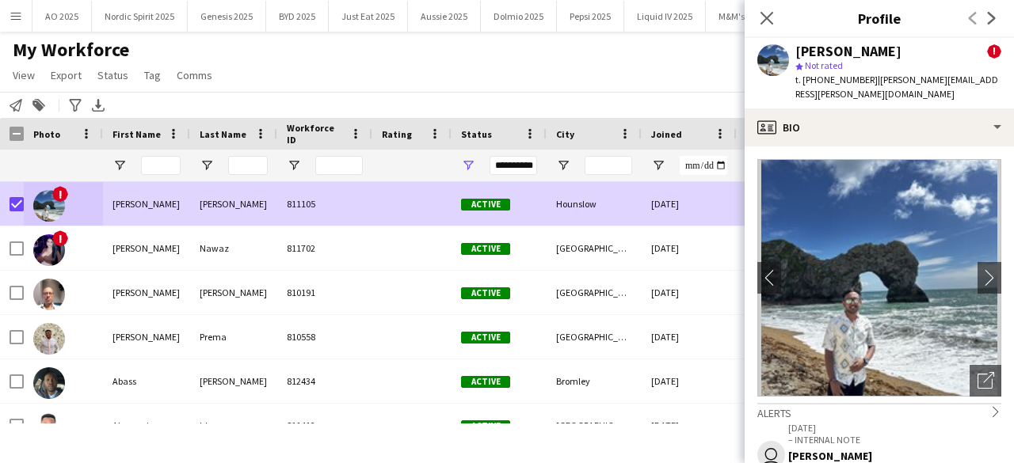
click at [277, 90] on div "My Workforce View Views Default view Compliance Log New view Update view Delete…" at bounding box center [507, 65] width 1014 height 54
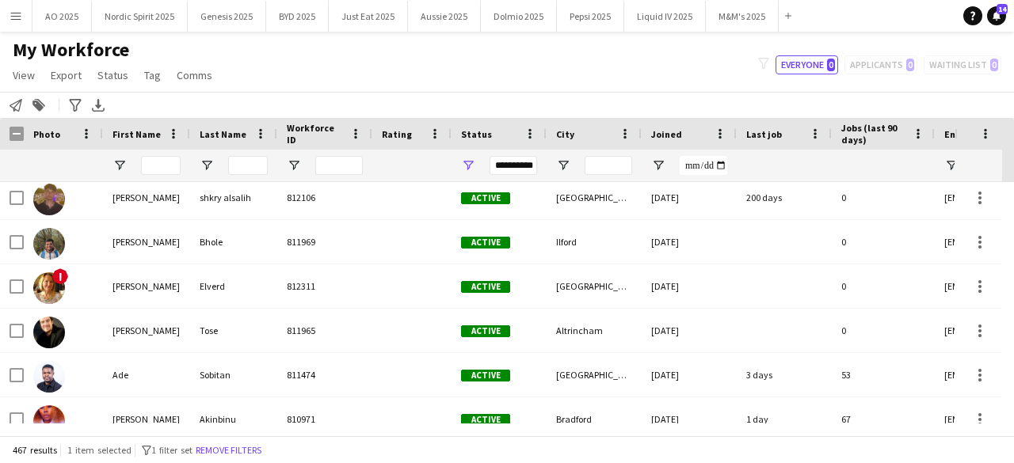
scroll to position [347, 0]
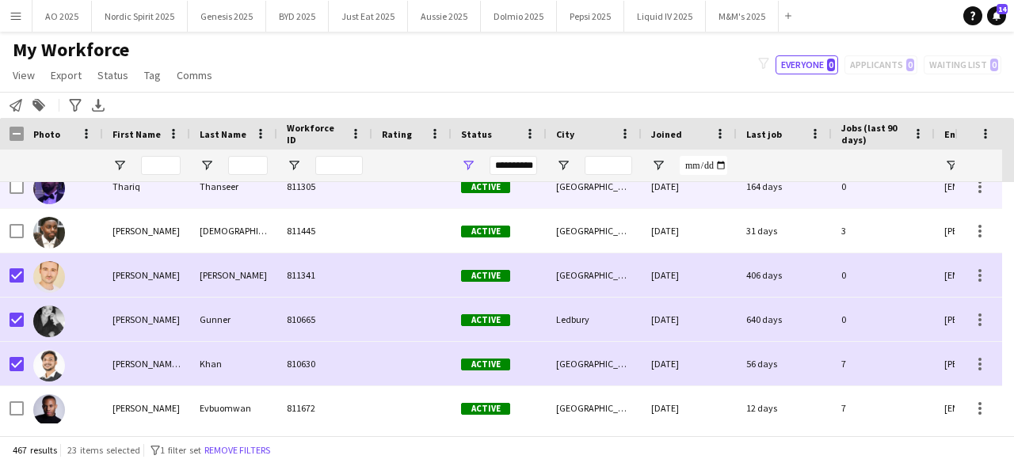
click at [47, 189] on img at bounding box center [49, 189] width 32 height 32
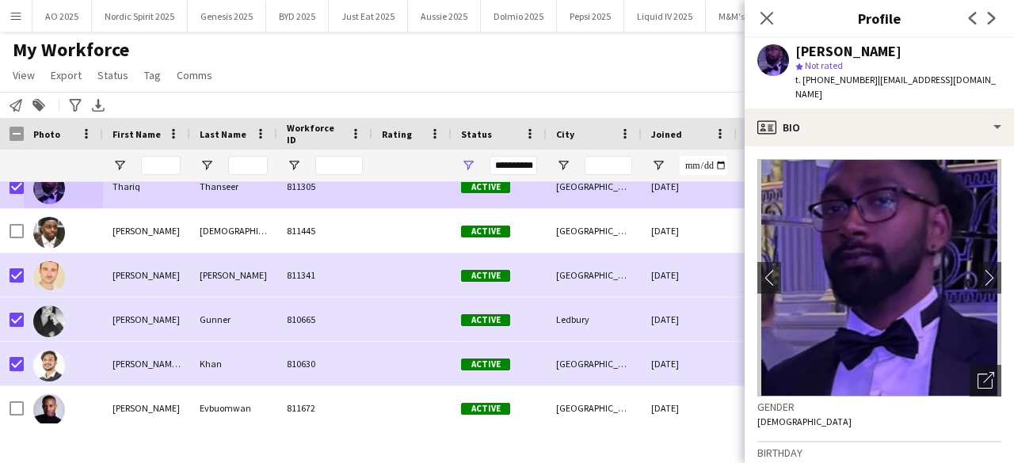
click at [474, 58] on div "My Workforce View Views Default view Compliance Log New view Update view Delete…" at bounding box center [507, 65] width 1014 height 54
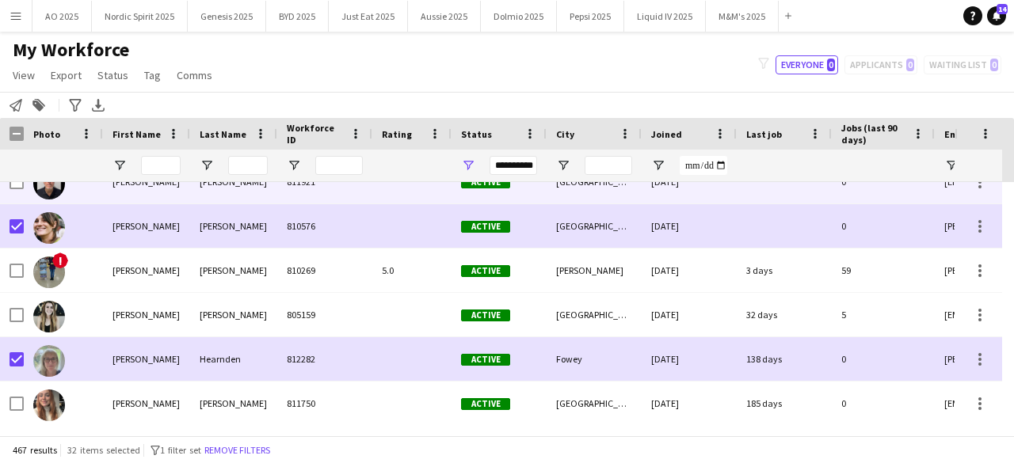
click at [68, 188] on div at bounding box center [63, 182] width 79 height 44
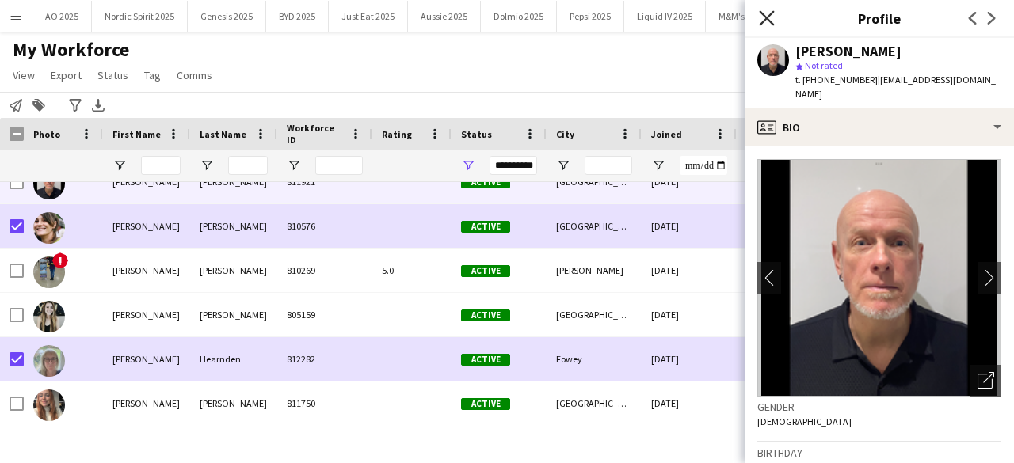
click at [761, 17] on icon "Close pop-in" at bounding box center [766, 17] width 15 height 15
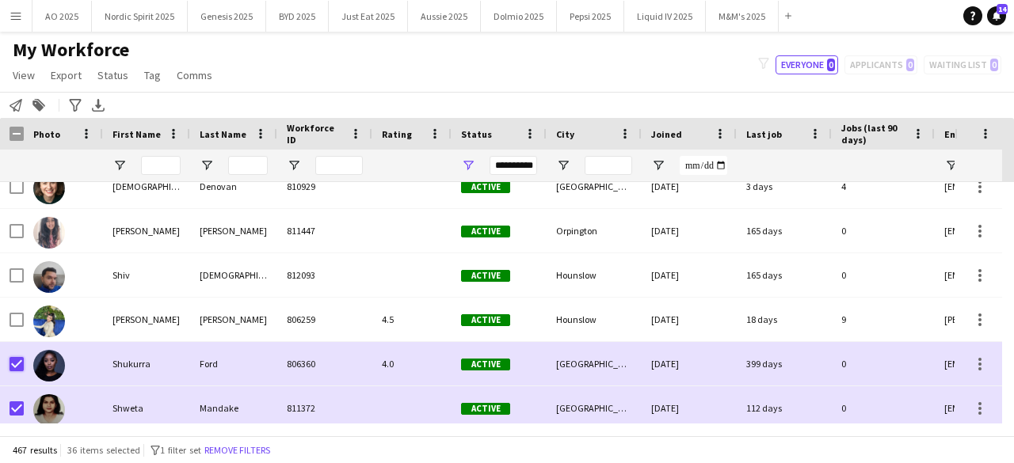
scroll to position [18375, 0]
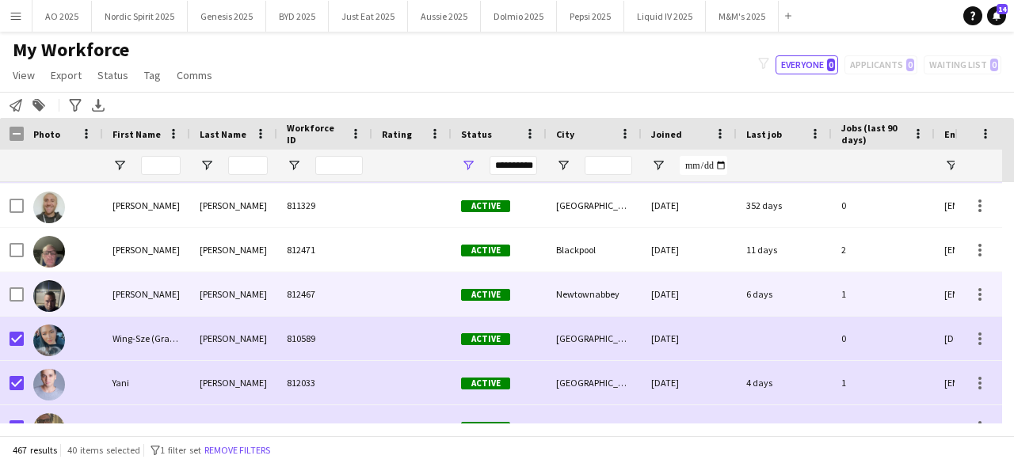
click at [49, 303] on img at bounding box center [49, 296] width 32 height 32
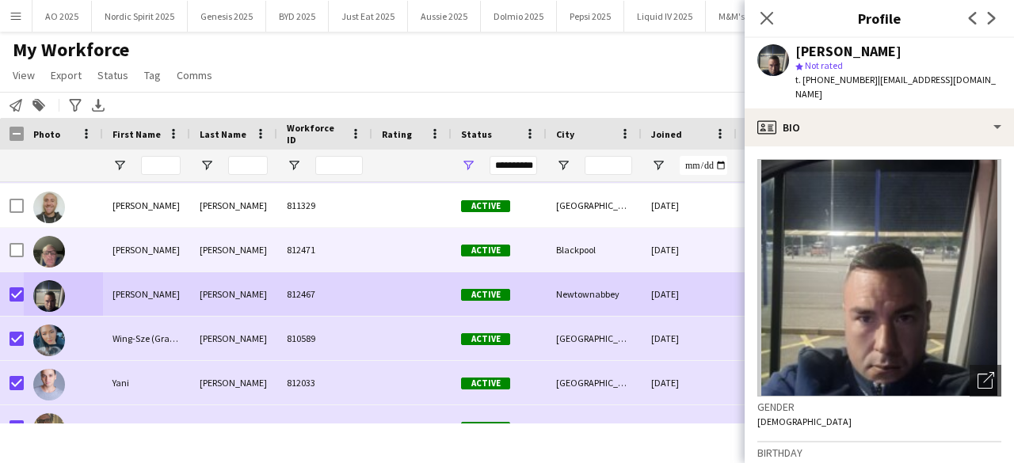
click at [53, 247] on img at bounding box center [49, 252] width 32 height 32
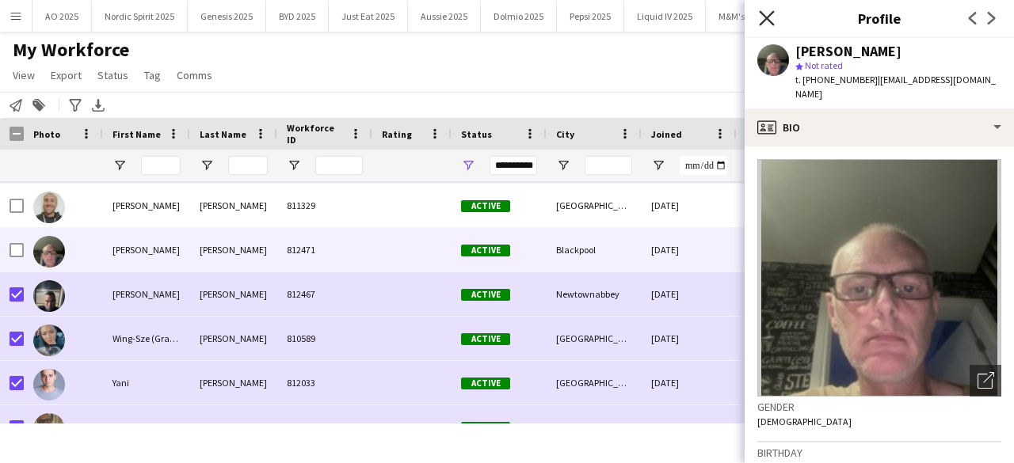
click at [768, 13] on icon "Close pop-in" at bounding box center [766, 17] width 15 height 15
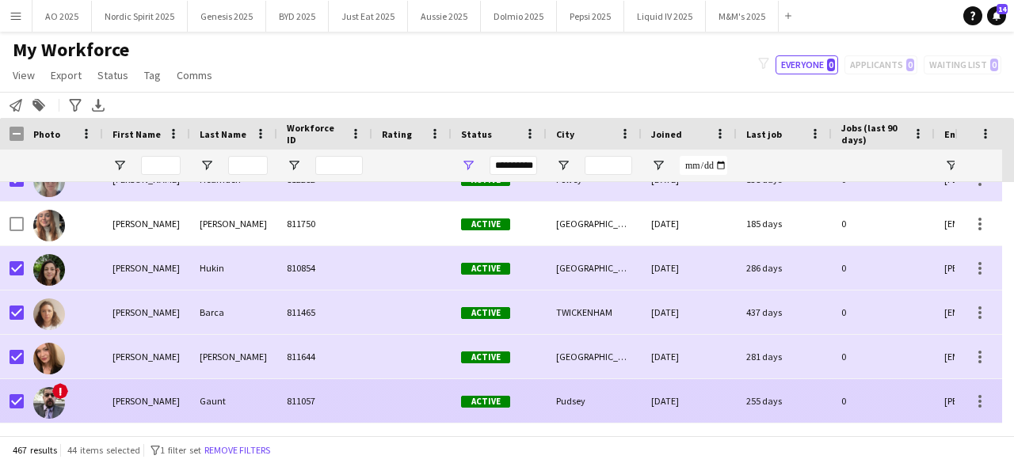
click at [61, 407] on img at bounding box center [49, 403] width 32 height 32
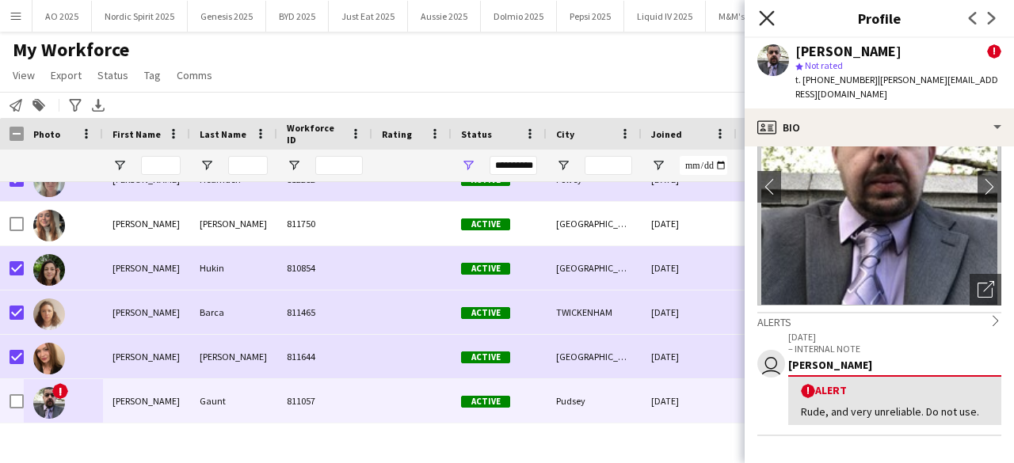
click at [761, 21] on icon "Close pop-in" at bounding box center [766, 17] width 15 height 15
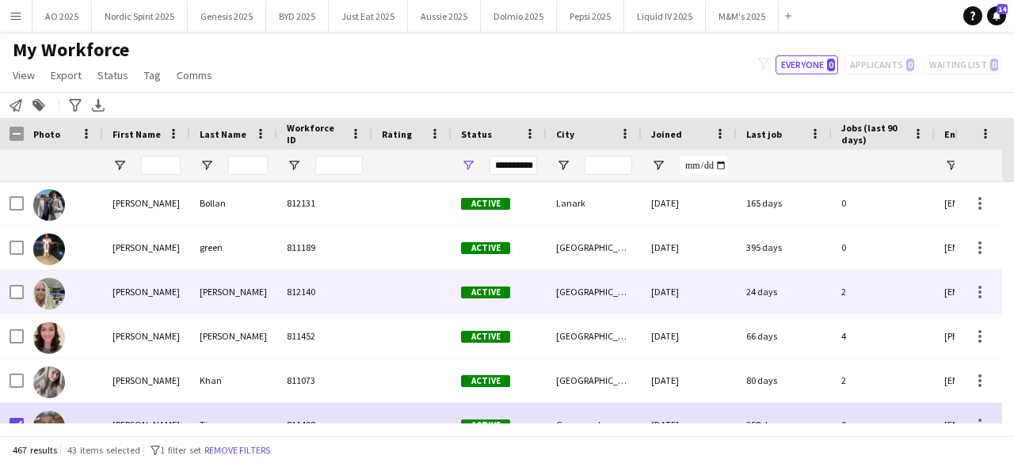
click at [41, 292] on img at bounding box center [49, 294] width 32 height 32
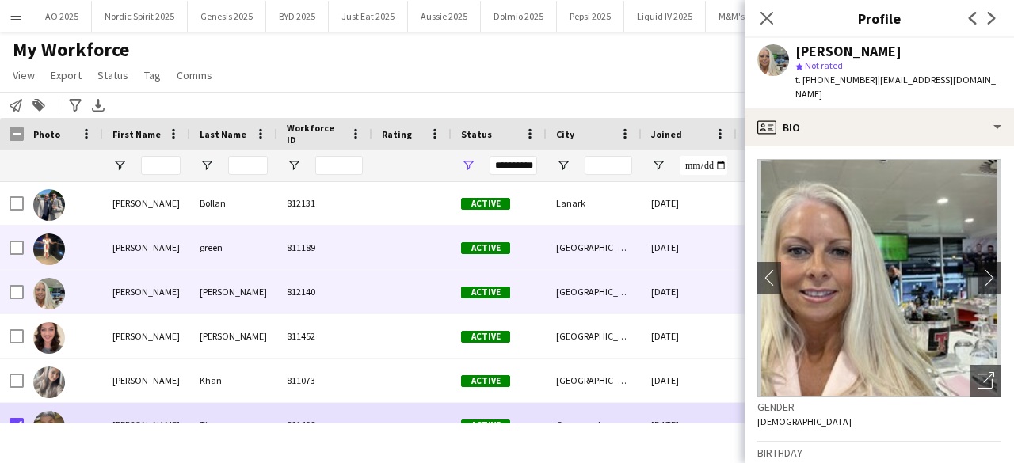
click at [44, 254] on img at bounding box center [49, 250] width 32 height 32
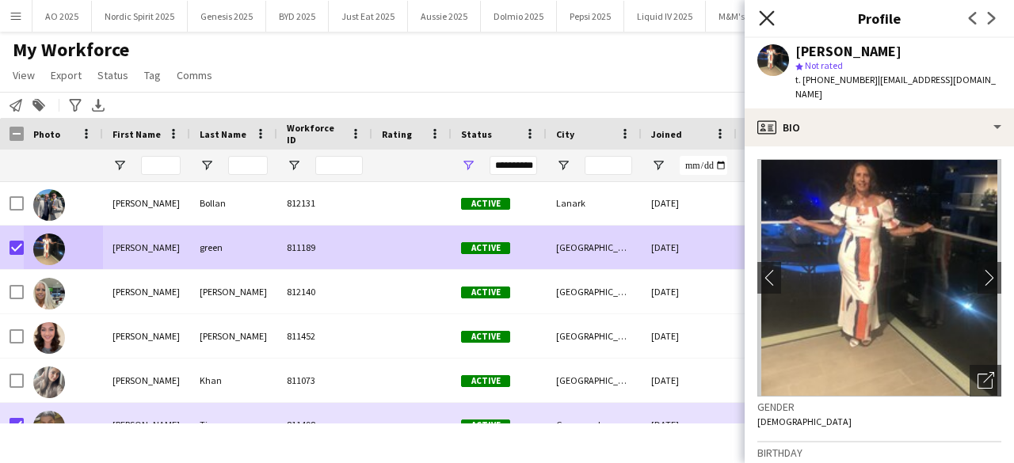
click at [764, 17] on icon "Close pop-in" at bounding box center [766, 17] width 15 height 15
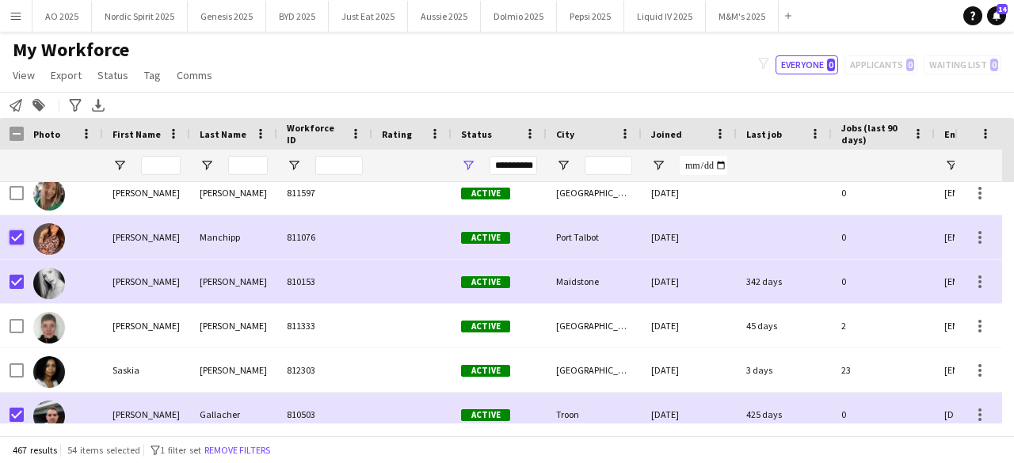
scroll to position [17427, 0]
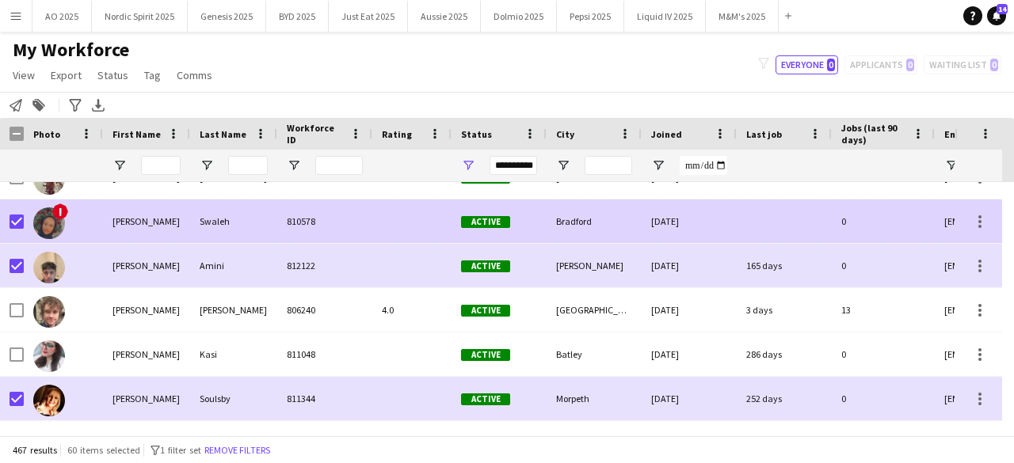
click at [55, 219] on img at bounding box center [49, 224] width 32 height 32
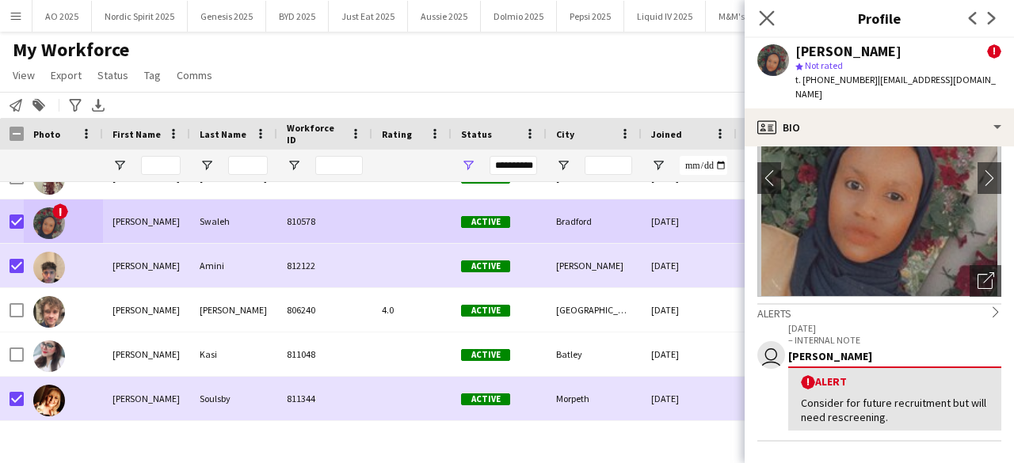
click at [772, 25] on icon at bounding box center [766, 17] width 15 height 15
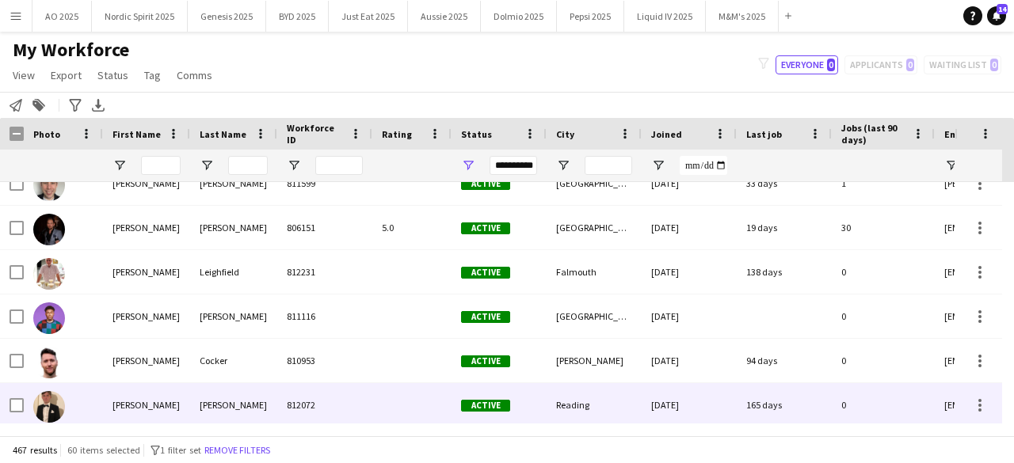
click at [42, 402] on img at bounding box center [49, 407] width 32 height 32
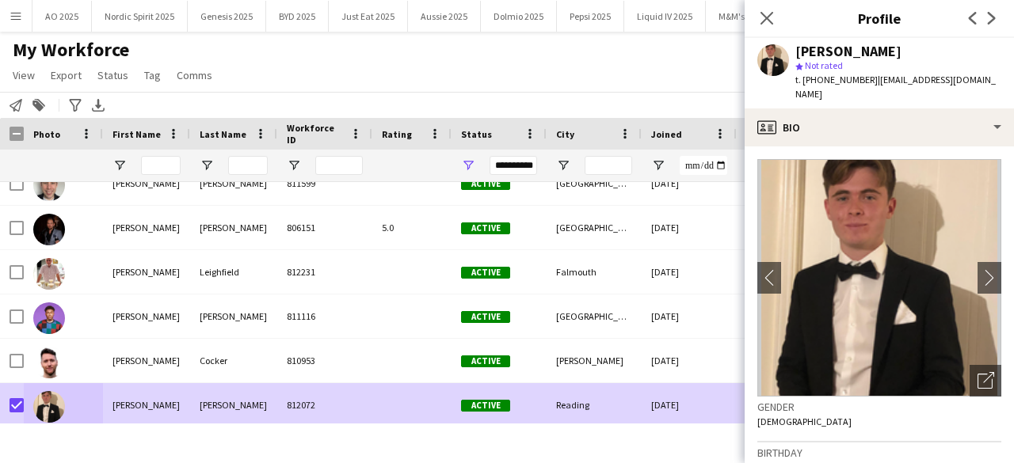
click at [518, 82] on div "My Workforce View Views Default view Compliance Log New view Update view Delete…" at bounding box center [507, 65] width 1014 height 54
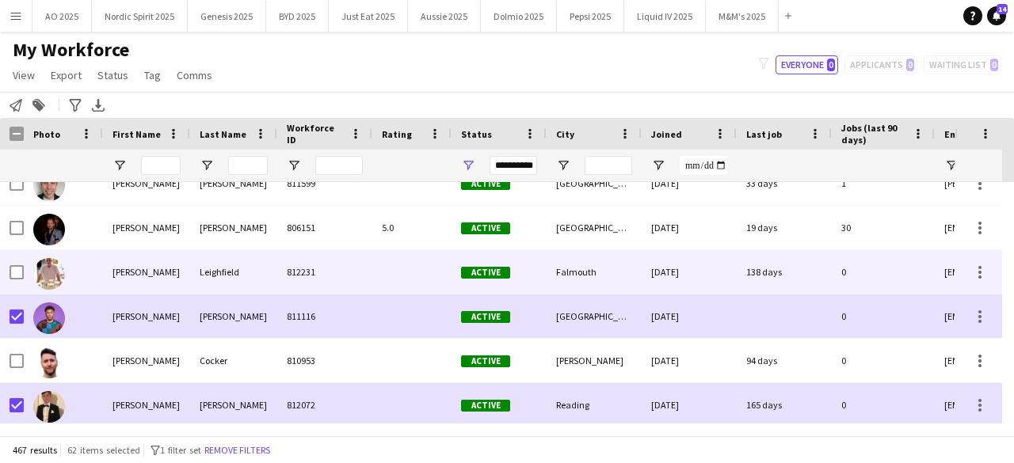
click at [51, 283] on img at bounding box center [49, 274] width 32 height 32
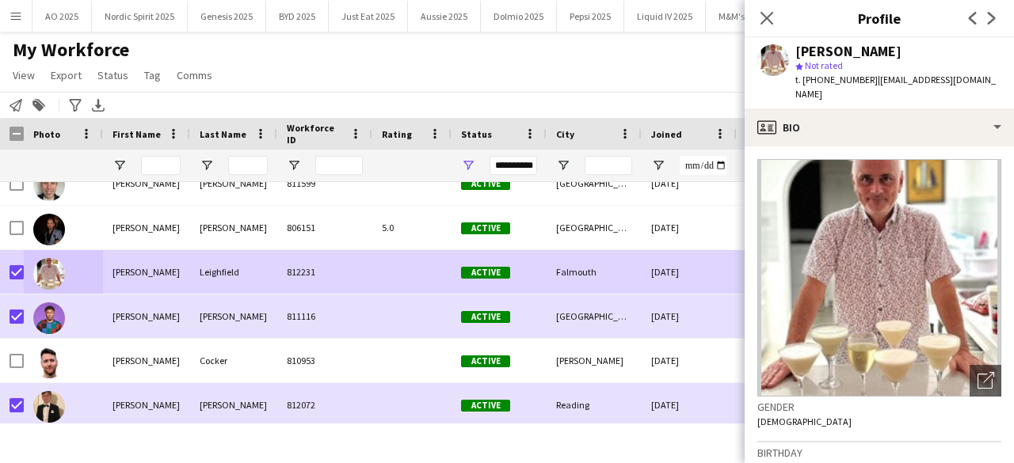
click at [377, 69] on div "My Workforce View Views Default view Compliance Log New view Update view Delete…" at bounding box center [507, 65] width 1014 height 54
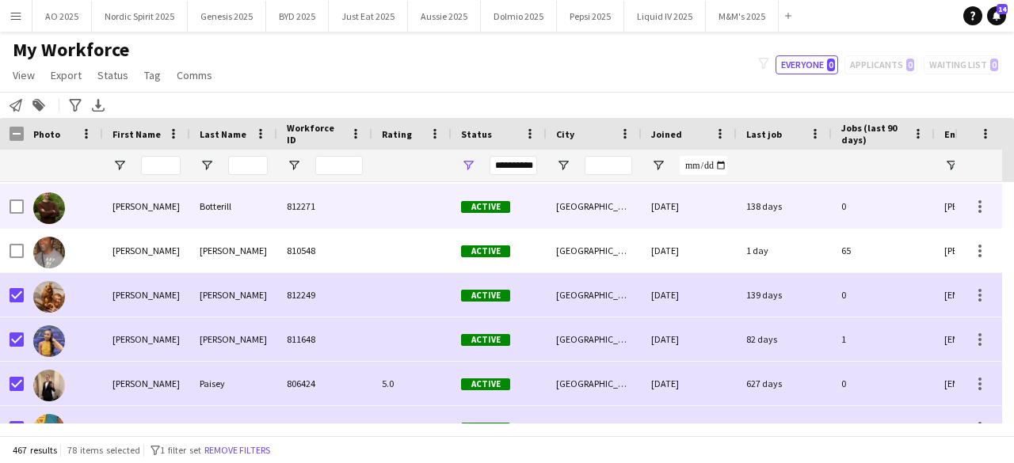
click at [37, 205] on img at bounding box center [49, 209] width 32 height 32
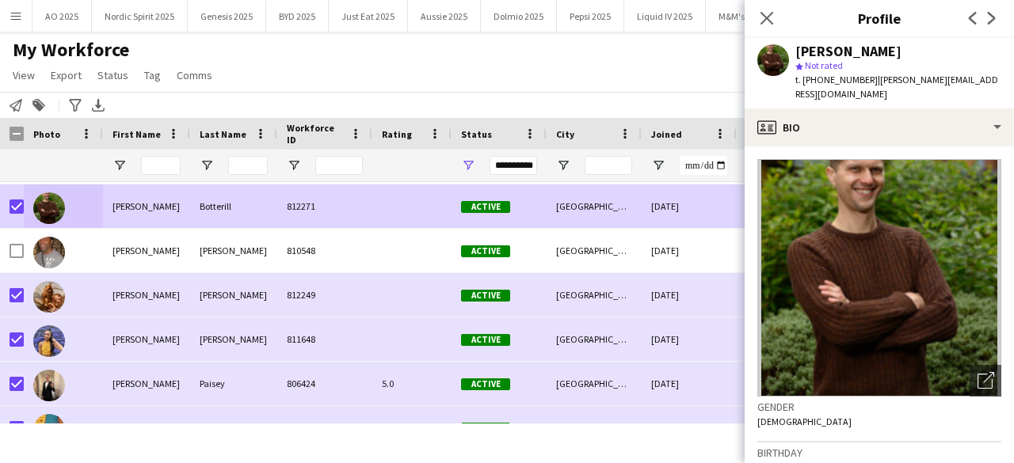
click at [756, 18] on div "Close pop-in" at bounding box center [767, 18] width 44 height 36
click at [764, 18] on icon "Close pop-in" at bounding box center [766, 17] width 15 height 15
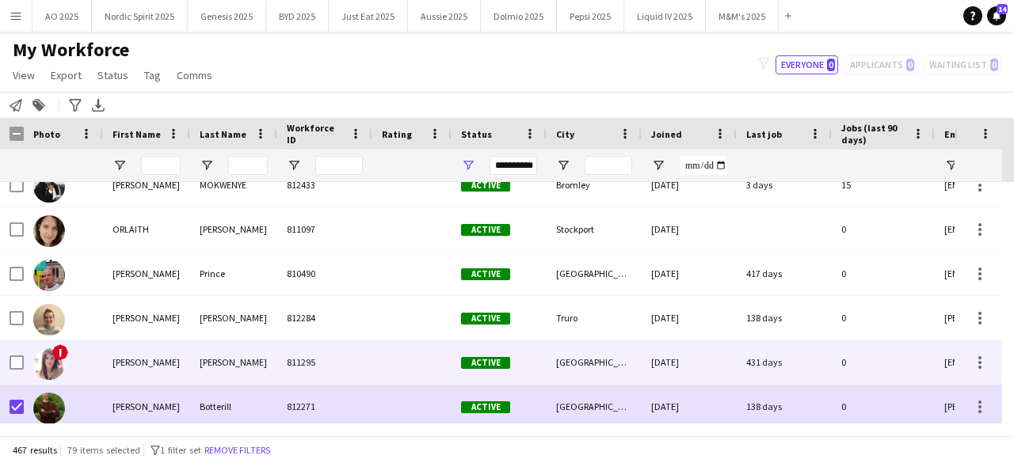
click at [41, 366] on img at bounding box center [49, 365] width 32 height 32
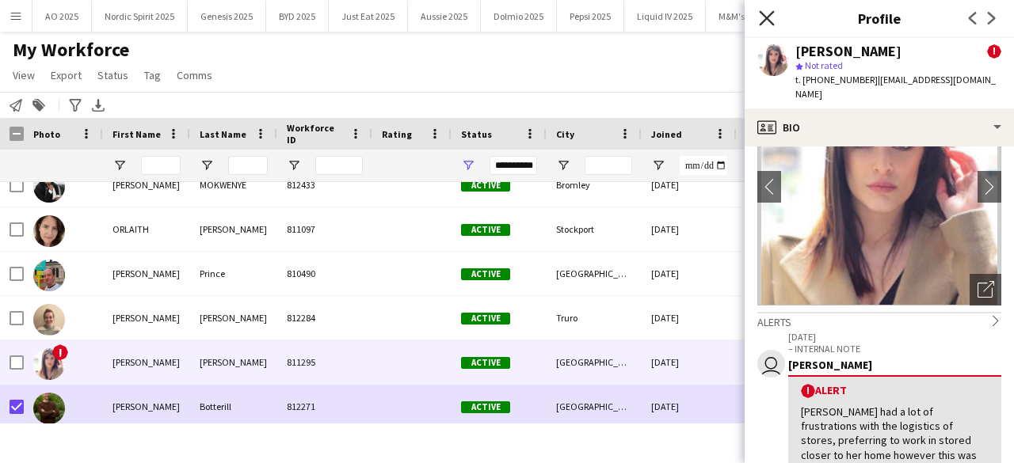
click at [773, 21] on icon "Close pop-in" at bounding box center [766, 17] width 15 height 15
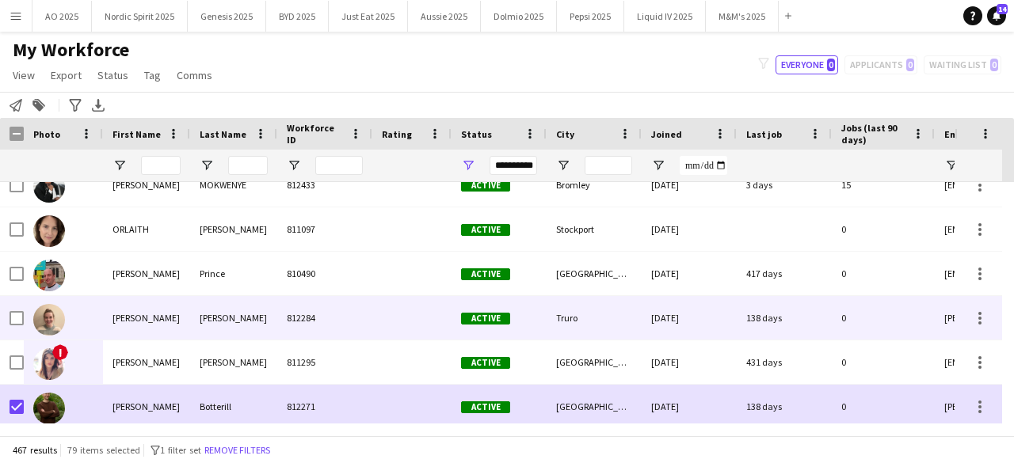
click at [59, 319] on img at bounding box center [49, 320] width 32 height 32
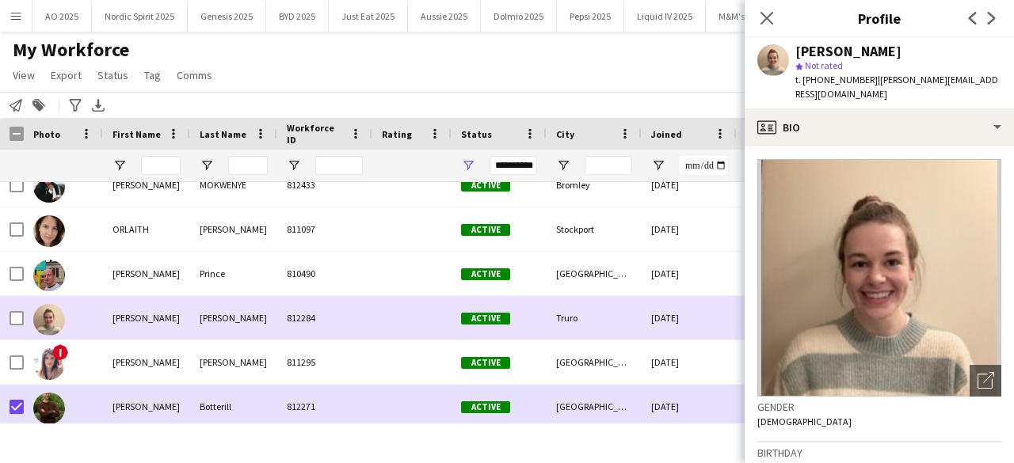
click at [59, 319] on img at bounding box center [49, 320] width 32 height 32
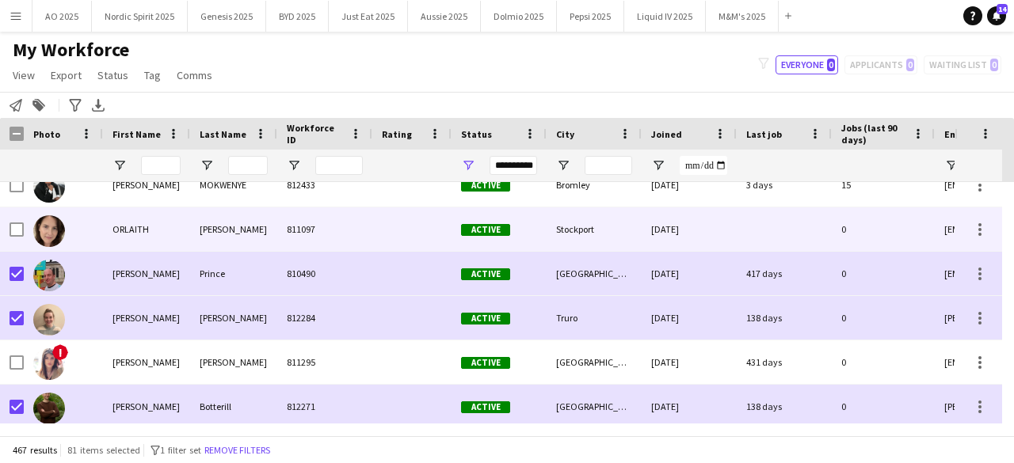
click at [52, 224] on img at bounding box center [49, 231] width 32 height 32
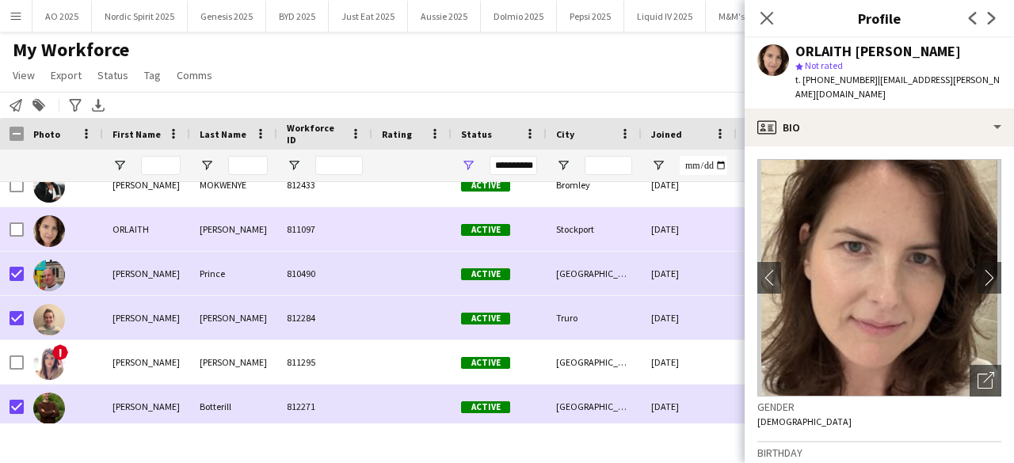
click at [52, 224] on img at bounding box center [49, 231] width 32 height 32
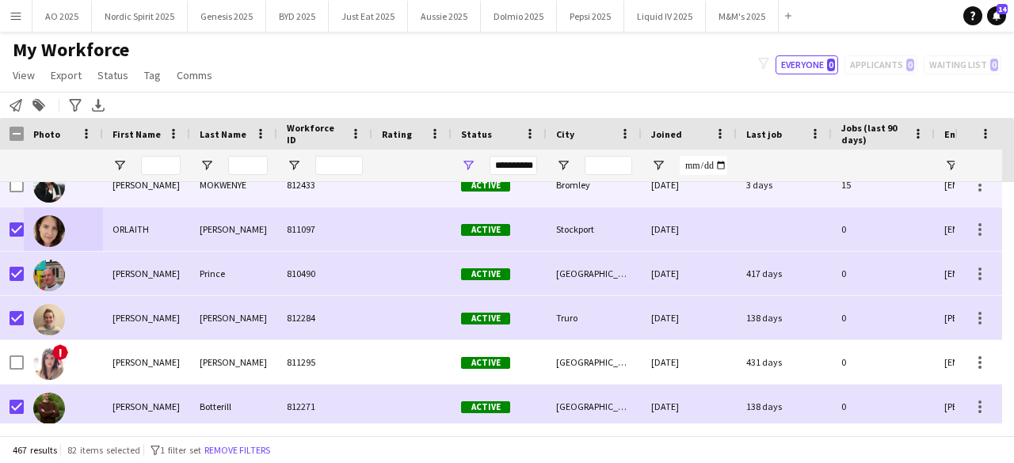
click at [32, 195] on div at bounding box center [63, 185] width 79 height 44
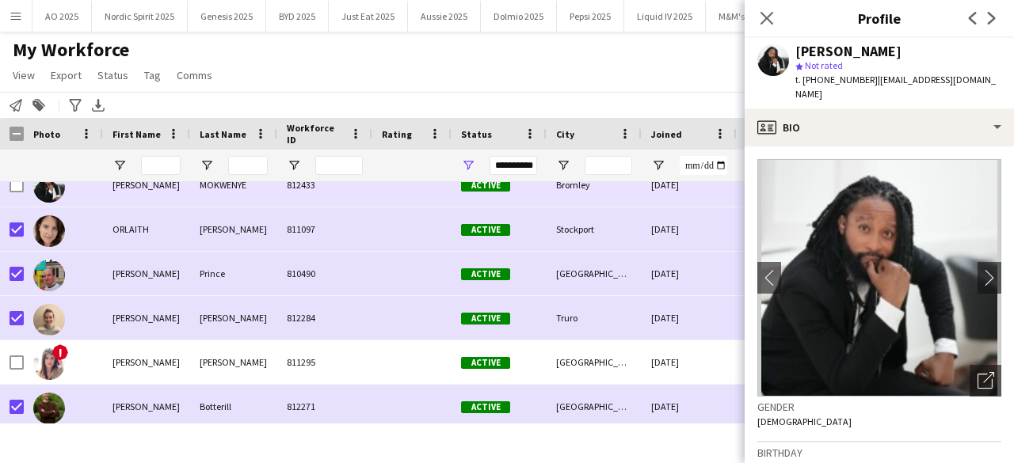
click at [32, 194] on div at bounding box center [63, 185] width 79 height 44
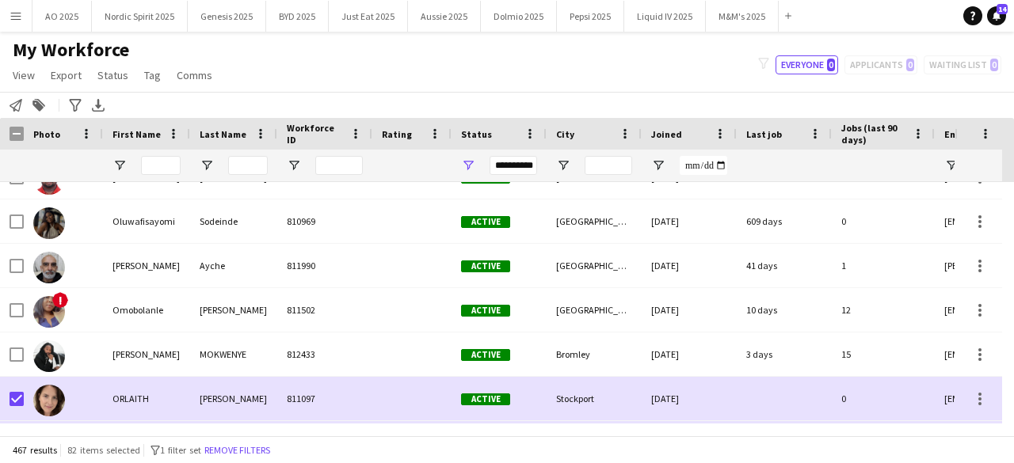
scroll to position [15346, 0]
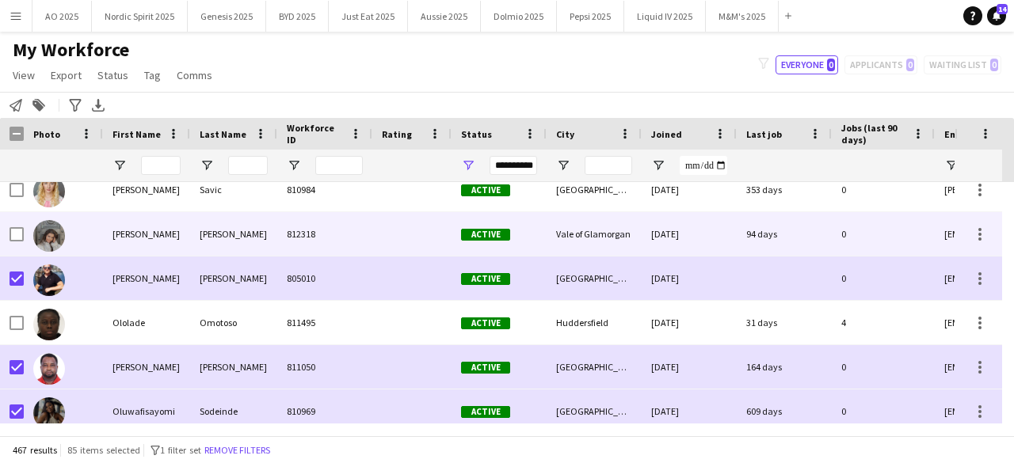
click at [44, 232] on img at bounding box center [49, 236] width 32 height 32
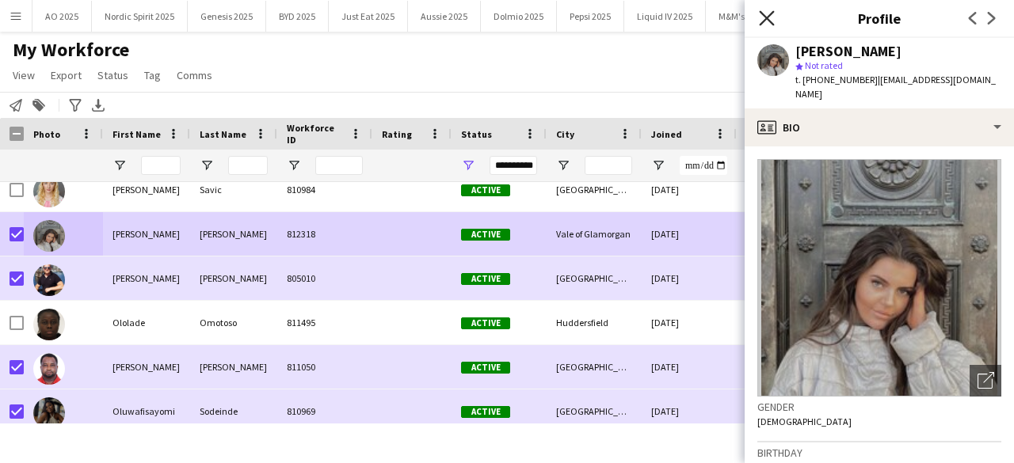
click at [761, 21] on icon "Close pop-in" at bounding box center [766, 17] width 15 height 15
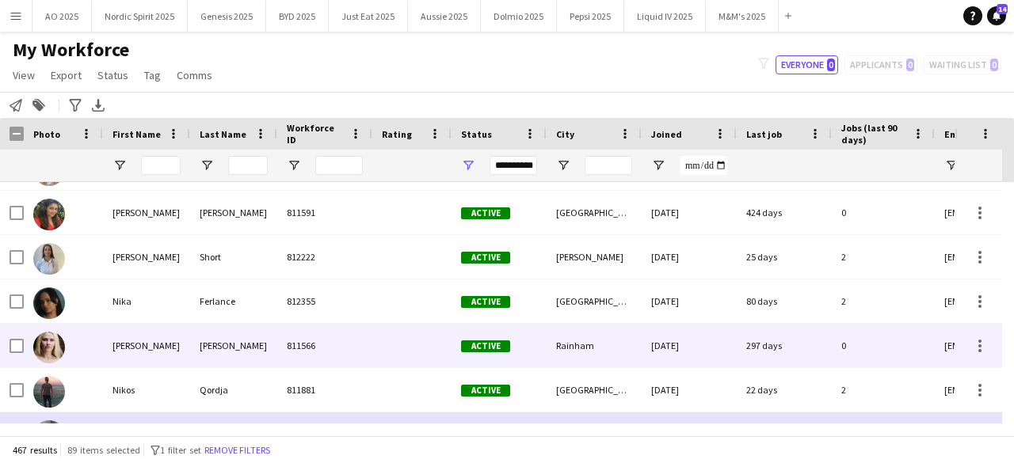
click at [40, 353] on img at bounding box center [49, 348] width 32 height 32
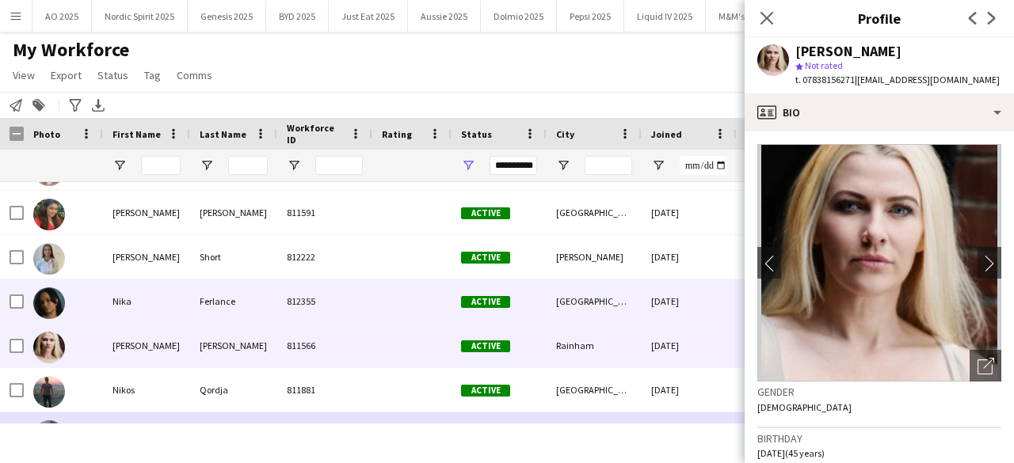
click at [47, 303] on img at bounding box center [49, 304] width 32 height 32
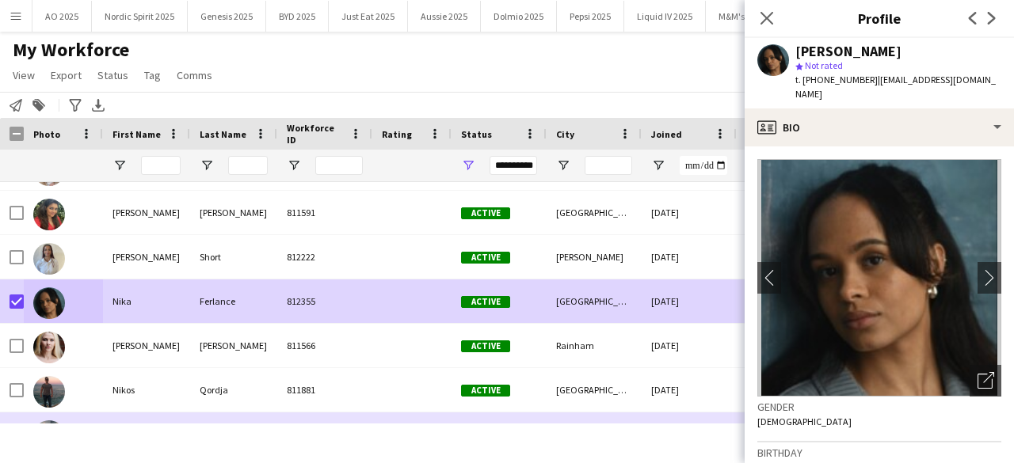
click at [372, 61] on div "My Workforce View Views Default view Compliance Log New view Update view Delete…" at bounding box center [507, 65] width 1014 height 54
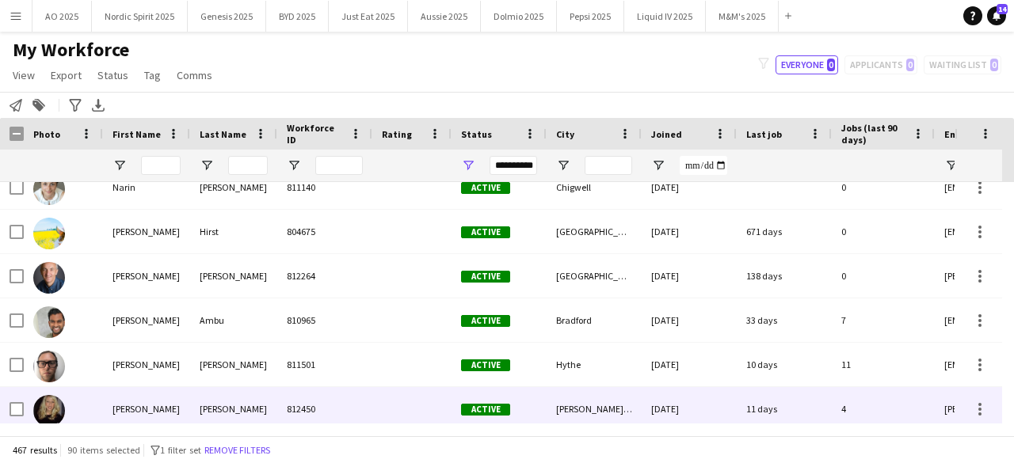
click at [52, 406] on img at bounding box center [49, 411] width 32 height 32
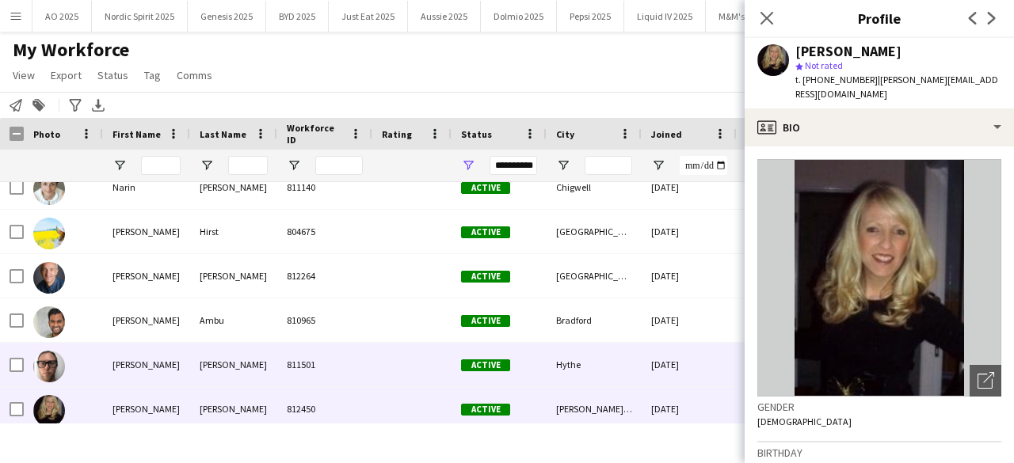
click at [51, 372] on img at bounding box center [49, 367] width 32 height 32
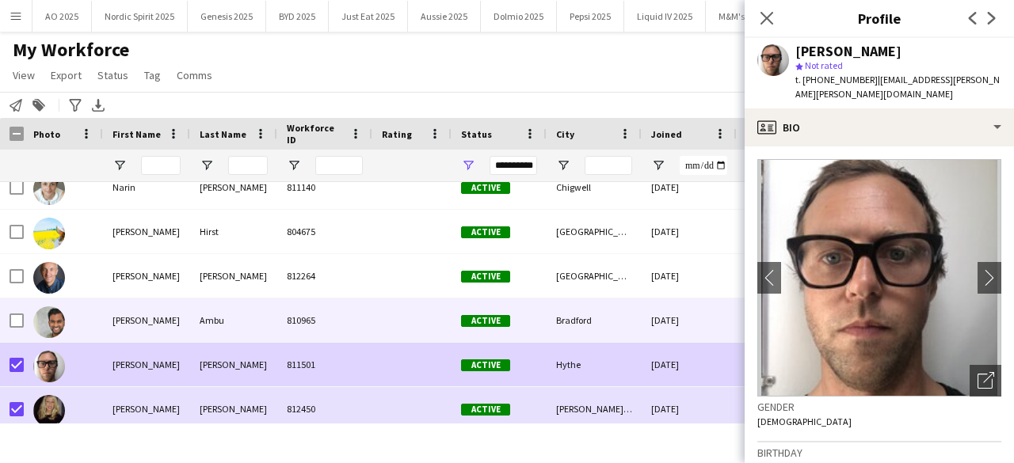
click at [40, 328] on img at bounding box center [49, 323] width 32 height 32
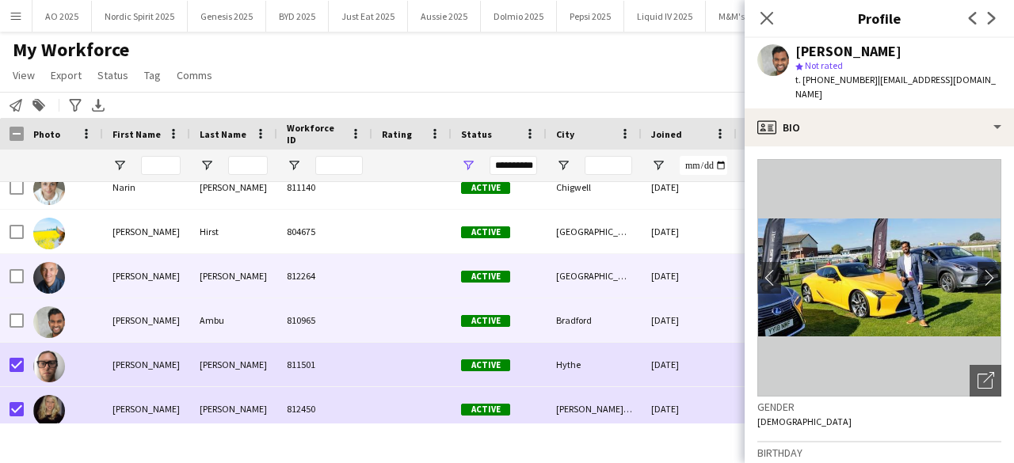
click at [45, 275] on img at bounding box center [49, 278] width 32 height 32
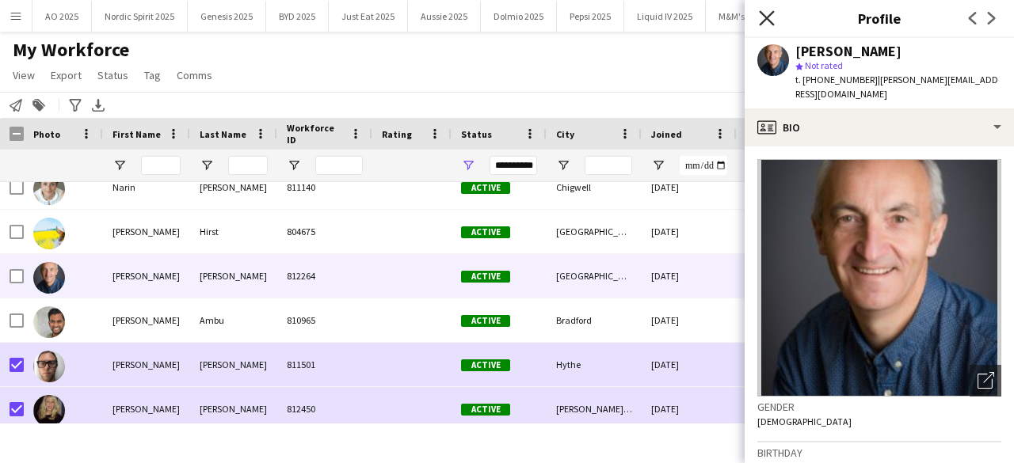
click at [766, 25] on icon "Close pop-in" at bounding box center [766, 17] width 15 height 15
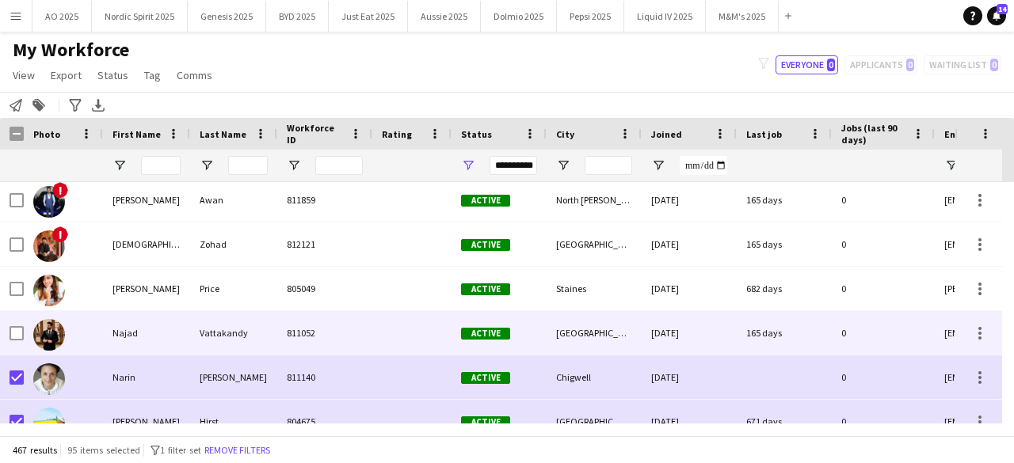
click at [44, 325] on img at bounding box center [49, 335] width 32 height 32
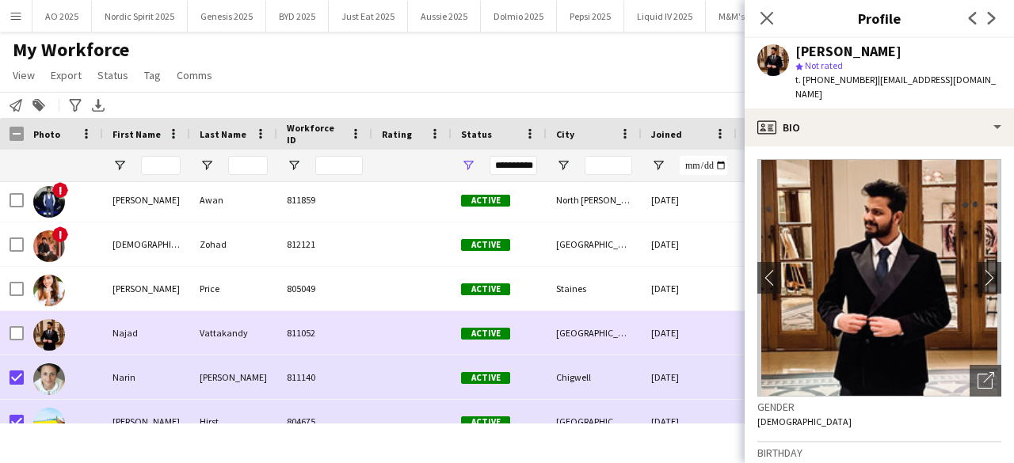
click at [44, 325] on img at bounding box center [49, 335] width 32 height 32
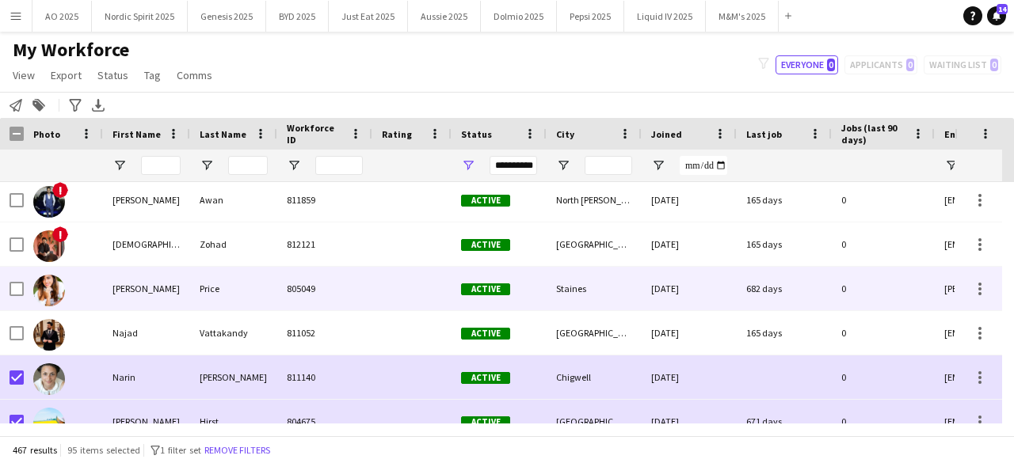
click at [48, 289] on img at bounding box center [49, 291] width 32 height 32
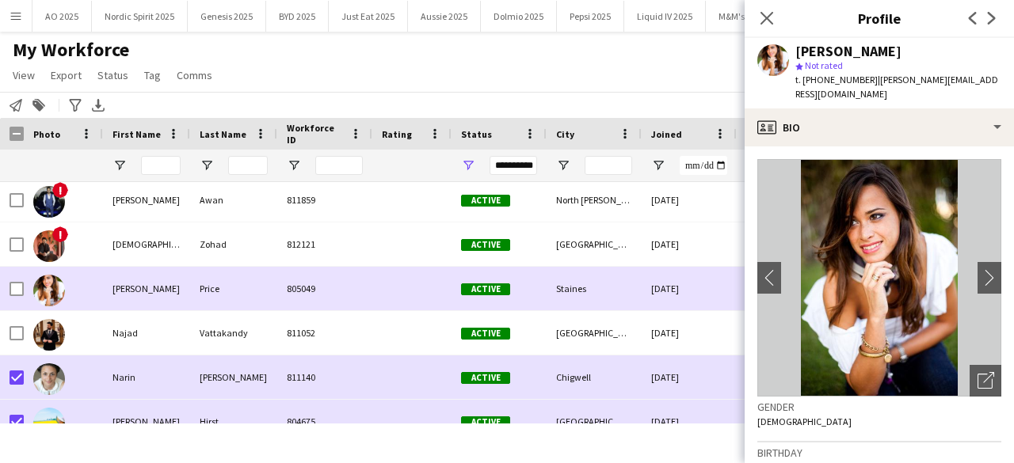
click at [48, 289] on img at bounding box center [49, 291] width 32 height 32
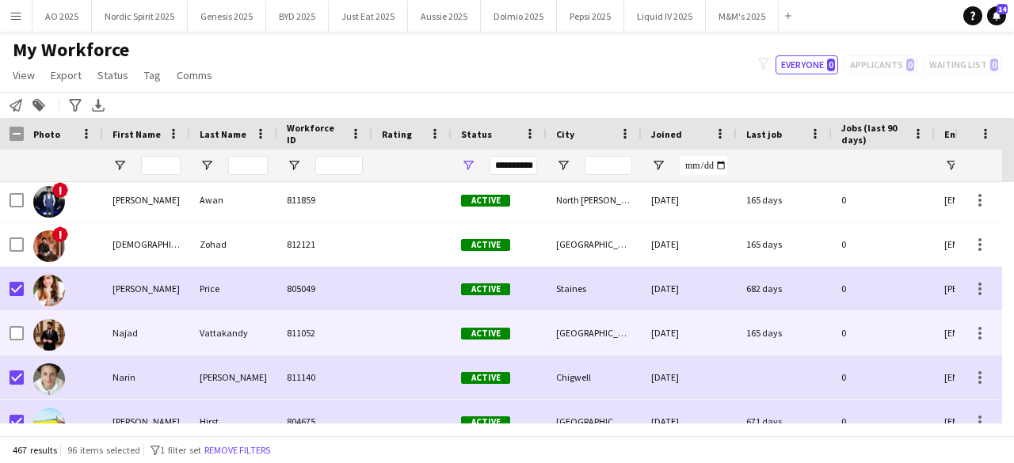
click at [32, 337] on div at bounding box center [63, 333] width 79 height 44
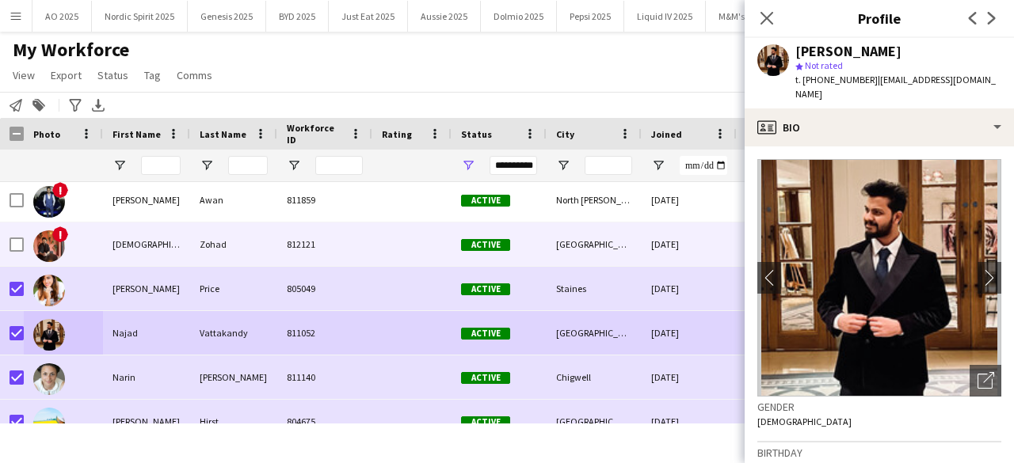
click at [44, 246] on img at bounding box center [49, 247] width 32 height 32
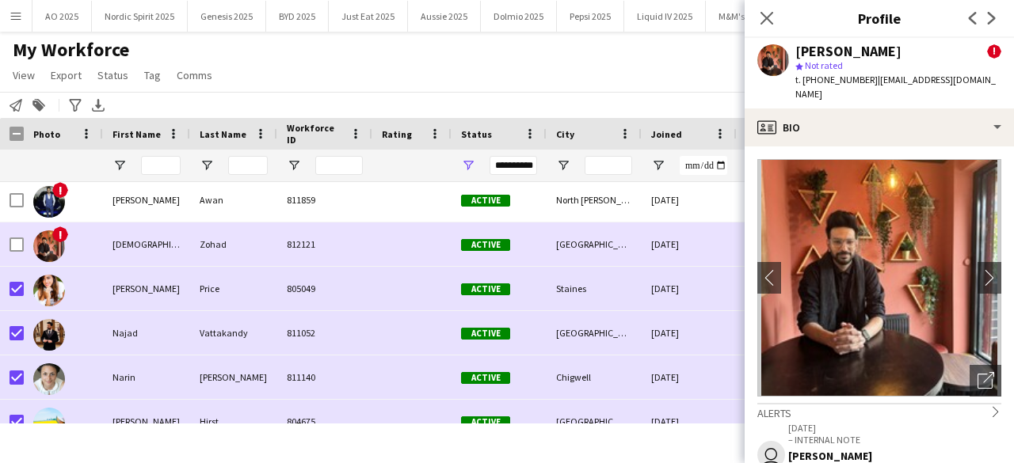
click at [45, 246] on img at bounding box center [49, 247] width 32 height 32
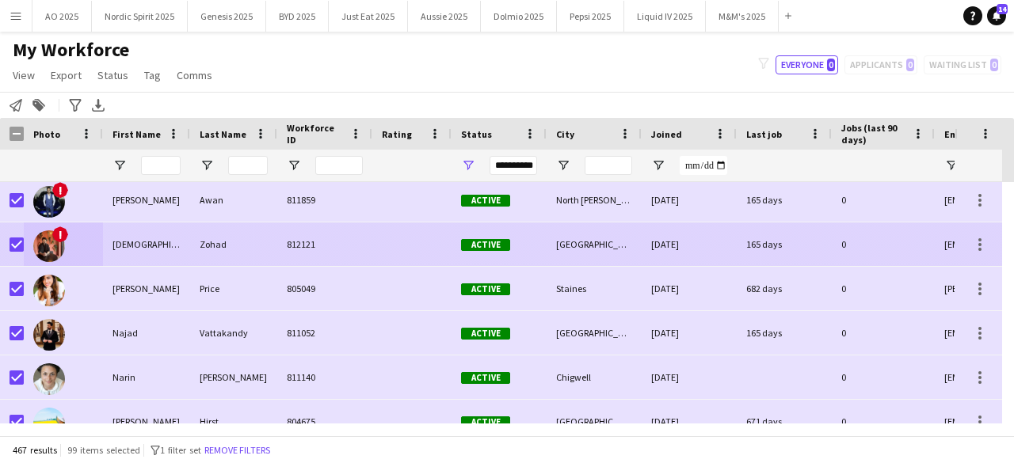
click at [48, 245] on img at bounding box center [49, 247] width 32 height 32
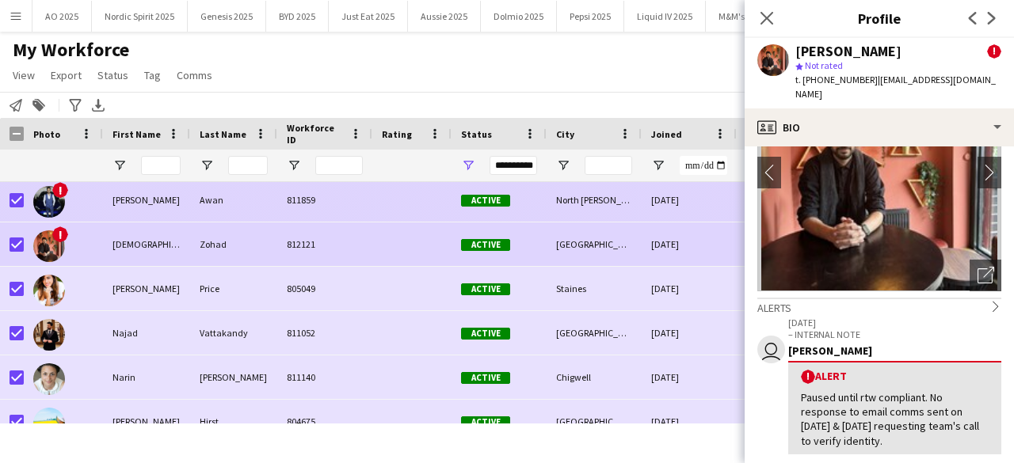
click at [52, 199] on img at bounding box center [49, 202] width 32 height 32
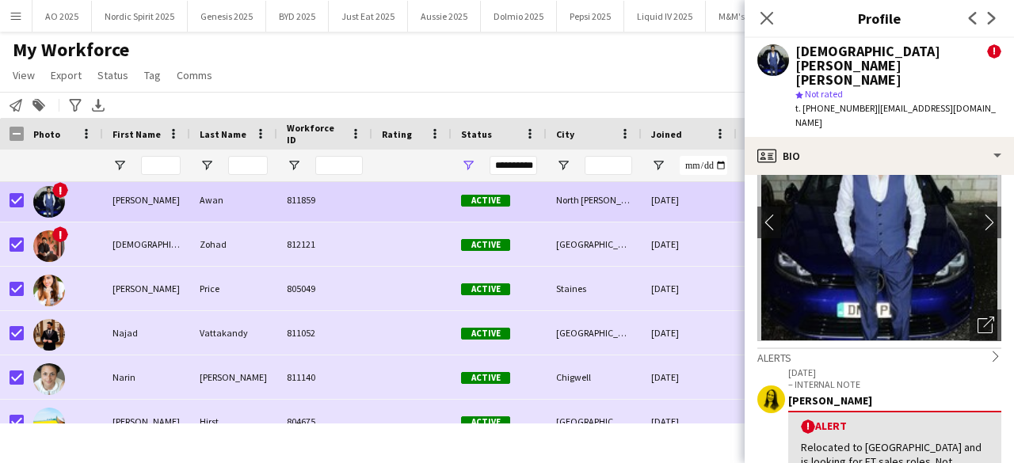
scroll to position [89, 0]
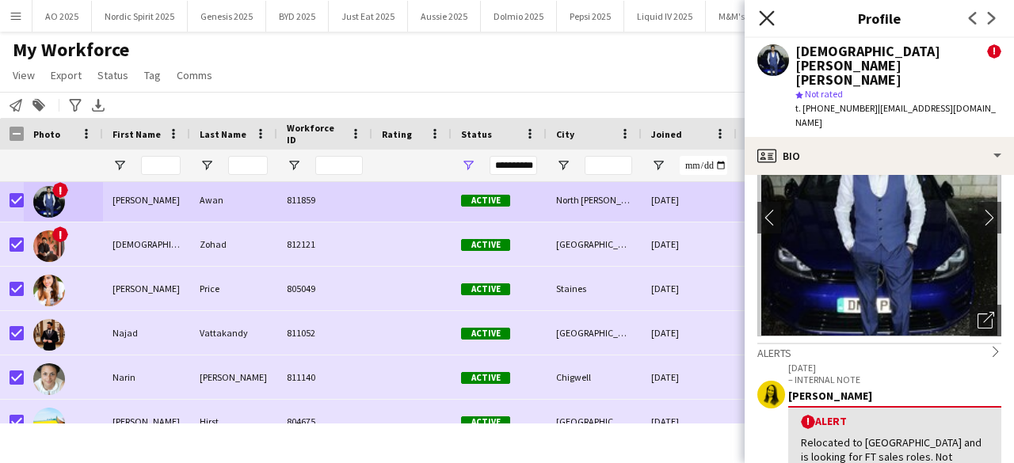
click at [765, 22] on icon "Close pop-in" at bounding box center [766, 17] width 15 height 15
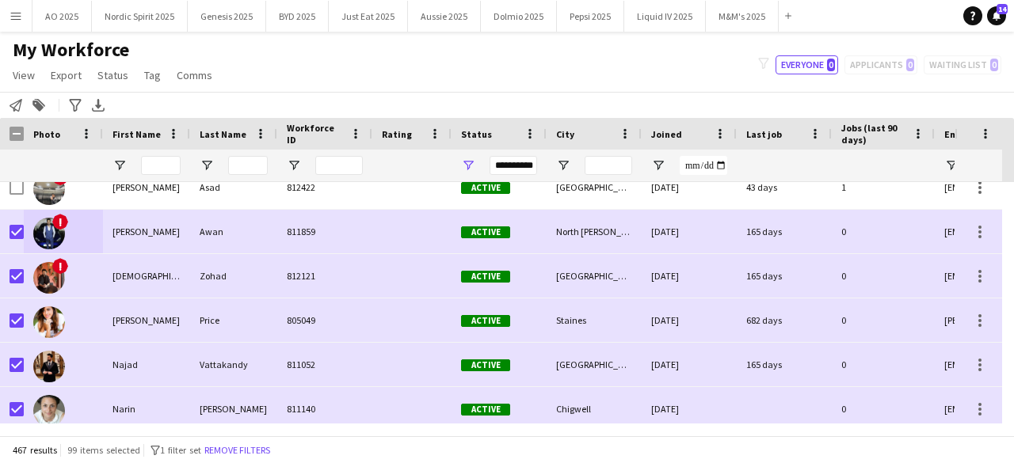
scroll to position [14185, 0]
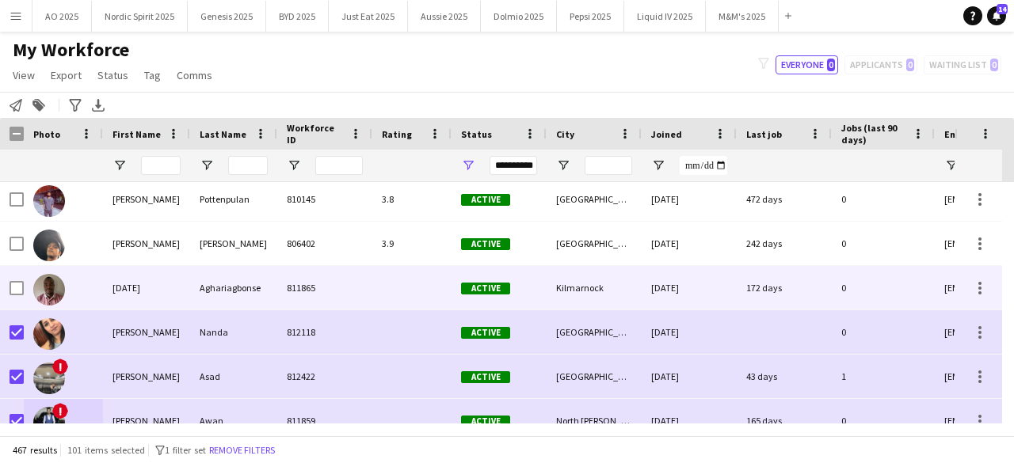
click at [22, 280] on div at bounding box center [17, 288] width 14 height 44
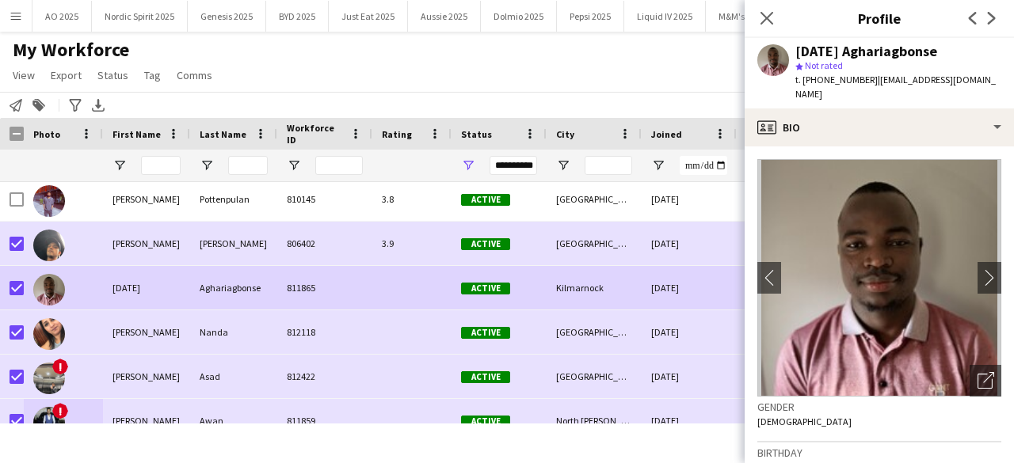
click at [336, 72] on div "My Workforce View Views Default view Compliance Log New view Update view Delete…" at bounding box center [507, 65] width 1014 height 54
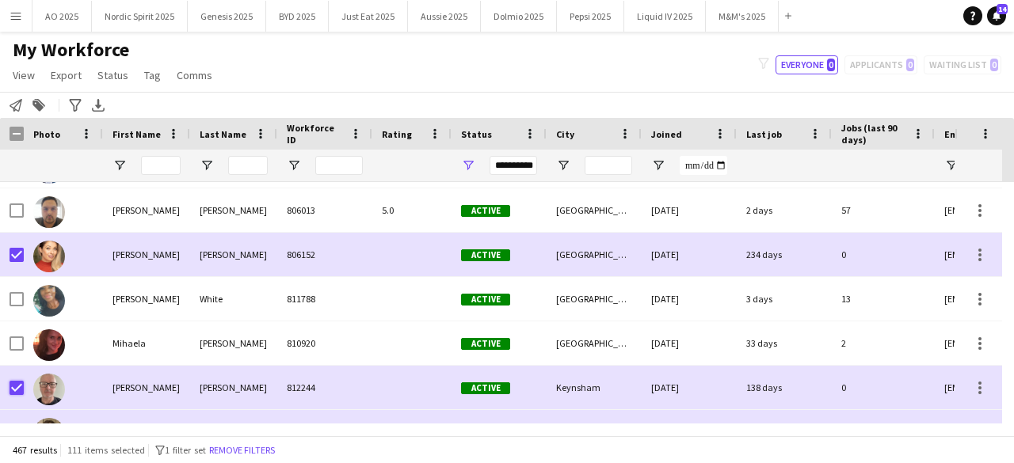
scroll to position [13583, 0]
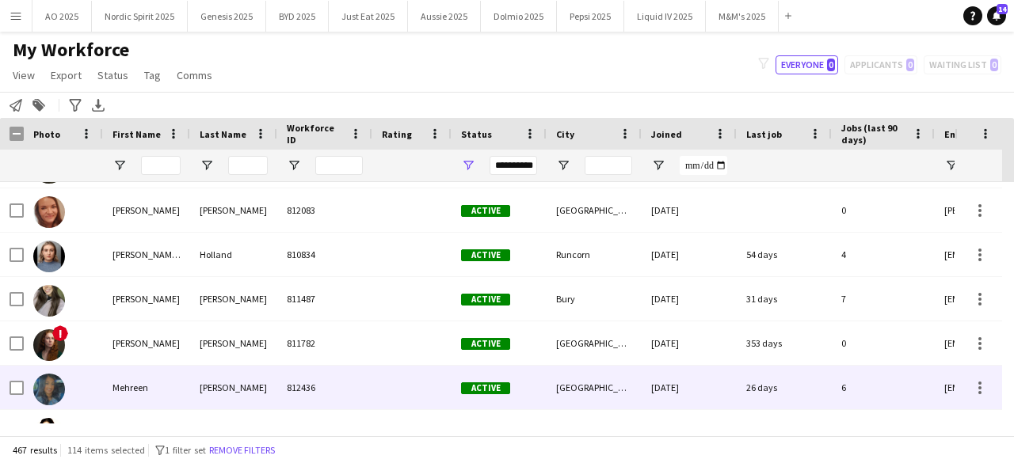
click at [55, 385] on img at bounding box center [49, 390] width 32 height 32
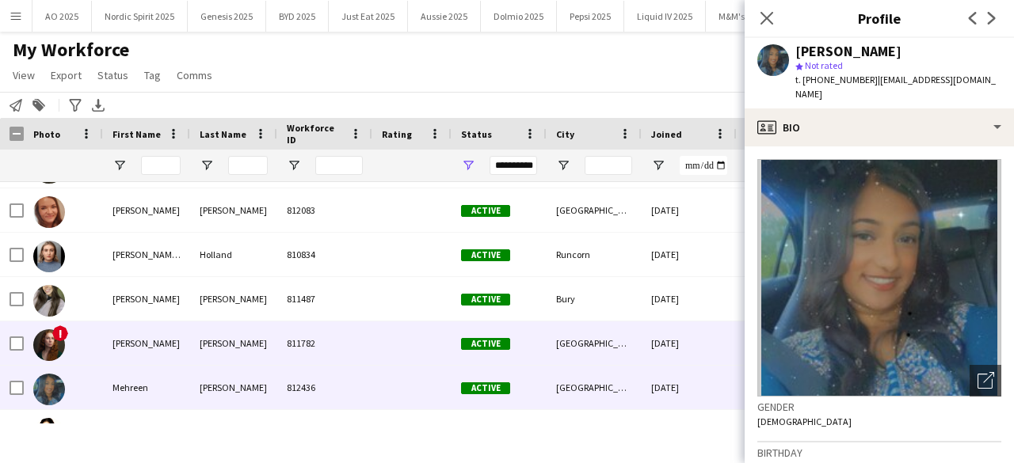
click at [51, 348] on img at bounding box center [49, 346] width 32 height 32
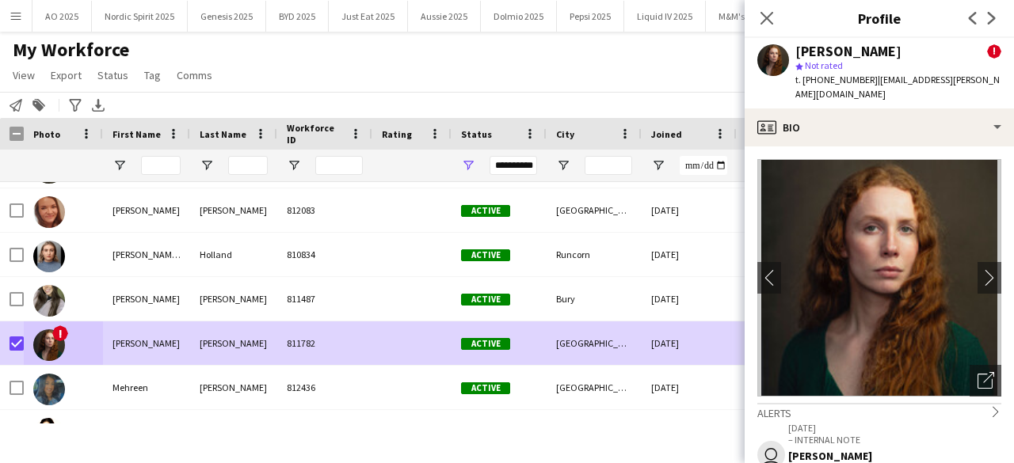
click at [304, 82] on div "My Workforce View Views Default view Compliance Log New view Update view Delete…" at bounding box center [507, 65] width 1014 height 54
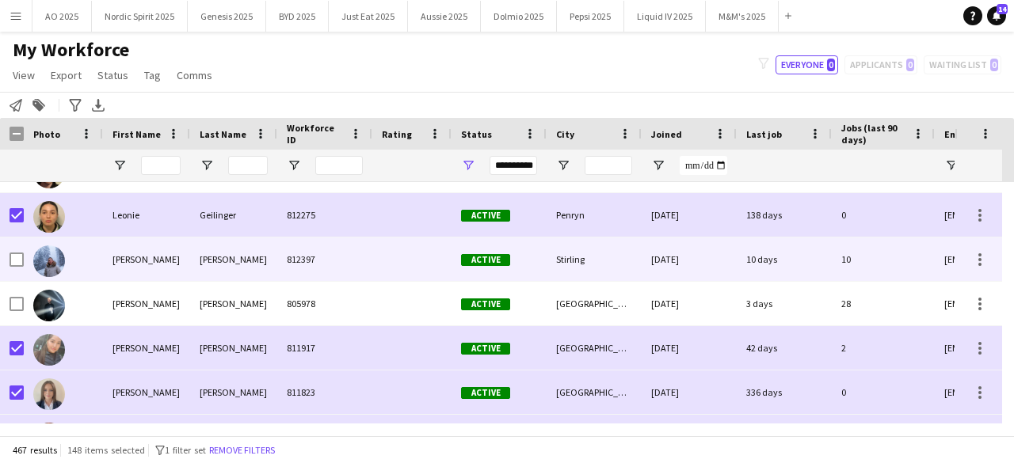
click at [57, 261] on img at bounding box center [49, 262] width 32 height 32
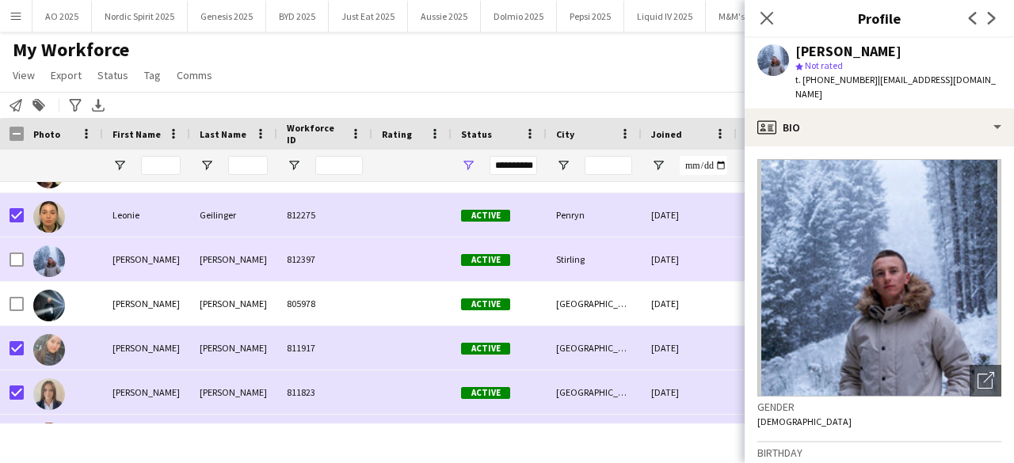
click at [57, 261] on img at bounding box center [49, 262] width 32 height 32
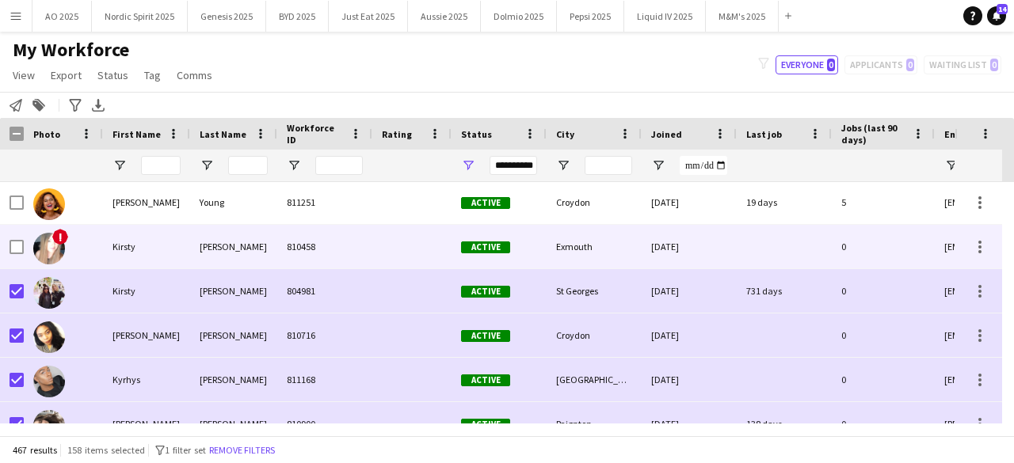
click at [52, 256] on img at bounding box center [49, 249] width 32 height 32
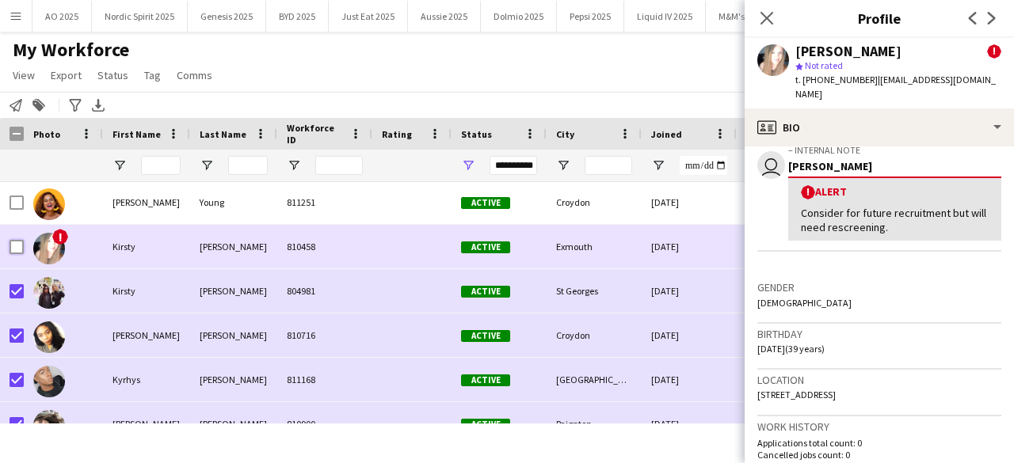
click at [9, 248] on div at bounding box center [12, 247] width 24 height 44
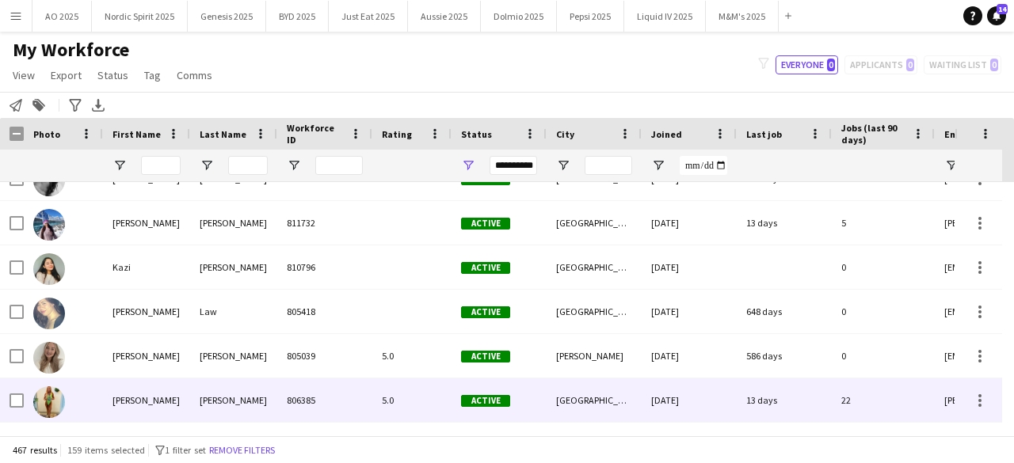
click at [45, 397] on img at bounding box center [49, 403] width 32 height 32
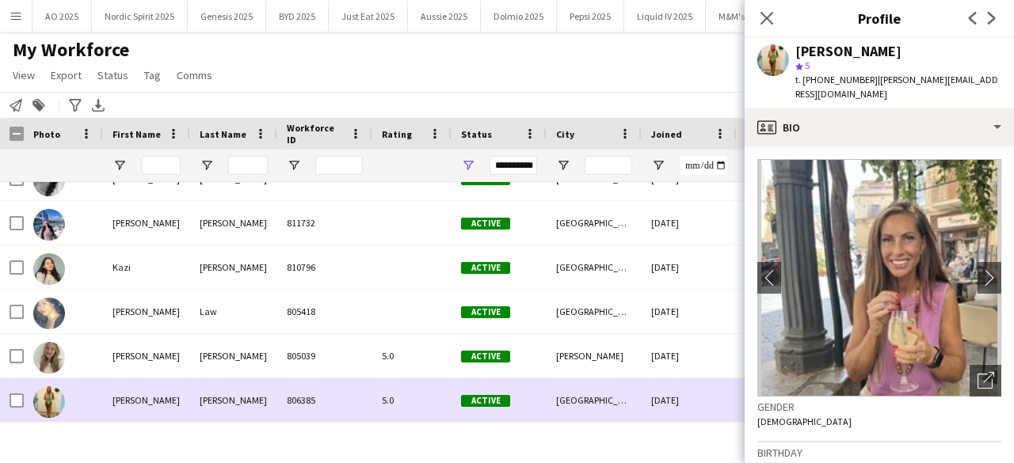
click at [45, 397] on img at bounding box center [49, 403] width 32 height 32
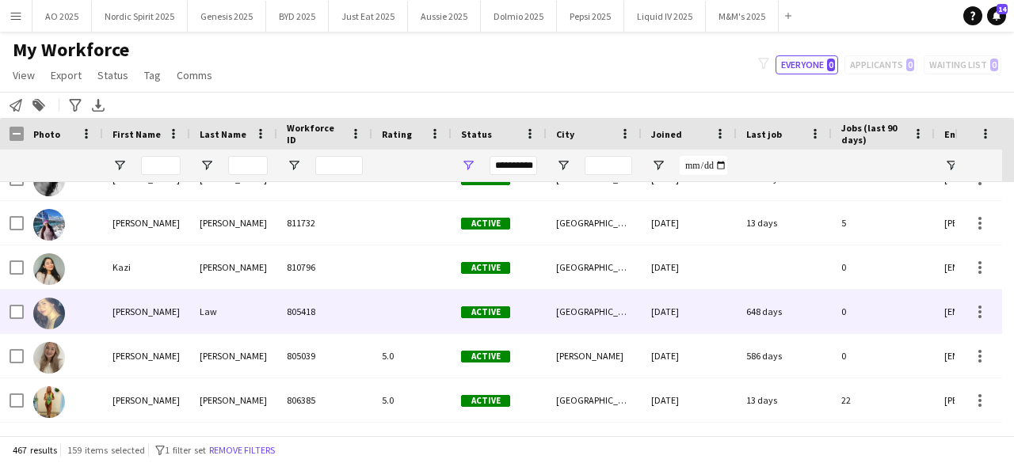
click at [50, 313] on img at bounding box center [49, 314] width 32 height 32
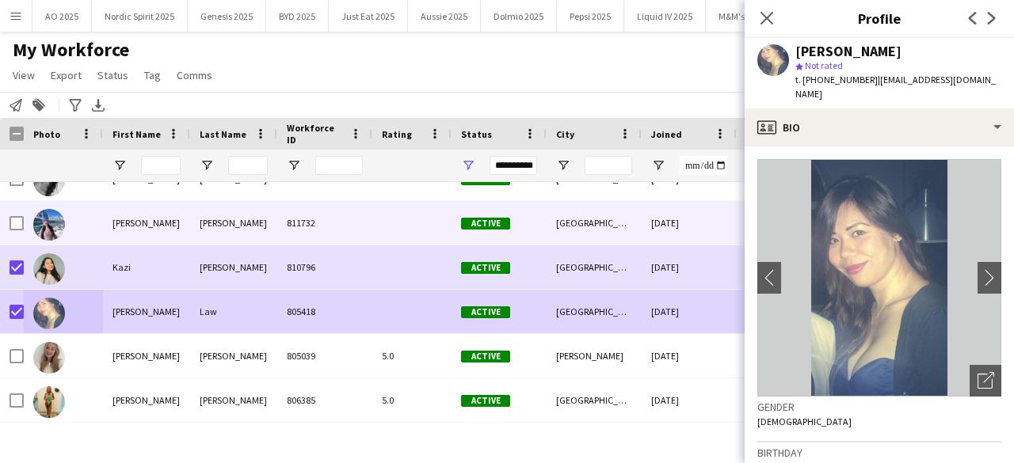
click at [49, 226] on img at bounding box center [49, 225] width 32 height 32
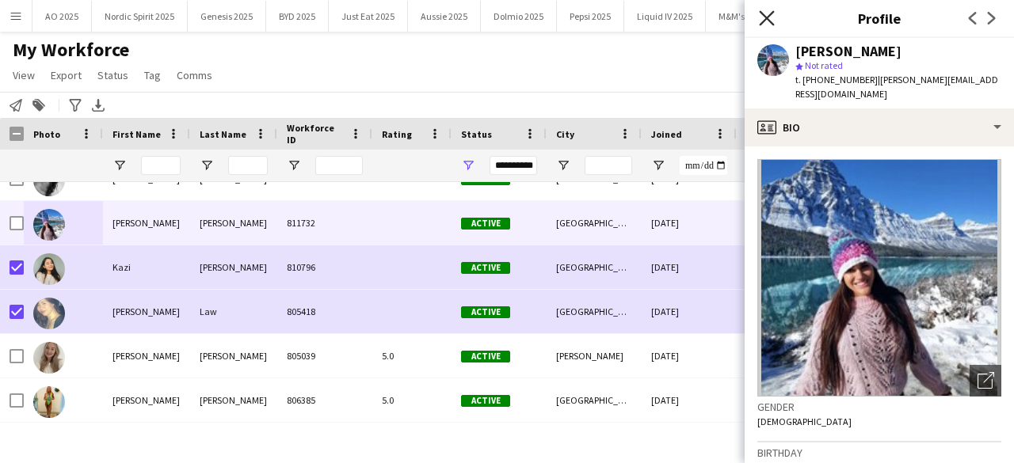
click at [765, 17] on icon at bounding box center [766, 17] width 15 height 15
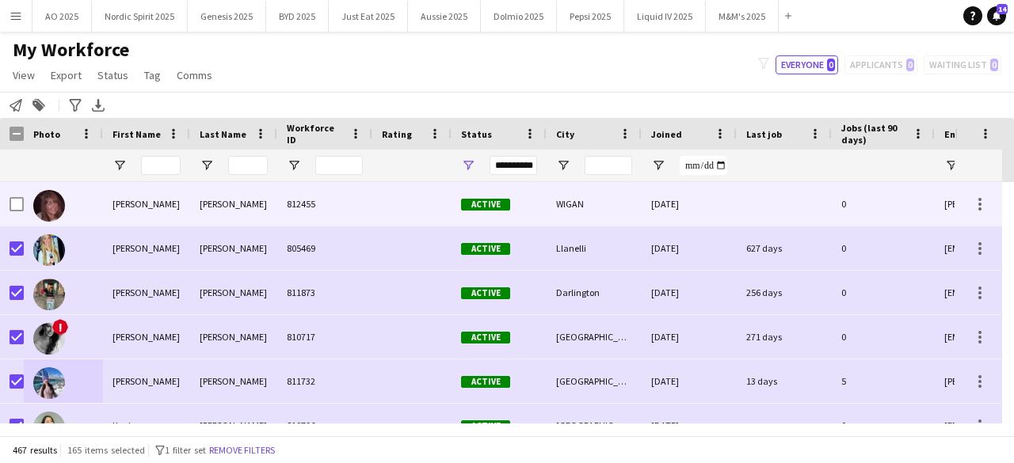
click at [44, 214] on img at bounding box center [49, 206] width 32 height 32
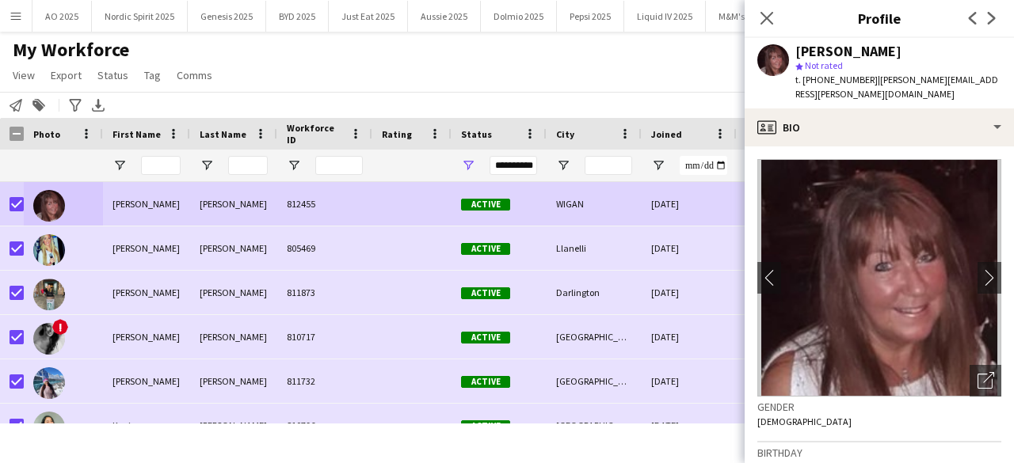
click at [393, 82] on div "My Workforce View Views Default view Compliance Log New view Update view Delete…" at bounding box center [507, 65] width 1014 height 54
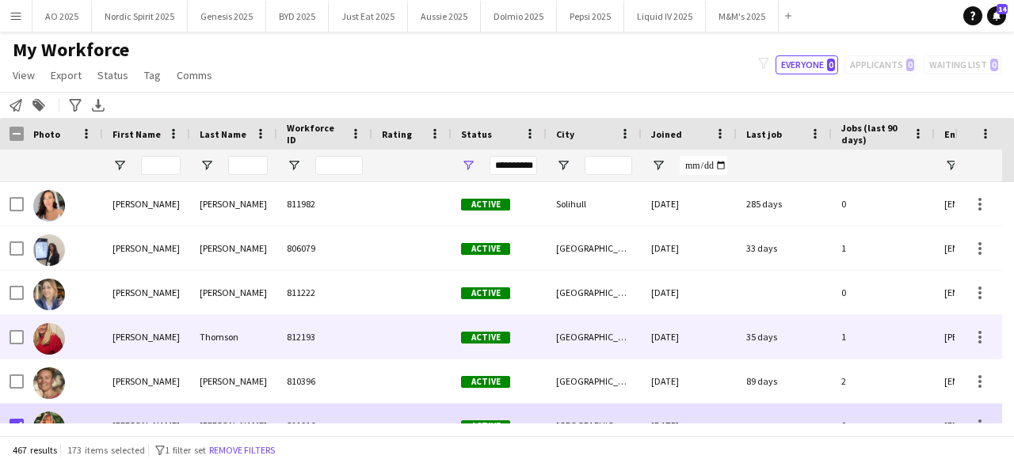
click at [49, 341] on img at bounding box center [49, 339] width 32 height 32
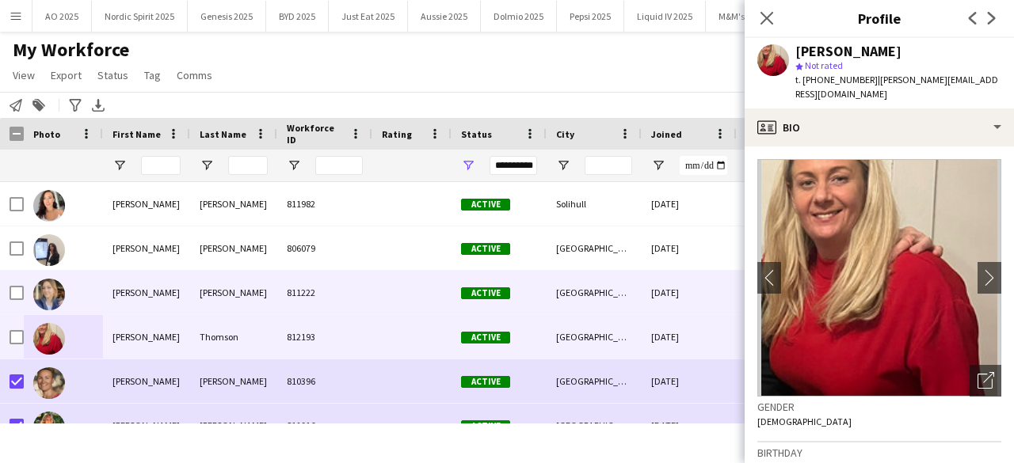
click at [49, 299] on img at bounding box center [49, 295] width 32 height 32
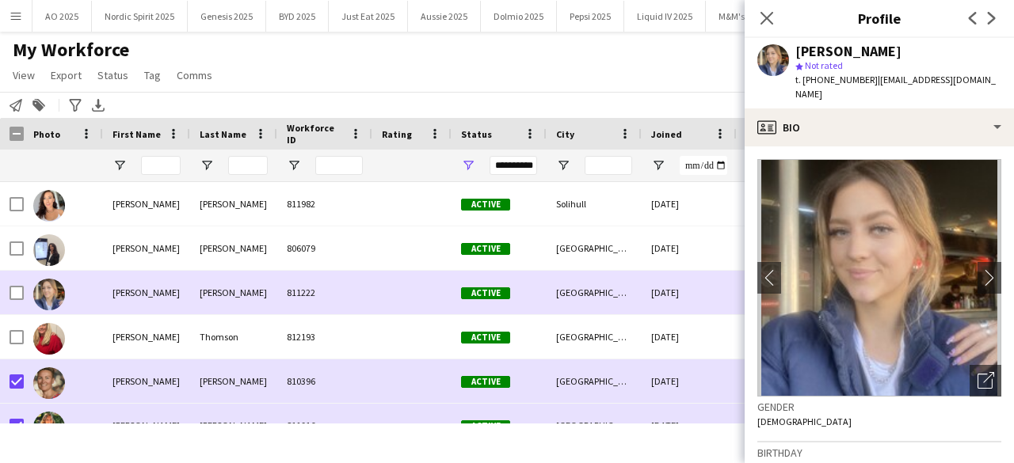
click at [49, 299] on img at bounding box center [49, 295] width 32 height 32
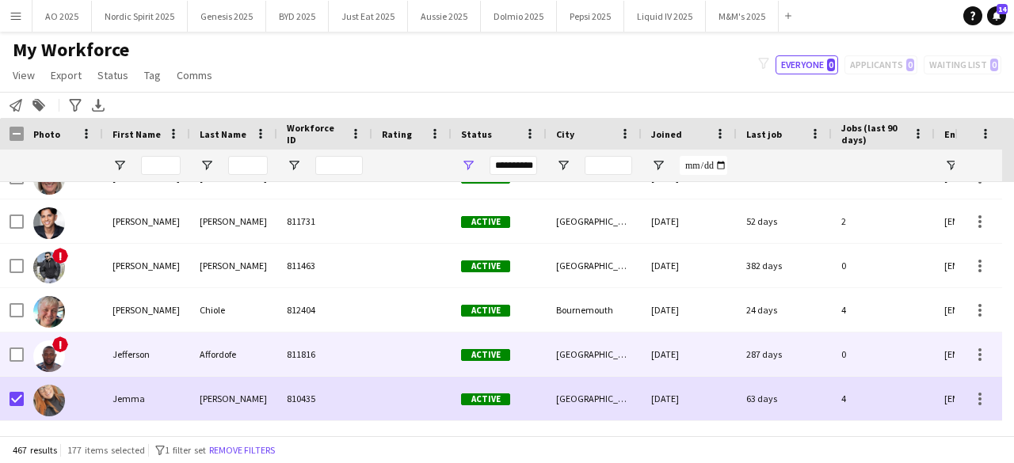
click at [55, 354] on img at bounding box center [49, 357] width 32 height 32
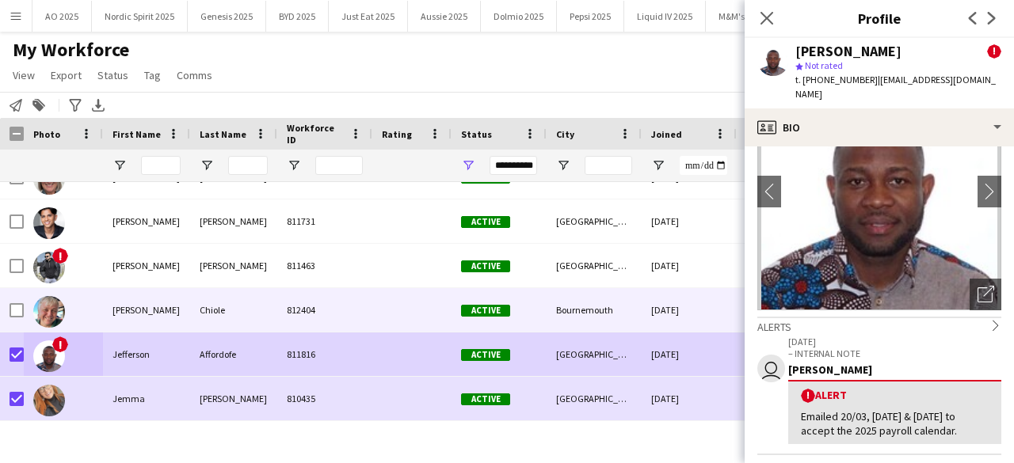
click at [48, 316] on img at bounding box center [49, 312] width 32 height 32
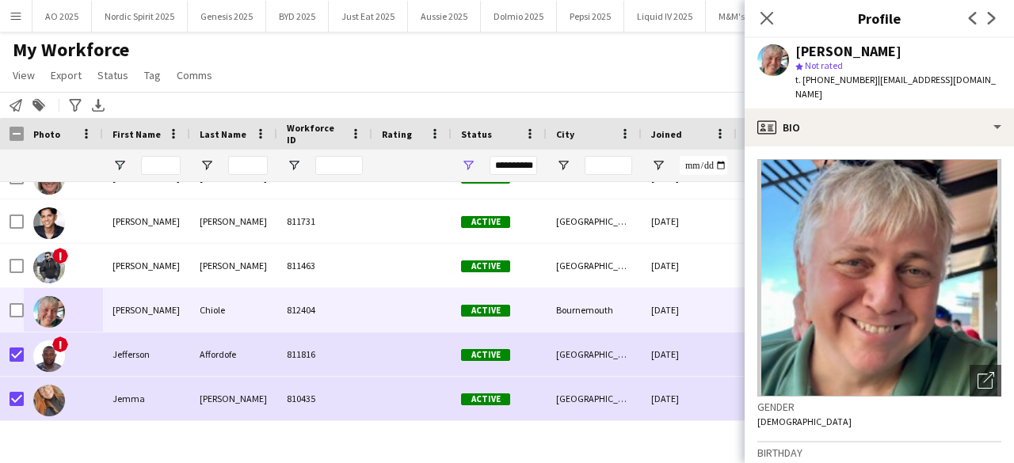
click at [414, 89] on div "My Workforce View Views Default view Compliance Log New view Update view Delete…" at bounding box center [507, 65] width 1014 height 54
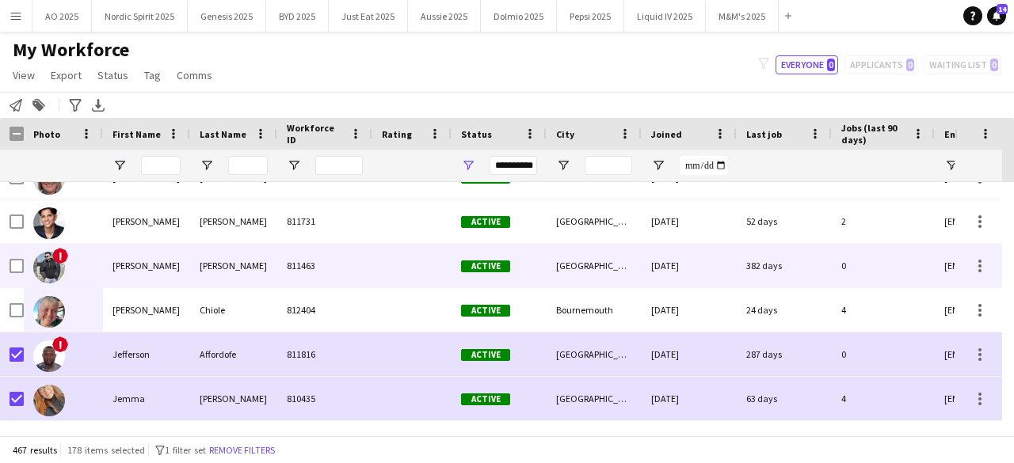
click at [52, 268] on img at bounding box center [49, 268] width 32 height 32
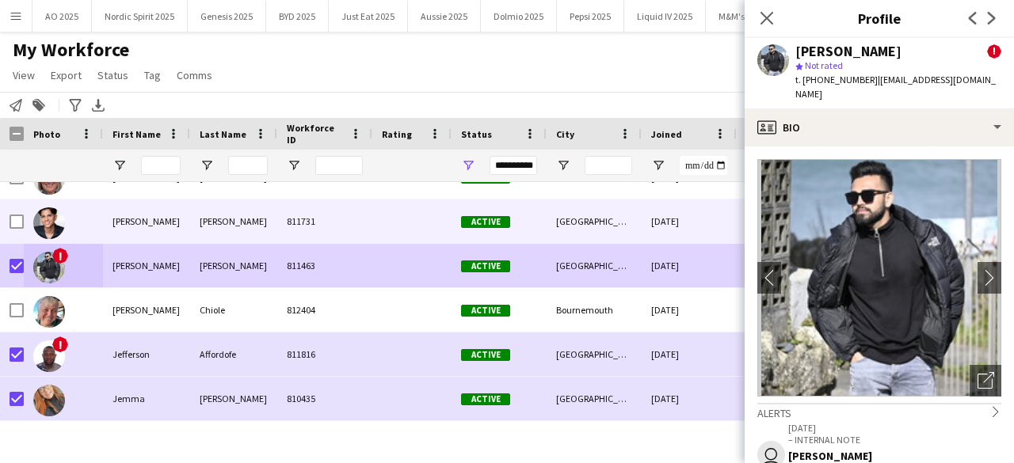
click at [139, 228] on div "[PERSON_NAME]" at bounding box center [146, 222] width 87 height 44
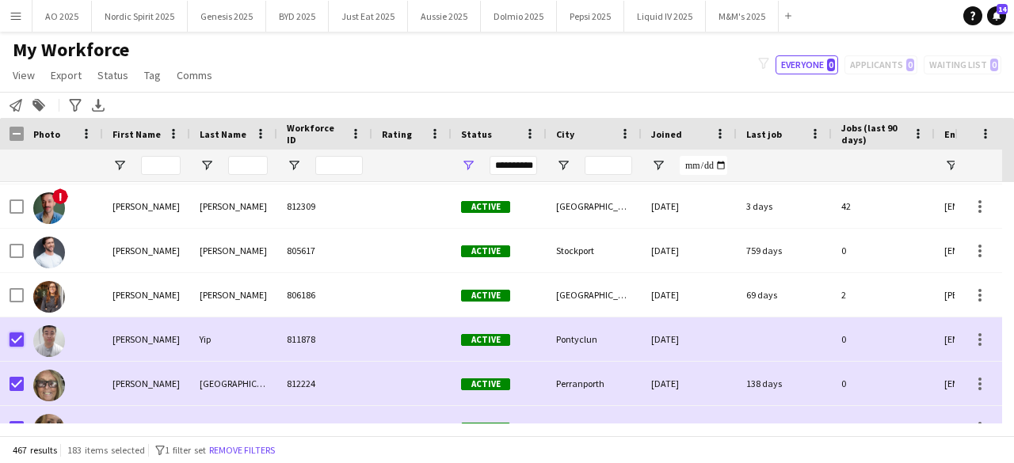
scroll to position [8409, 0]
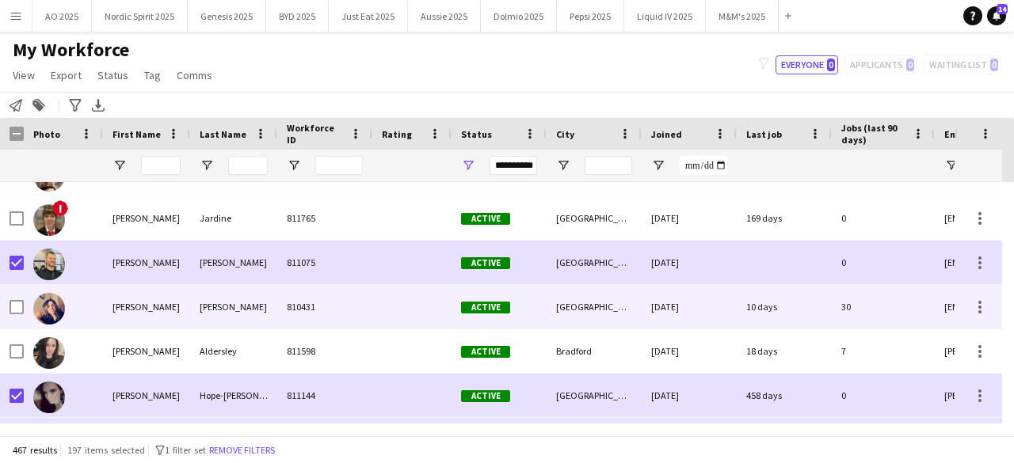
click at [56, 313] on img at bounding box center [49, 309] width 32 height 32
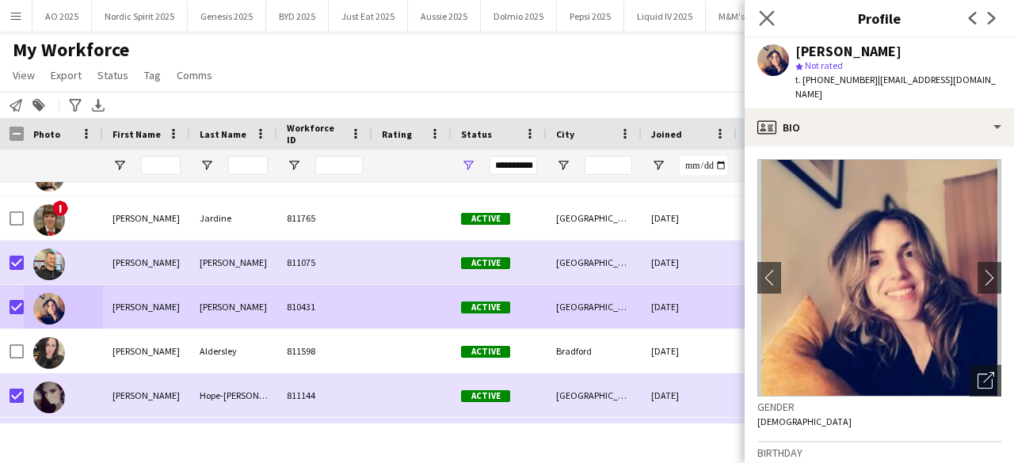
click at [777, 15] on app-icon "Close pop-in" at bounding box center [767, 18] width 23 height 23
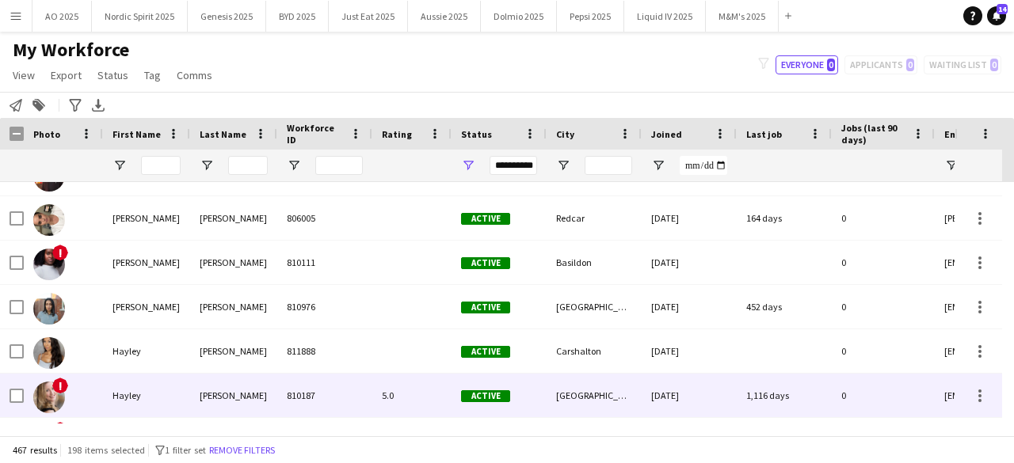
click at [58, 392] on span "!" at bounding box center [60, 386] width 16 height 16
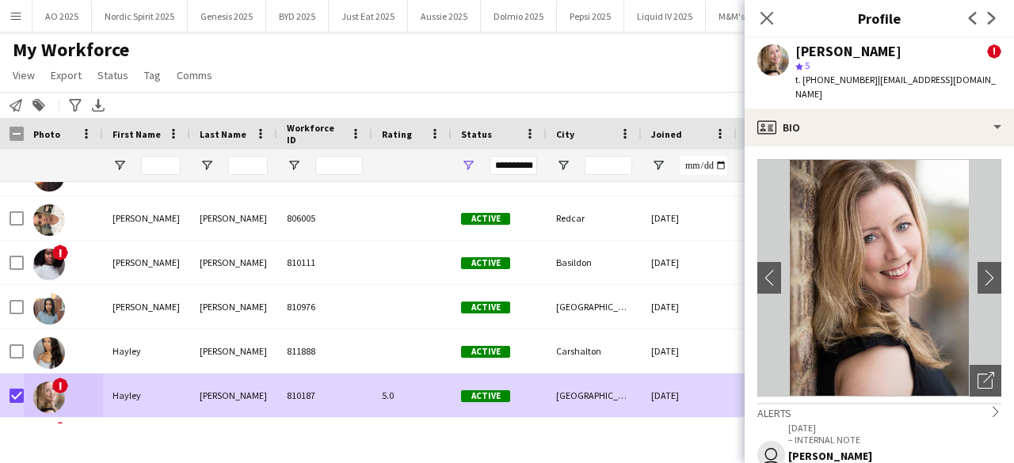
click at [284, 90] on div "My Workforce View Views Default view Compliance Log New view Update view Delete…" at bounding box center [507, 65] width 1014 height 54
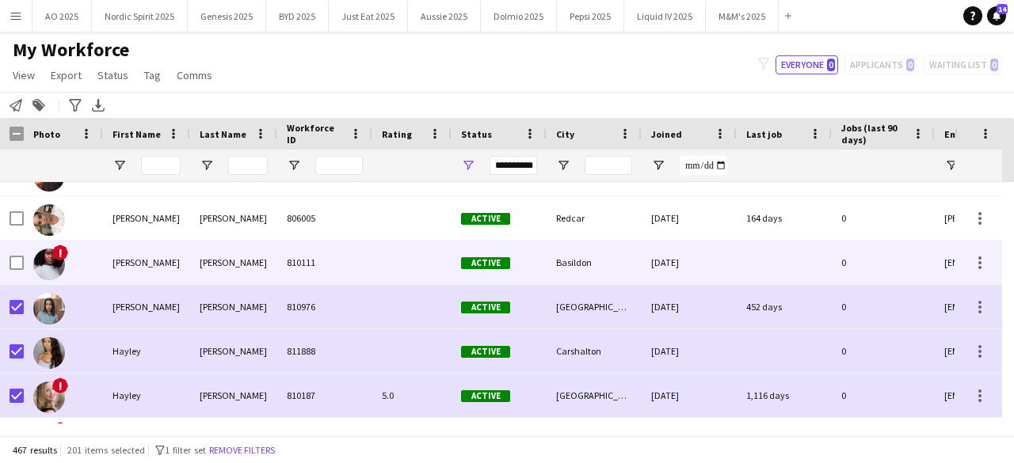
click at [48, 269] on img at bounding box center [49, 265] width 32 height 32
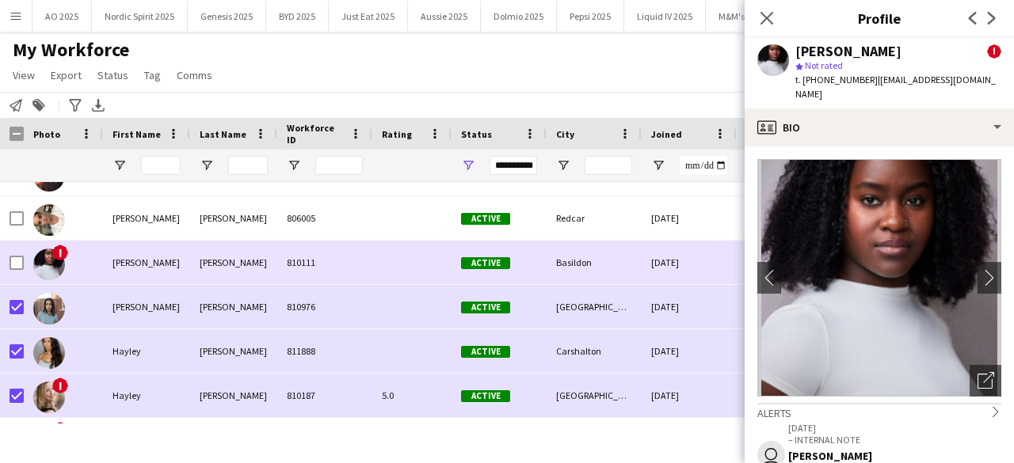
click at [48, 269] on img at bounding box center [49, 265] width 32 height 32
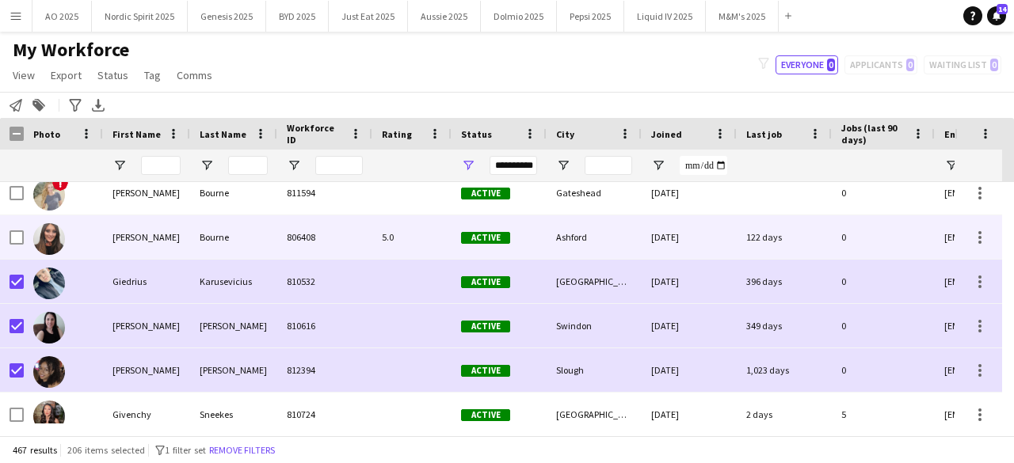
click at [11, 246] on div at bounding box center [17, 237] width 14 height 44
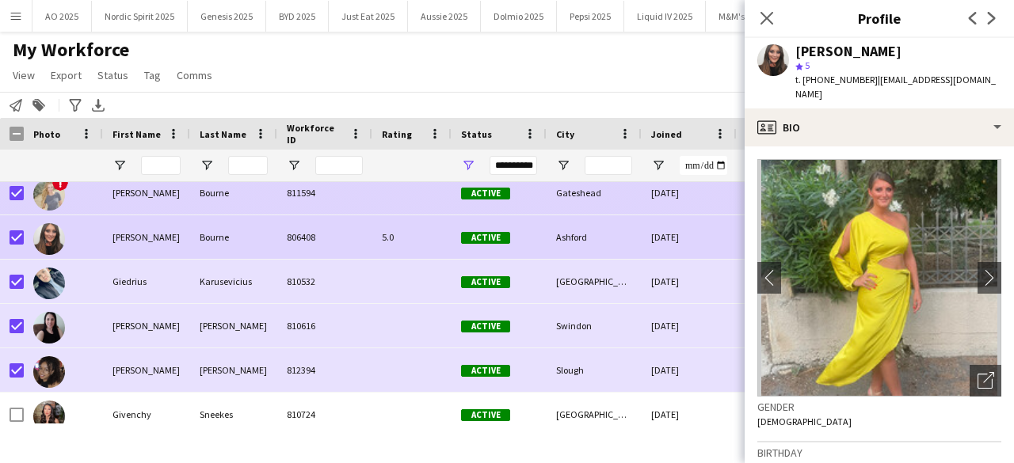
click at [48, 205] on img at bounding box center [49, 195] width 32 height 32
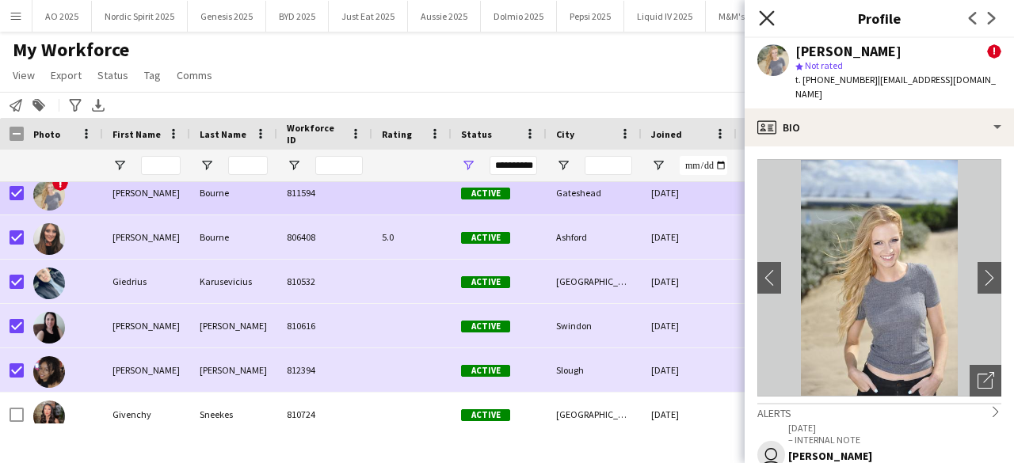
click at [771, 15] on icon at bounding box center [766, 17] width 15 height 15
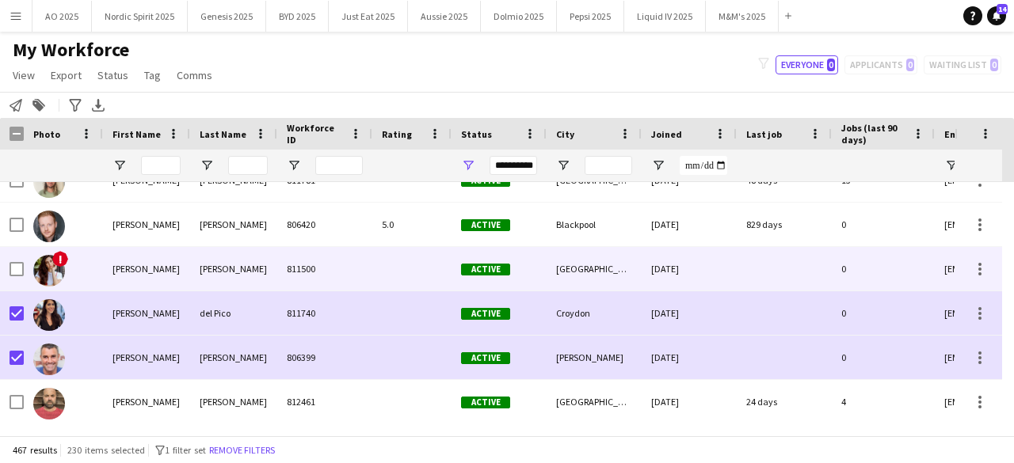
click at [40, 280] on img at bounding box center [49, 271] width 32 height 32
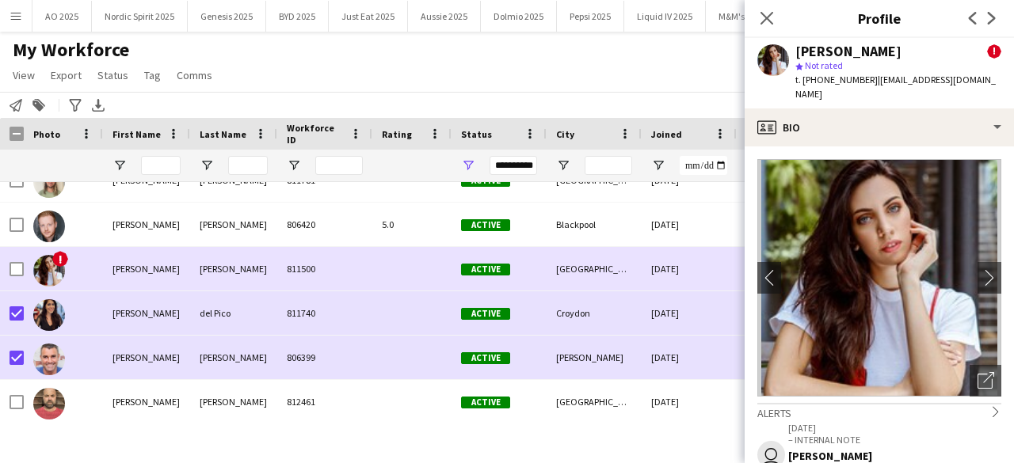
click at [40, 280] on img at bounding box center [49, 271] width 32 height 32
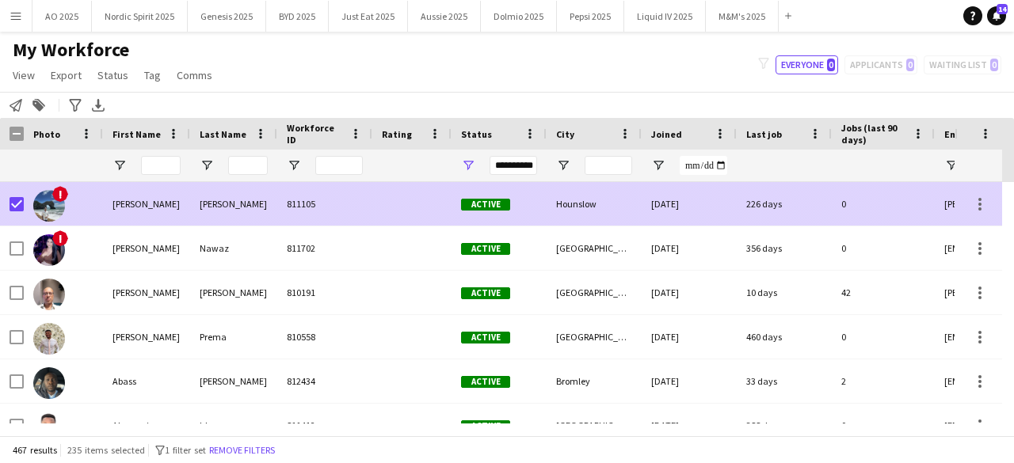
click at [43, 200] on img at bounding box center [49, 206] width 32 height 32
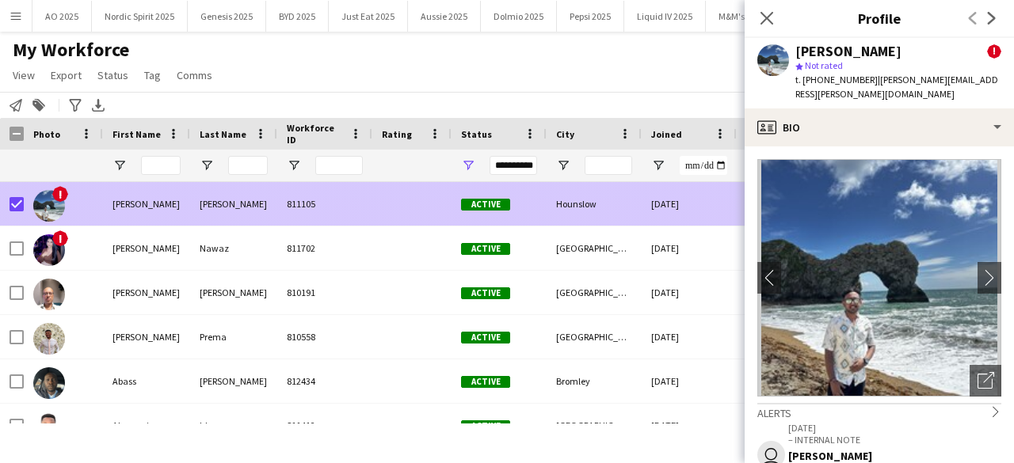
click at [43, 200] on img at bounding box center [49, 206] width 32 height 32
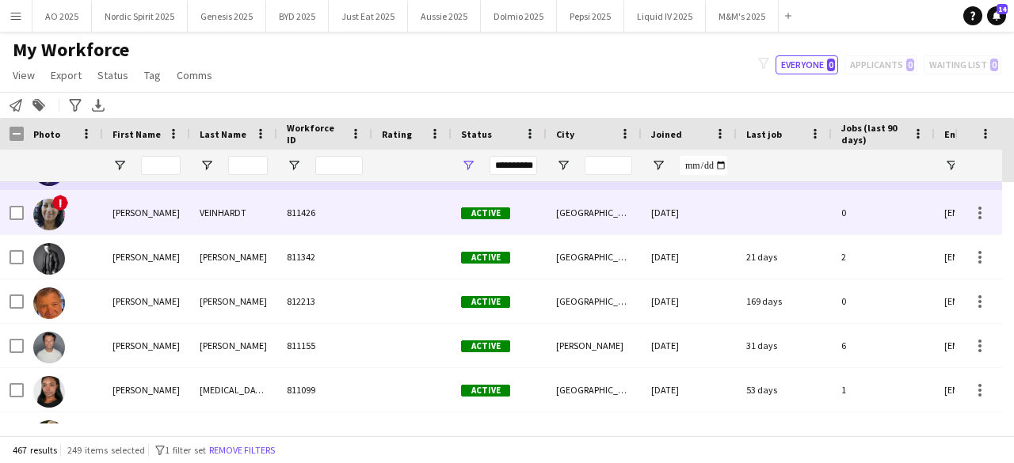
click at [63, 204] on span "!" at bounding box center [60, 203] width 16 height 16
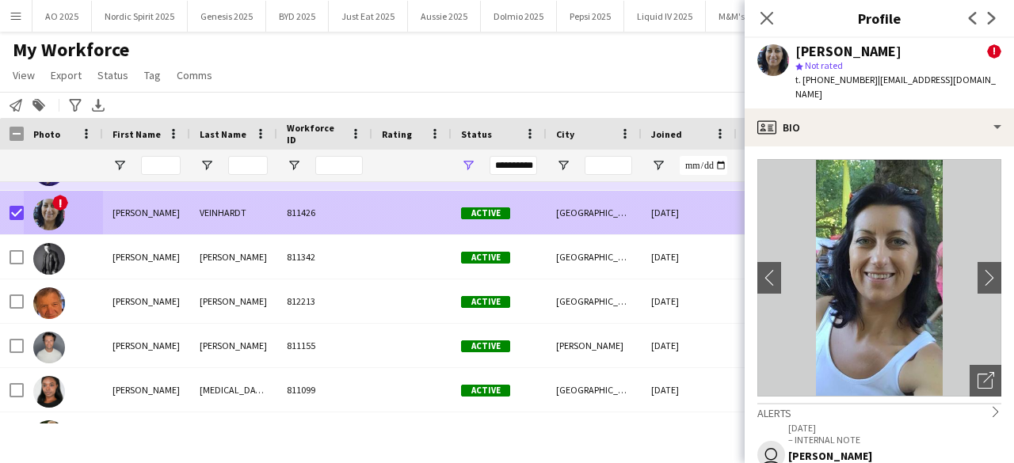
click at [46, 227] on img at bounding box center [49, 215] width 32 height 32
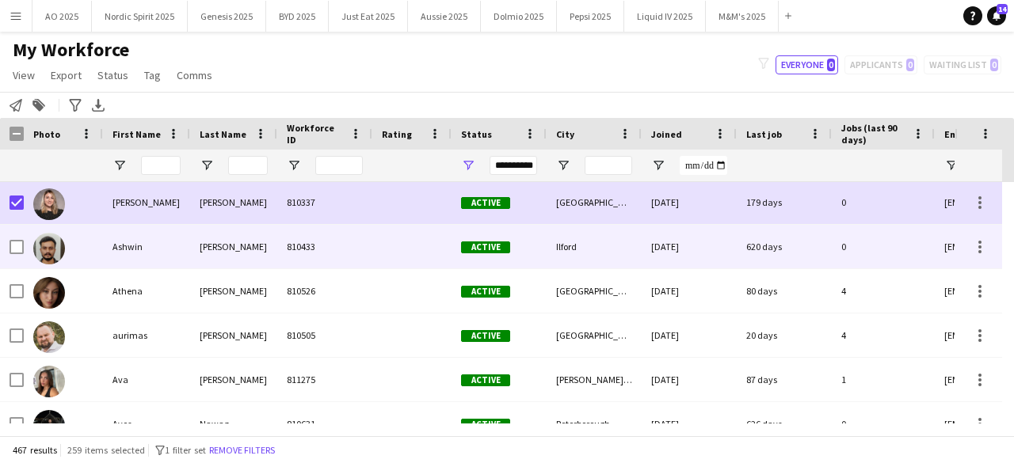
click at [44, 243] on img at bounding box center [49, 249] width 32 height 32
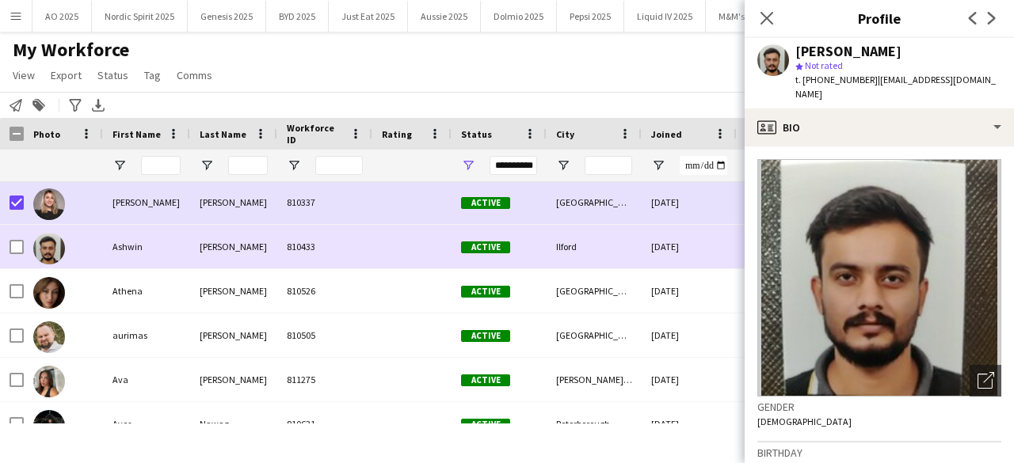
click at [41, 249] on img at bounding box center [49, 249] width 32 height 32
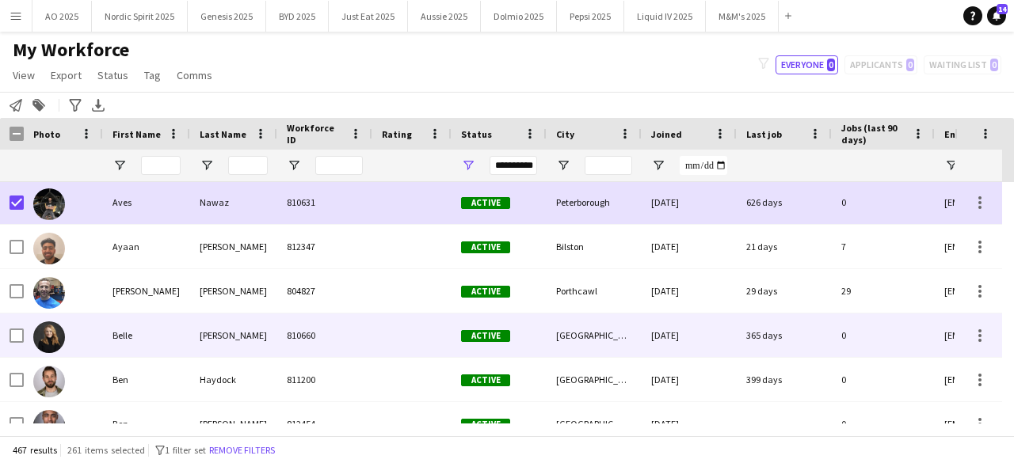
click at [48, 338] on img at bounding box center [49, 338] width 32 height 32
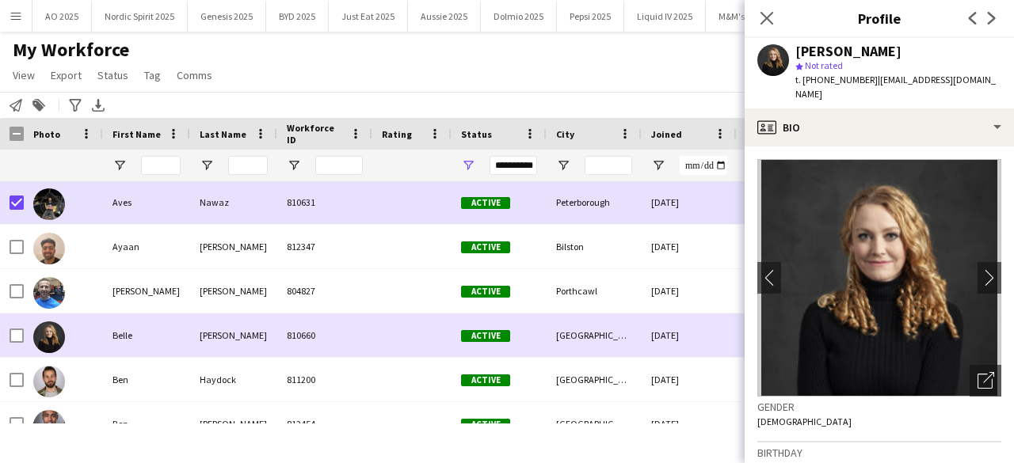
click at [48, 338] on img at bounding box center [49, 338] width 32 height 32
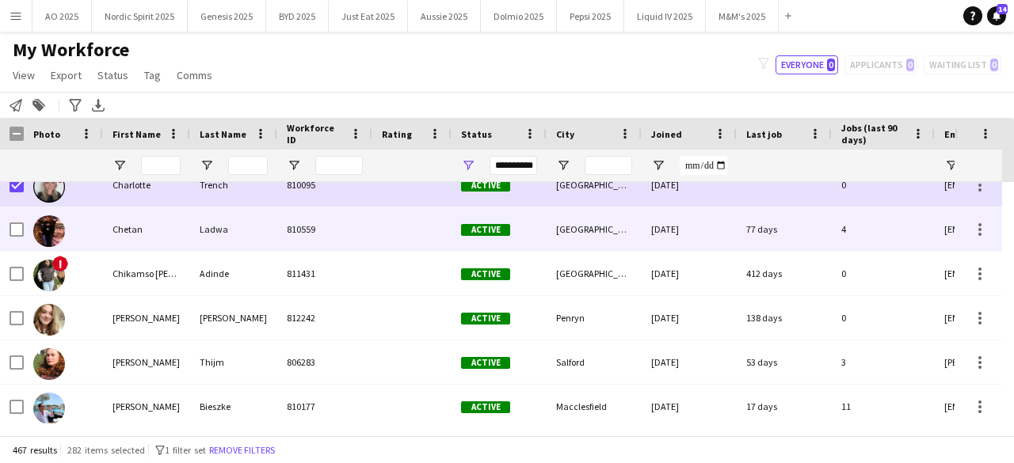
click at [58, 235] on img at bounding box center [49, 231] width 32 height 32
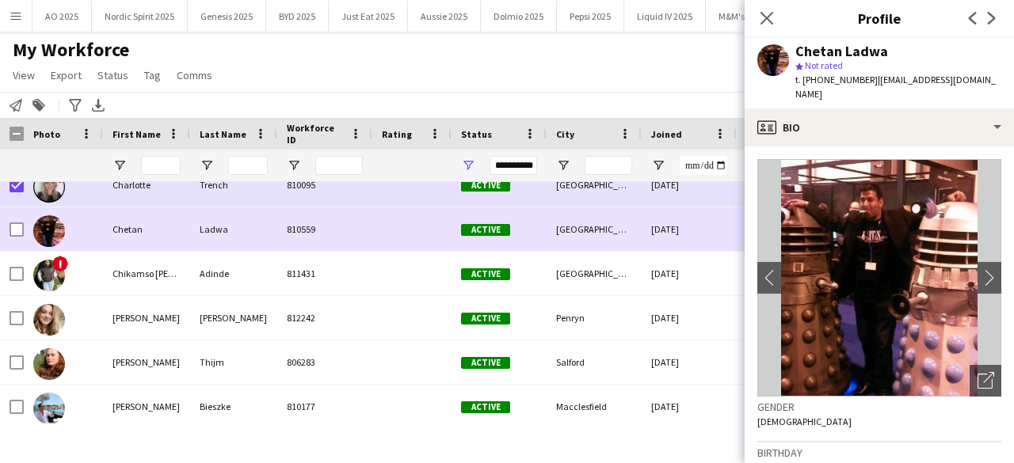
click at [58, 235] on img at bounding box center [49, 231] width 32 height 32
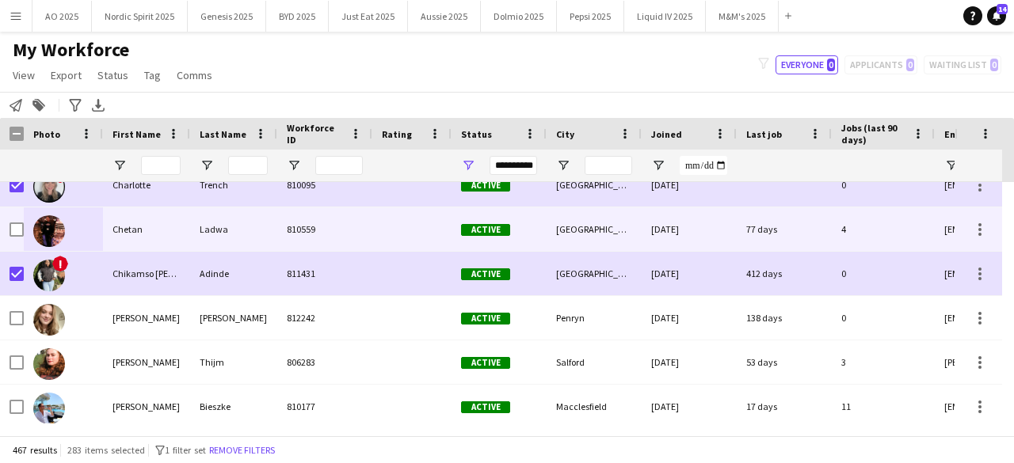
click at [54, 232] on img at bounding box center [49, 231] width 32 height 32
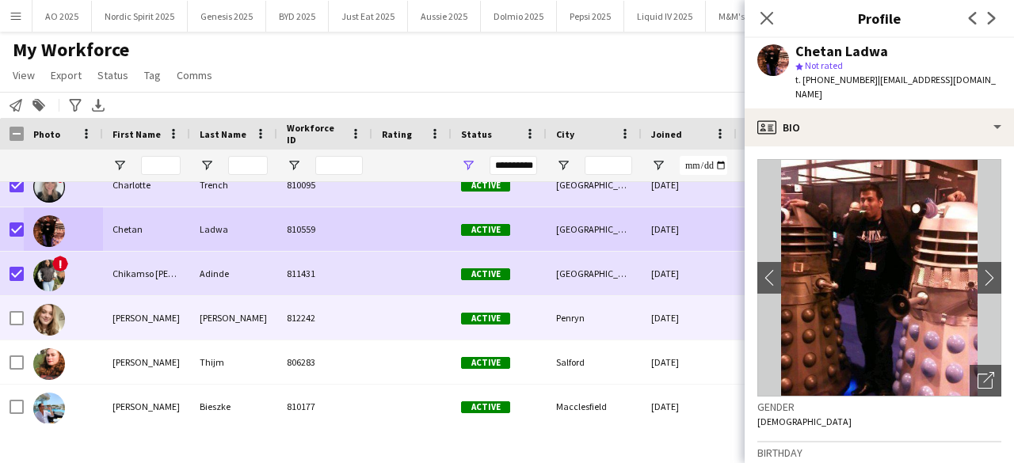
click at [48, 318] on img at bounding box center [49, 320] width 32 height 32
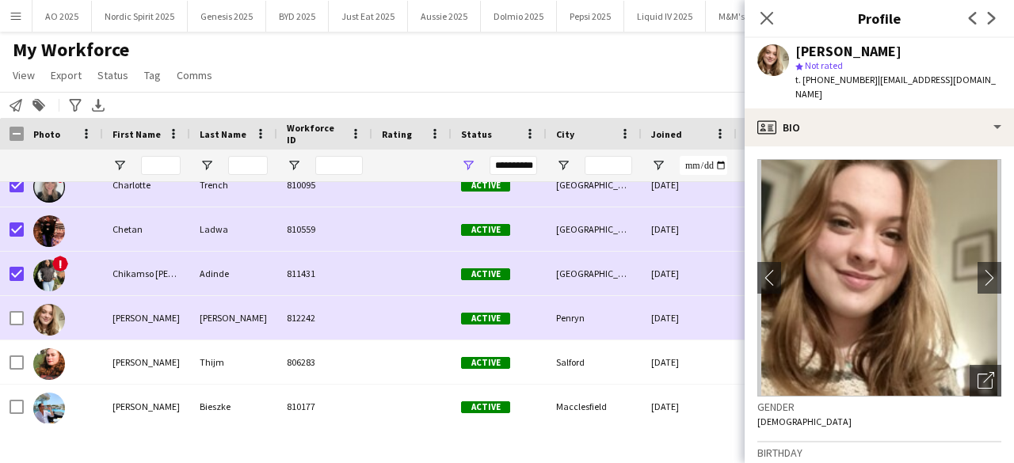
click at [97, 318] on div at bounding box center [63, 318] width 79 height 44
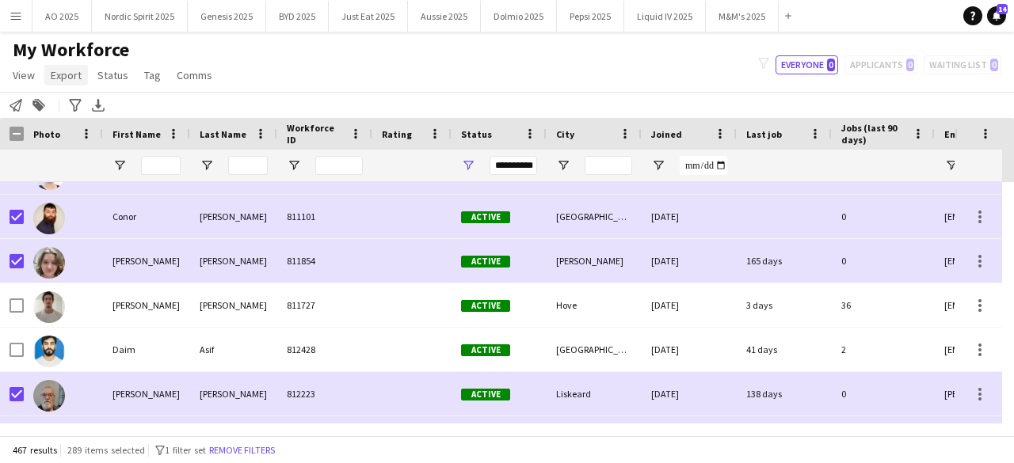
click at [58, 80] on span "Export" at bounding box center [66, 75] width 31 height 14
click at [92, 112] on span "Export as XLSX" at bounding box center [92, 109] width 69 height 14
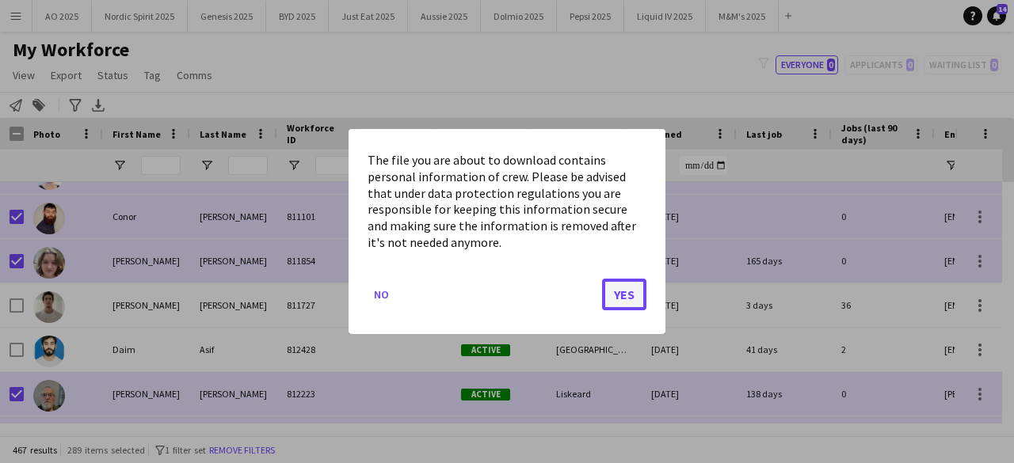
click at [624, 289] on button "Yes" at bounding box center [624, 295] width 44 height 32
